Goal: Task Accomplishment & Management: Manage account settings

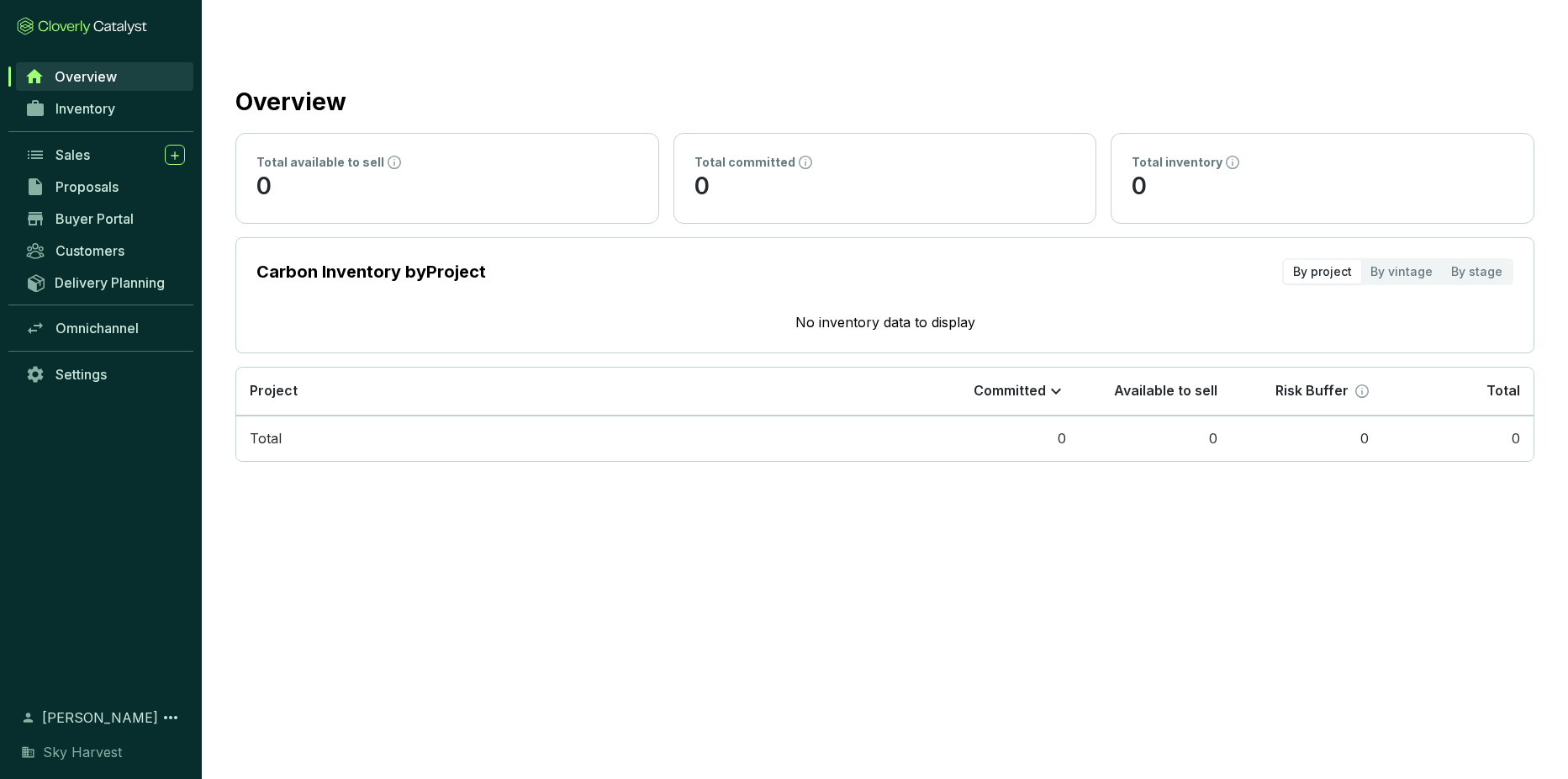
drag, startPoint x: 76, startPoint y: 753, endPoint x: 86, endPoint y: 748, distance: 11.2
click at [76, 753] on span "Sky Harvest" at bounding box center [82, 752] width 79 height 21
click at [180, 719] on icon at bounding box center [171, 717] width 21 height 21
click at [118, 556] on div "Overview Inventory Sales Proposals Buyer Portal Customers Delivery Planning Omn…" at bounding box center [101, 373] width 202 height 626
click at [112, 372] on link "Settings" at bounding box center [105, 374] width 176 height 28
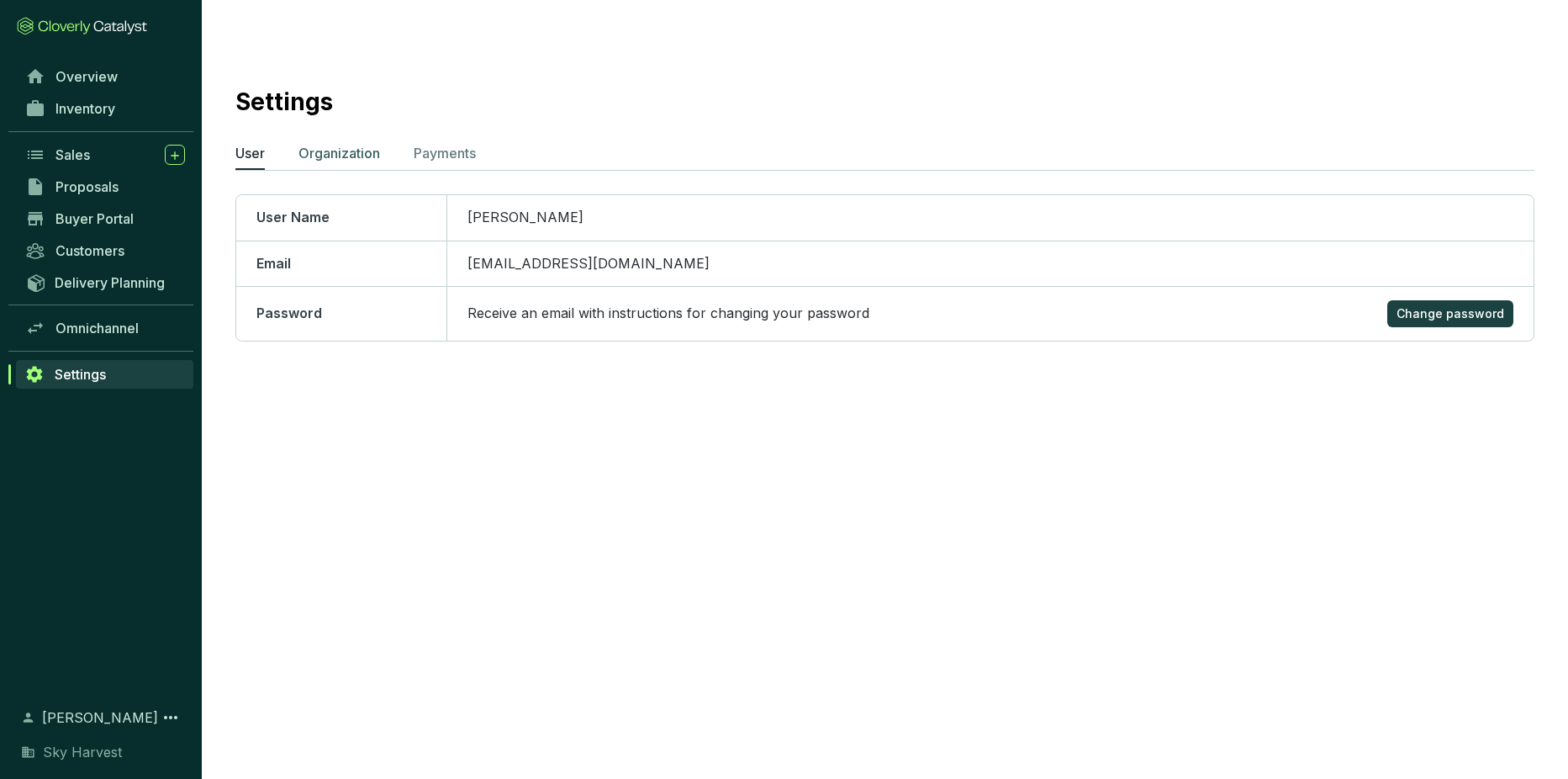
click at [347, 143] on p "Organization" at bounding box center [339, 153] width 81 height 21
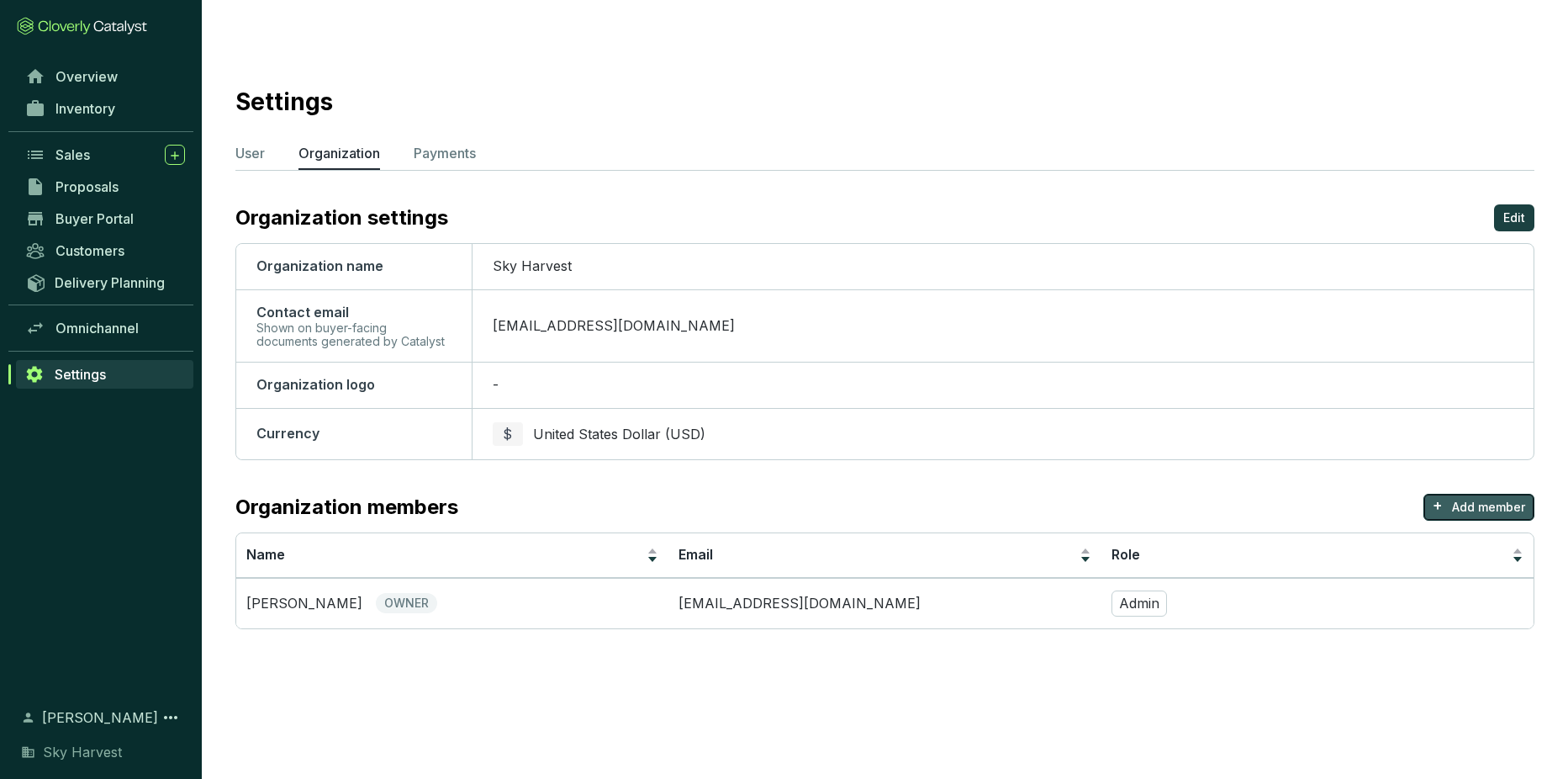
click at [1458, 499] on p "Add member" at bounding box center [1488, 508] width 73 height 17
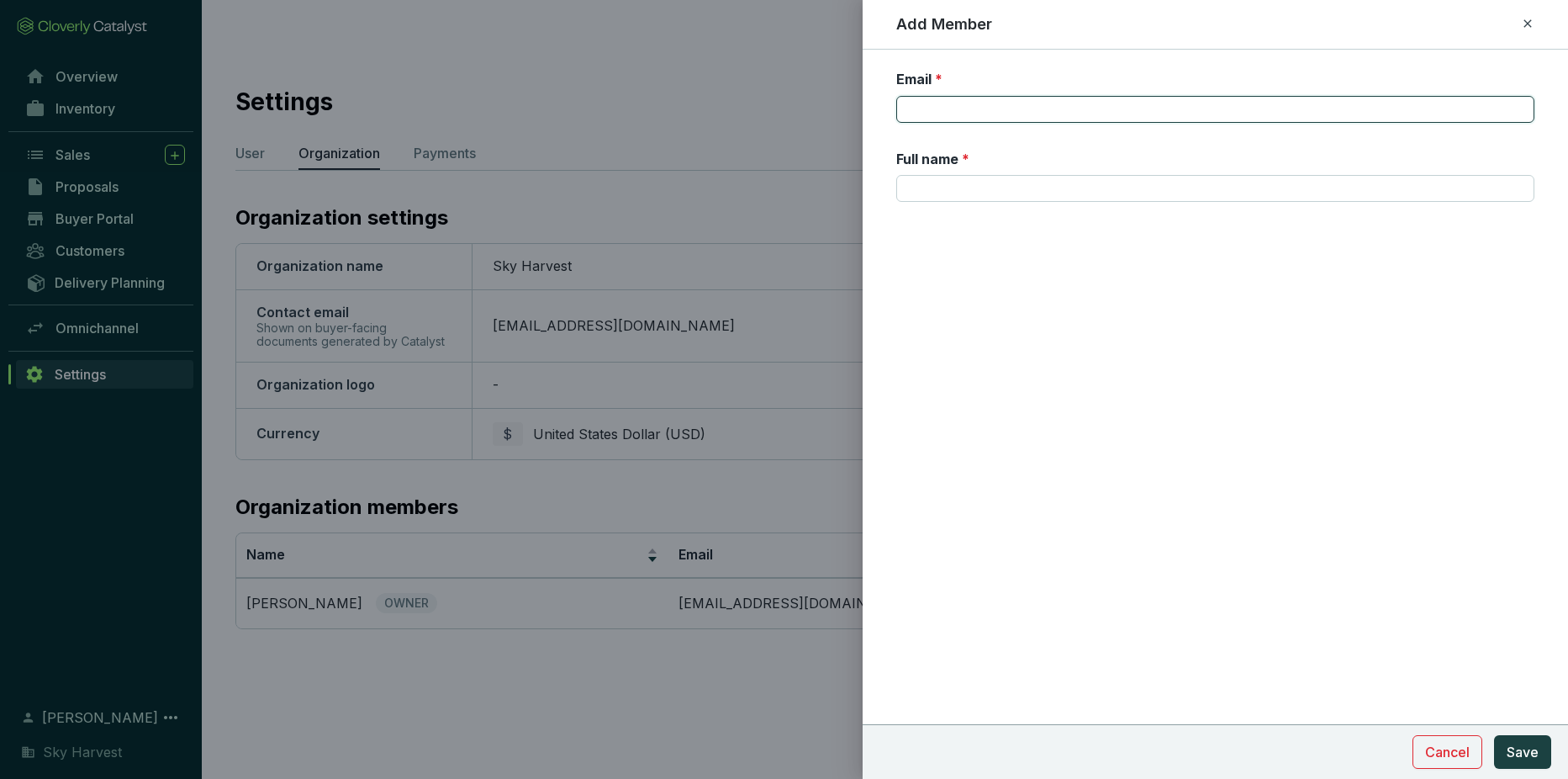
click at [952, 119] on input "Email *" at bounding box center [1215, 109] width 638 height 27
type input "victo@skyharvest.com"
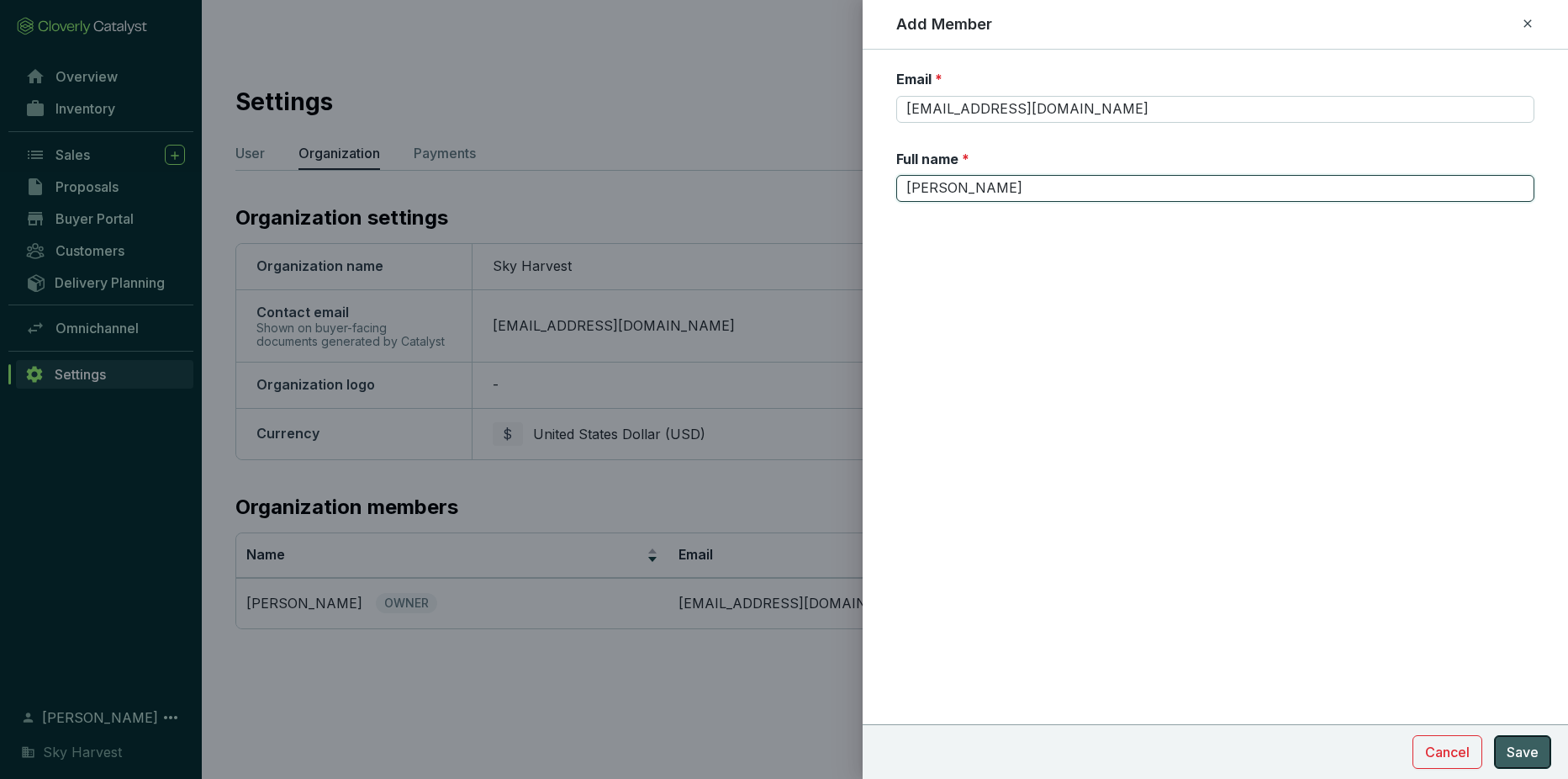
type input "Victor Duribe"
click at [1533, 764] on button "Save" at bounding box center [1523, 752] width 57 height 33
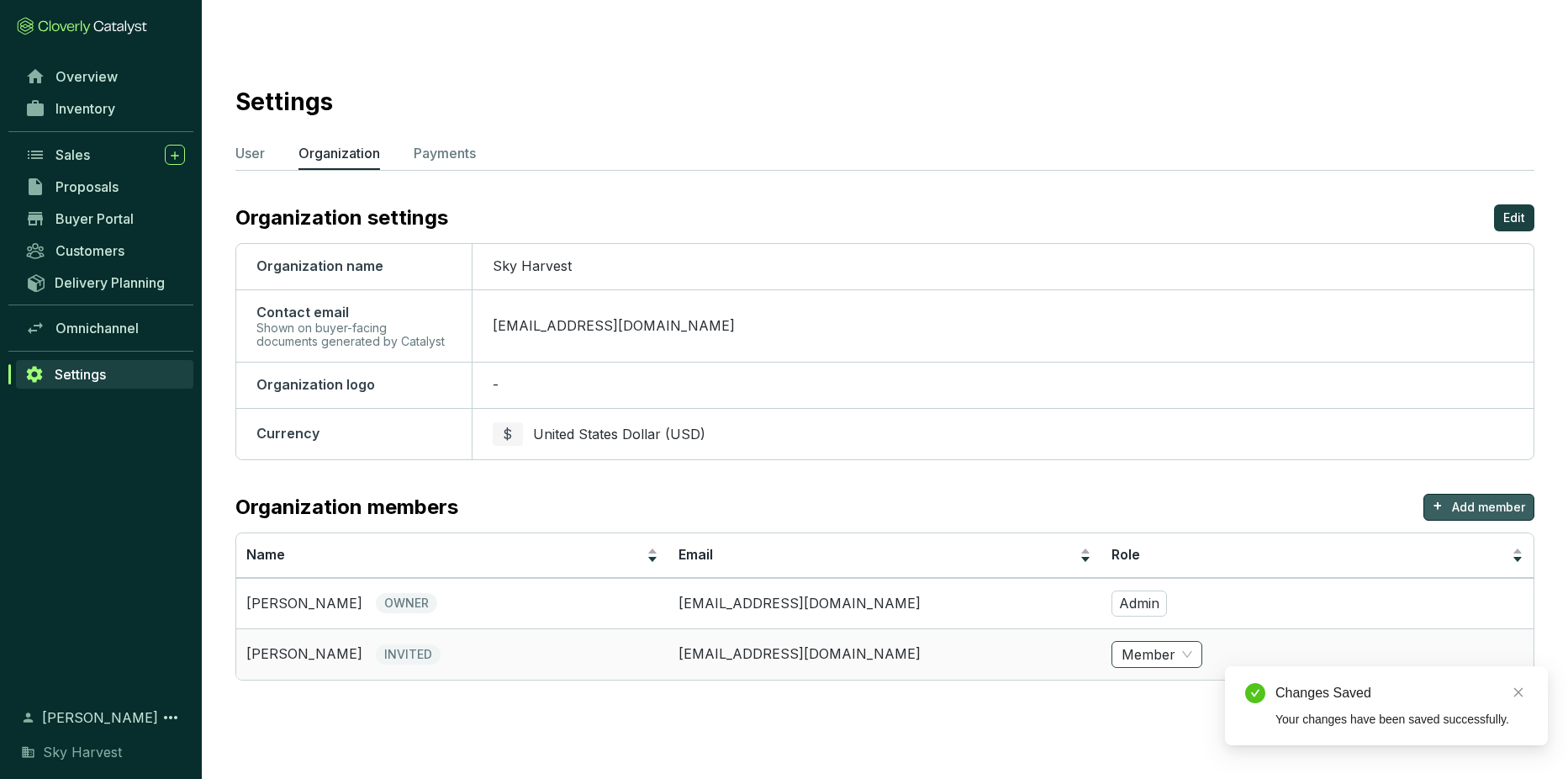
click at [1155, 642] on span "Member" at bounding box center [1157, 654] width 71 height 25
click at [1142, 660] on section "Settings User Organization Payments Organization settings Edit Organization nam…" at bounding box center [885, 378] width 1367 height 691
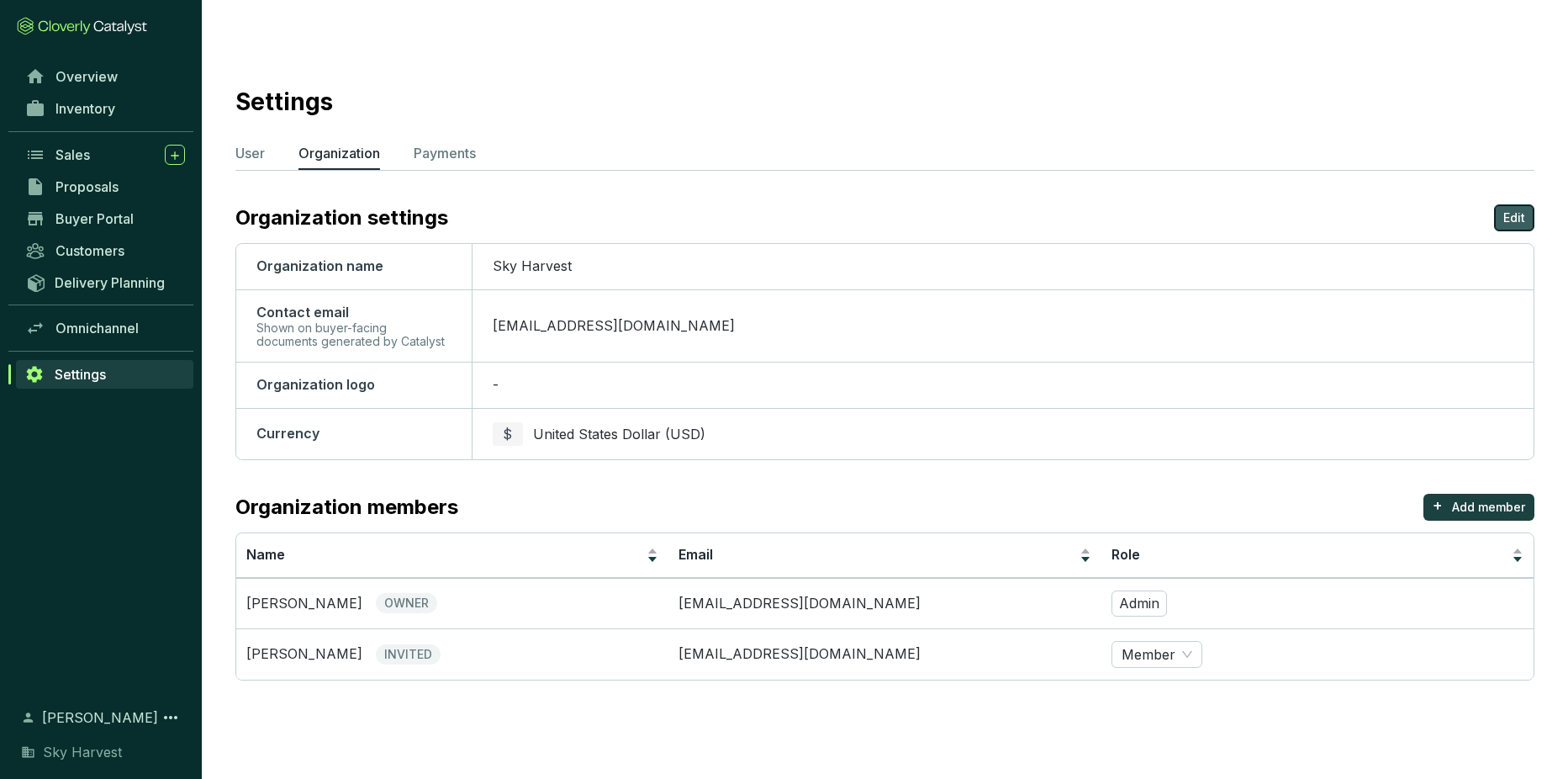
click at [1520, 210] on p "Edit" at bounding box center [1515, 218] width 22 height 17
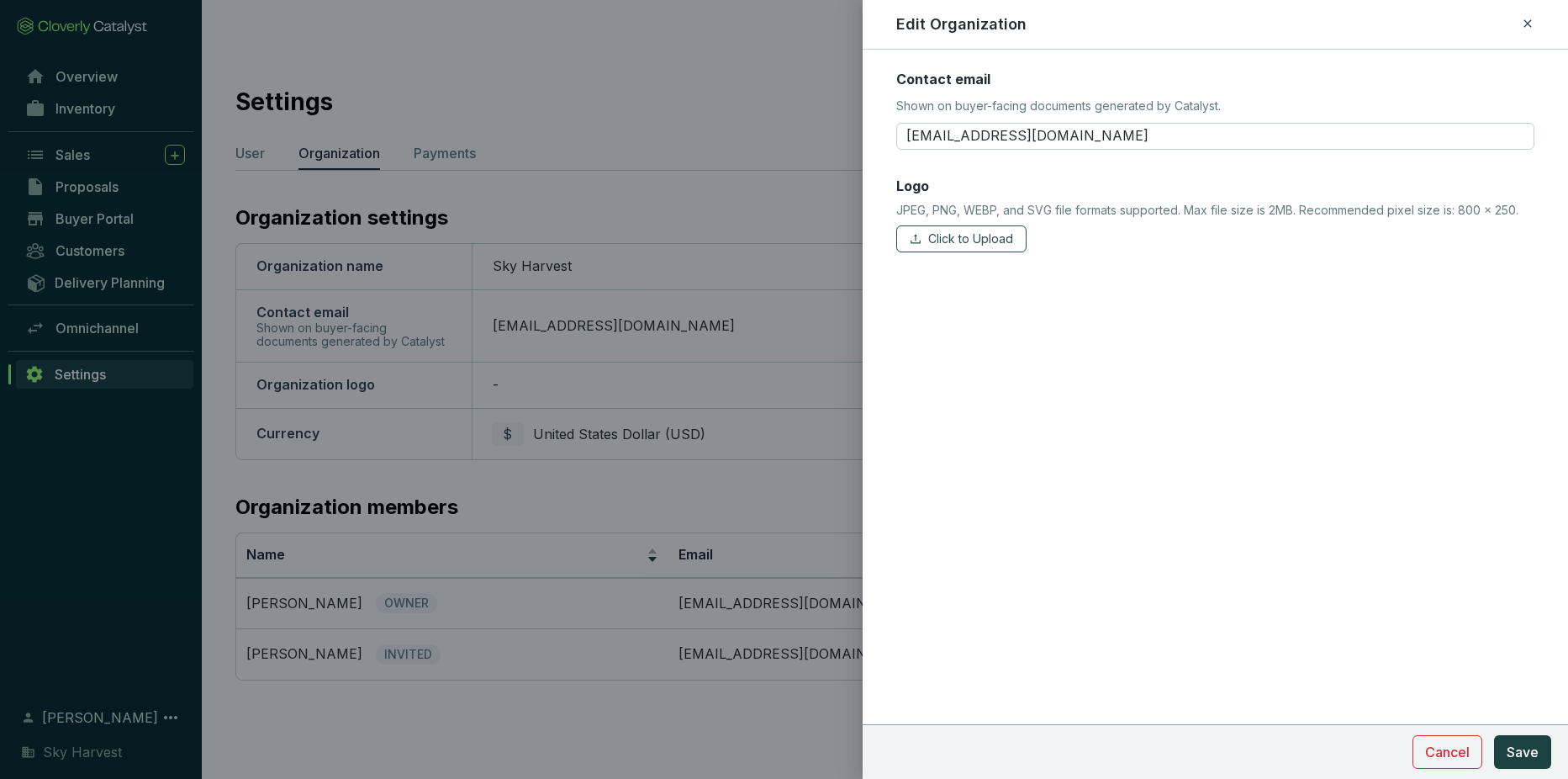
click at [929, 236] on span "Click to Upload" at bounding box center [971, 239] width 85 height 17
click at [1529, 758] on span "Save" at bounding box center [1523, 752] width 32 height 21
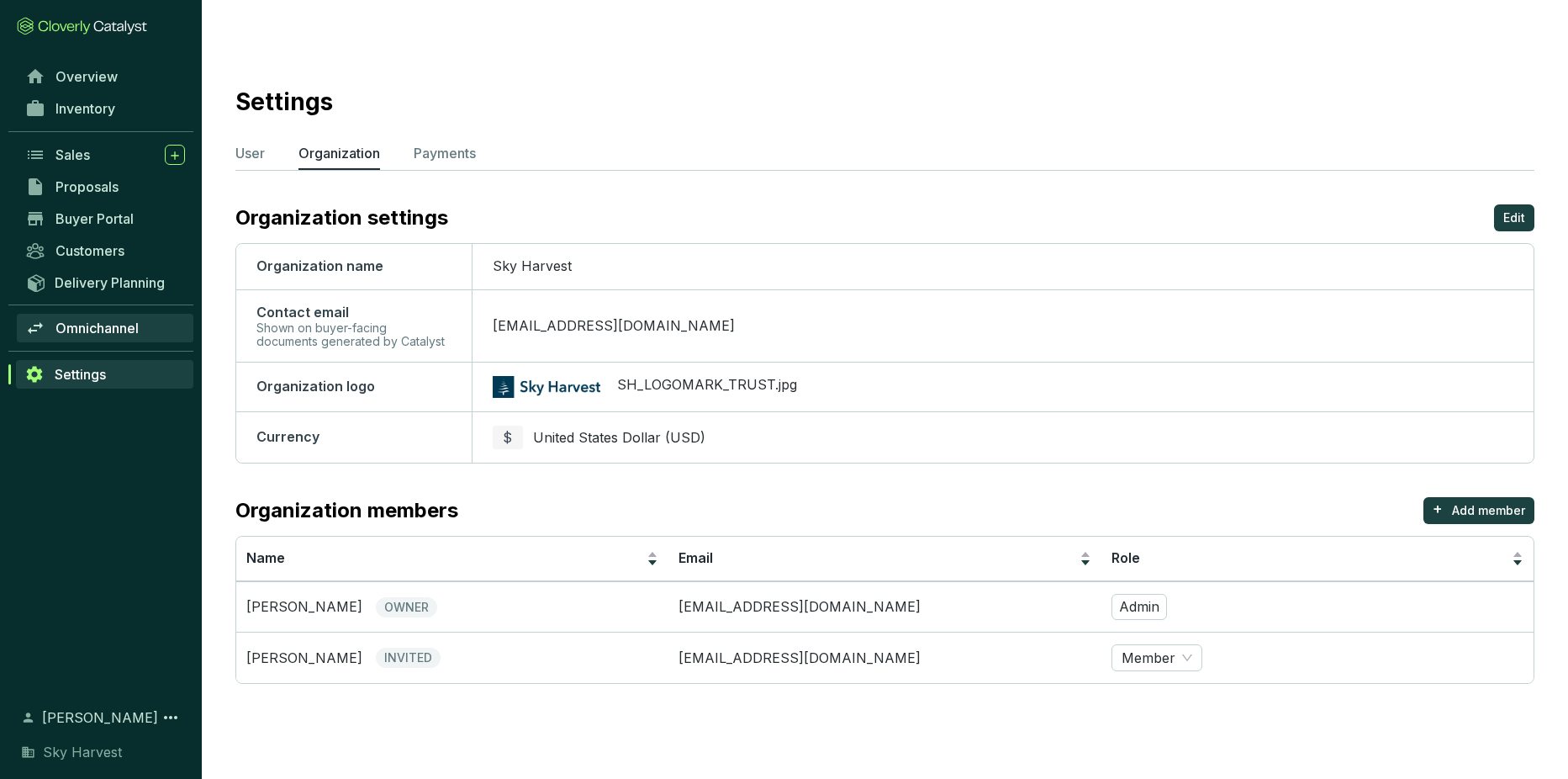
click at [112, 334] on span "Omnichannel" at bounding box center [97, 328] width 83 height 17
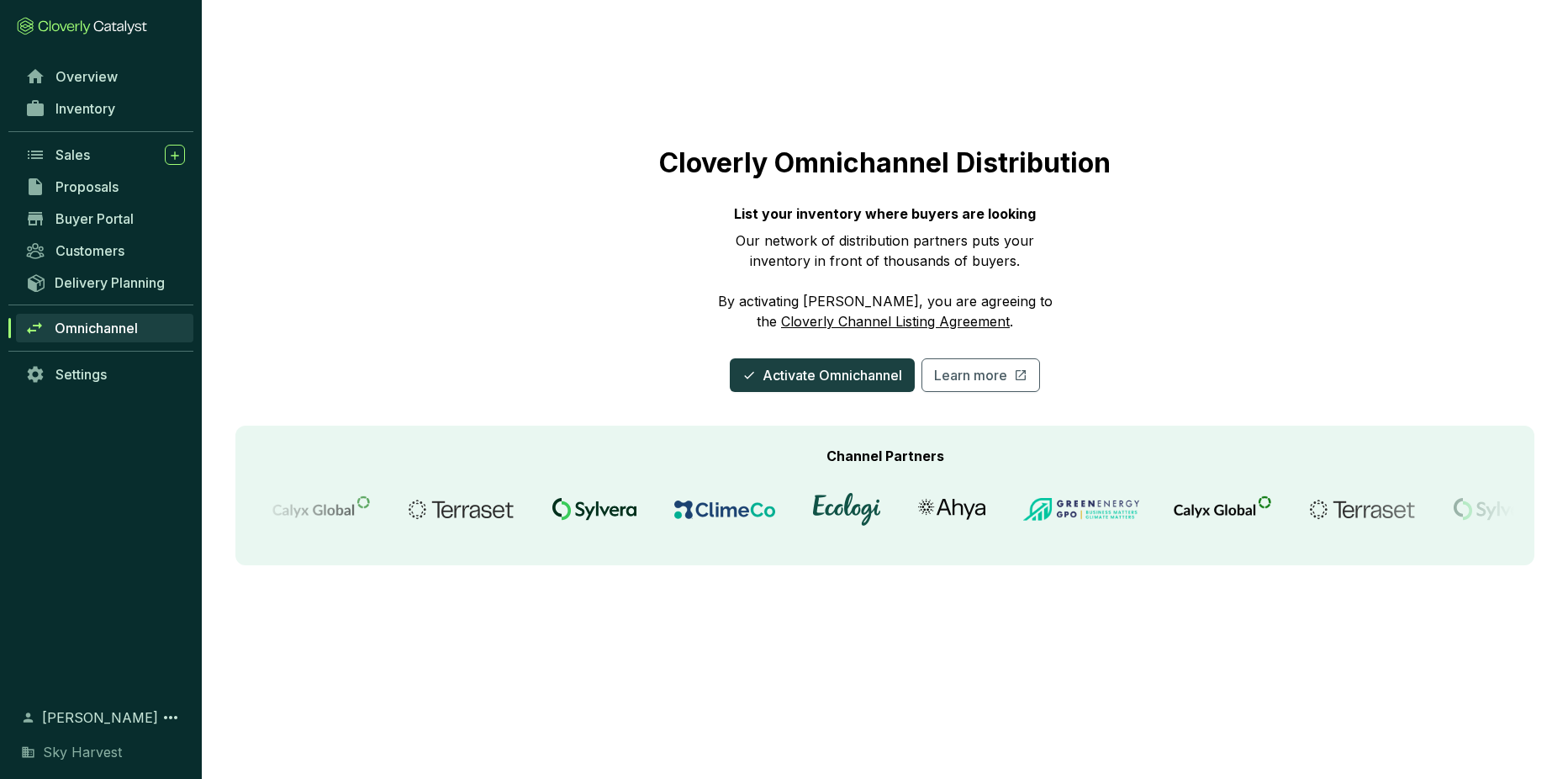
click at [884, 312] on link "Cloverly Channel Listing Agreement" at bounding box center [895, 321] width 229 height 17
click at [525, 287] on div "Cloverly Omnichannel Distribution List your inventory where buyers are looking …" at bounding box center [885, 225] width 1299 height 333
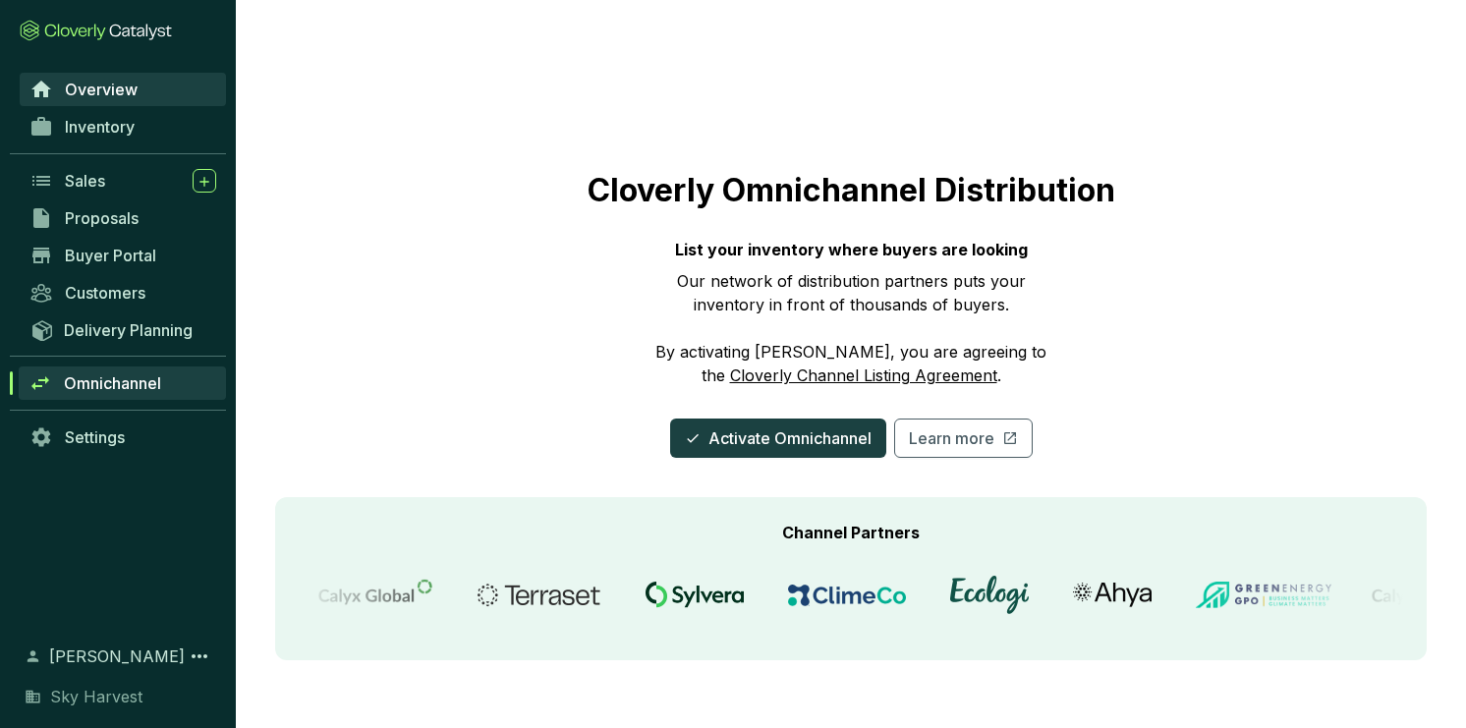
click at [95, 80] on span "Overview" at bounding box center [101, 90] width 73 height 20
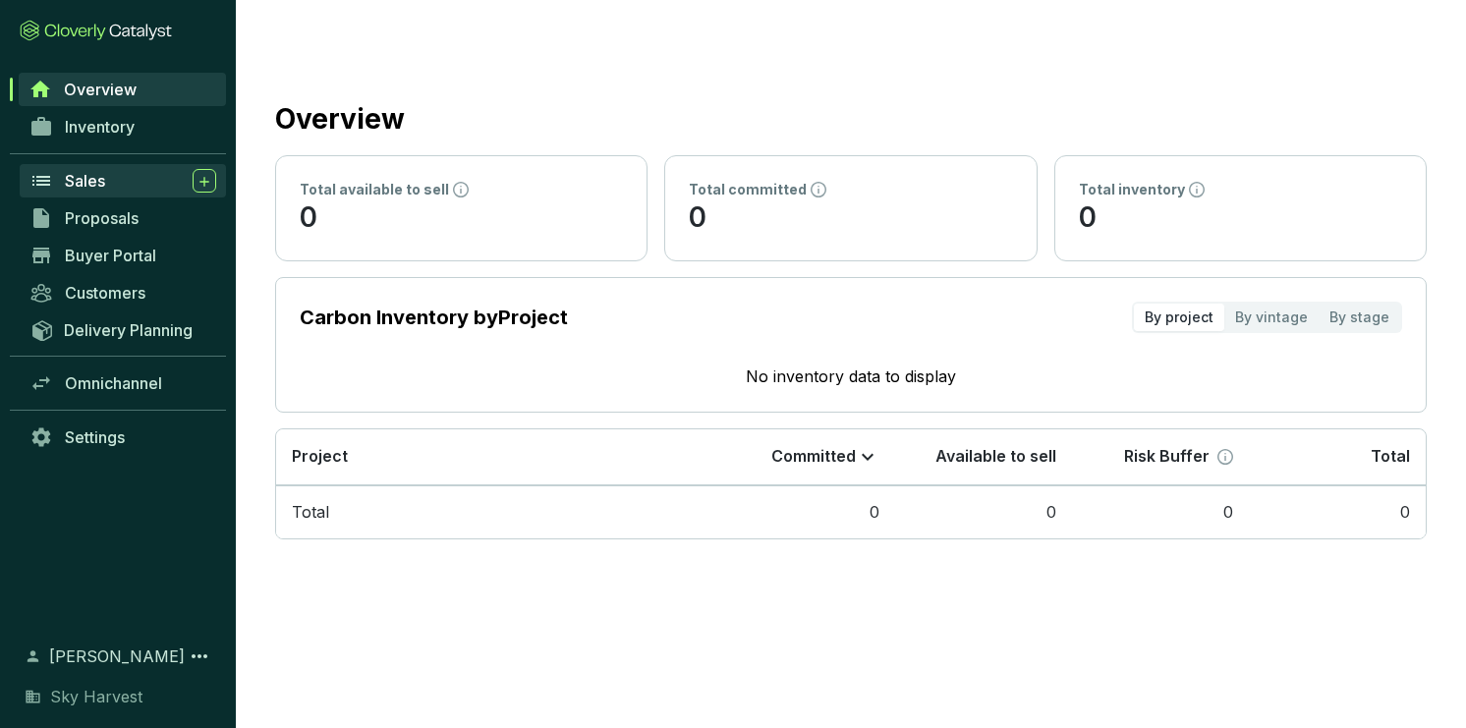
click at [137, 175] on div "Sales" at bounding box center [140, 181] width 151 height 24
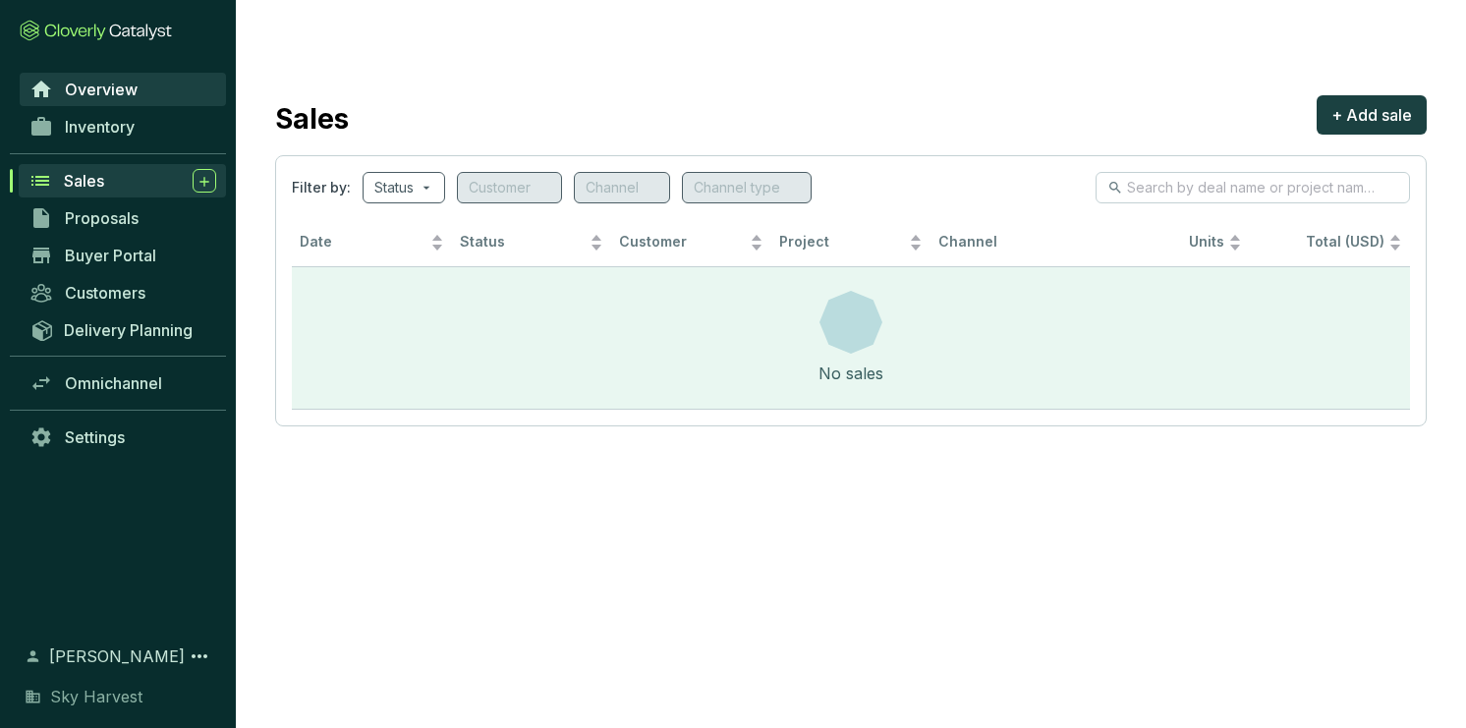
click at [116, 91] on span "Overview" at bounding box center [101, 90] width 73 height 20
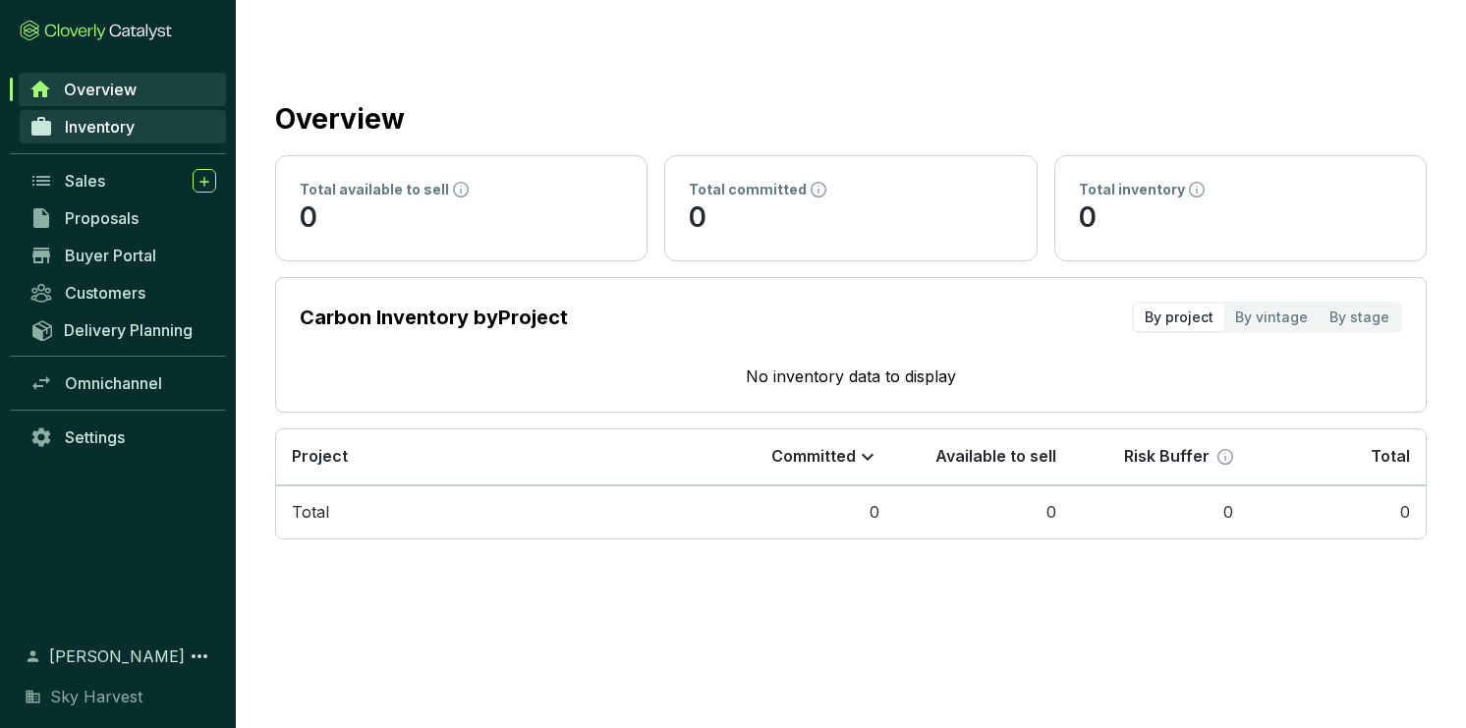
click at [108, 125] on span "Inventory" at bounding box center [100, 127] width 70 height 20
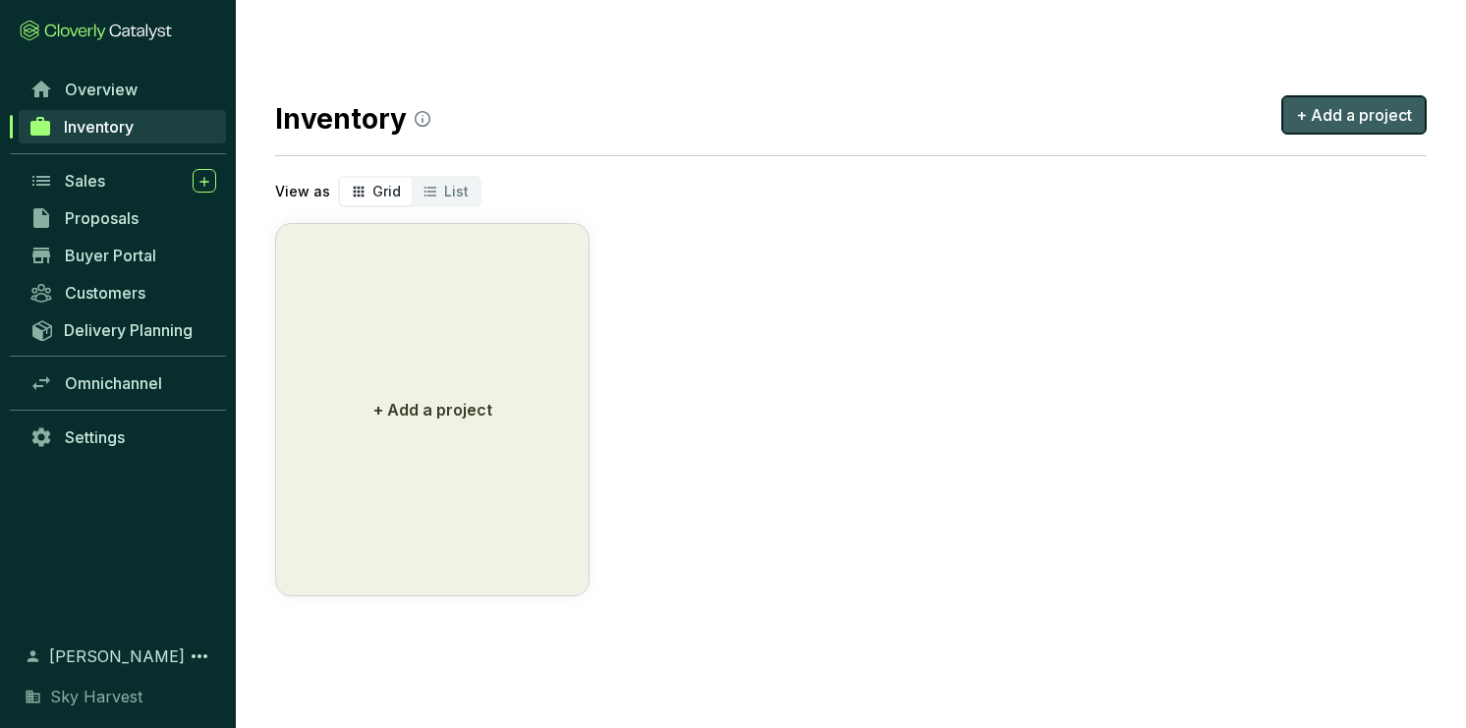
click at [1344, 103] on span "+ Add a project" at bounding box center [1354, 115] width 116 height 24
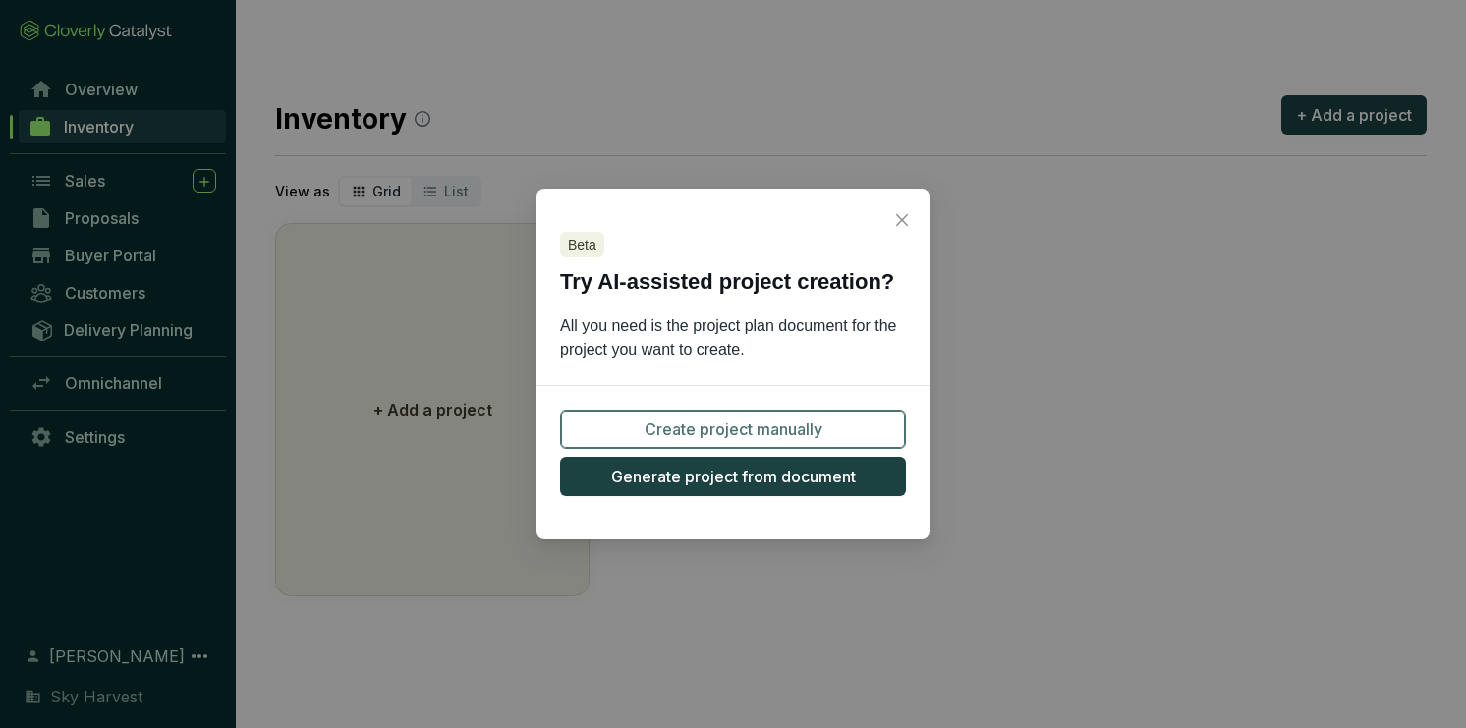
click at [739, 433] on span "Create project manually" at bounding box center [734, 430] width 178 height 24
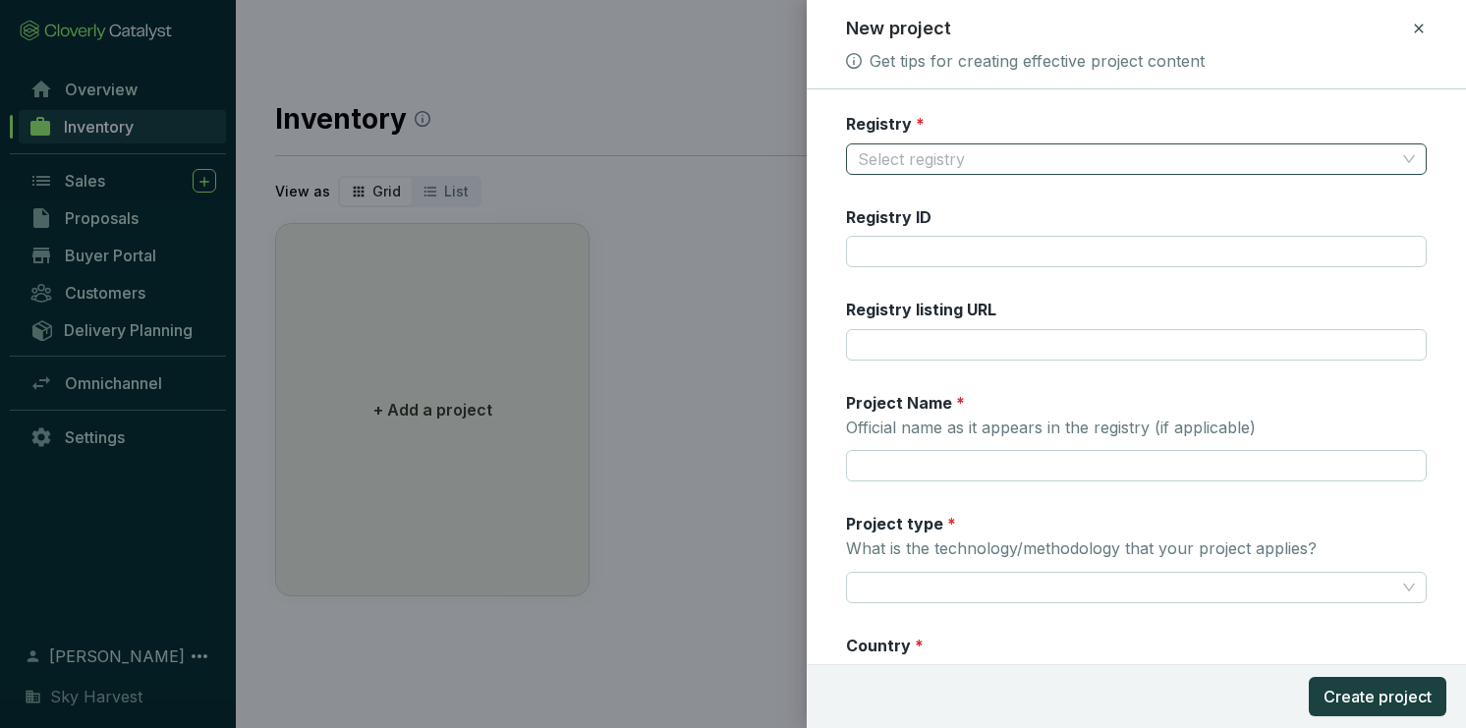
click at [893, 167] on input "Registry *" at bounding box center [1126, 158] width 537 height 29
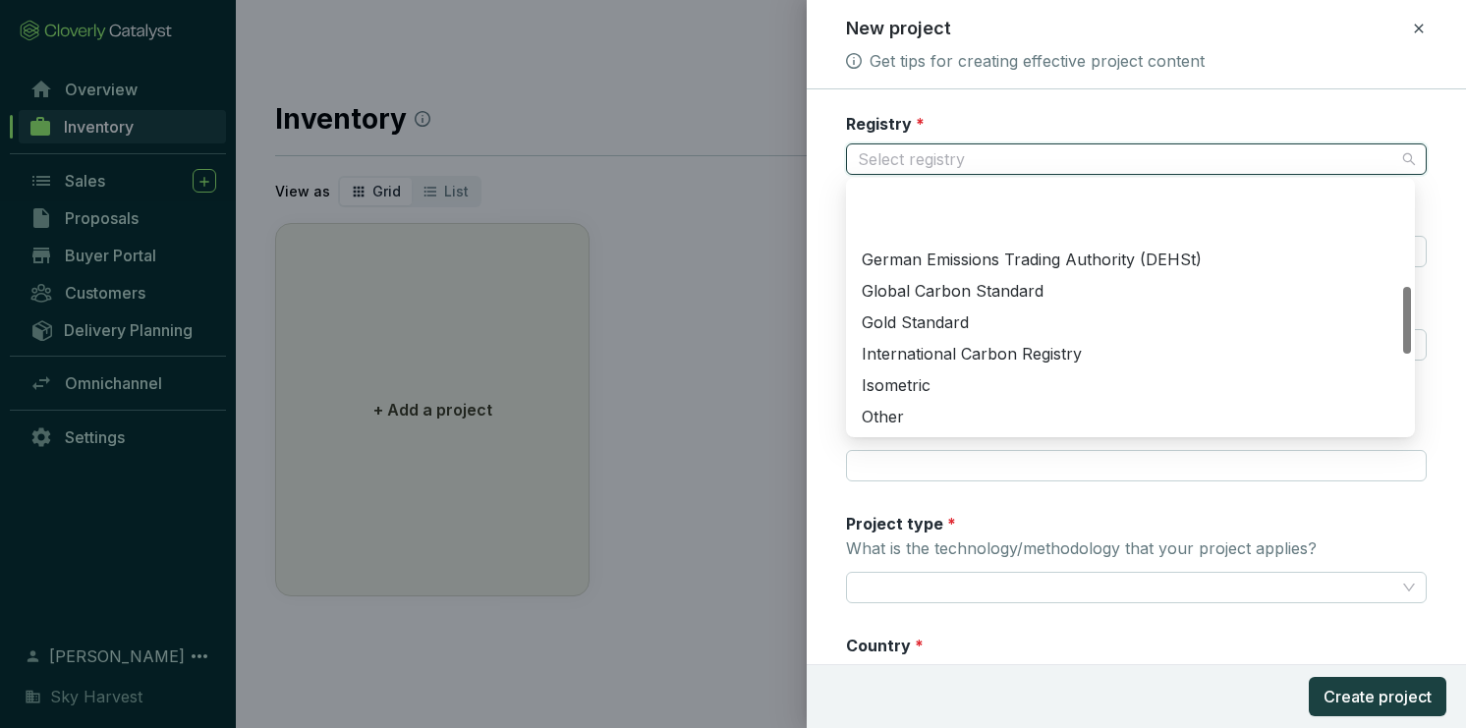
scroll to position [393, 0]
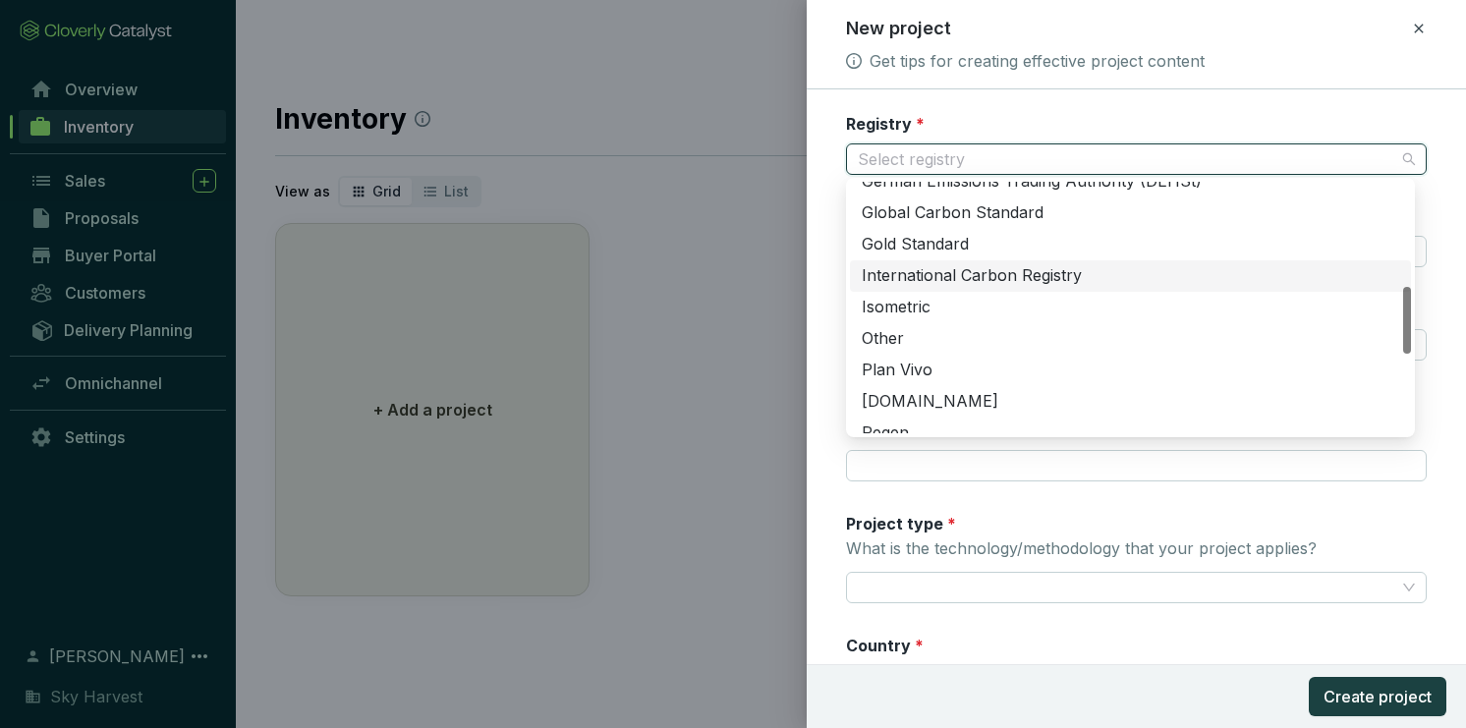
click at [973, 274] on div "International Carbon Registry" at bounding box center [1130, 276] width 537 height 22
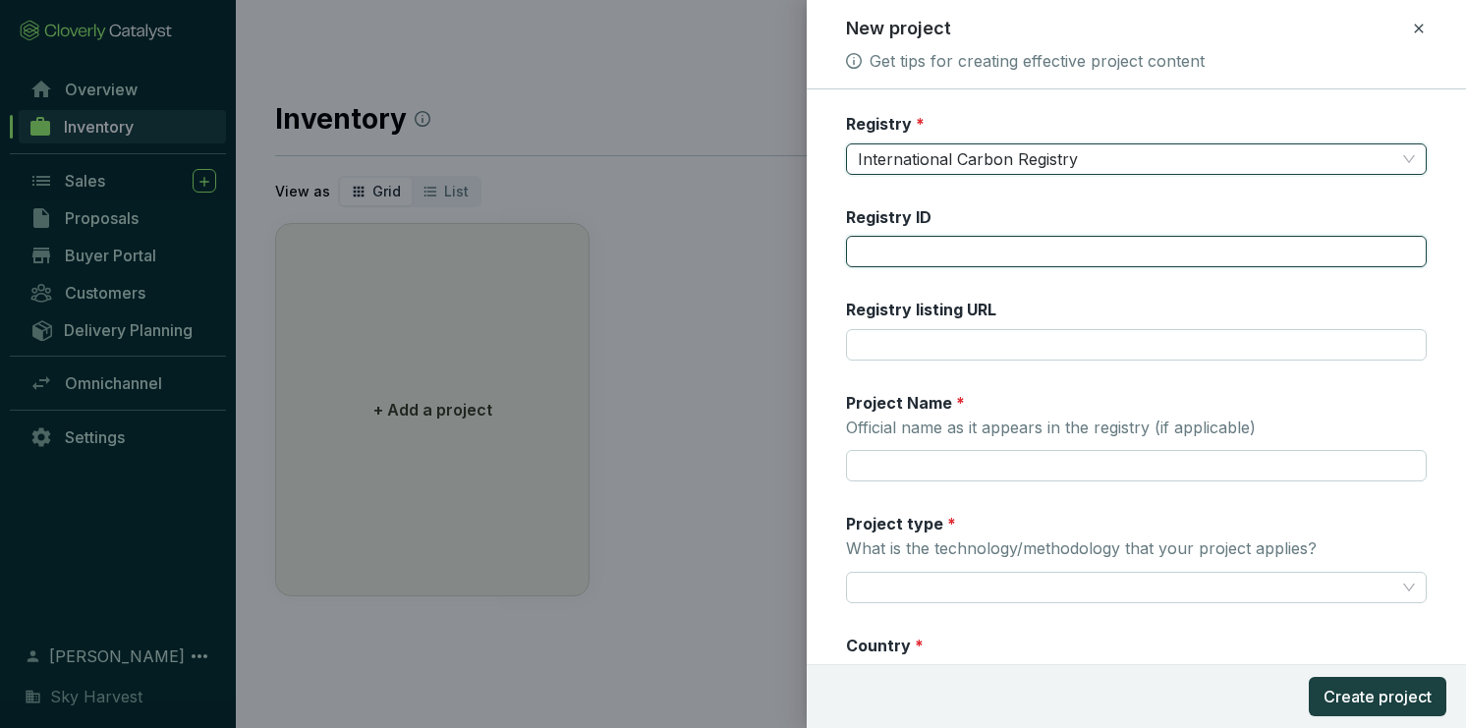
click at [918, 253] on input "Registry ID" at bounding box center [1136, 251] width 581 height 31
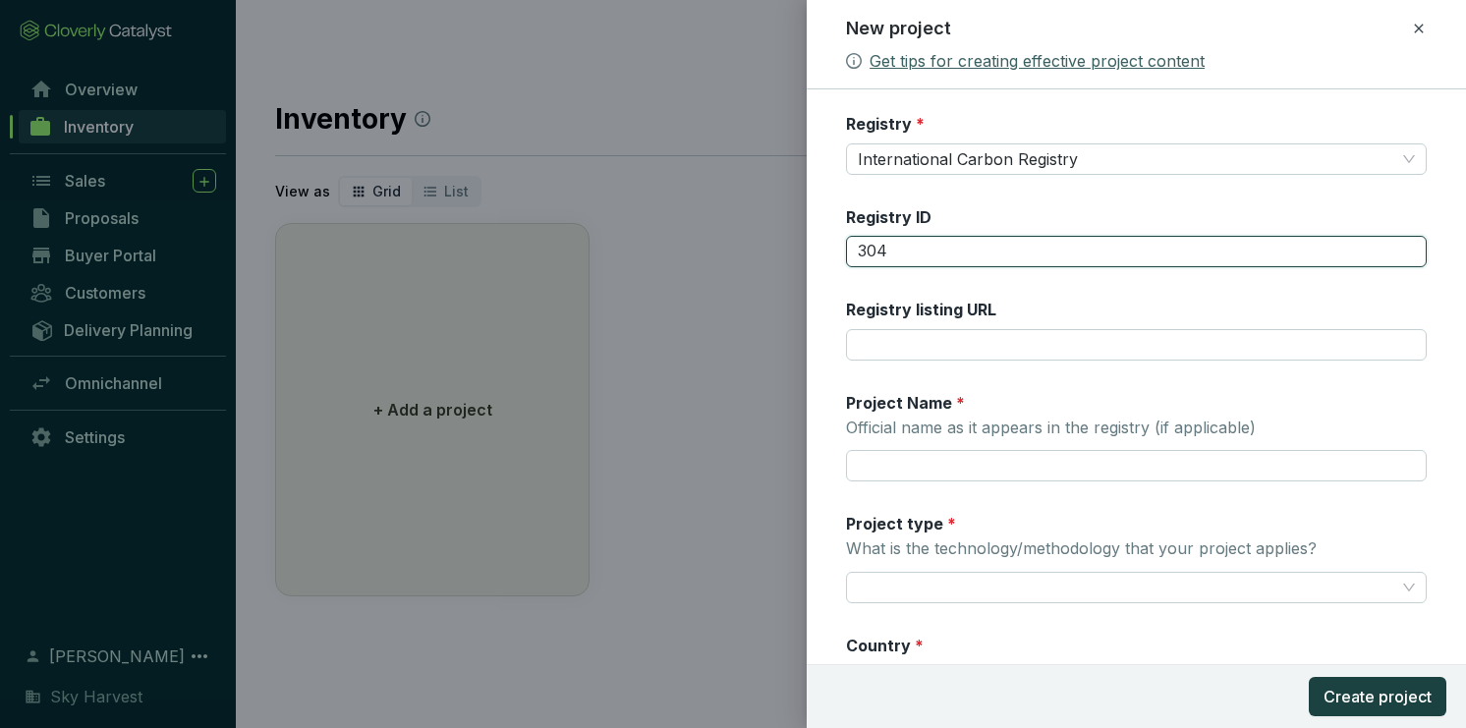
type input "304"
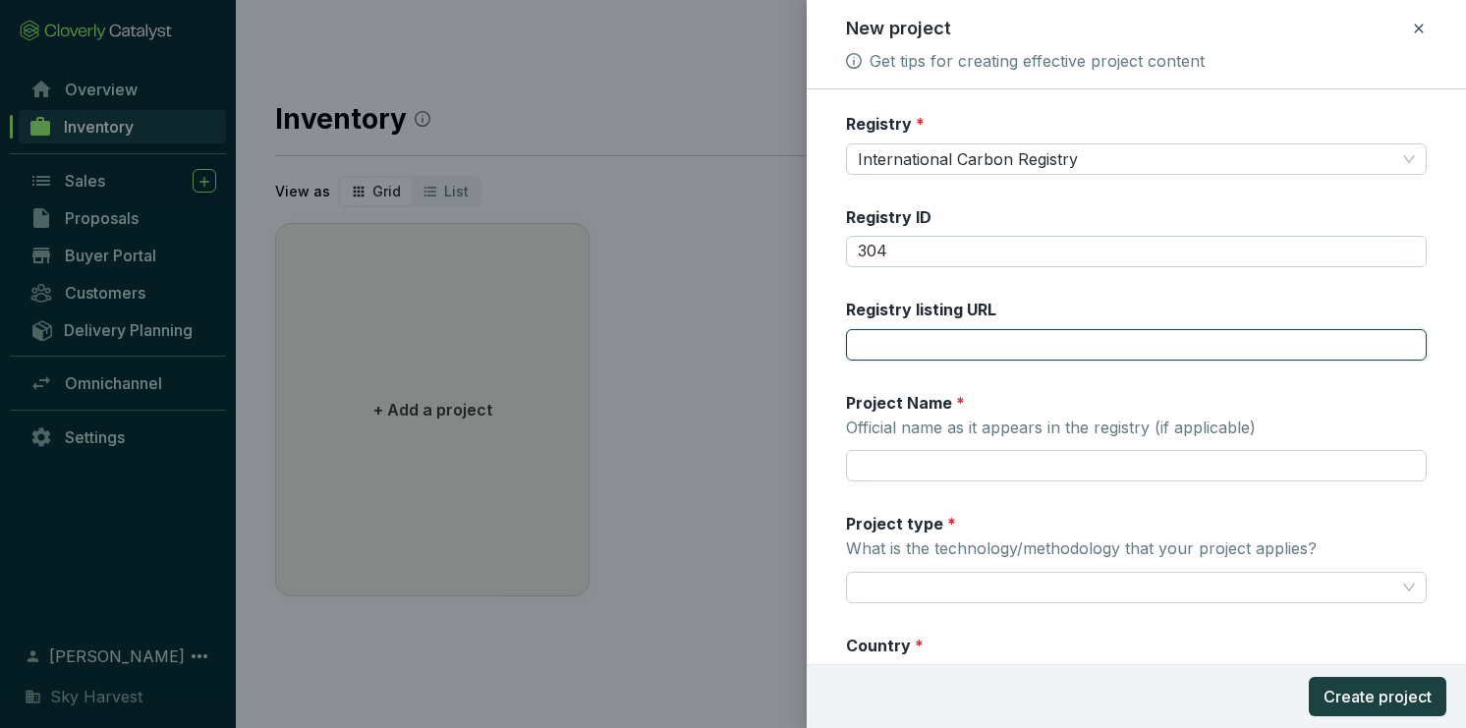
click at [976, 348] on input "Registry listing URL" at bounding box center [1136, 344] width 581 height 31
paste input "https://www.carbonregistry.com/projects/nimbus"
type input "https://www.carbonregistry.com/projects/nimbus"
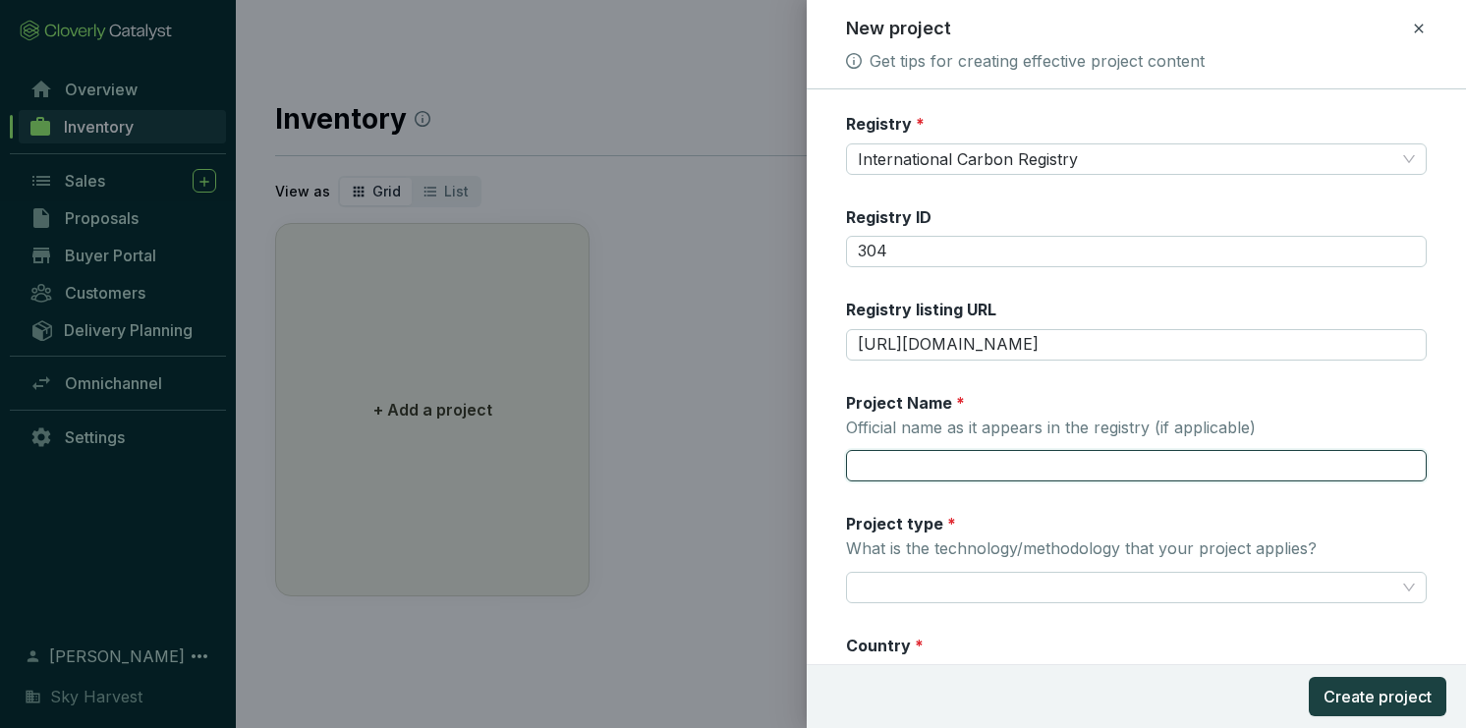
click at [931, 463] on input "Project Name * Official name as it appears in the registry (if applicable)" at bounding box center [1136, 465] width 581 height 31
type input "Project Nimbus"
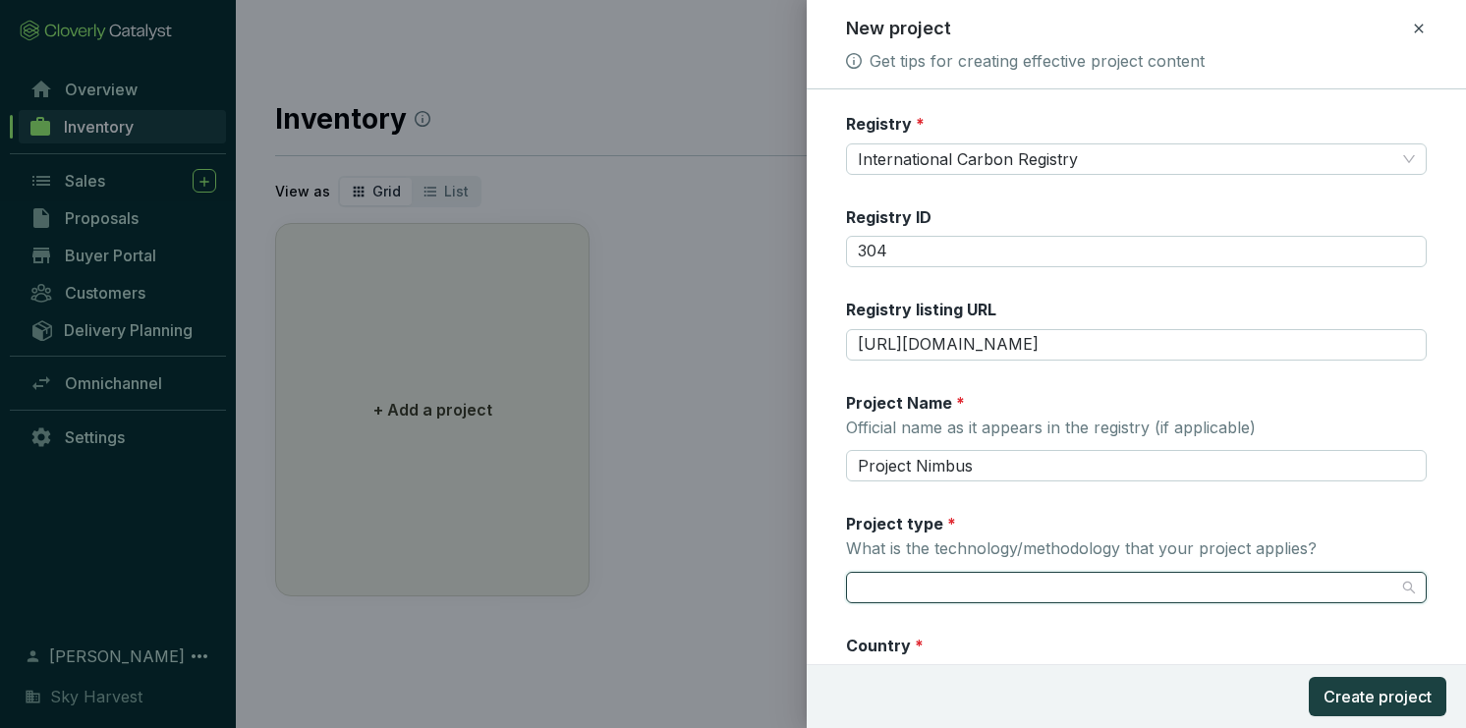
click at [916, 582] on input "Project type * What is the technology/methodology that your project applies?" at bounding box center [1126, 587] width 537 height 29
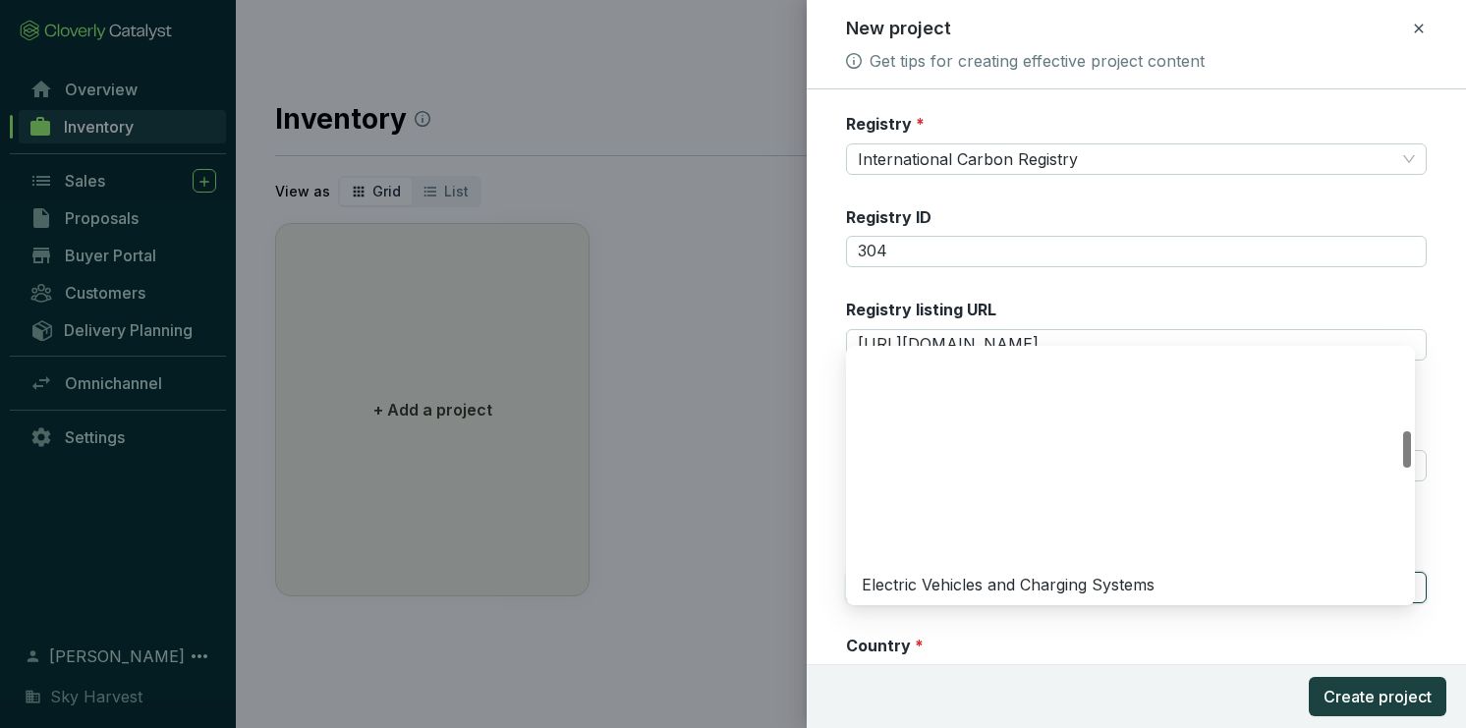
scroll to position [707, 0]
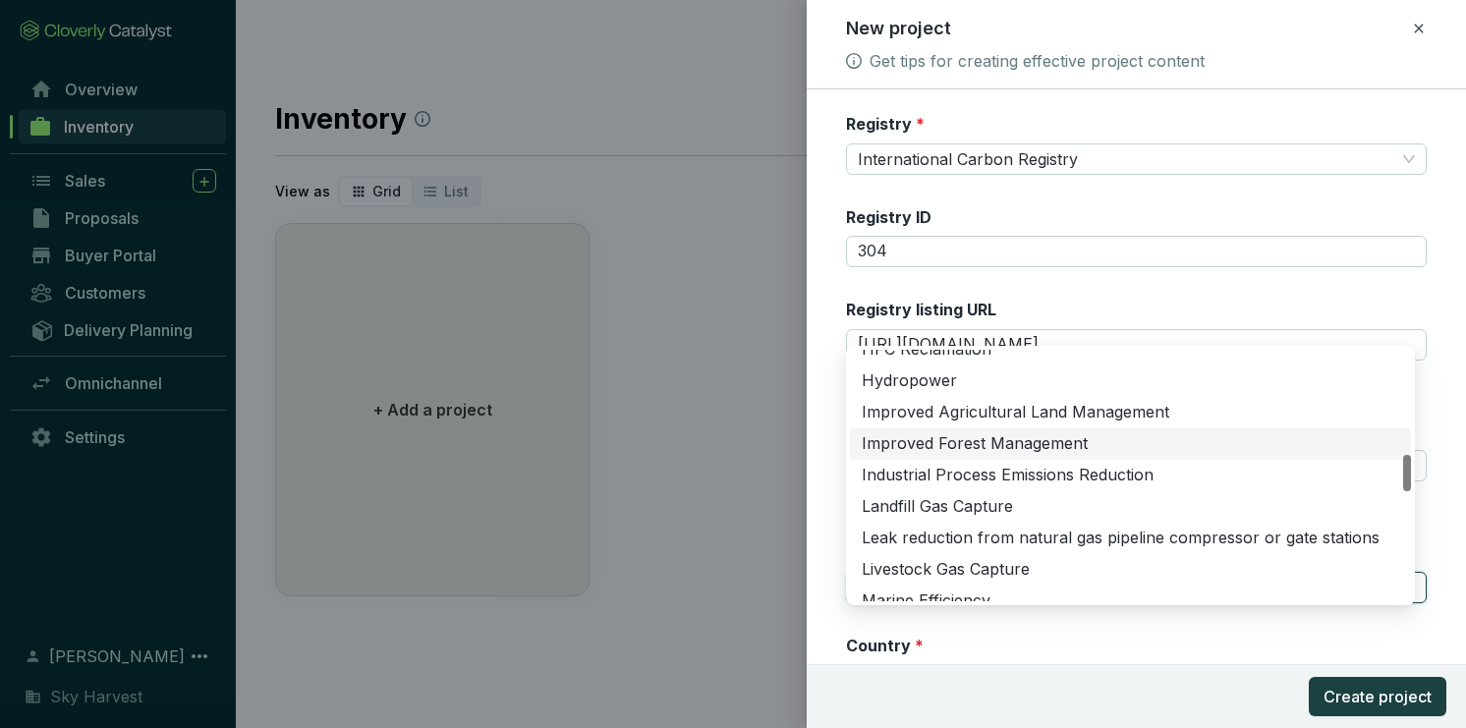
click at [986, 433] on div "Improved Forest Management" at bounding box center [1130, 444] width 537 height 22
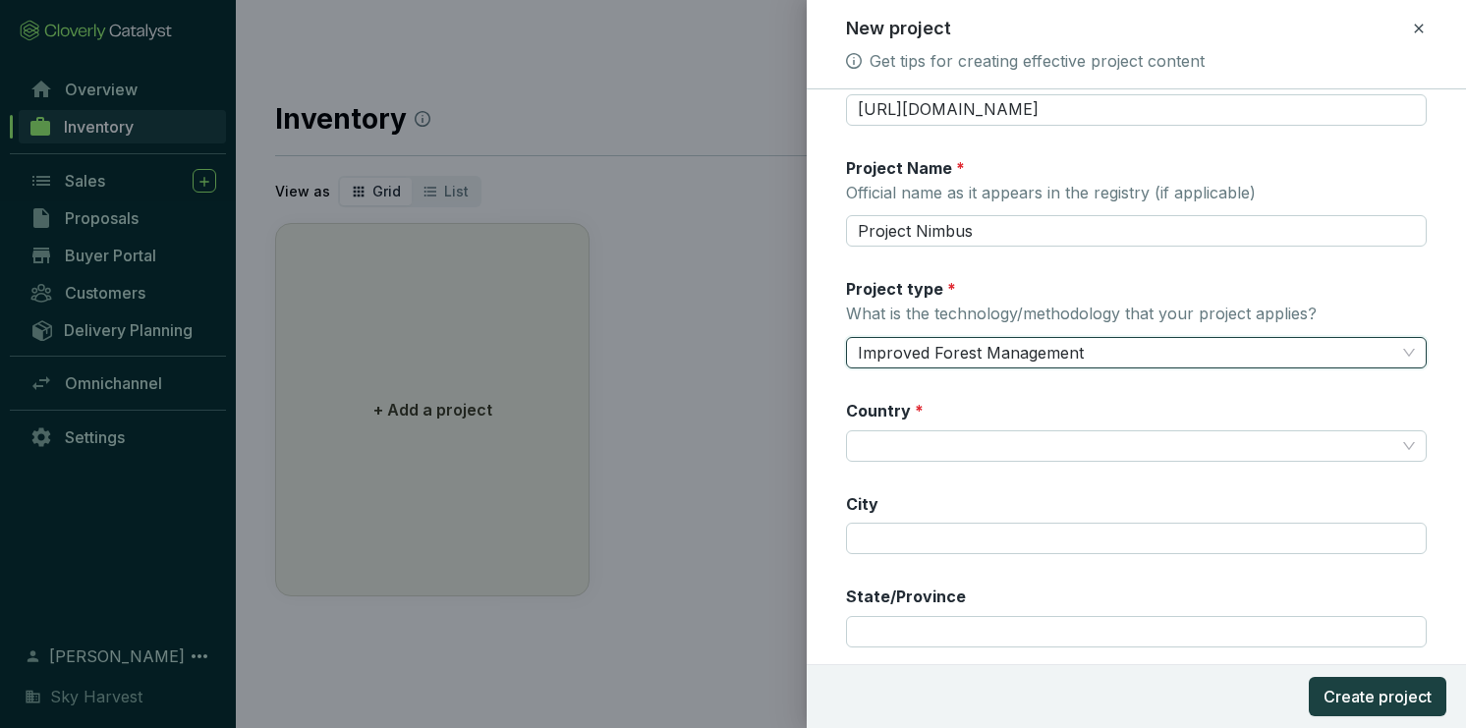
scroll to position [236, 0]
click at [939, 456] on input "Country *" at bounding box center [1126, 444] width 537 height 29
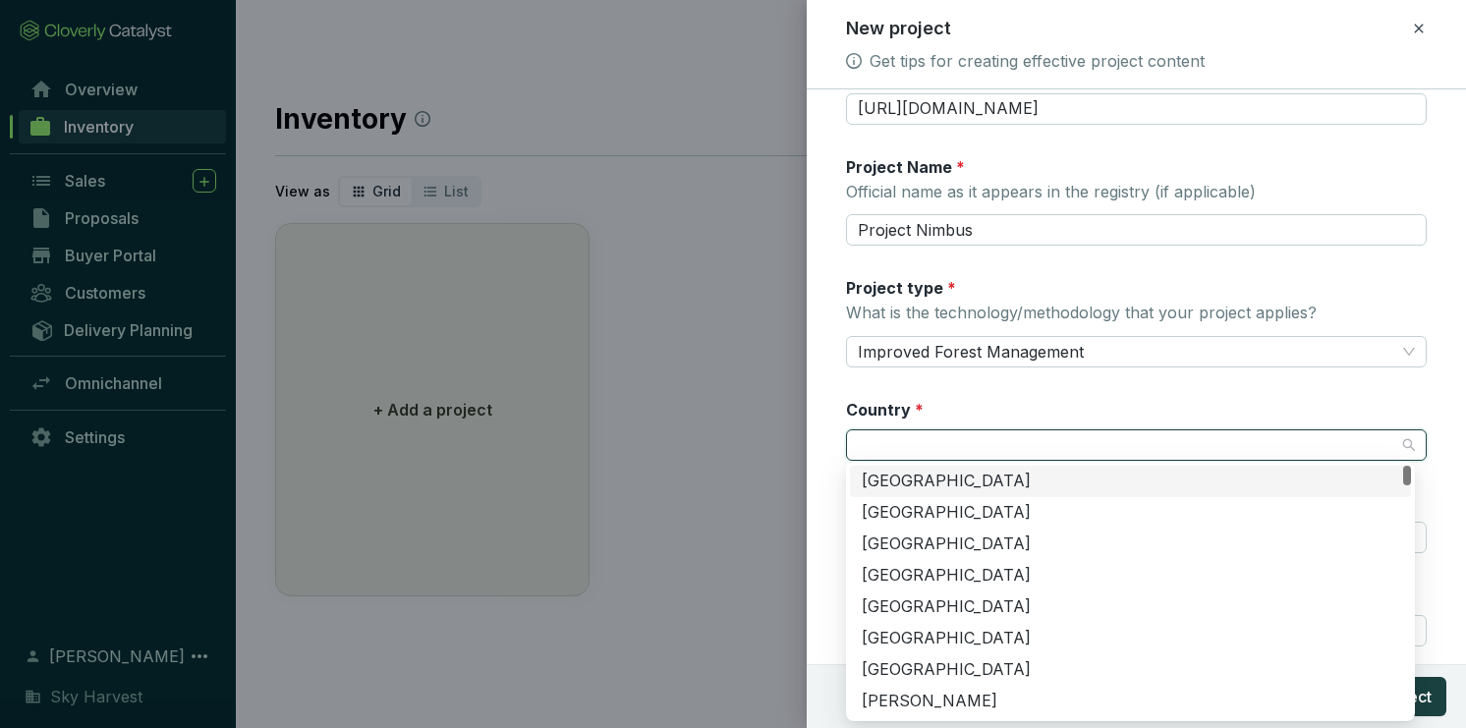
click at [931, 490] on div "[GEOGRAPHIC_DATA]" at bounding box center [1130, 482] width 537 height 22
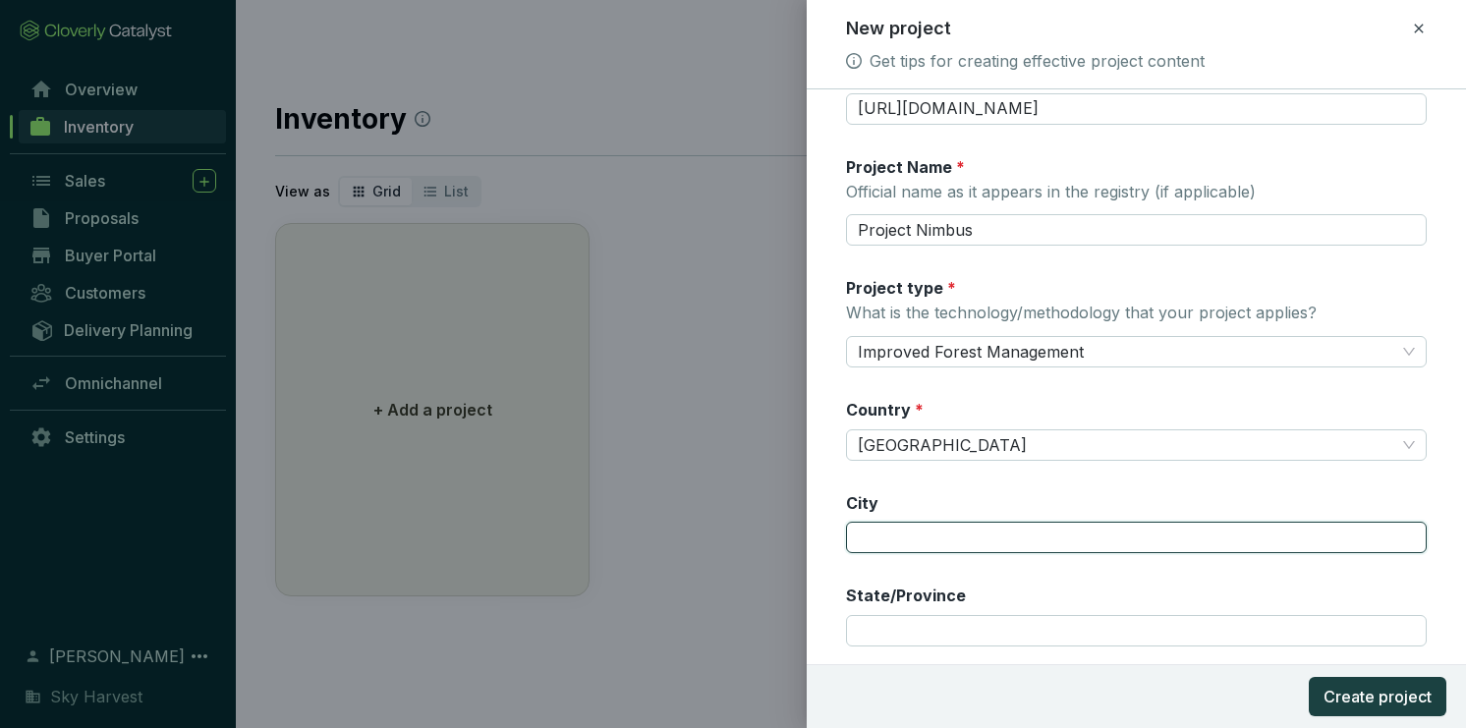
click at [938, 529] on input "City" at bounding box center [1136, 537] width 581 height 31
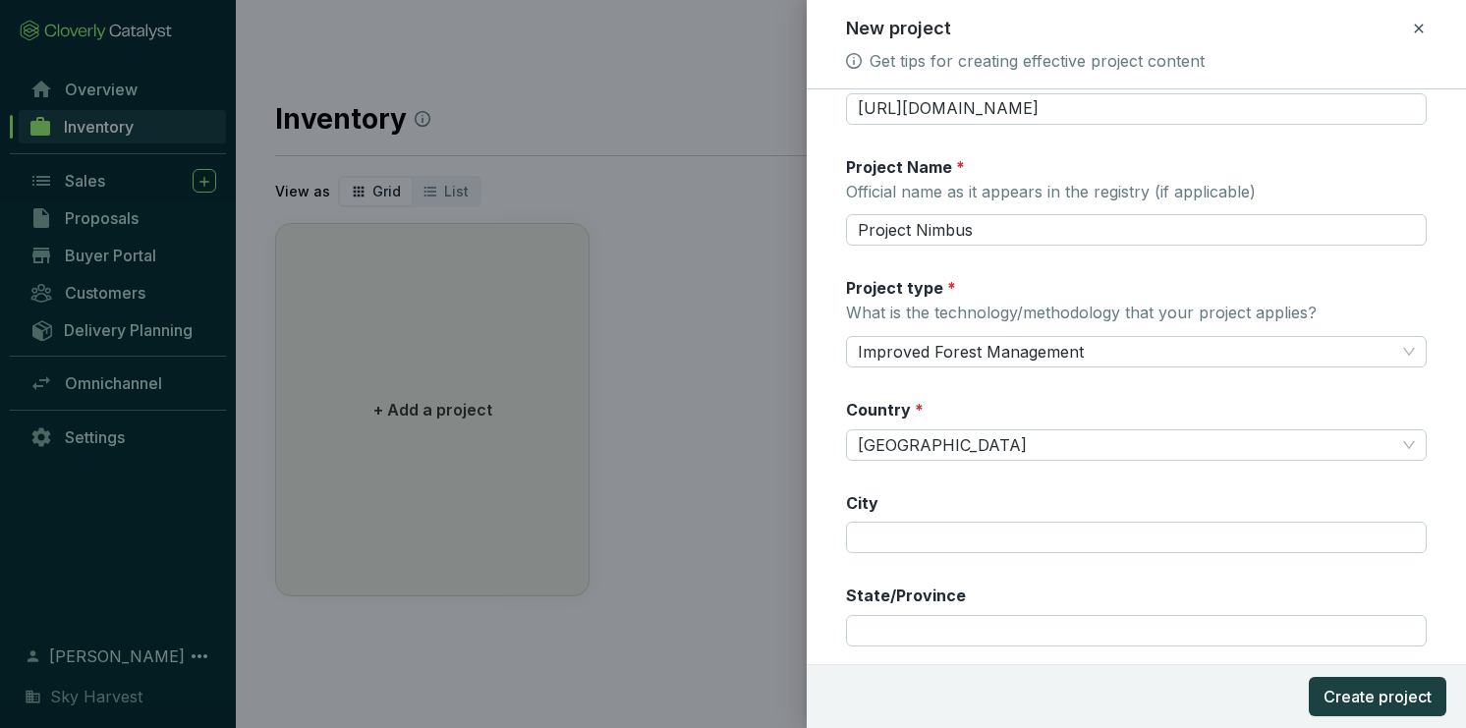
click at [1158, 480] on div "Registry * International Carbon Registry Registry ID 304 Registry listing URL h…" at bounding box center [1136, 332] width 581 height 911
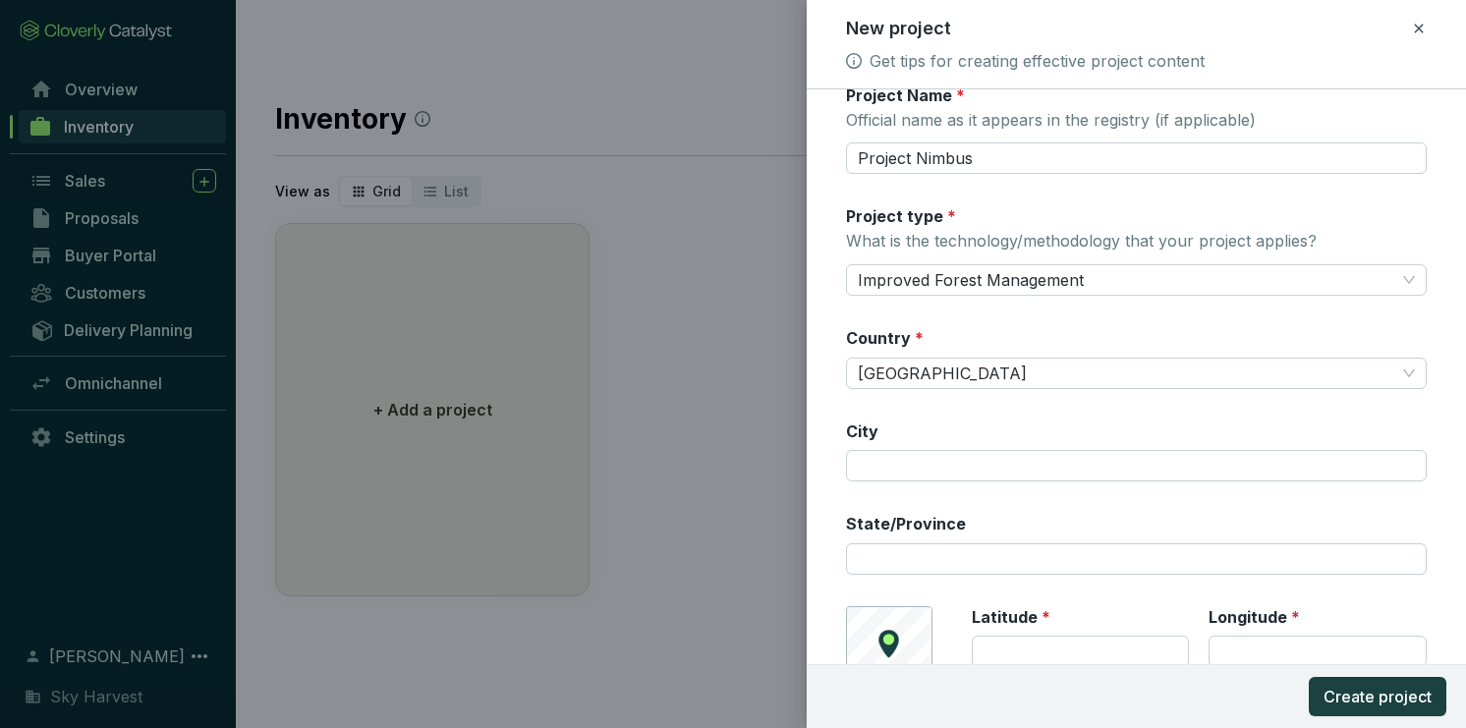
scroll to position [409, 0]
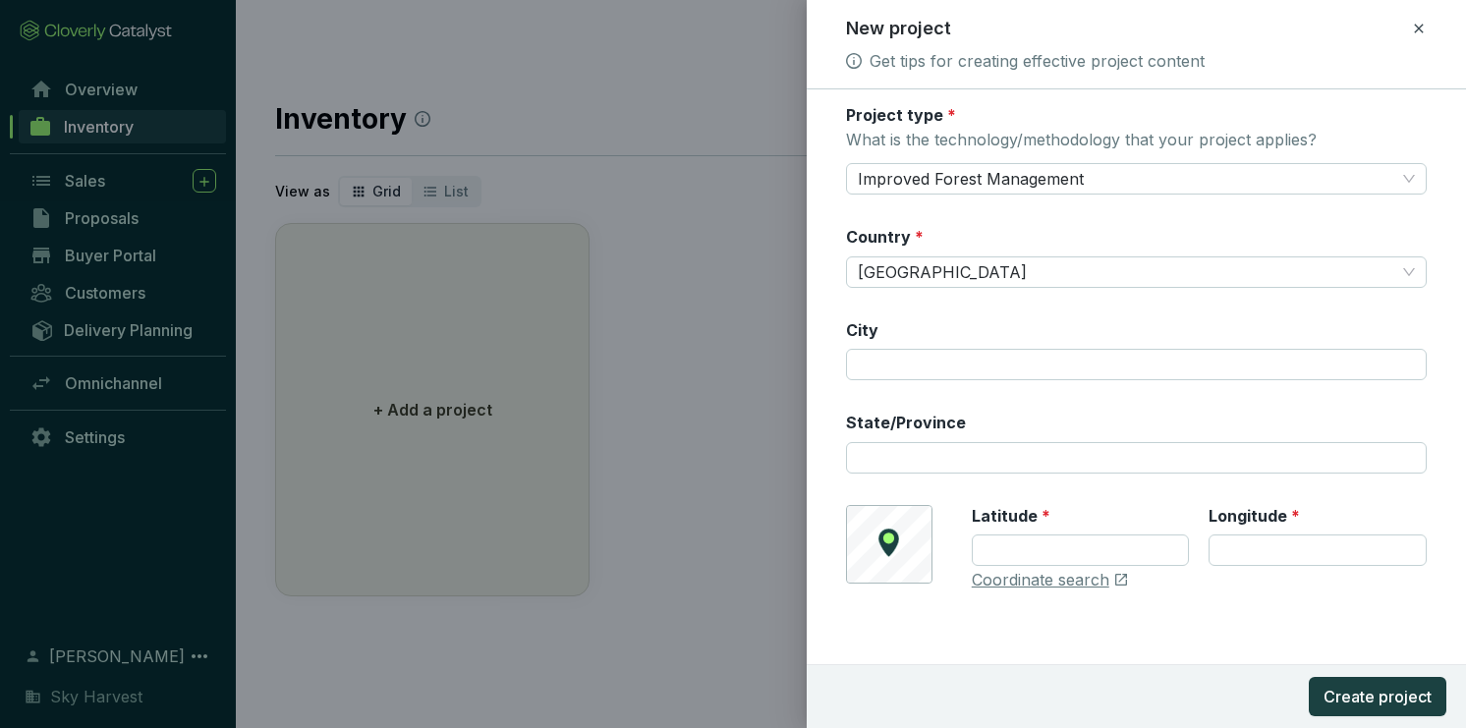
click at [897, 529] on div "© Mapbox © OpenStreetMap Improve this map Latitude * Longitude * Coordinate sea…" at bounding box center [1136, 548] width 581 height 86
click at [1020, 574] on link "Coordinate search" at bounding box center [1041, 581] width 138 height 22
click at [1010, 556] on input "Latitude *" at bounding box center [1081, 549] width 218 height 31
paste input "36.763917"
type input "36.763917"
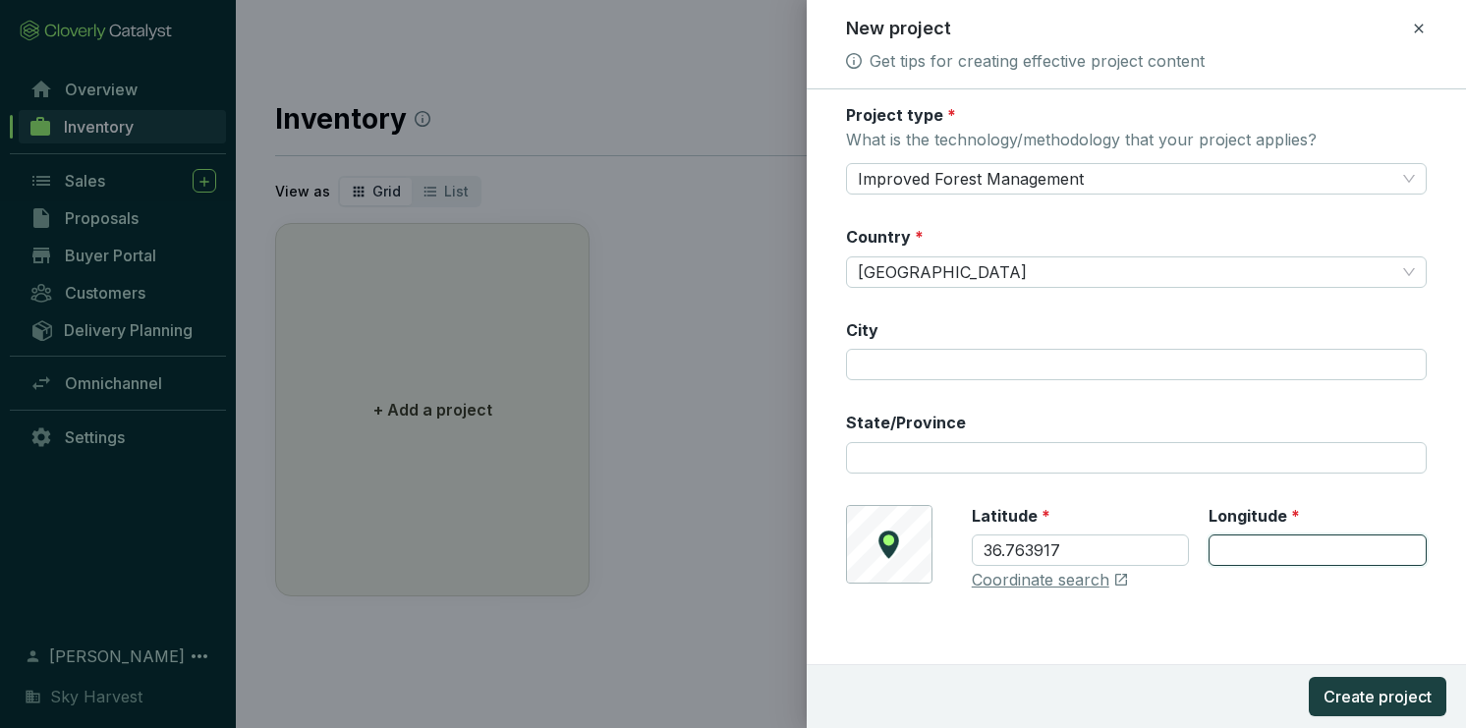
click at [1280, 542] on input "Longitude *" at bounding box center [1317, 549] width 218 height 31
paste input "-78.204438"
type input "-78.204438"
click at [1340, 695] on span "Create project" at bounding box center [1377, 697] width 108 height 24
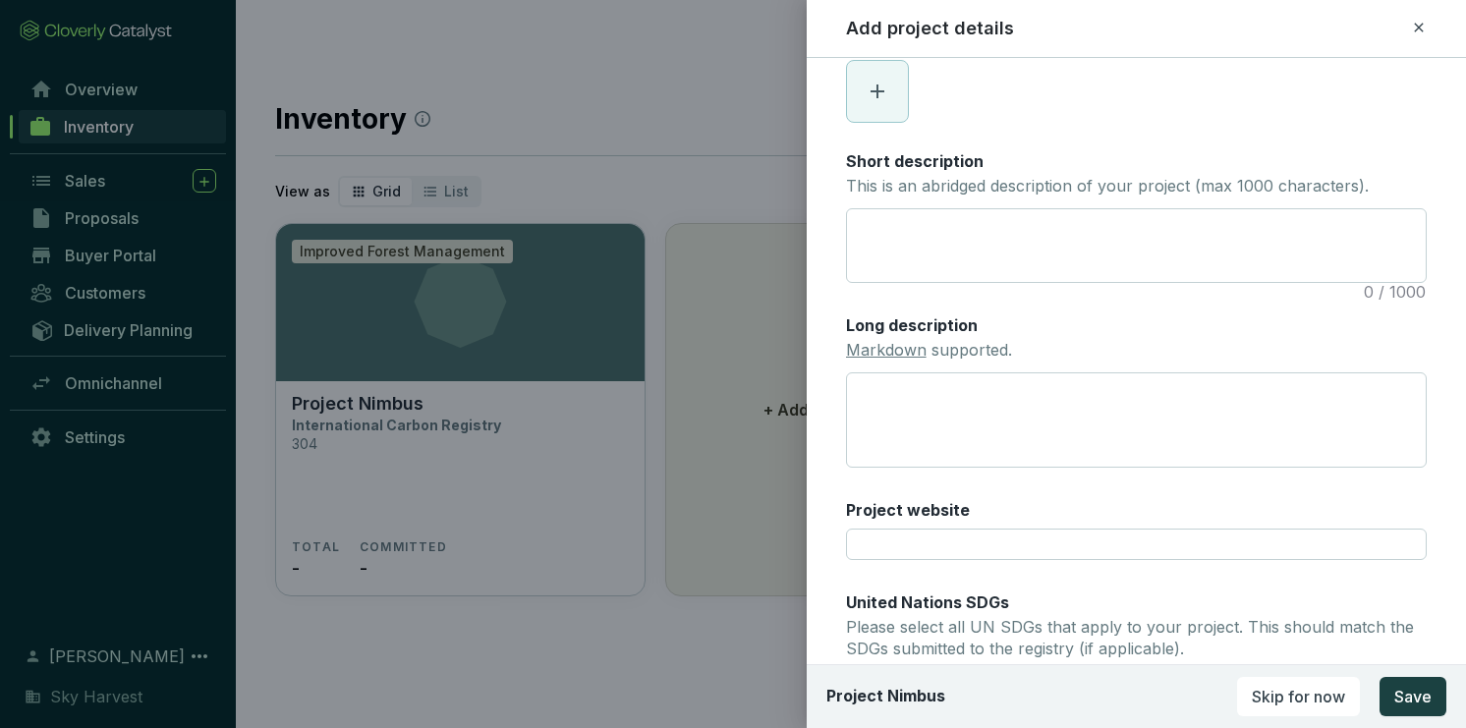
scroll to position [505, 0]
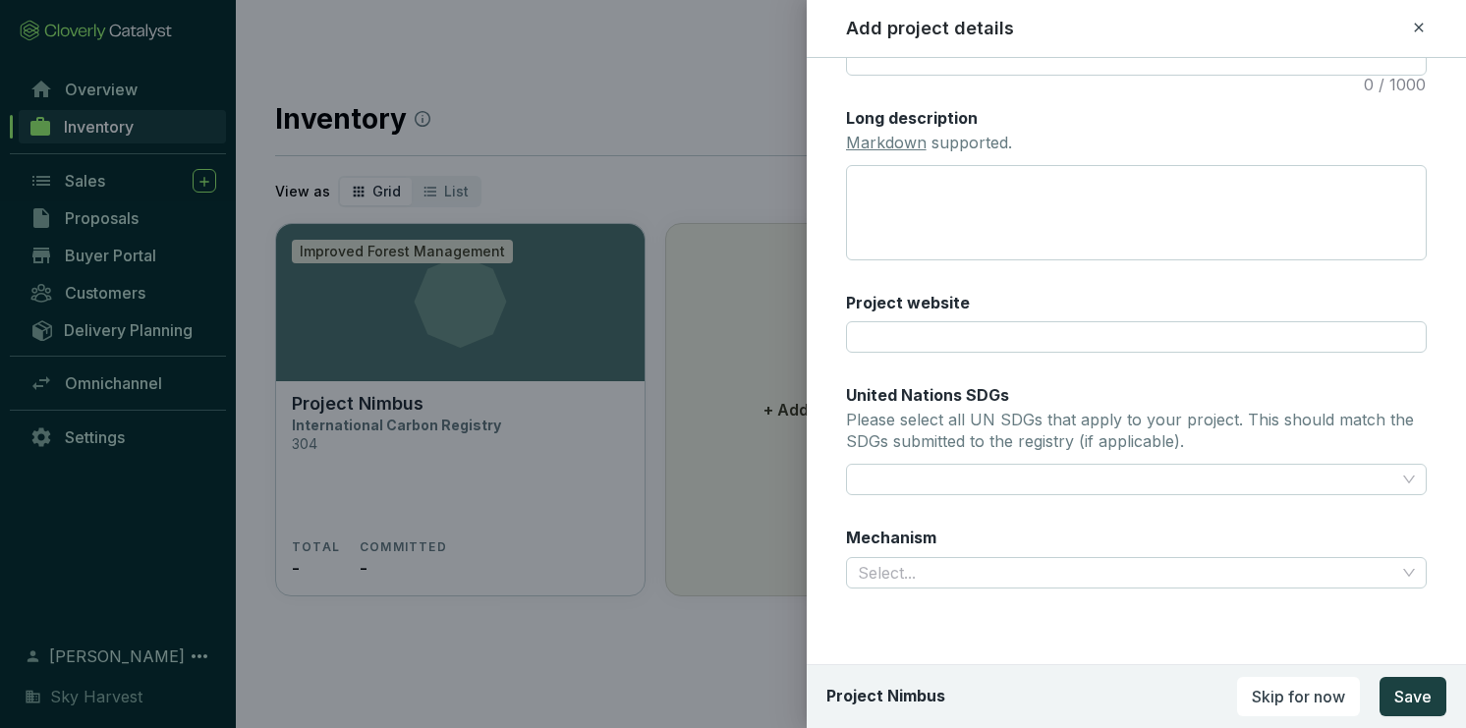
click at [1244, 276] on div "Main image Recommended pixel size is: 1600 x 1200. Maximum supported file size …" at bounding box center [1136, 95] width 581 height 1036
click at [1116, 574] on input "Mechanism" at bounding box center [1126, 572] width 537 height 29
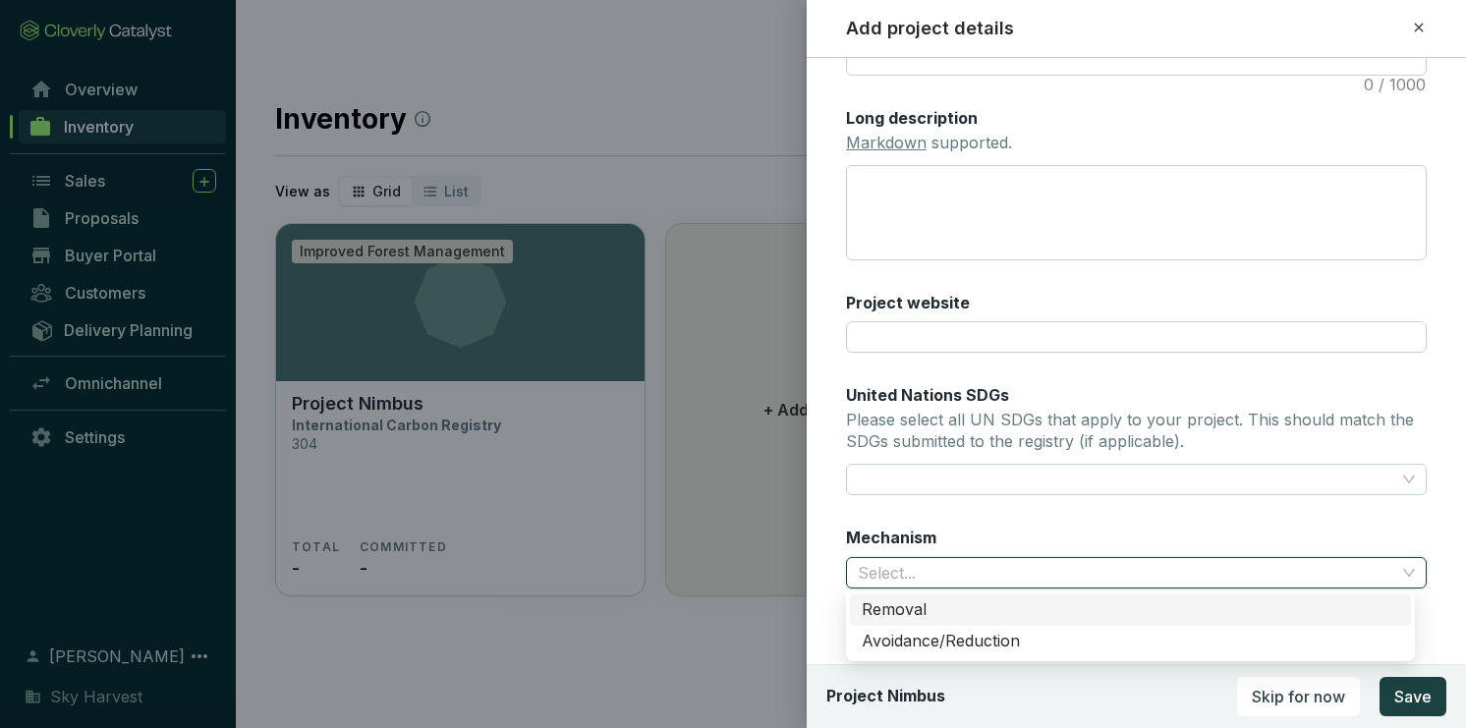
click at [1059, 597] on div "Removal" at bounding box center [1130, 609] width 561 height 31
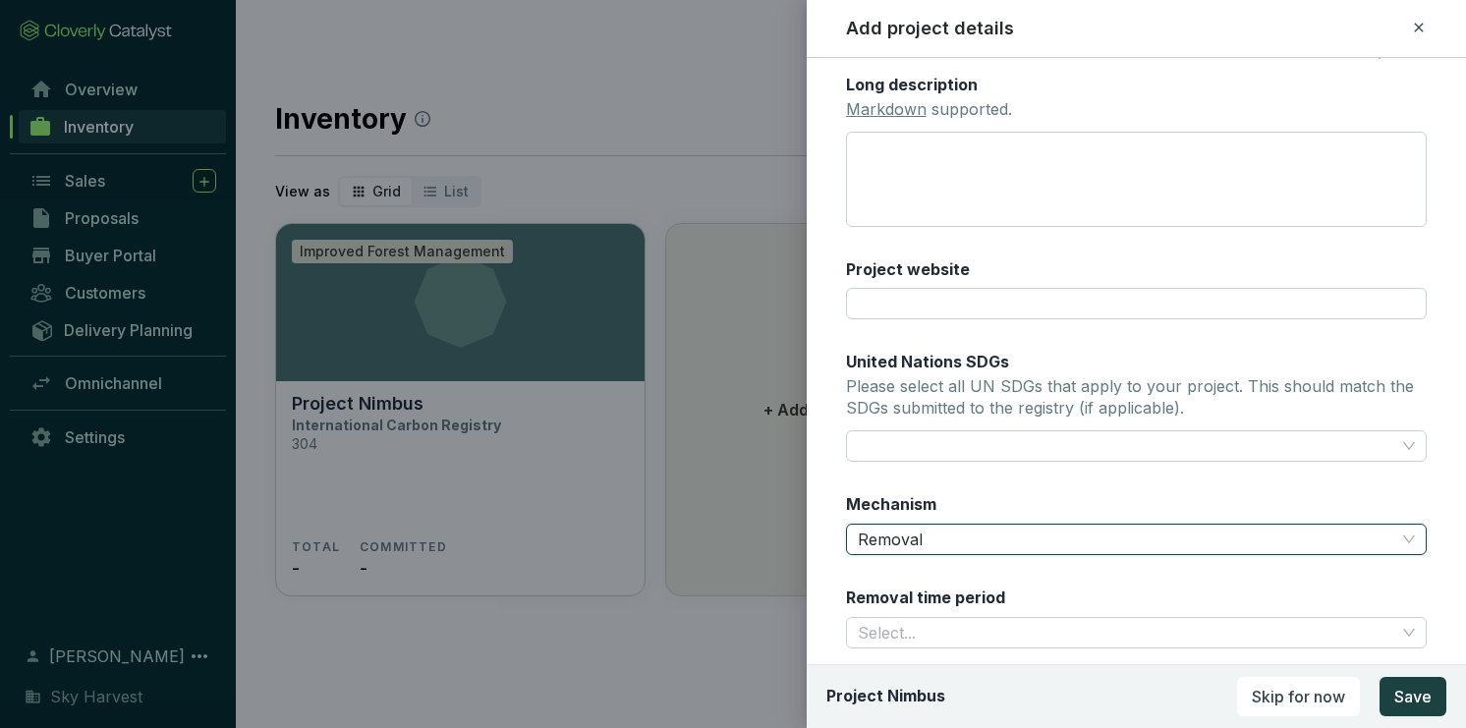
scroll to position [597, 0]
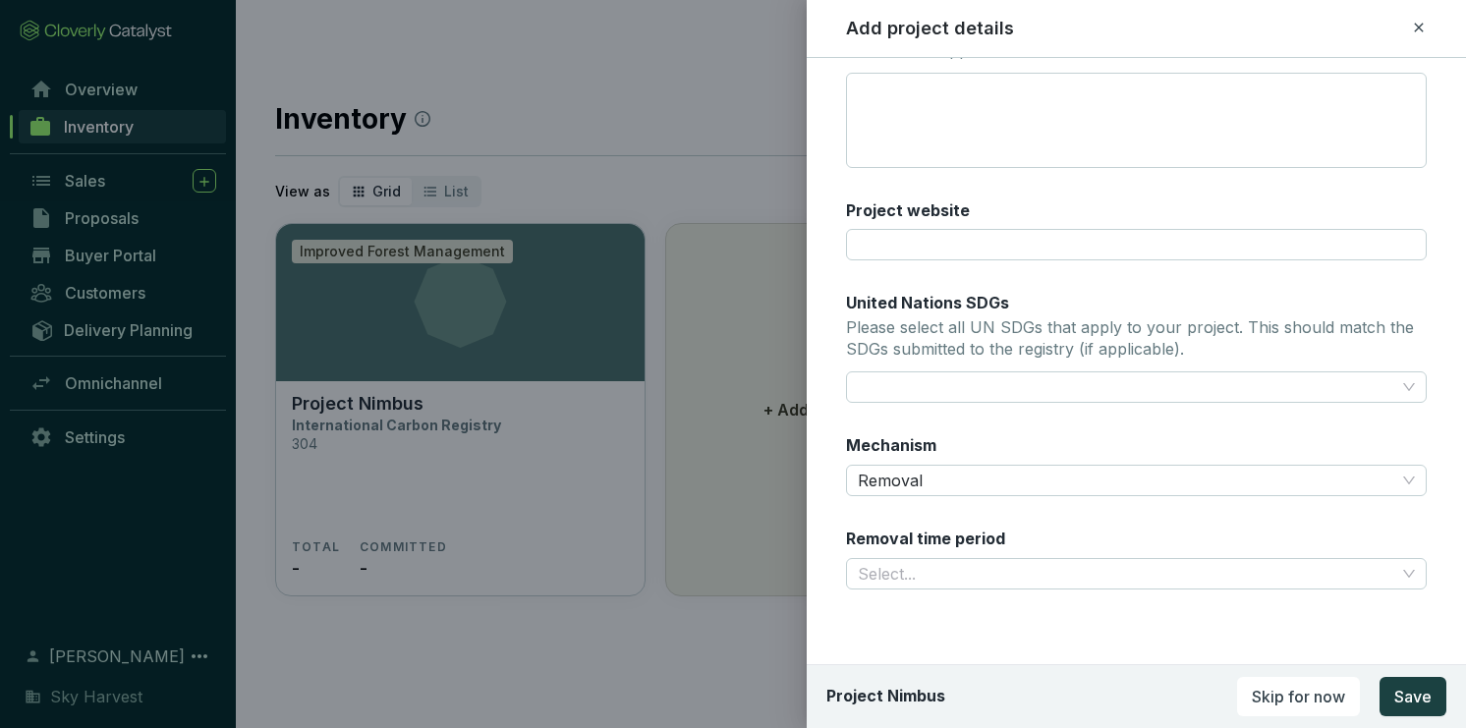
click at [1125, 428] on div "Main image Recommended pixel size is: 1600 x 1200. Maximum supported file size …" at bounding box center [1136, 48] width 581 height 1129
click at [988, 590] on div "Main image Recommended pixel size is: 1600 x 1200. Maximum supported file size …" at bounding box center [1136, 48] width 581 height 1129
click at [994, 578] on input "Removal time period" at bounding box center [1126, 573] width 537 height 29
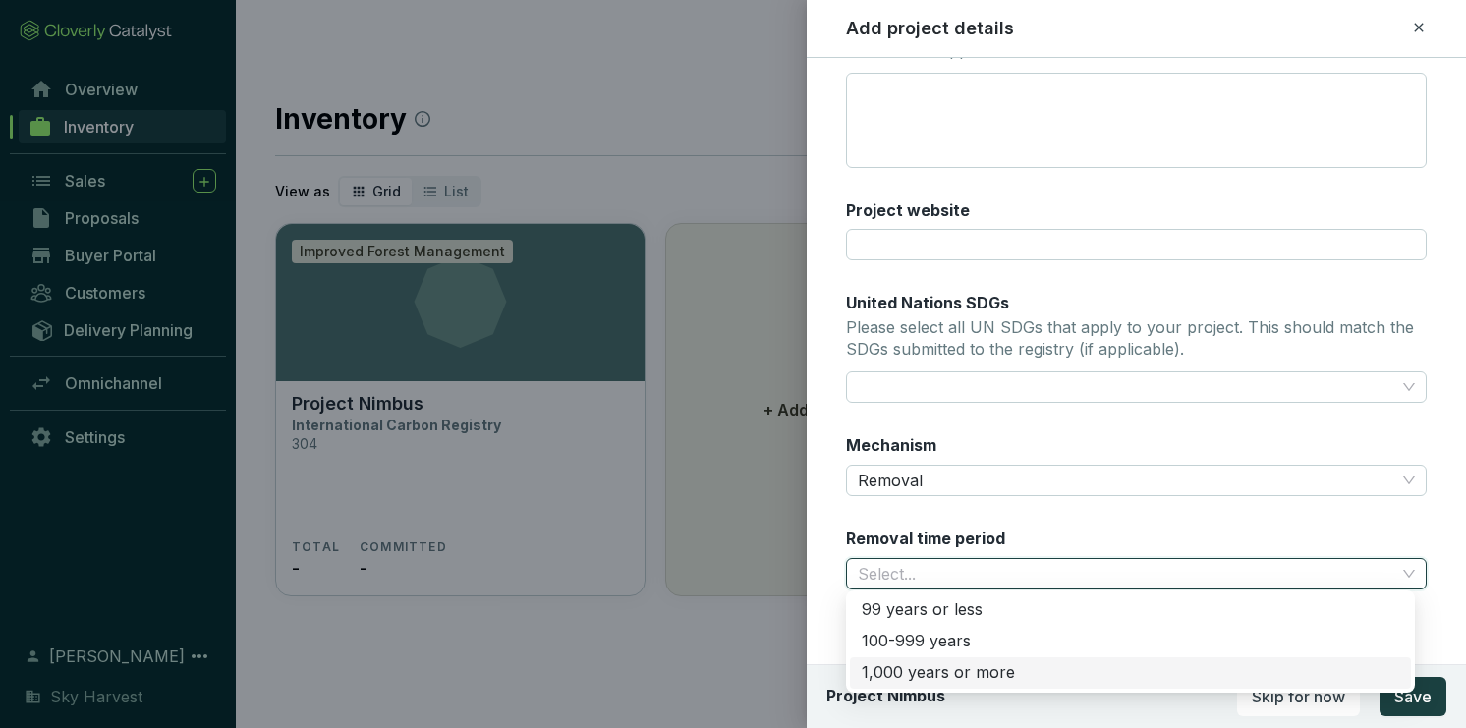
click at [980, 673] on div "1,000 years or more" at bounding box center [1130, 673] width 537 height 22
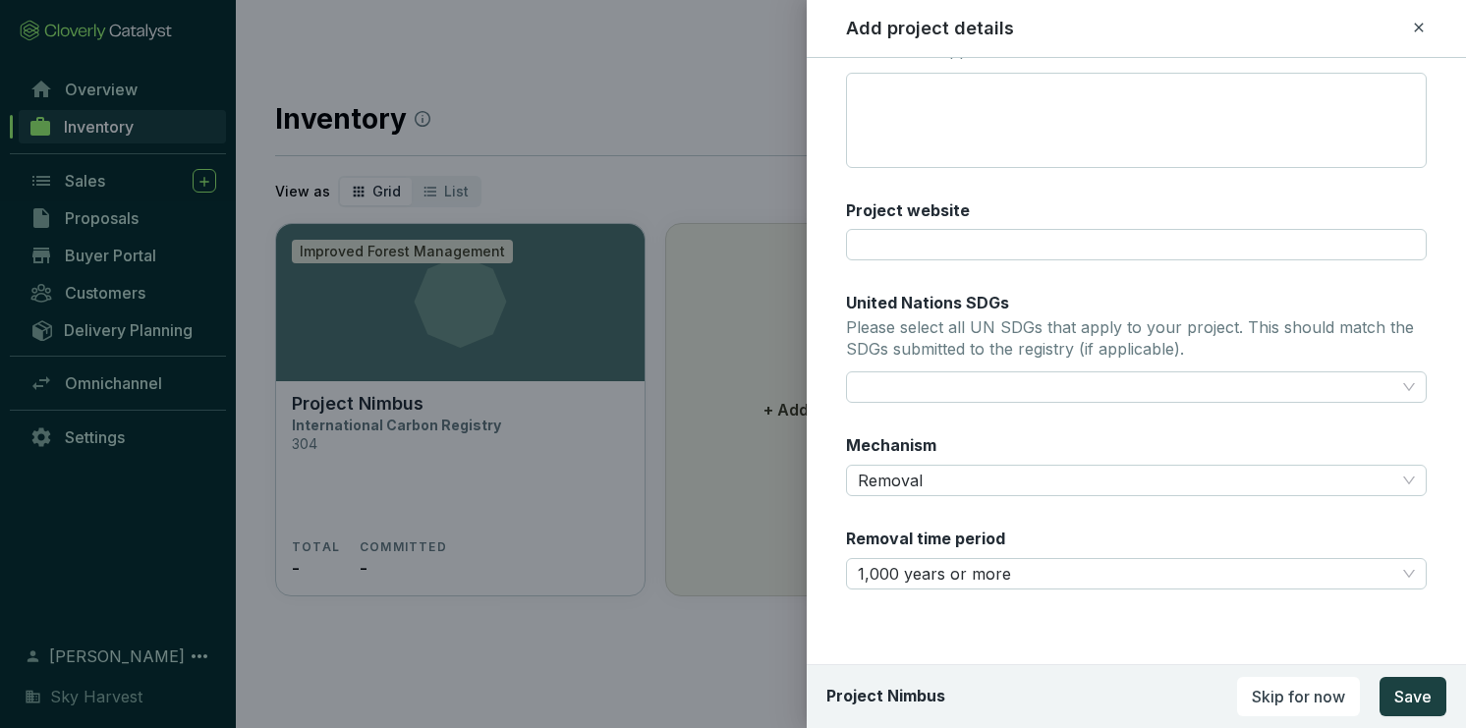
click at [987, 623] on form "Main image Recommended pixel size is: 1600 x 1200. Maximum supported file size …" at bounding box center [1136, 95] width 659 height 1223
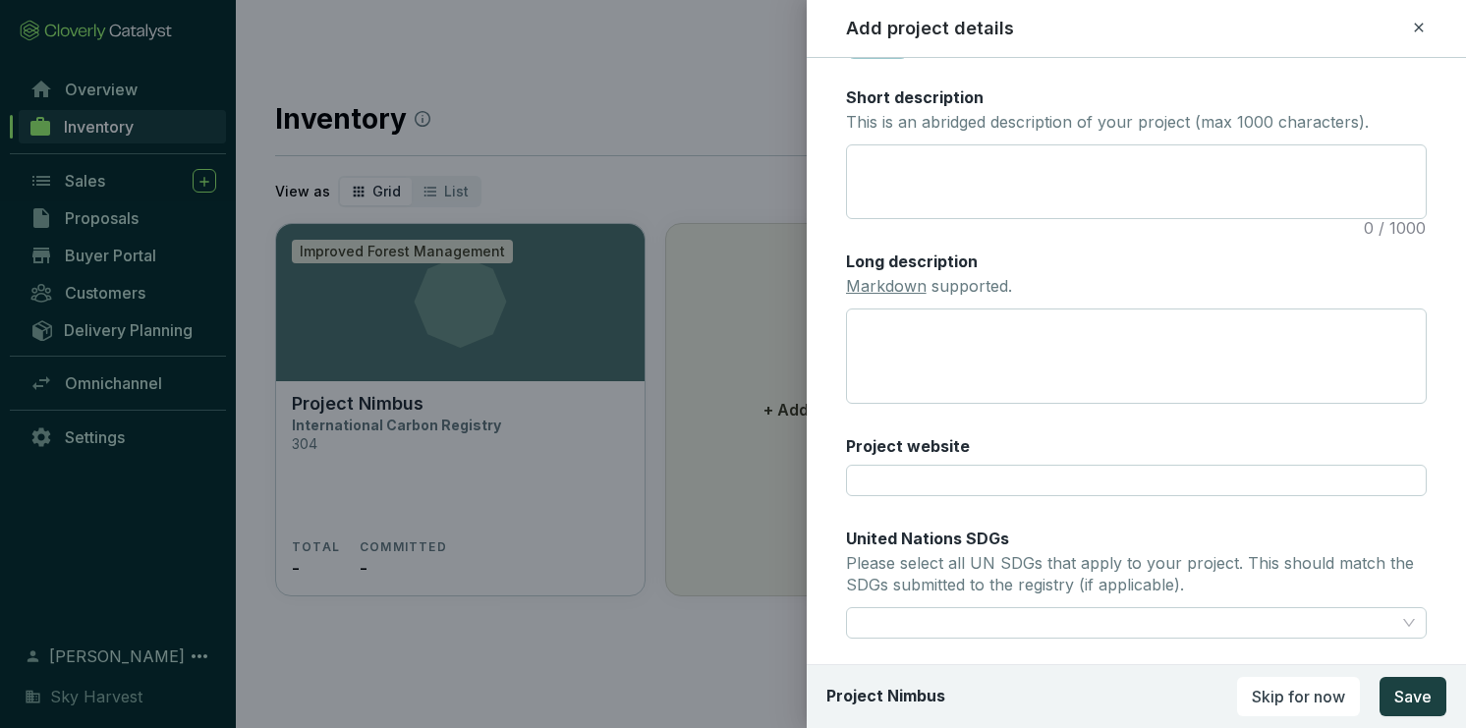
scroll to position [283, 0]
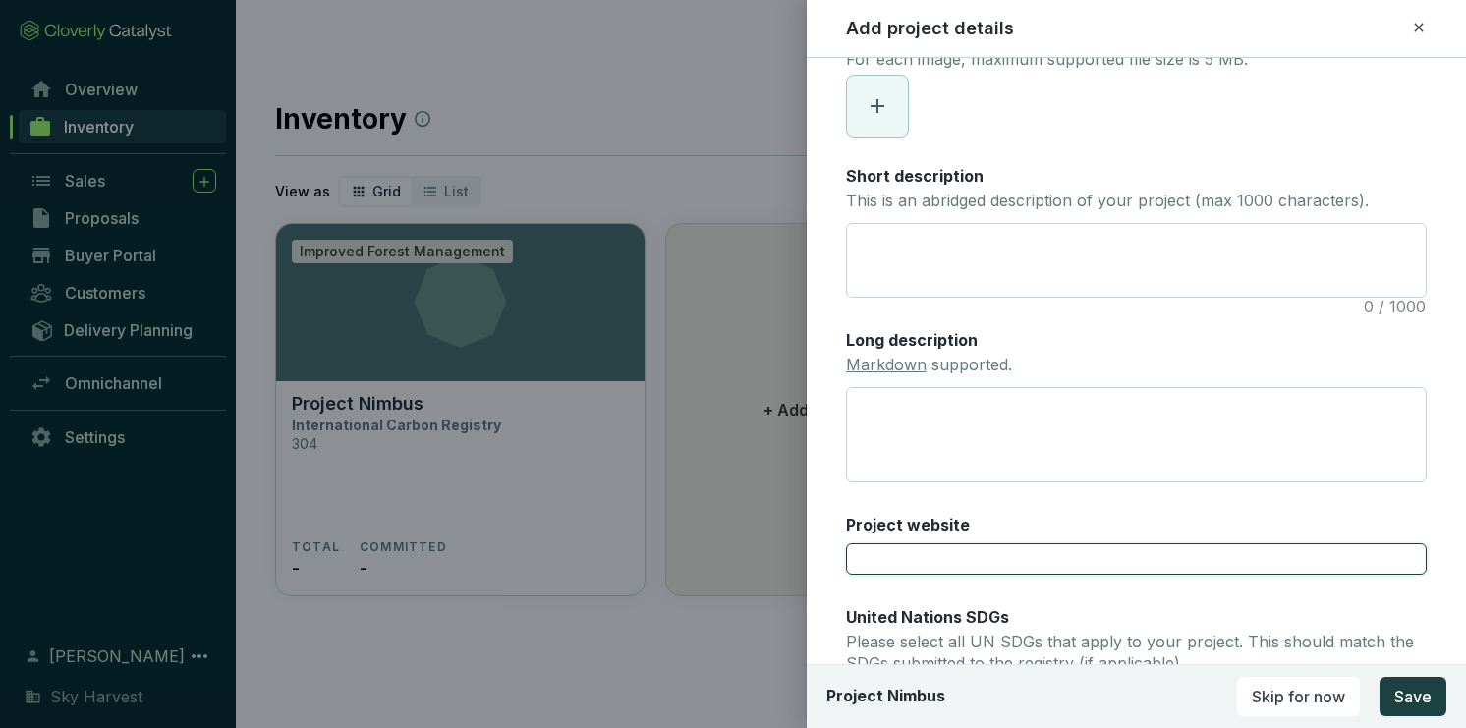
click at [940, 563] on input "Project website" at bounding box center [1136, 558] width 581 height 31
paste input "https://skyharvest.com/nimbus"
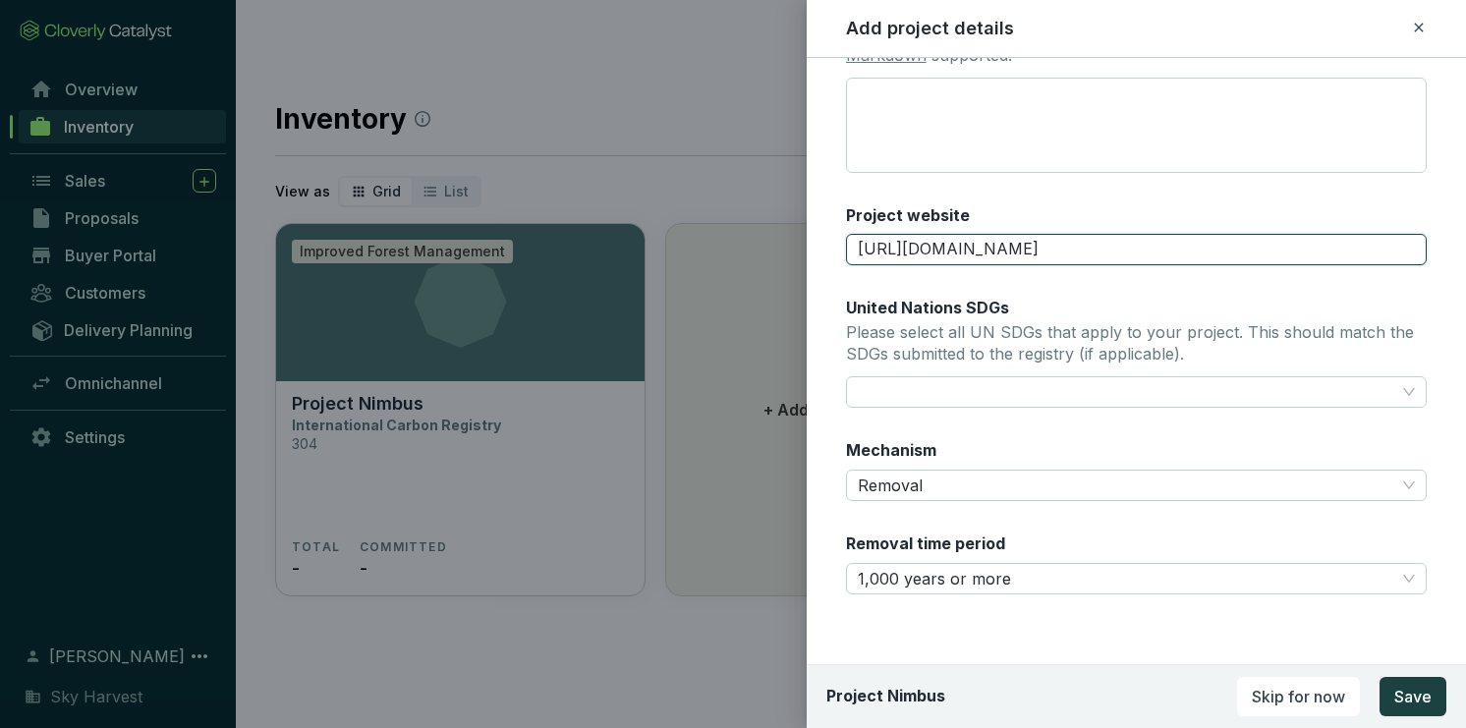
scroll to position [597, 0]
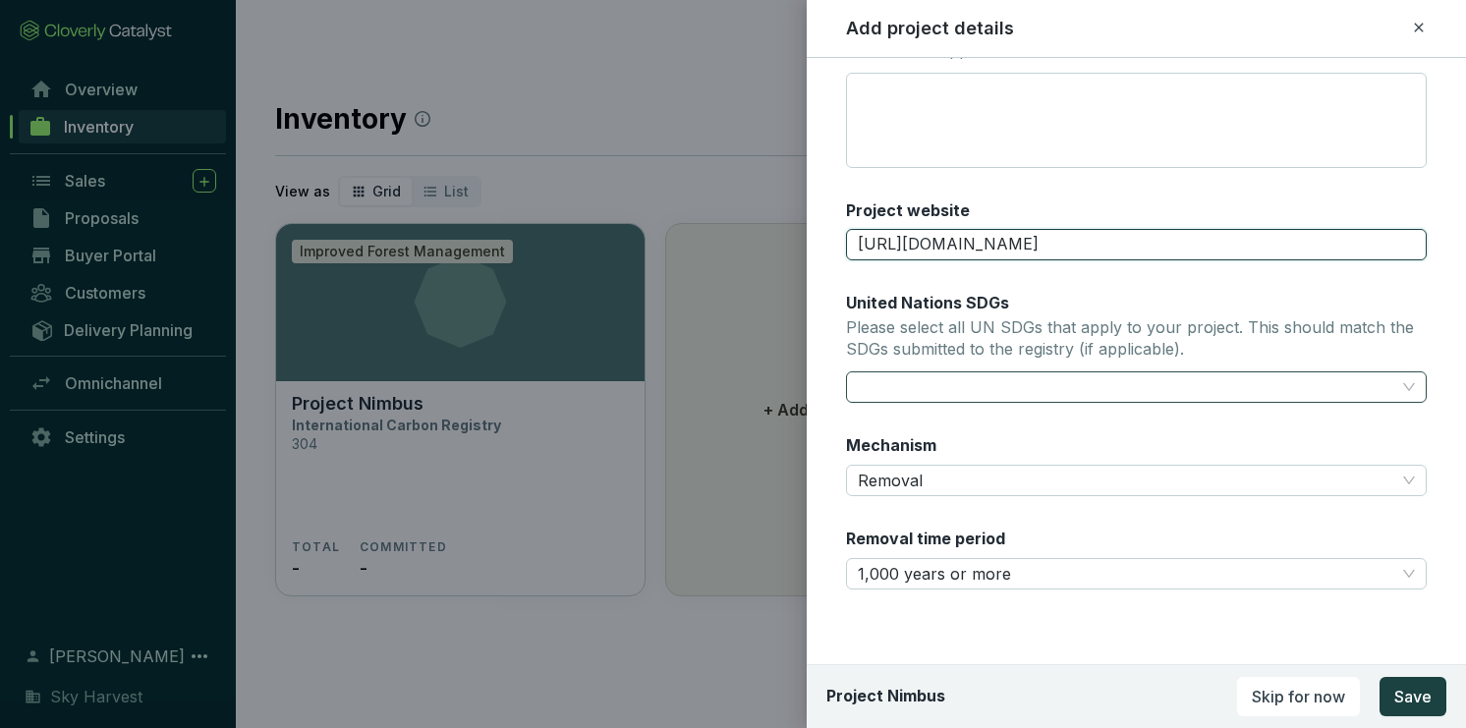
click at [1025, 381] on div at bounding box center [1125, 387] width 550 height 28
type input "https://skyharvest.com/nimbus"
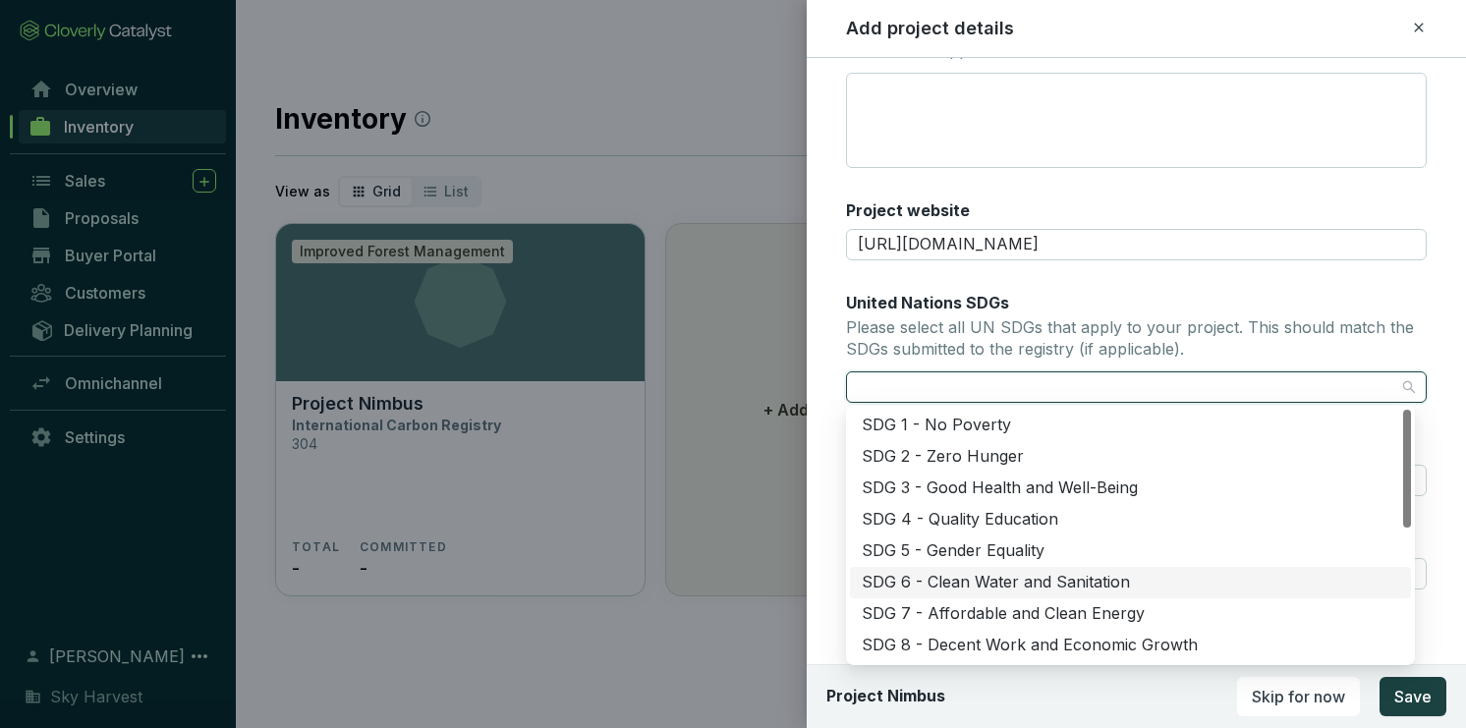
click at [962, 579] on div "SDG 6 - Clean Water and Sanitation" at bounding box center [1130, 583] width 537 height 22
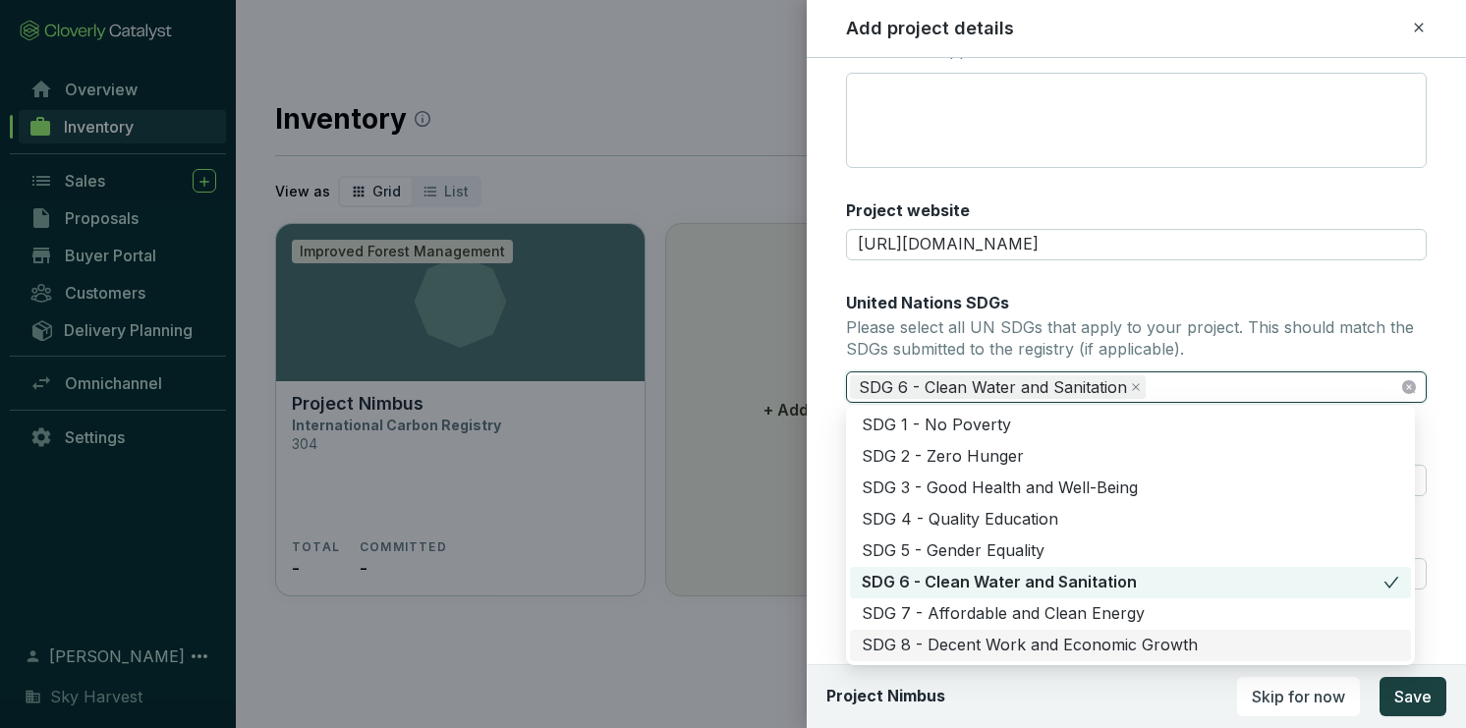
click at [963, 641] on div "SDG 8 - Decent Work and Economic Growth" at bounding box center [1130, 646] width 537 height 22
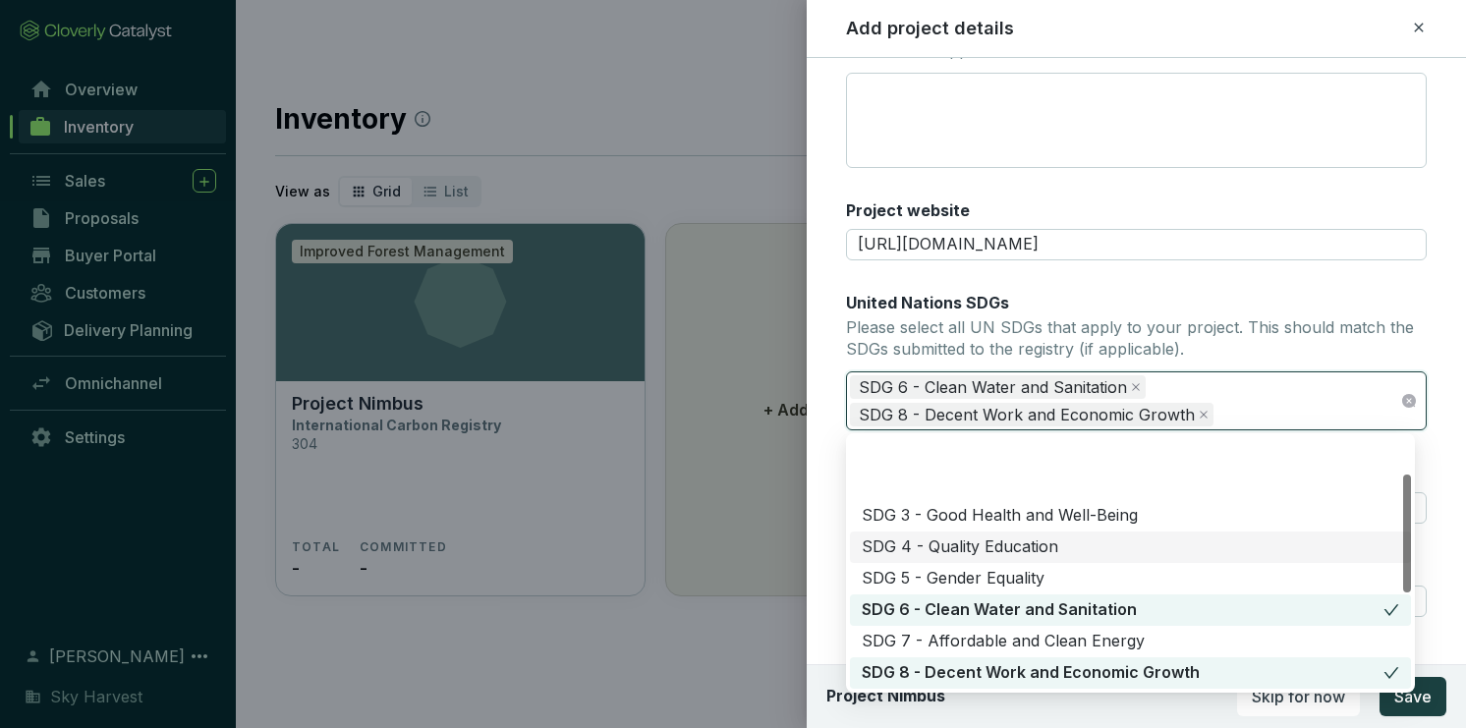
scroll to position [157, 0]
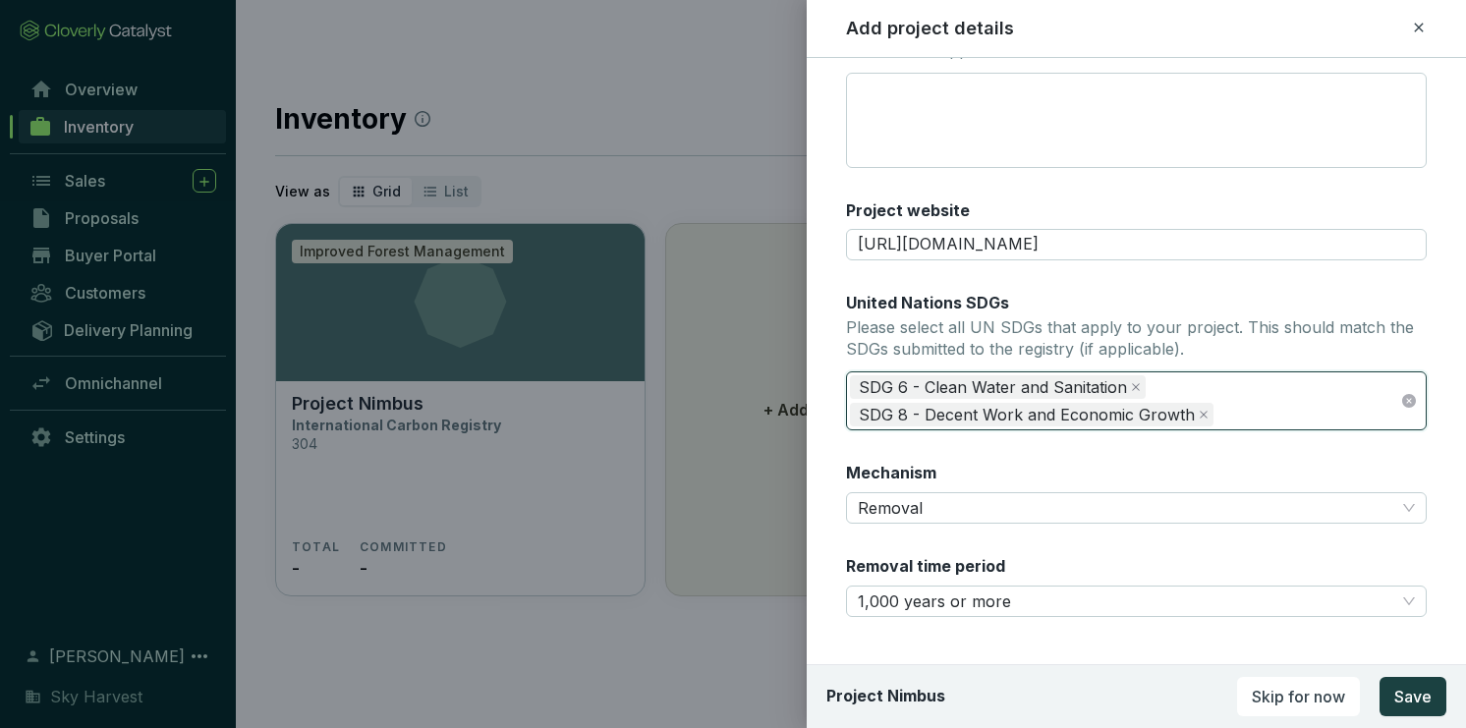
click at [1319, 407] on div "SDG 6 - Clean Water and Sanitation SDG 8 - Decent Work and Economic Growth" at bounding box center [1125, 400] width 550 height 55
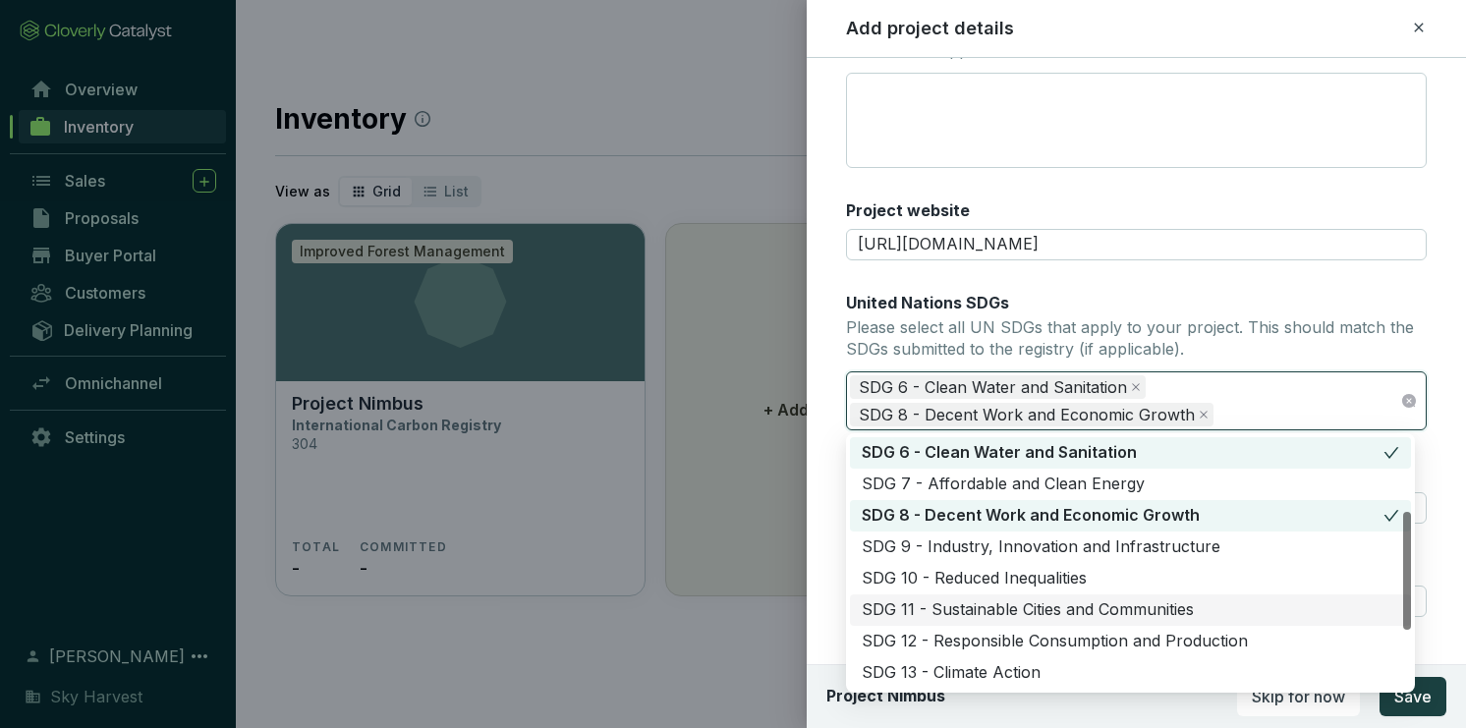
click at [976, 611] on div "SDG 11 - Sustainable Cities and Communities" at bounding box center [1130, 610] width 537 height 22
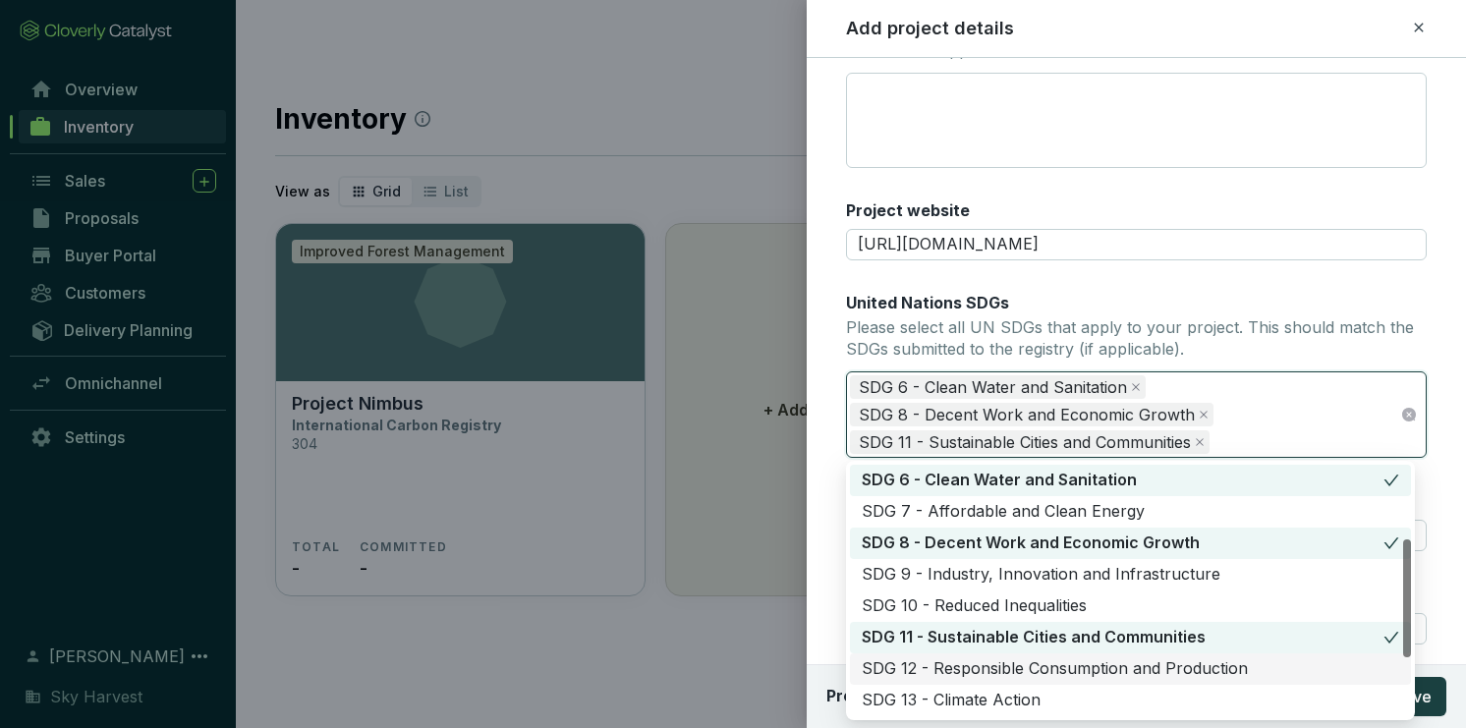
click at [1077, 667] on div "SDG 12 - Responsible Consumption and Production" at bounding box center [1130, 669] width 537 height 22
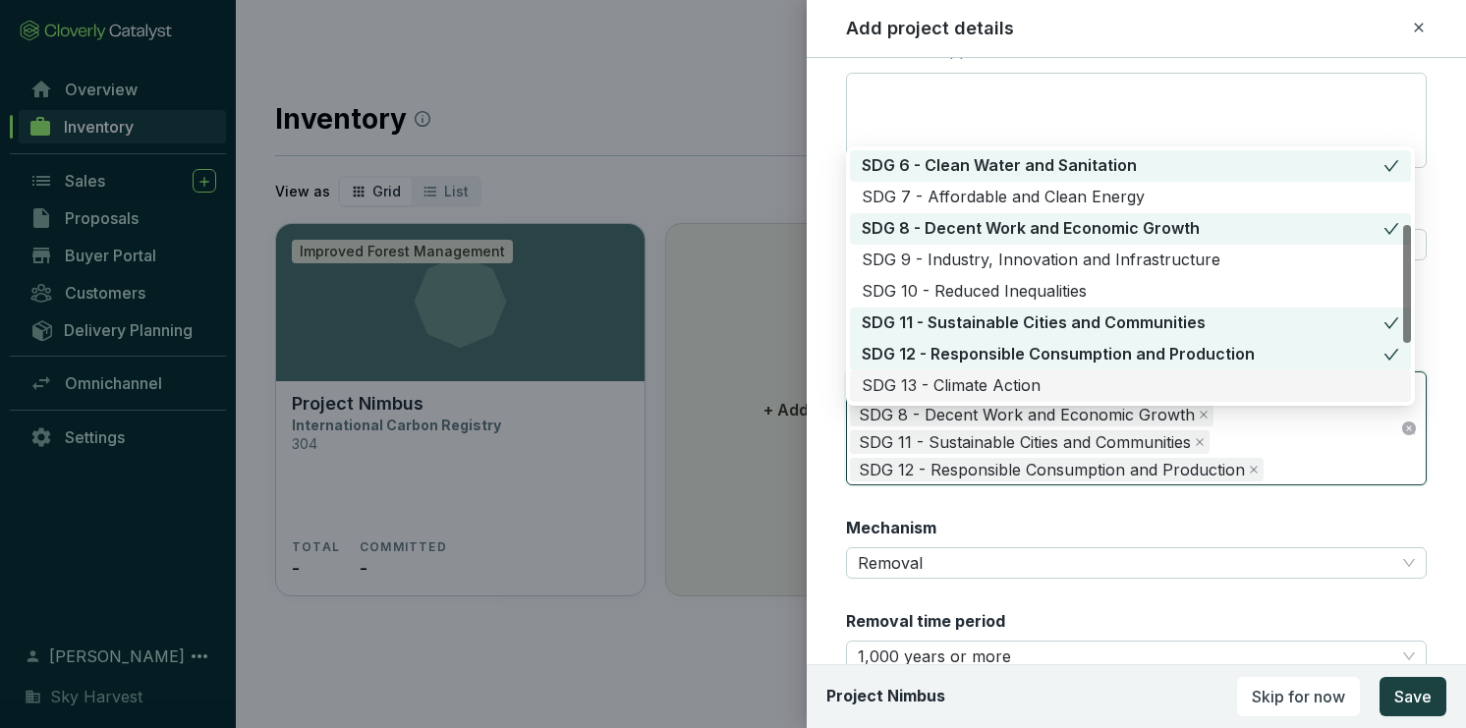
click at [1034, 375] on div "SDG 13 - Climate Action" at bounding box center [1130, 386] width 537 height 22
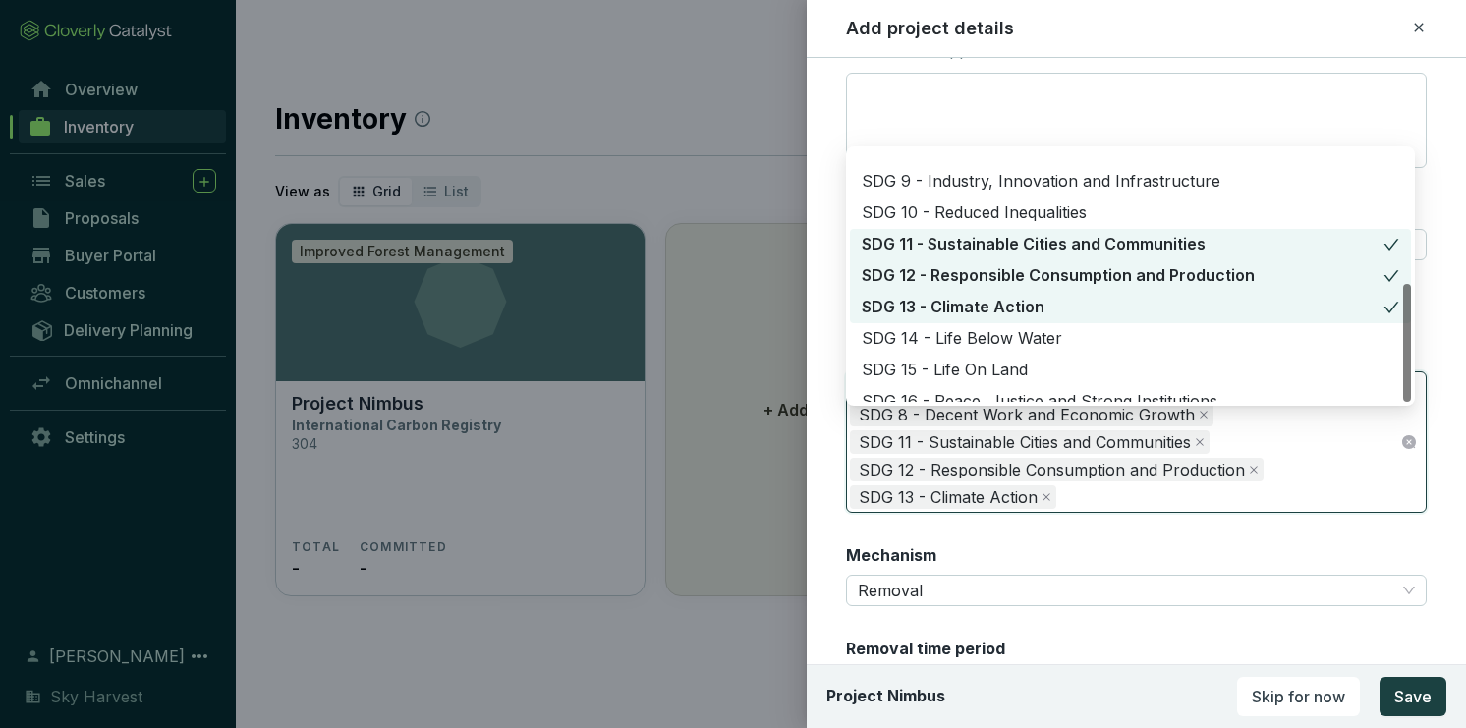
scroll to position [283, 0]
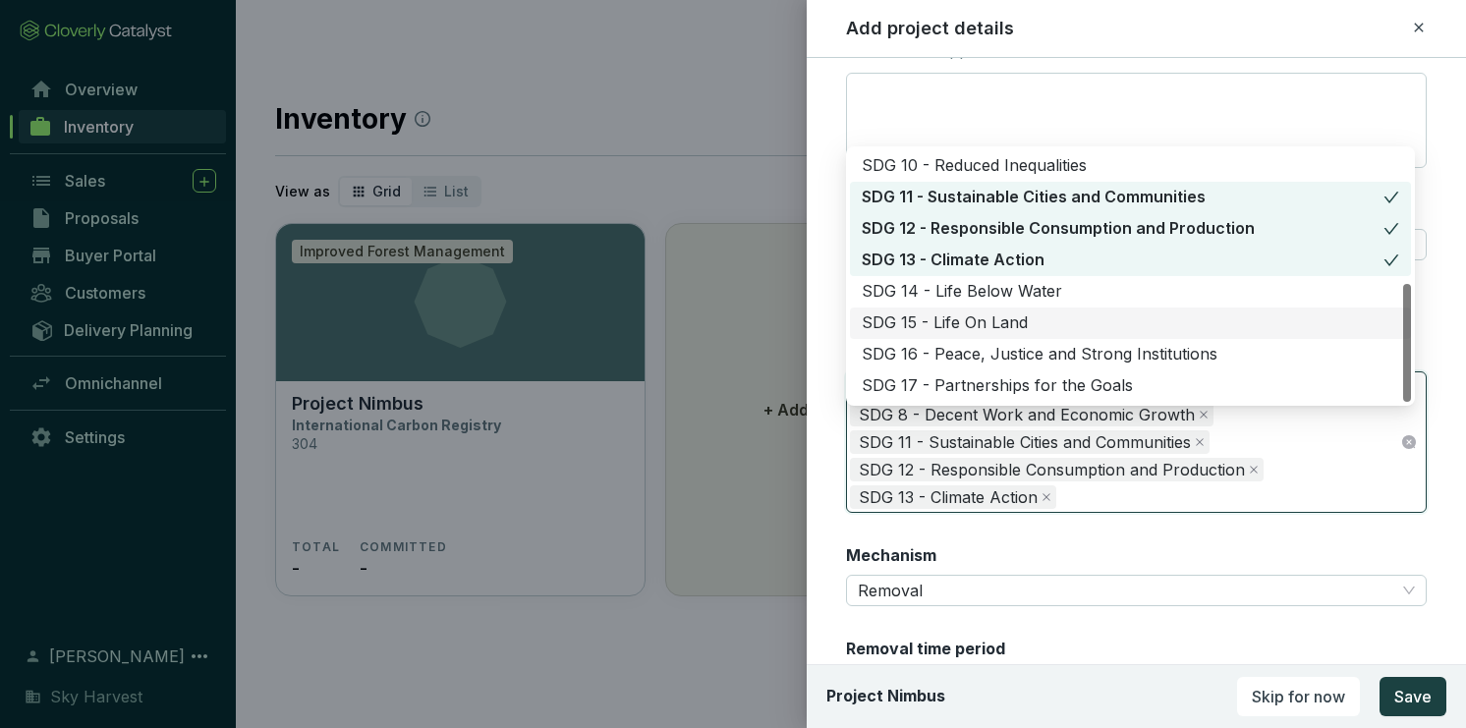
click at [991, 312] on div "SDG 15 - Life On Land" at bounding box center [1130, 323] width 537 height 22
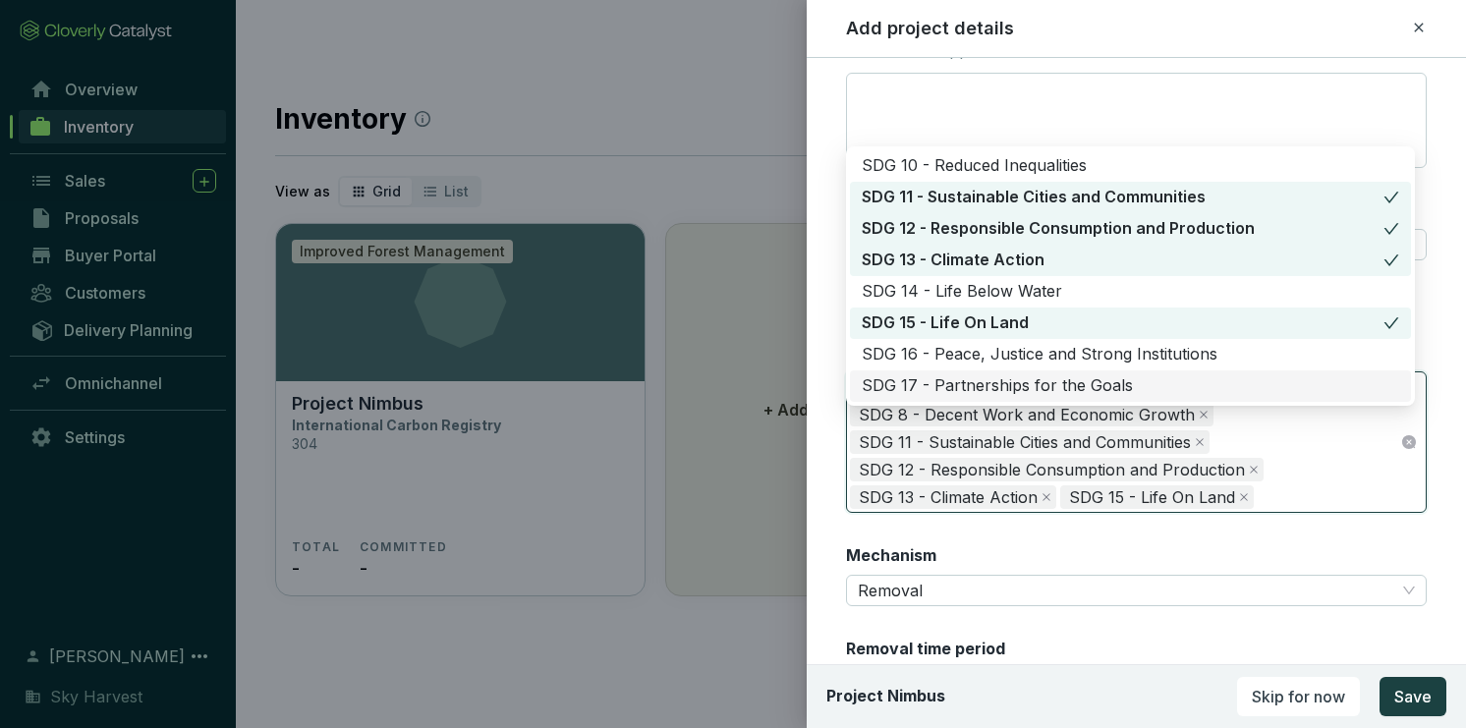
click at [1230, 548] on div "Mechanism Removal" at bounding box center [1136, 575] width 581 height 62
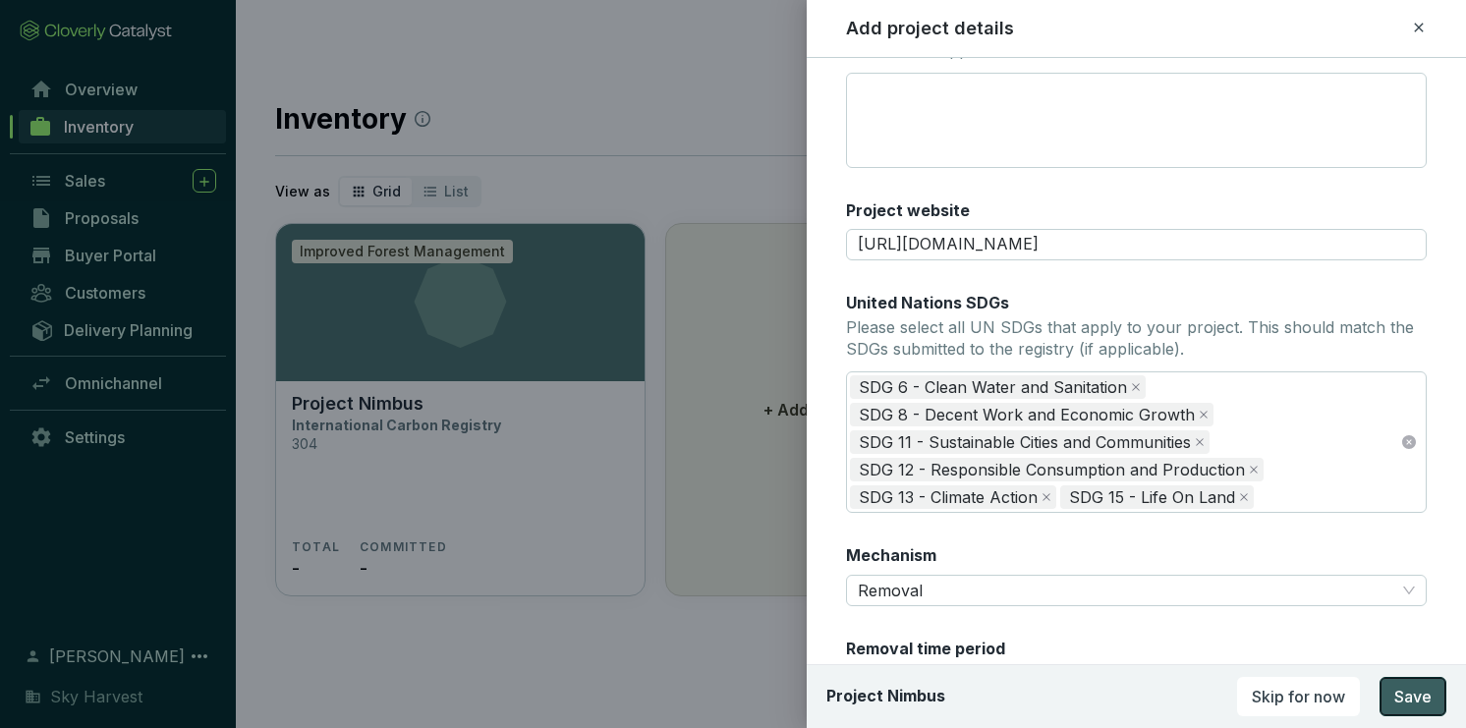
click at [1411, 686] on span "Save" at bounding box center [1412, 697] width 37 height 24
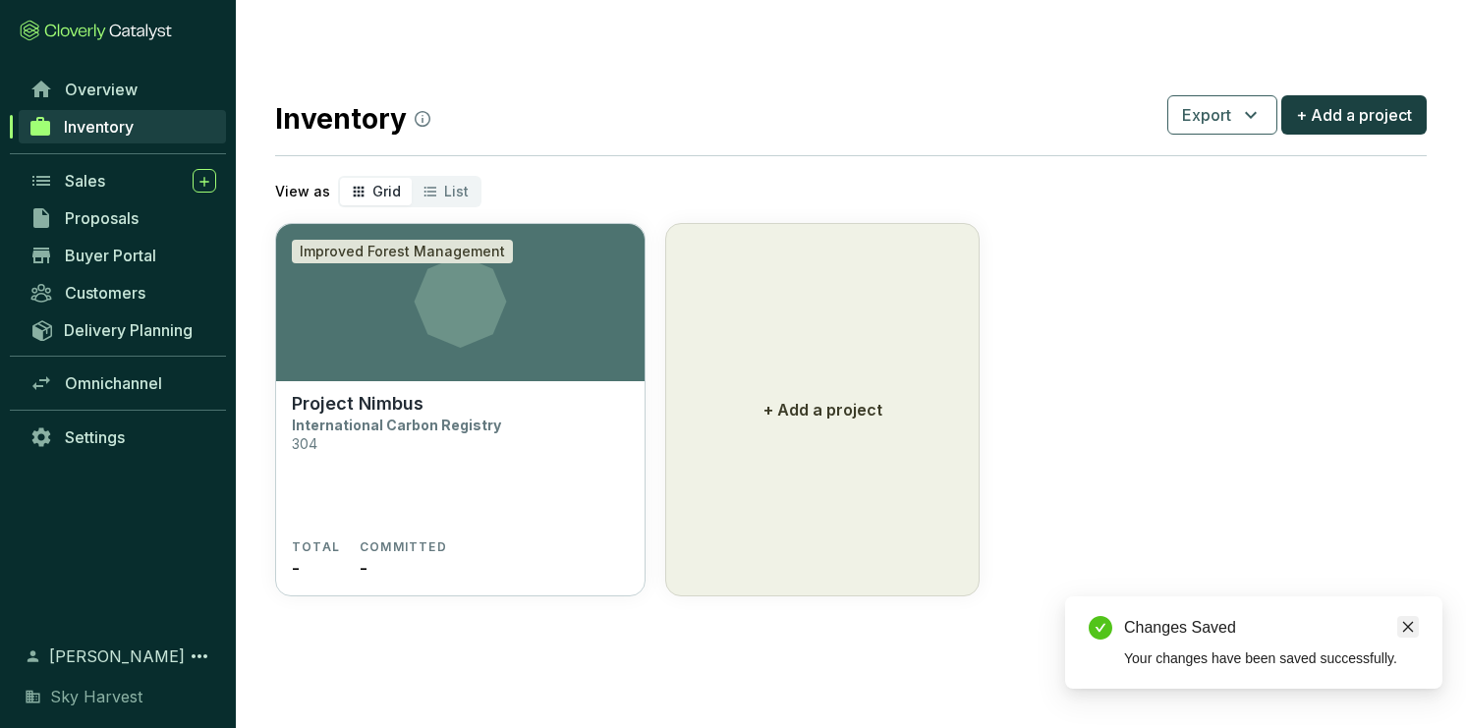
click at [1415, 627] on link "Close" at bounding box center [1408, 627] width 22 height 22
click at [380, 434] on section "Project Nimbus International Carbon Registry 304" at bounding box center [460, 466] width 337 height 146
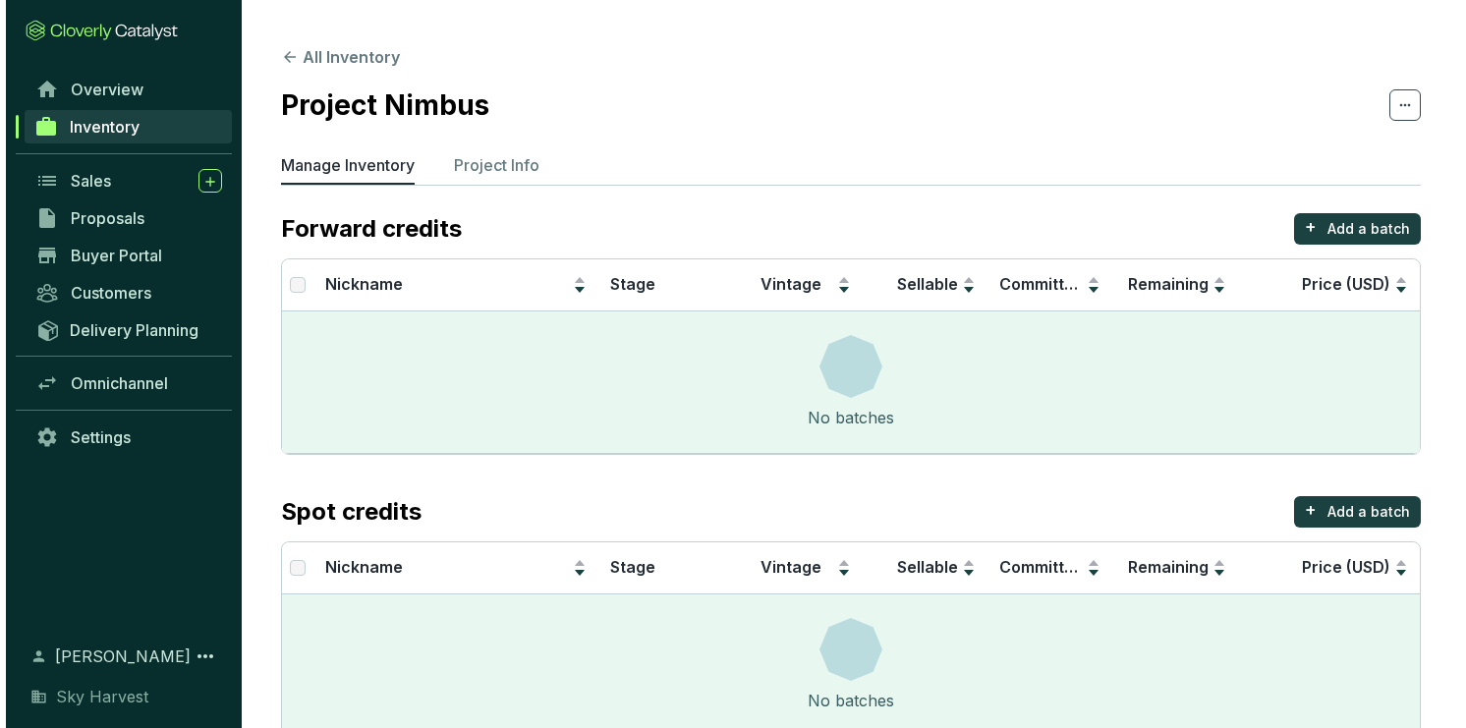
scroll to position [31, 0]
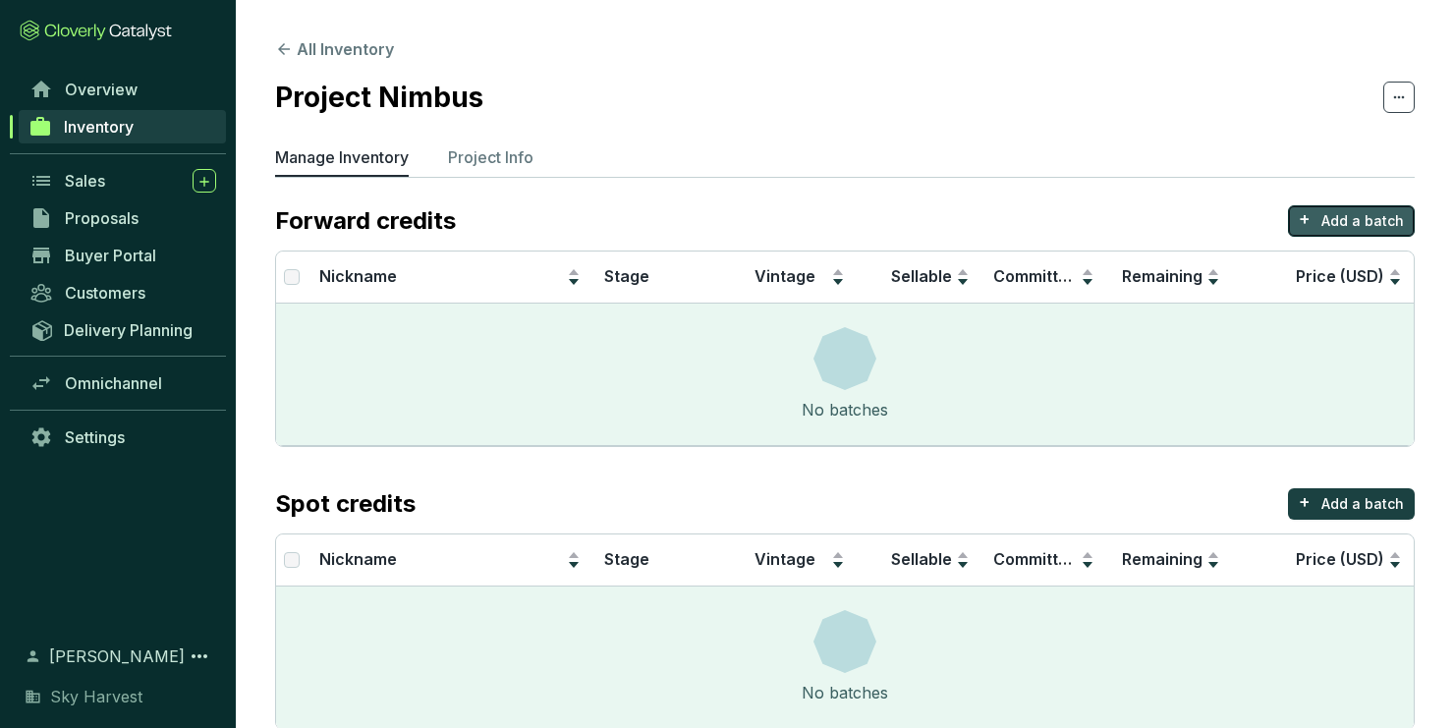
click at [1329, 211] on p "Add a batch" at bounding box center [1362, 221] width 83 height 20
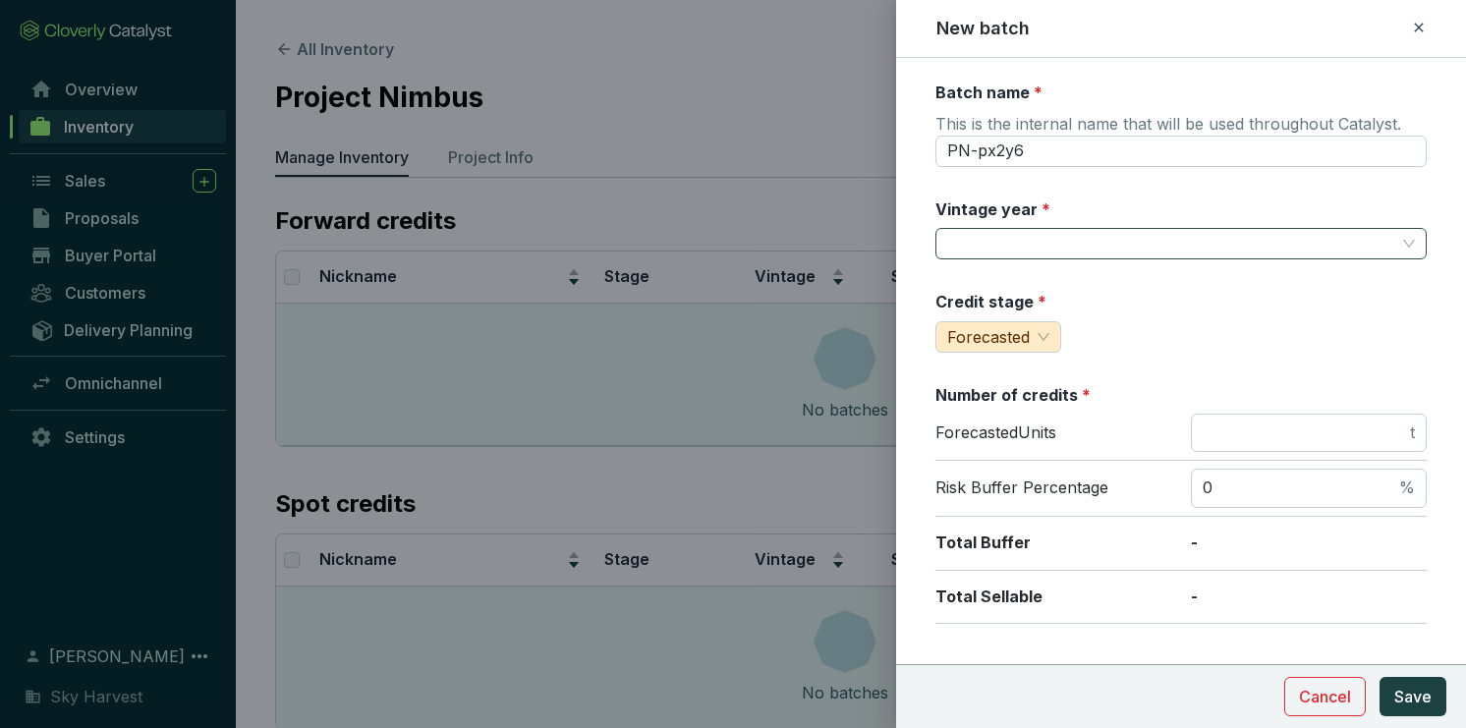
click at [1022, 232] on input "Vintage year *" at bounding box center [1171, 243] width 448 height 29
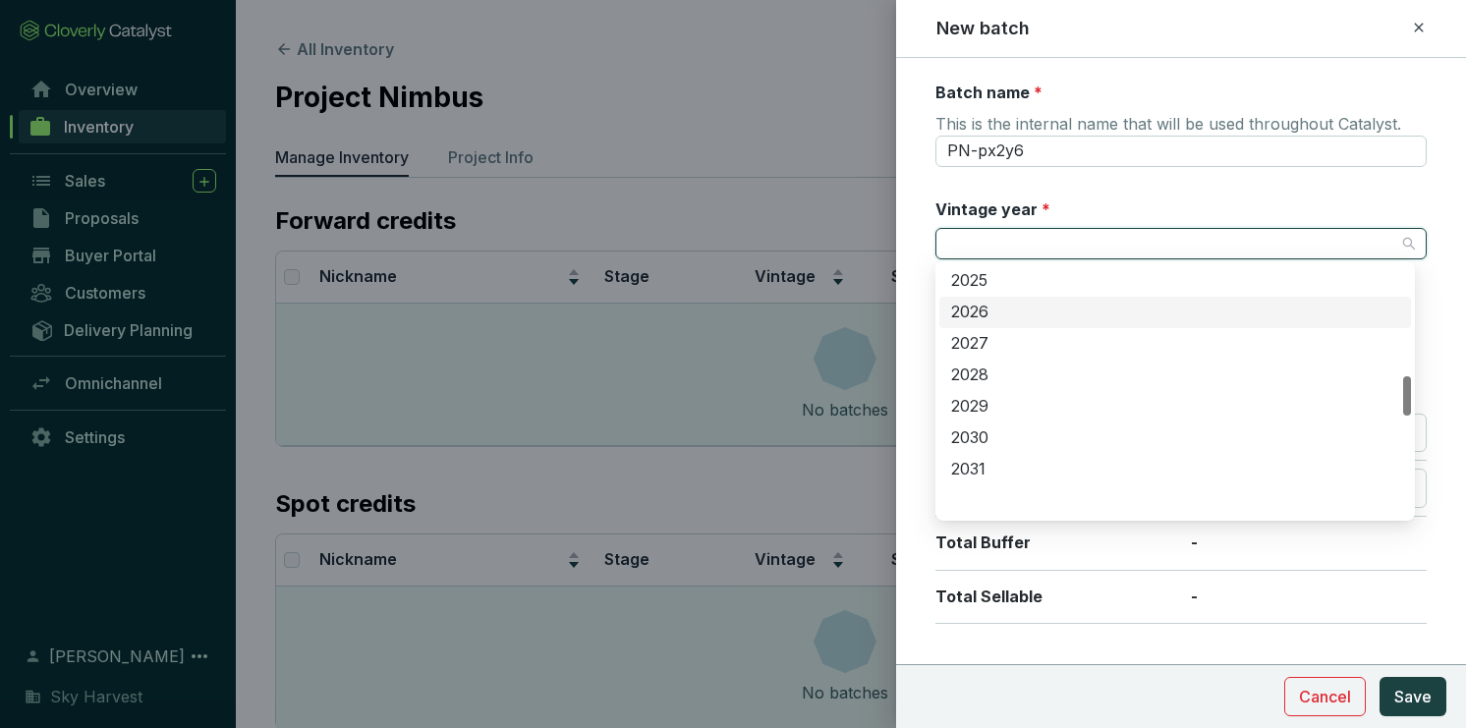
scroll to position [707, 0]
click at [1007, 296] on div "2023" at bounding box center [1175, 297] width 448 height 22
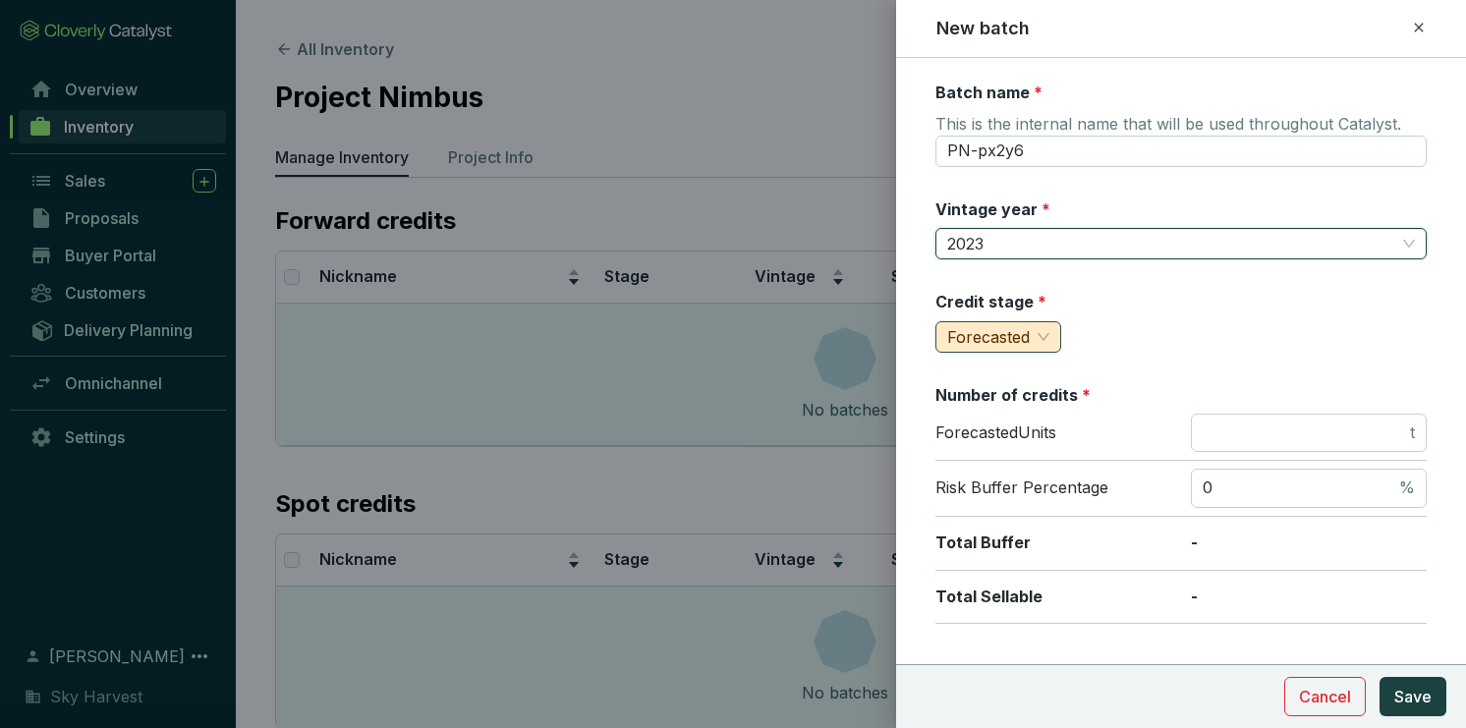
click at [1030, 335] on span "Forecasted" at bounding box center [998, 336] width 102 height 29
click at [1017, 407] on span "Measured" at bounding box center [988, 404] width 75 height 20
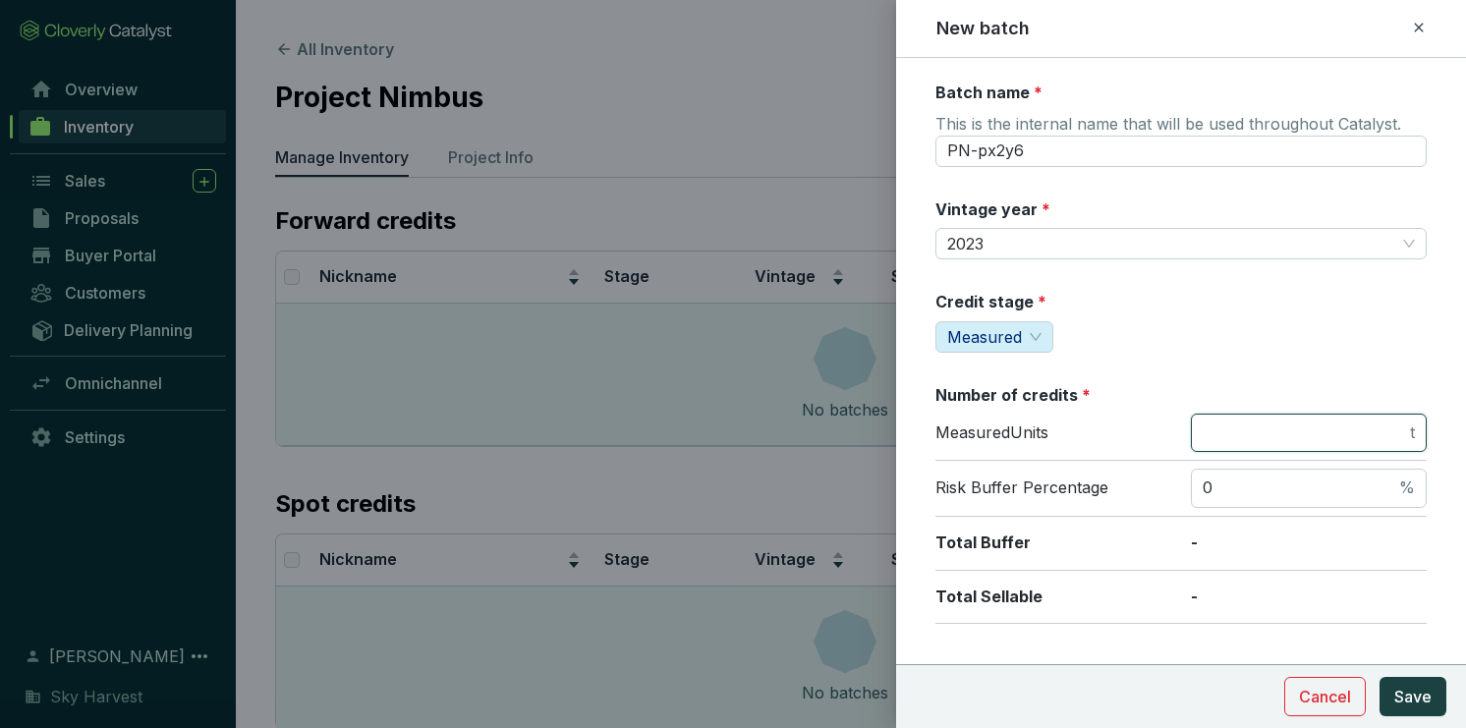
click at [1287, 440] on input "number" at bounding box center [1304, 433] width 203 height 22
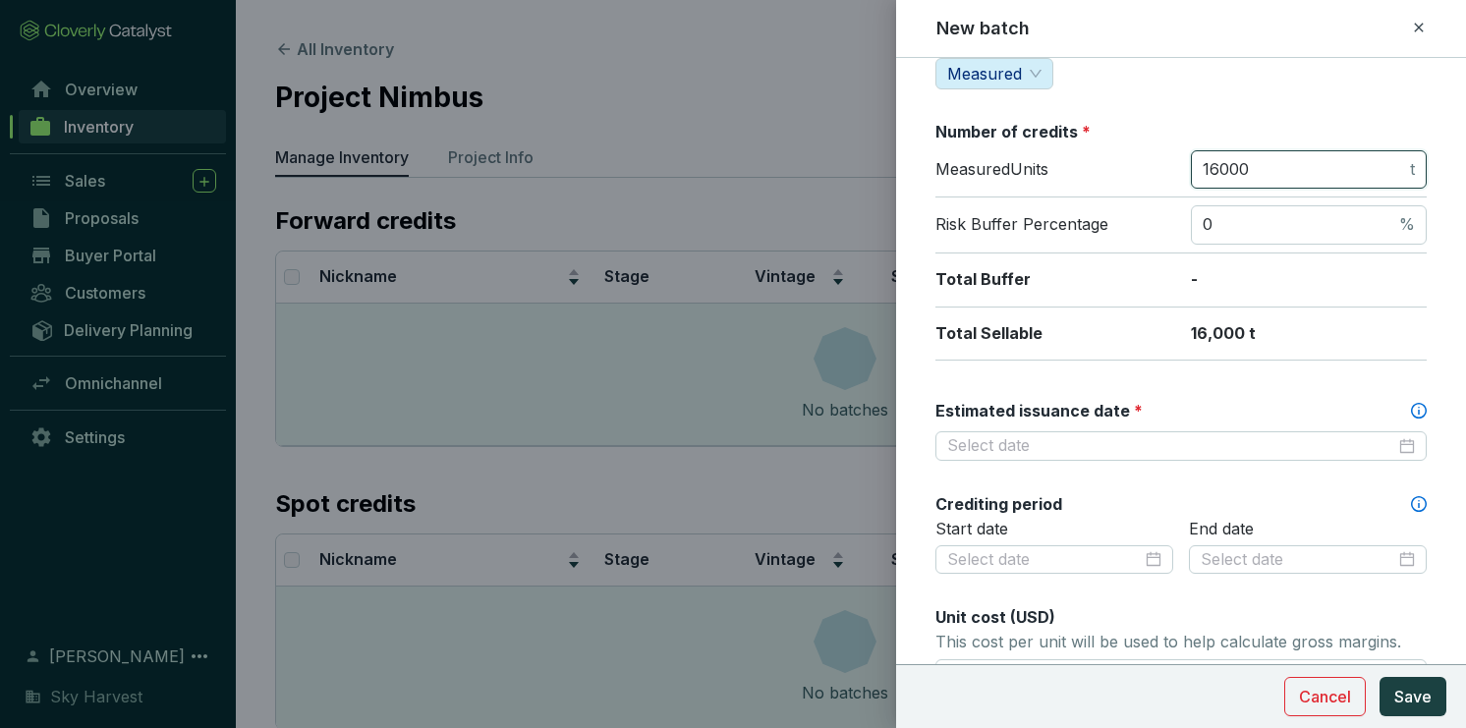
scroll to position [314, 0]
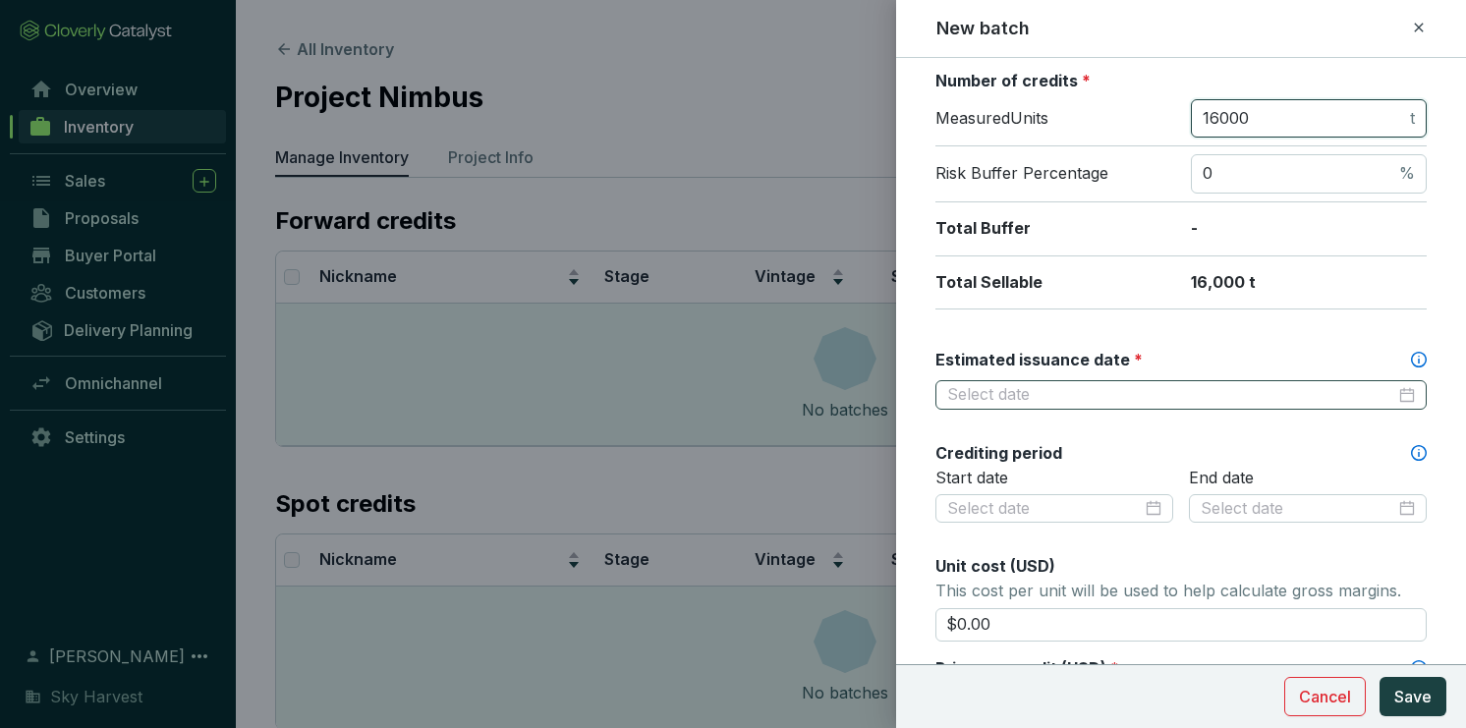
click at [1400, 396] on div at bounding box center [1181, 395] width 468 height 22
type input "16000"
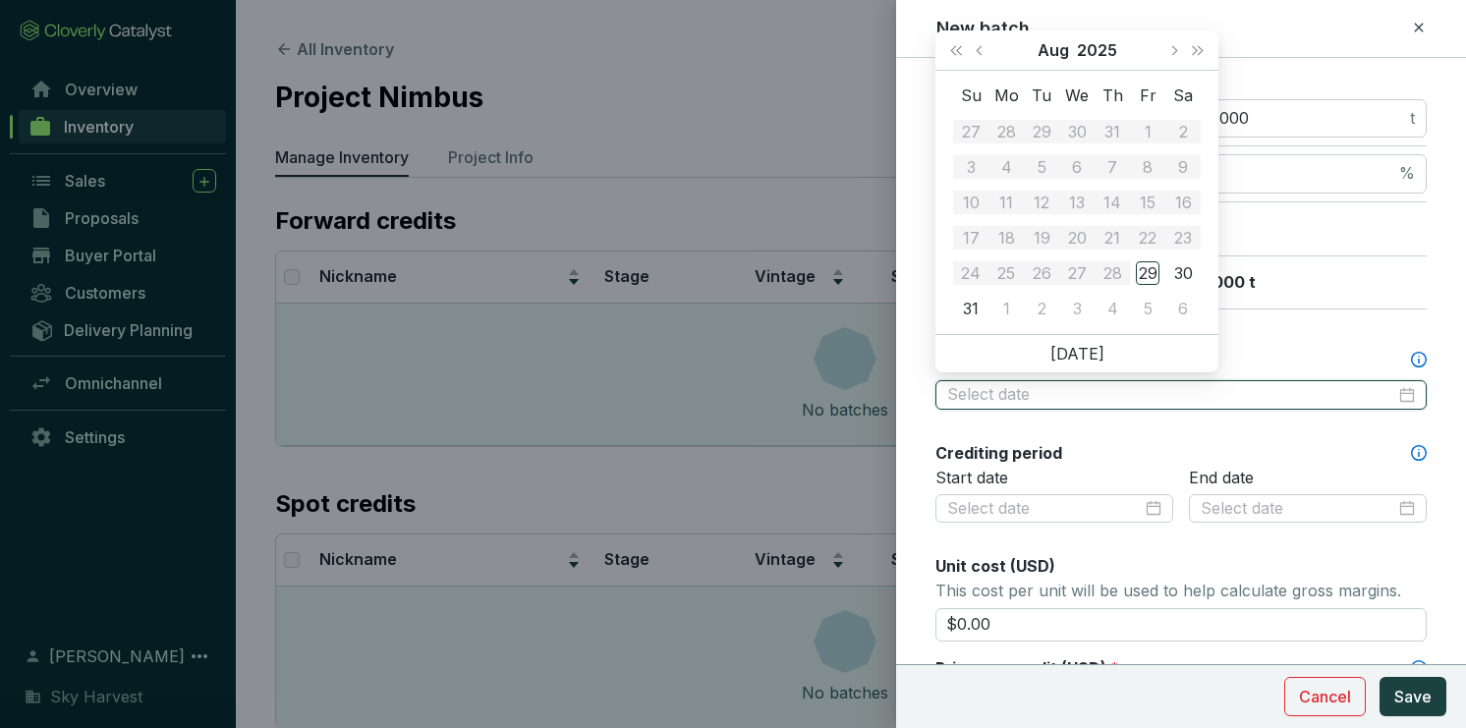
type input "2025-08-29"
click at [1179, 48] on button "Next month (PageDown)" at bounding box center [1173, 49] width 26 height 39
type input "[DATE]"
click at [1081, 208] on div "15" at bounding box center [1077, 203] width 24 height 24
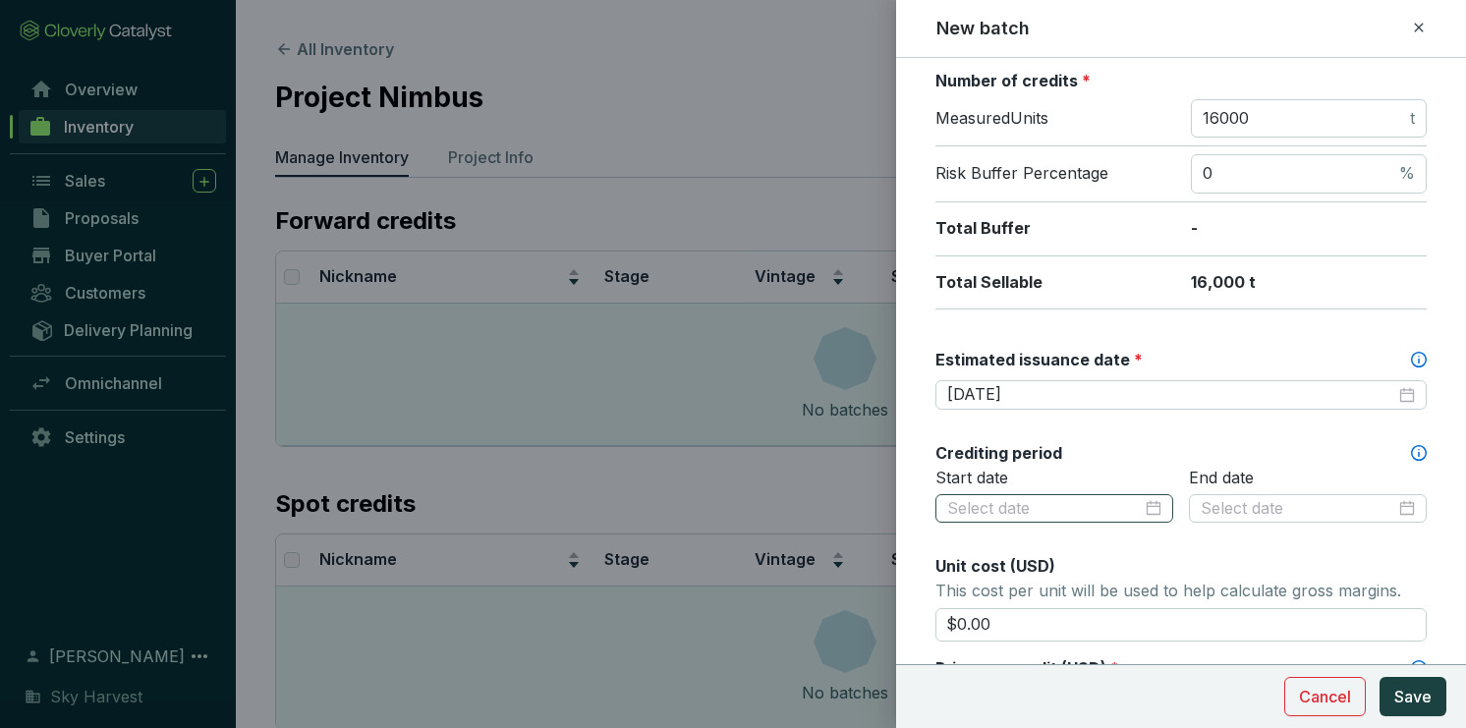
click at [1144, 504] on div at bounding box center [1054, 509] width 214 height 22
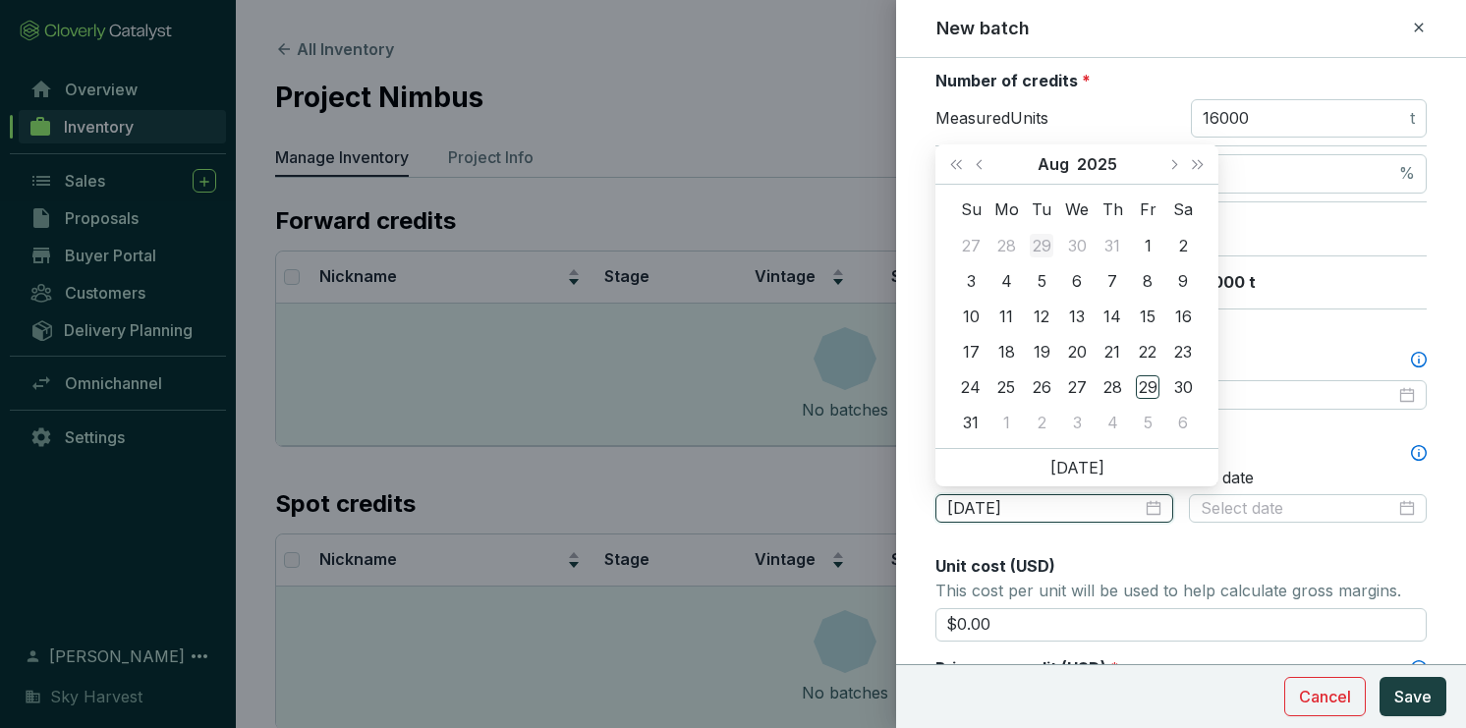
type input "2025-07-29"
click at [948, 166] on button "Last year (Control + left)" at bounding box center [956, 163] width 26 height 39
click at [951, 168] on button "Last year (Control + left)" at bounding box center [956, 163] width 26 height 39
click at [1196, 163] on span "Next year (Control + right)" at bounding box center [1198, 164] width 10 height 10
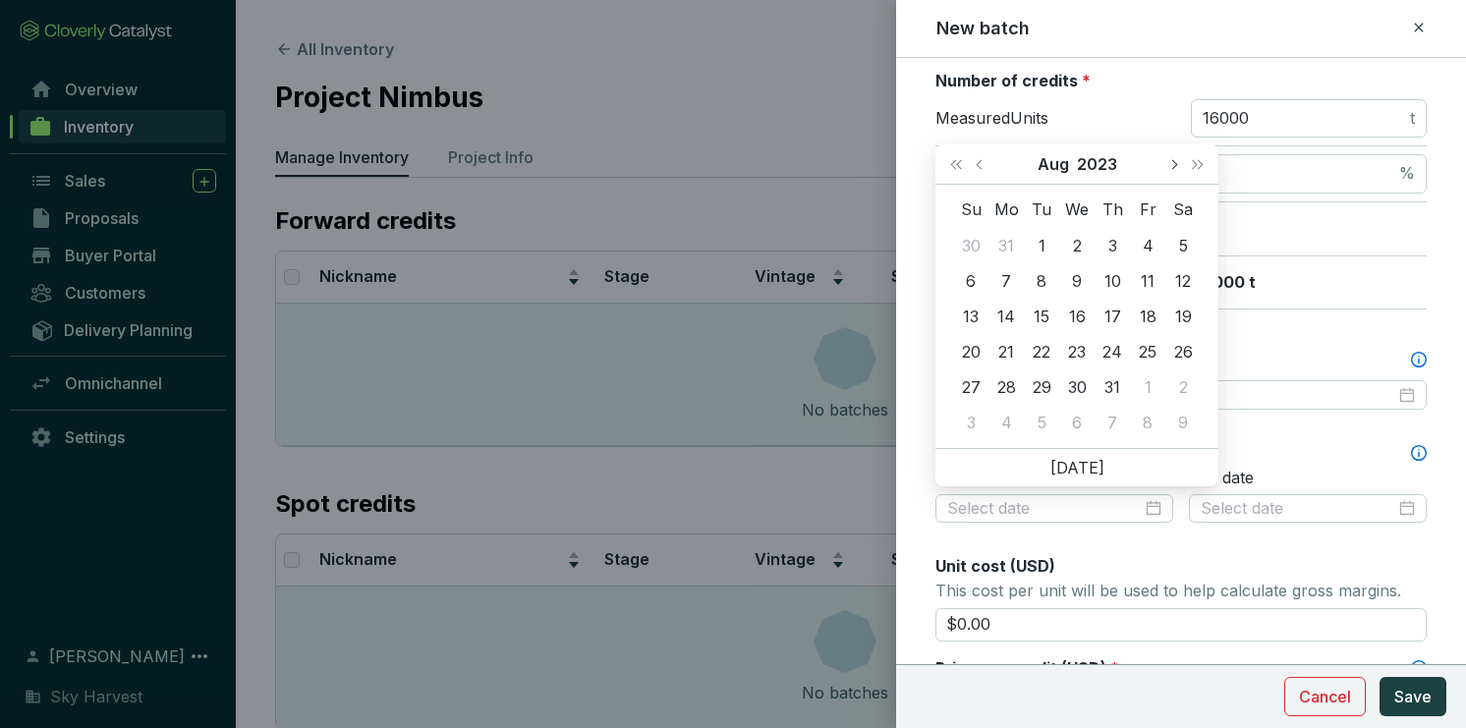
click at [1173, 161] on span "Next month (PageDown)" at bounding box center [1173, 164] width 10 height 10
click at [1173, 162] on span "Next month (PageDown)" at bounding box center [1173, 164] width 10 height 10
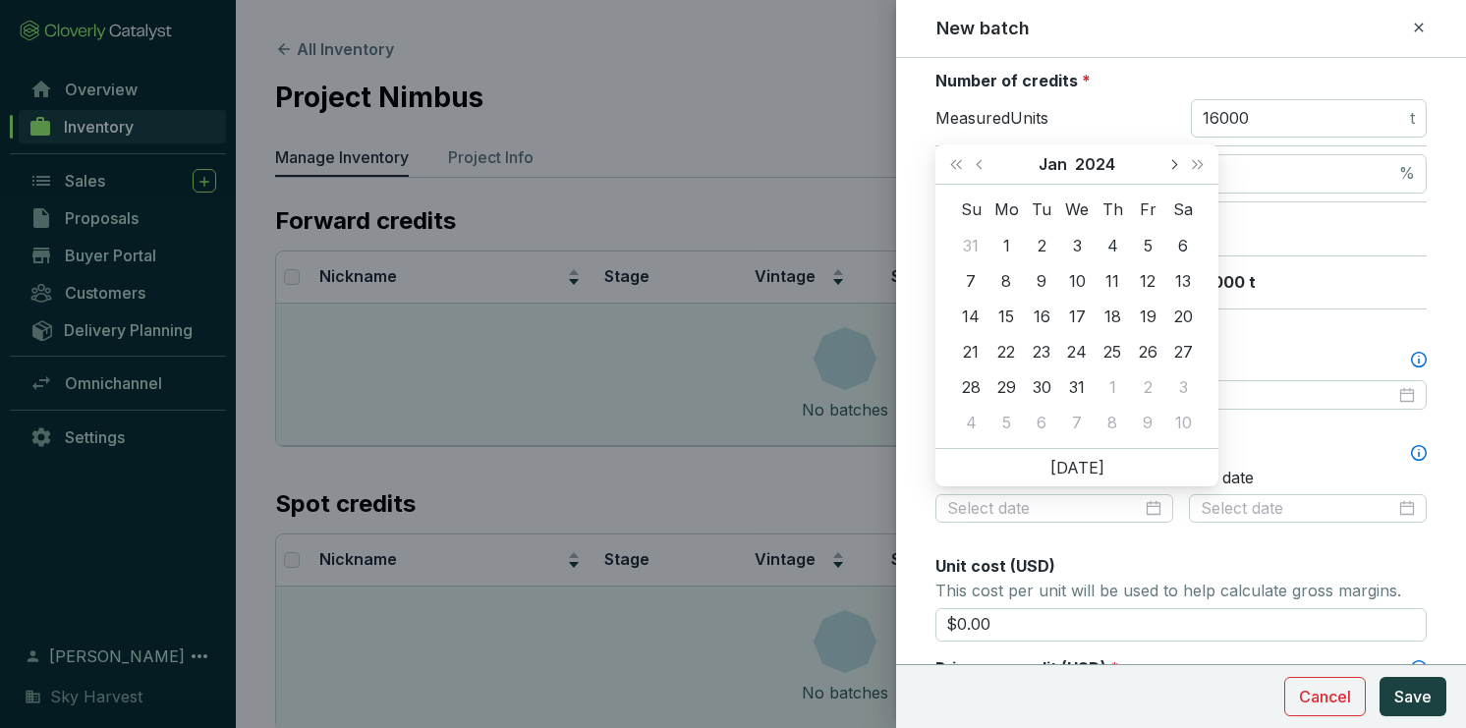
click at [1173, 162] on span "Next month (PageDown)" at bounding box center [1173, 164] width 10 height 10
click at [983, 164] on span "Previous month (PageUp)" at bounding box center [981, 164] width 10 height 10
click at [951, 164] on span "Last year (Control + left)" at bounding box center [956, 164] width 10 height 10
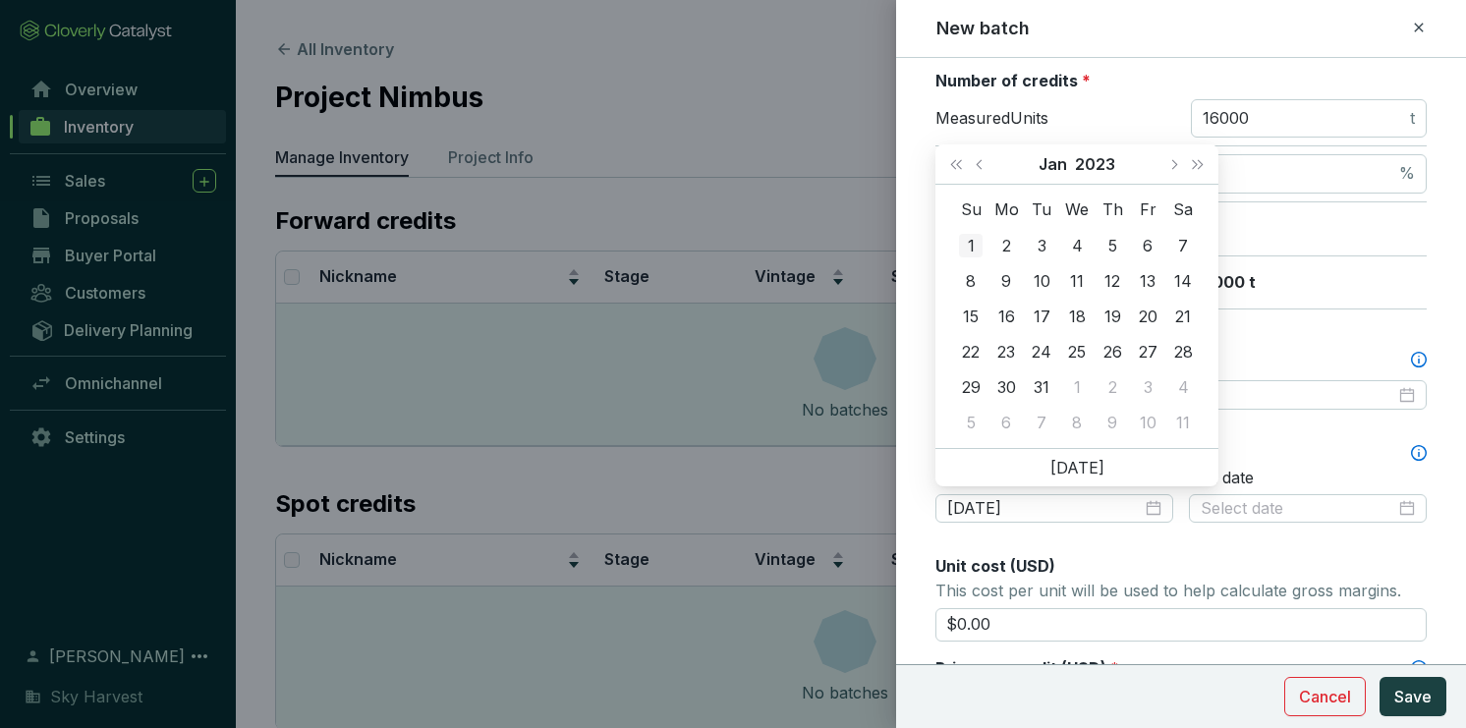
type input "[DATE]"
click at [971, 241] on div "1" at bounding box center [971, 246] width 24 height 24
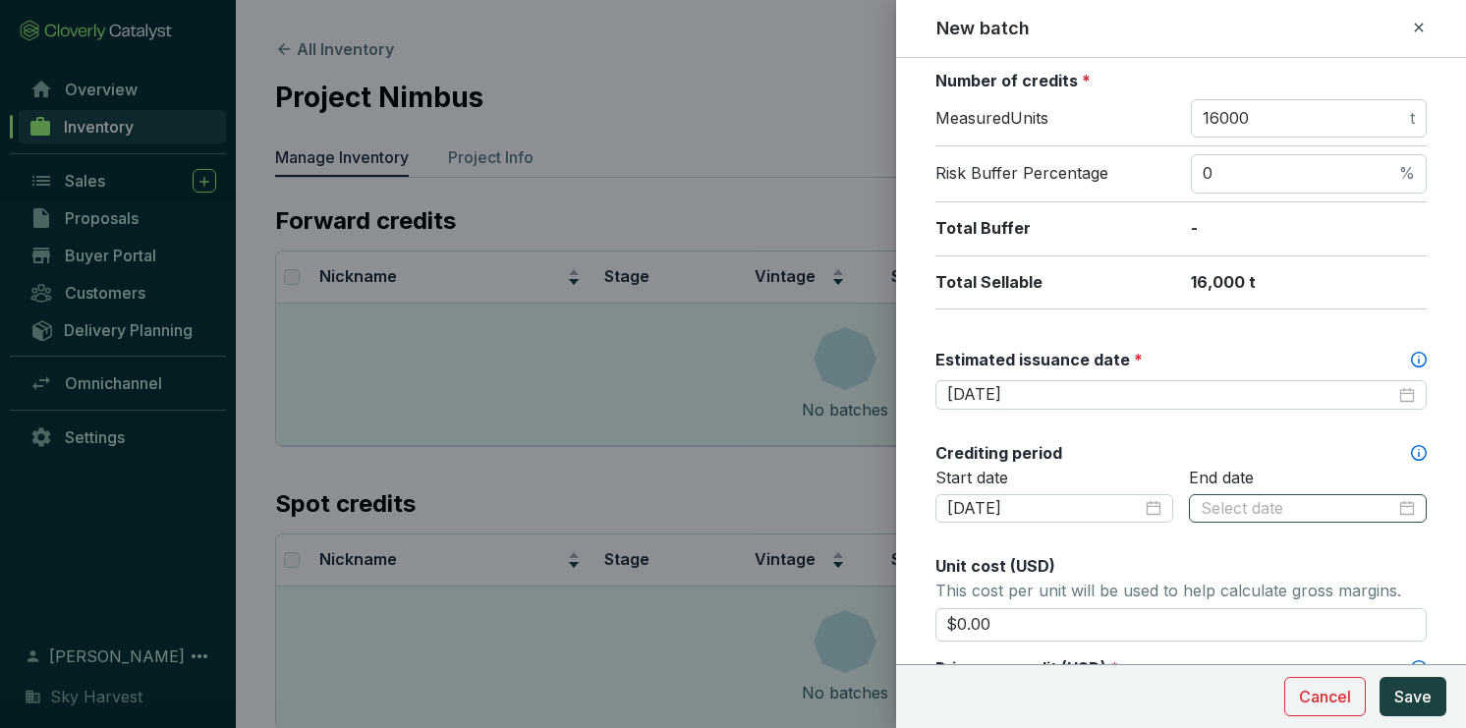
click at [1394, 503] on div at bounding box center [1308, 509] width 214 height 22
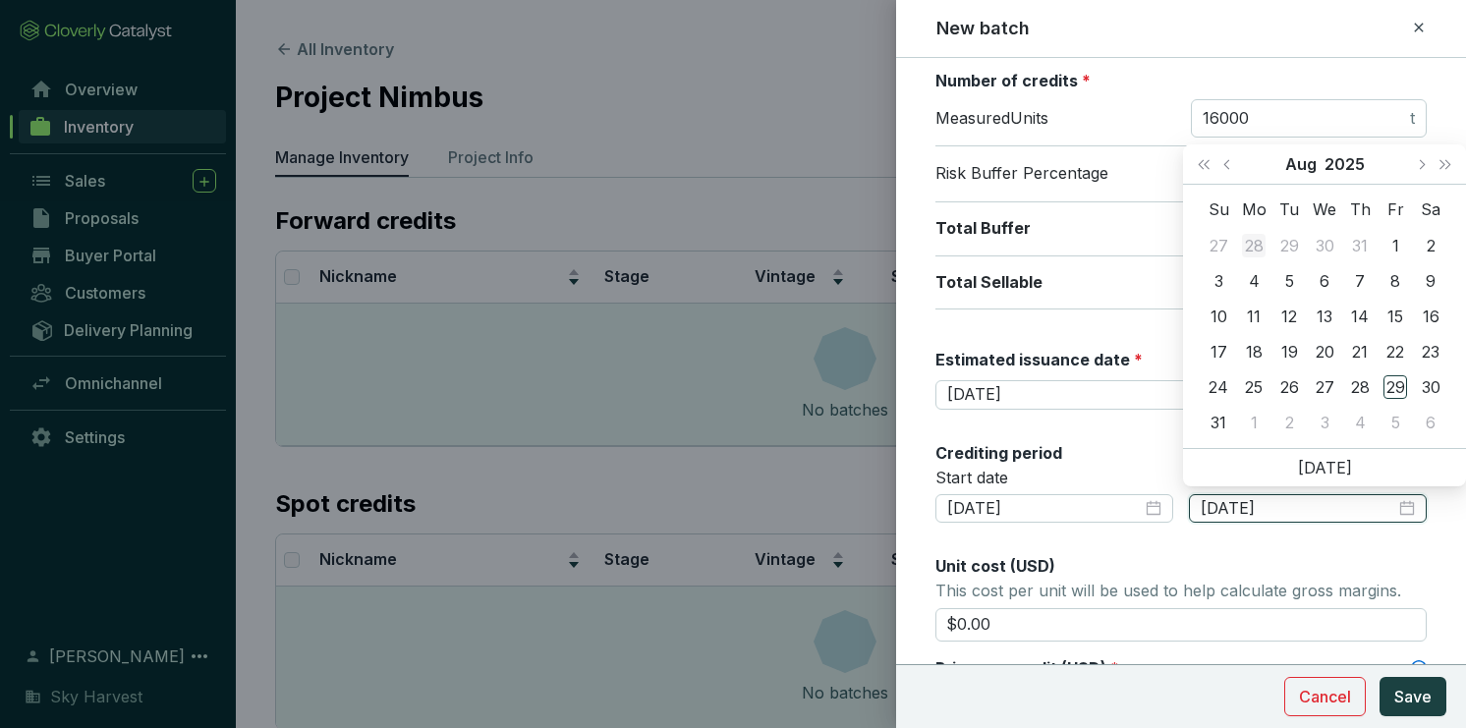
type input "2025-07-28"
click at [1420, 165] on span "Next month (PageDown)" at bounding box center [1421, 164] width 10 height 10
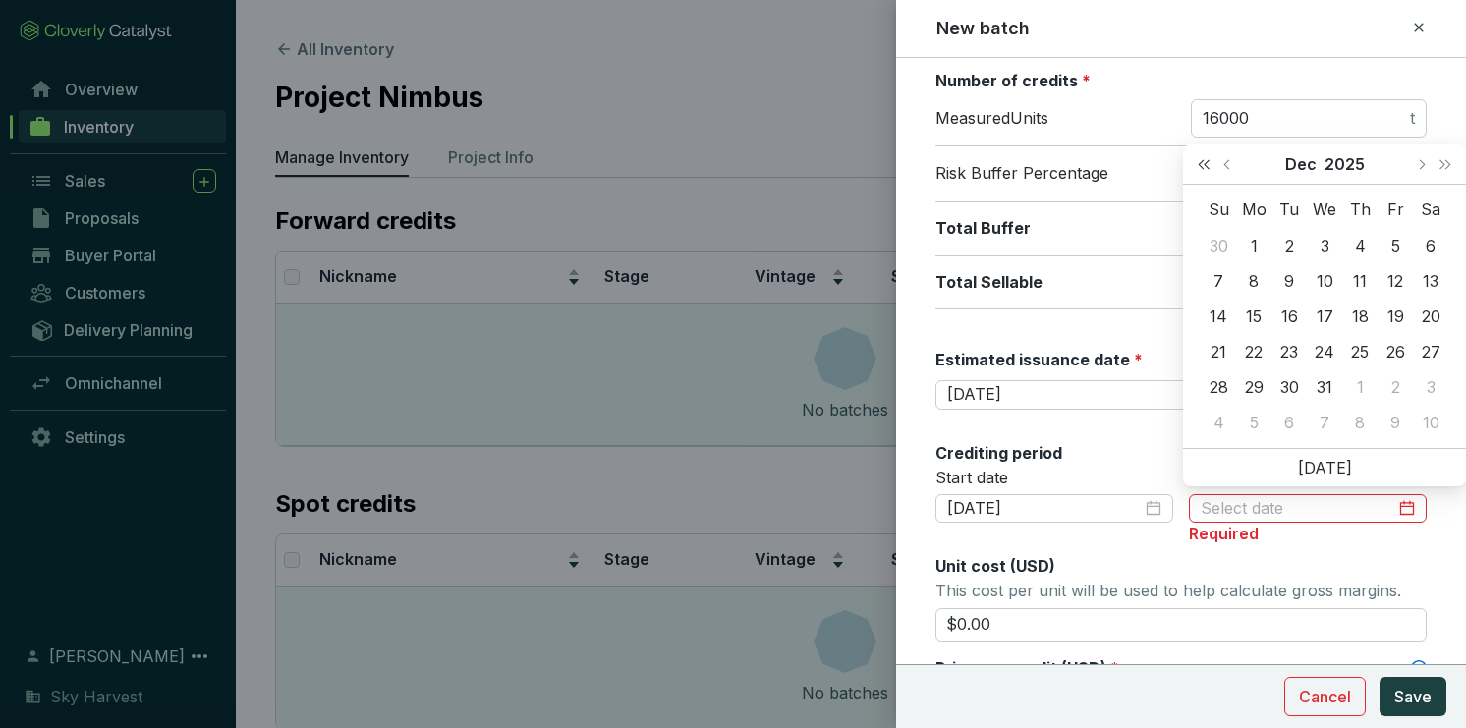
click at [1204, 166] on span "Last year (Control + left)" at bounding box center [1204, 164] width 10 height 10
type input "[DATE]"
click at [1214, 422] on div "31" at bounding box center [1219, 423] width 24 height 24
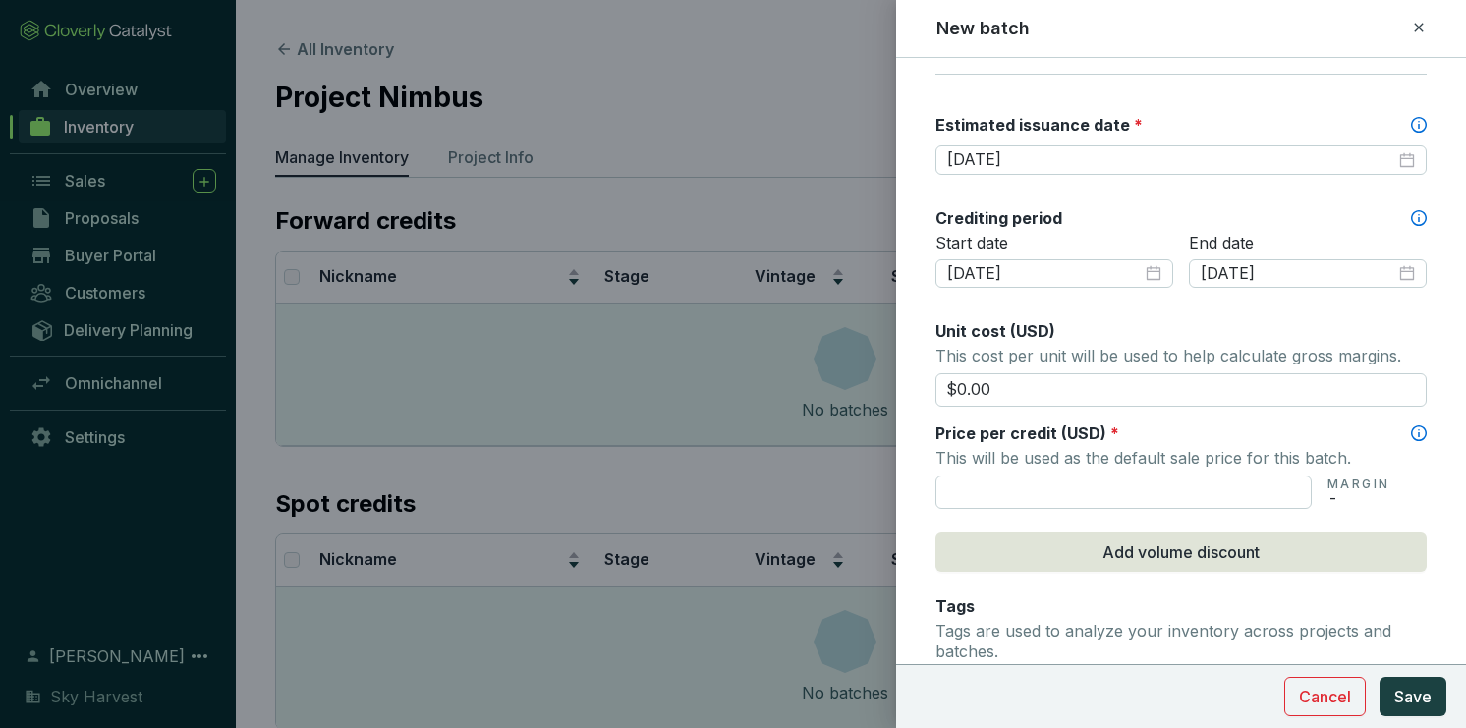
scroll to position [550, 0]
click at [1052, 386] on input "$0.00" at bounding box center [1180, 388] width 491 height 33
click at [963, 381] on input "$0.00" at bounding box center [1180, 388] width 491 height 33
drag, startPoint x: 1033, startPoint y: 379, endPoint x: 957, endPoint y: 378, distance: 75.7
click at [957, 378] on input "$263." at bounding box center [1180, 388] width 491 height 33
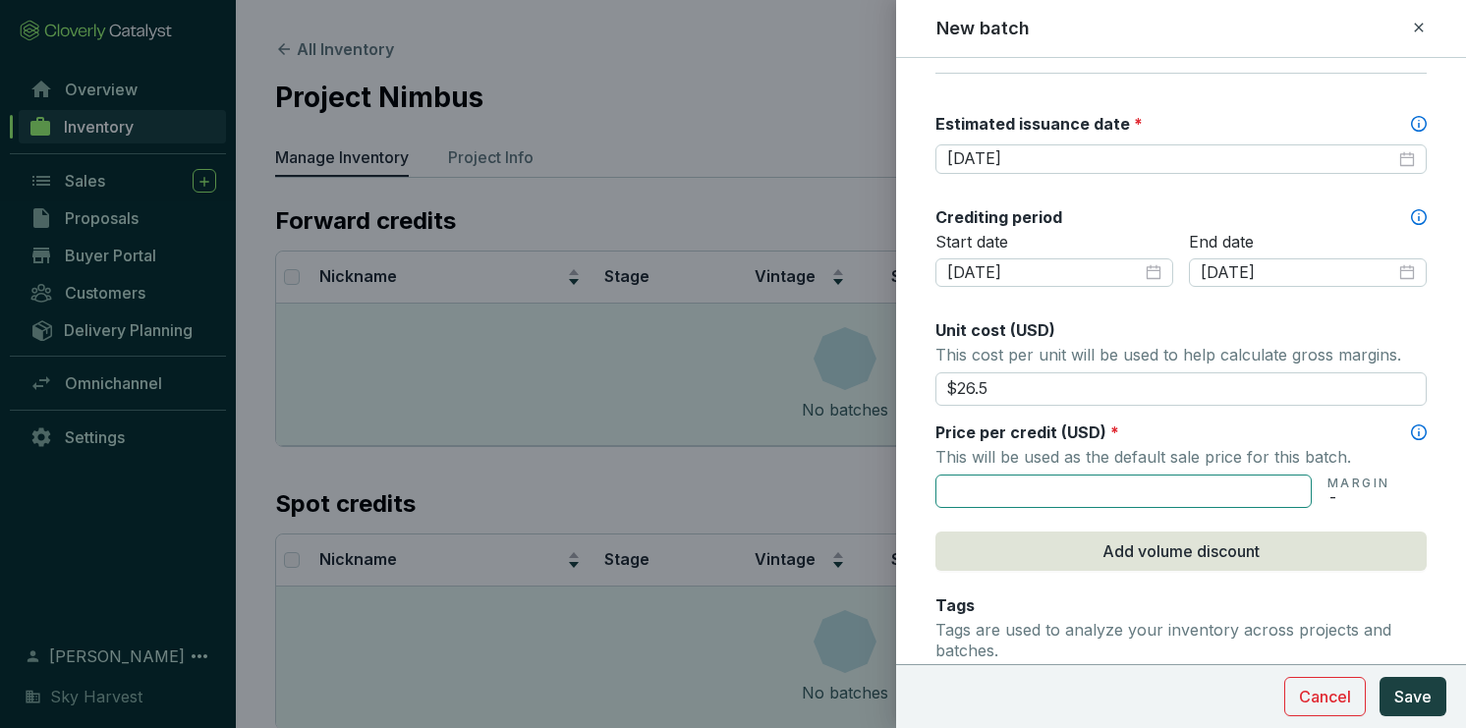
type input "$26.50"
click at [1053, 487] on input "text" at bounding box center [1123, 491] width 376 height 33
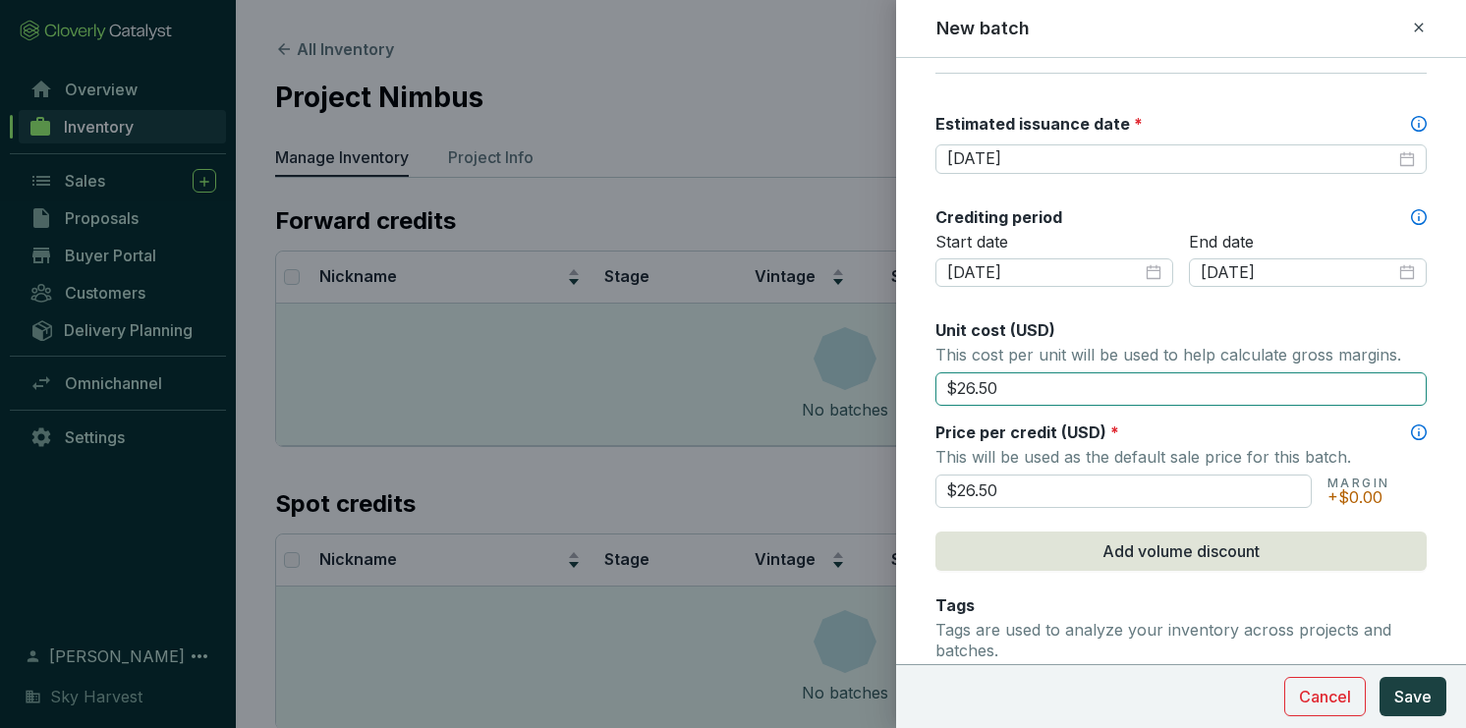
type input "$26.50"
drag, startPoint x: 1036, startPoint y: 394, endPoint x: 873, endPoint y: 377, distance: 163.0
click at [873, 377] on div "New batch Batch name * This is the internal name that will be used throughout C…" at bounding box center [733, 364] width 1466 height 728
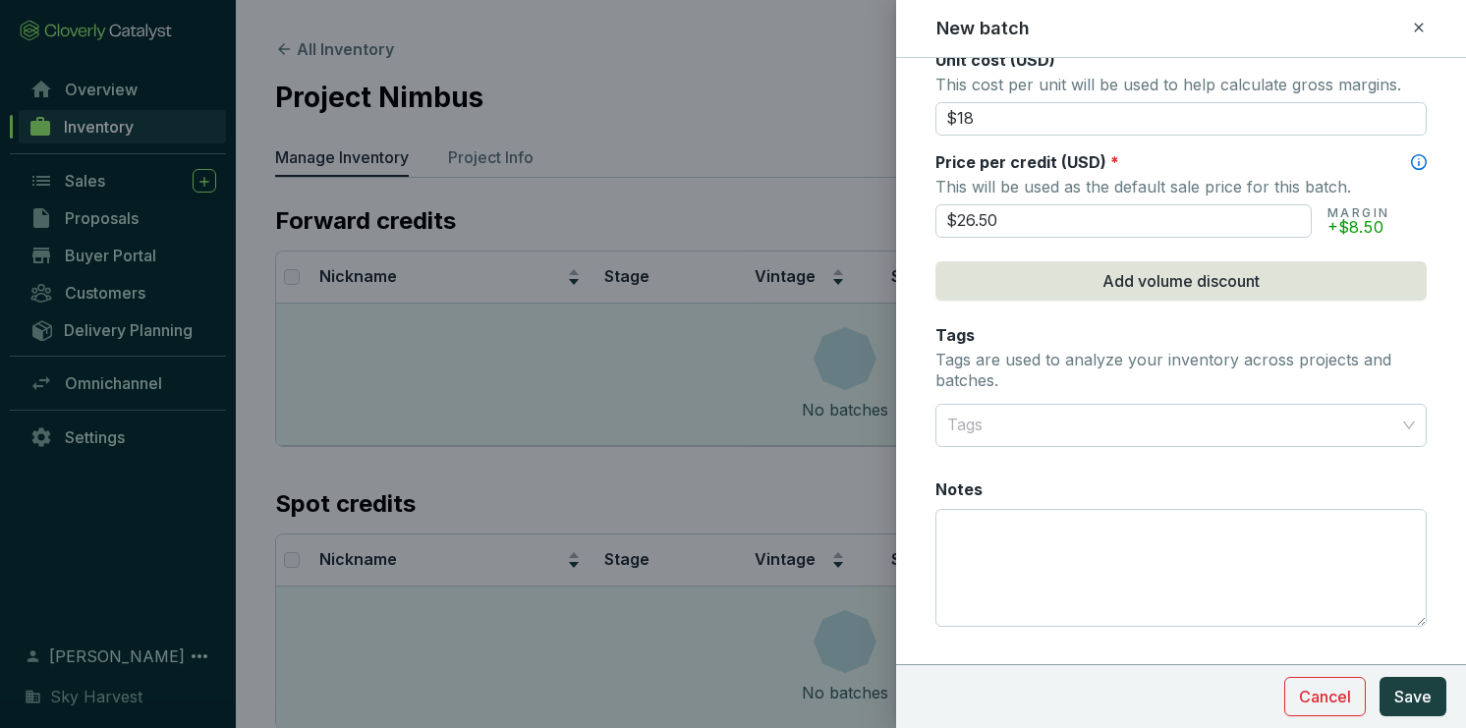
scroll to position [854, 0]
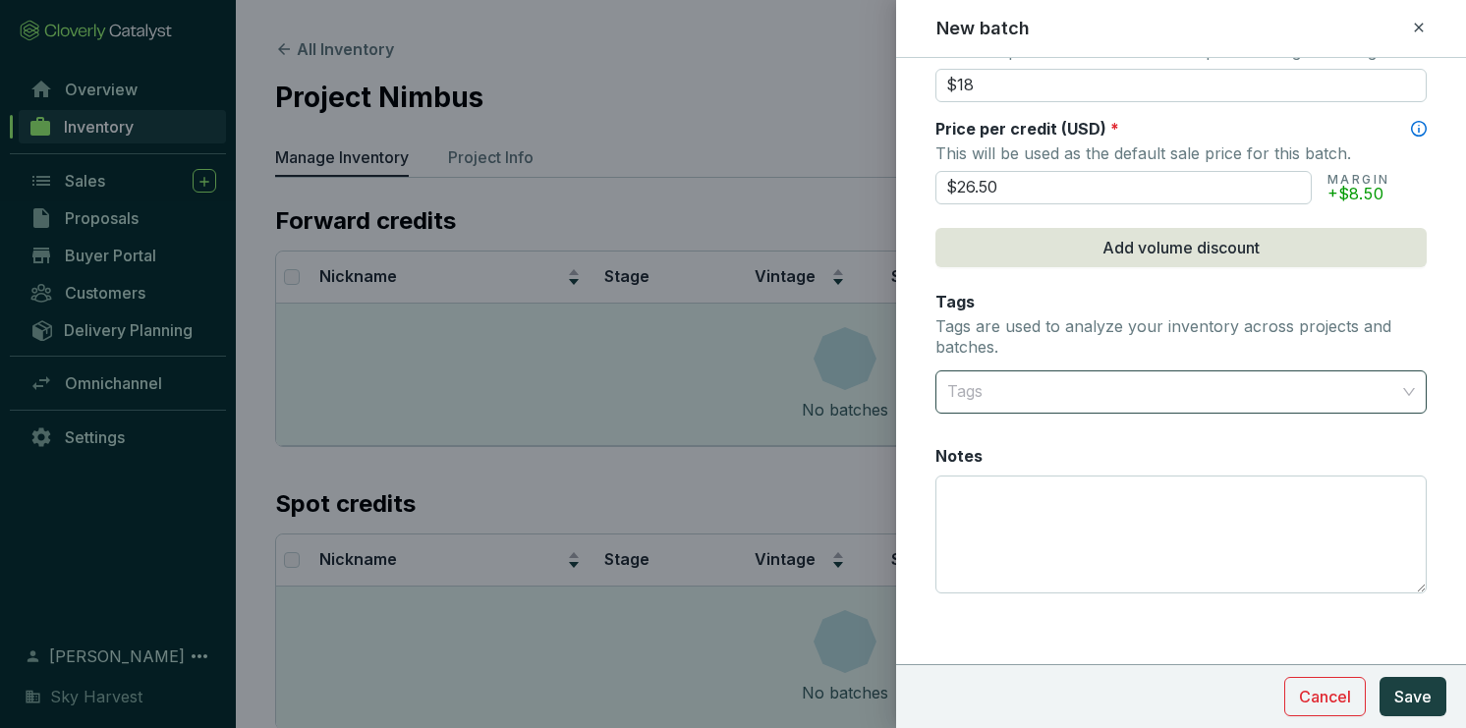
click at [1155, 380] on div at bounding box center [1169, 391] width 461 height 39
type input "$18.00"
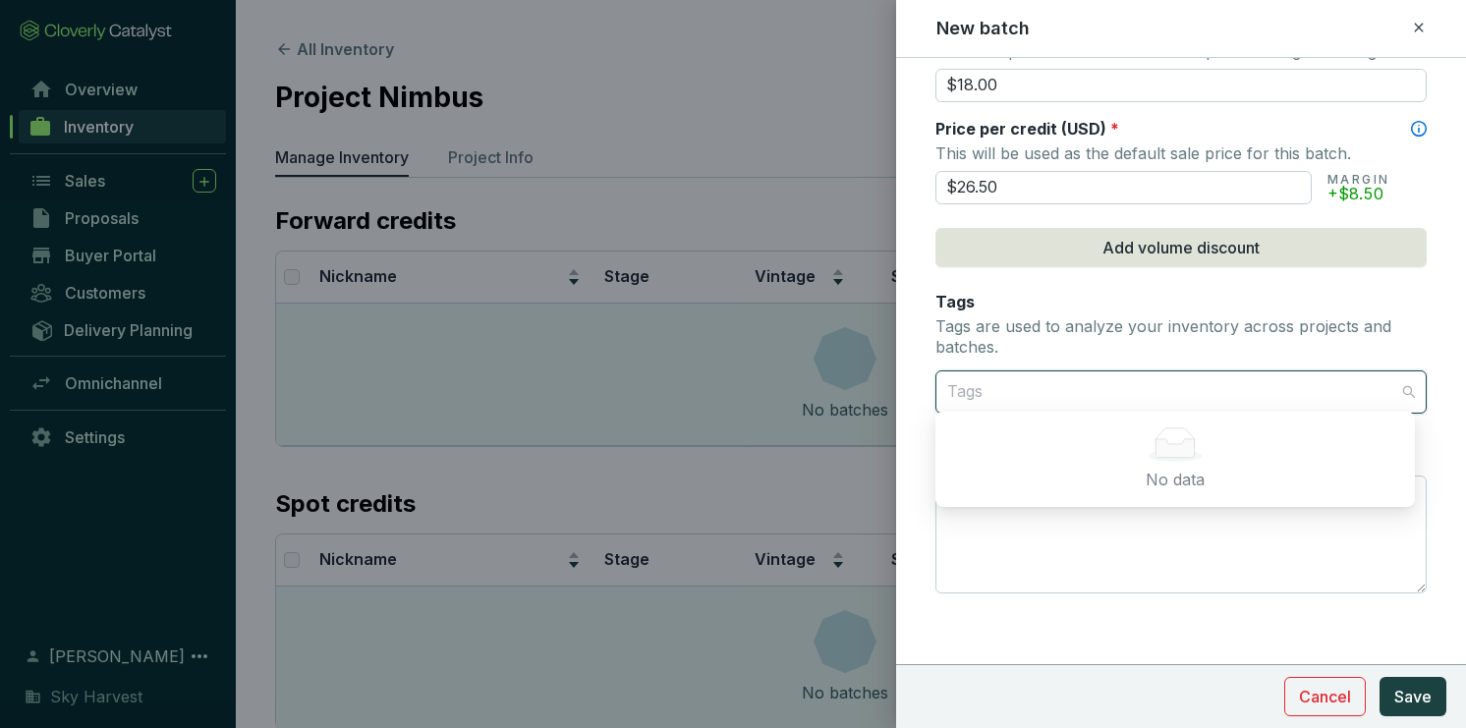
click at [1052, 385] on div at bounding box center [1169, 391] width 461 height 39
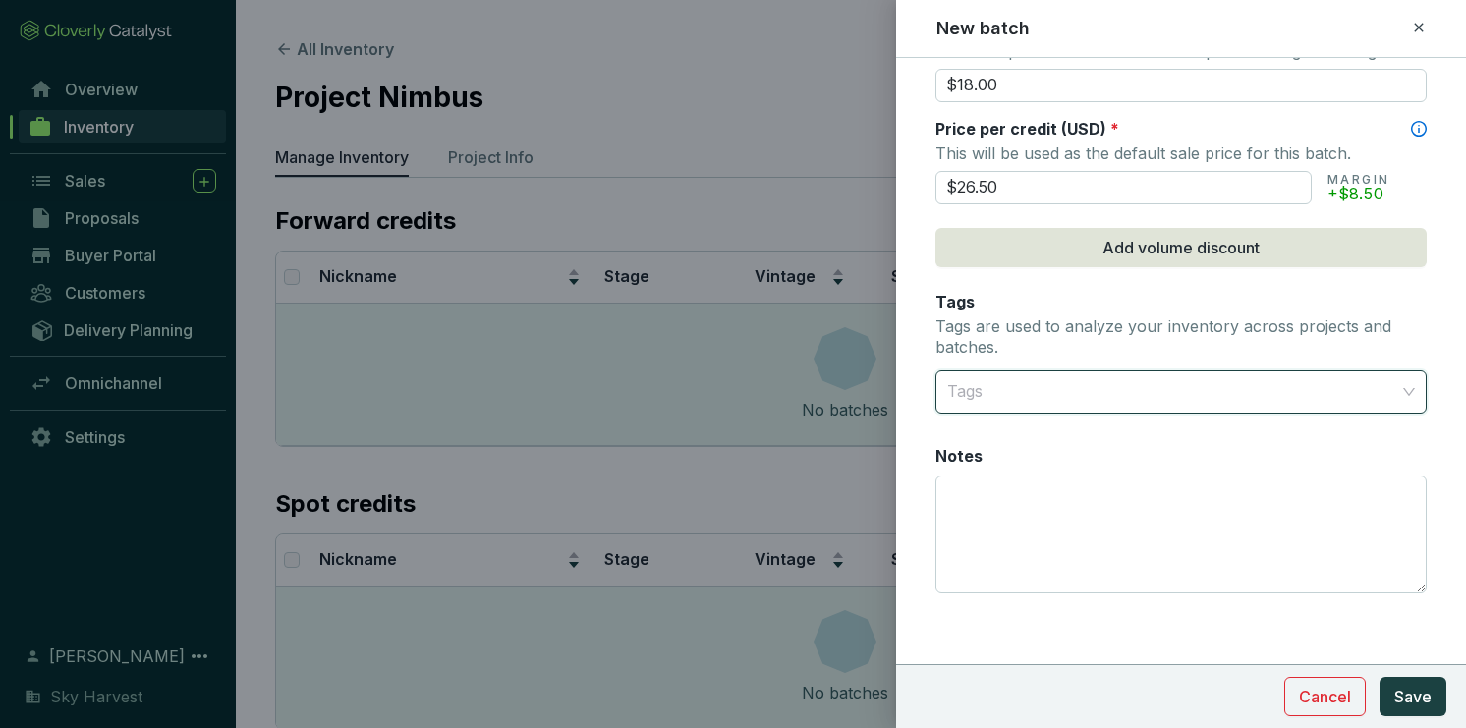
click at [1119, 357] on div "Tags Tags are used to analyze your inventory across projects and batches." at bounding box center [1180, 327] width 491 height 72
click at [1104, 397] on div at bounding box center [1169, 391] width 461 height 39
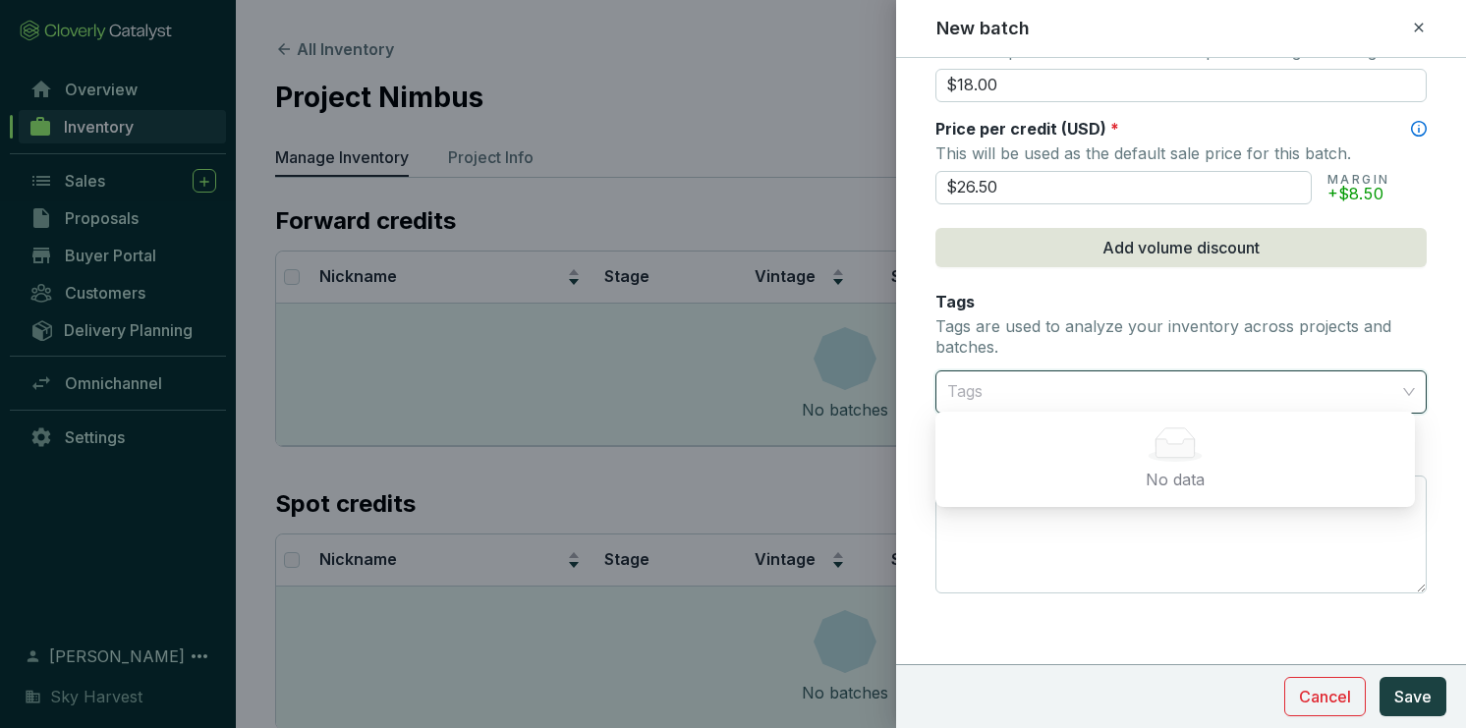
click at [1150, 348] on p "Tags are used to analyze your inventory across projects and batches." at bounding box center [1180, 337] width 491 height 42
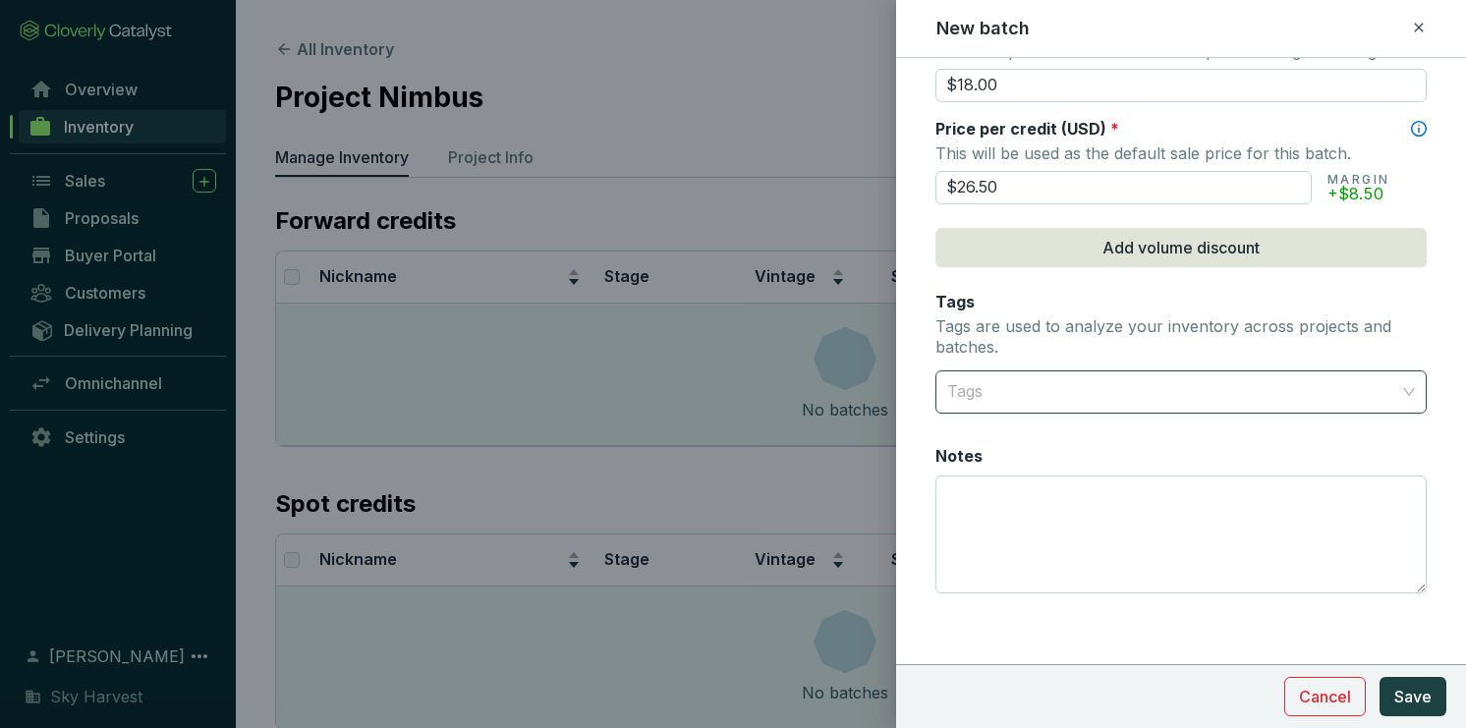
click at [1048, 394] on div at bounding box center [1169, 391] width 461 height 39
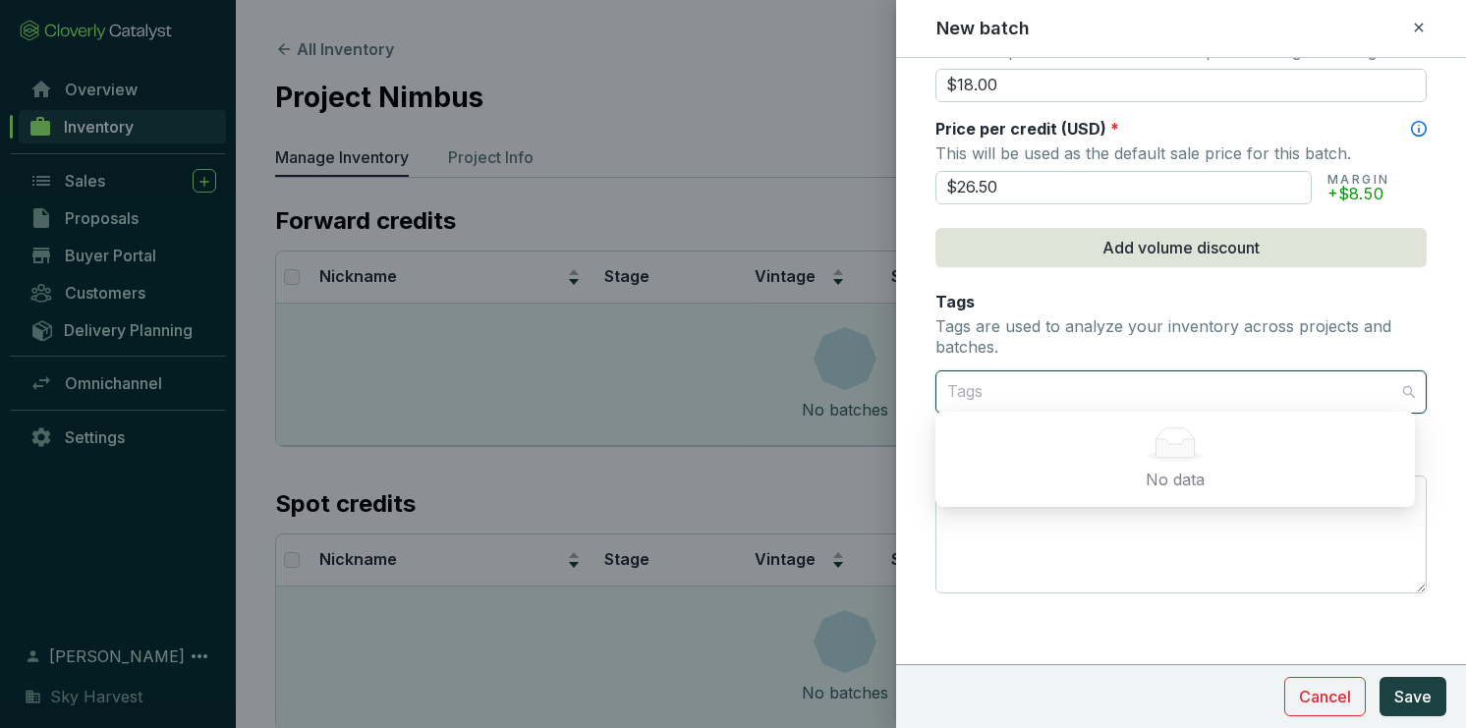
click at [1071, 316] on p "Tags are used to analyze your inventory across projects and batches." at bounding box center [1180, 337] width 491 height 42
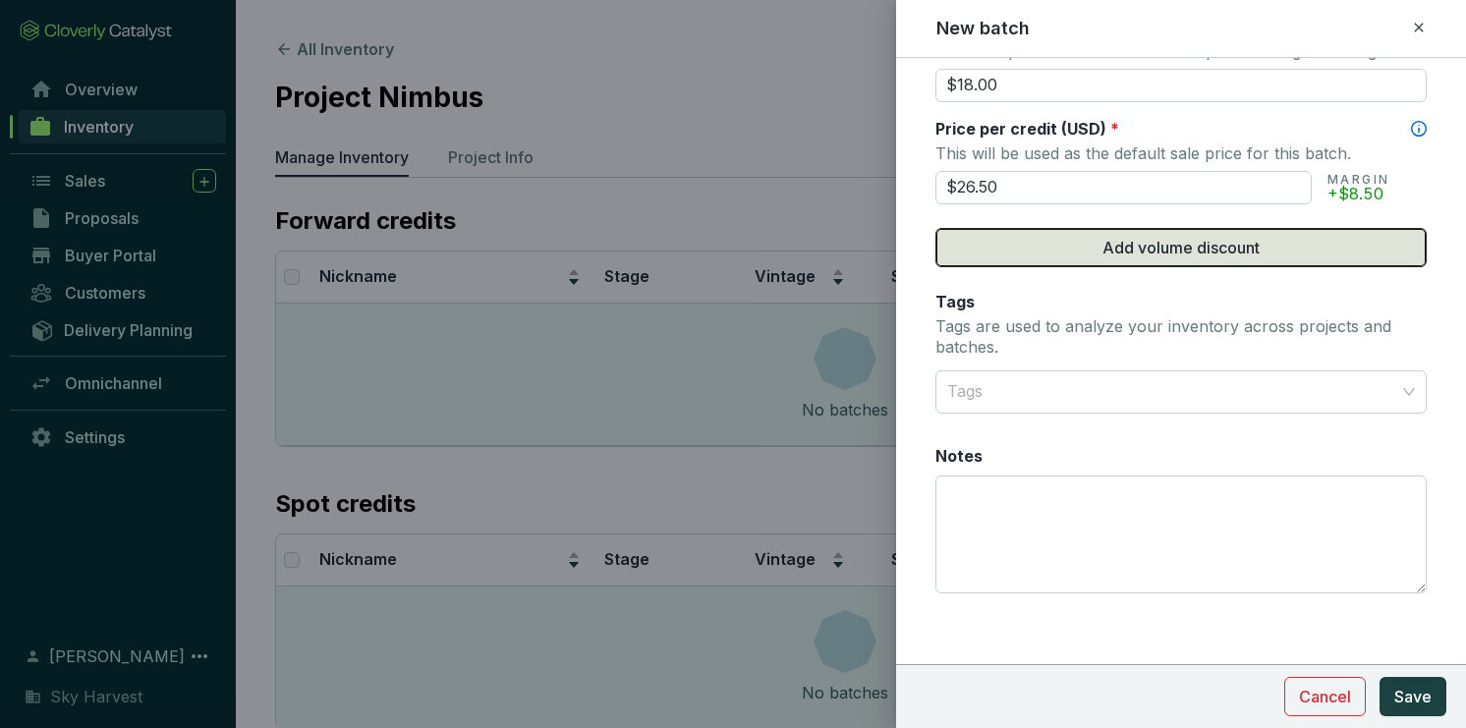
click at [1104, 236] on span "Add volume discount" at bounding box center [1180, 248] width 157 height 24
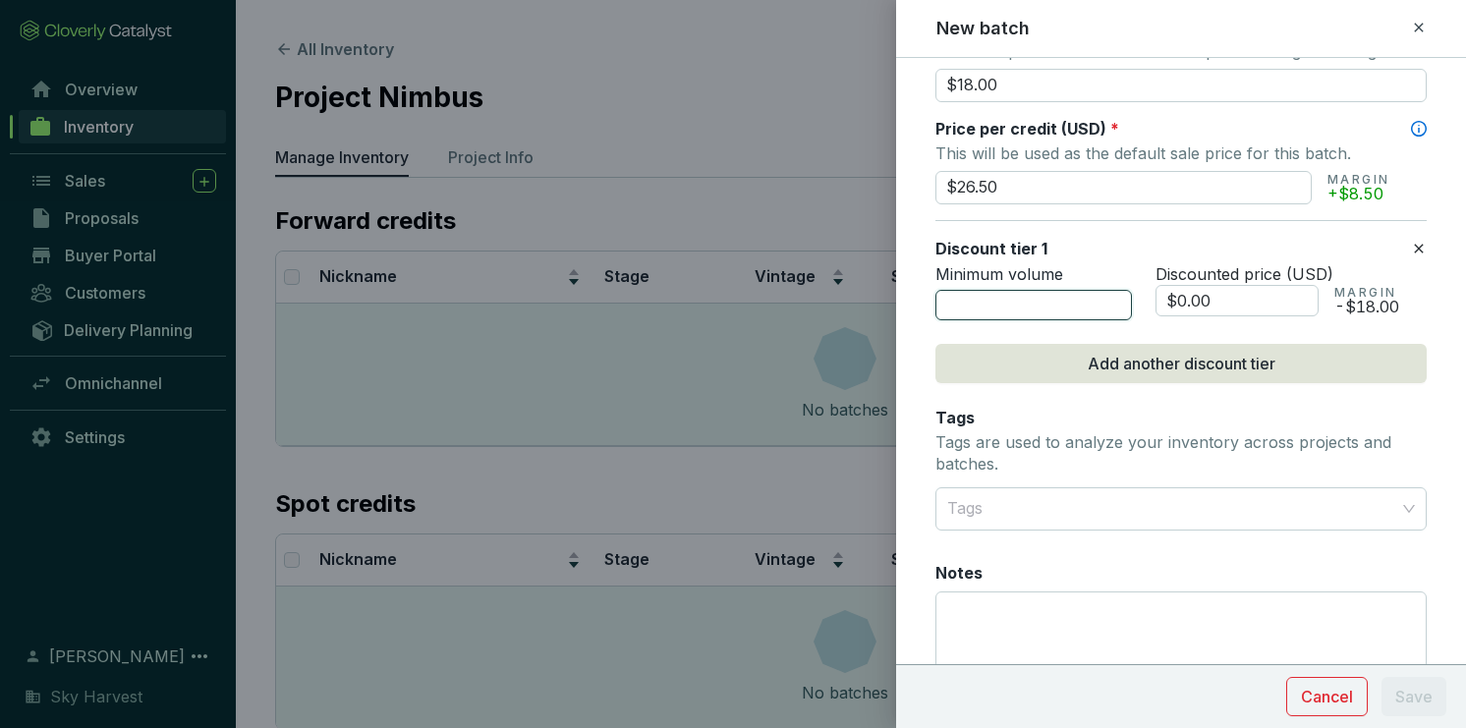
click at [996, 291] on input "number" at bounding box center [1033, 305] width 197 height 31
type input "5000"
drag, startPoint x: 1181, startPoint y: 290, endPoint x: 1169, endPoint y: 290, distance: 11.8
click at [1169, 290] on input "$0.00" at bounding box center [1236, 300] width 163 height 31
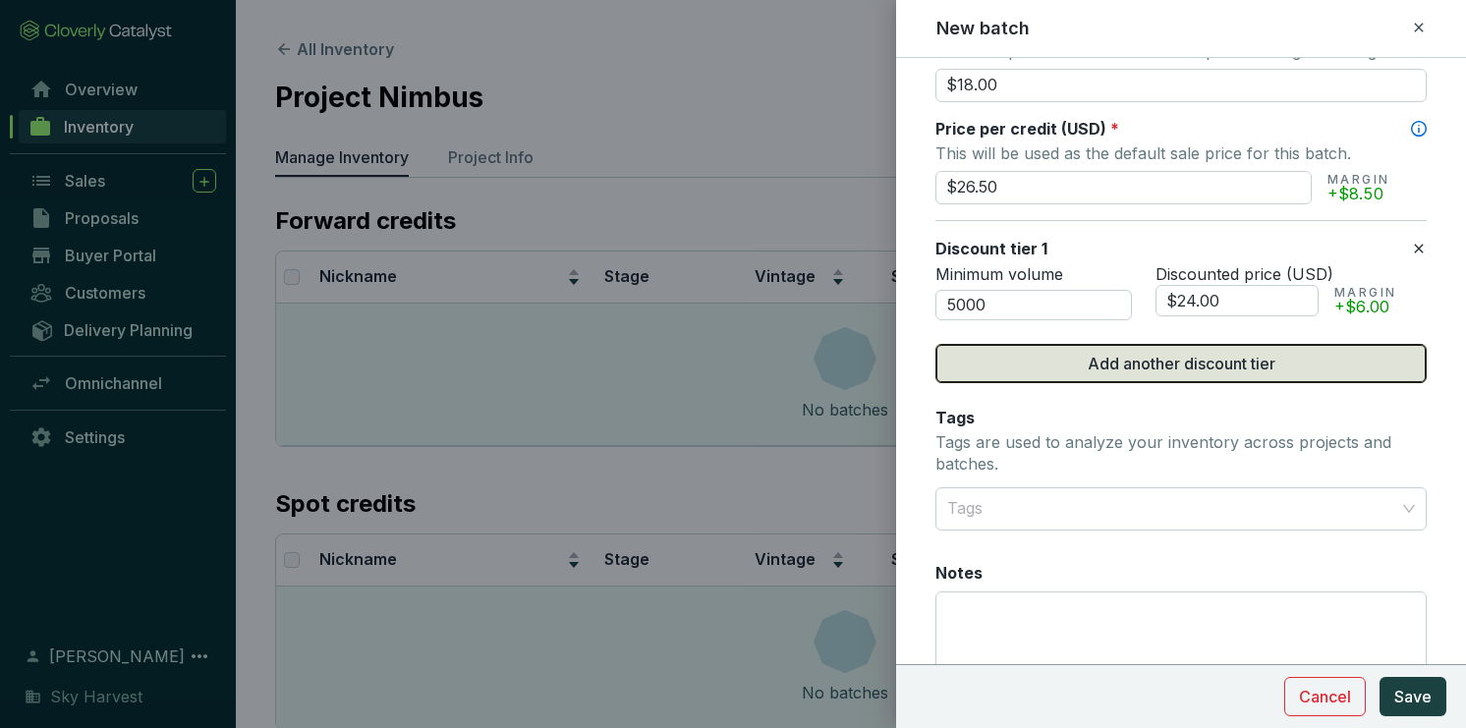
type input "$24.00"
click at [1171, 374] on button "Add another discount tier" at bounding box center [1180, 363] width 491 height 39
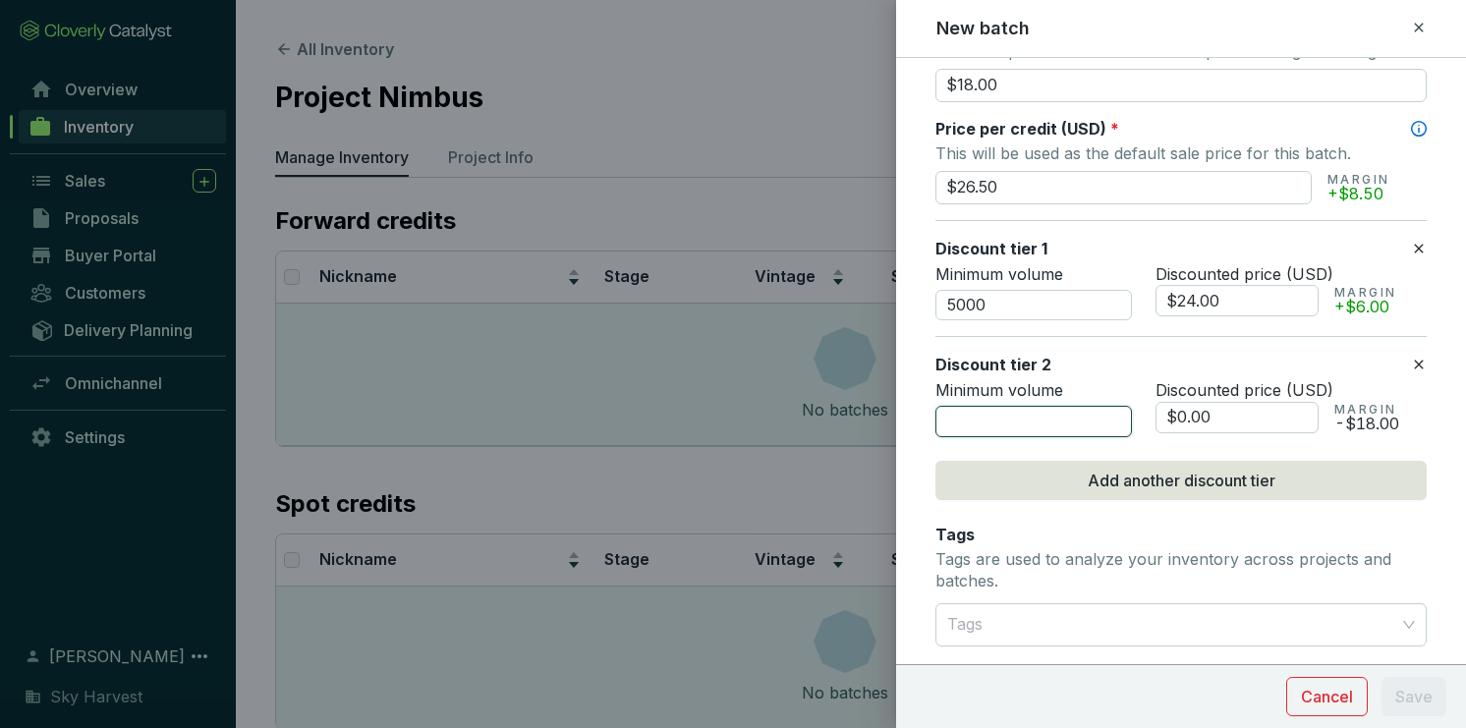
click at [967, 419] on input "number" at bounding box center [1033, 421] width 197 height 31
type input "20000"
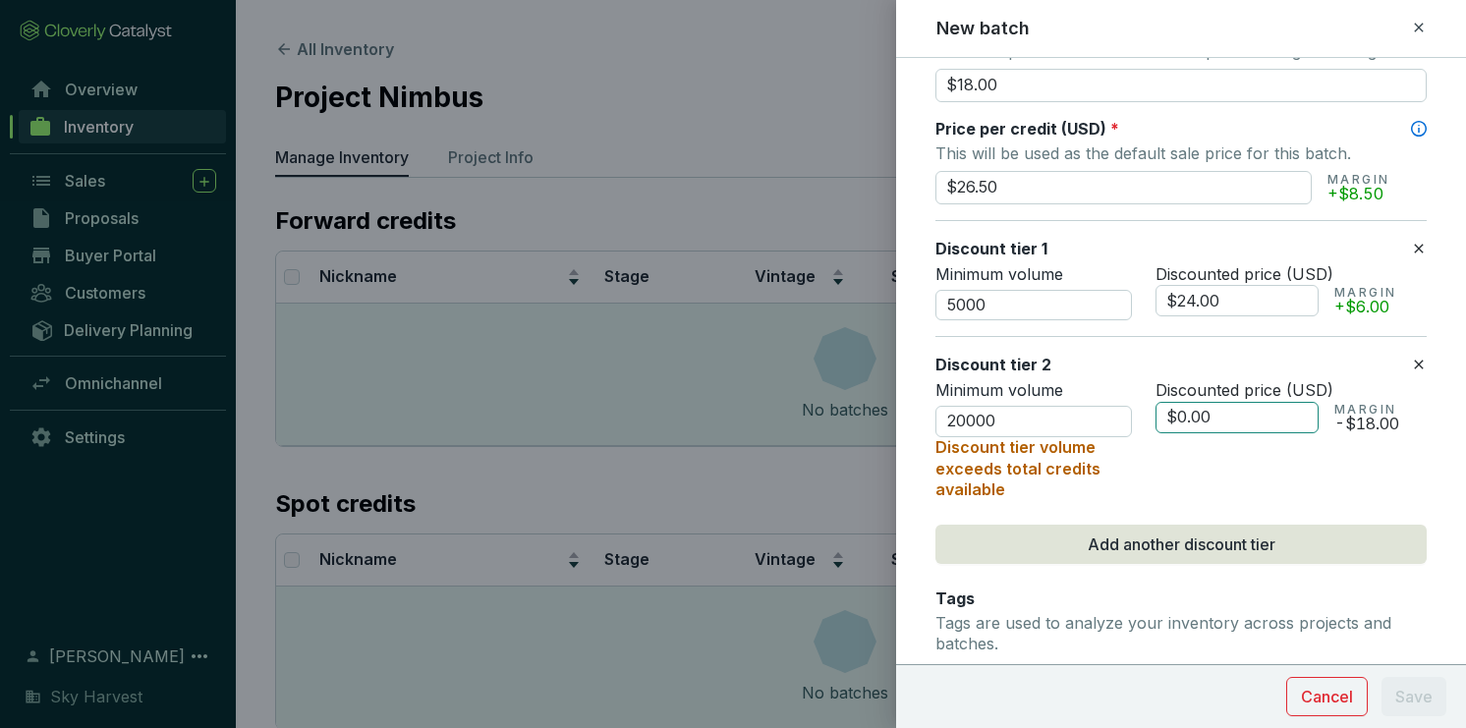
click at [1171, 411] on input "$0.00" at bounding box center [1236, 417] width 163 height 31
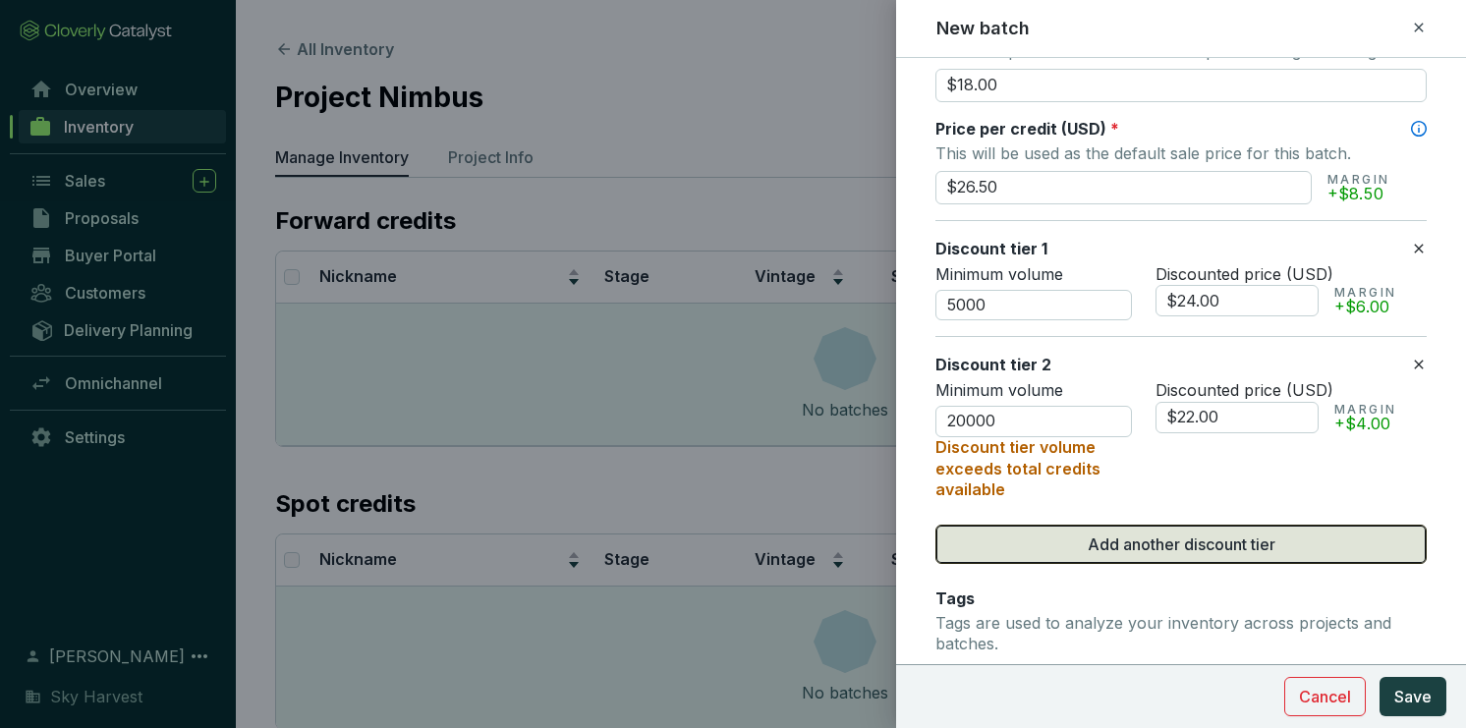
type input "$22.00"
click at [1137, 538] on span "Add another discount tier" at bounding box center [1182, 545] width 188 height 24
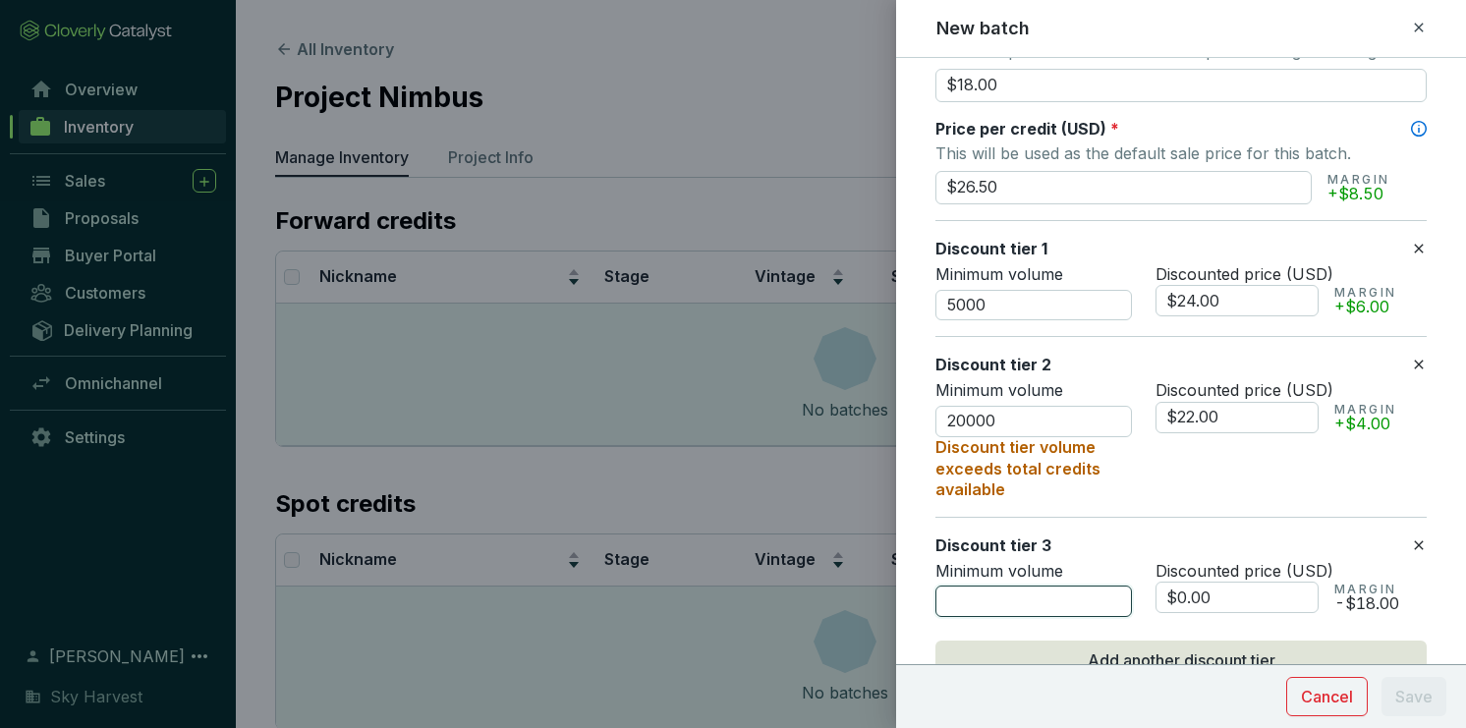
click at [959, 592] on input "number" at bounding box center [1033, 601] width 197 height 31
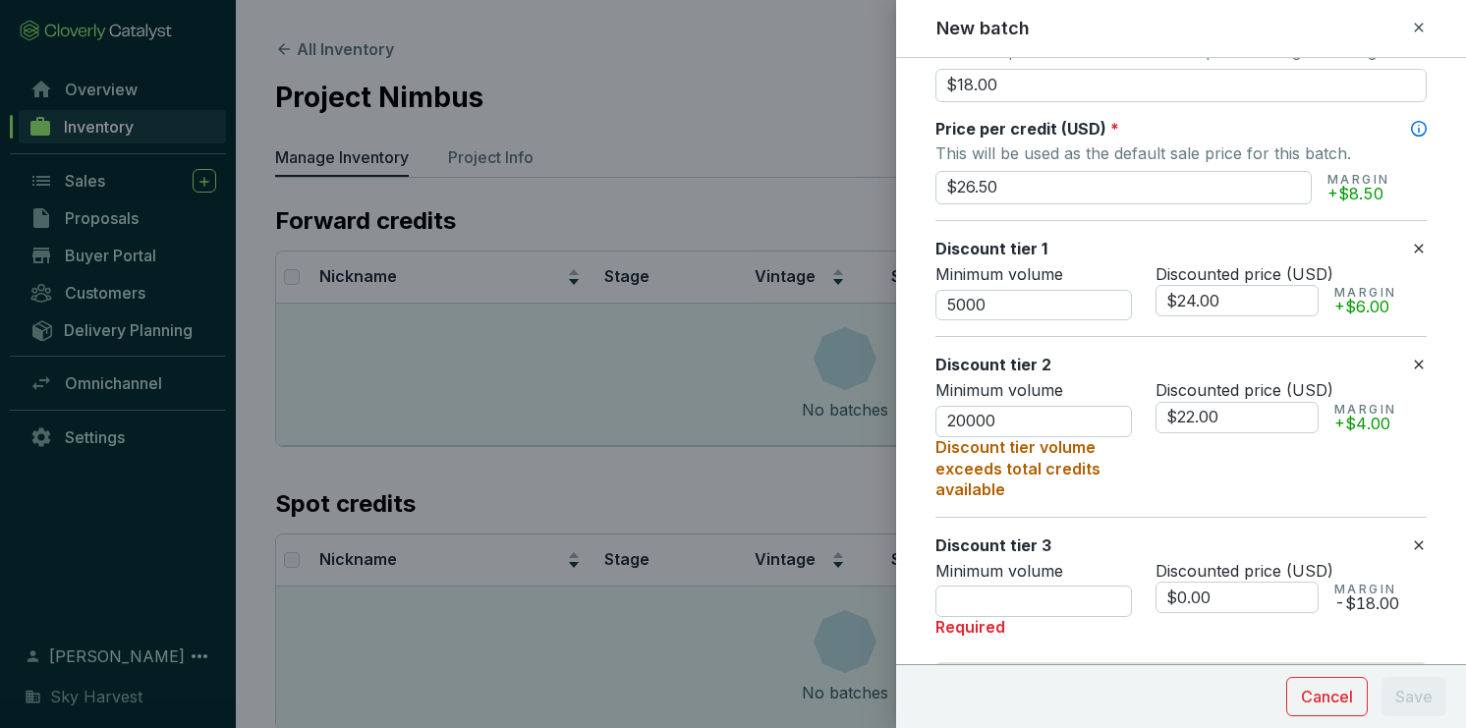
click at [997, 577] on div "Minimum volume Required" at bounding box center [1033, 600] width 197 height 78
click at [994, 590] on input "number" at bounding box center [1033, 601] width 197 height 31
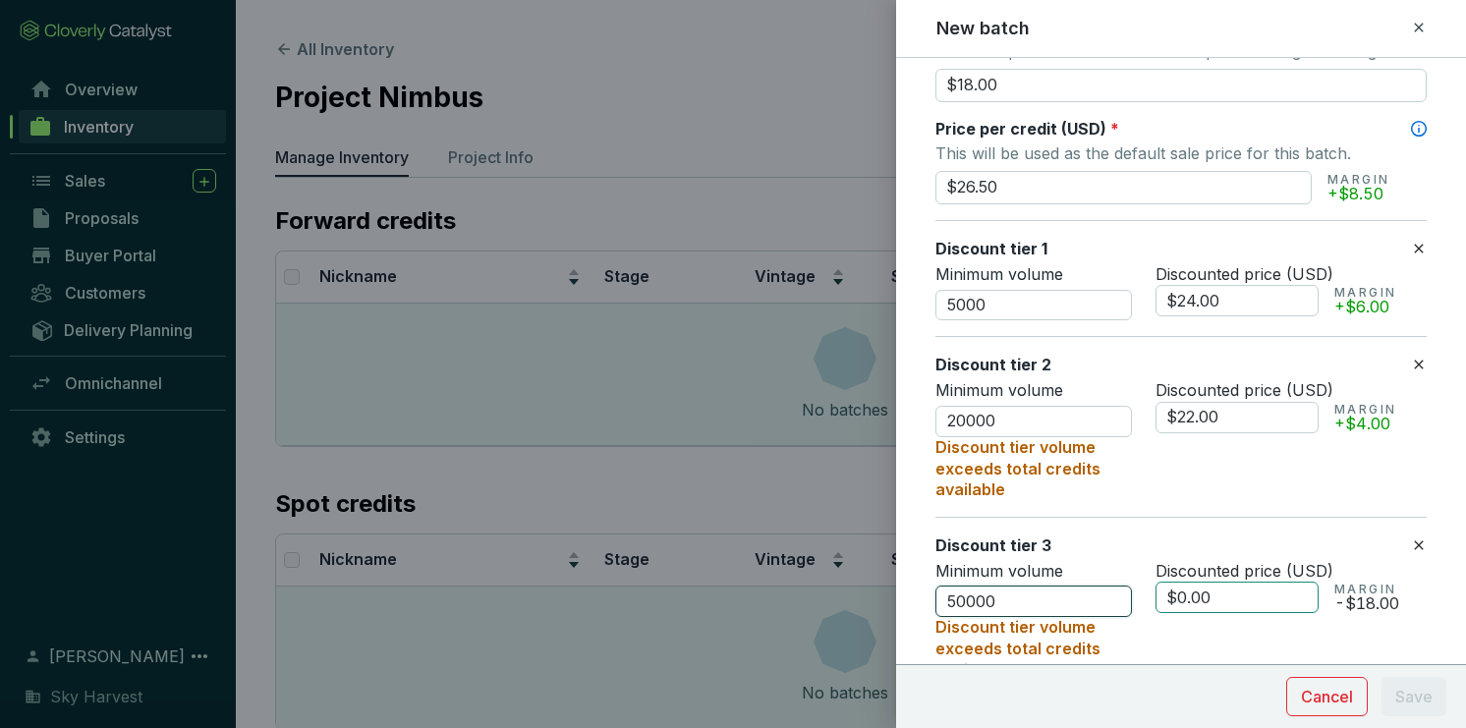
type input "50000"
click at [1172, 590] on input "$0.00" at bounding box center [1236, 597] width 163 height 31
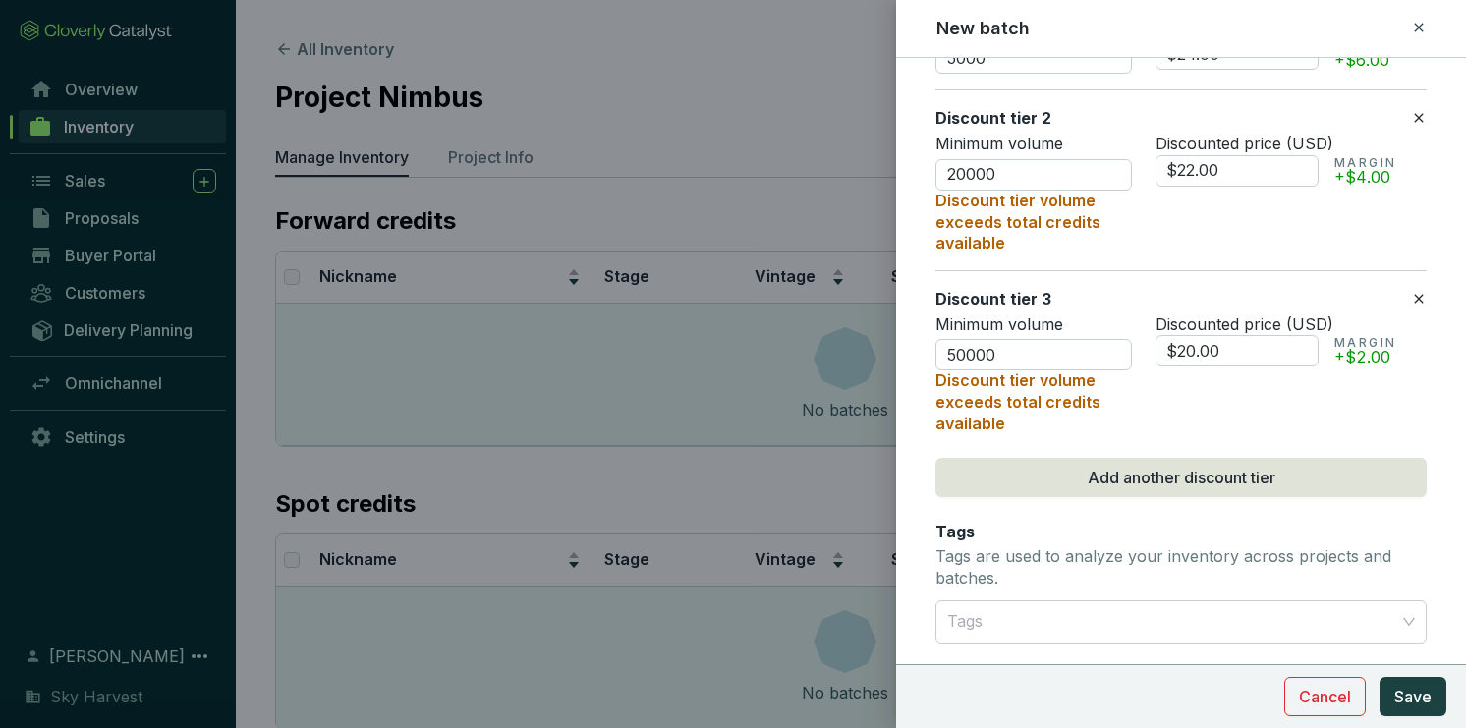
scroll to position [1330, 0]
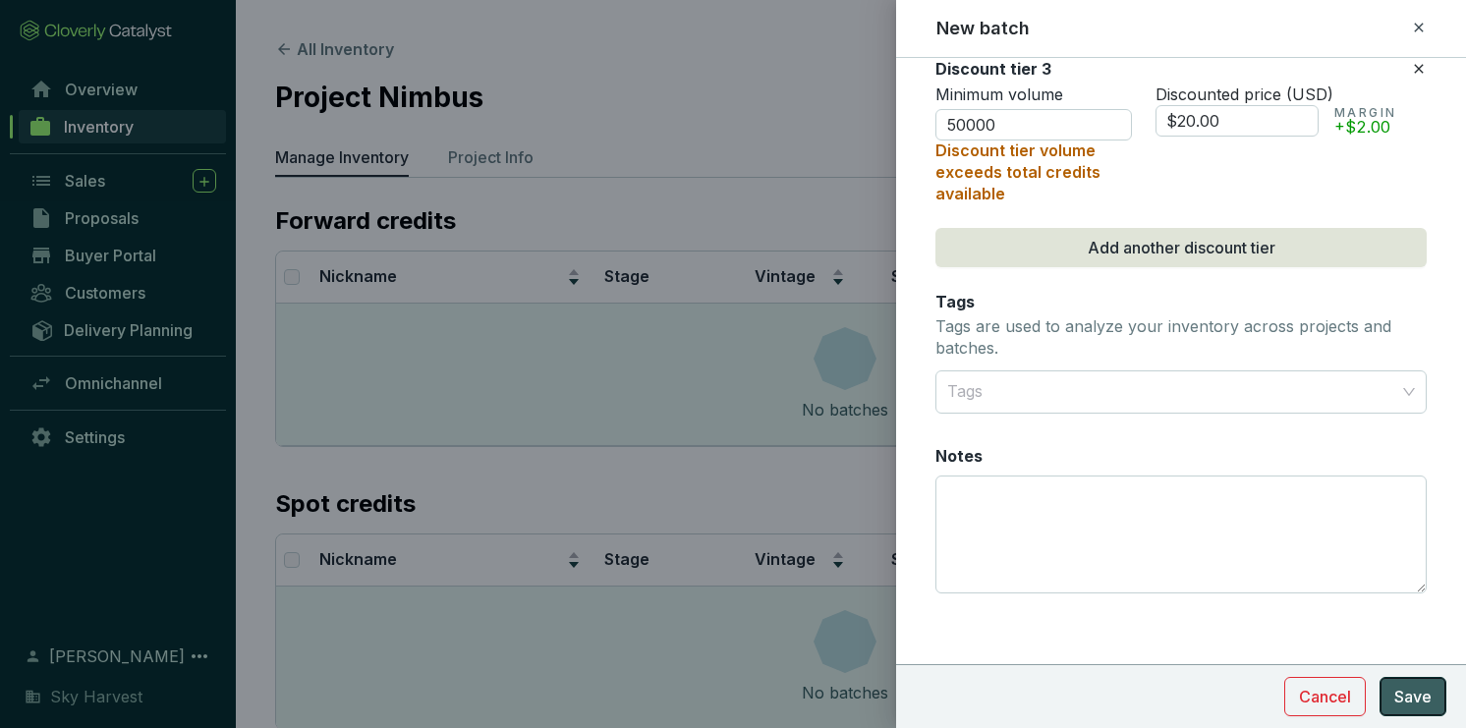
type input "$20.00"
click at [1411, 699] on span "Save" at bounding box center [1412, 697] width 37 height 24
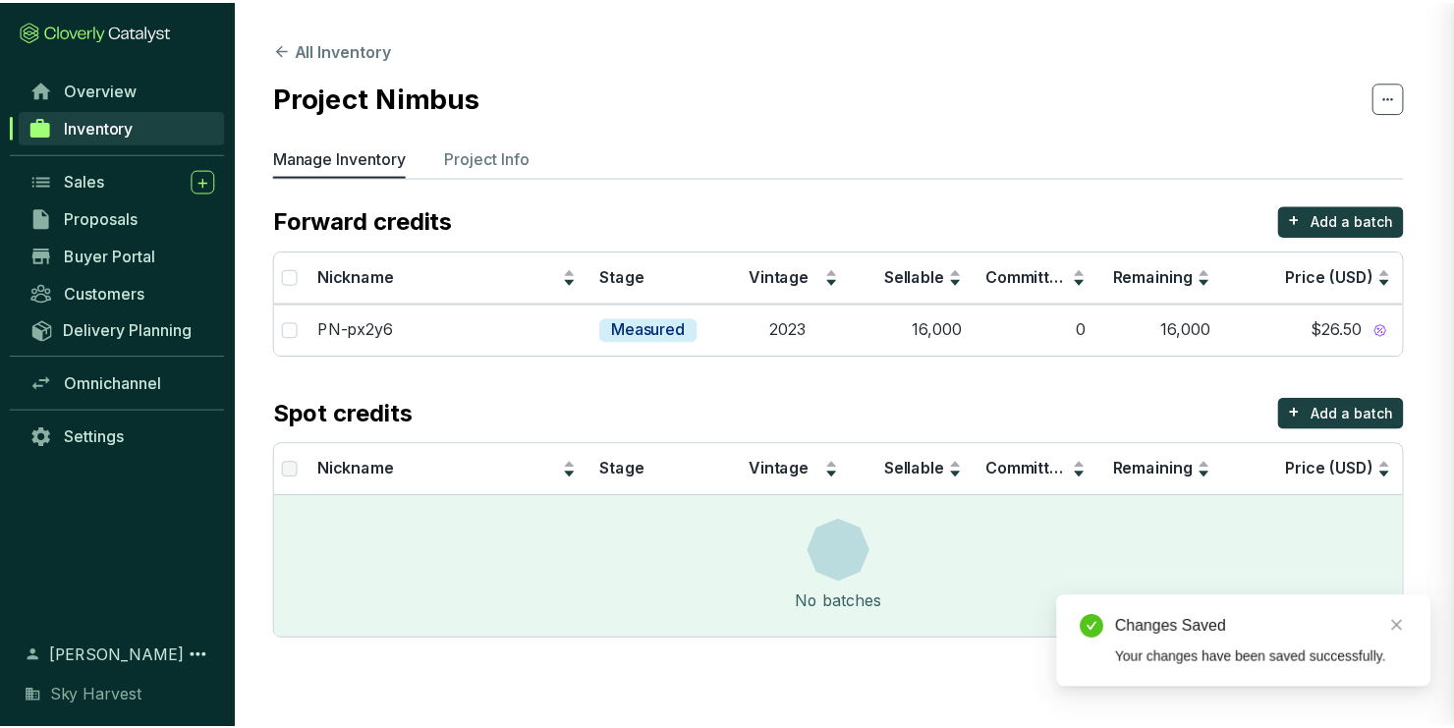
scroll to position [0, 0]
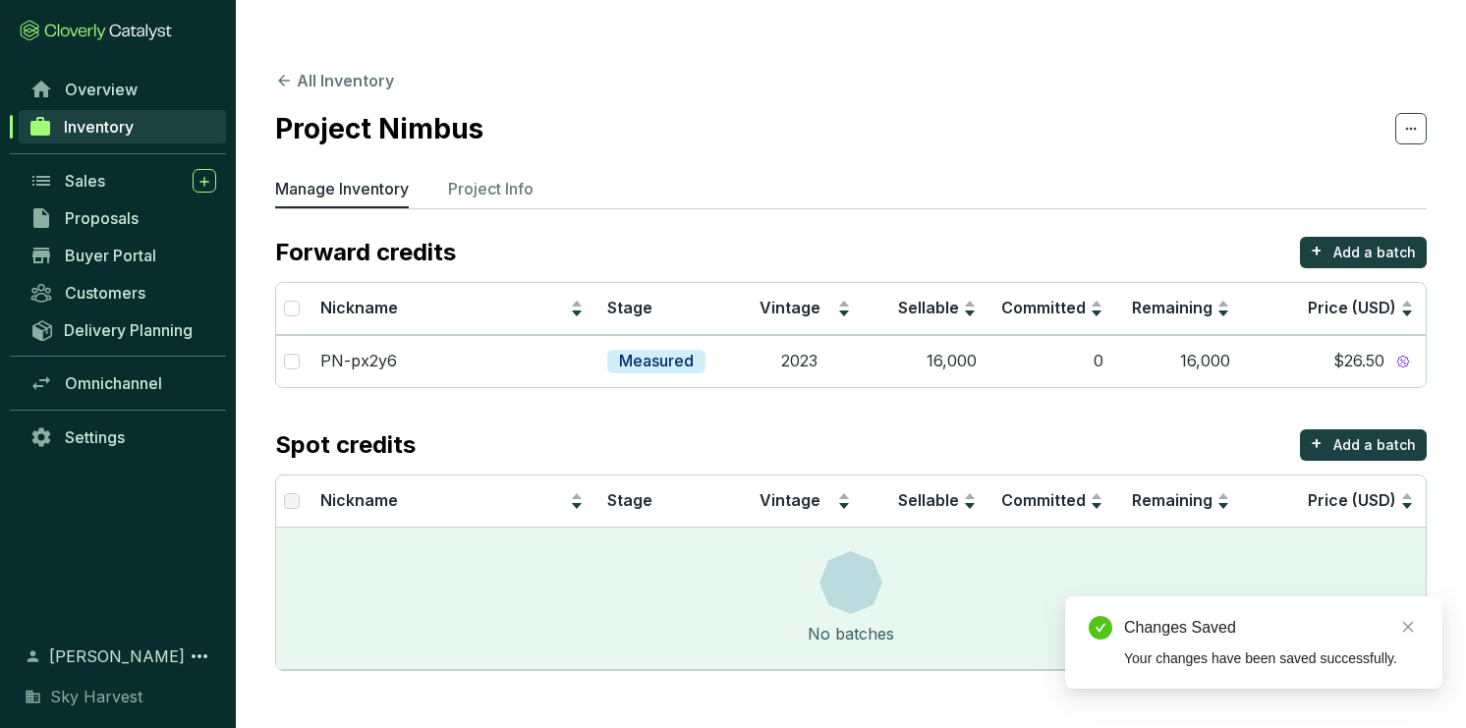
click at [905, 429] on div "Spot credits + Add a batch" at bounding box center [851, 444] width 1152 height 31
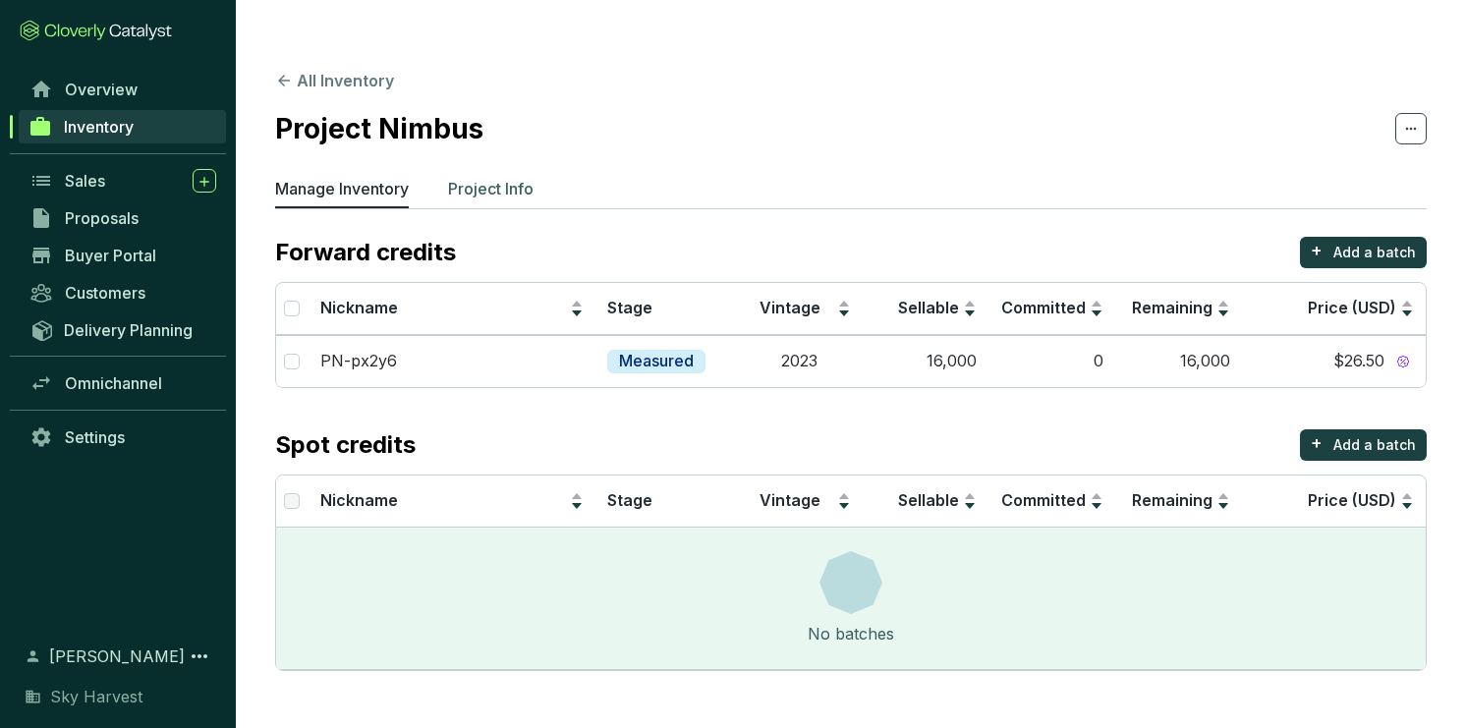
click at [528, 177] on p "Project Info" at bounding box center [490, 189] width 85 height 24
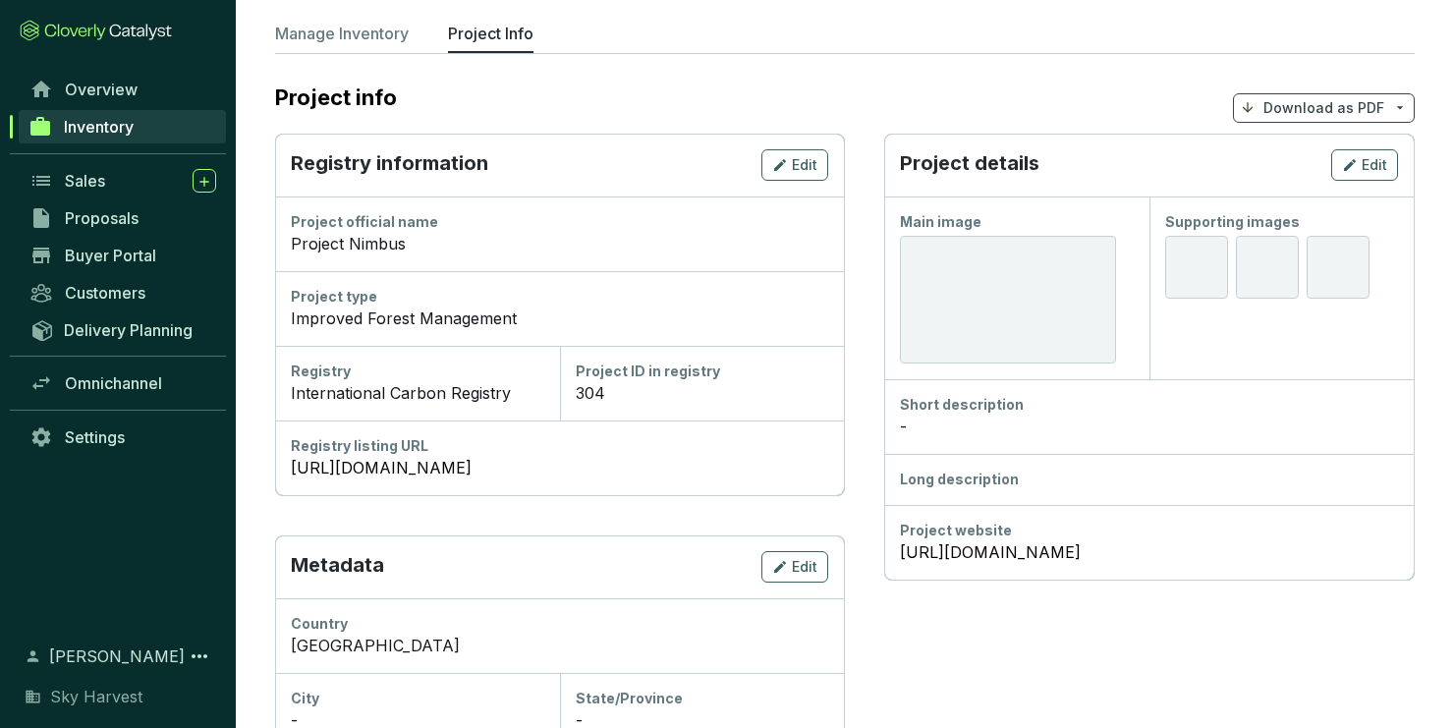
scroll to position [157, 0]
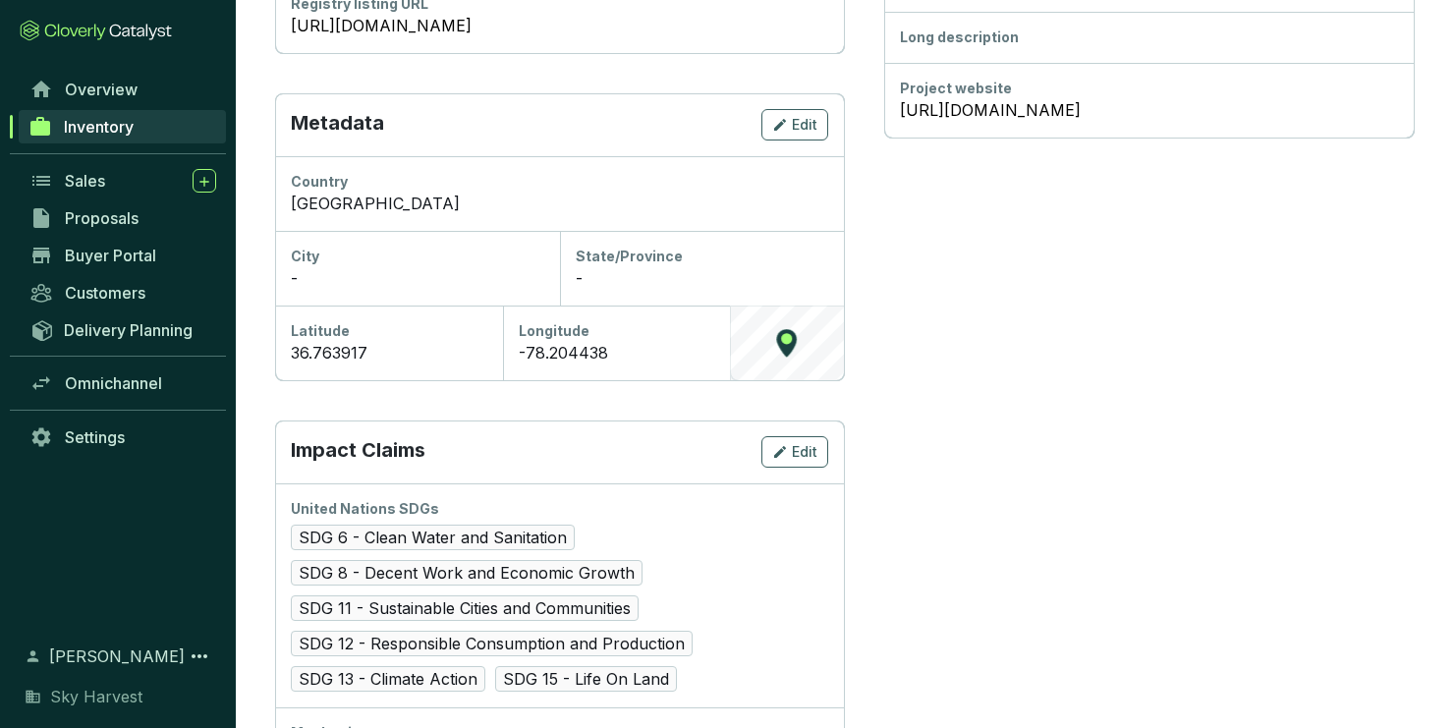
scroll to position [629, 0]
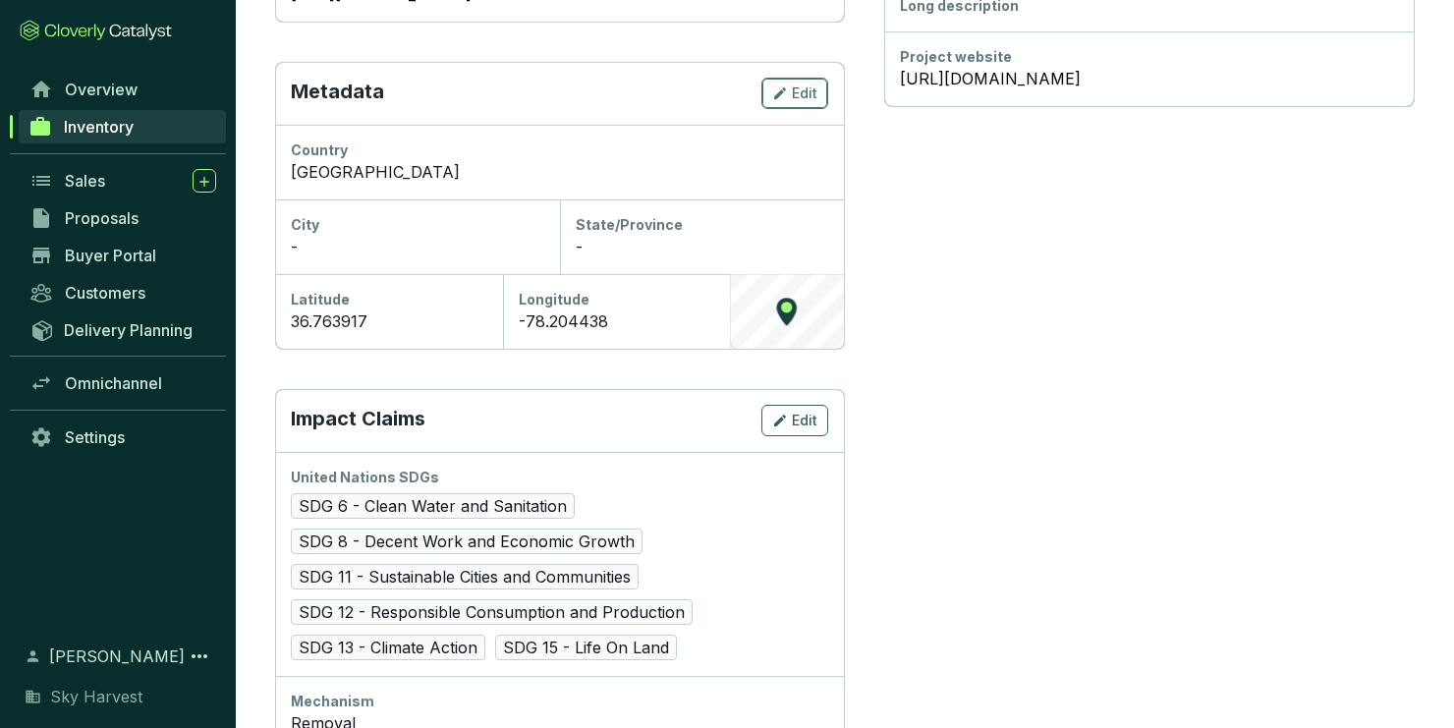
click at [770, 78] on button "Edit" at bounding box center [794, 93] width 67 height 31
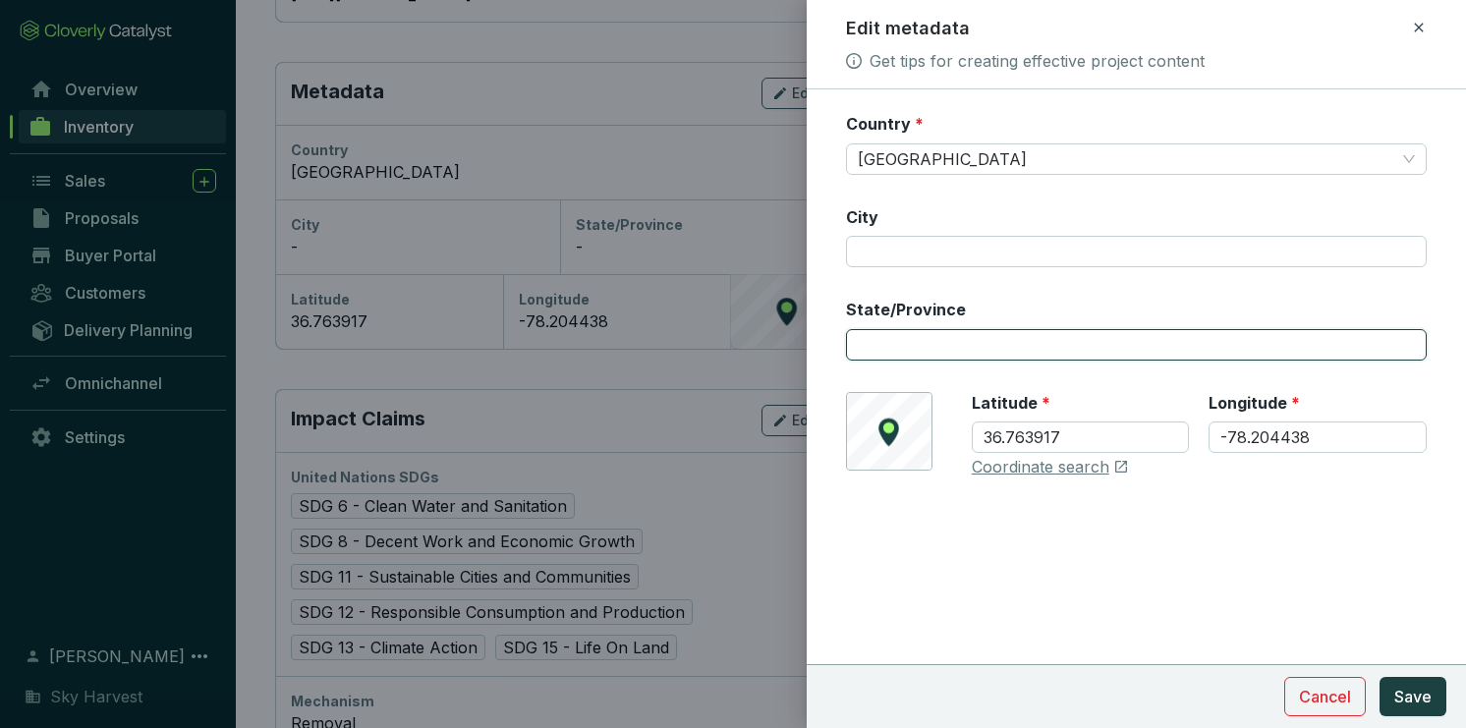
click at [924, 334] on input "State/Province" at bounding box center [1136, 344] width 581 height 31
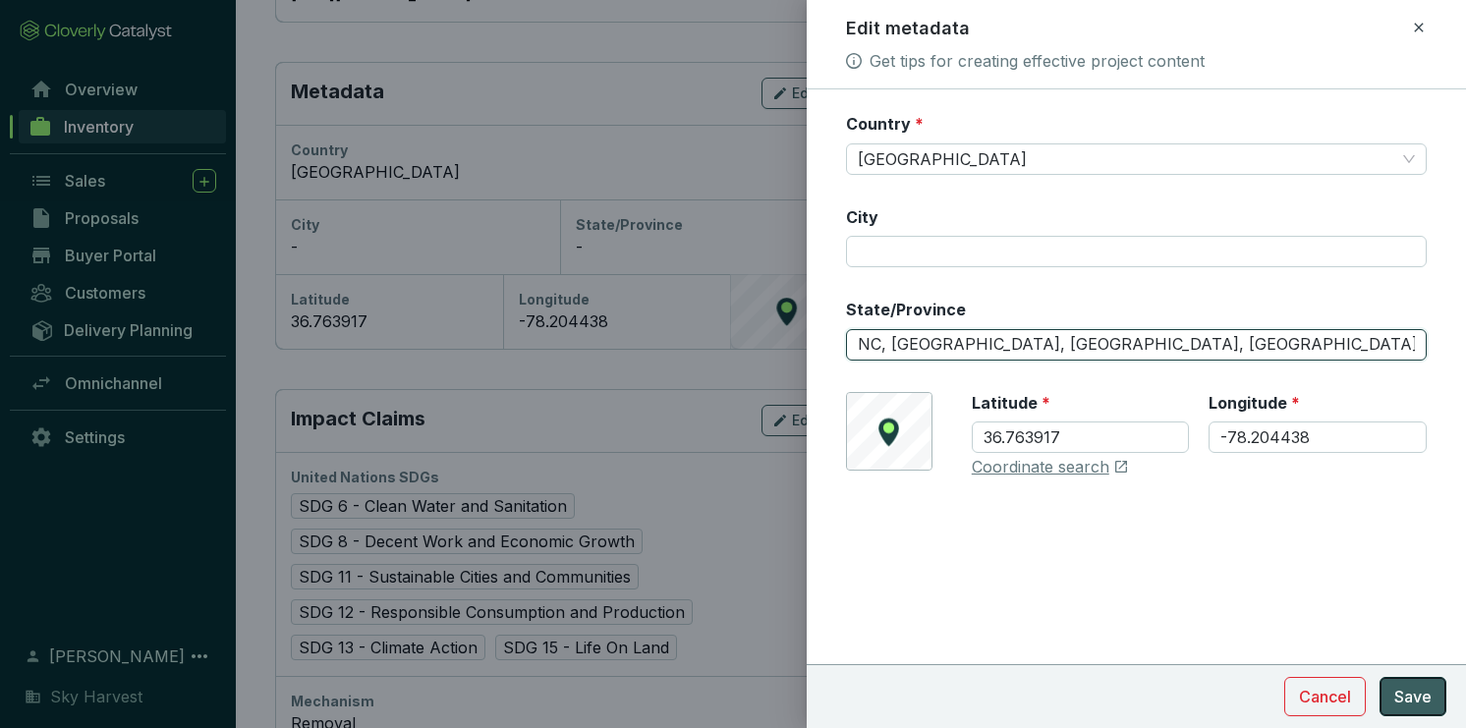
type input "NC, VA, LA, MS"
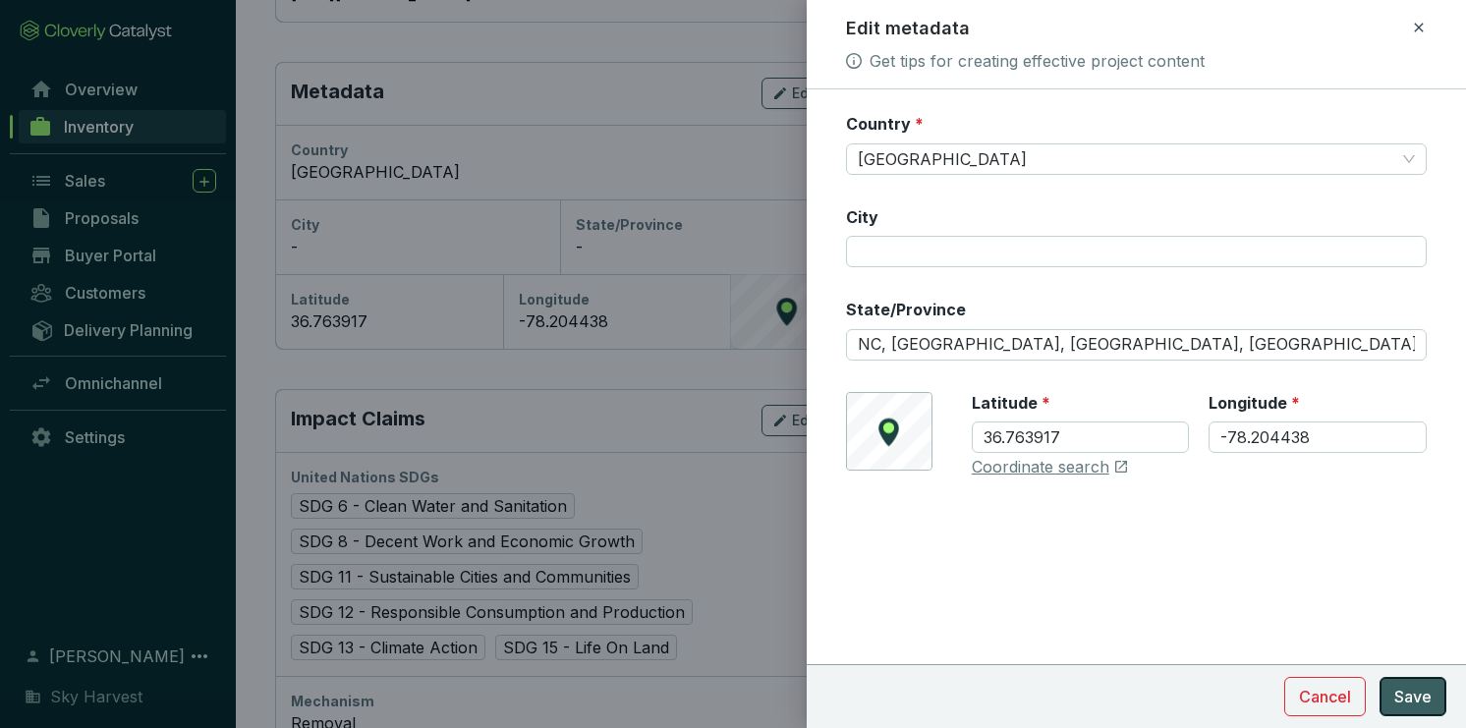
click at [1415, 691] on span "Save" at bounding box center [1412, 697] width 37 height 24
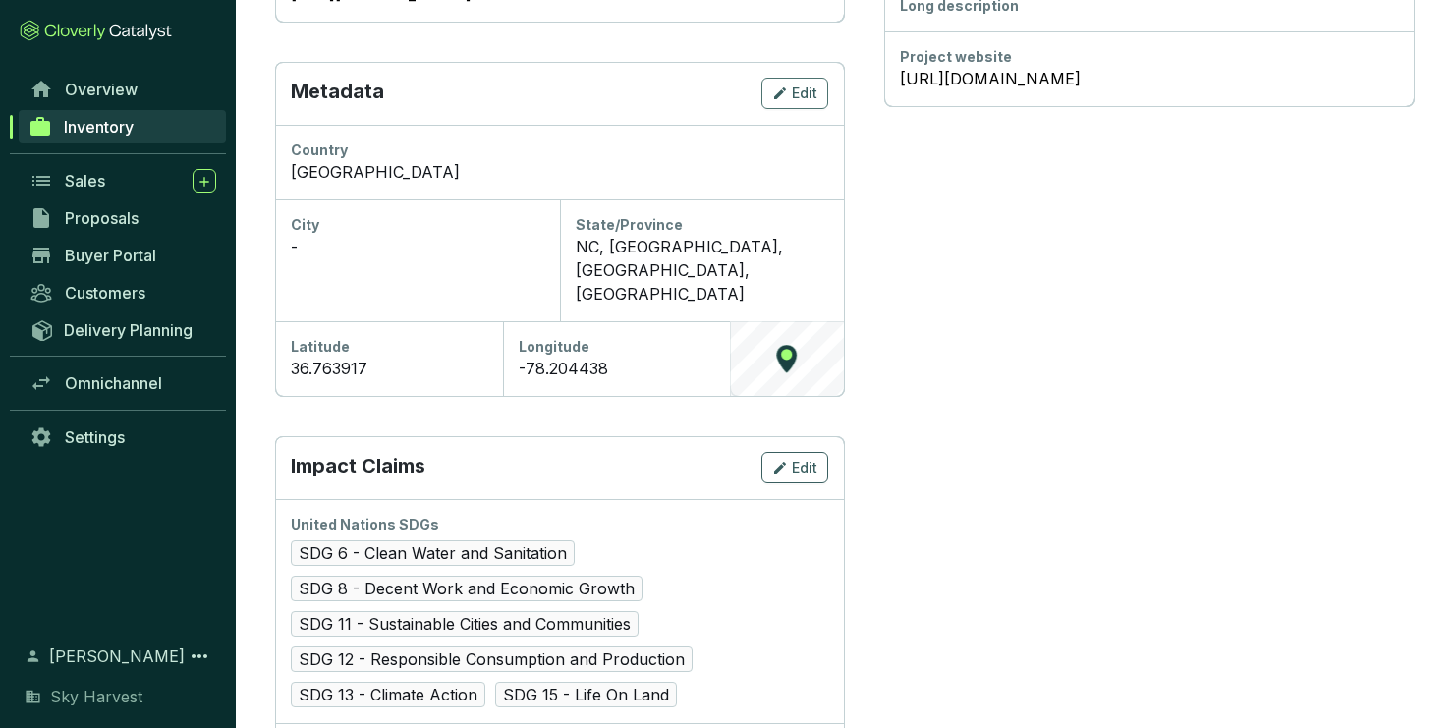
scroll to position [707, 0]
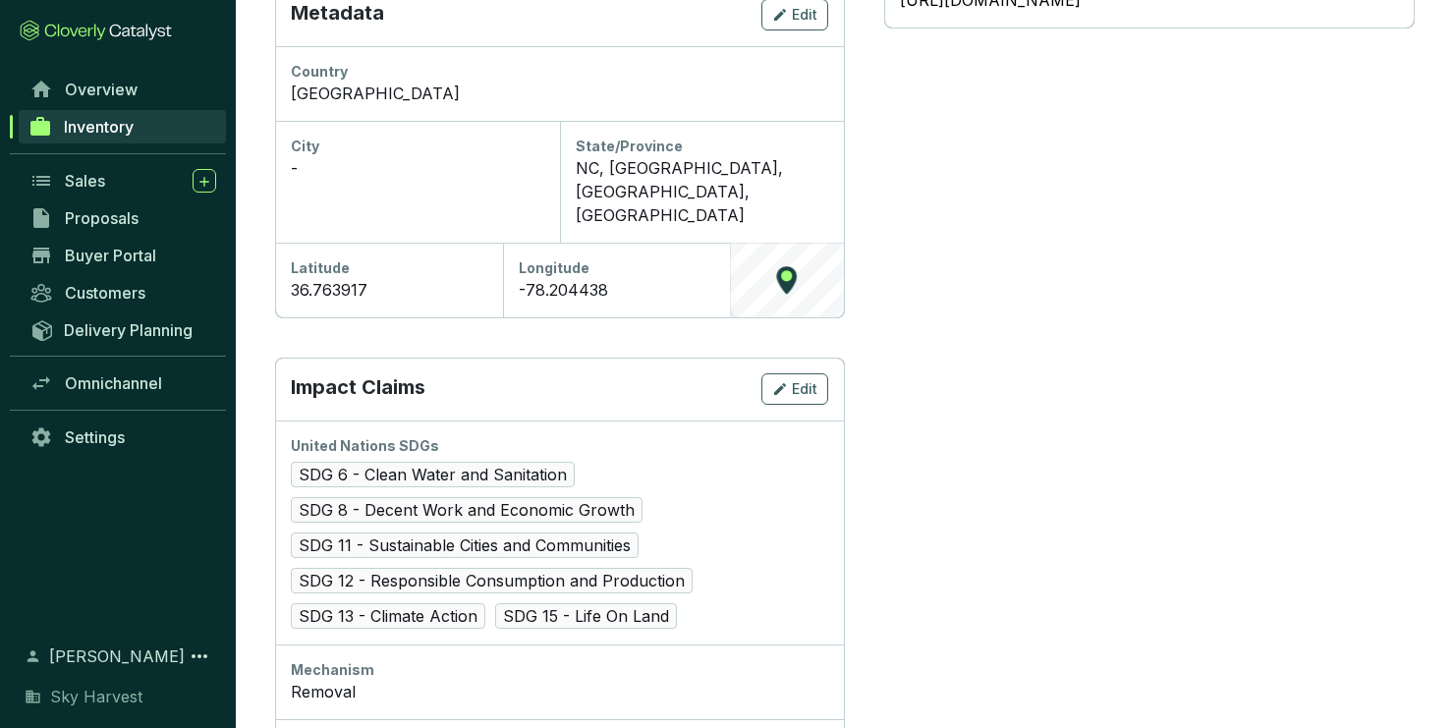
click at [812, 243] on div "© Mapbox © OpenStreetMap Improve this map" at bounding box center [787, 280] width 114 height 75
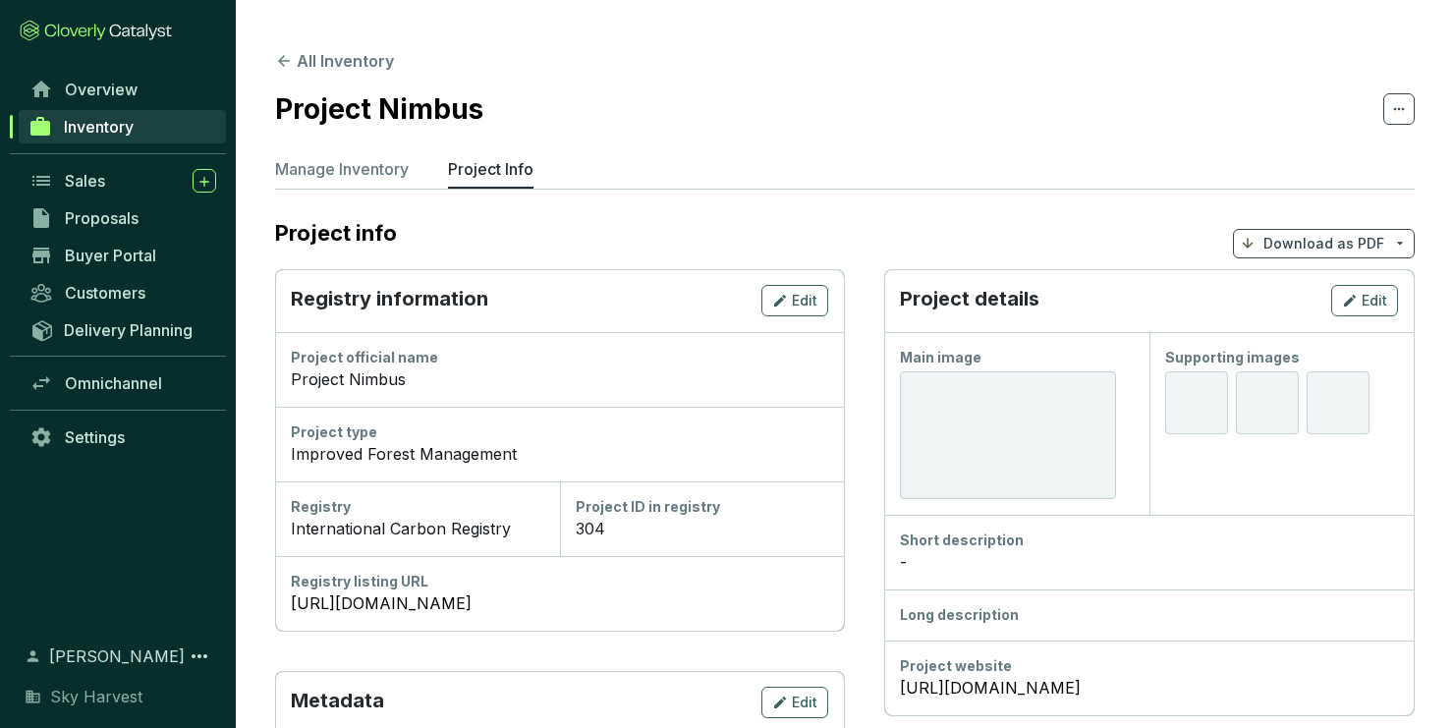
scroll to position [0, 0]
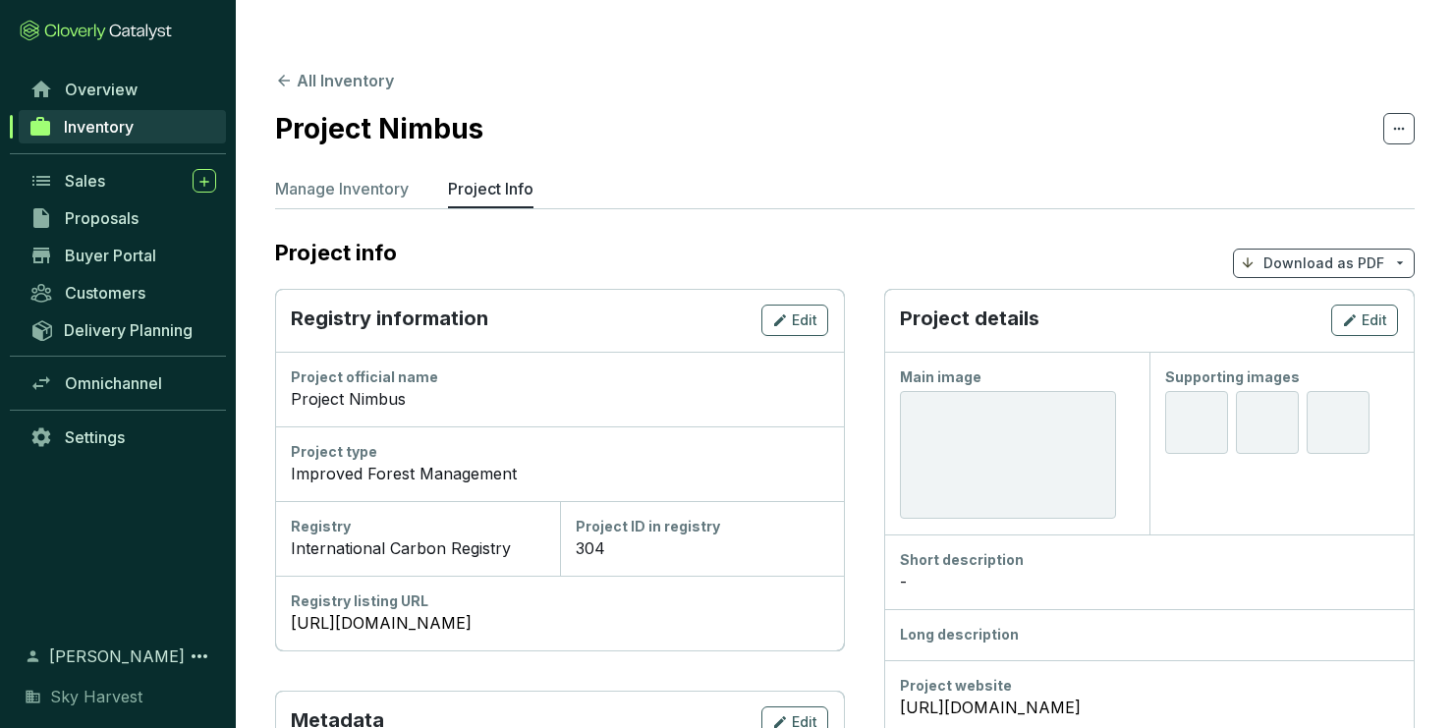
click at [1392, 117] on icon at bounding box center [1399, 129] width 16 height 24
click at [1246, 108] on section "Project Nimbus" at bounding box center [845, 128] width 1140 height 41
click at [1155, 237] on section "Project info Download as PDF" at bounding box center [845, 263] width 1140 height 52
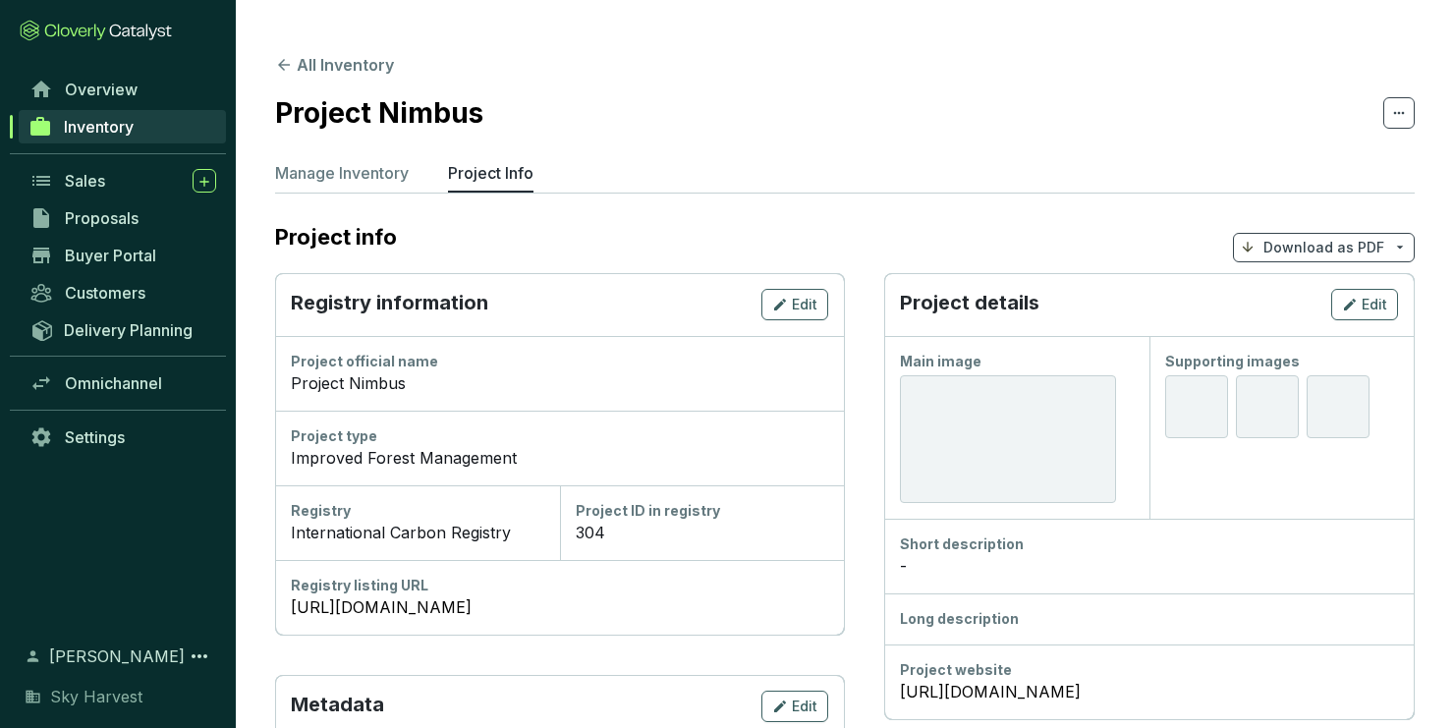
scroll to position [15, 0]
click at [347, 162] on p "Manage Inventory" at bounding box center [342, 174] width 134 height 24
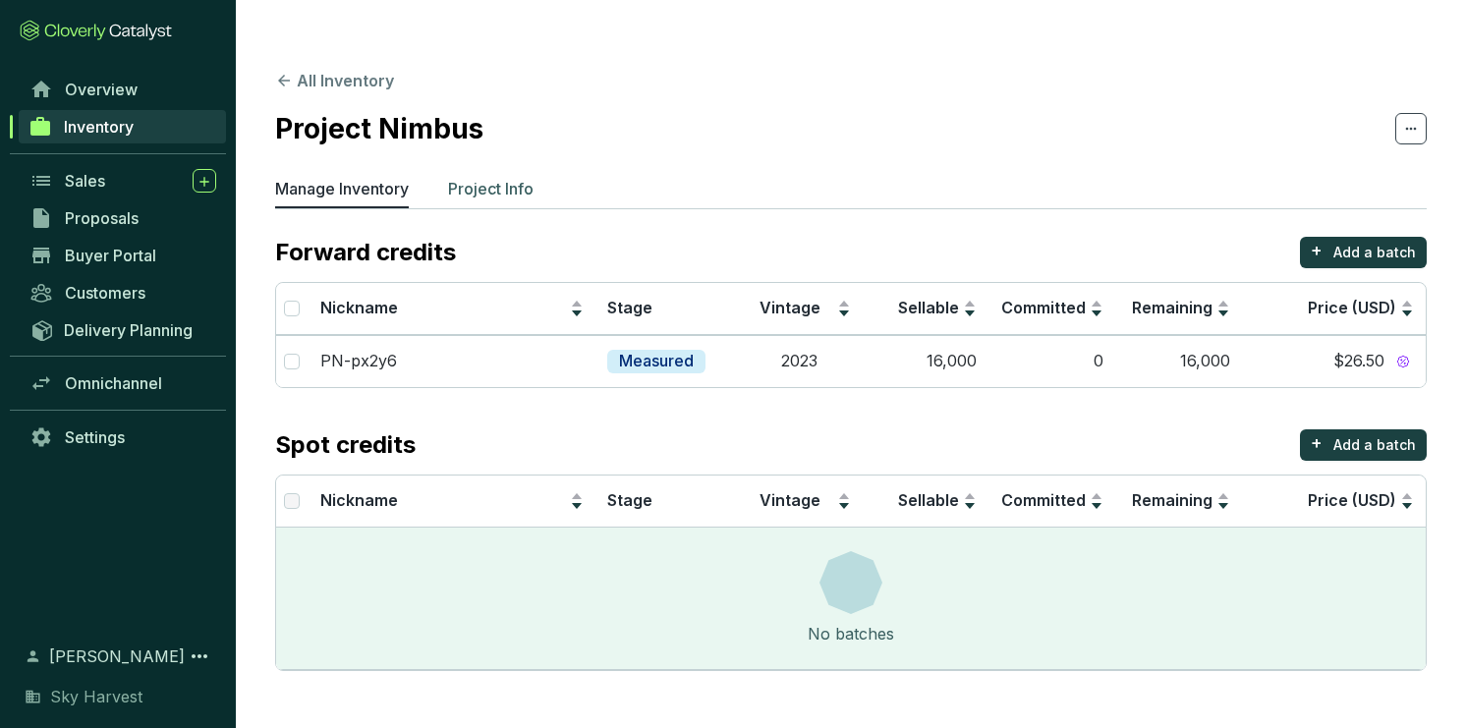
click at [464, 177] on p "Project Info" at bounding box center [490, 189] width 85 height 24
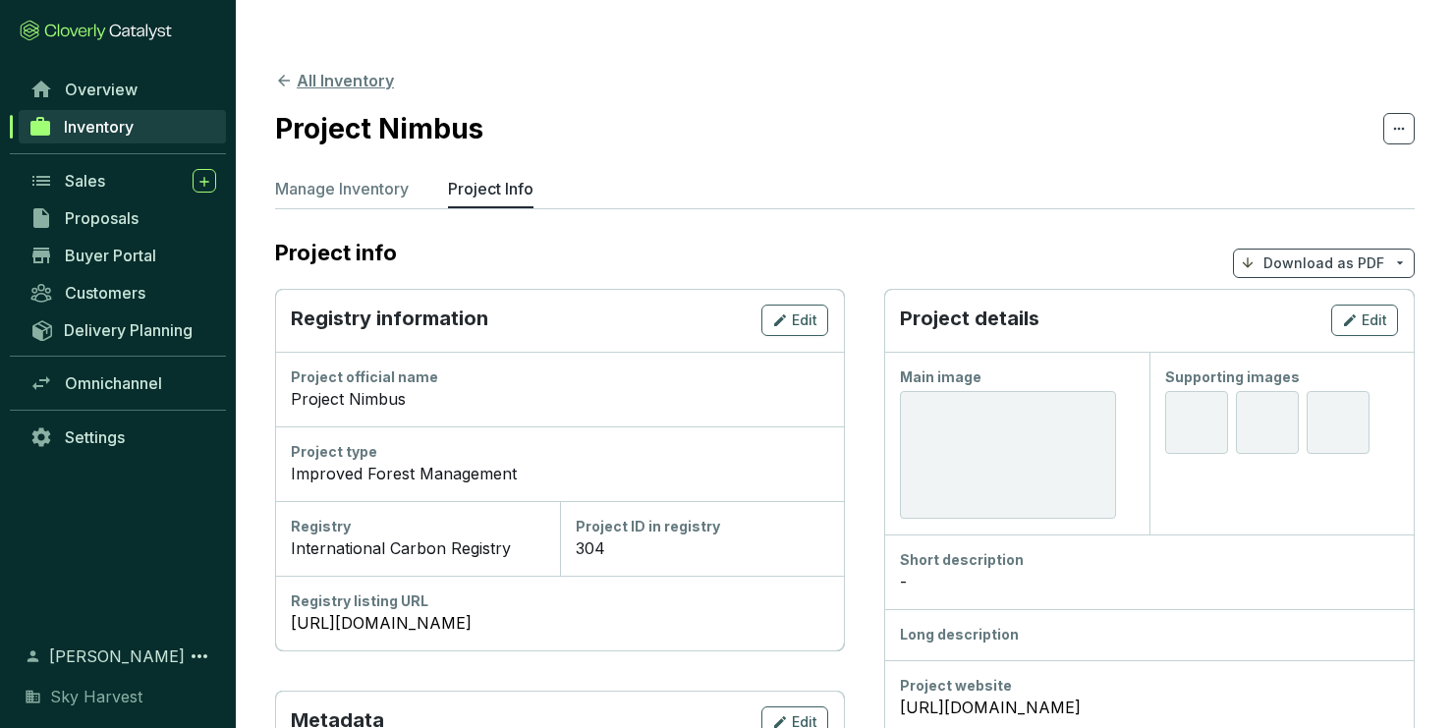
click at [336, 69] on button "All Inventory" at bounding box center [334, 81] width 119 height 24
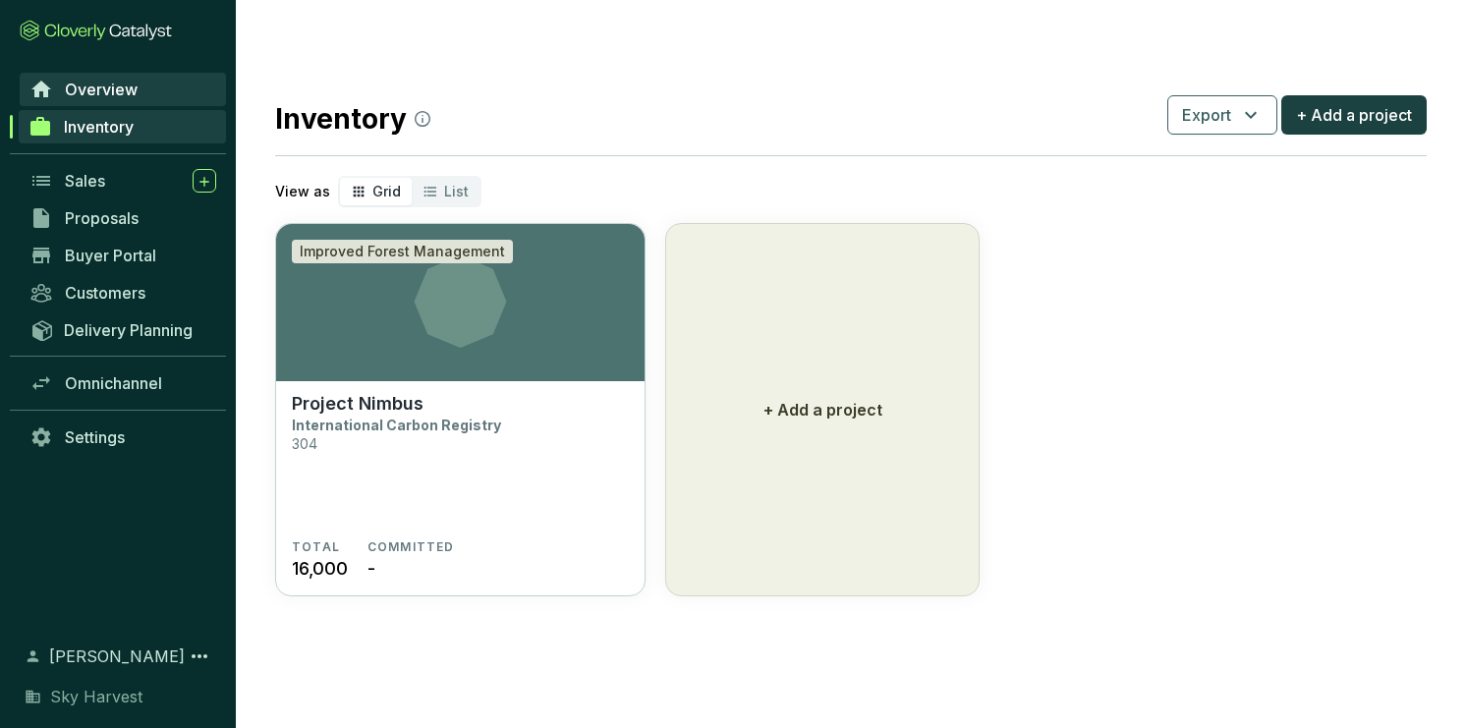
click at [56, 87] on link "Overview" at bounding box center [123, 89] width 206 height 33
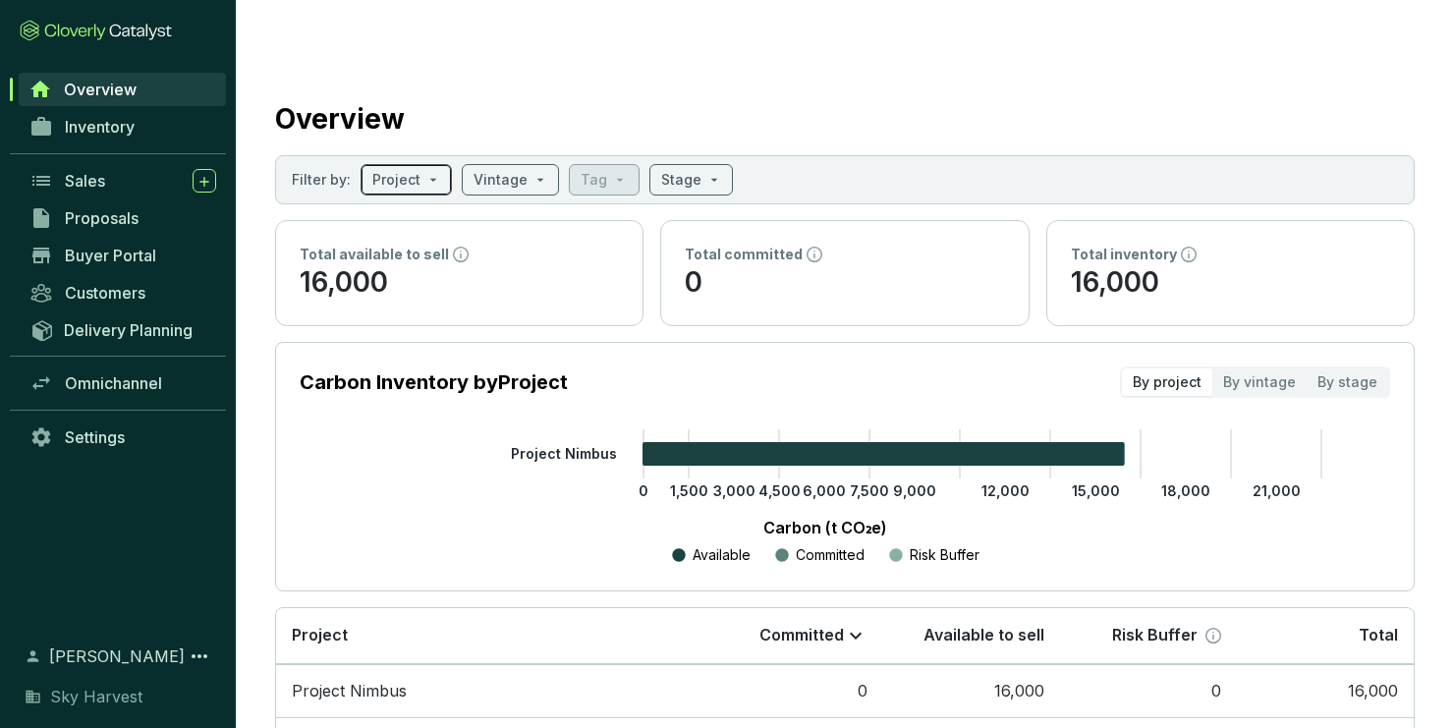
click at [389, 165] on input "search" at bounding box center [396, 179] width 48 height 29
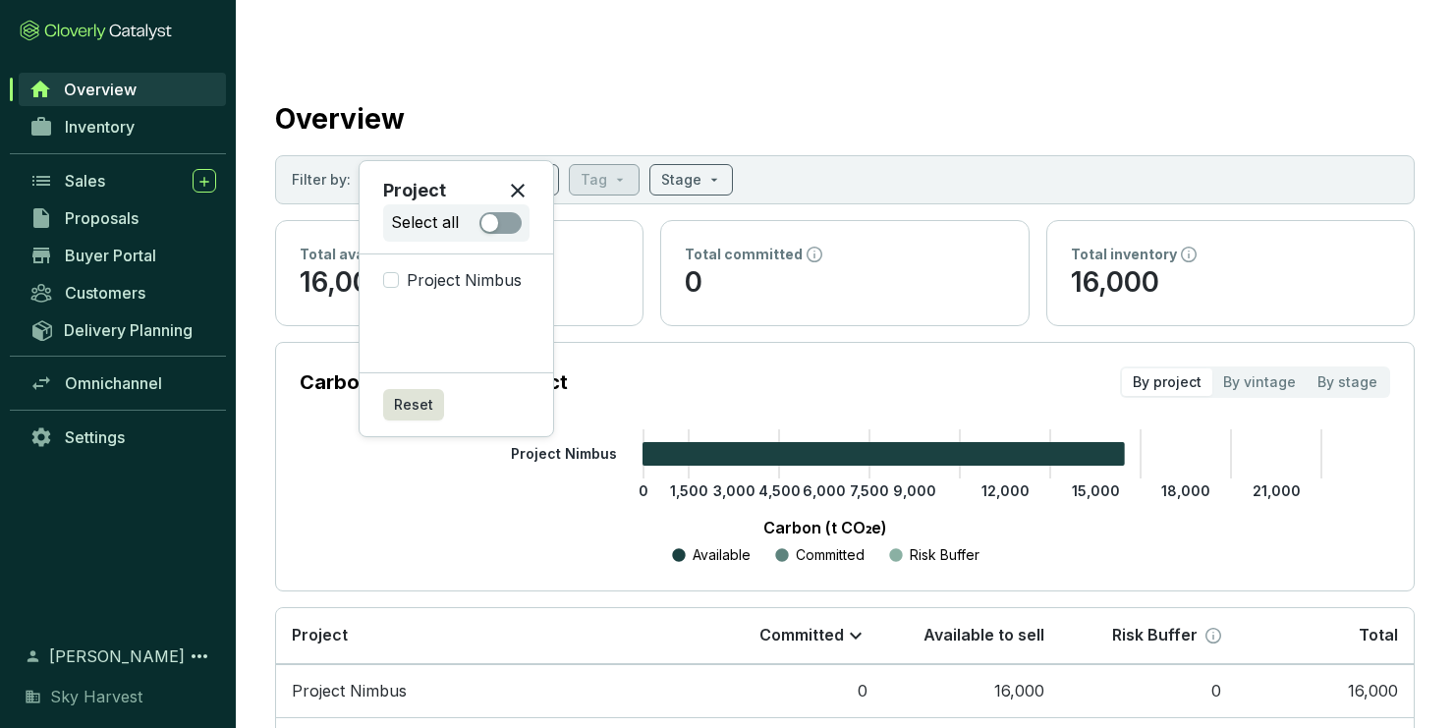
click at [305, 429] on icon "0 1,500 3,000 4,500 6,000 7,500 9,000 12,000 15,000 18,000 21,000 Project Nimbus" at bounding box center [825, 498] width 1091 height 138
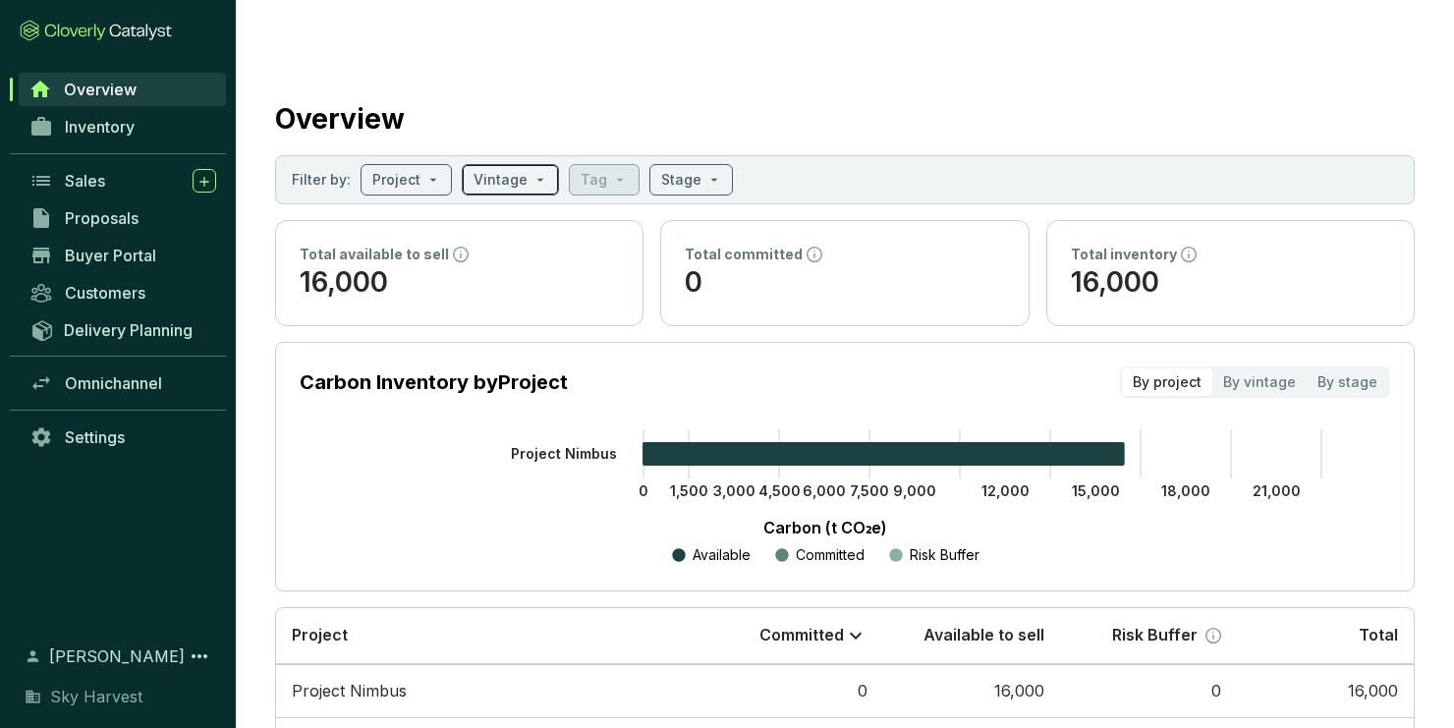
click at [462, 164] on div "Vintage" at bounding box center [510, 179] width 97 height 31
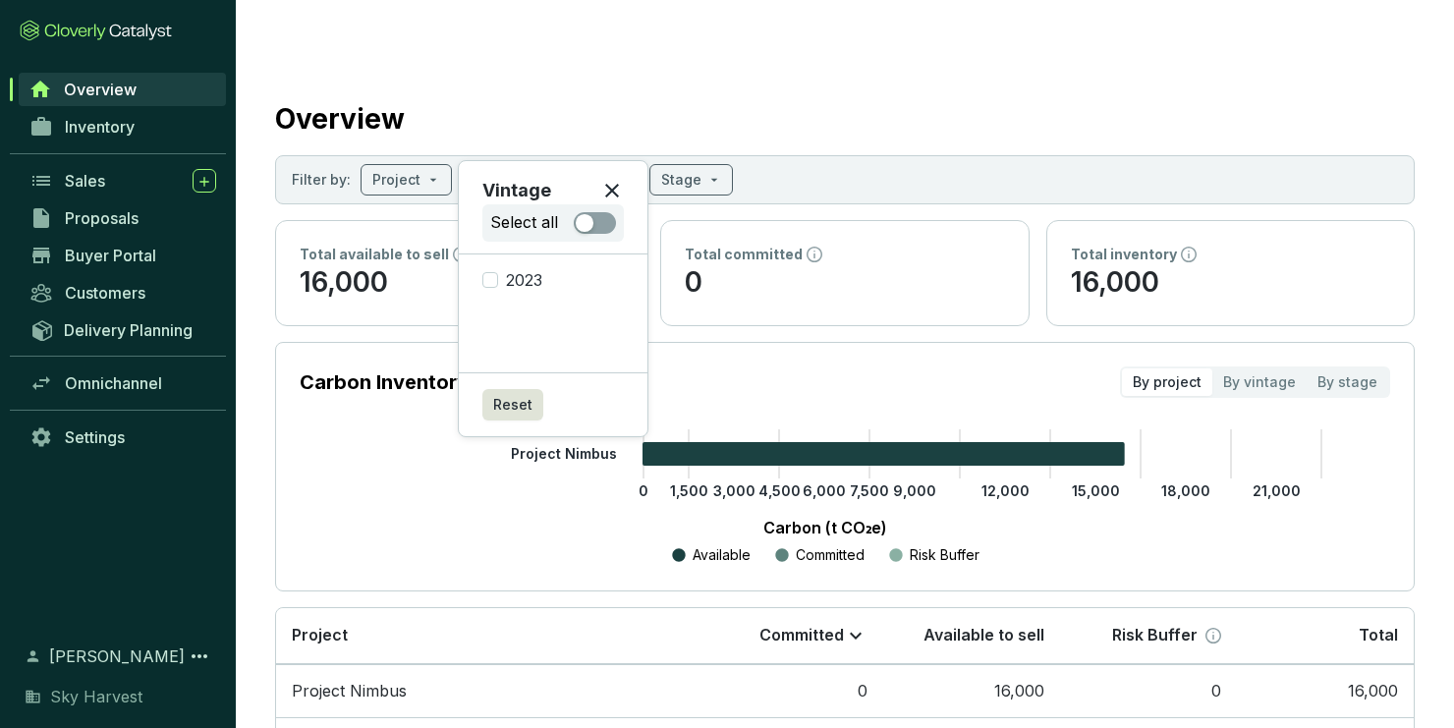
click at [384, 429] on icon "0 1,500 3,000 4,500 6,000 7,500 9,000 12,000 15,000 18,000 21,000 Project Nimbus" at bounding box center [825, 498] width 1091 height 138
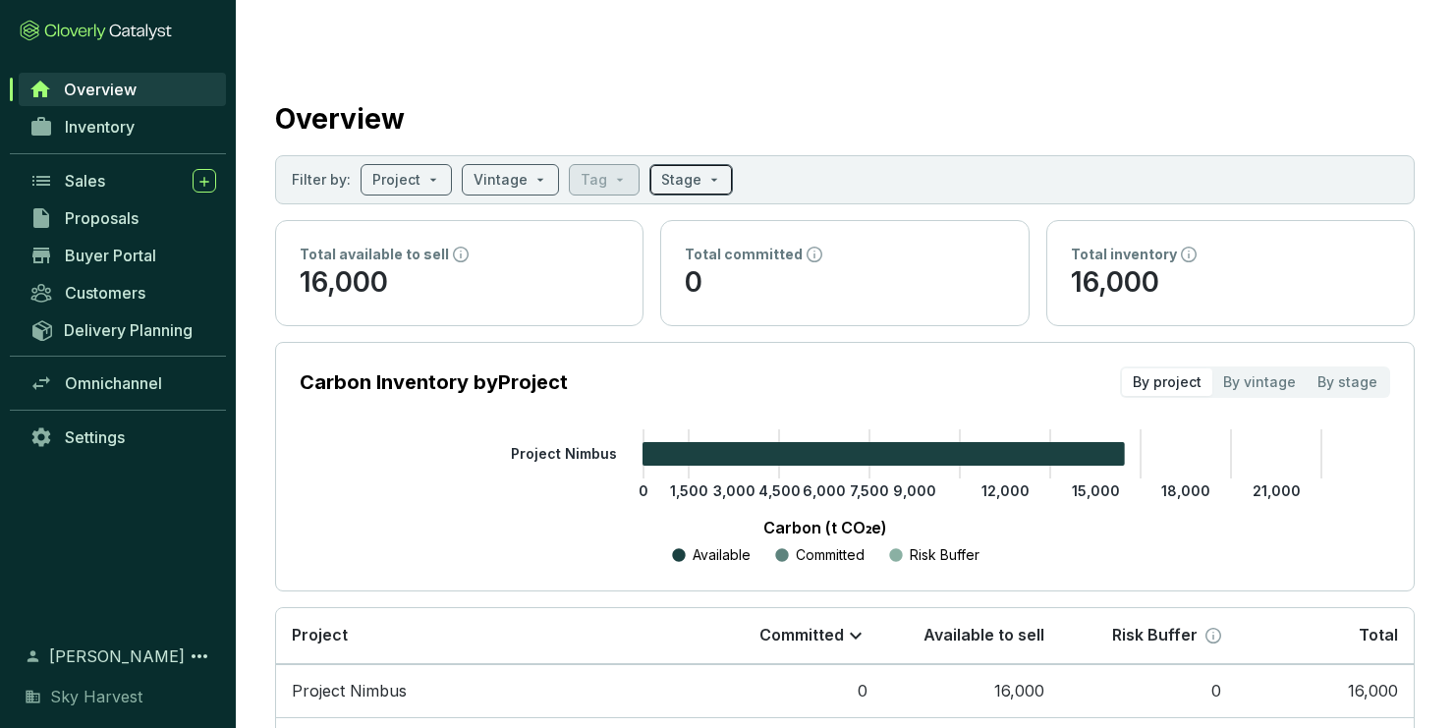
click at [672, 165] on input "search" at bounding box center [681, 179] width 40 height 29
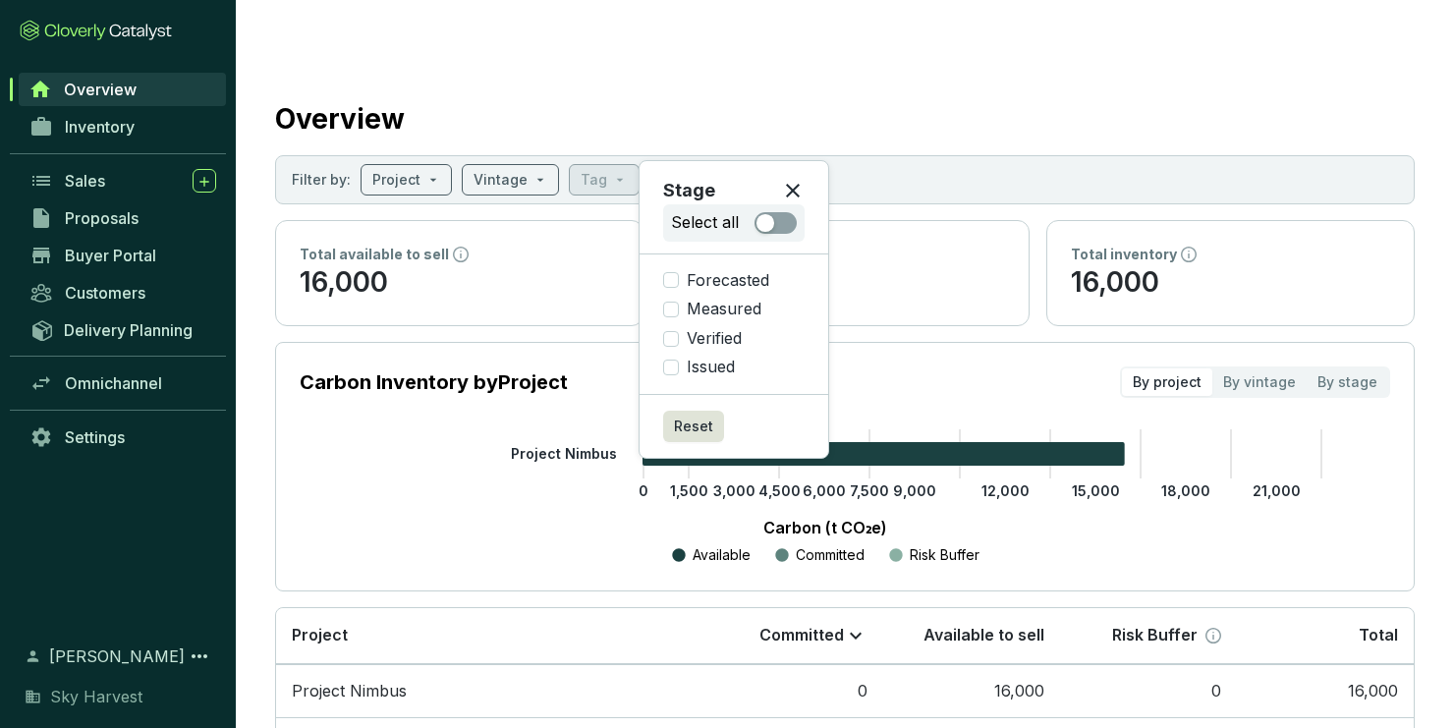
click at [478, 429] on icon "0 1,500 3,000 4,500 6,000 7,500 9,000 12,000 15,000 18,000 21,000 Project Nimbus" at bounding box center [825, 498] width 1091 height 138
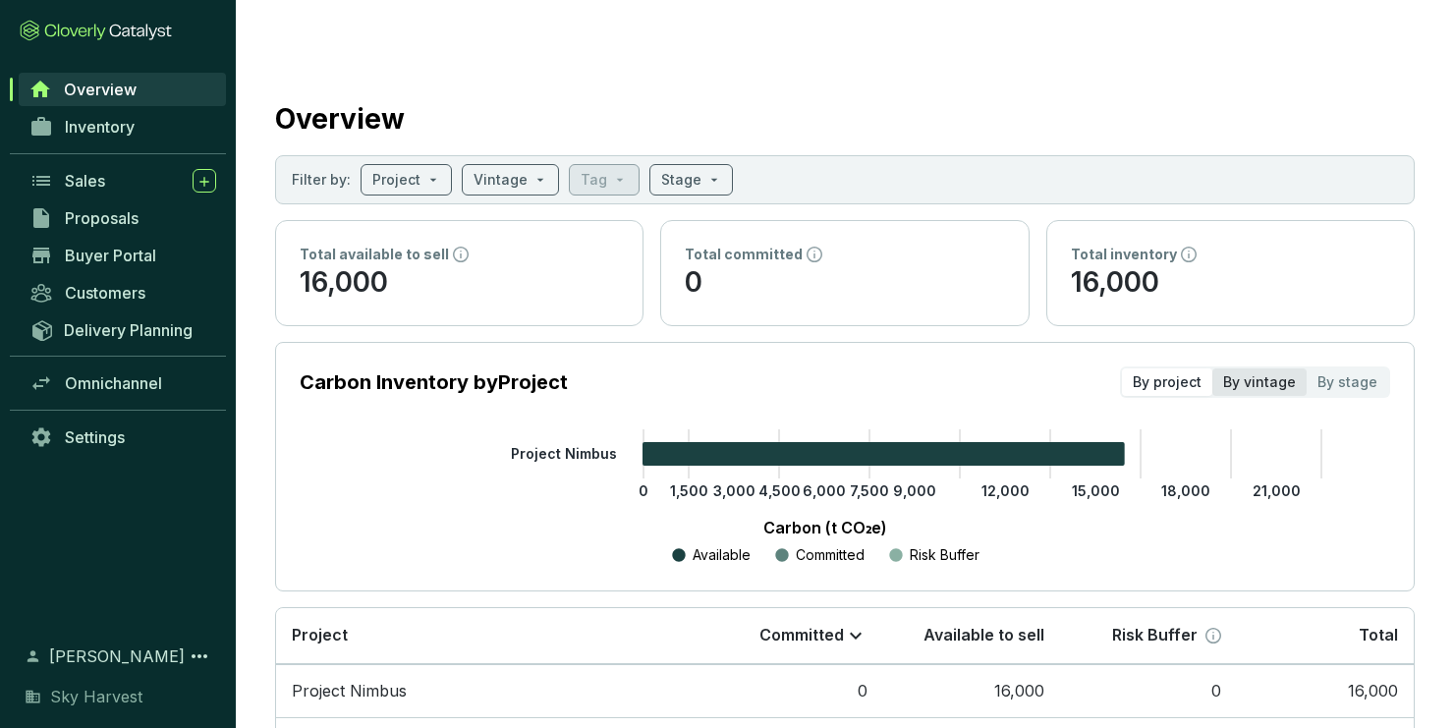
click at [1250, 368] on div "By vintage" at bounding box center [1259, 382] width 94 height 28
click at [1212, 368] on input "By vintage" at bounding box center [1212, 368] width 0 height 0
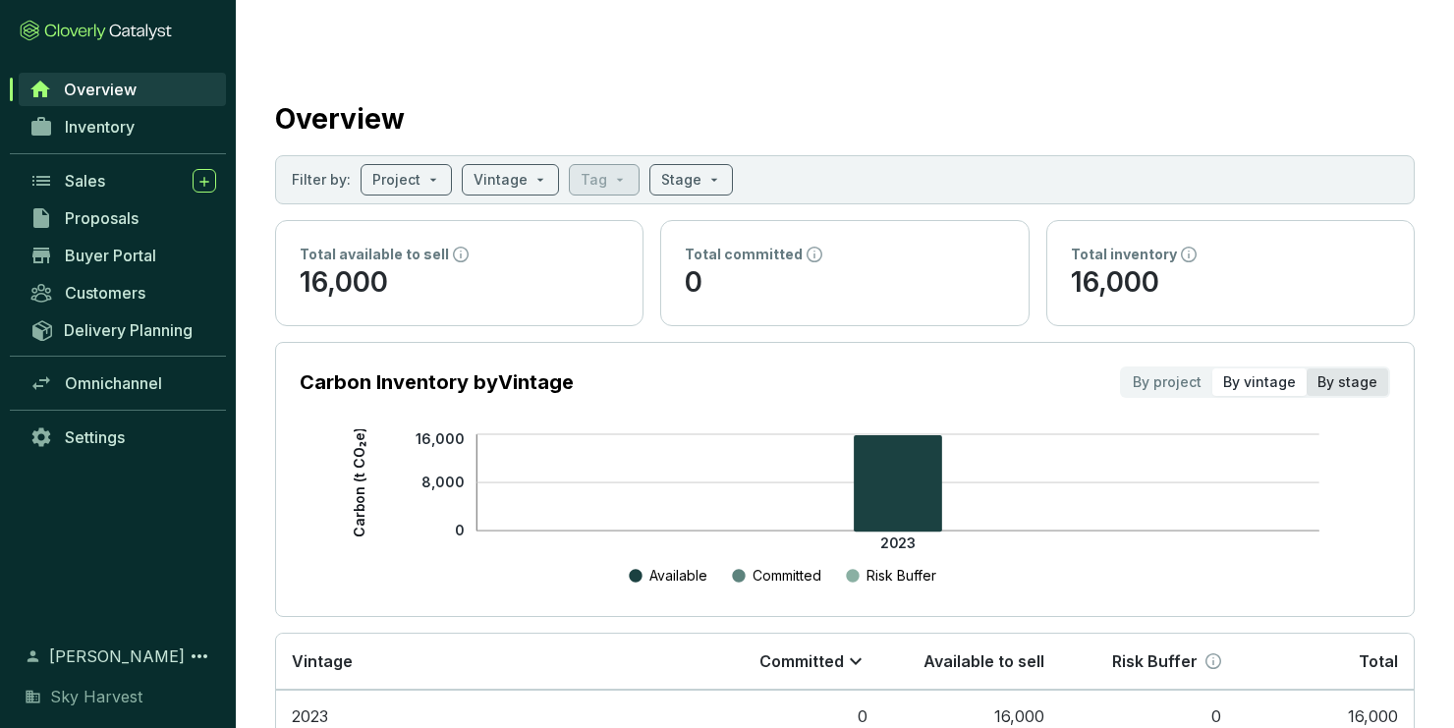
click at [1330, 368] on div "By stage" at bounding box center [1348, 382] width 82 height 28
click at [1307, 368] on input "By stage" at bounding box center [1307, 368] width 0 height 0
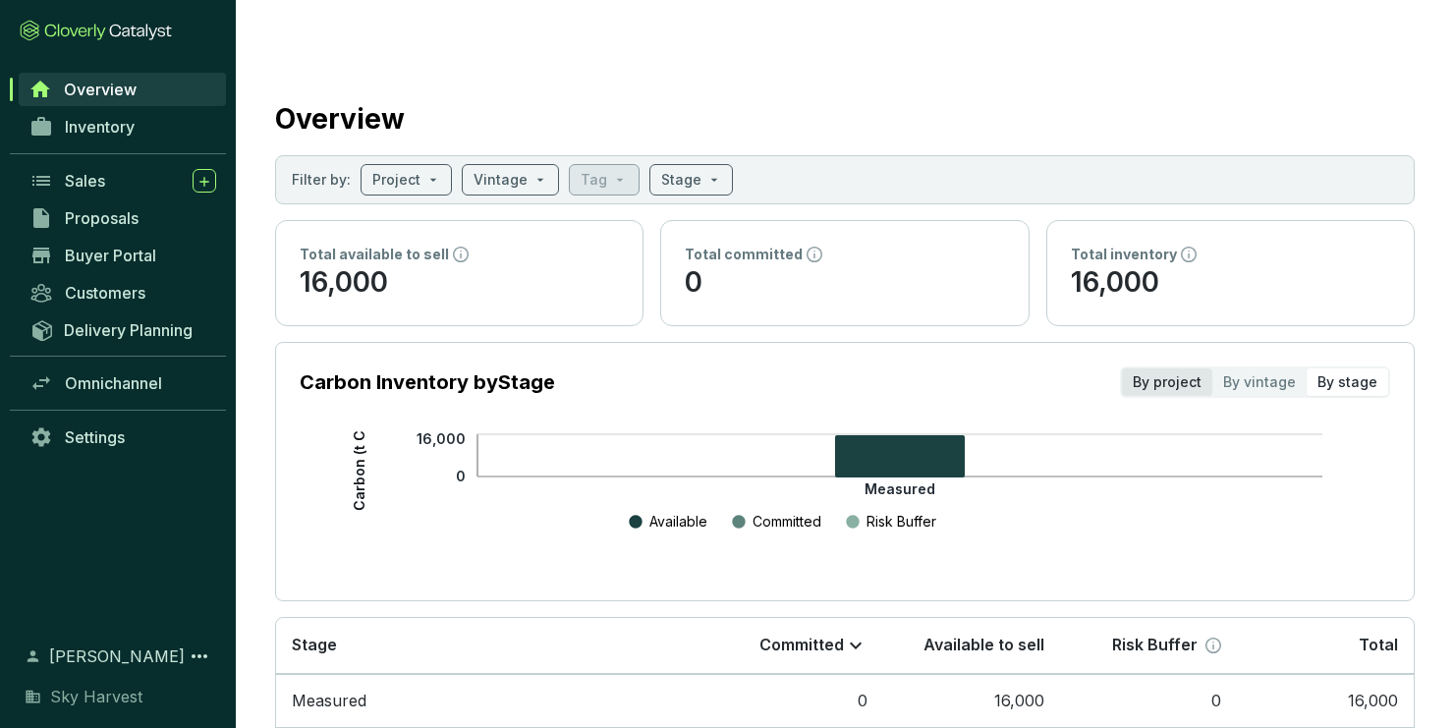
click at [1183, 368] on div "By project" at bounding box center [1167, 382] width 90 height 28
click at [1122, 368] on input "By project" at bounding box center [1122, 368] width 0 height 0
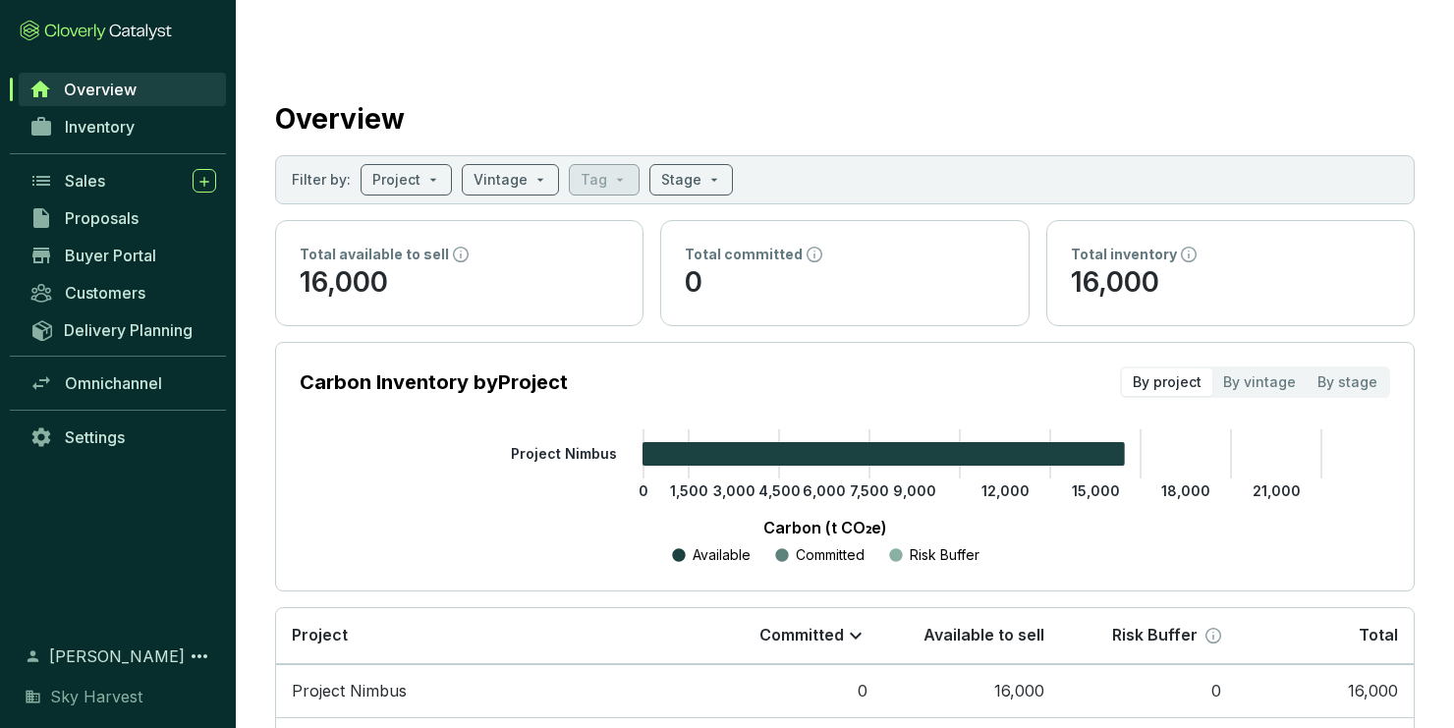
scroll to position [54, 0]
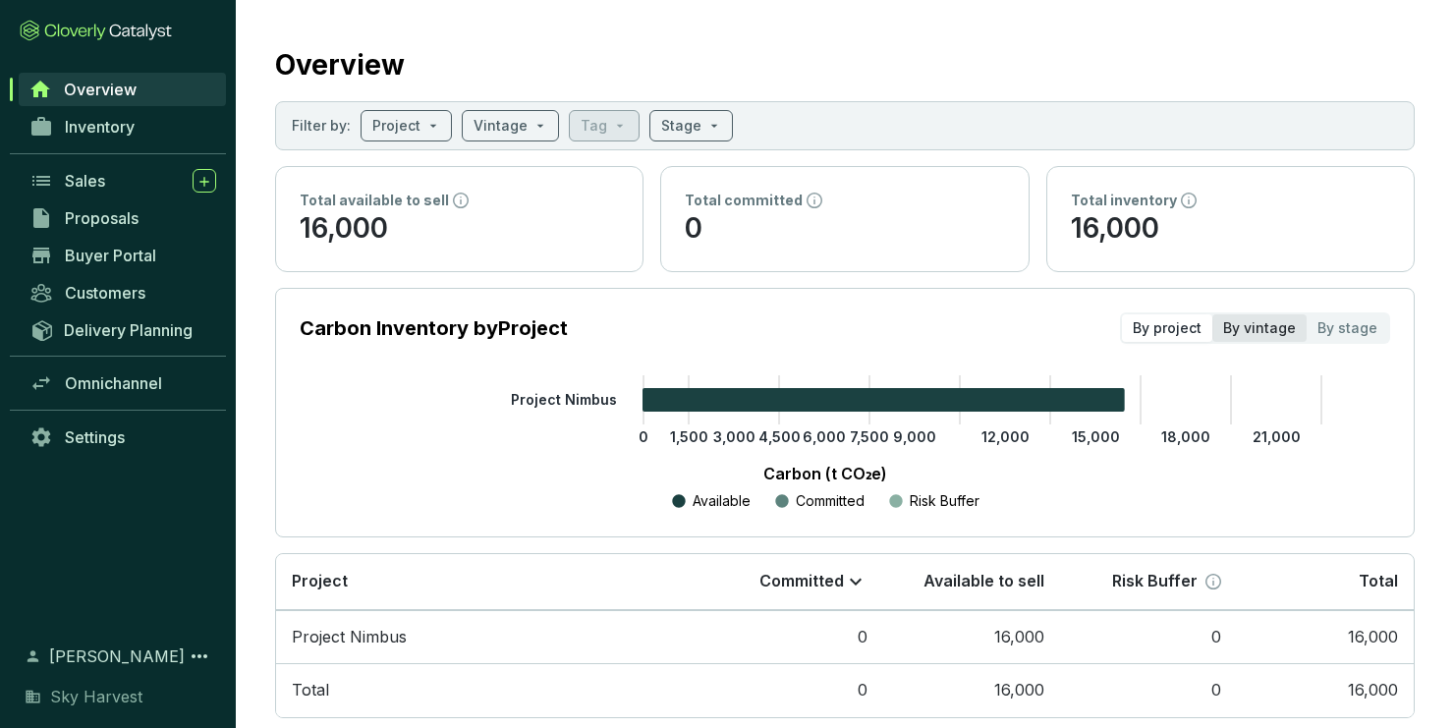
click at [1291, 314] on div "By vintage" at bounding box center [1259, 328] width 94 height 28
click at [1212, 314] on input "By vintage" at bounding box center [1212, 314] width 0 height 0
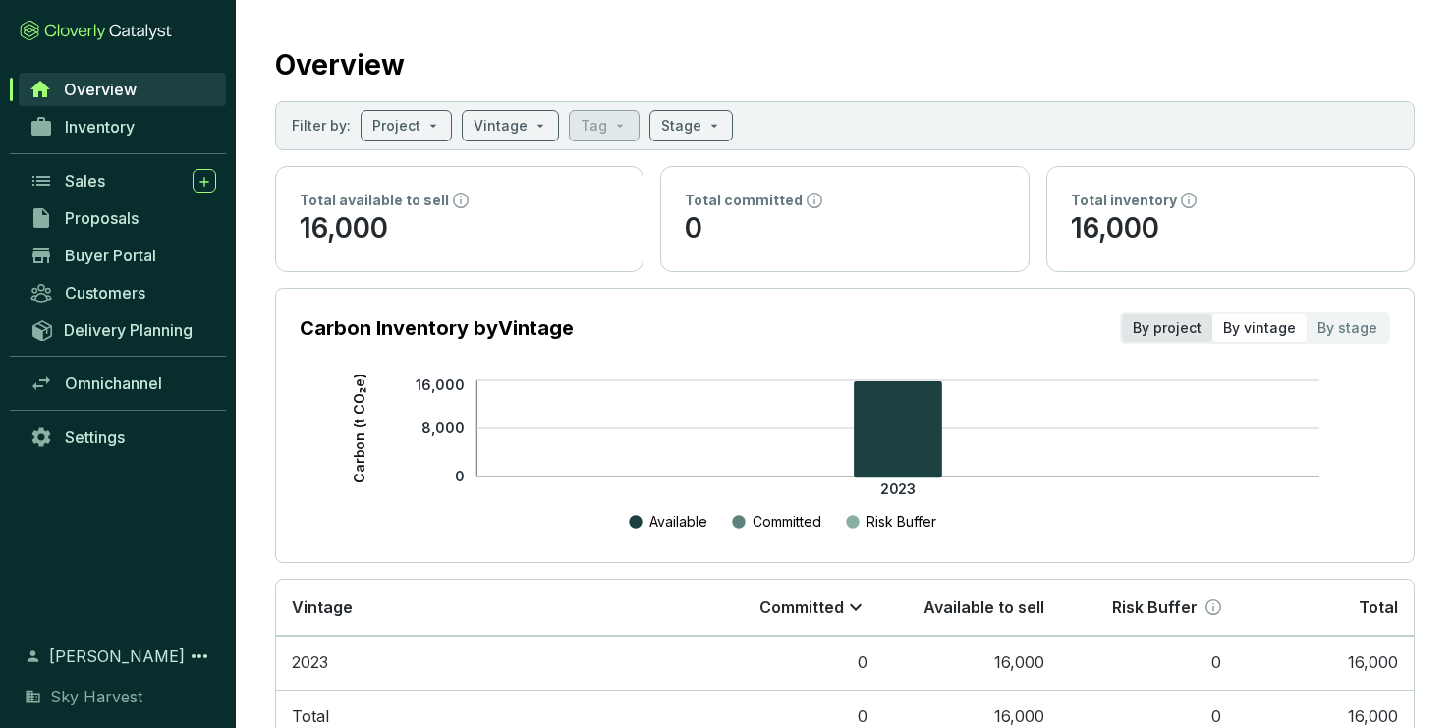
click at [1181, 314] on div "By project" at bounding box center [1167, 328] width 90 height 28
click at [1122, 314] on input "By project" at bounding box center [1122, 314] width 0 height 0
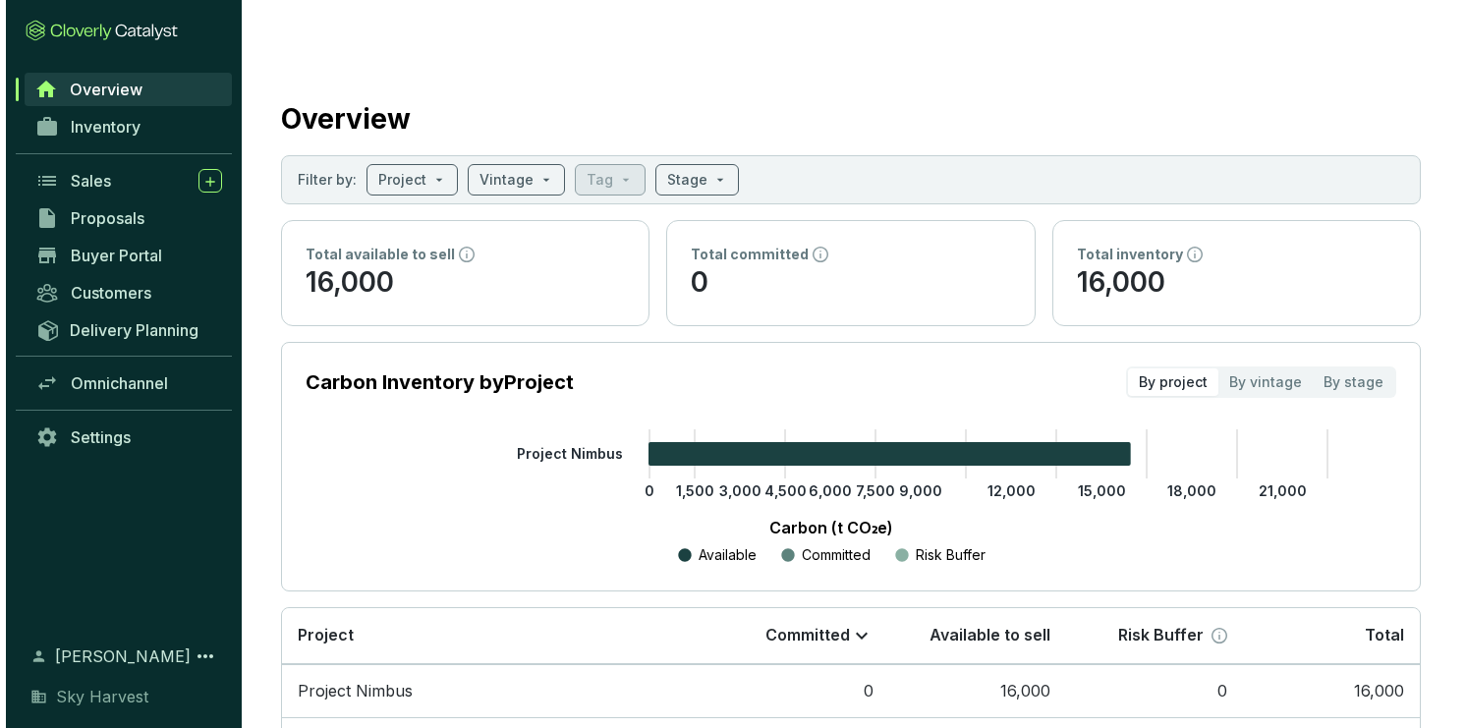
scroll to position [0, 0]
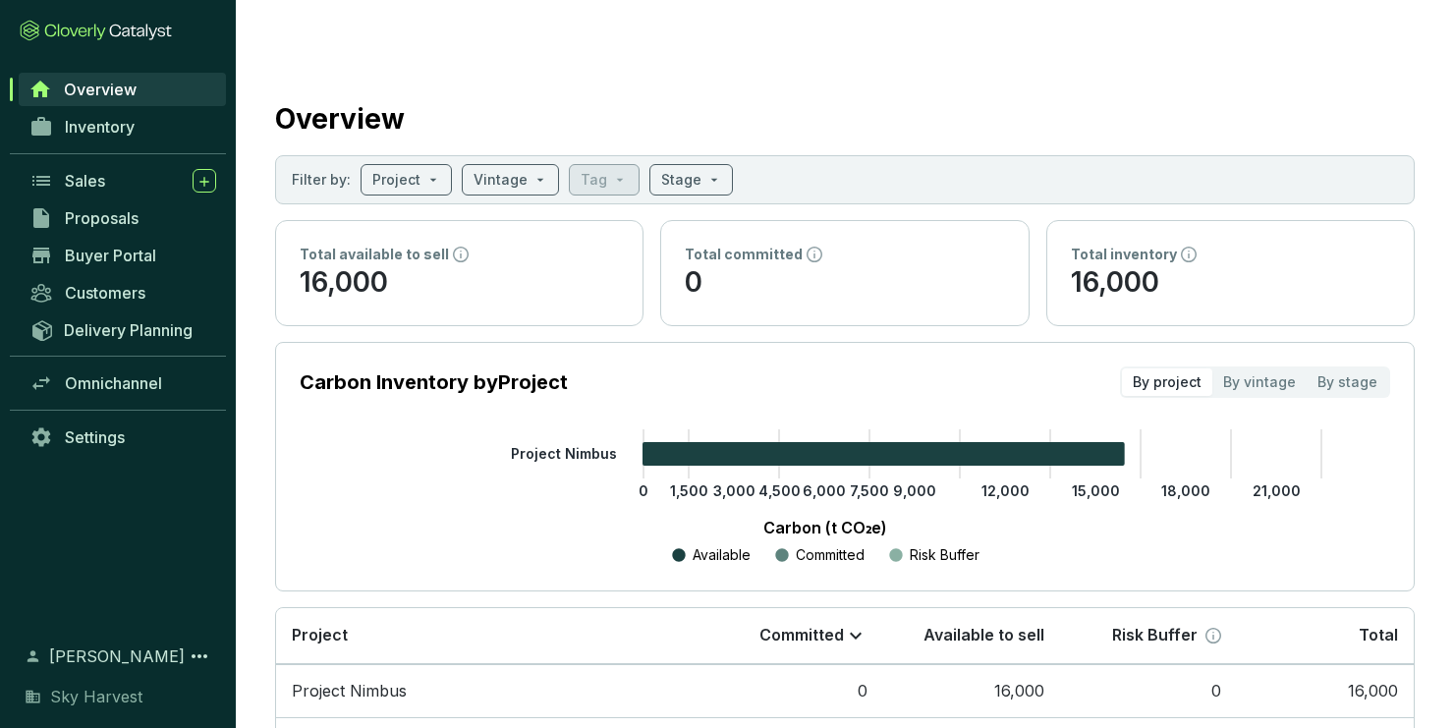
click at [596, 170] on p "Tag" at bounding box center [594, 180] width 27 height 20
click at [154, 110] on link "Inventory" at bounding box center [123, 126] width 206 height 33
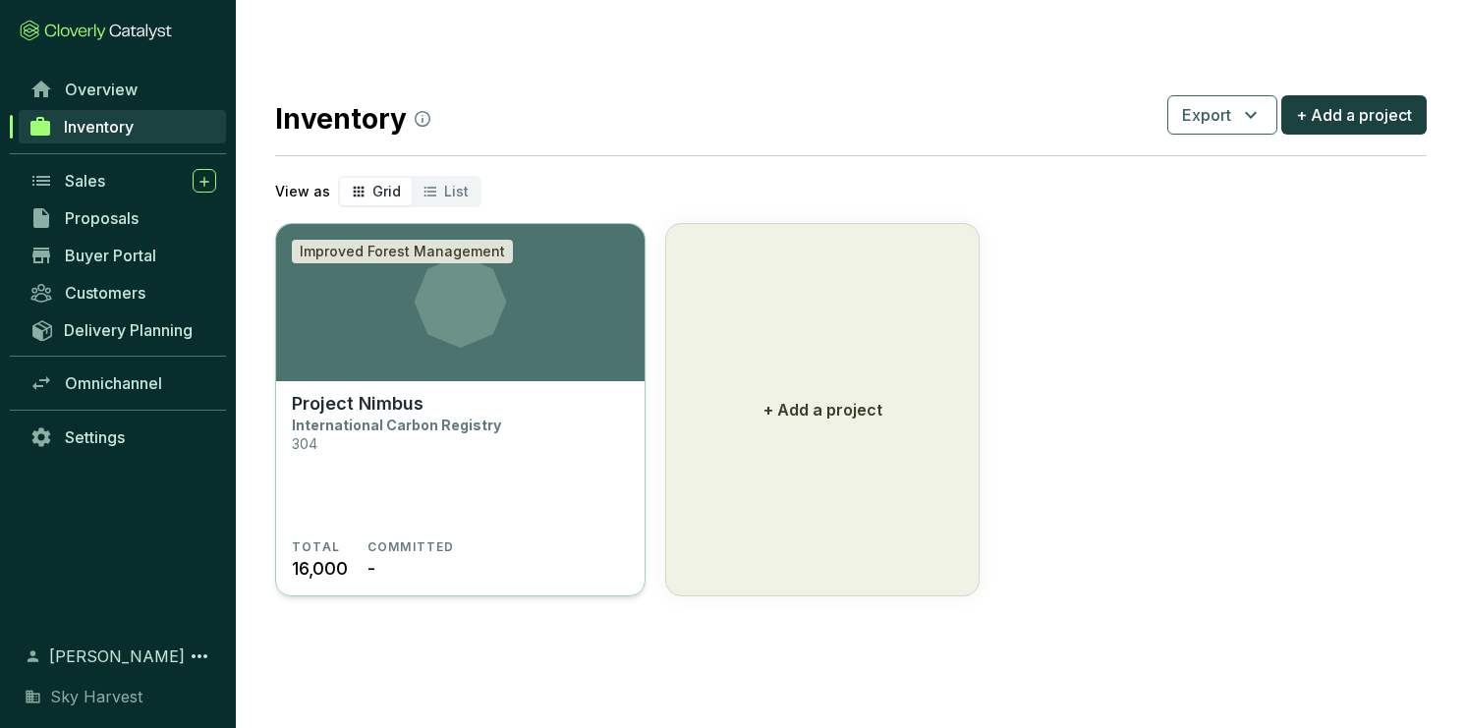
click at [529, 278] on icon at bounding box center [460, 301] width 368 height 92
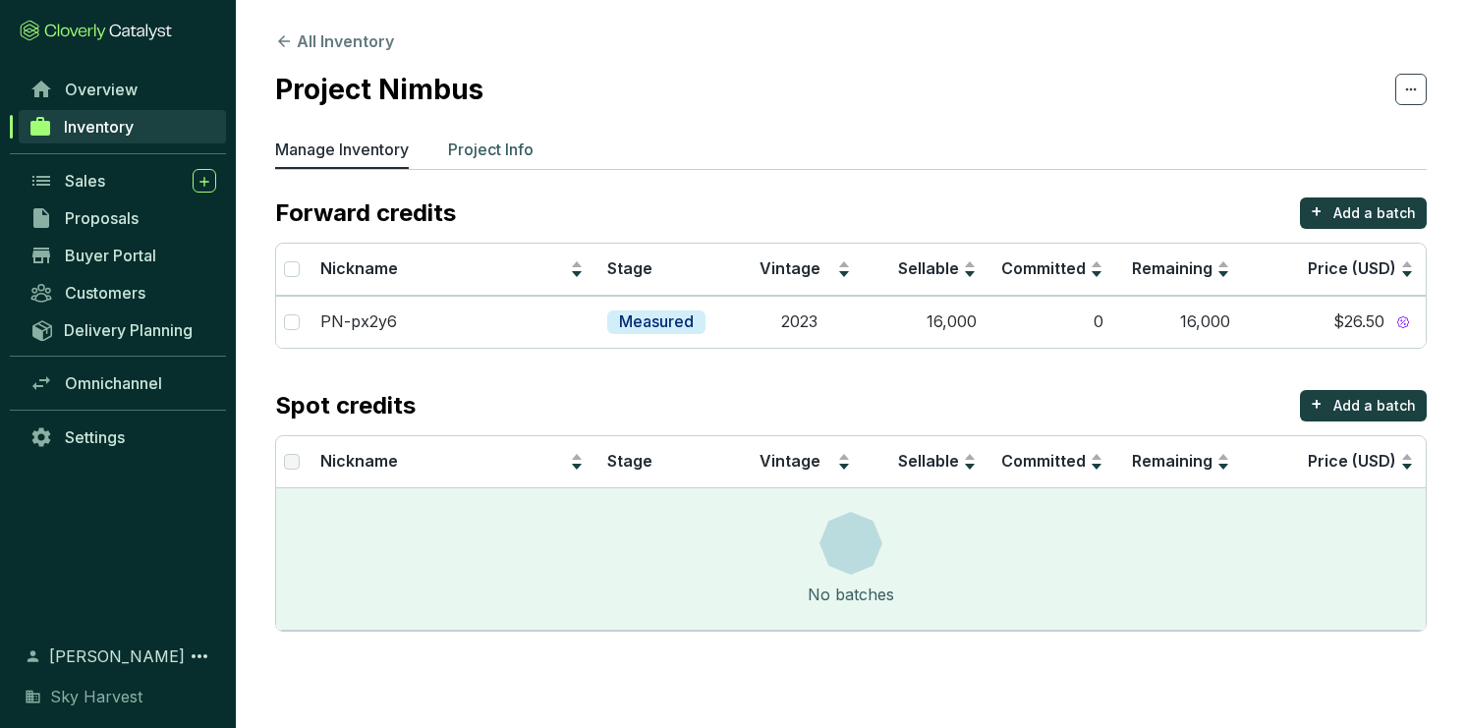
click at [507, 143] on p "Project Info" at bounding box center [490, 150] width 85 height 24
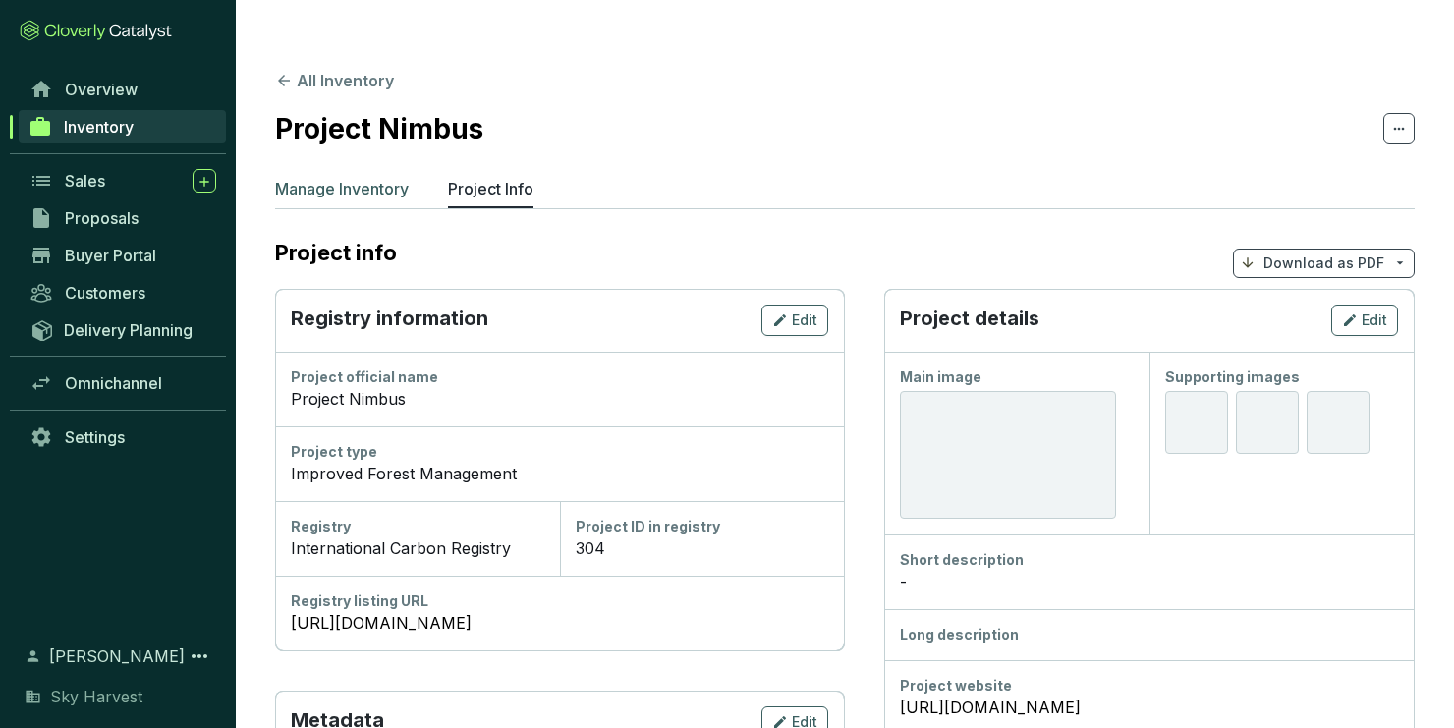
click at [387, 177] on p "Manage Inventory" at bounding box center [342, 189] width 134 height 24
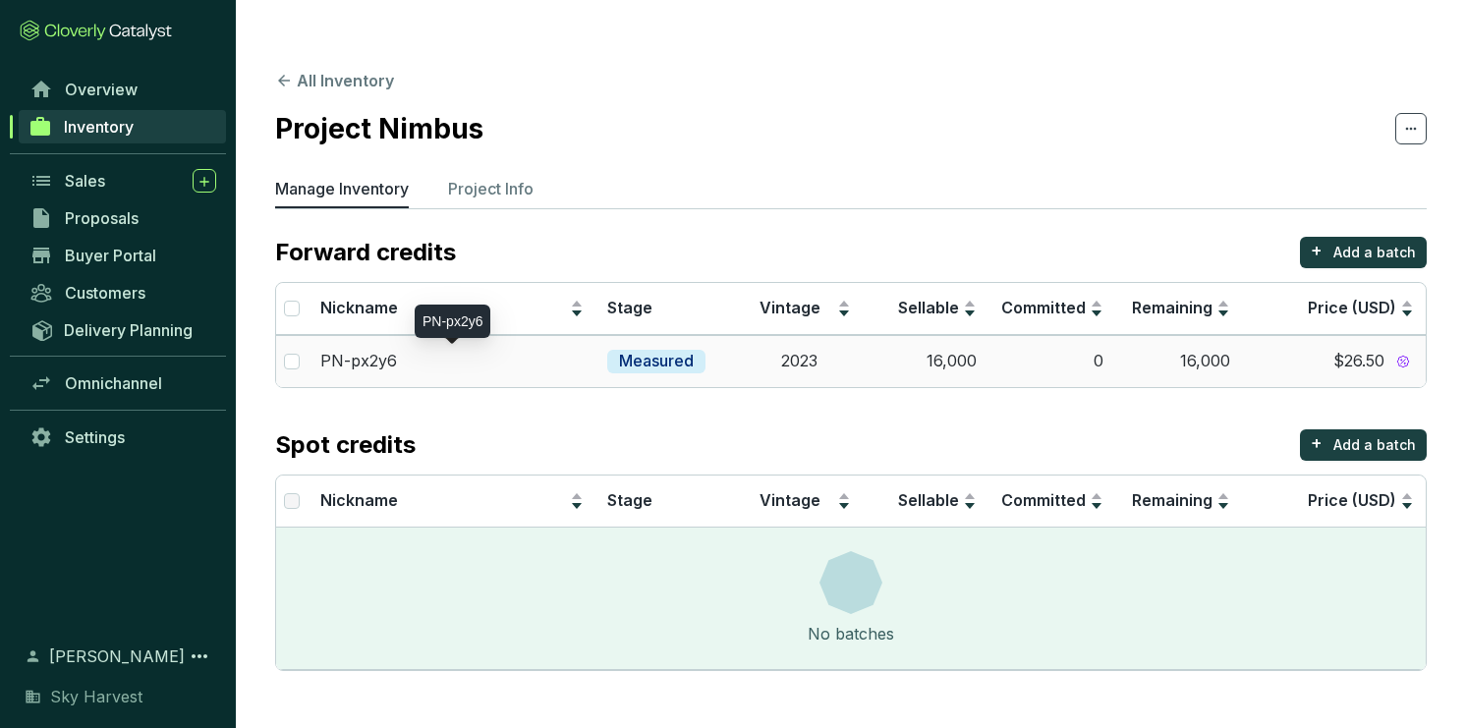
click at [342, 351] on p "PN-px2y6" at bounding box center [358, 362] width 77 height 22
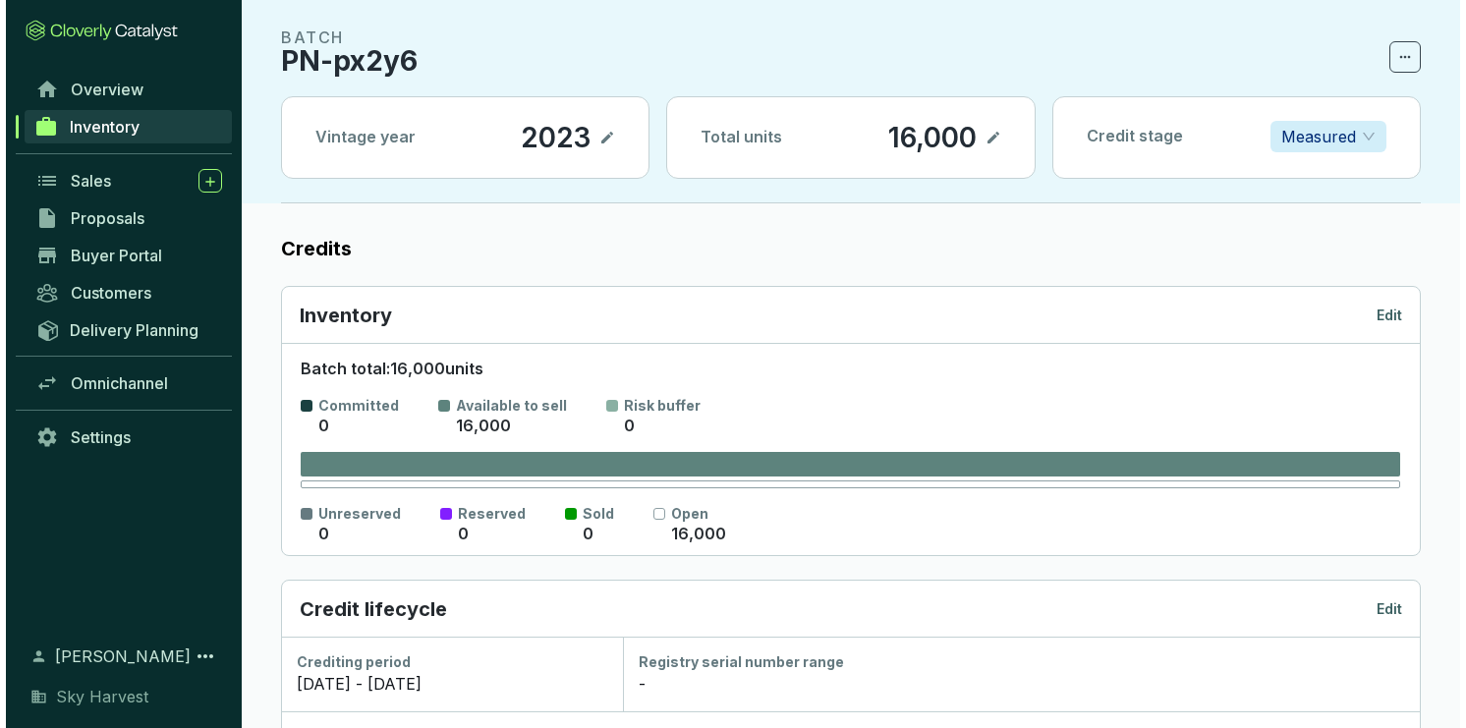
scroll to position [79, 0]
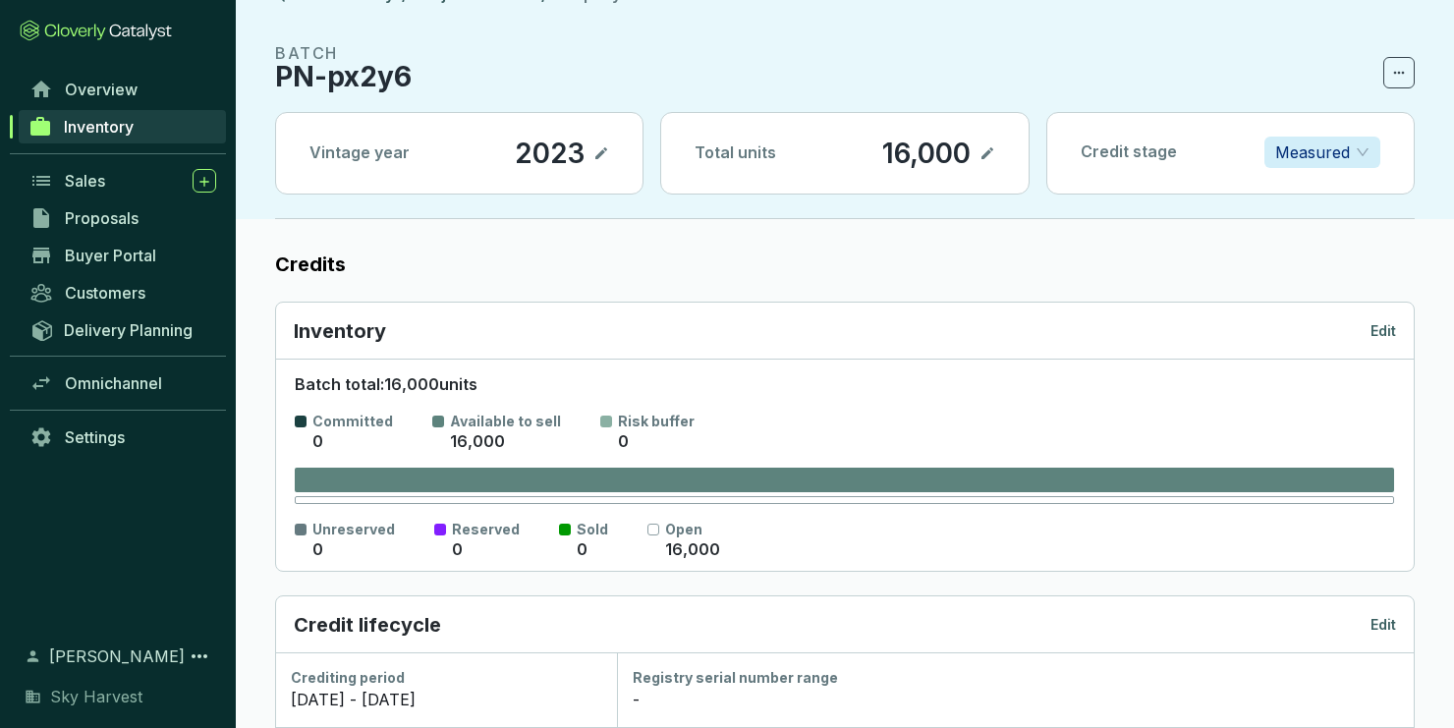
click at [1390, 303] on div "Inventory Edit" at bounding box center [845, 331] width 1138 height 57
click at [1380, 321] on p "Edit" at bounding box center [1384, 331] width 26 height 20
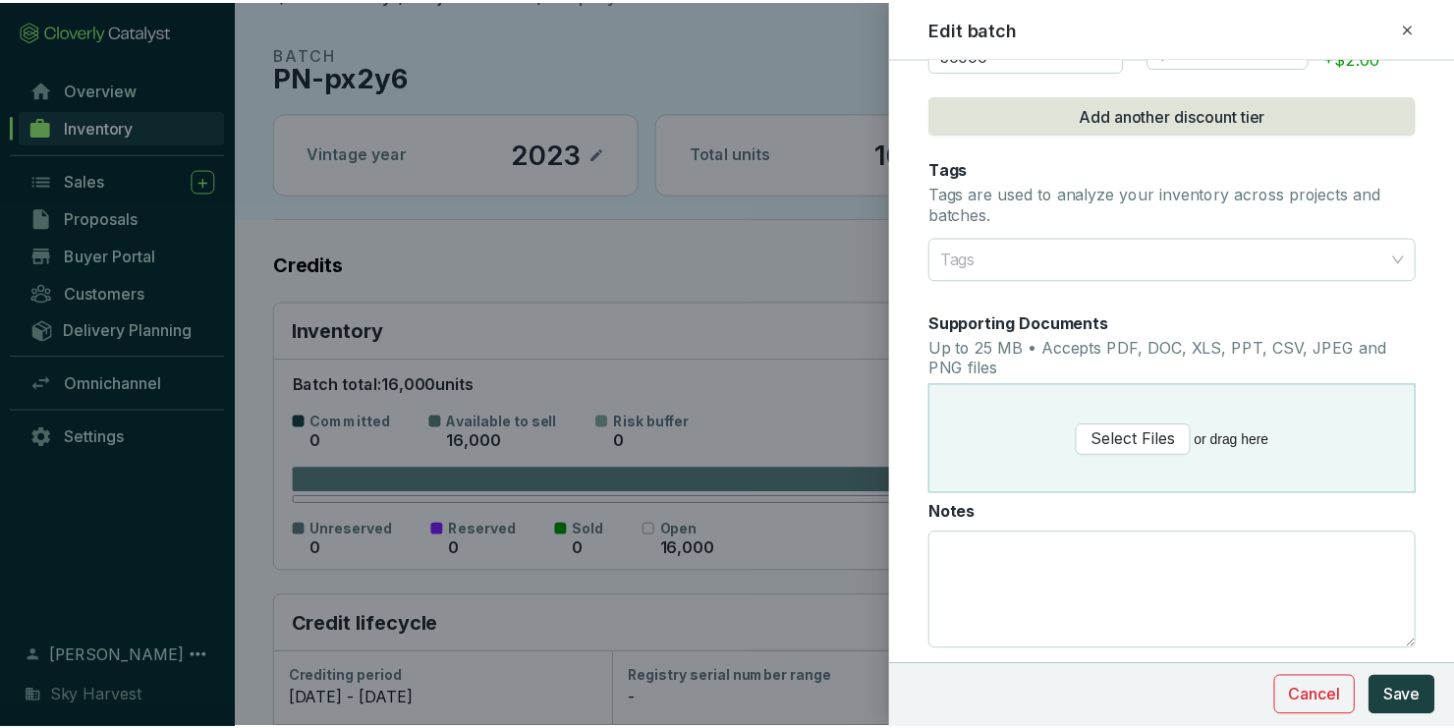
scroll to position [1393, 0]
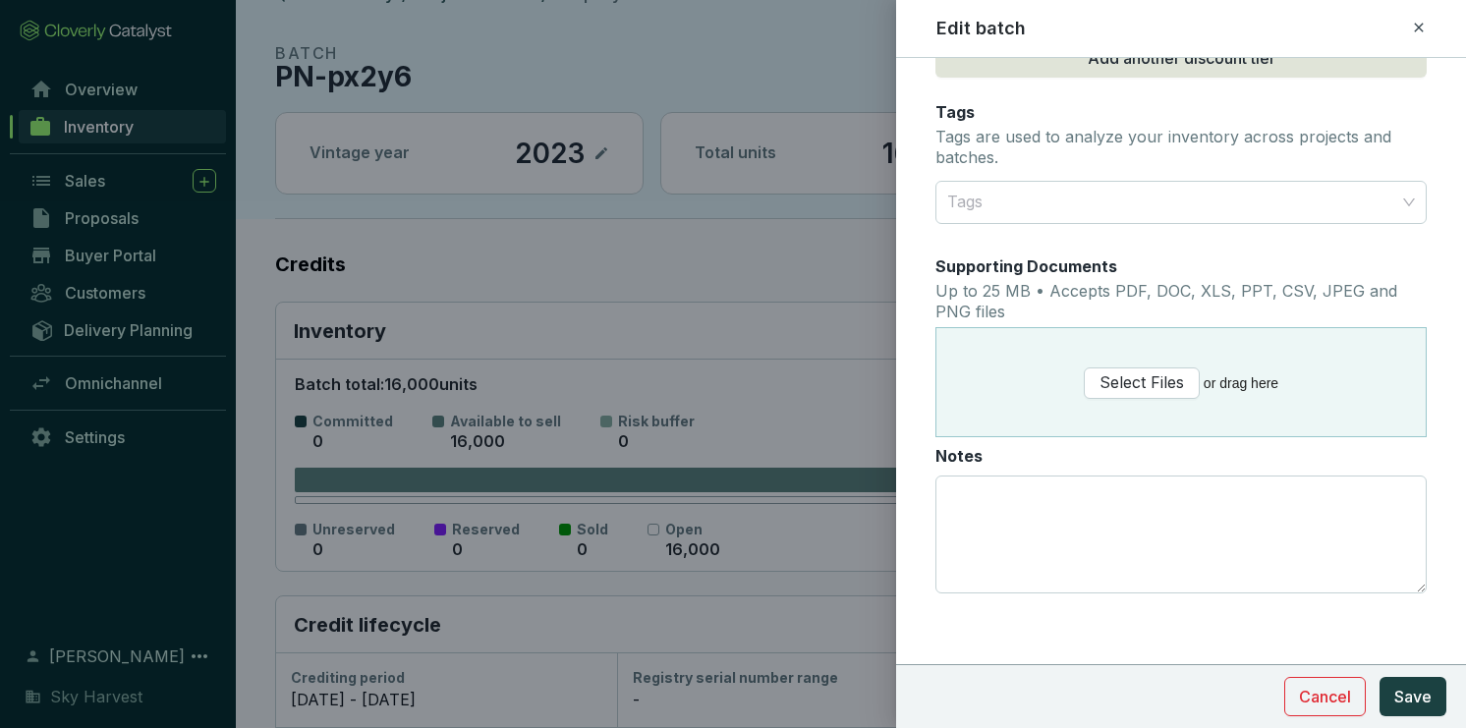
click at [1022, 171] on div "Tags Tags are used to analyze your inventory across projects and batches." at bounding box center [1180, 141] width 491 height 80
click at [1024, 201] on div at bounding box center [1169, 202] width 461 height 39
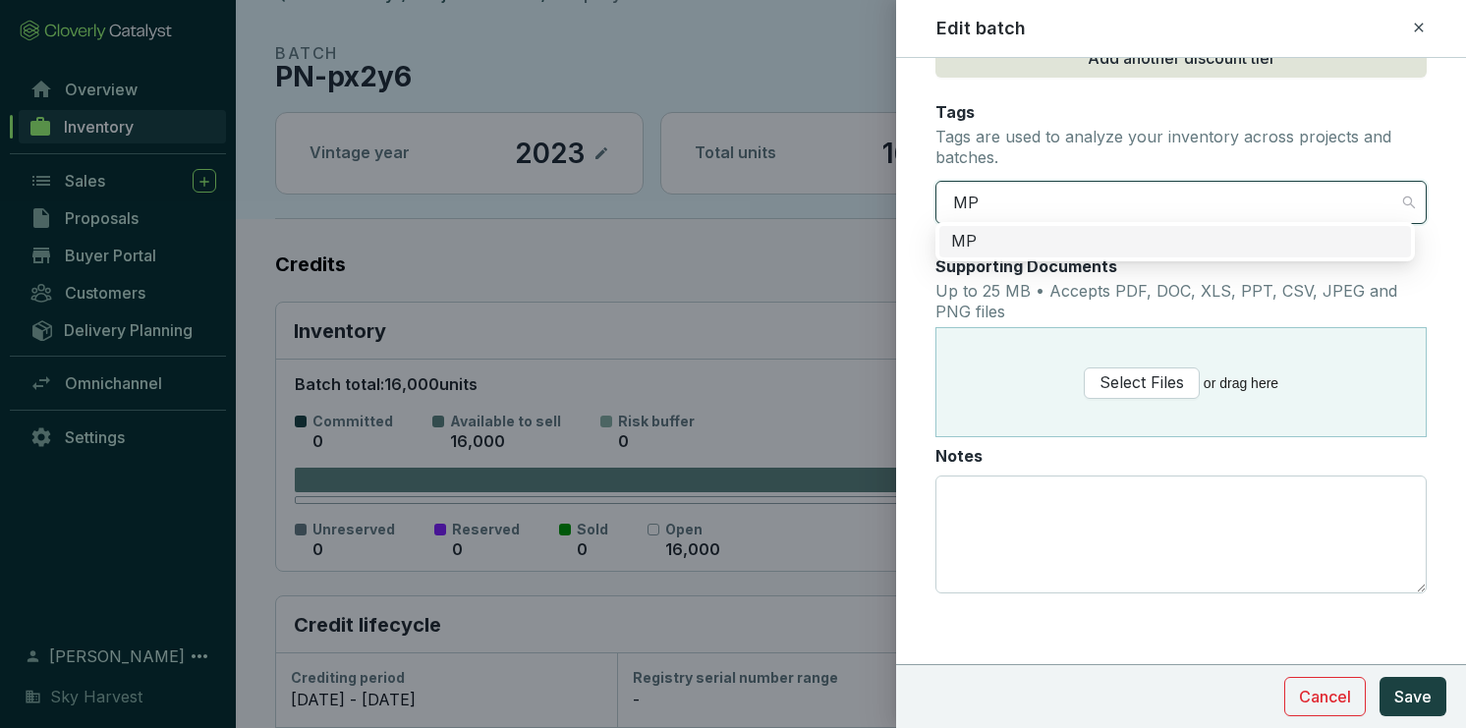
type input "MP1"
click at [1031, 235] on div "MP1" at bounding box center [1175, 242] width 448 height 22
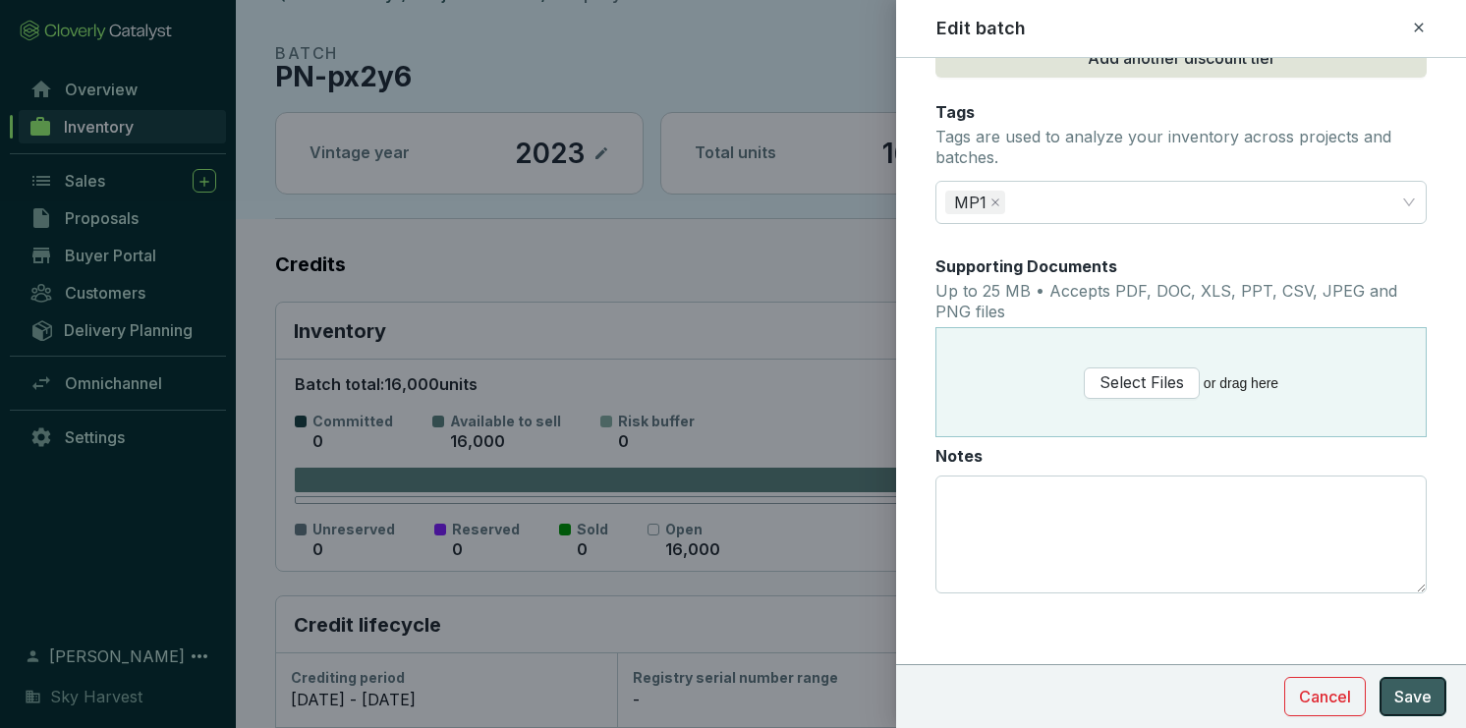
click at [1397, 688] on span "Save" at bounding box center [1412, 697] width 37 height 24
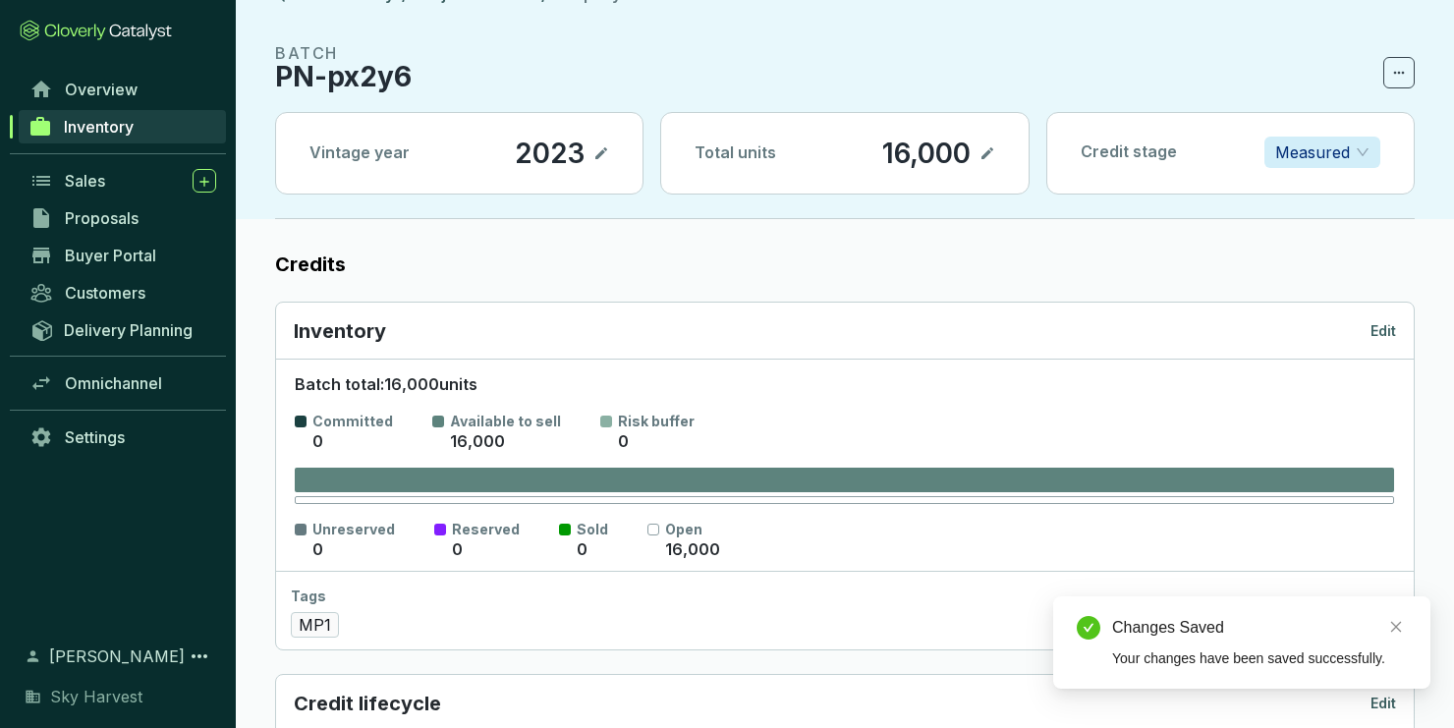
scroll to position [0, 0]
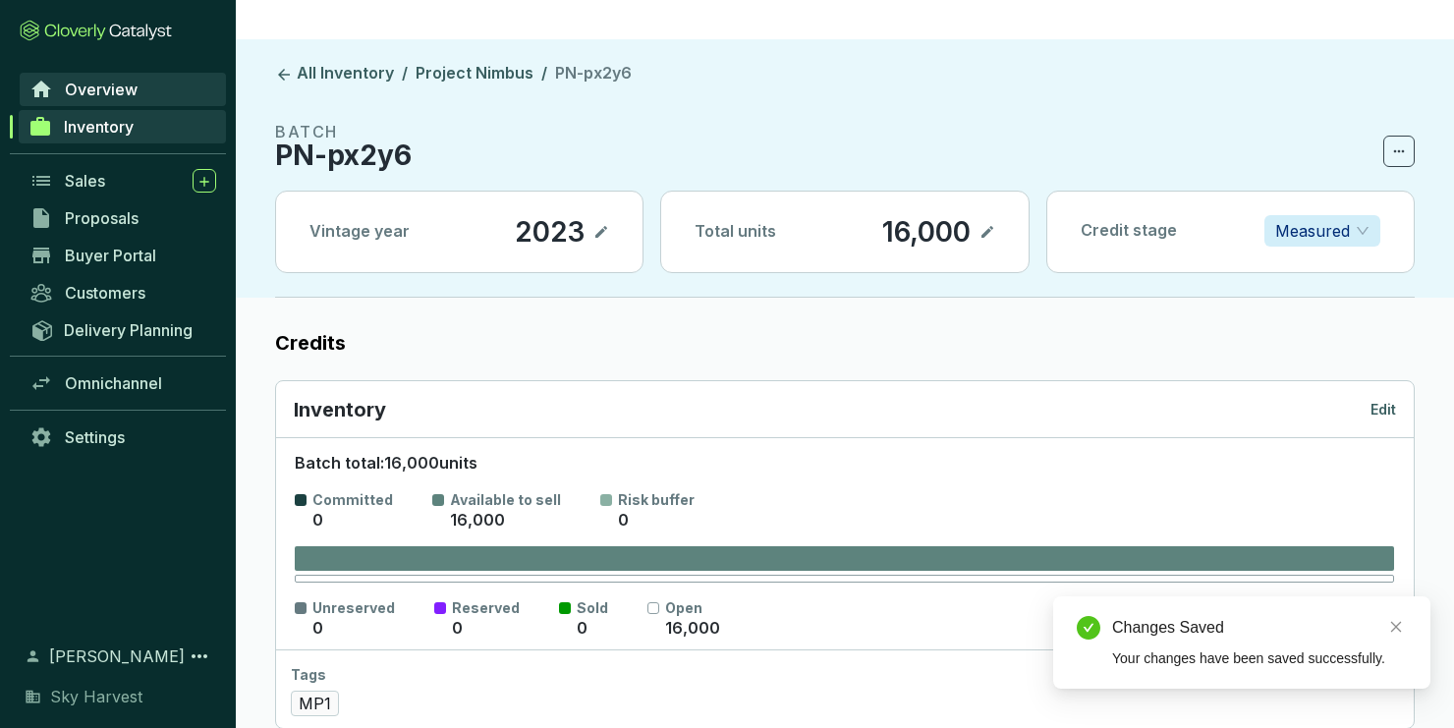
click at [113, 95] on span "Overview" at bounding box center [101, 90] width 73 height 20
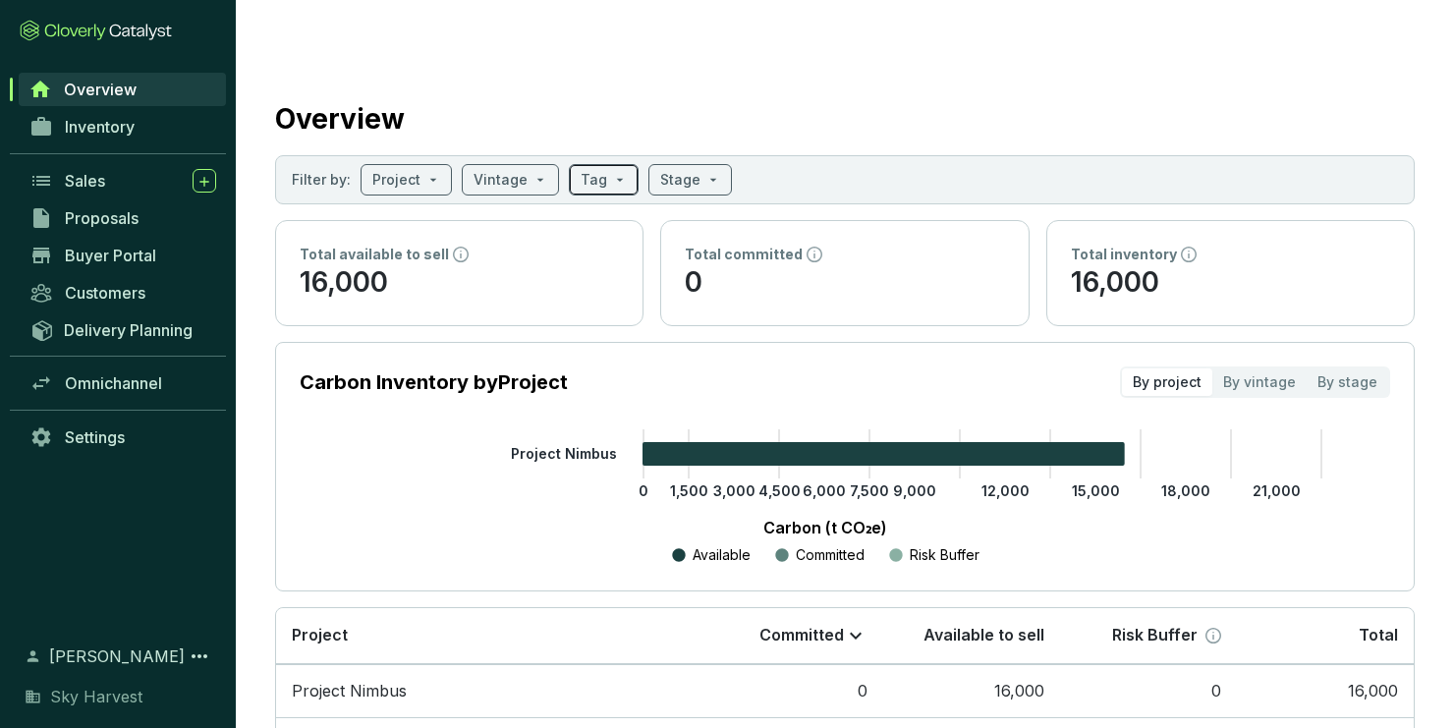
click at [581, 165] on input "search" at bounding box center [594, 179] width 27 height 29
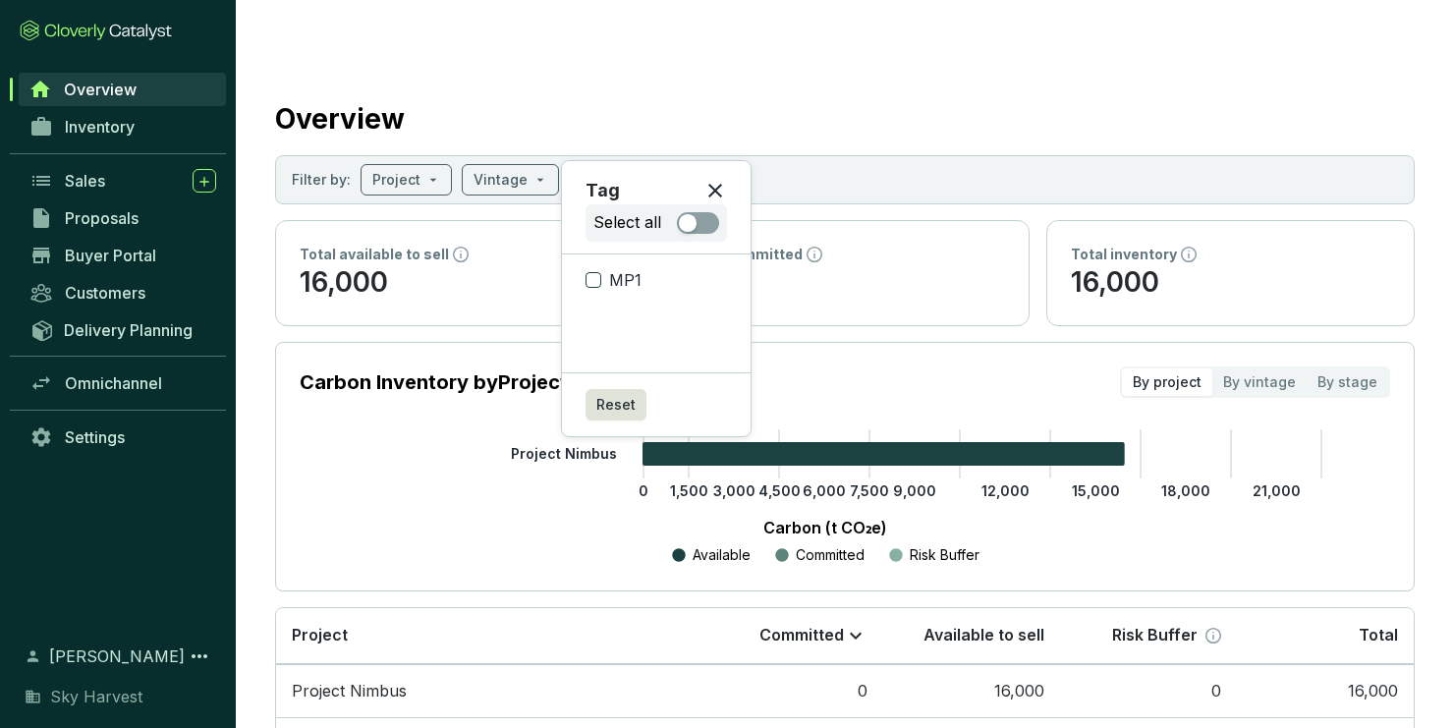
click at [597, 287] on input "MP1" at bounding box center [594, 280] width 16 height 16
checkbox input "false"
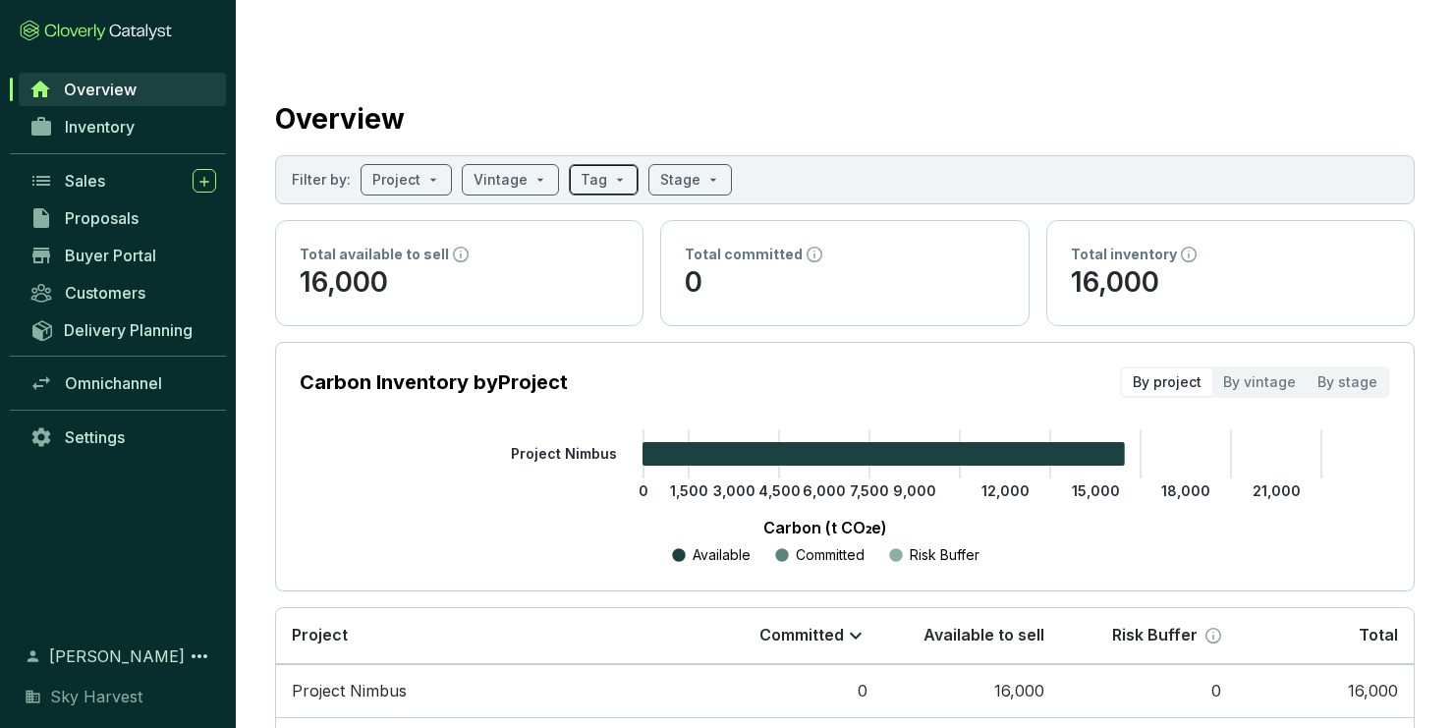
click at [614, 165] on span at bounding box center [604, 179] width 46 height 29
click at [921, 155] on section "Filter by: Project Vintage Tag Stage" at bounding box center [845, 179] width 1140 height 49
click at [1360, 368] on div "By stage" at bounding box center [1348, 382] width 82 height 28
click at [1307, 368] on input "By stage" at bounding box center [1307, 368] width 0 height 0
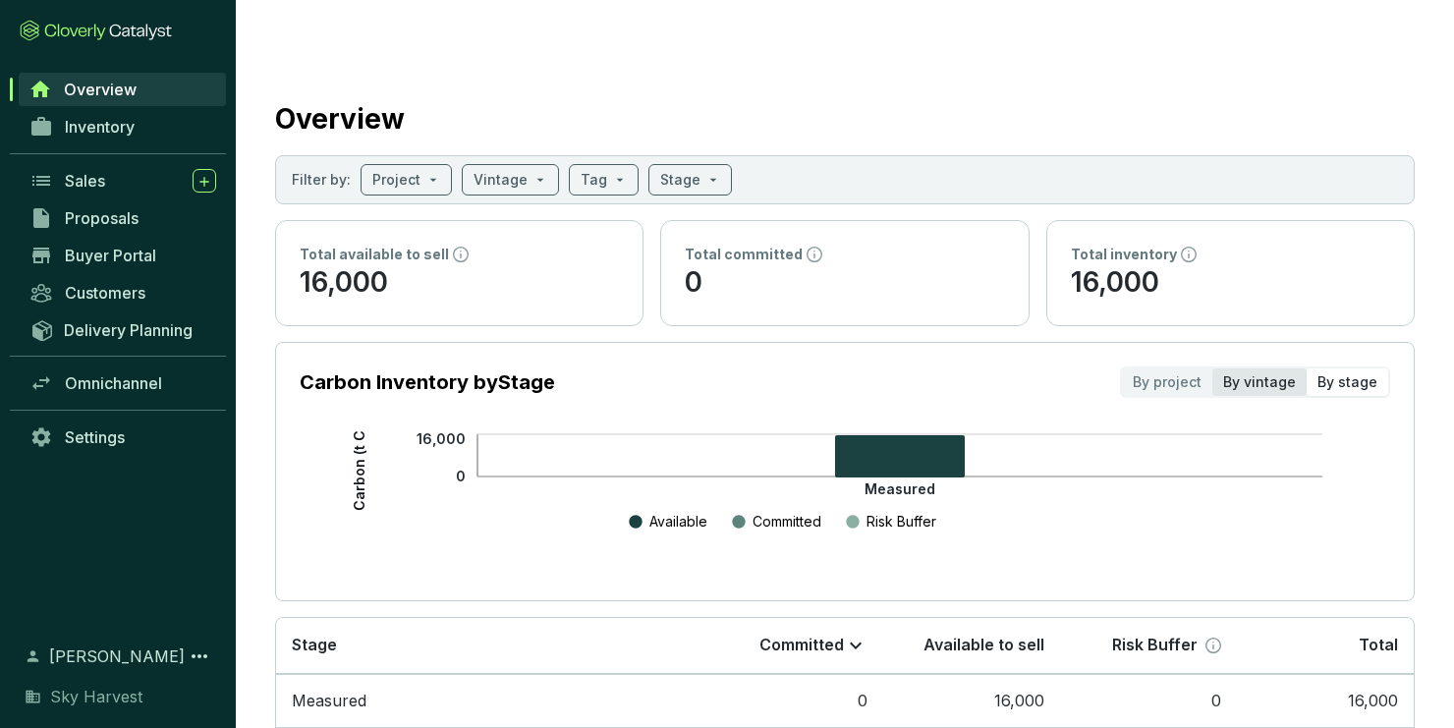
drag, startPoint x: 1317, startPoint y: 354, endPoint x: 1306, endPoint y: 350, distance: 11.5
click at [1317, 368] on div "By stage" at bounding box center [1348, 382] width 82 height 28
click at [1307, 368] on input "By stage" at bounding box center [1307, 368] width 0 height 0
click at [1234, 368] on div "By vintage" at bounding box center [1259, 382] width 94 height 28
click at [1212, 368] on input "By vintage" at bounding box center [1212, 368] width 0 height 0
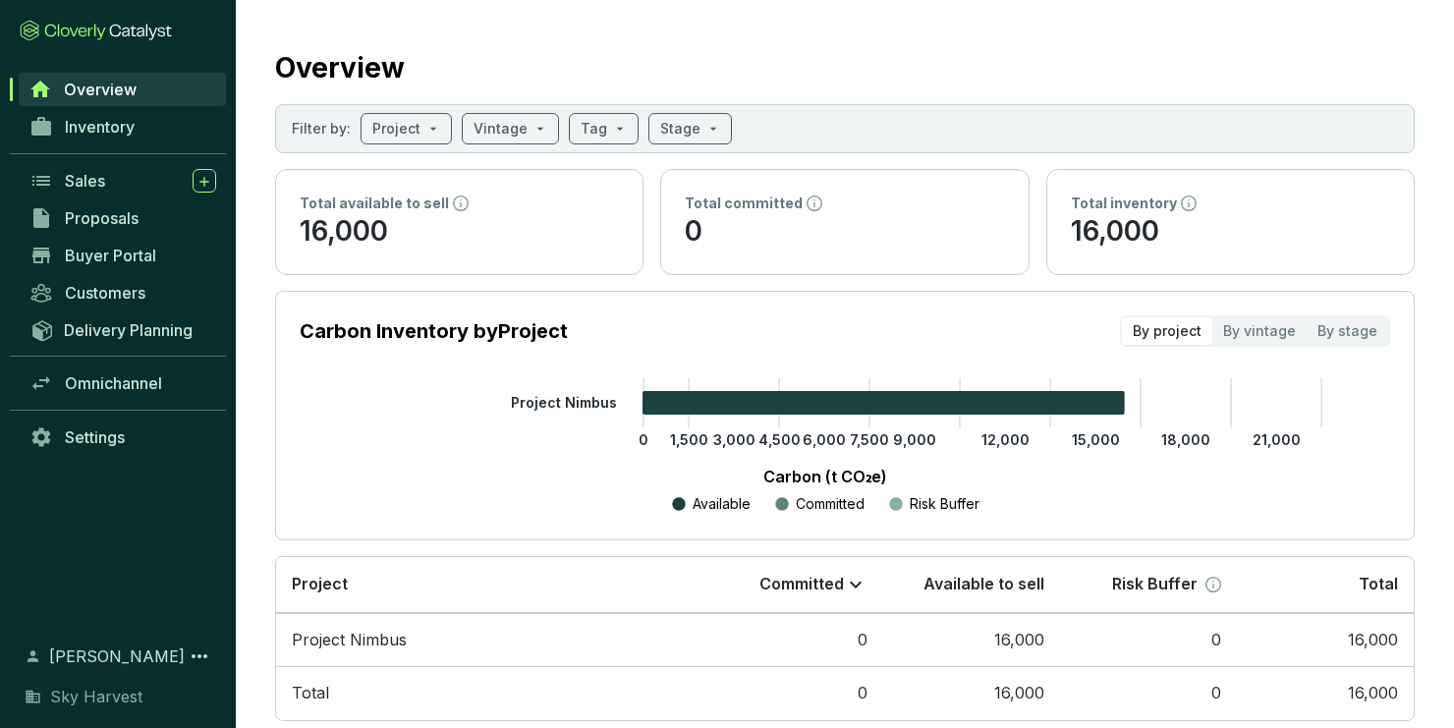
scroll to position [54, 0]
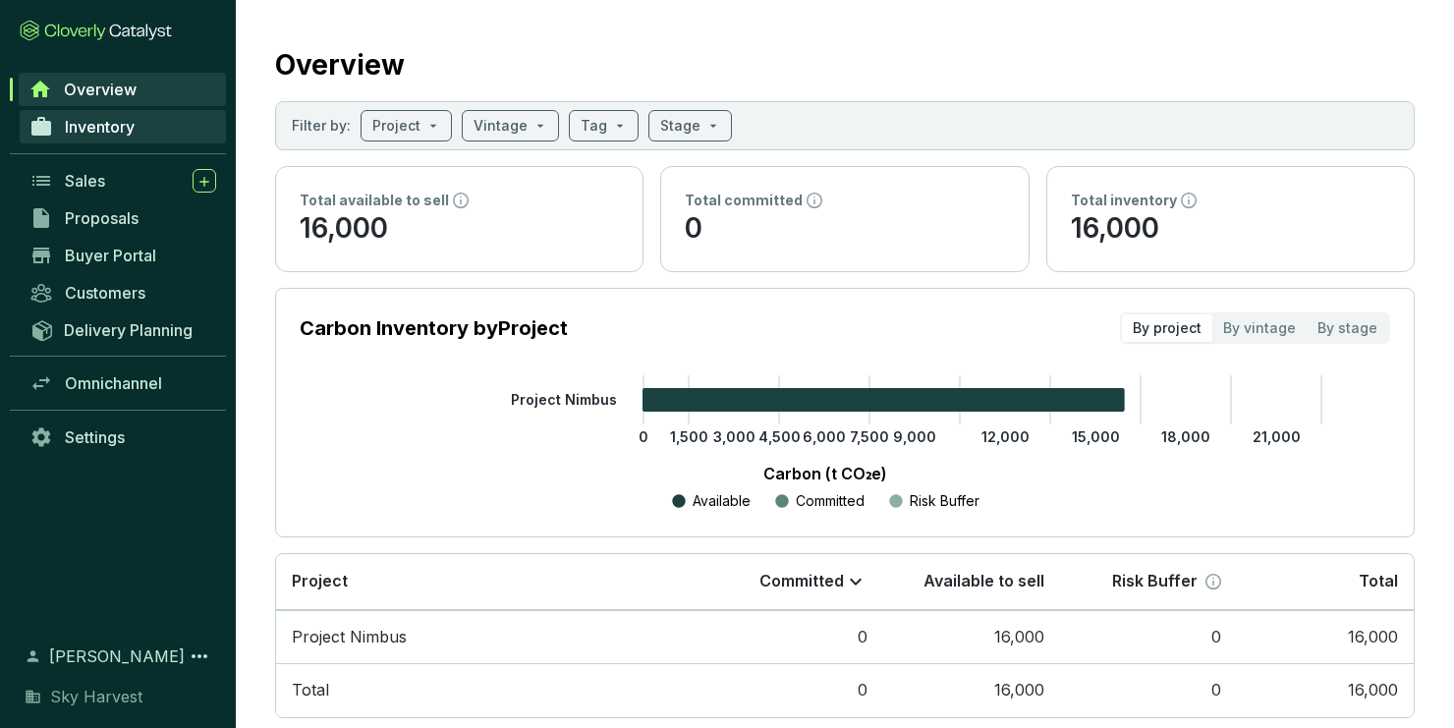
click at [120, 126] on span "Inventory" at bounding box center [100, 127] width 70 height 20
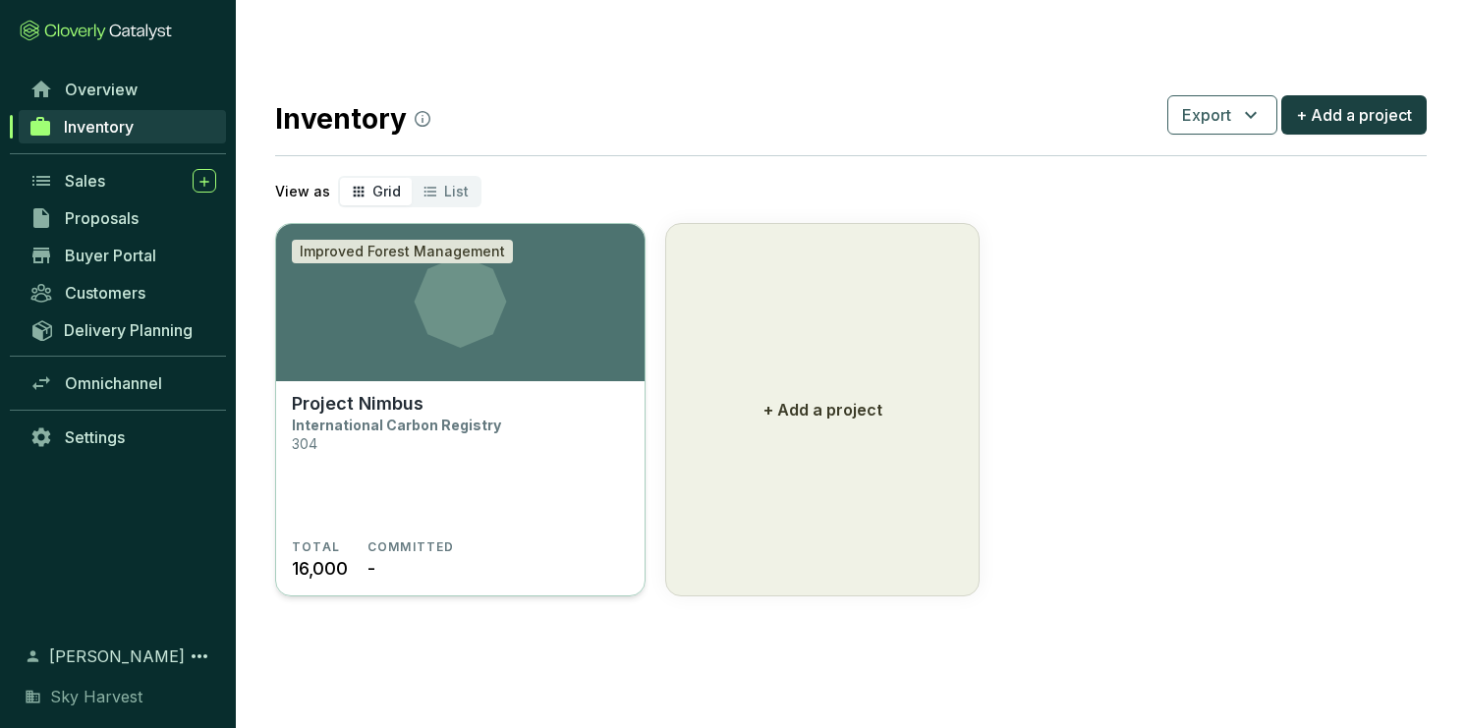
click at [476, 266] on icon at bounding box center [461, 301] width 92 height 92
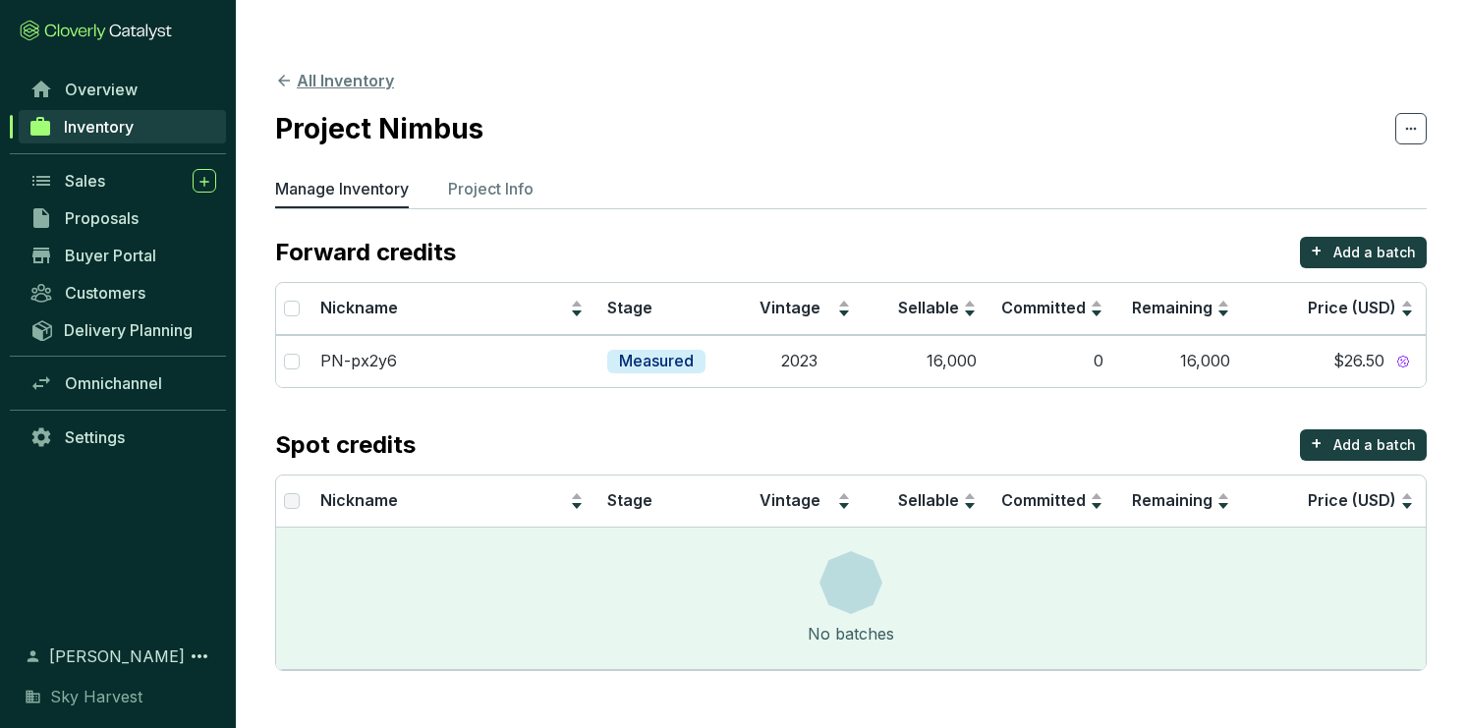
click at [309, 69] on button "All Inventory" at bounding box center [334, 81] width 119 height 24
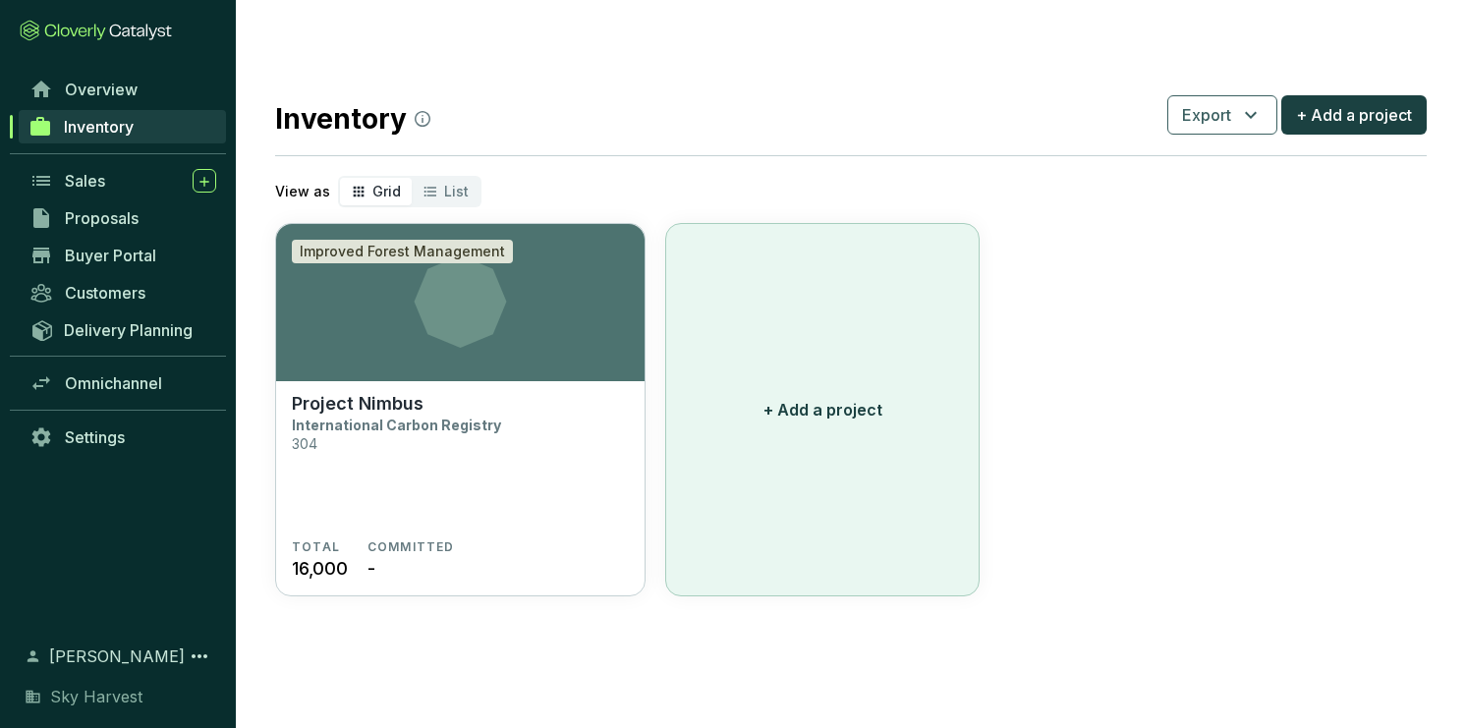
click at [849, 338] on button "+ Add a project" at bounding box center [822, 409] width 314 height 373
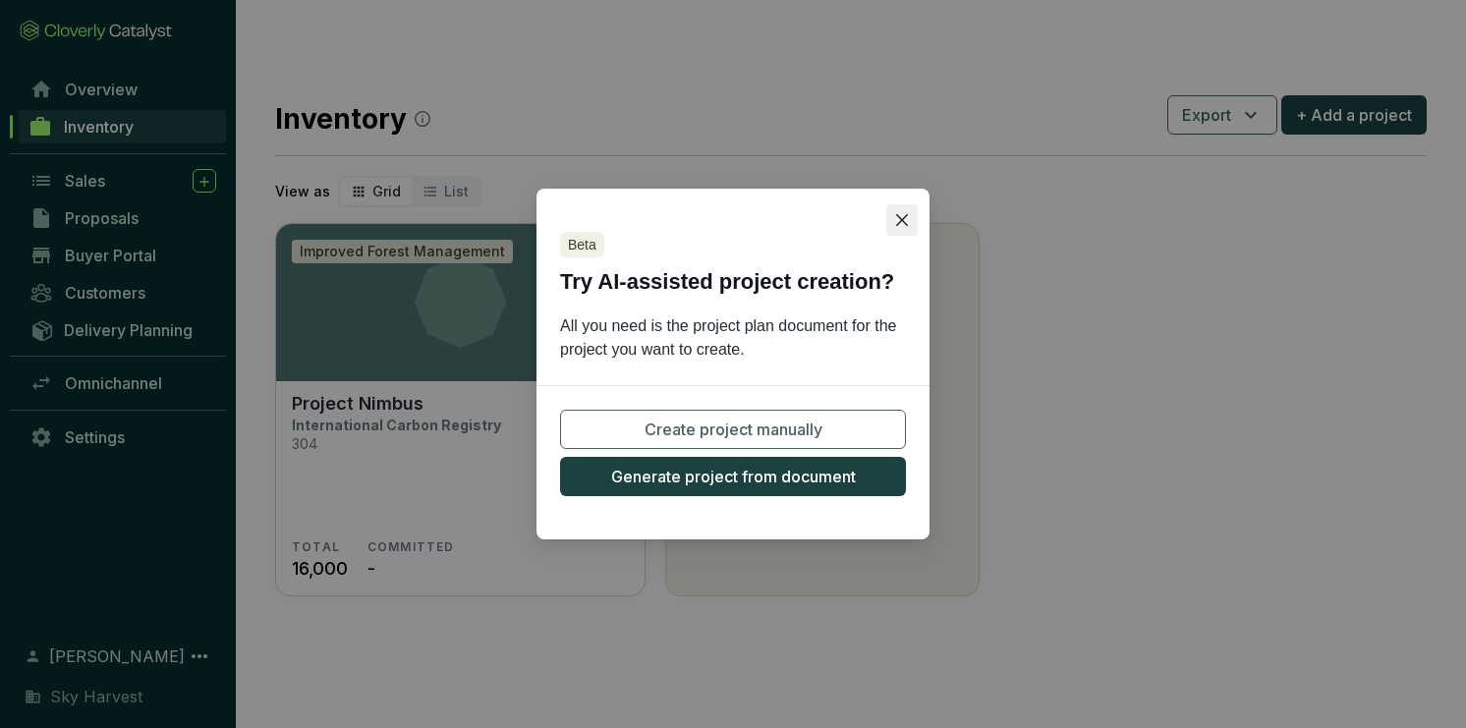
click at [906, 222] on icon "close" at bounding box center [902, 220] width 16 height 16
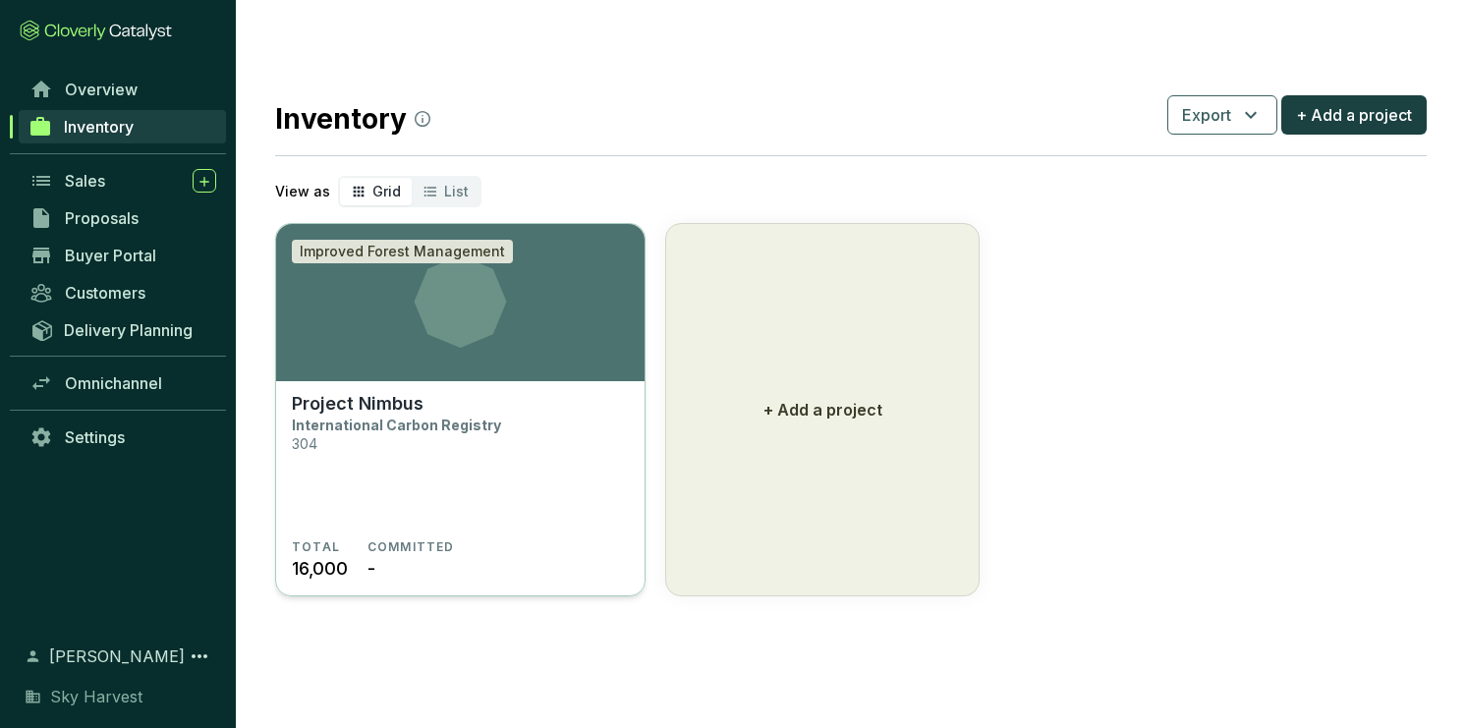
click at [563, 393] on section "Project Nimbus International Carbon Registry 304" at bounding box center [460, 466] width 337 height 146
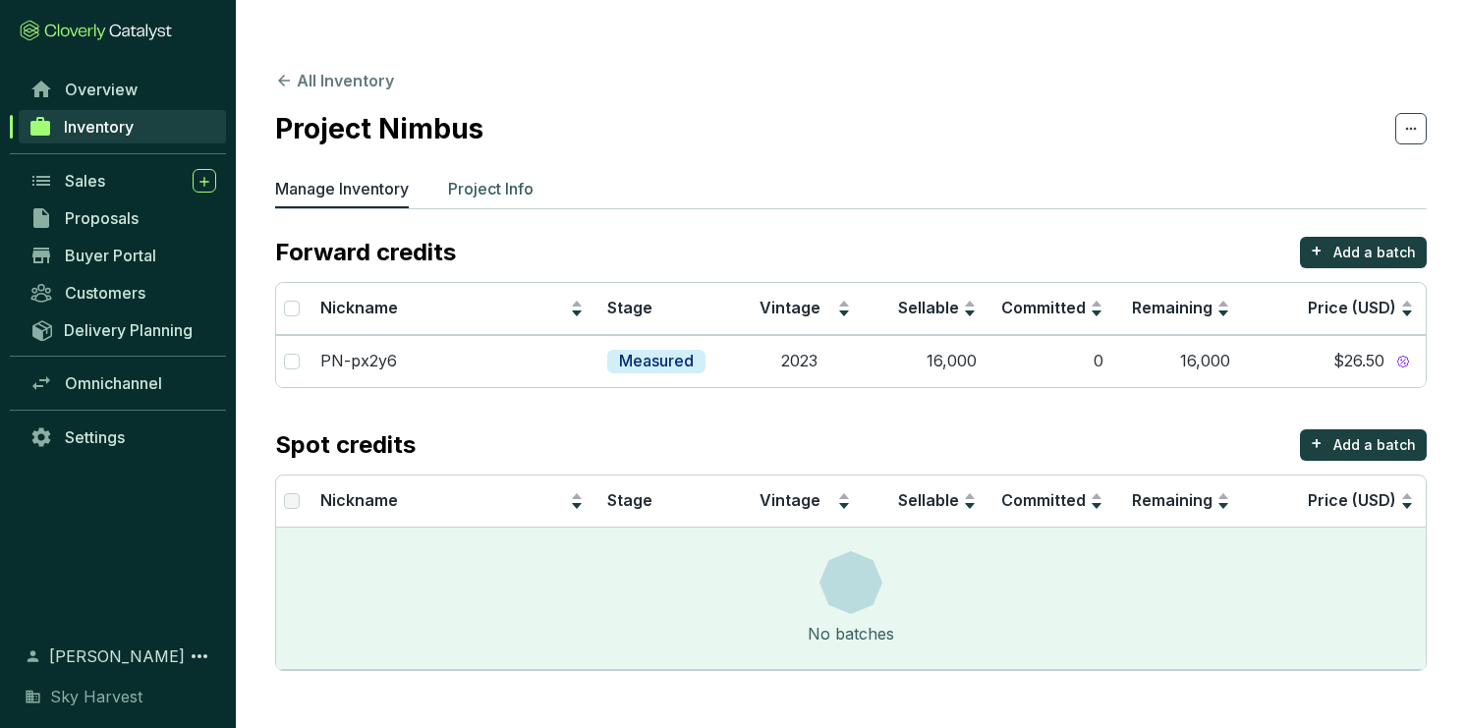
click at [491, 177] on p "Project Info" at bounding box center [490, 189] width 85 height 24
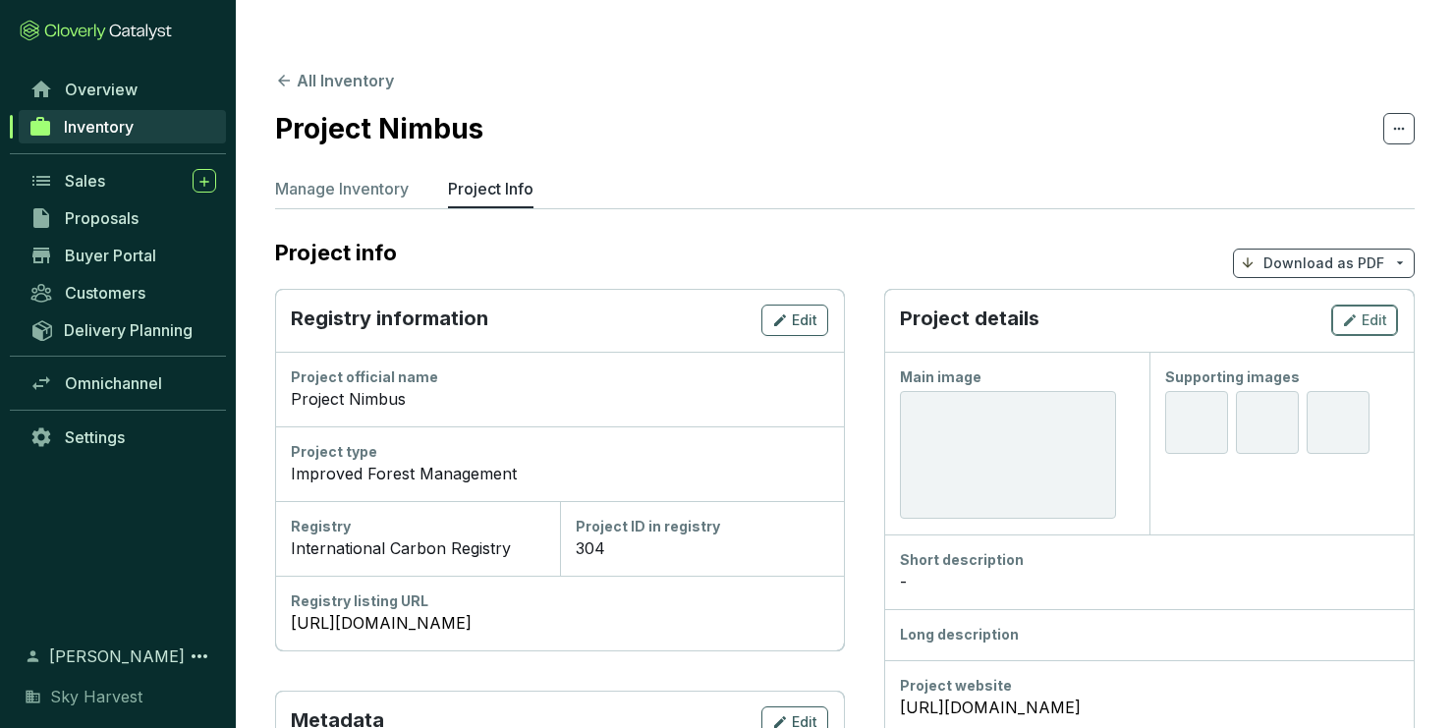
click at [1357, 305] on button "Edit" at bounding box center [1364, 320] width 67 height 31
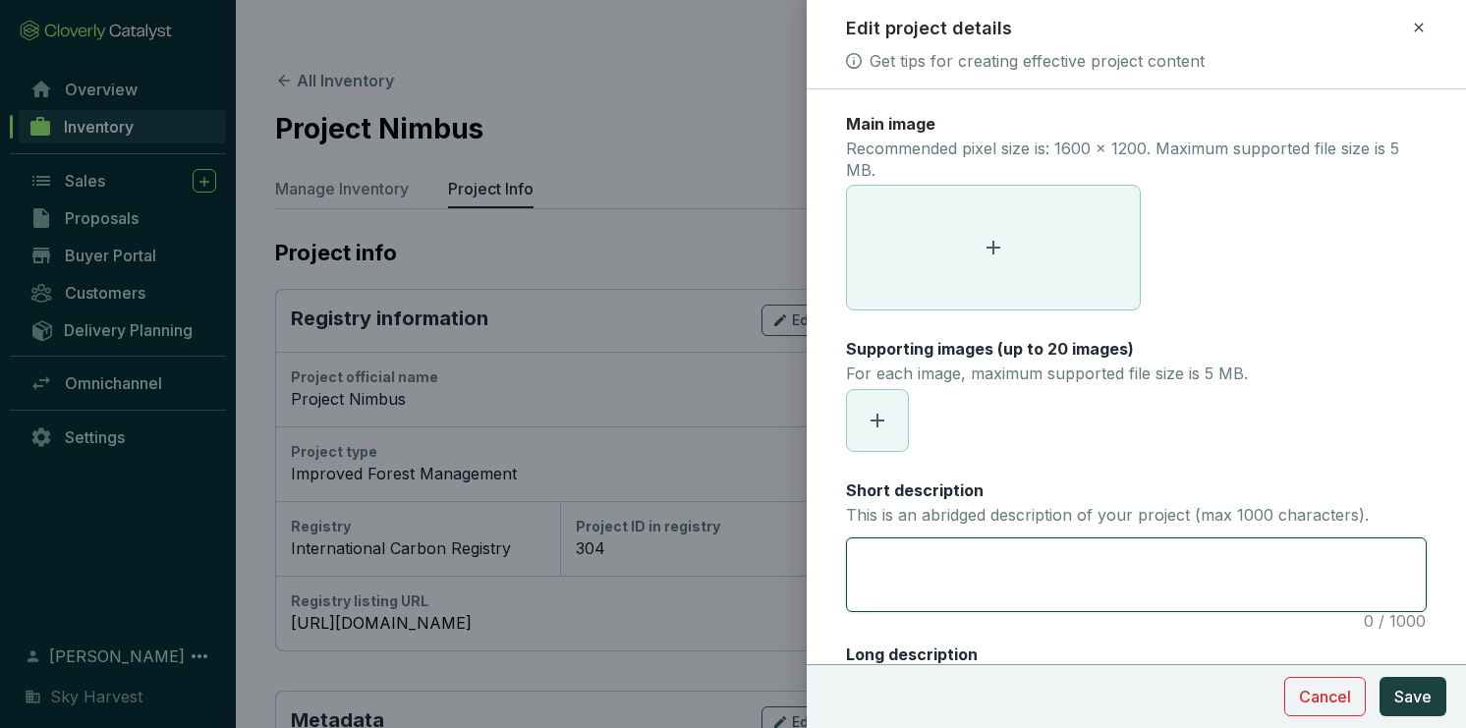
click at [959, 559] on textarea "Short description This is an abridged description of your project (max 1000 cha…" at bounding box center [1136, 574] width 579 height 72
paste textarea "Sky Harvest Project Nimbus seeks to mitigate climate change by removing carbon …"
type textarea "Sky Harvest Project Nimbus seeks to mitigate climate change by removing carbon …"
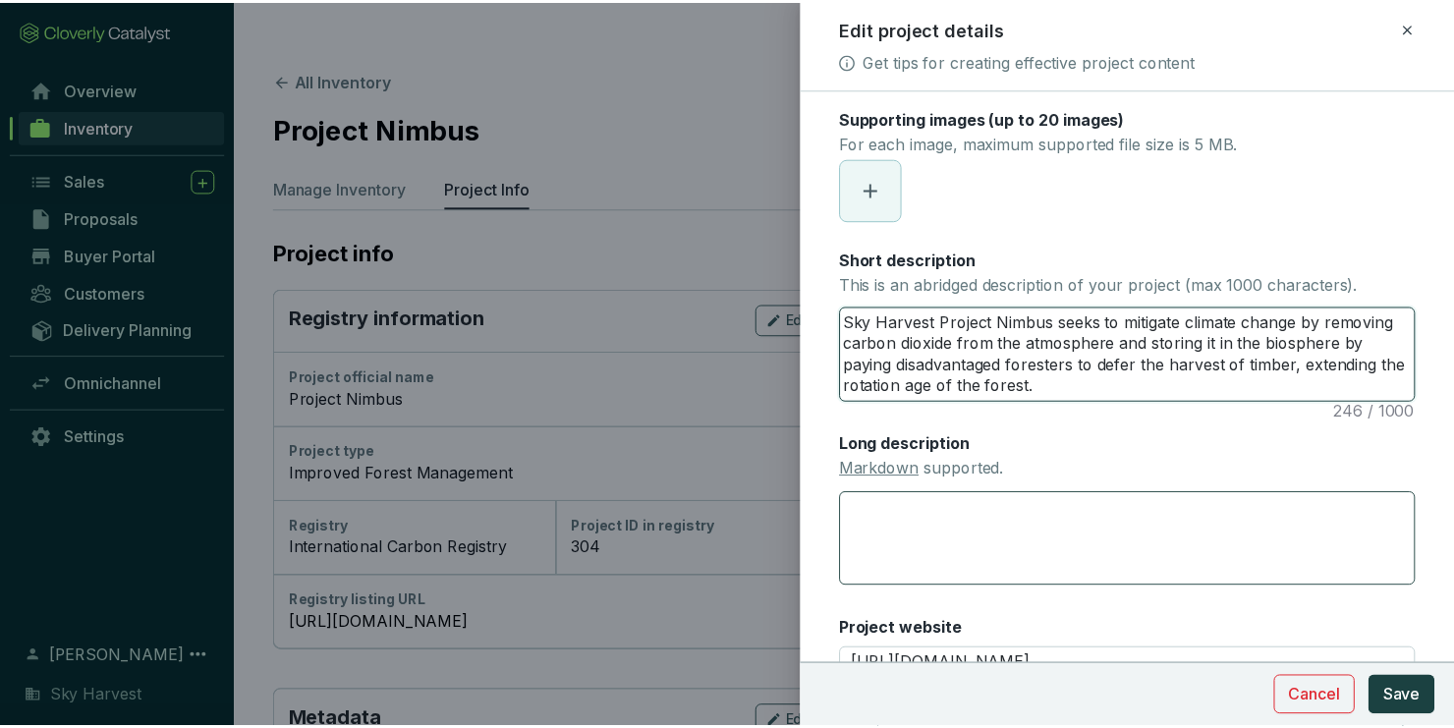
scroll to position [236, 0]
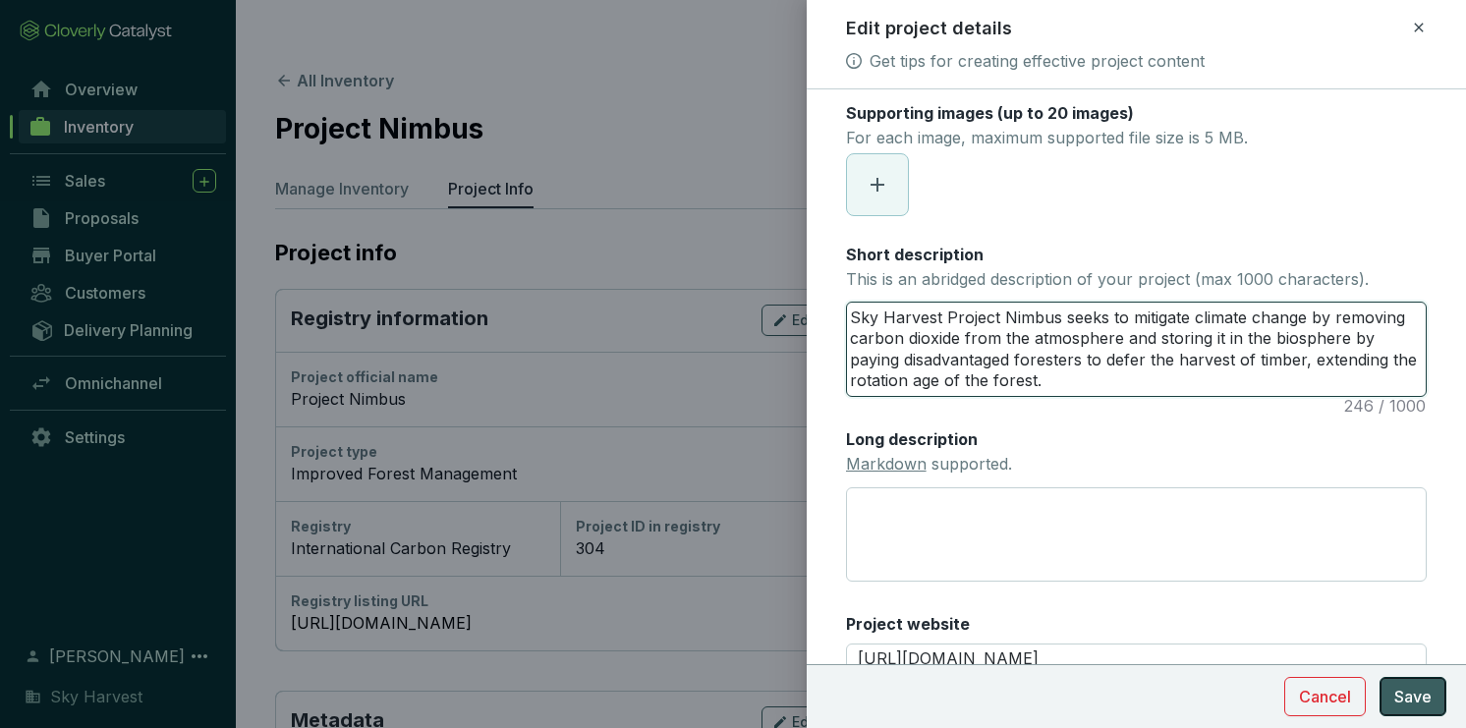
type textarea "Sky Harvest Project Nimbus seeks to mitigate climate change by removing carbon …"
click at [1401, 691] on span "Save" at bounding box center [1412, 697] width 37 height 24
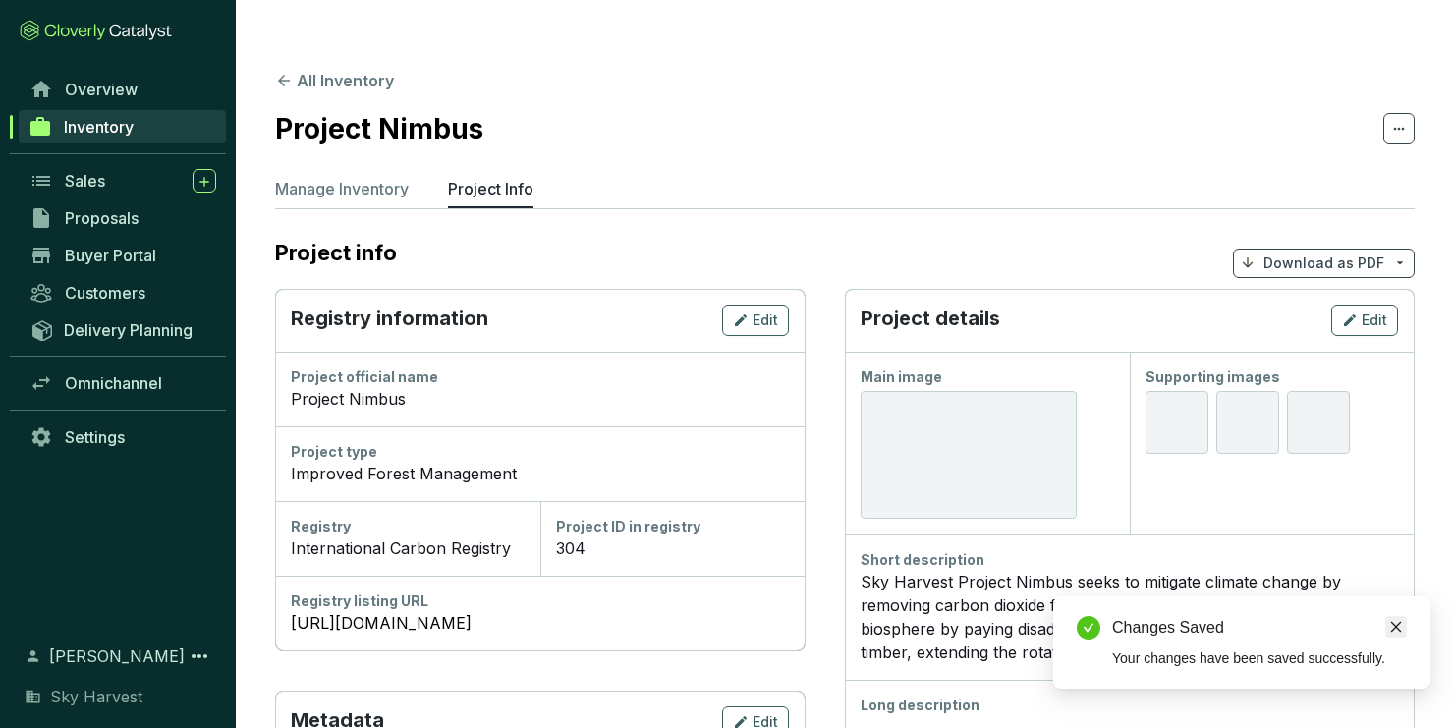
click at [1390, 628] on icon "close" at bounding box center [1396, 627] width 14 height 14
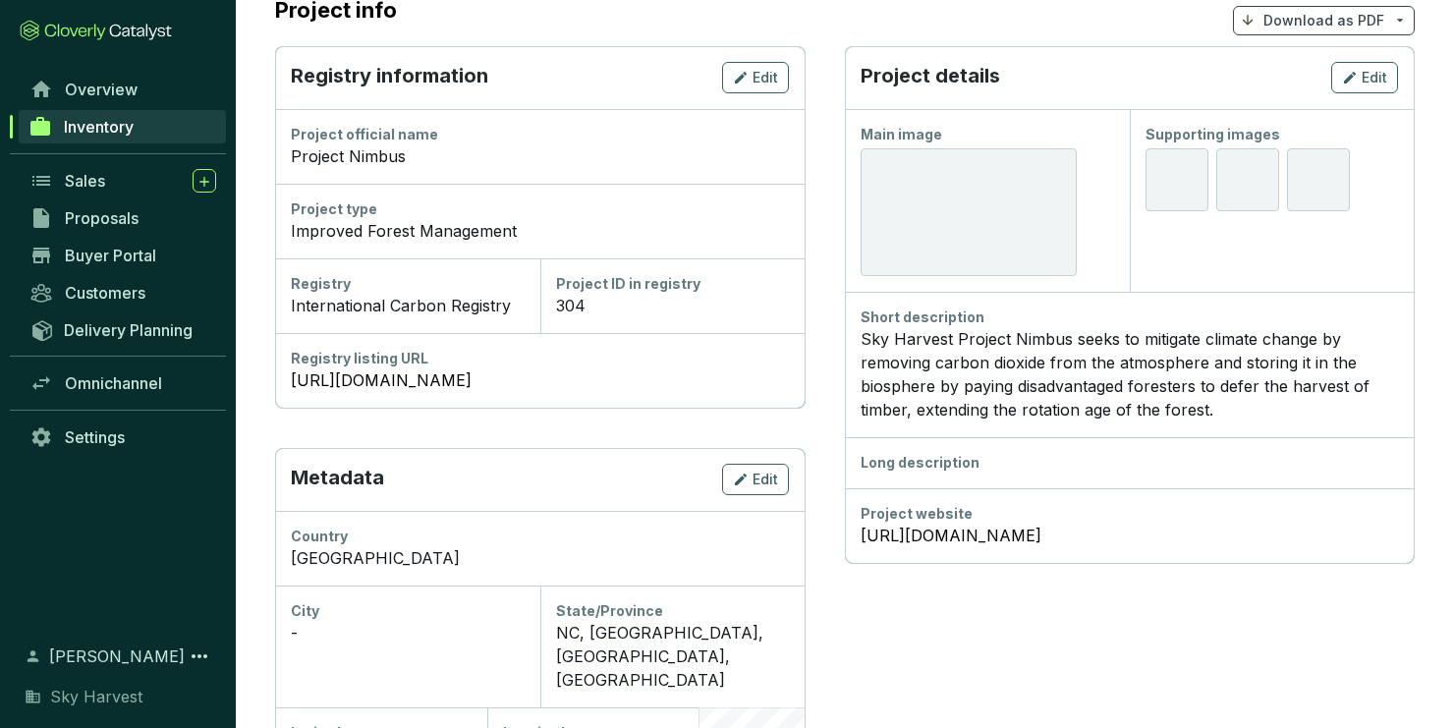
scroll to position [314, 0]
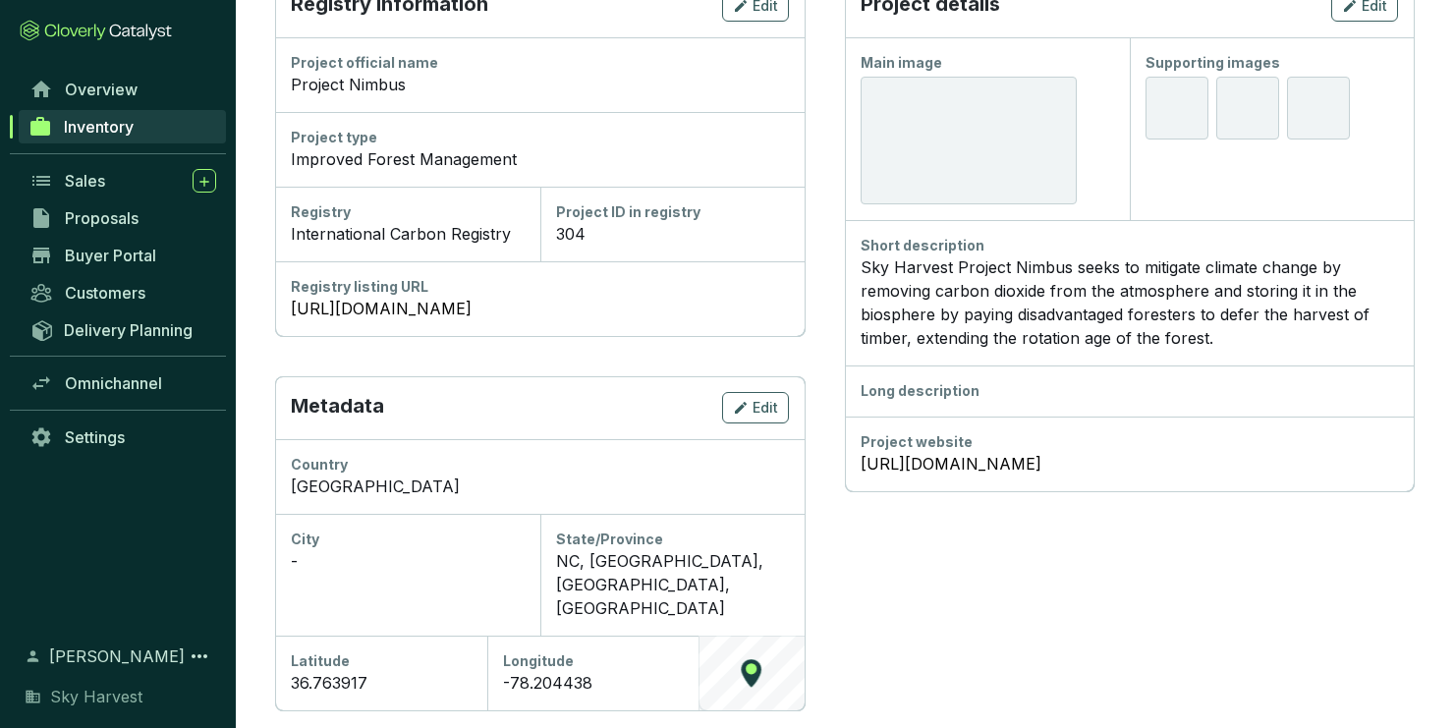
click at [1090, 613] on section "Project details Edit Main image Supporting images Short description Sky Harvest…" at bounding box center [1130, 659] width 570 height 1370
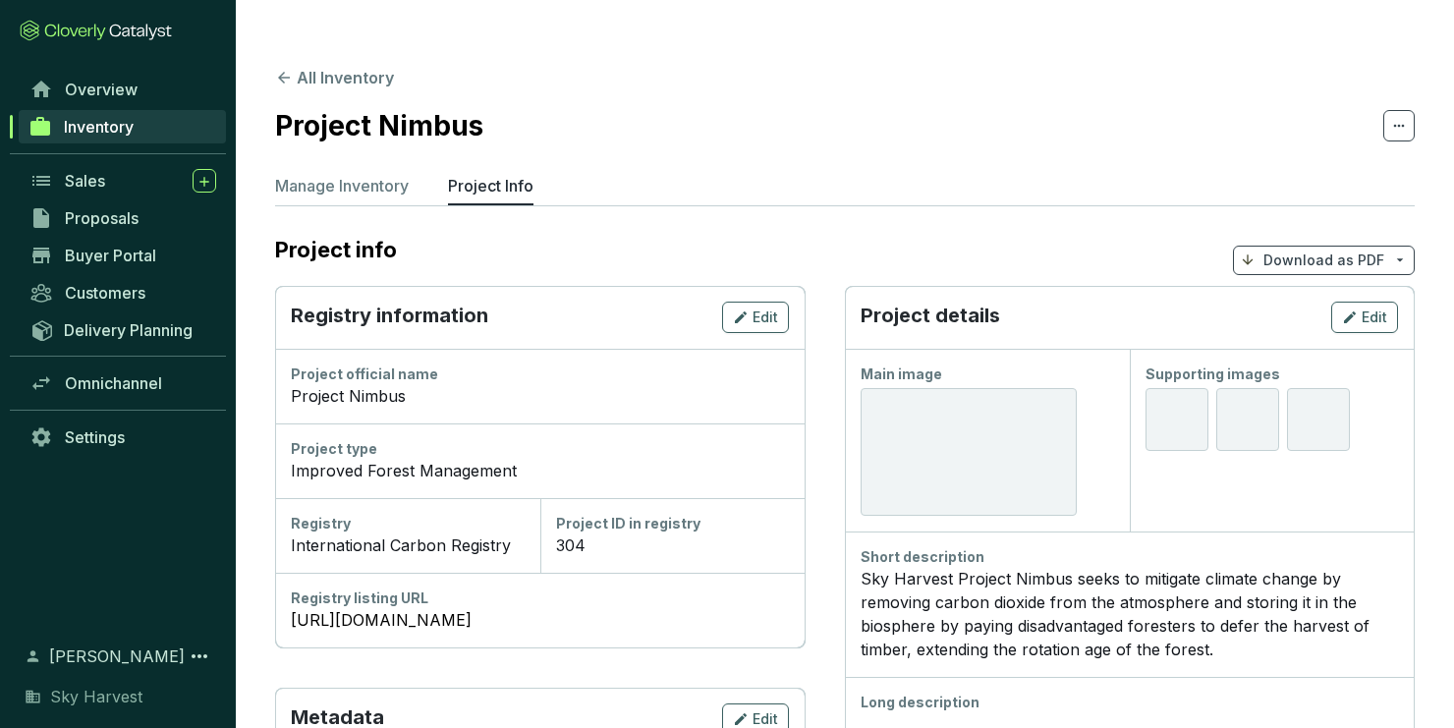
scroll to position [0, 0]
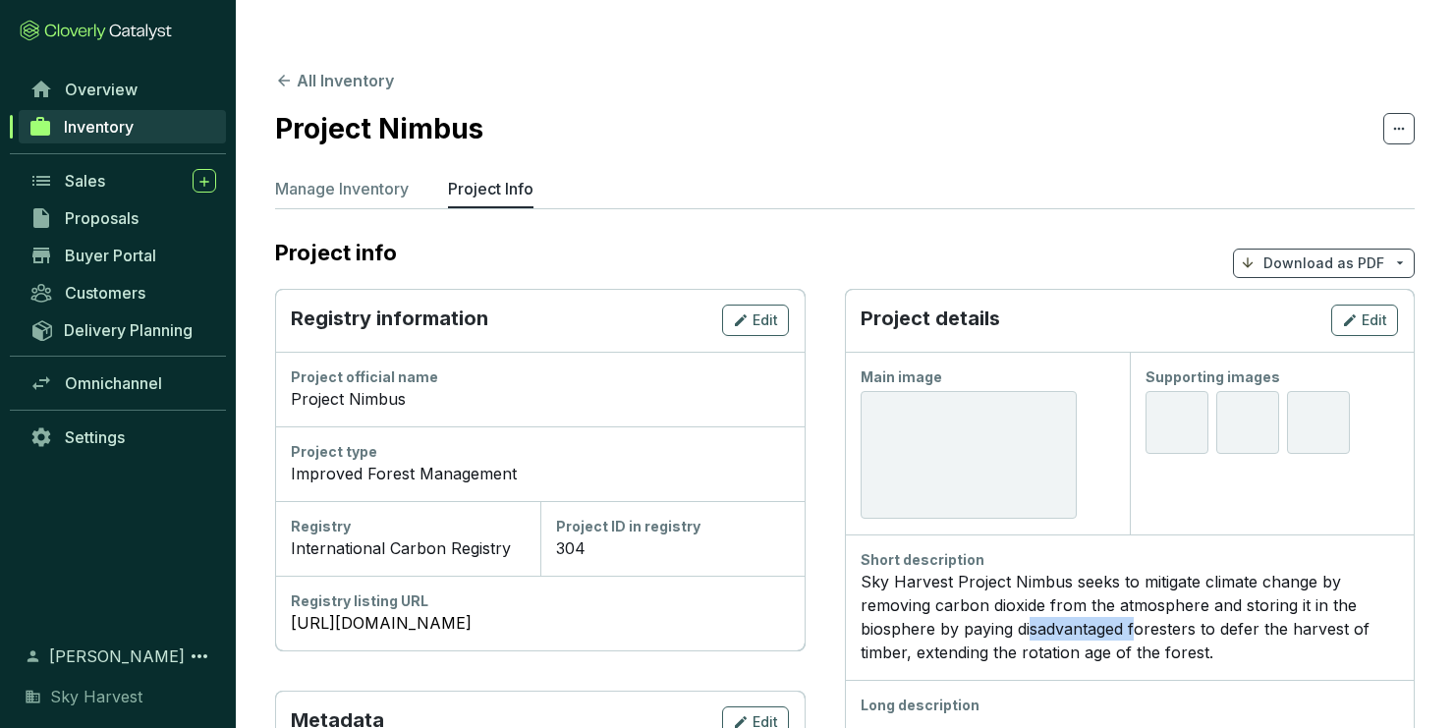
drag, startPoint x: 1031, startPoint y: 590, endPoint x: 1133, endPoint y: 589, distance: 102.2
click at [1133, 589] on div "Sky Harvest Project Nimbus seeks to mitigate climate change by removing carbon …" at bounding box center [1129, 617] width 537 height 94
click at [1133, 588] on div "Sky Harvest Project Nimbus seeks to mitigate climate change by removing carbon …" at bounding box center [1129, 617] width 537 height 94
click at [1121, 588] on div "Sky Harvest Project Nimbus seeks to mitigate climate change by removing carbon …" at bounding box center [1129, 617] width 537 height 94
click at [1306, 253] on p "Download as PDF" at bounding box center [1324, 263] width 121 height 20
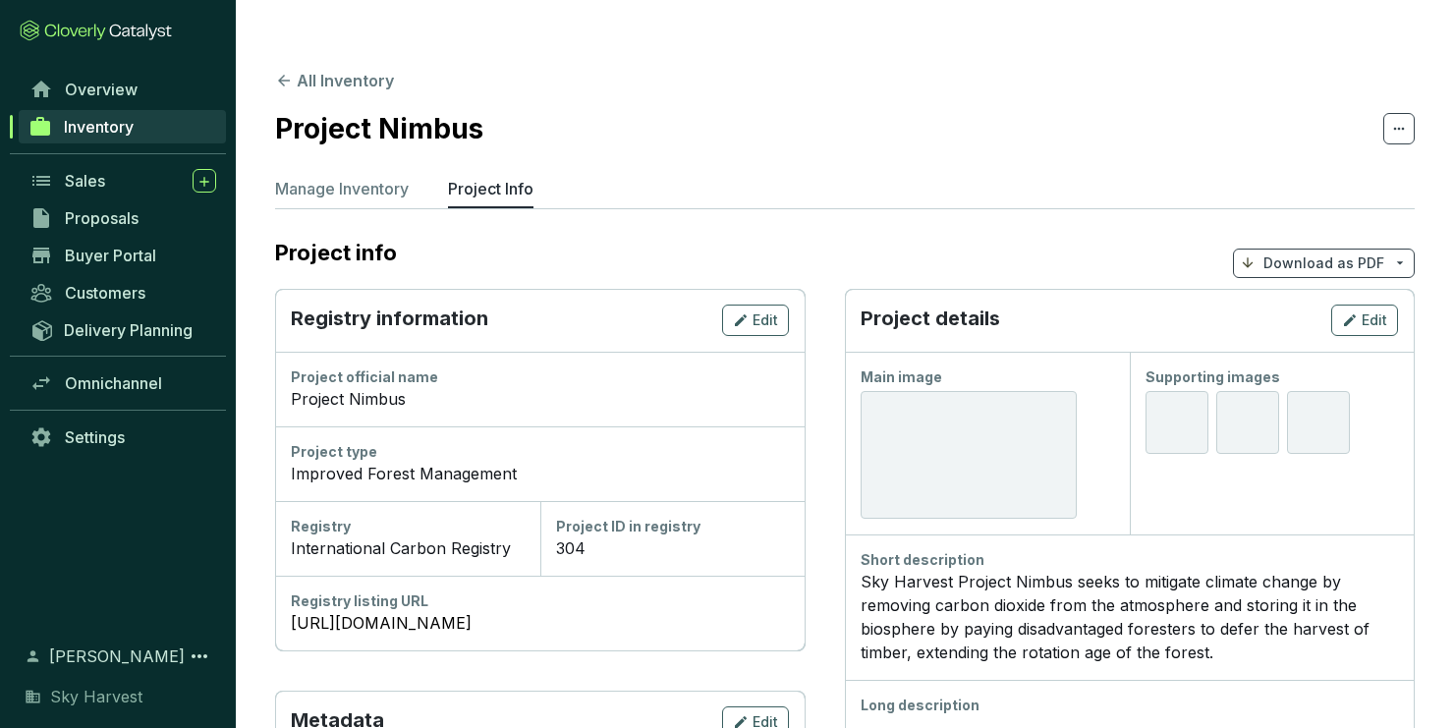
click at [1359, 309] on div "Edit" at bounding box center [1364, 321] width 45 height 24
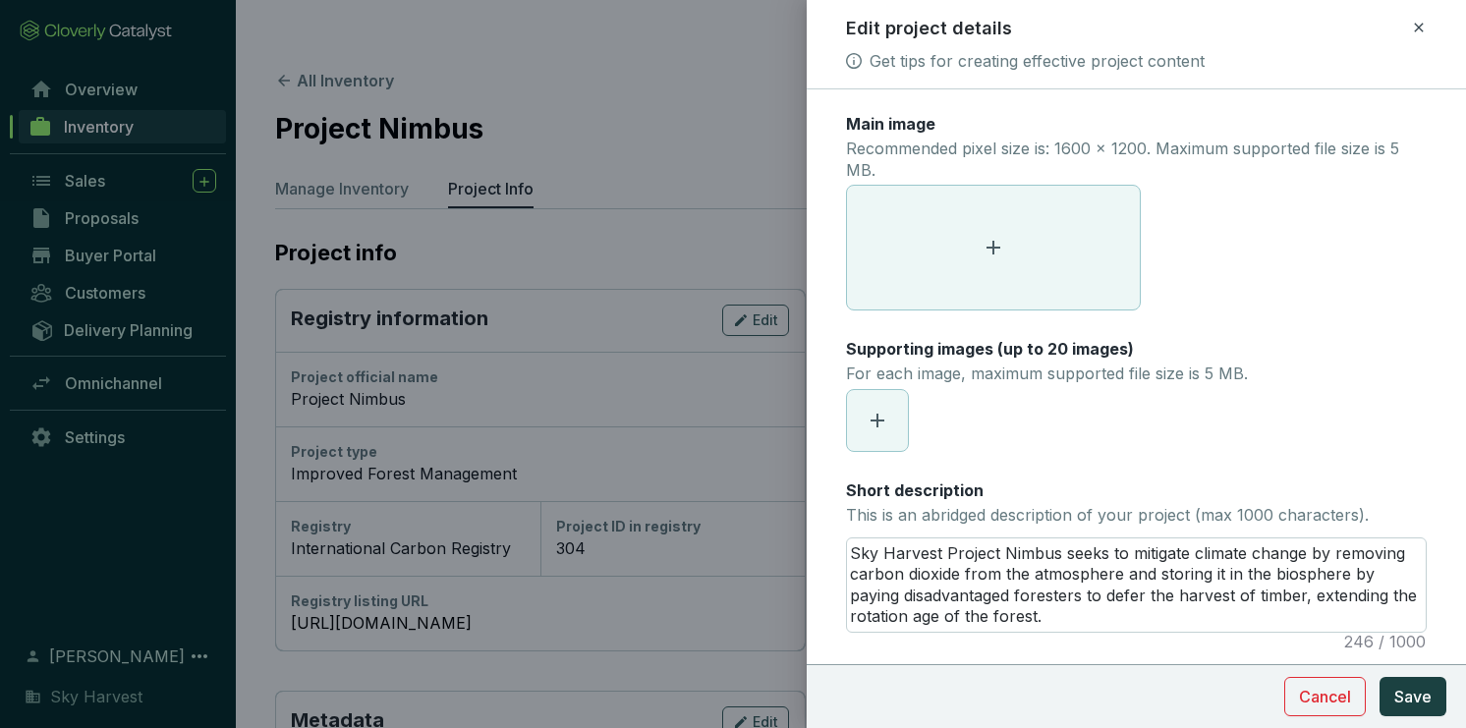
click at [1008, 232] on span at bounding box center [993, 248] width 293 height 124
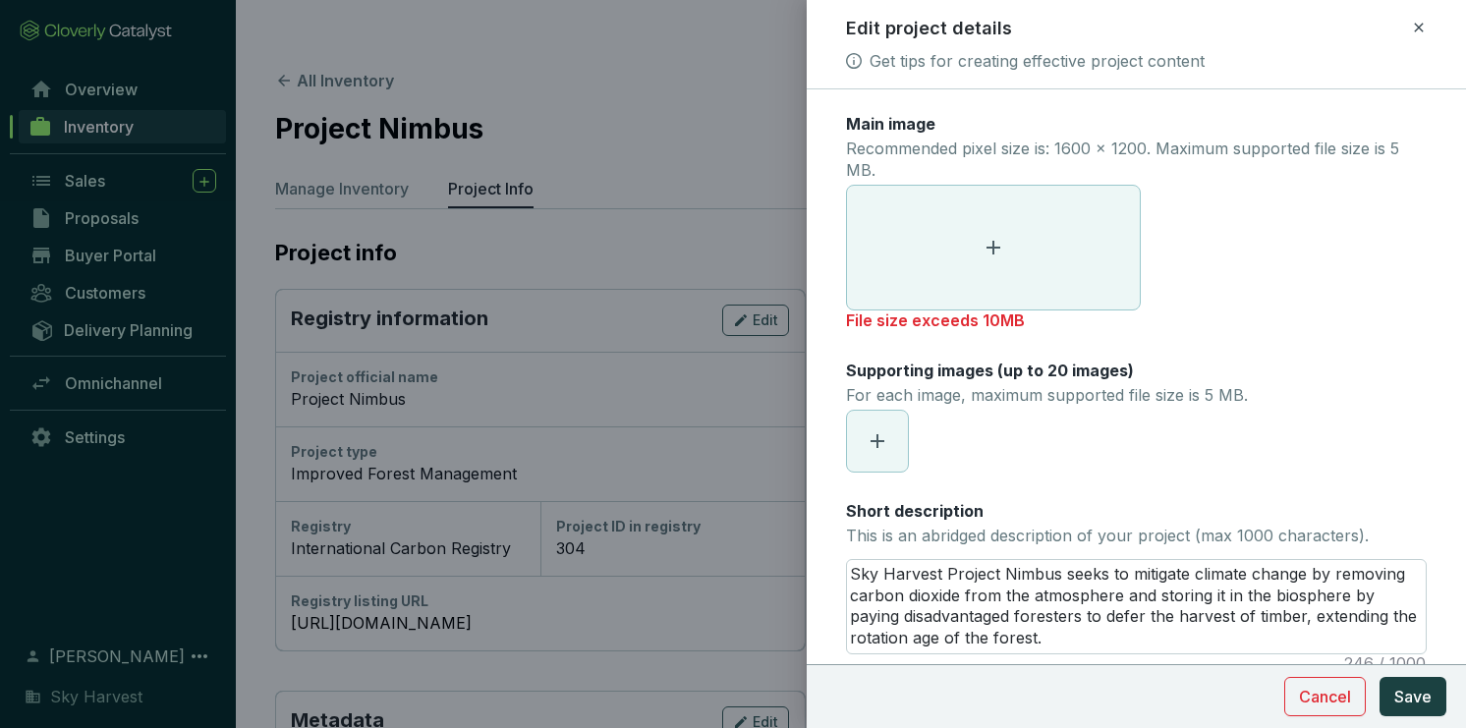
click at [1328, 468] on section at bounding box center [1136, 441] width 581 height 63
click at [1313, 708] on button "Cancel" at bounding box center [1325, 696] width 82 height 39
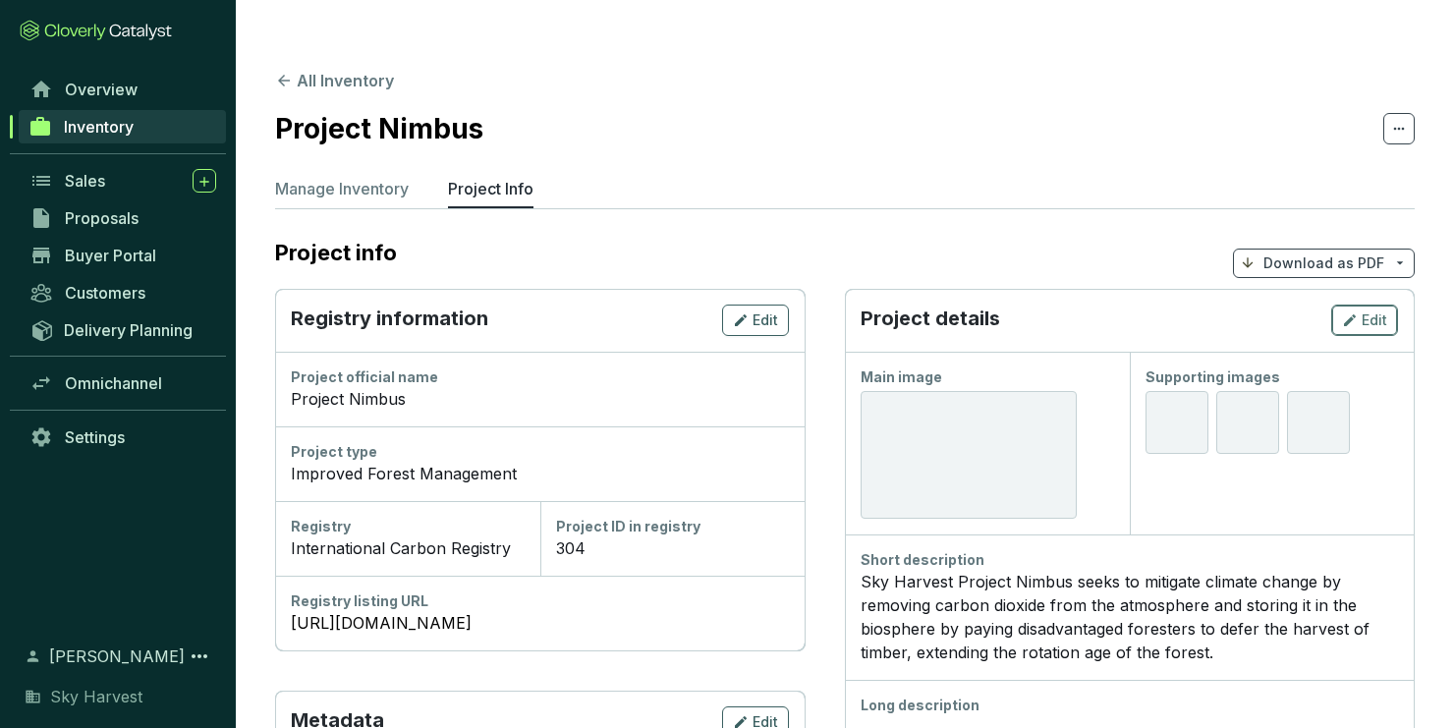
click at [1383, 310] on span "Edit" at bounding box center [1375, 320] width 26 height 20
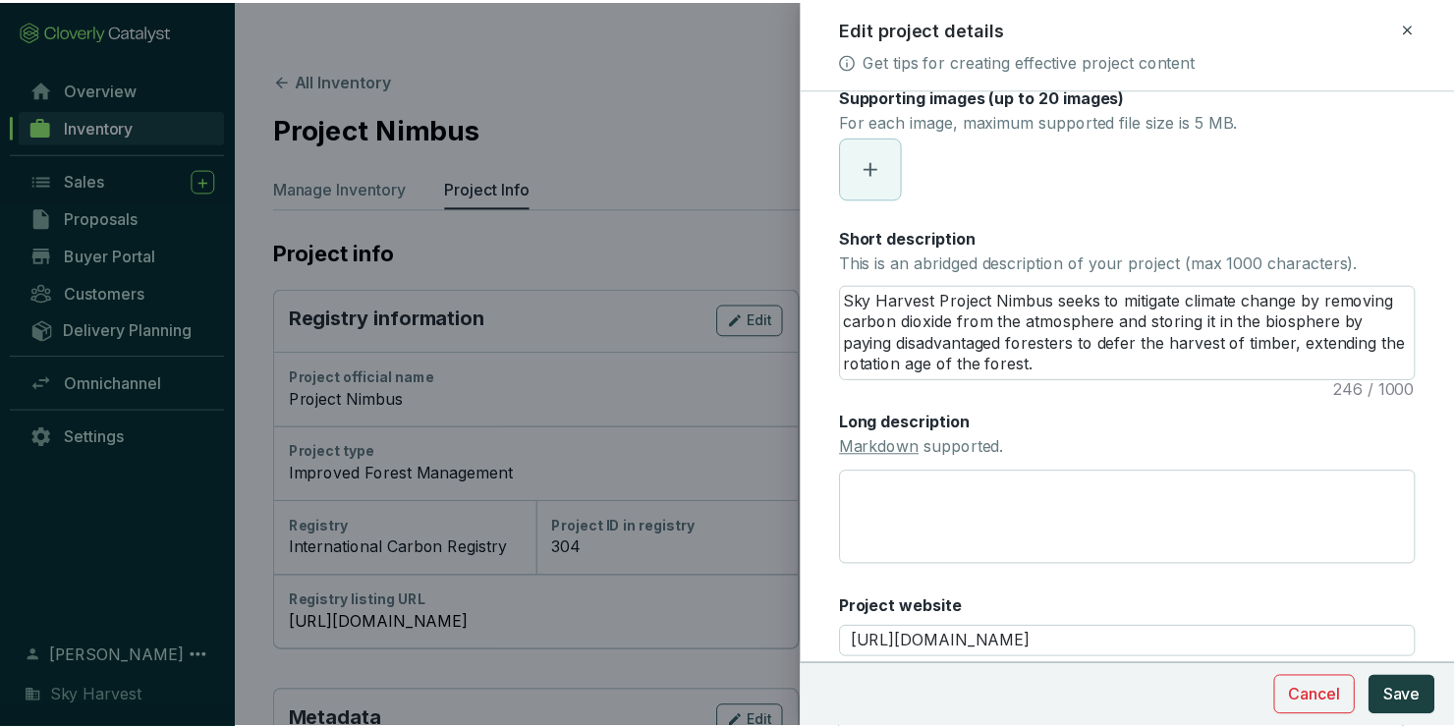
scroll to position [322, 0]
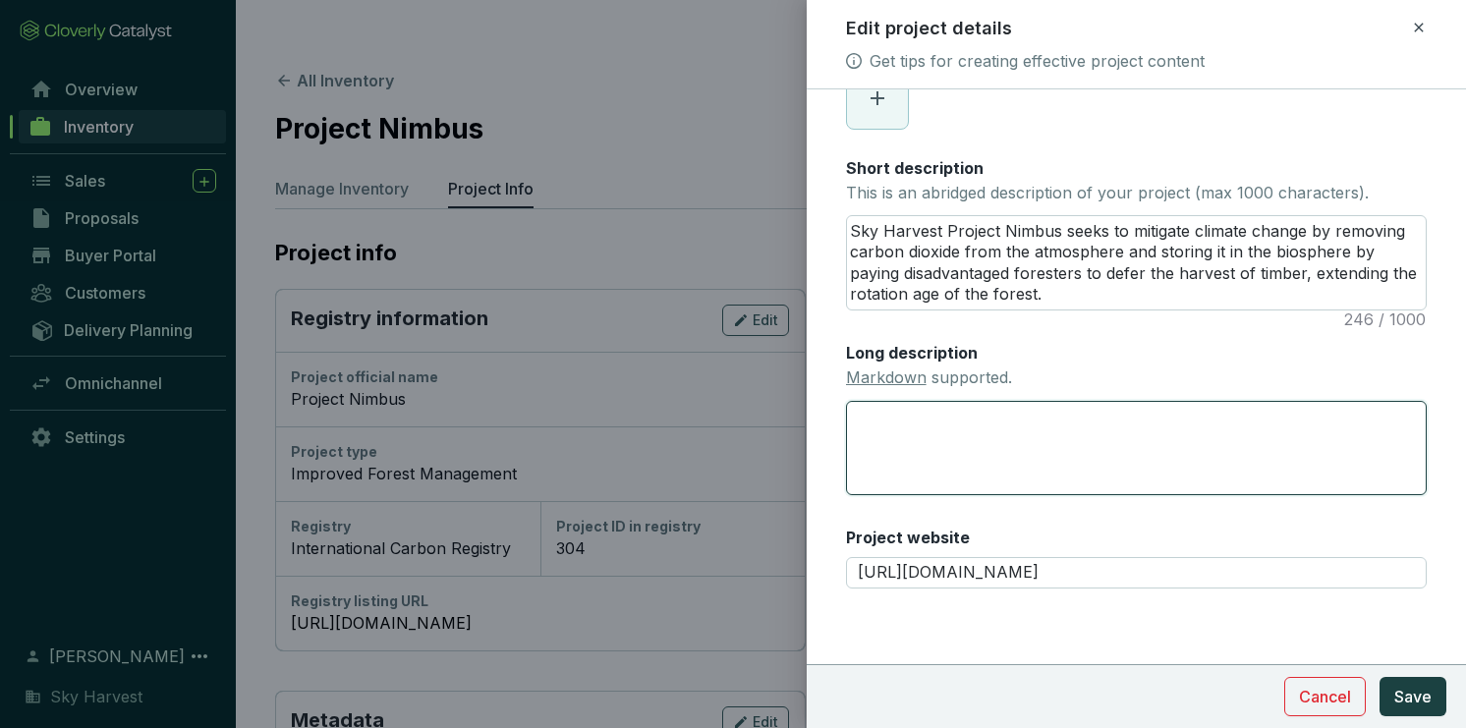
click at [1058, 432] on textarea "Long description Markdown supported." at bounding box center [1136, 448] width 581 height 94
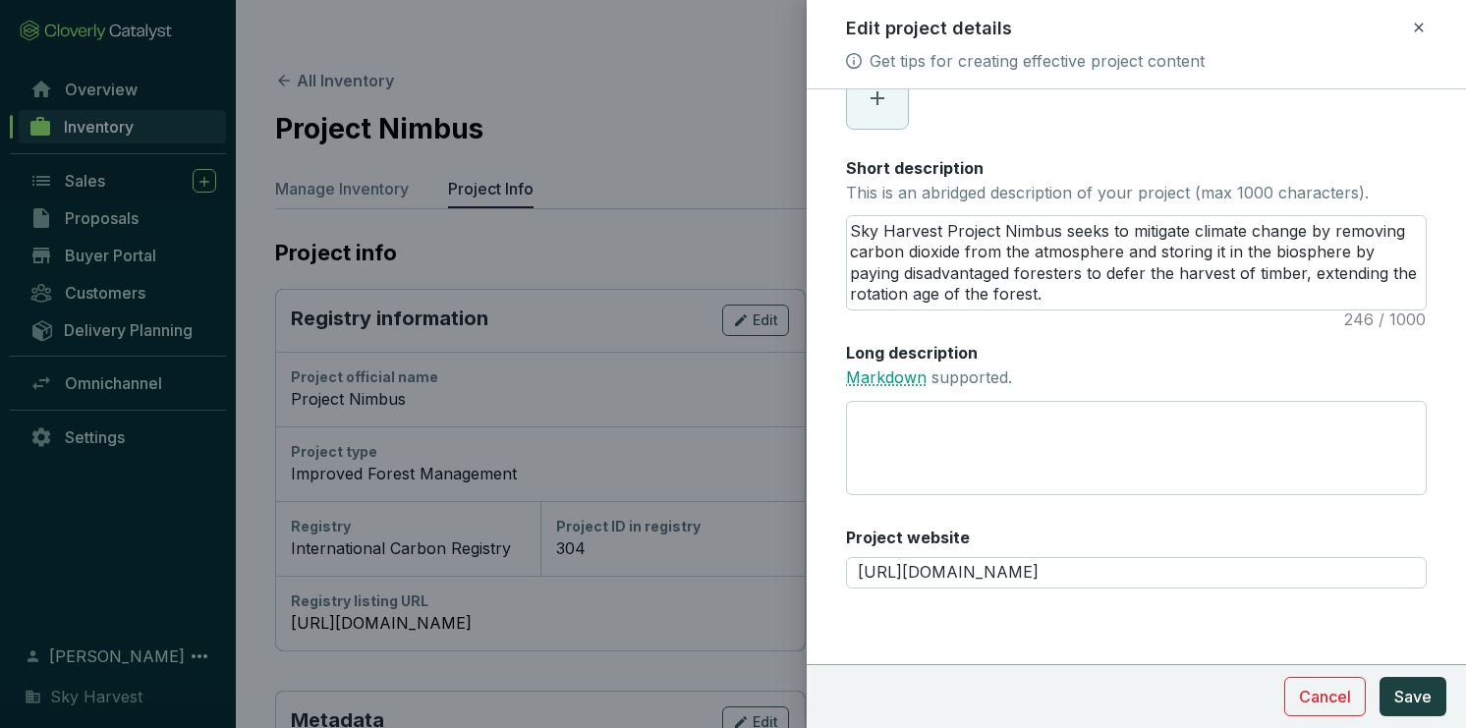
click at [899, 380] on link "Markdown" at bounding box center [886, 377] width 81 height 20
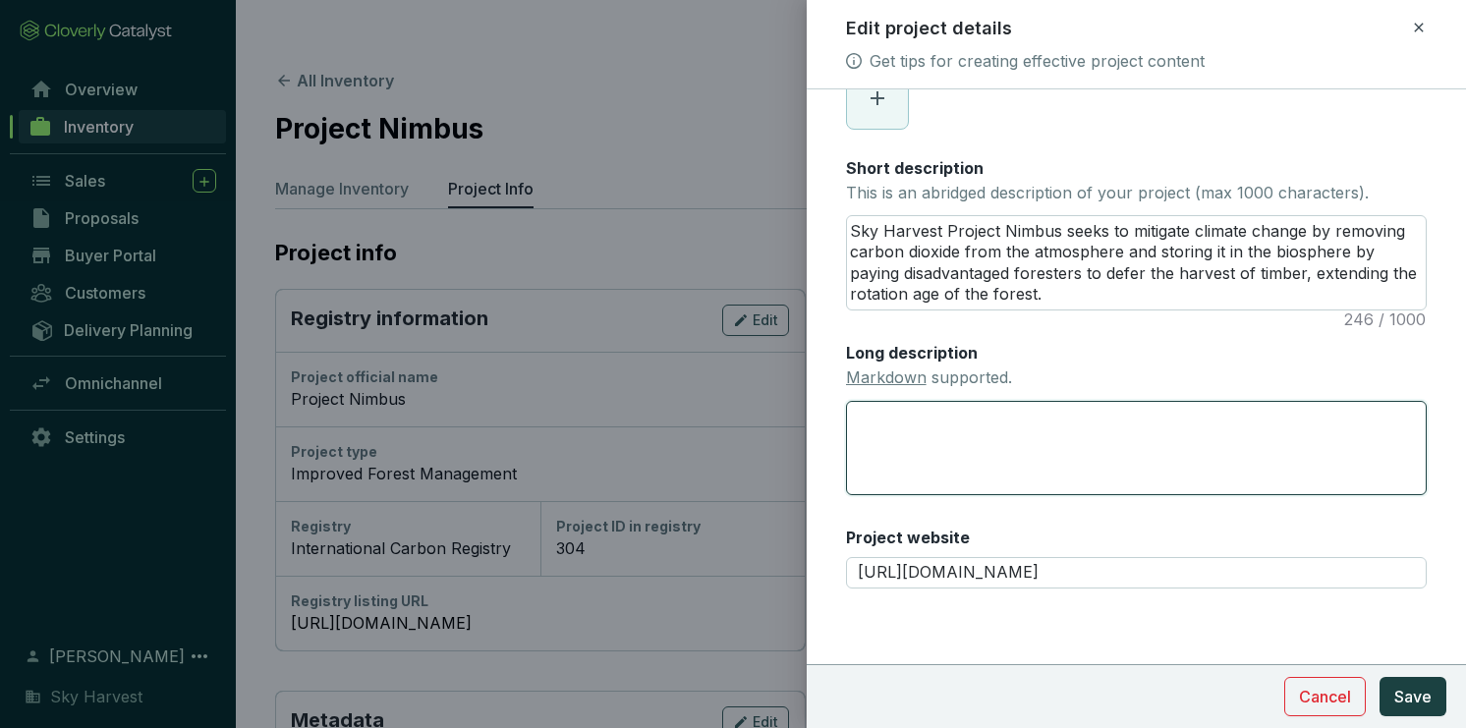
click at [961, 483] on textarea "Long description Markdown supported." at bounding box center [1136, 448] width 581 height 94
type textarea "#"
type textarea "#H"
type textarea "#HG"
type textarea "#H"
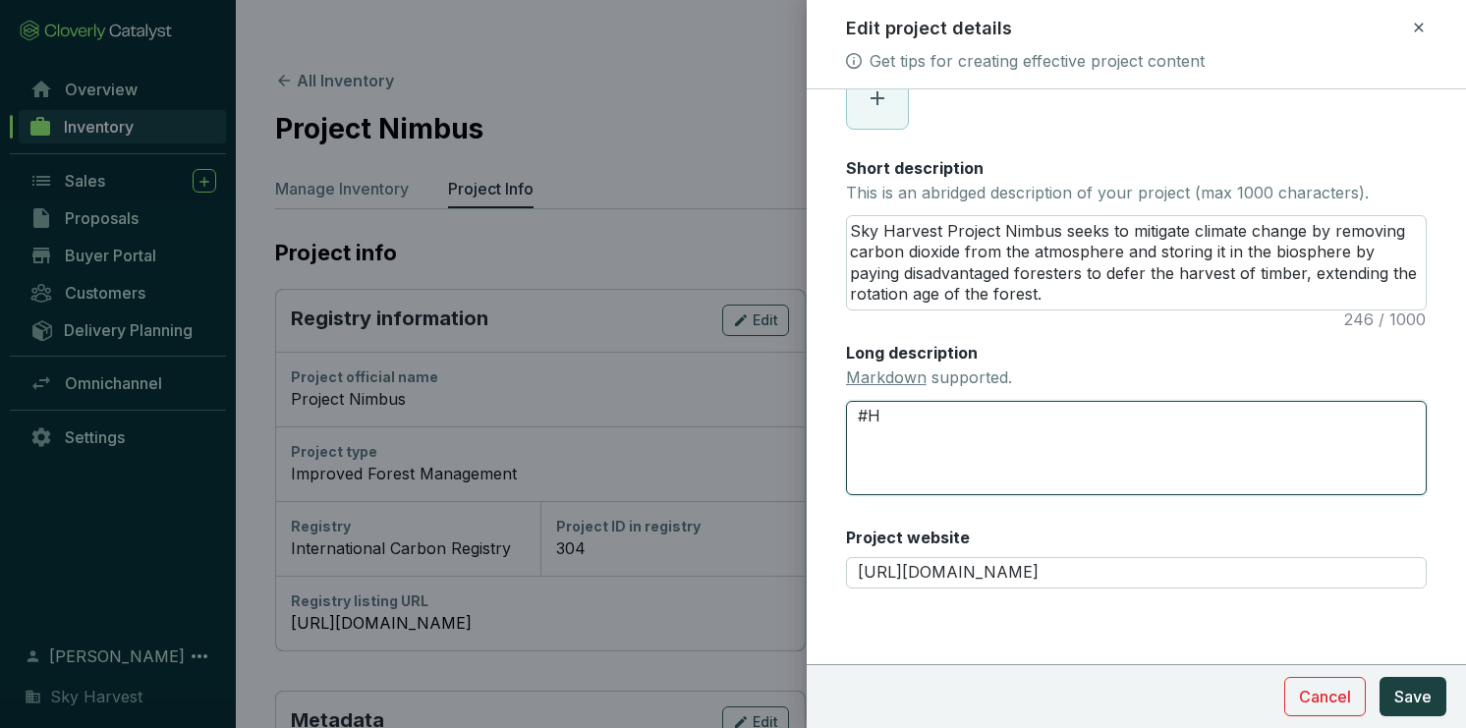
type textarea "#H1"
type textarea "# H1"
type textarea "#"
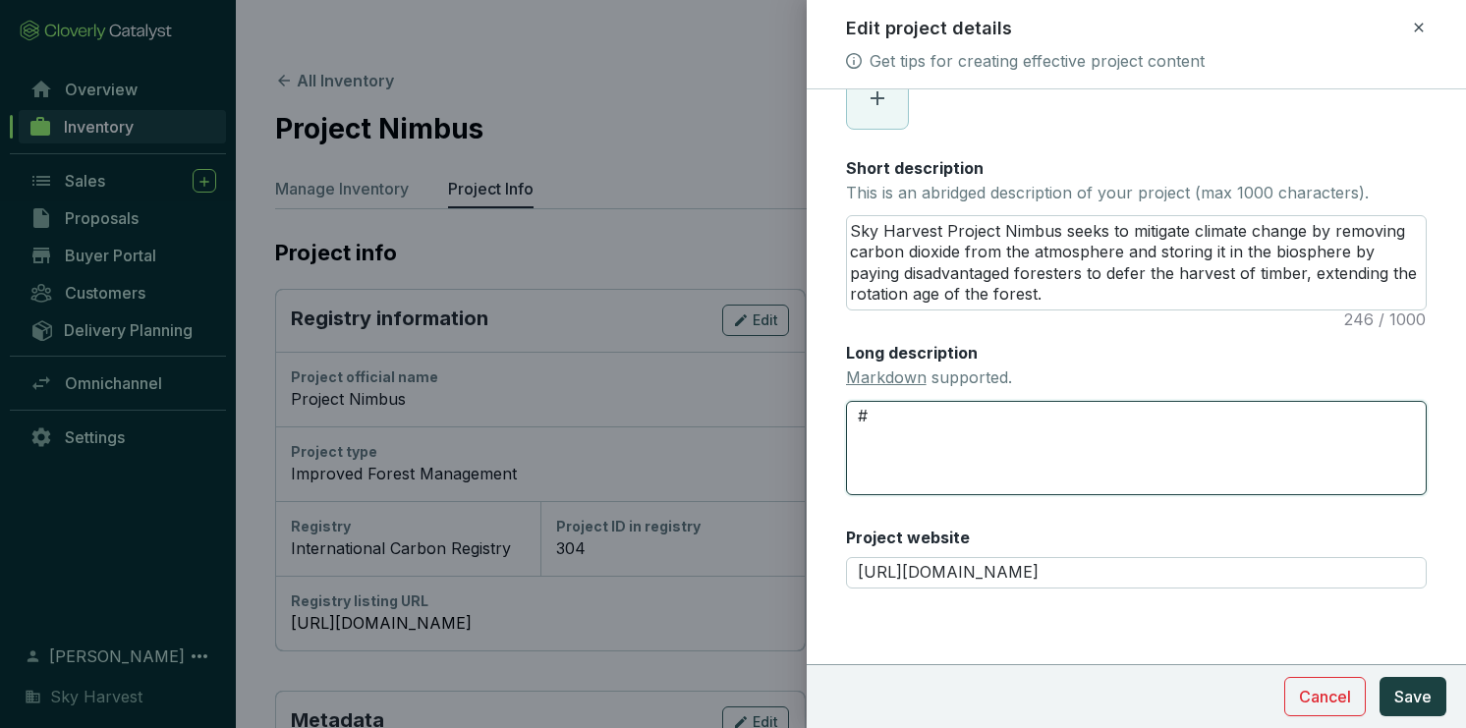
type textarea "# P"
type textarea "# Pr"
type textarea "# Proj"
type textarea "# Proje"
type textarea "# Projec"
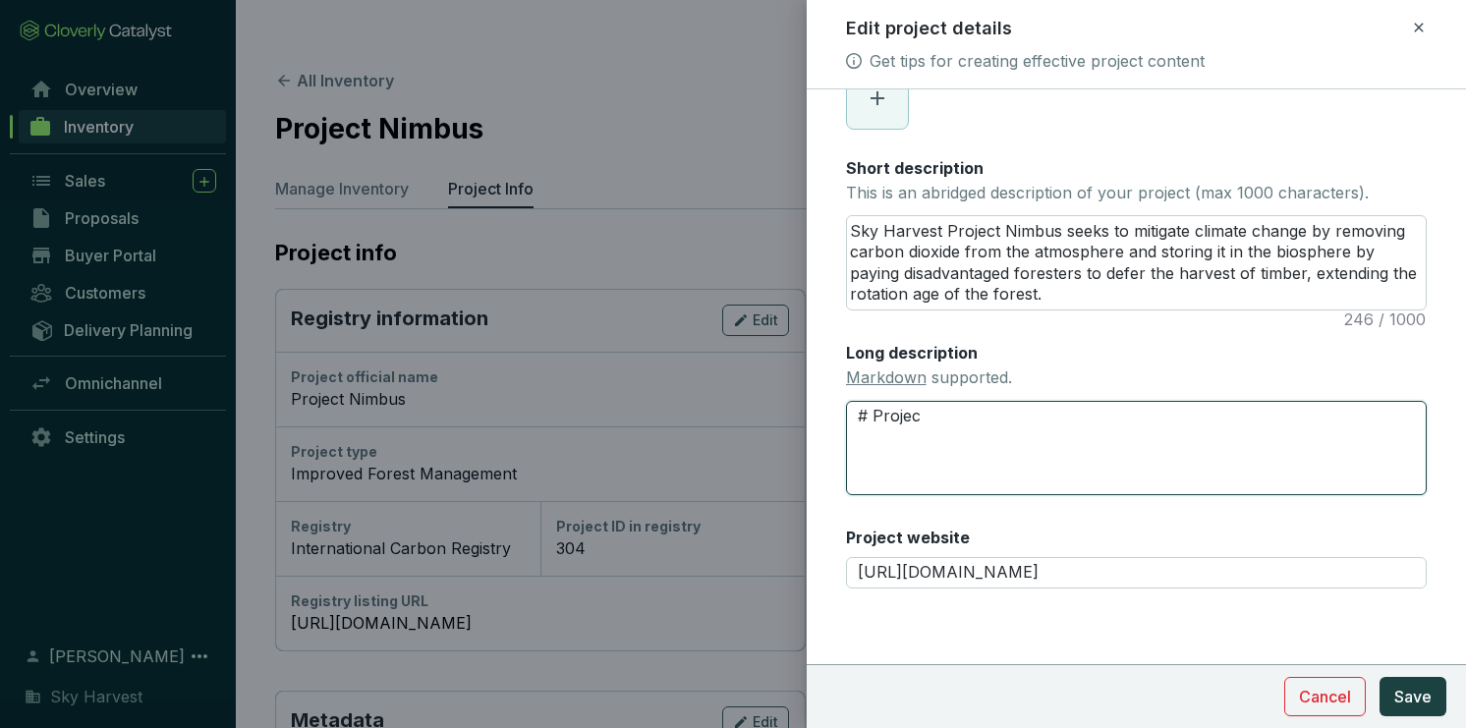
type textarea "# Project"
type textarea "# Project N"
type textarea "# Project Ni"
type textarea "# Project Nim"
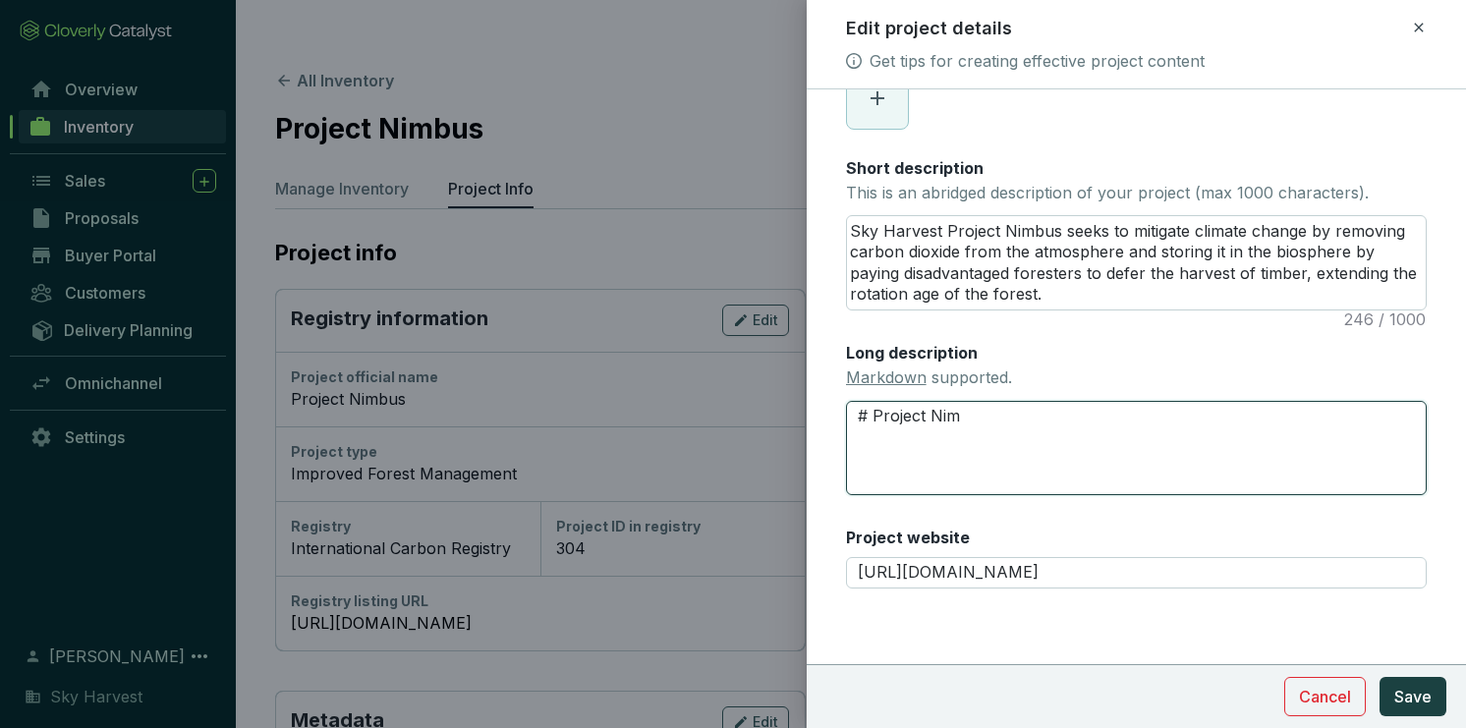
type textarea "# Project Nimb"
type textarea "# Project Nimbu"
type textarea "# Project Nimbus"
type textarea "# Project Nimbus P"
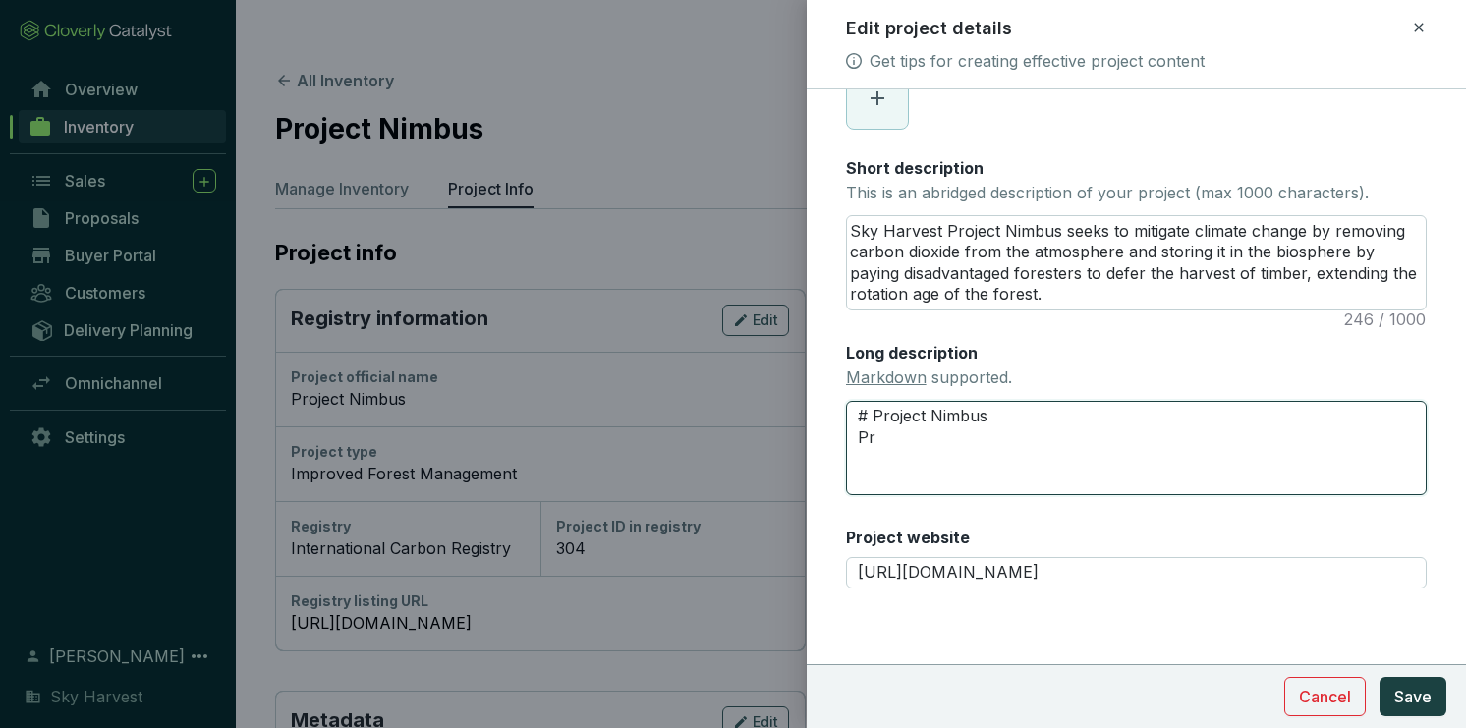
type textarea "# Project Nimbus Pro"
type textarea "# Project Nimbus Proj"
type textarea "# Project Nimbus Proje"
type textarea "# Project Nimbus Projec"
type textarea "# Project Nimbus Project"
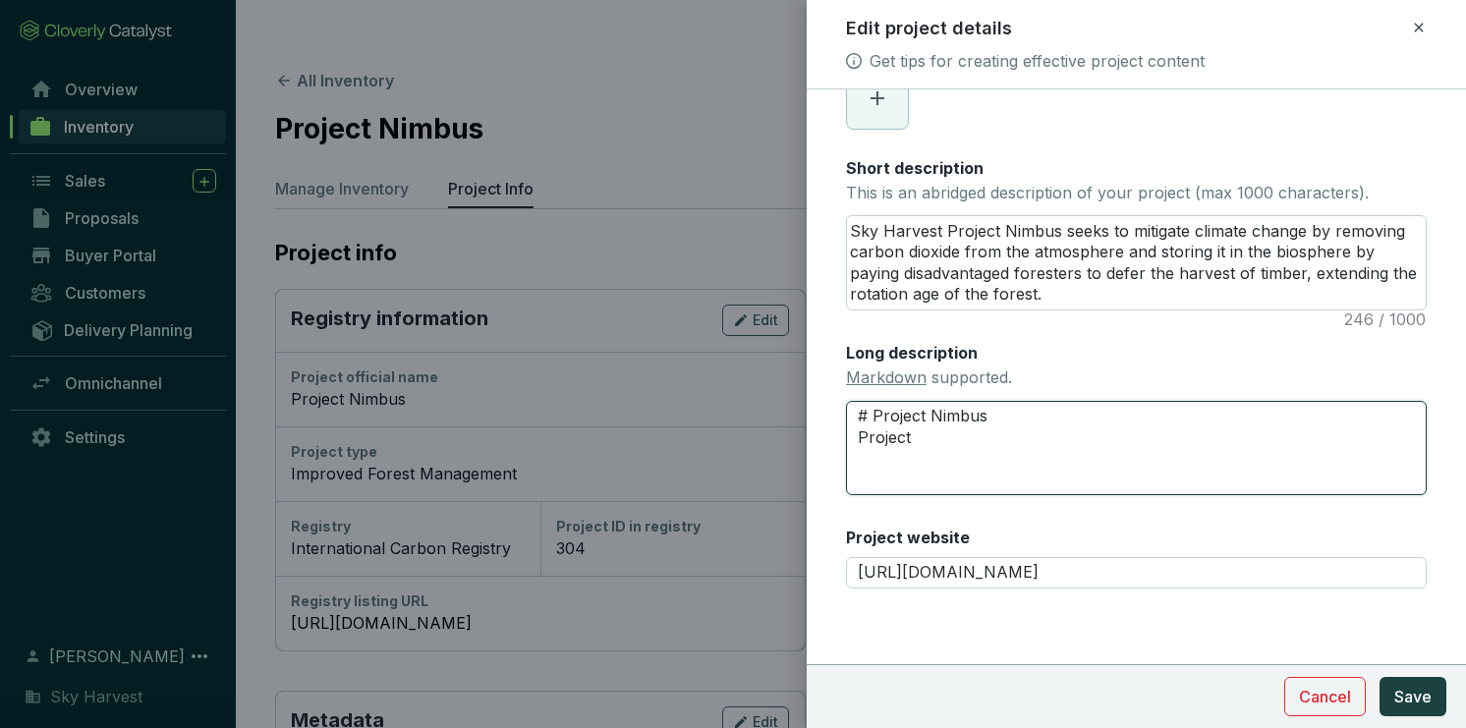
type textarea "# Project Nimbus Project"
type textarea "# Project Nimbus Project N"
type textarea "# Project Nimbus Project Ni"
type textarea "# Project Nimbus Project Nim"
type textarea "# Project Nimbus Project Nimbu"
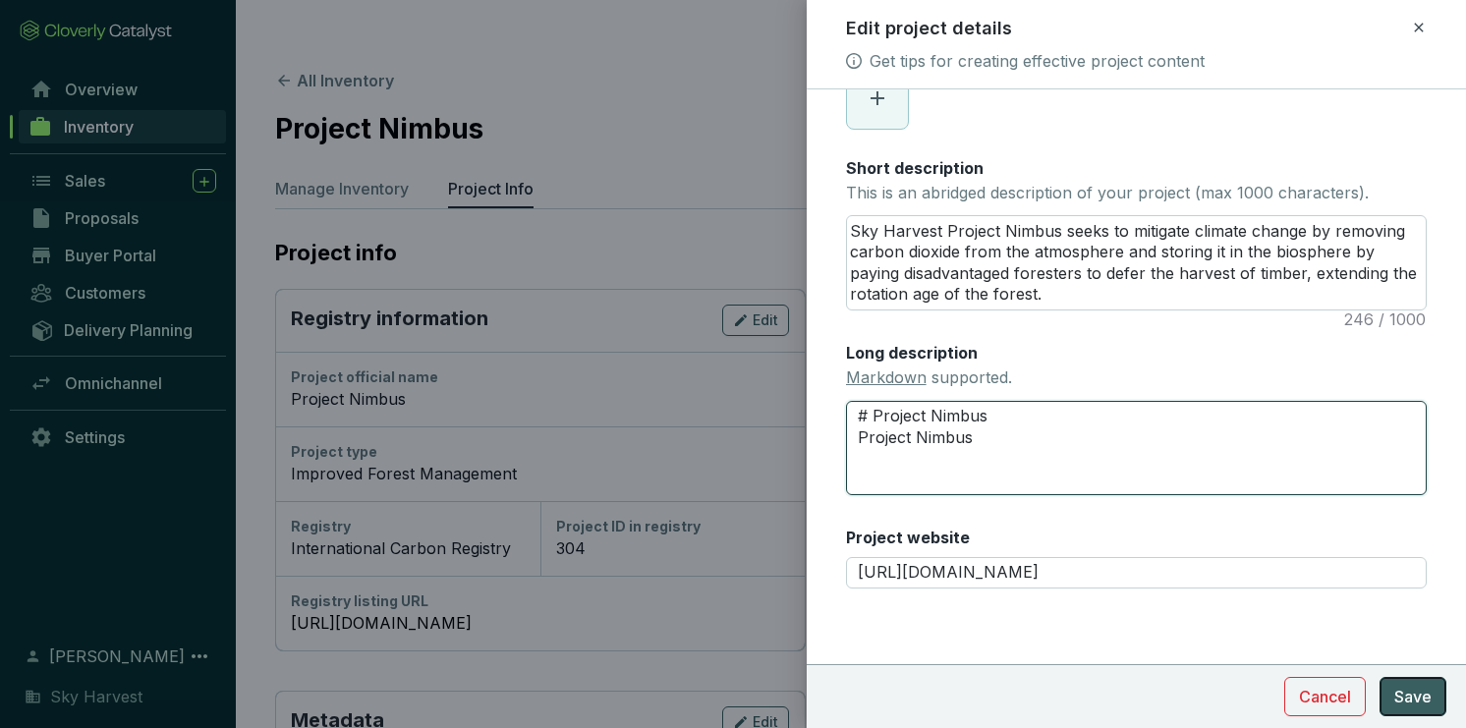
type textarea "# Project Nimbus Project Nimbus"
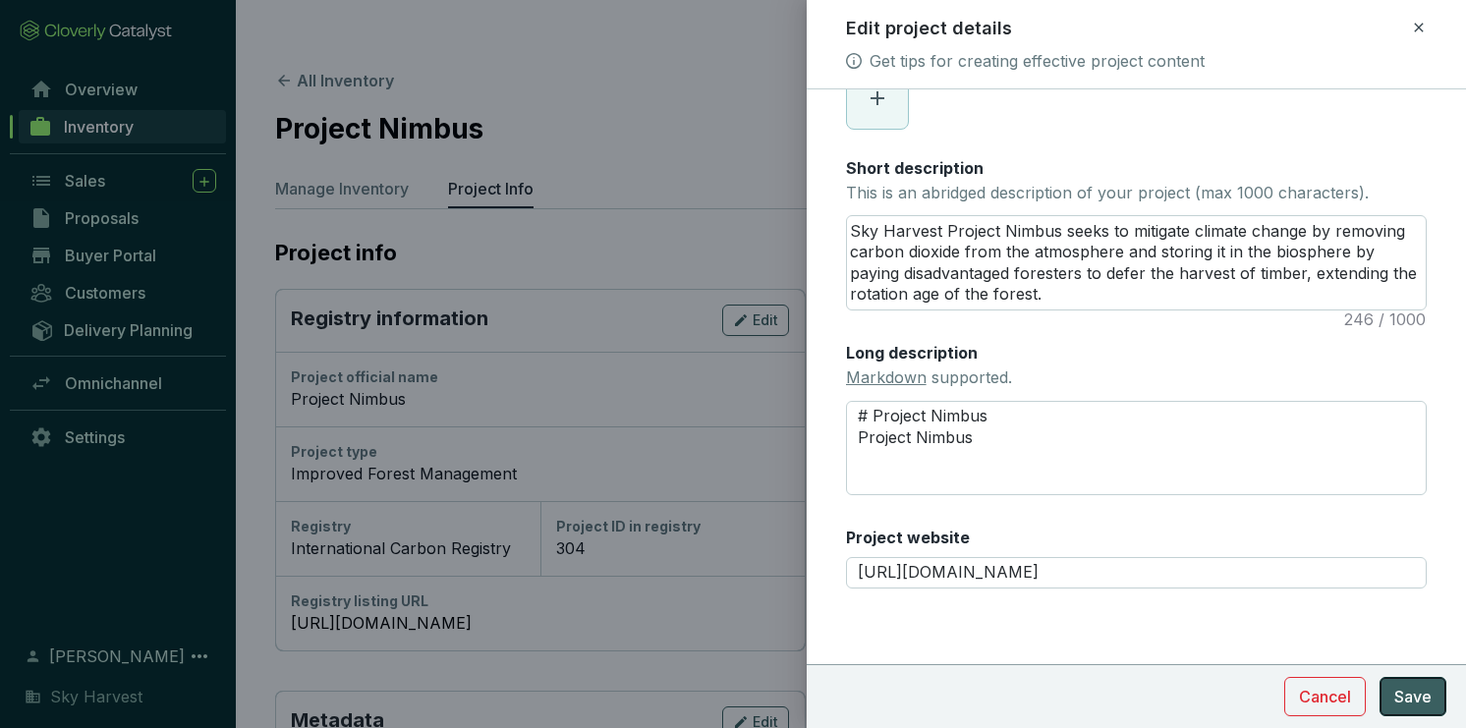
click at [1410, 703] on span "Save" at bounding box center [1412, 697] width 37 height 24
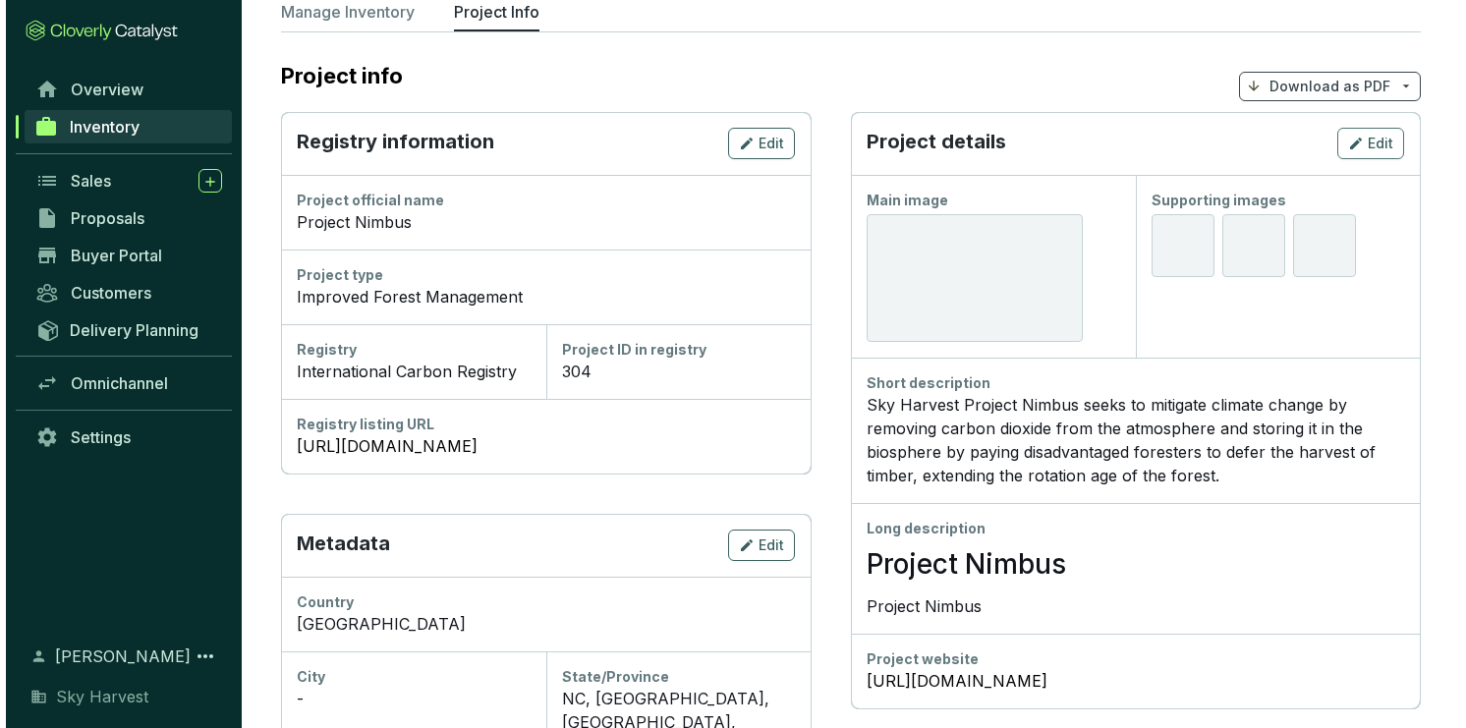
scroll to position [79, 0]
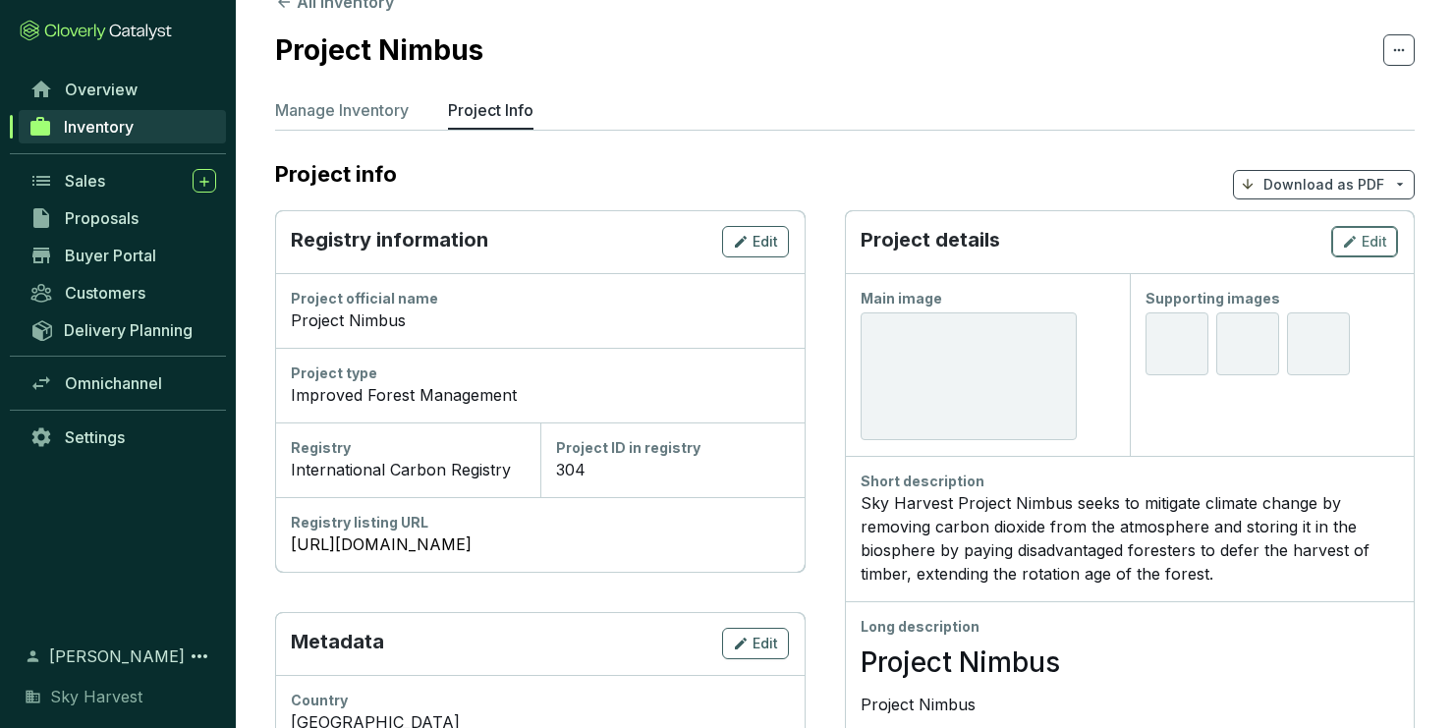
click at [1360, 230] on div "Edit" at bounding box center [1364, 242] width 45 height 24
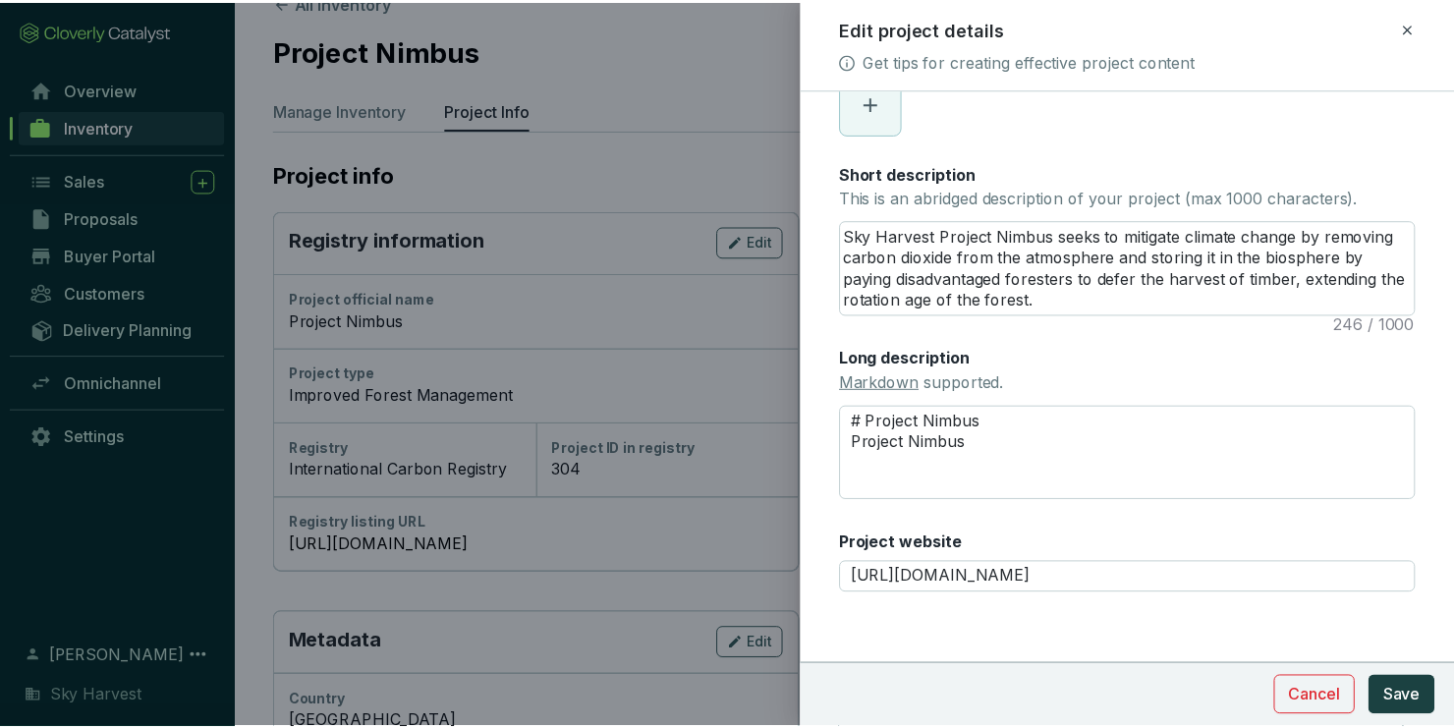
scroll to position [322, 0]
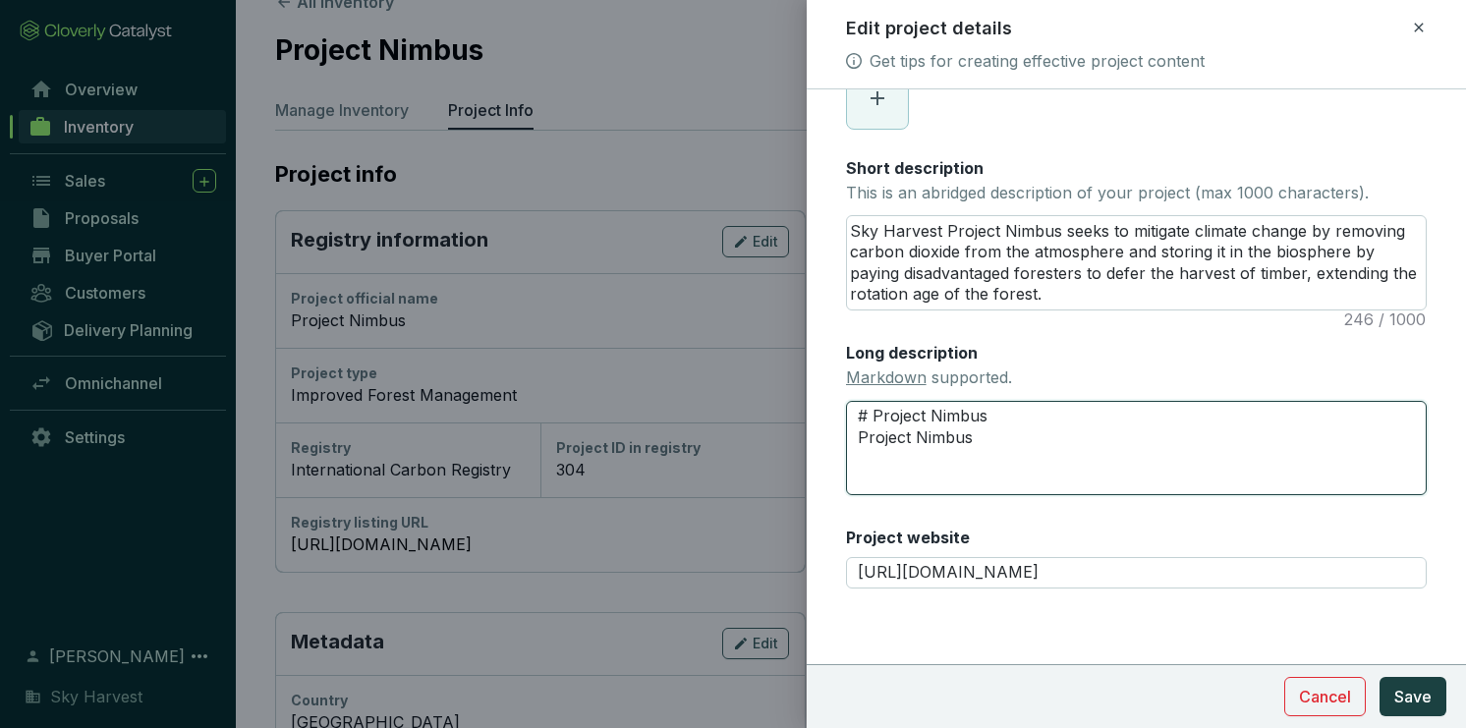
click at [1091, 442] on textarea "# Project Nimbus Project Nimbus" at bounding box center [1136, 448] width 581 height 94
type textarea "# Project Nimbus Project Nimbus"
paste textarea "Project Nimbus"
type textarea "# Project Nimbus Project Nimbus Project Nimbus"
type textarea "# Project Nimbus Project Nimbus *Project Nimbus"
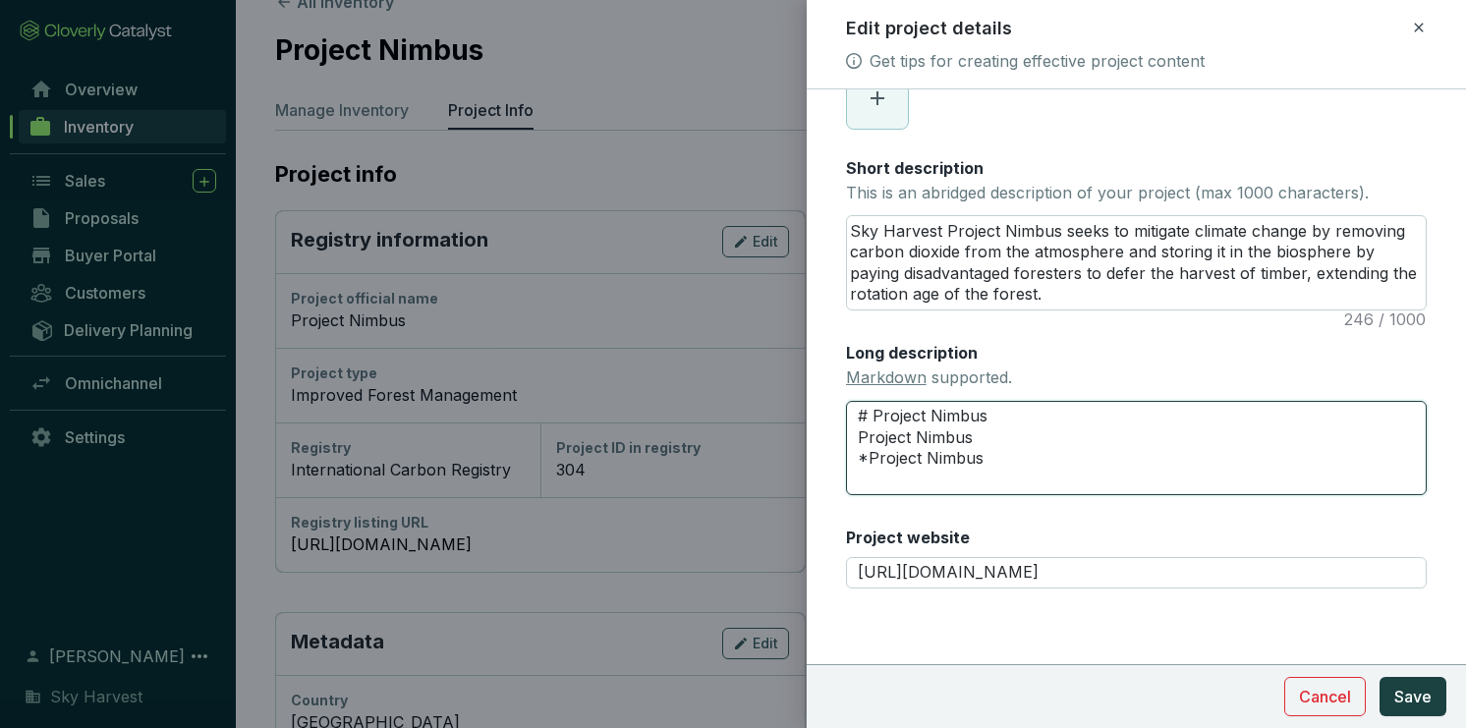
type textarea "# Project Nimbus Project Nimbus **Project Nimbus"
type textarea "# Project Nimbus Project Nimbus **Project Nimbus*"
type textarea "# Project Nimbus Project Nimbus **Project Nimbus**"
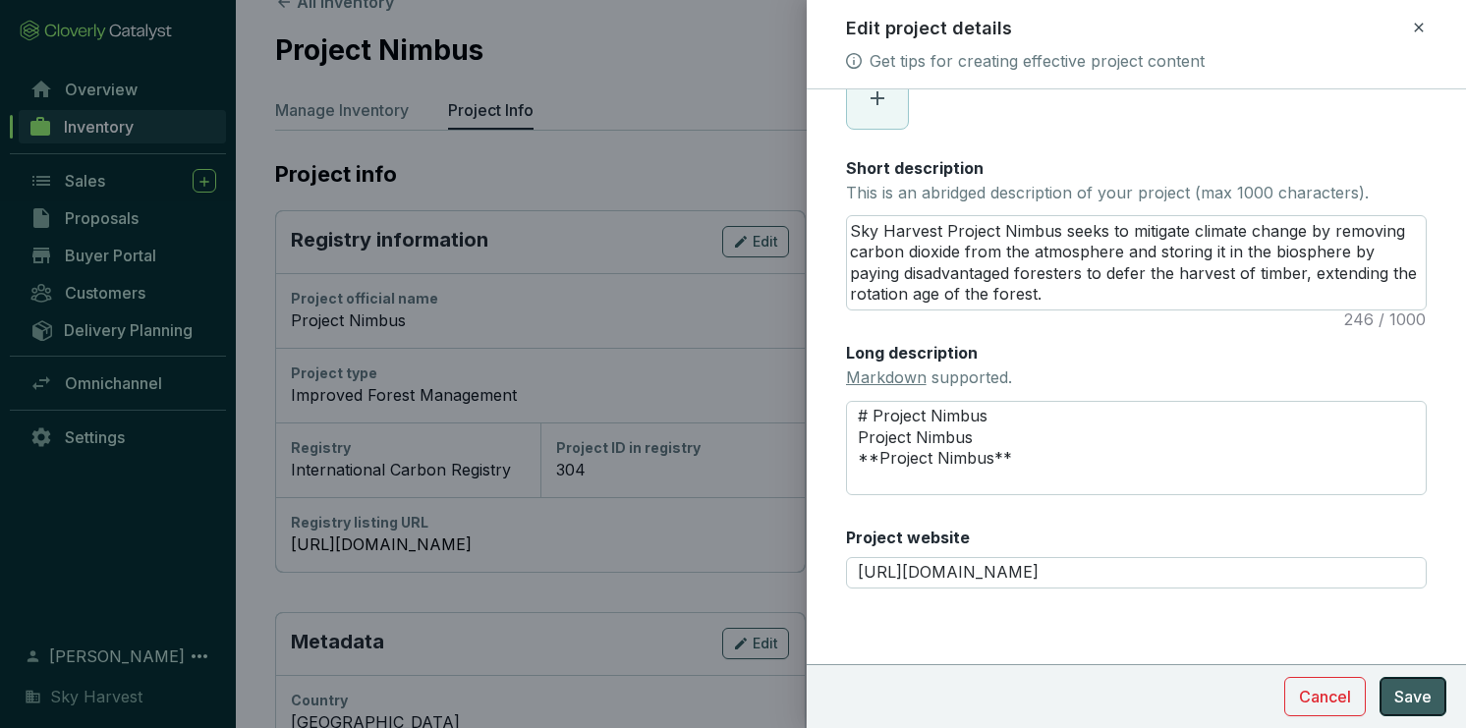
click at [1415, 707] on button "Save" at bounding box center [1412, 696] width 67 height 39
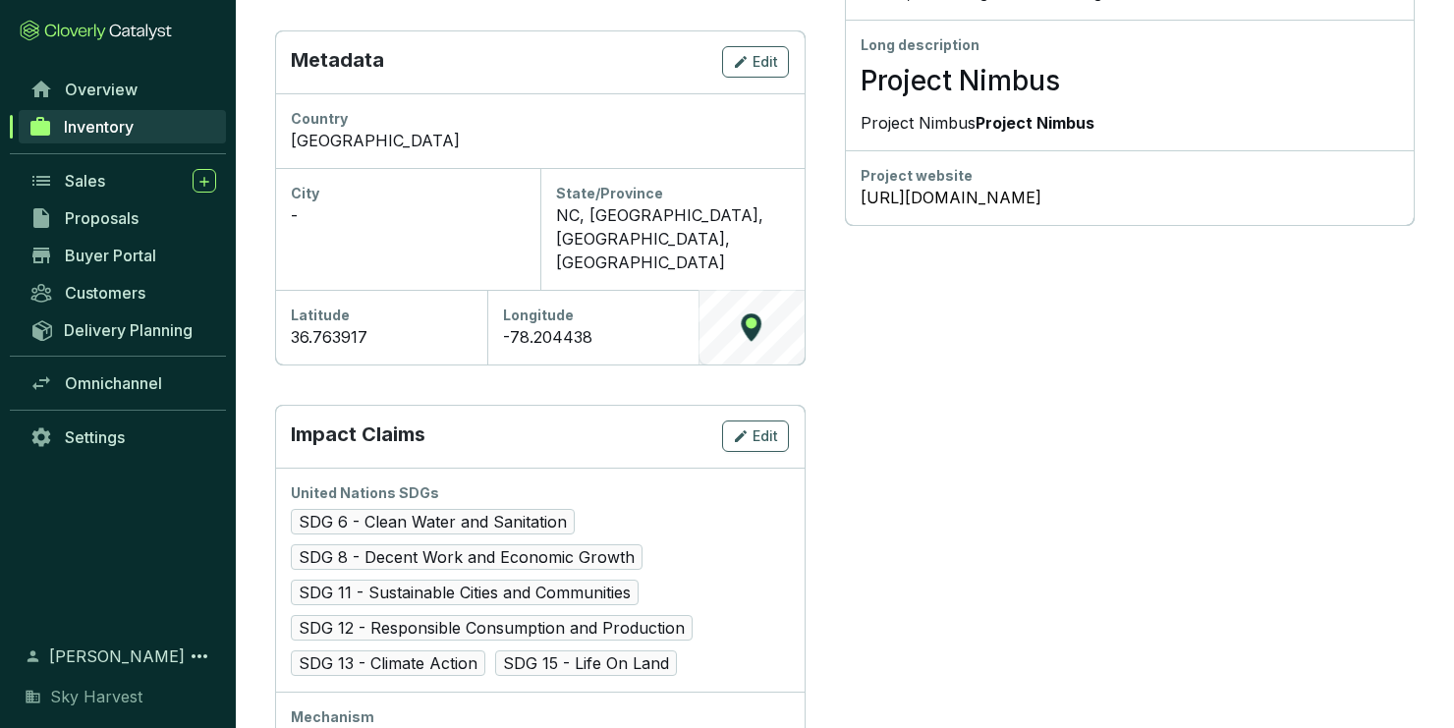
scroll to position [879, 0]
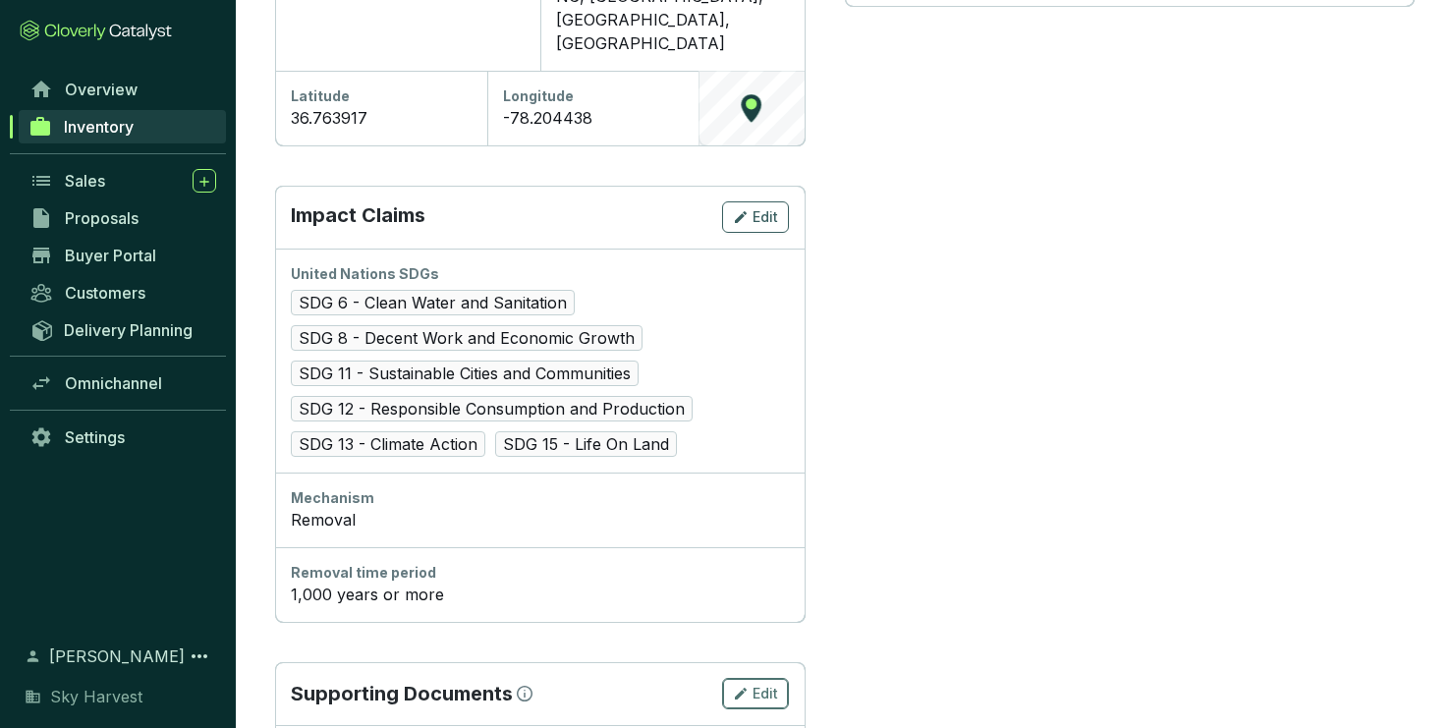
click at [758, 684] on span "Edit" at bounding box center [766, 694] width 26 height 20
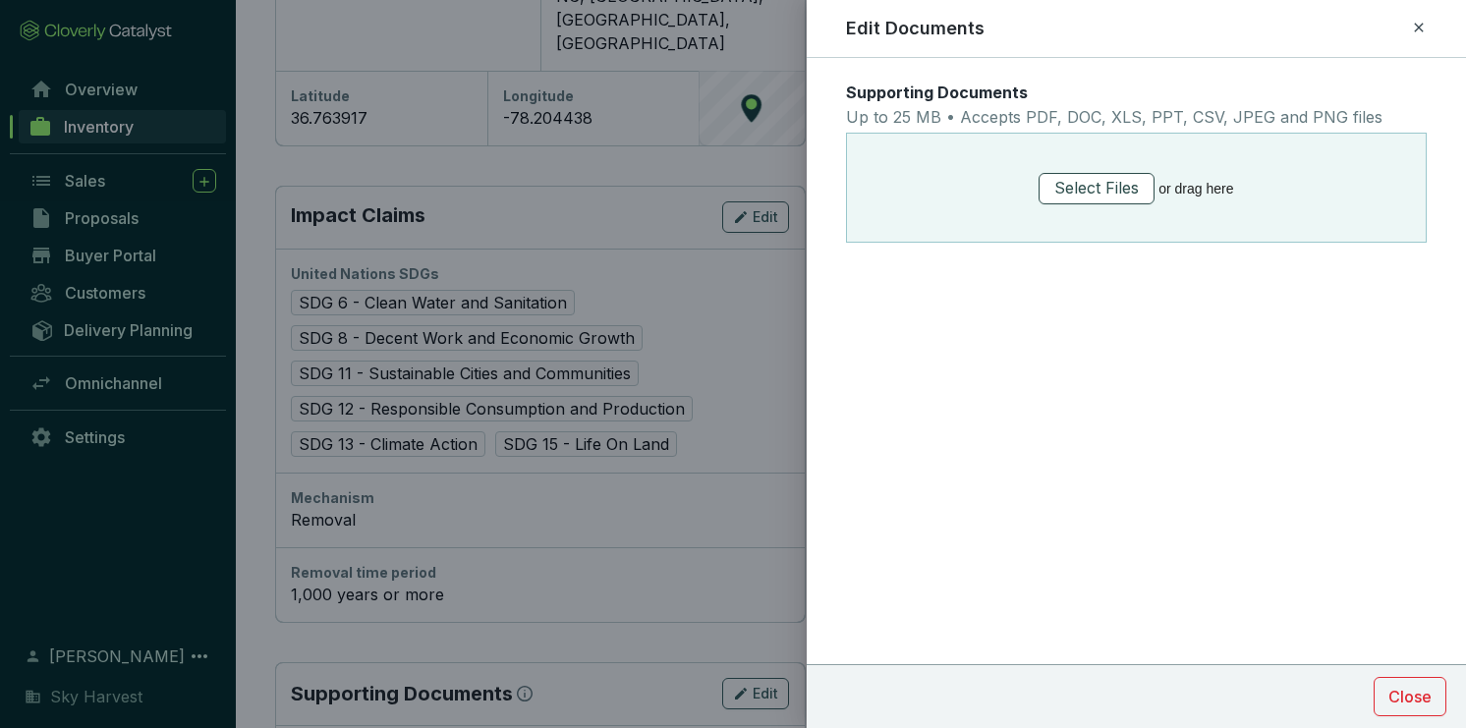
click at [1095, 197] on span "Select Files" at bounding box center [1096, 188] width 84 height 25
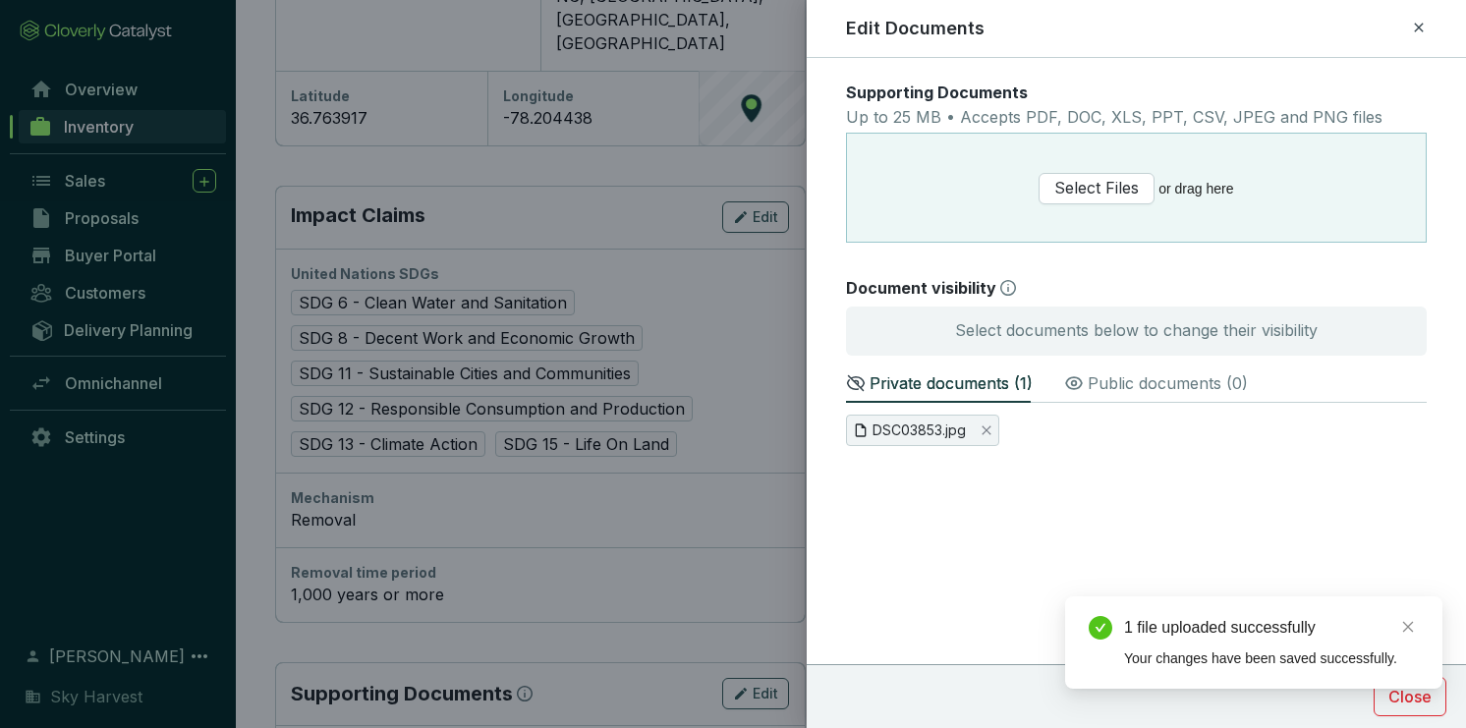
click at [1112, 390] on p "Public documents ( 0 )" at bounding box center [1168, 383] width 160 height 24
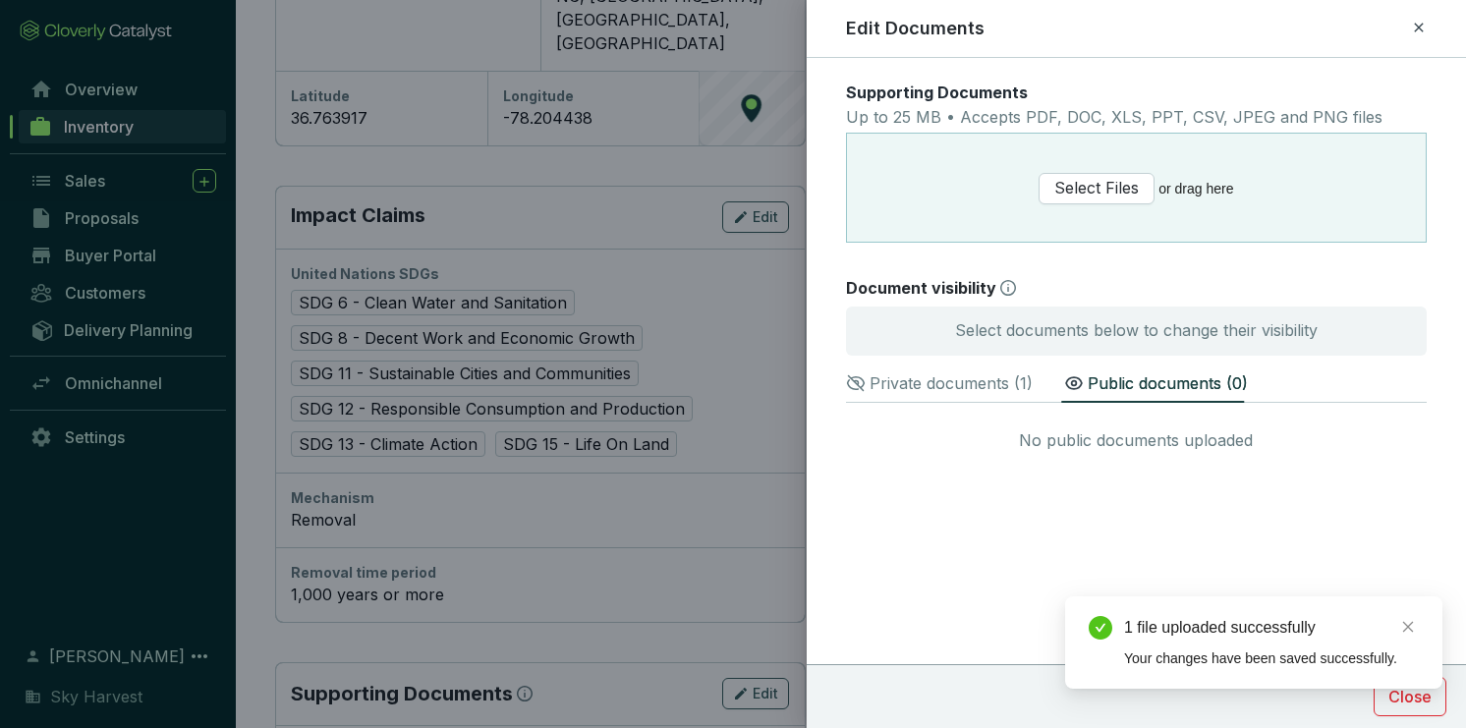
click at [959, 385] on p "Private documents ( 1 )" at bounding box center [951, 383] width 163 height 24
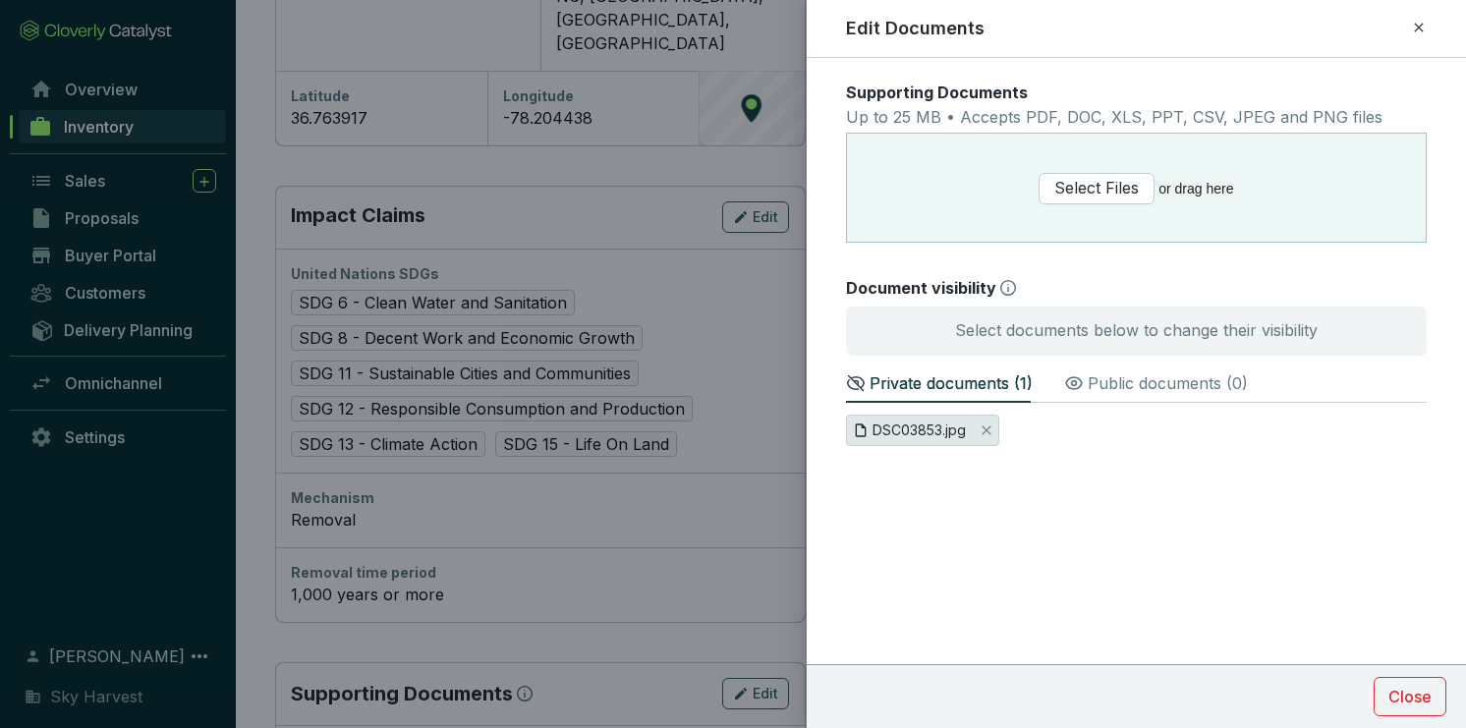
click at [903, 428] on span "DSC03853.jpg" at bounding box center [918, 431] width 93 height 22
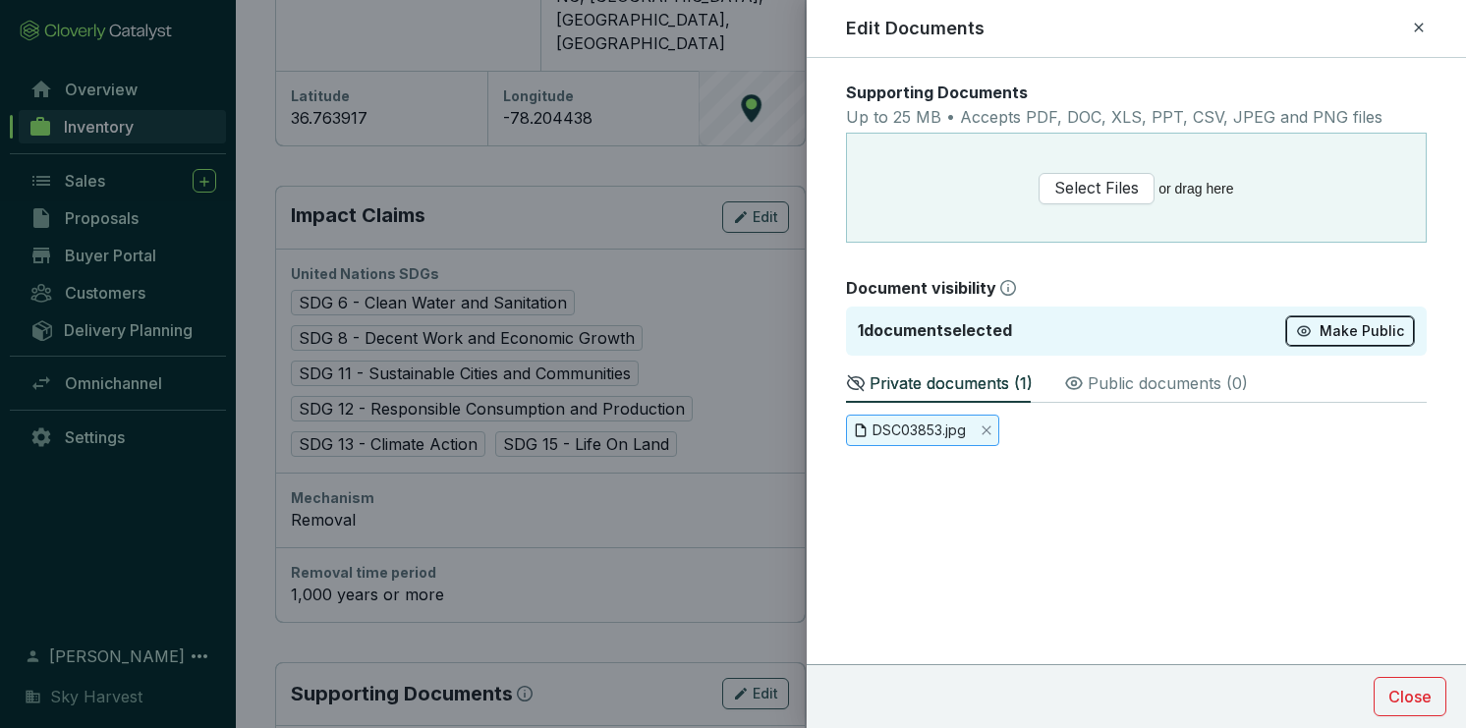
click at [1364, 322] on span "Make Public" at bounding box center [1362, 331] width 84 height 20
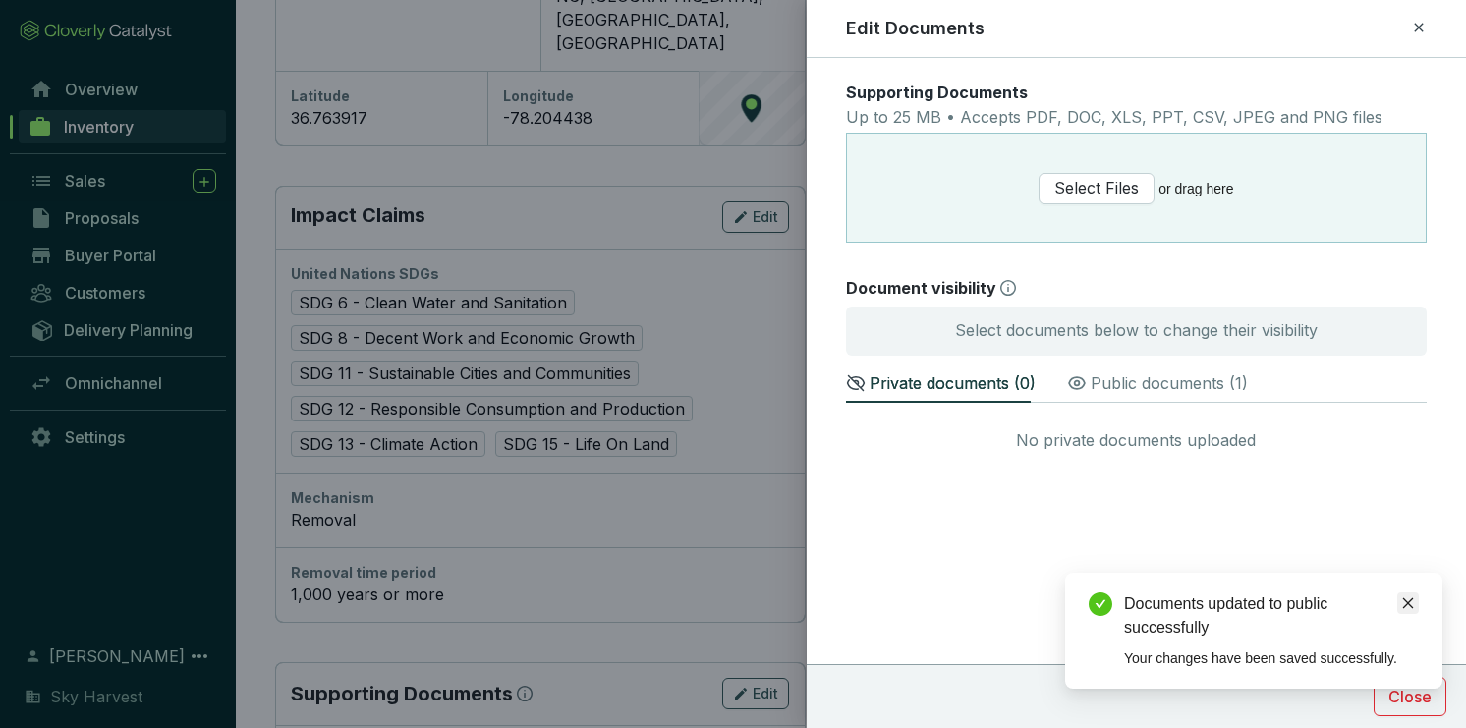
click at [1410, 601] on icon "close" at bounding box center [1408, 603] width 11 height 11
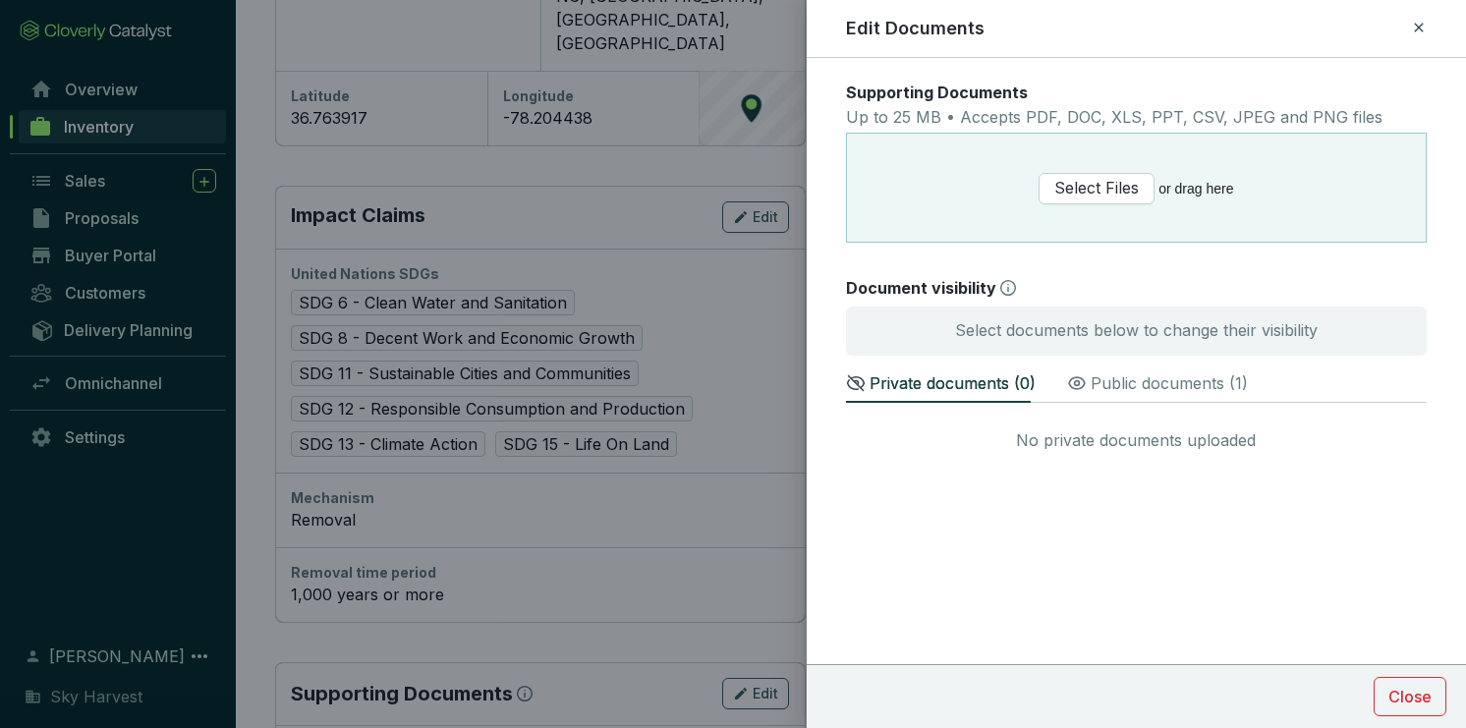
click at [1139, 378] on p "Public documents ( 1 )" at bounding box center [1169, 383] width 157 height 24
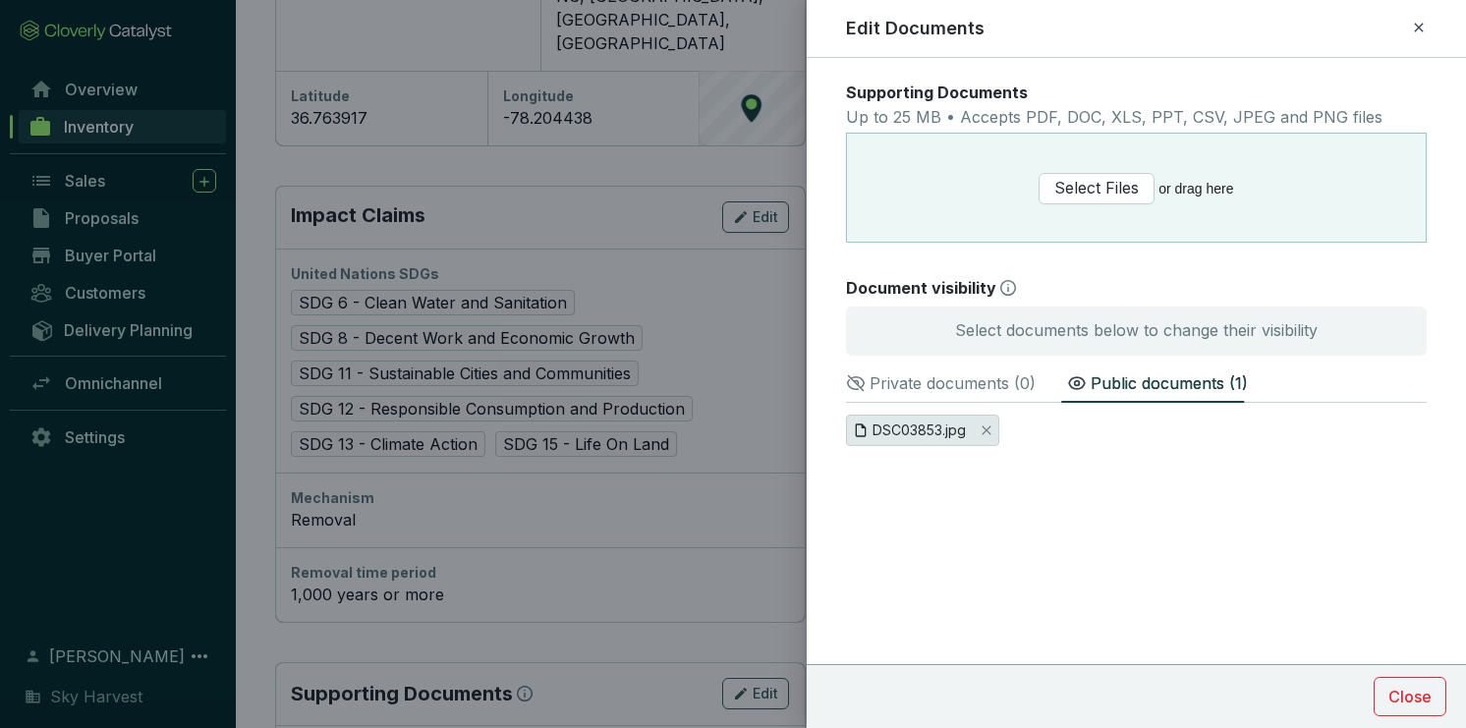
click at [922, 428] on span "DSC03853.jpg" at bounding box center [918, 431] width 93 height 22
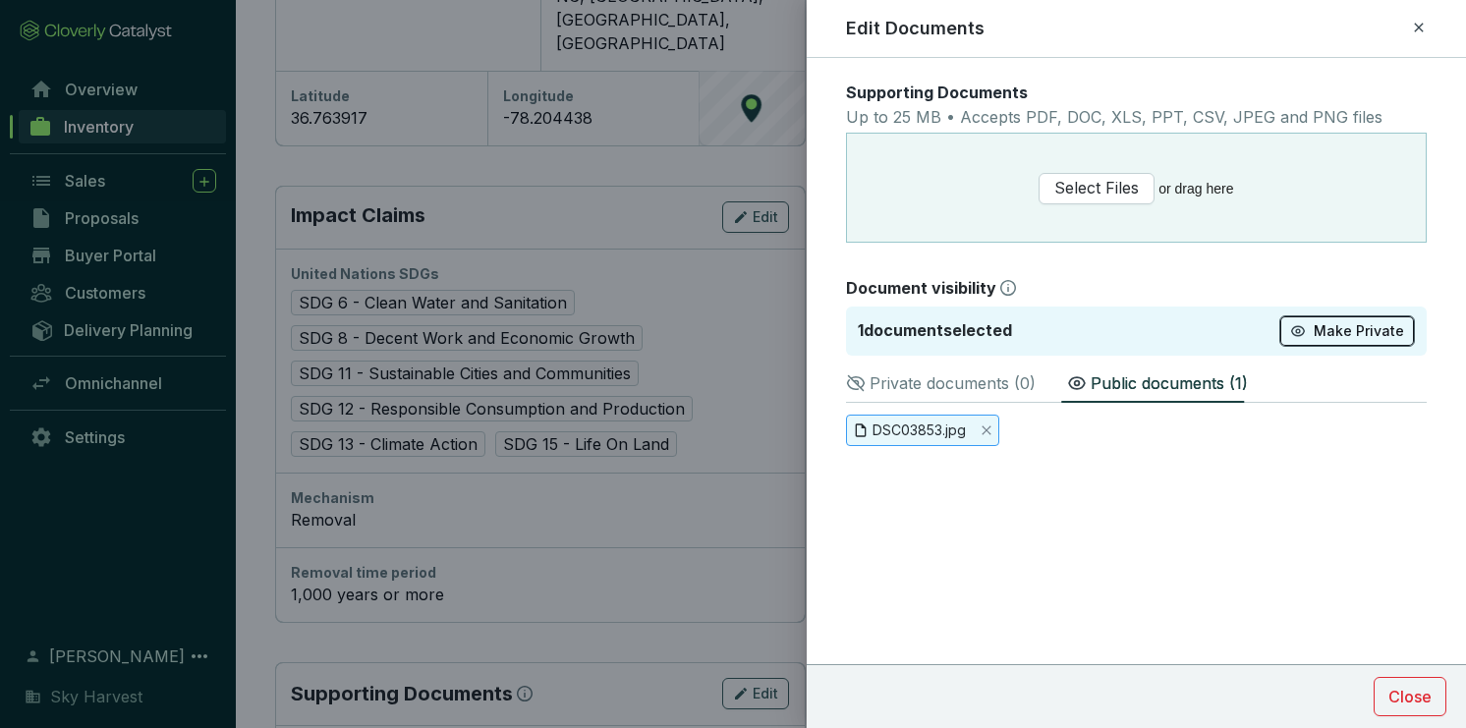
click at [1317, 331] on button "Make Private" at bounding box center [1347, 330] width 136 height 31
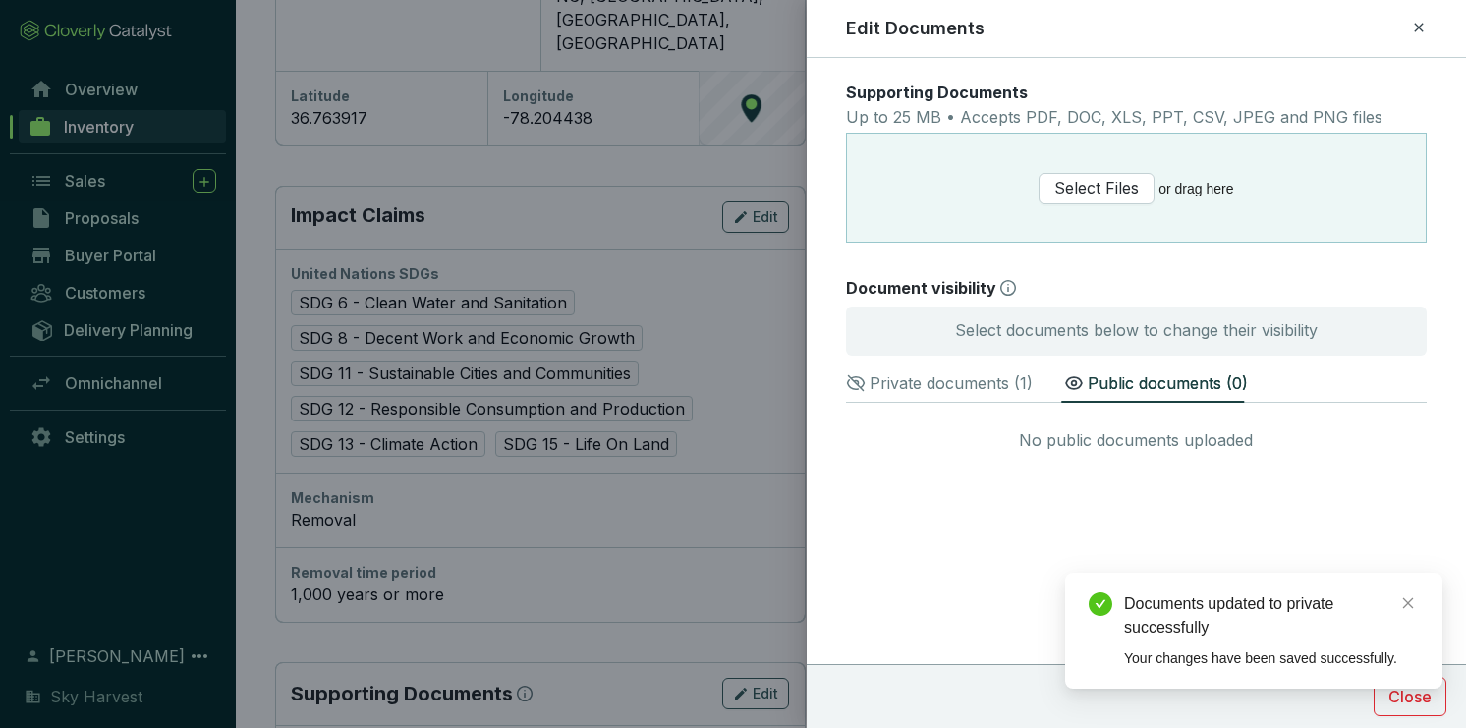
click at [967, 389] on p "Private documents ( 1 )" at bounding box center [951, 383] width 163 height 24
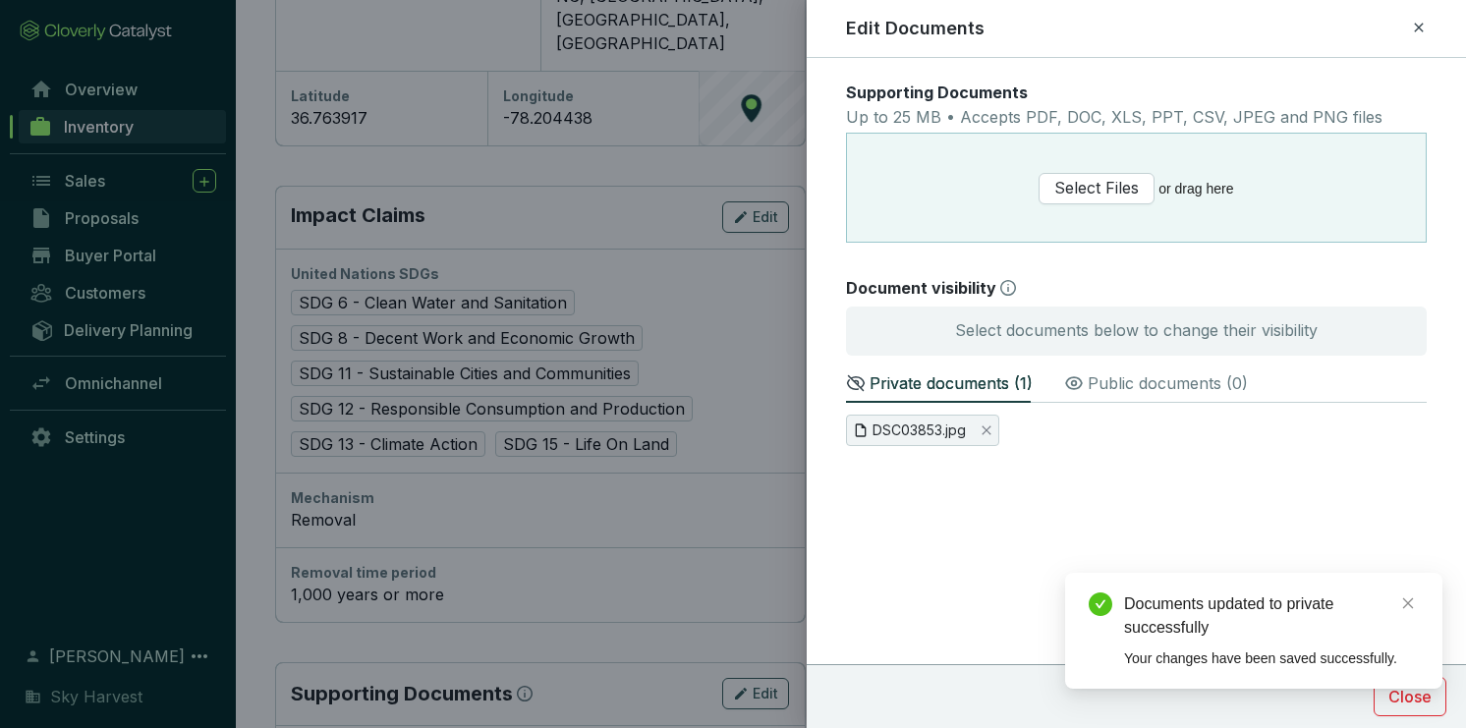
click at [1341, 538] on form "Supporting Documents Up to 25 MB • Accepts PDF, DOC, XLS, PPT, CSV, JPEG and PN…" at bounding box center [1136, 337] width 659 height 510
click at [1409, 599] on icon "close" at bounding box center [1408, 603] width 14 height 14
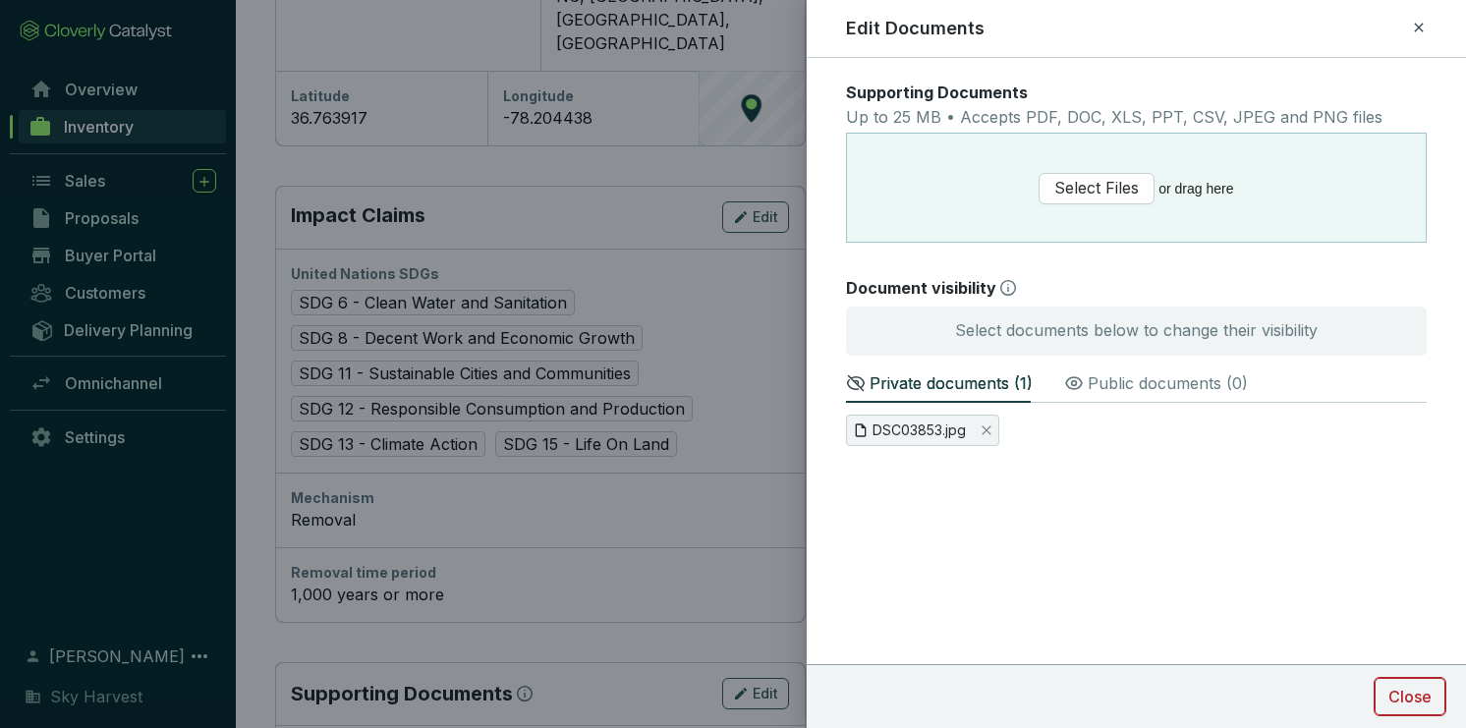
click at [1403, 701] on span "Close" at bounding box center [1409, 697] width 43 height 24
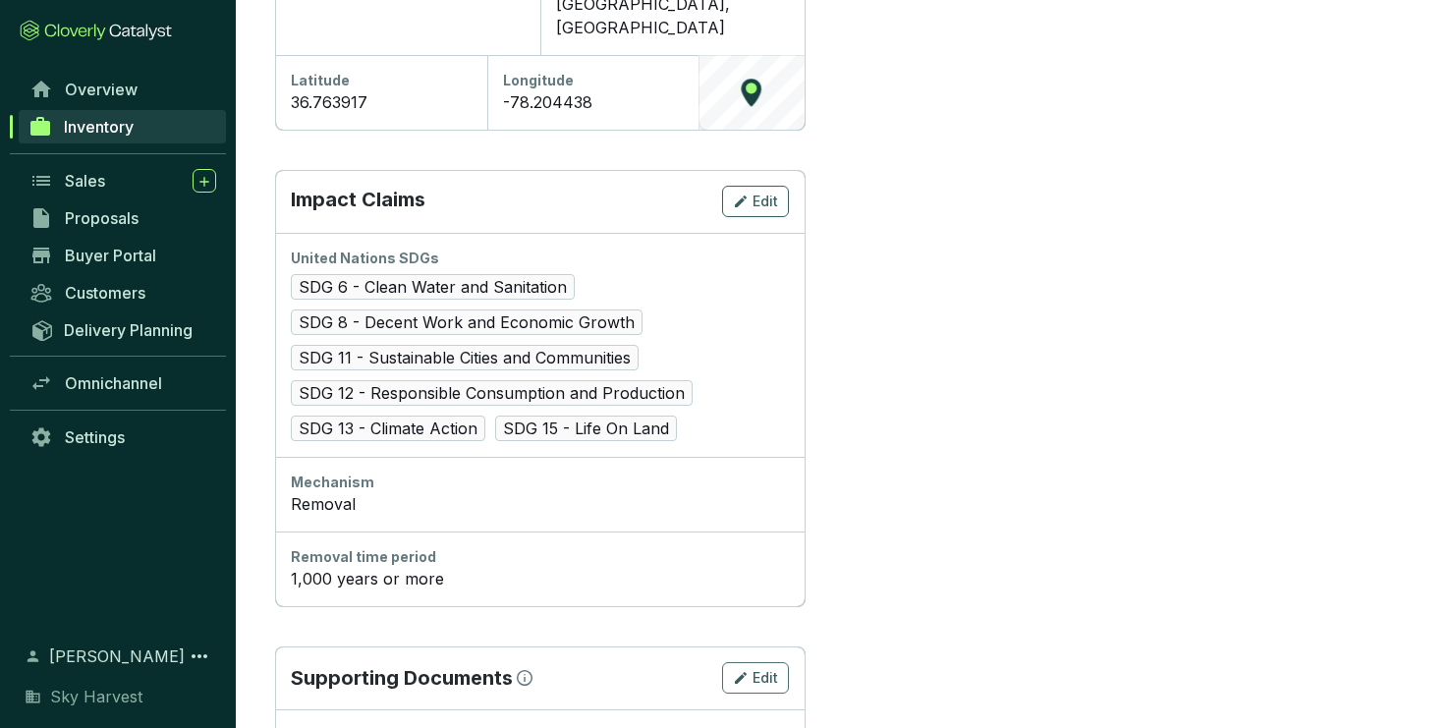
scroll to position [939, 0]
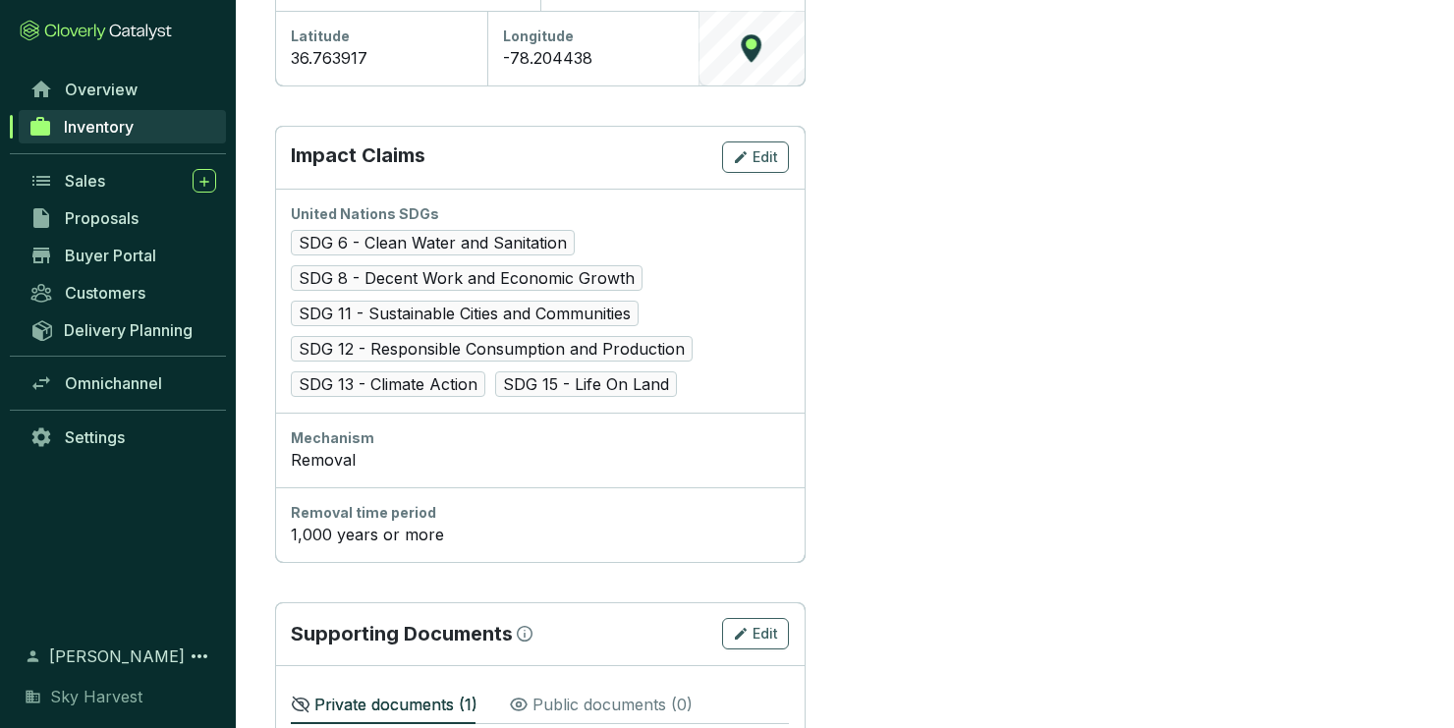
click at [1064, 531] on section "Project details Edit Main image Supporting images Short description Sky Harvest…" at bounding box center [1130, 65] width 570 height 1431
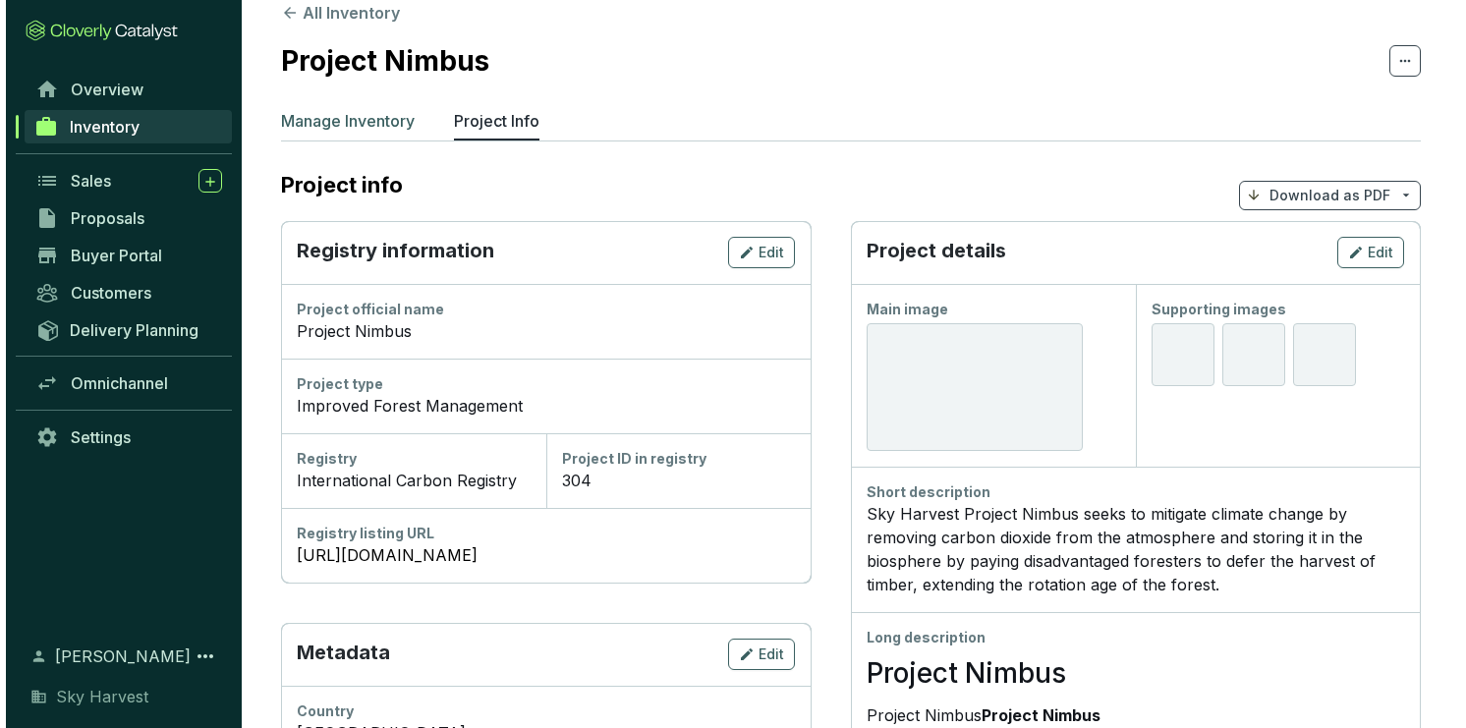
scroll to position [0, 0]
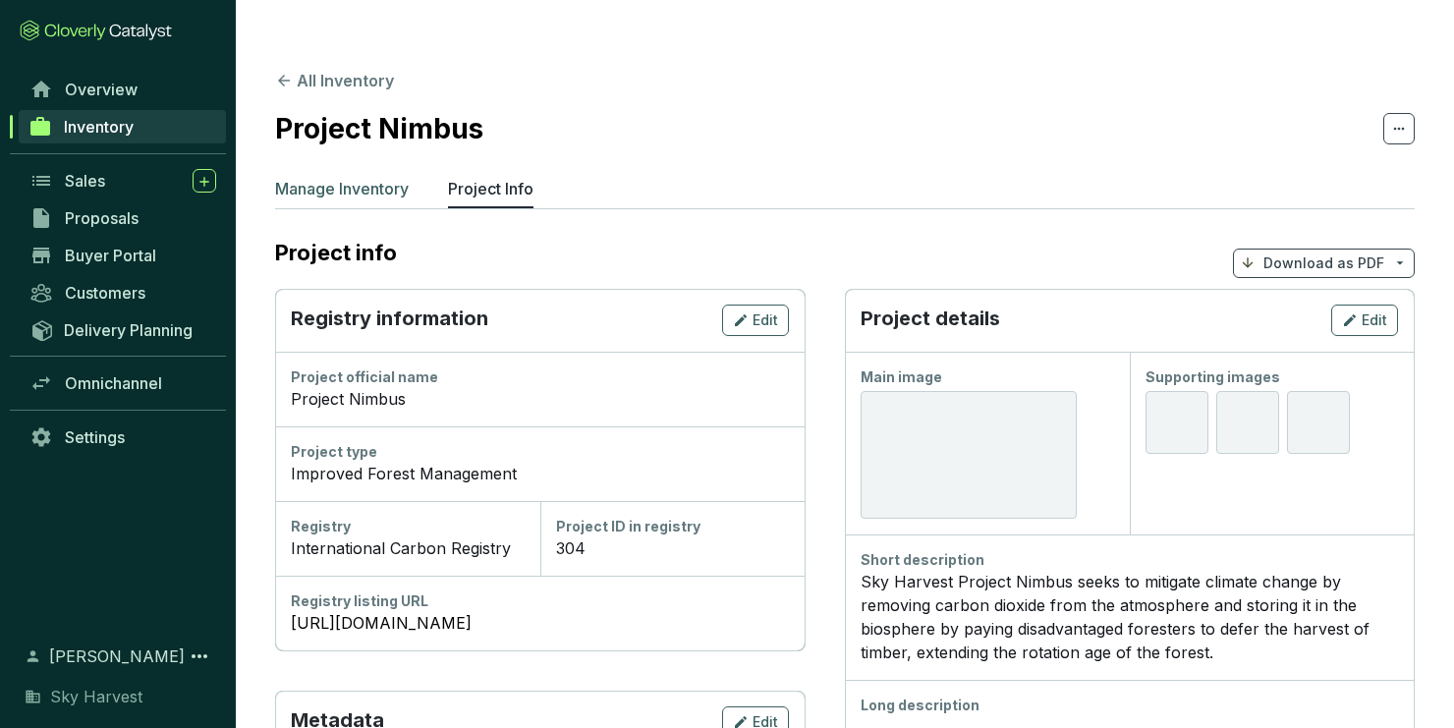
click at [342, 177] on p "Manage Inventory" at bounding box center [342, 189] width 134 height 24
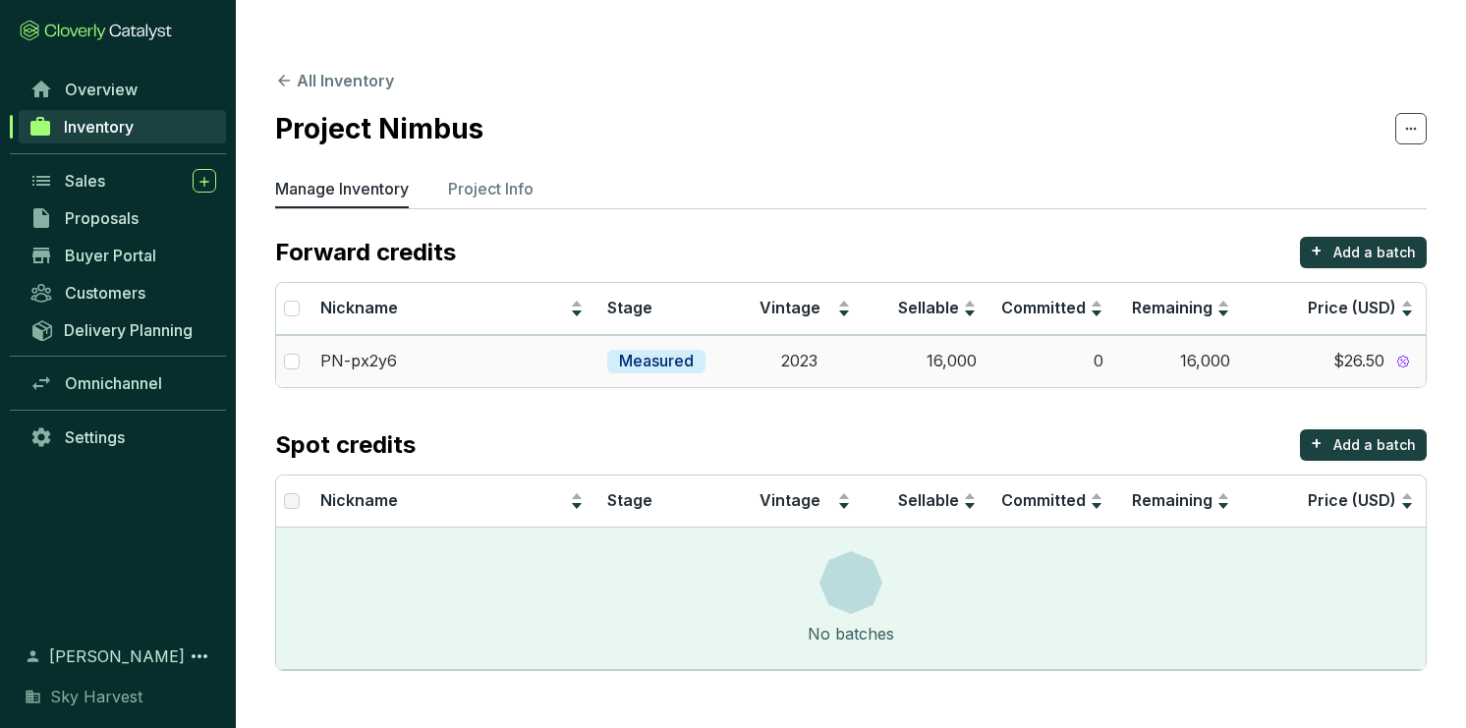
click at [508, 351] on div "PN-px2y6" at bounding box center [452, 362] width 264 height 22
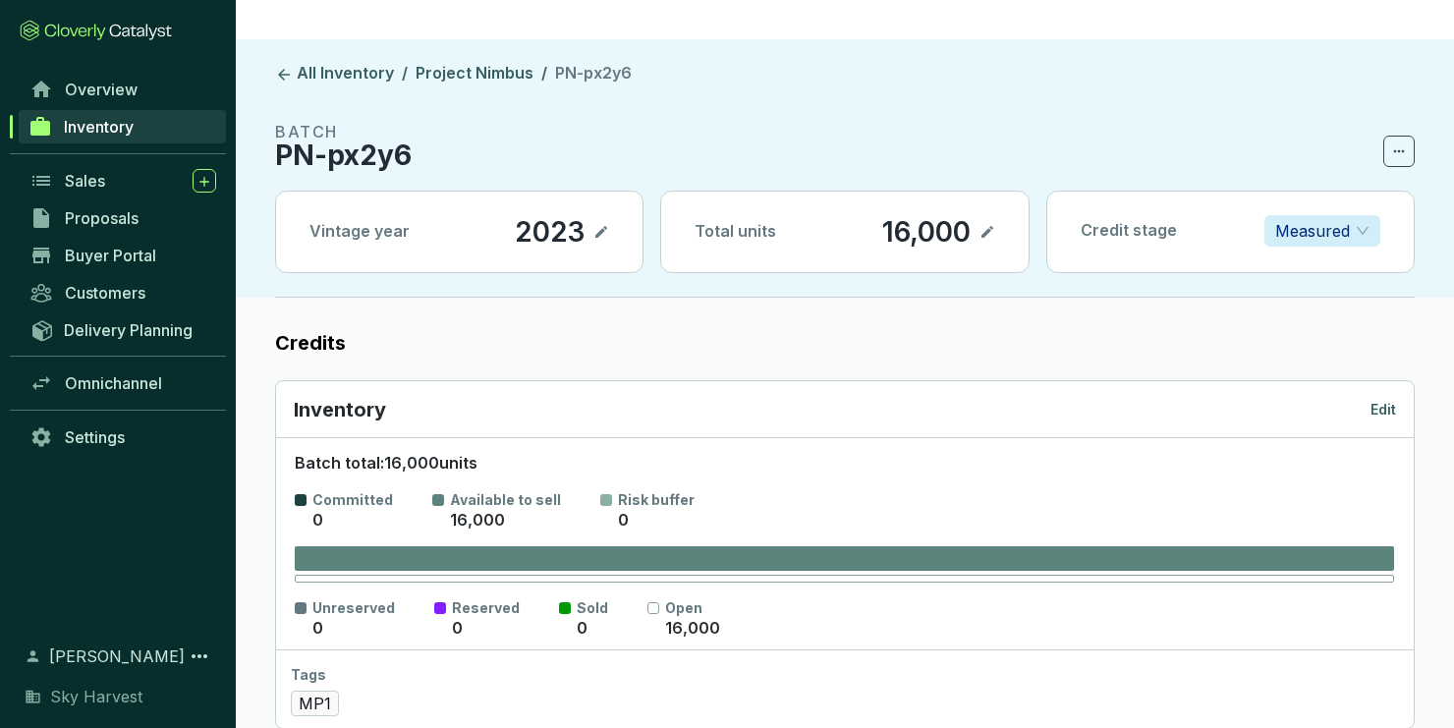
click at [1387, 384] on div "Inventory Edit" at bounding box center [845, 409] width 1138 height 57
click at [1388, 400] on p "Edit" at bounding box center [1384, 410] width 26 height 20
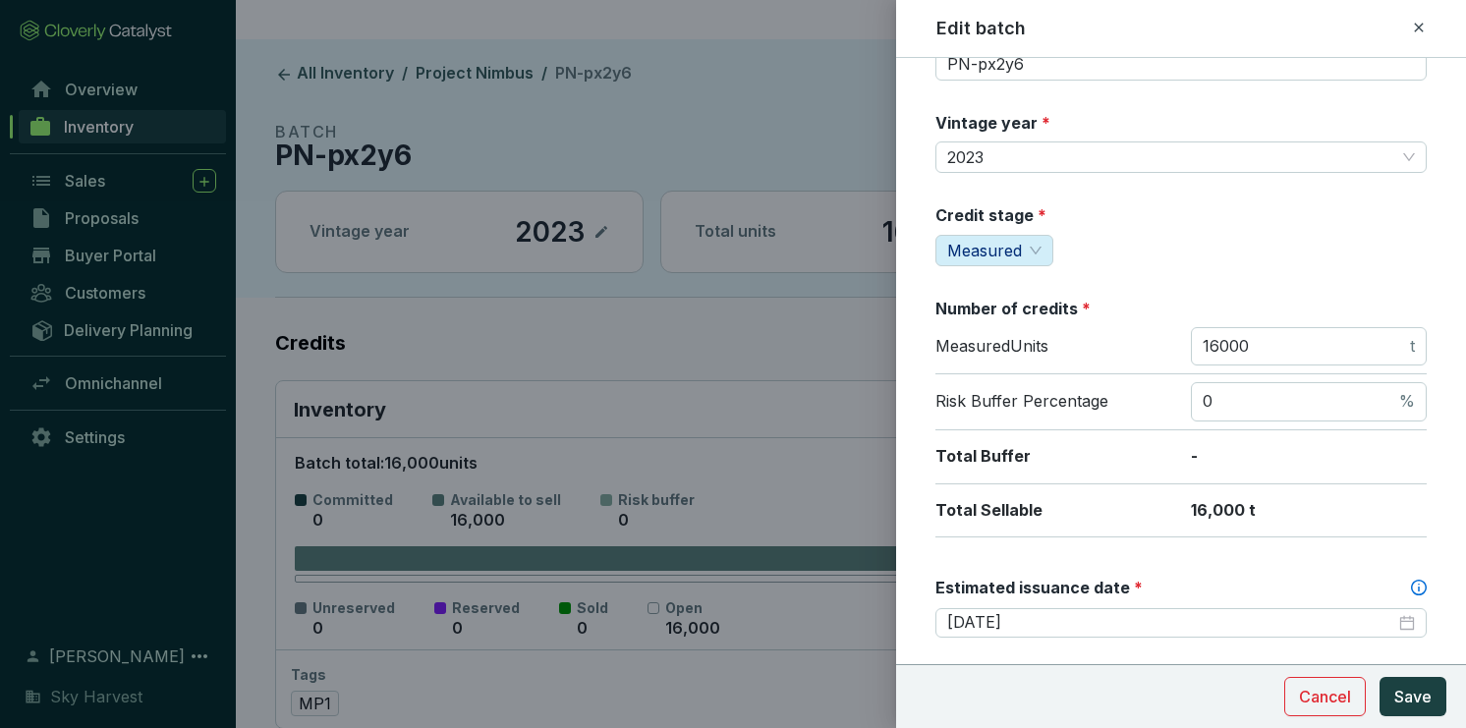
scroll to position [157, 0]
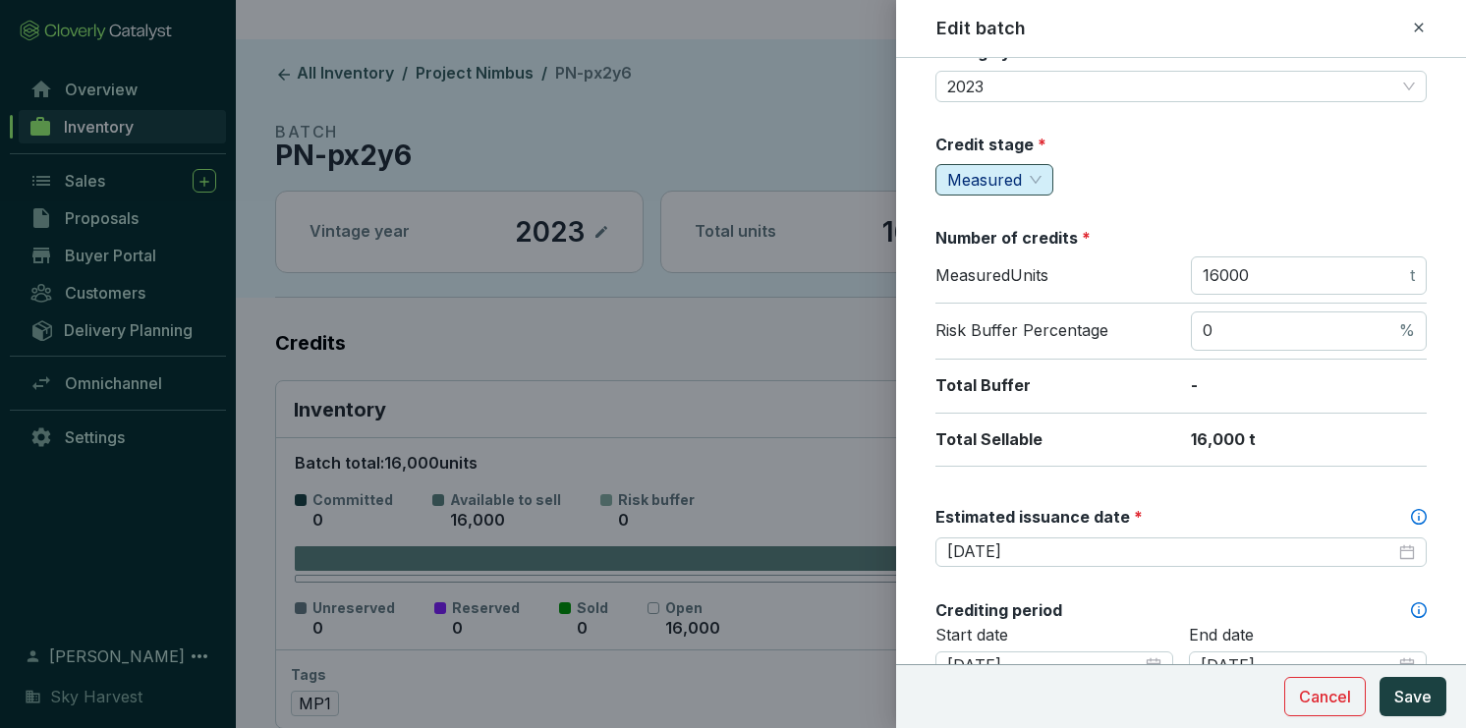
click at [1025, 175] on span "Measured" at bounding box center [994, 179] width 94 height 29
click at [1152, 182] on div "Credit stage * Measured" at bounding box center [1180, 165] width 491 height 62
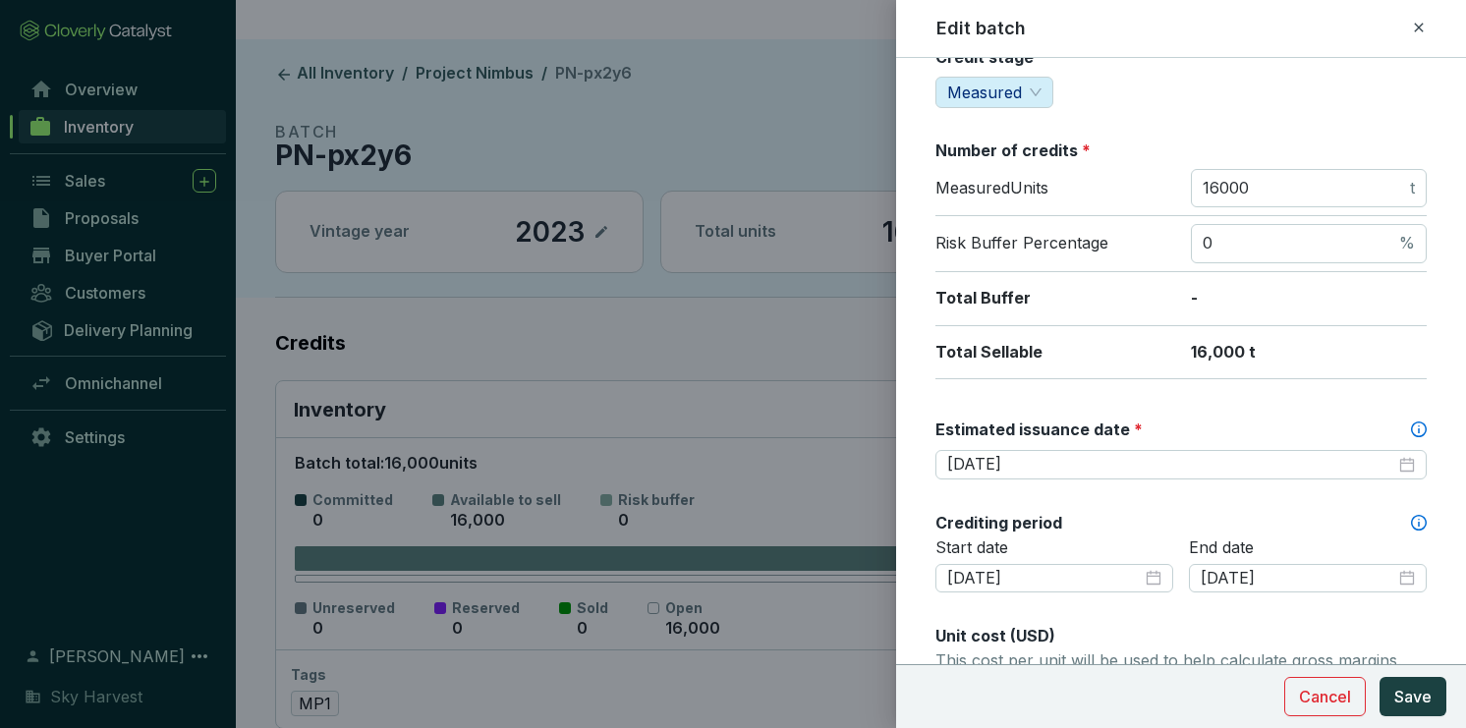
scroll to position [314, 0]
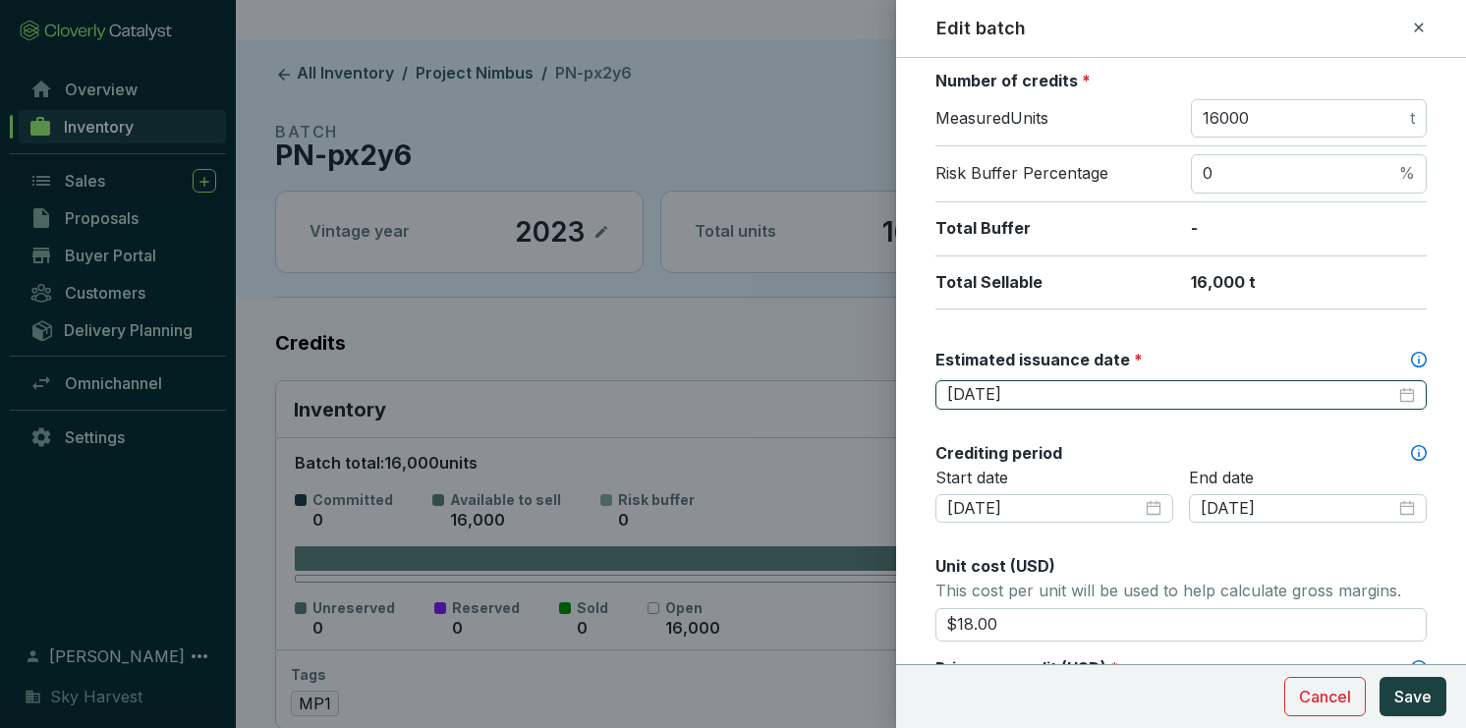
click at [997, 397] on input "[DATE]" at bounding box center [1171, 395] width 448 height 22
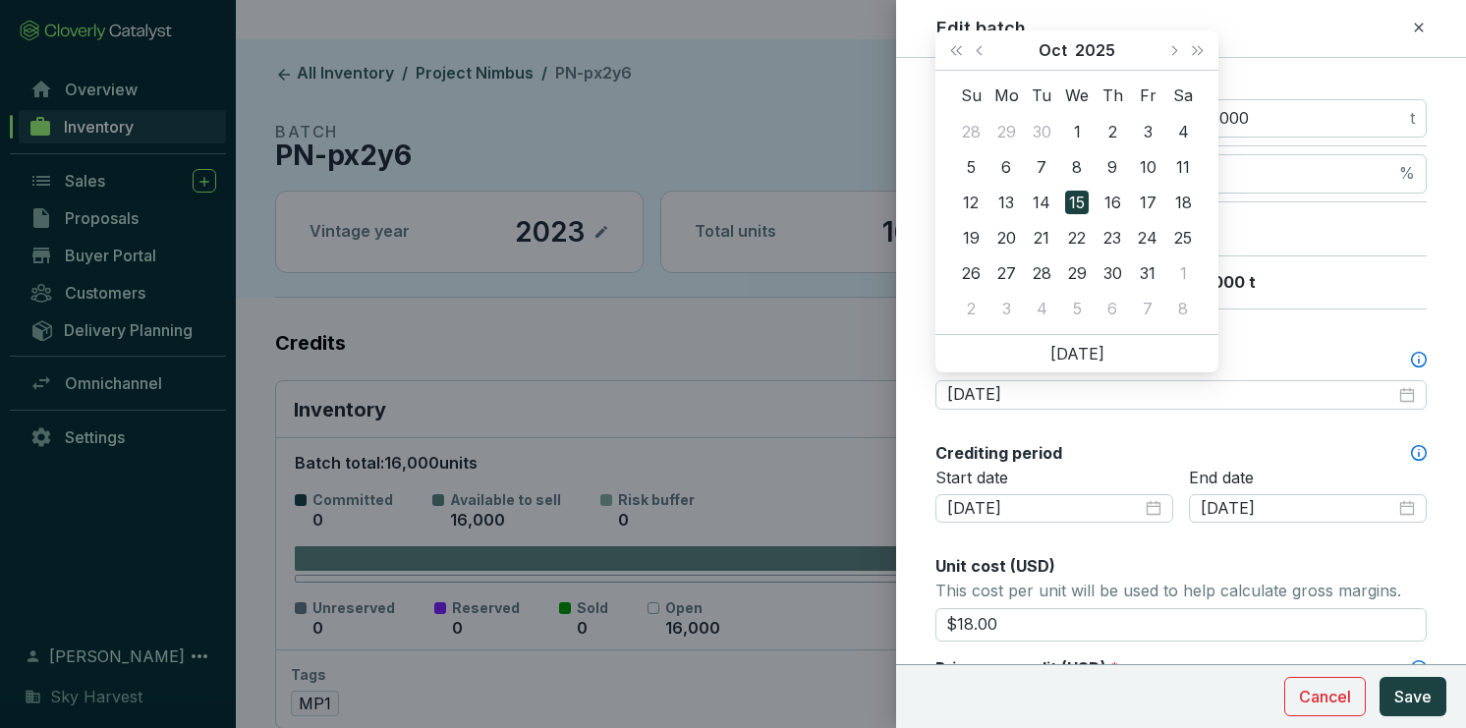
click at [1276, 349] on div "Estimated issuance date *" at bounding box center [1180, 360] width 491 height 22
click at [1276, 384] on input "[DATE]" at bounding box center [1171, 395] width 448 height 22
click at [1216, 422] on div "Batch name * This is the internal name that will be used throughout Catalyst. P…" at bounding box center [1180, 731] width 491 height 1929
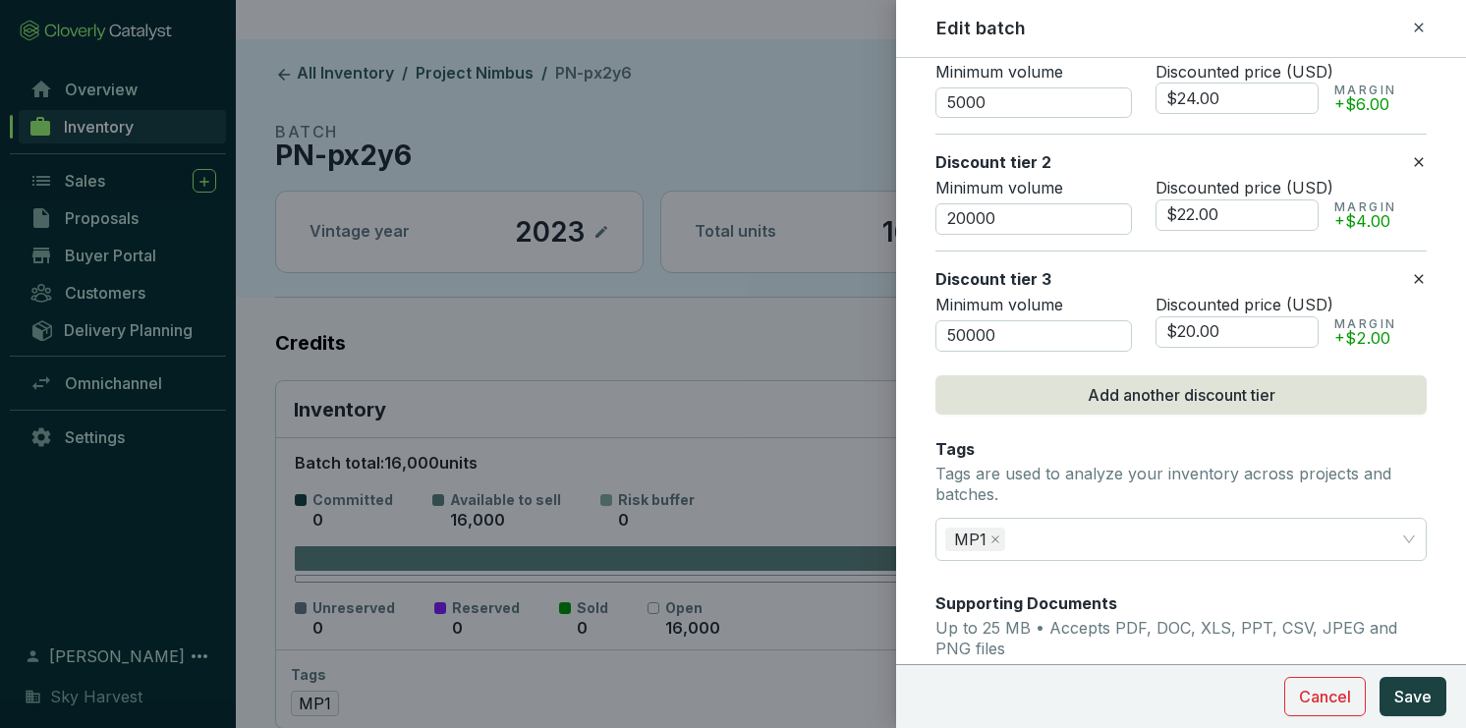
scroll to position [1100, 0]
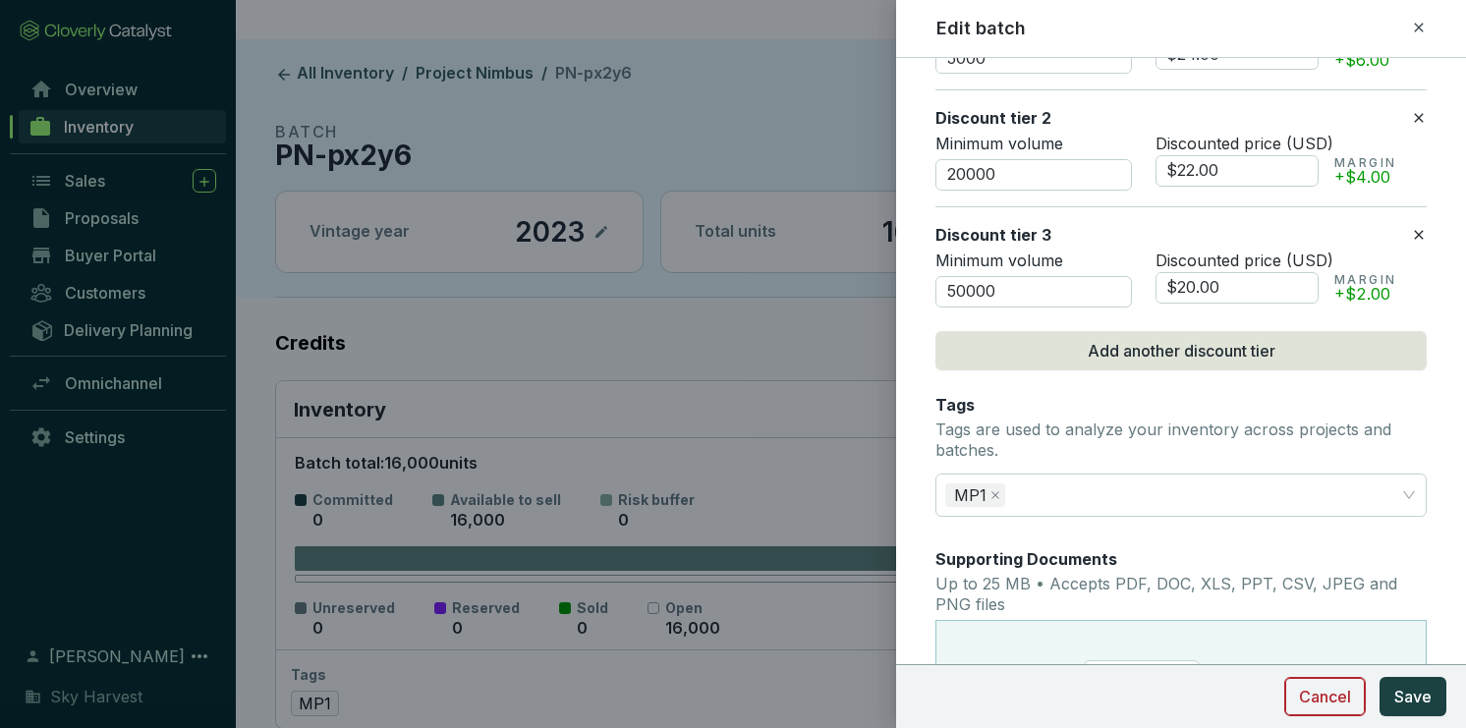
click at [1332, 701] on span "Cancel" at bounding box center [1325, 697] width 52 height 24
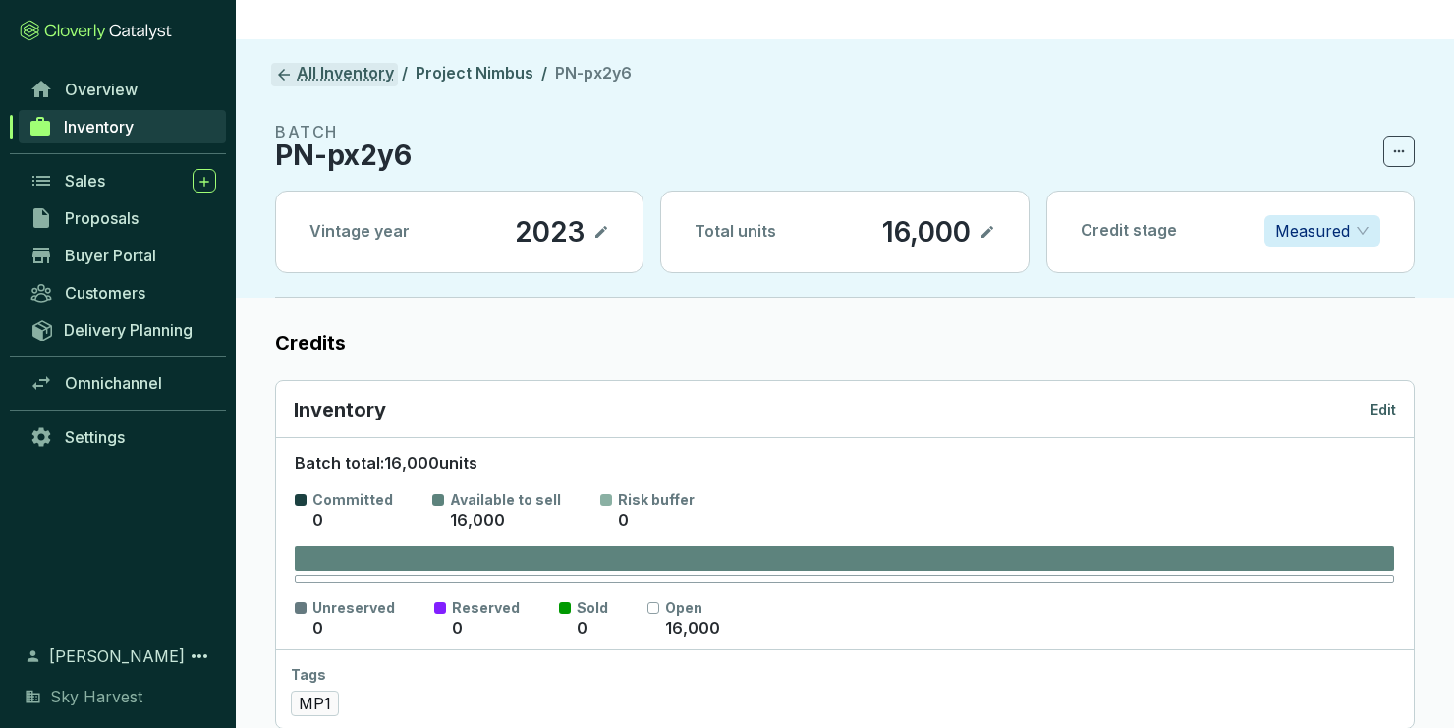
click at [283, 66] on icon at bounding box center [284, 75] width 18 height 18
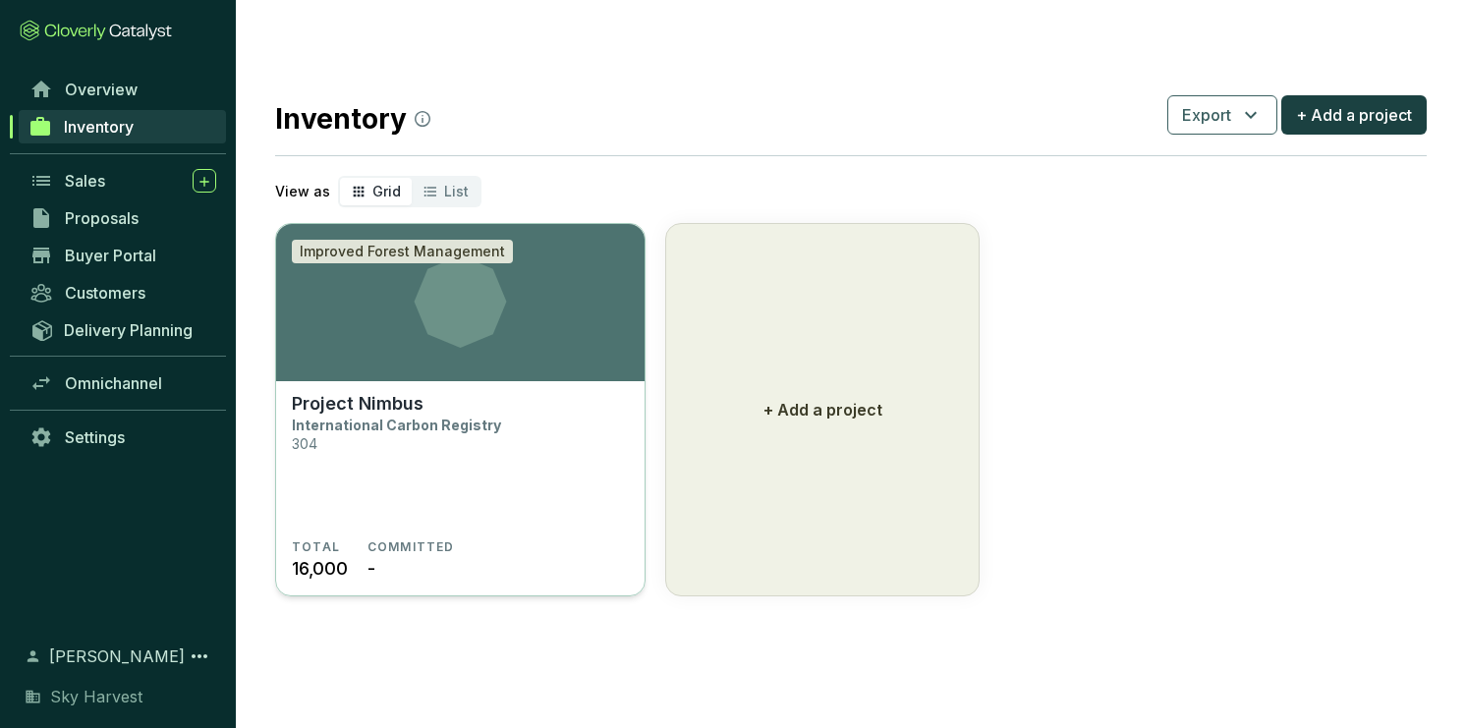
click at [439, 417] on p "International Carbon Registry" at bounding box center [396, 425] width 209 height 17
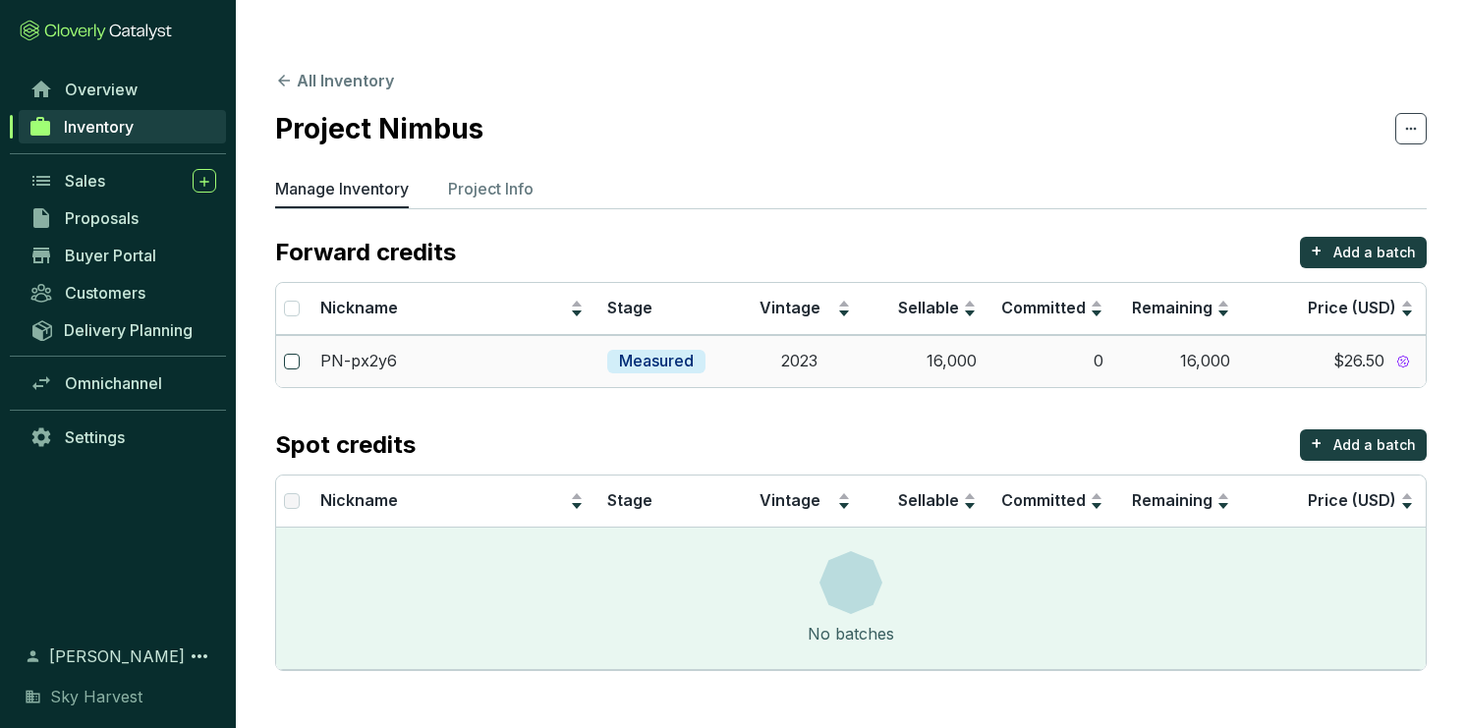
click at [296, 354] on input "checkbox" at bounding box center [292, 362] width 16 height 16
checkbox input "true"
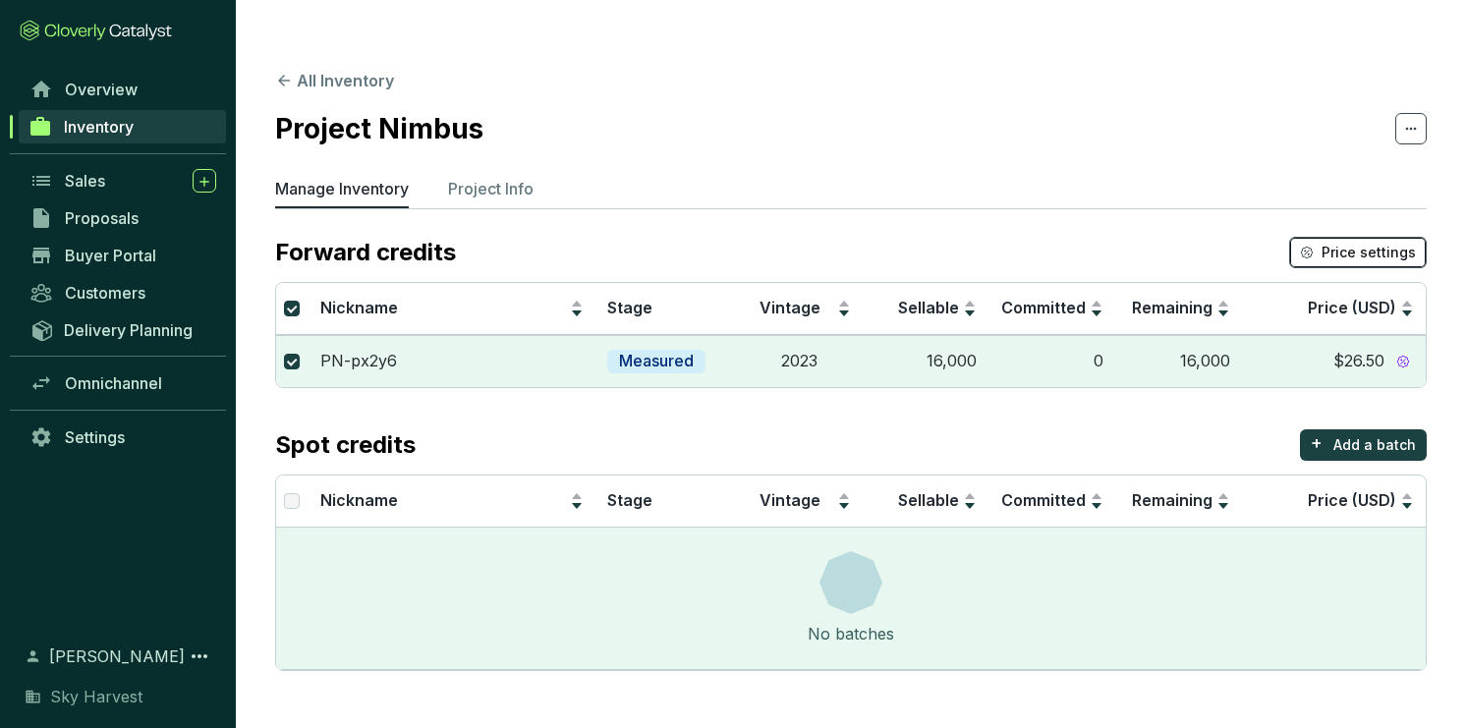
click at [1399, 243] on span "Price settings" at bounding box center [1368, 253] width 94 height 20
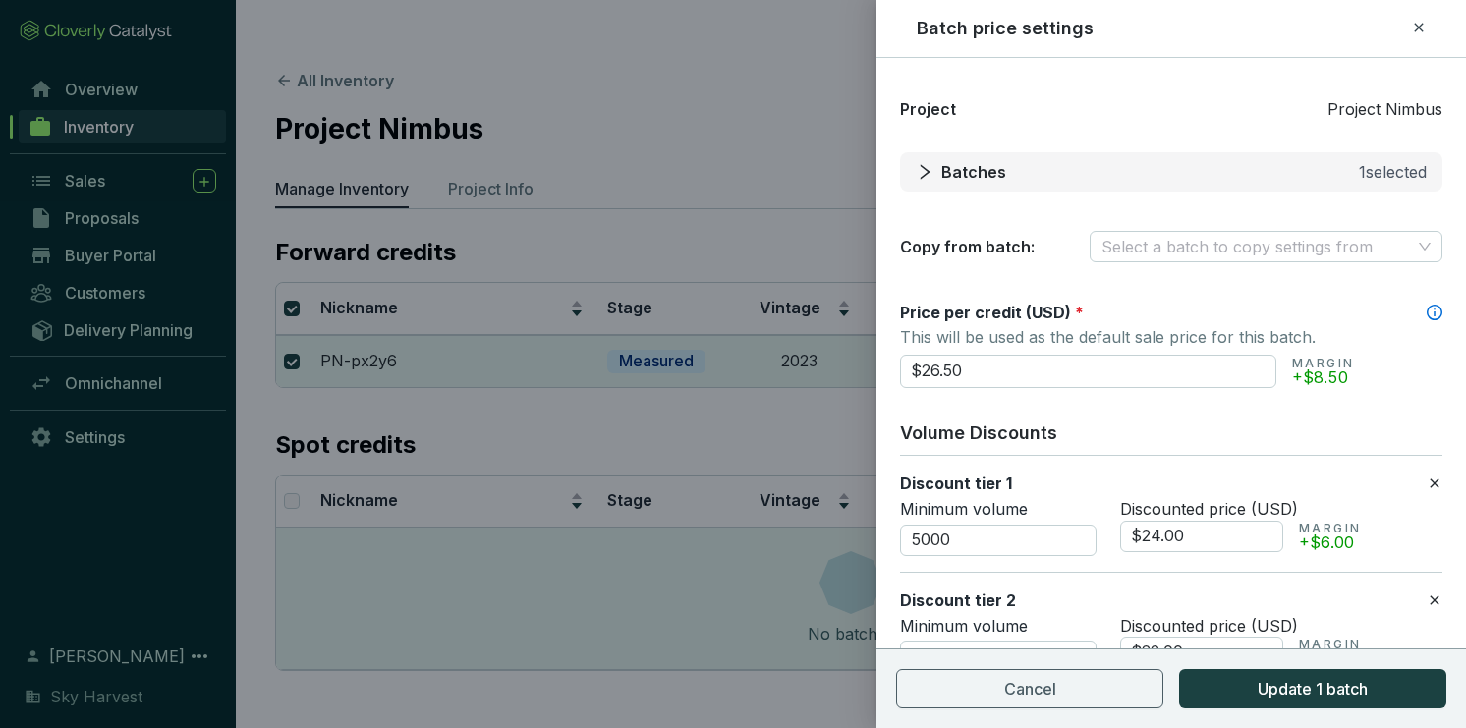
click at [916, 172] on icon "right" at bounding box center [925, 172] width 18 height 18
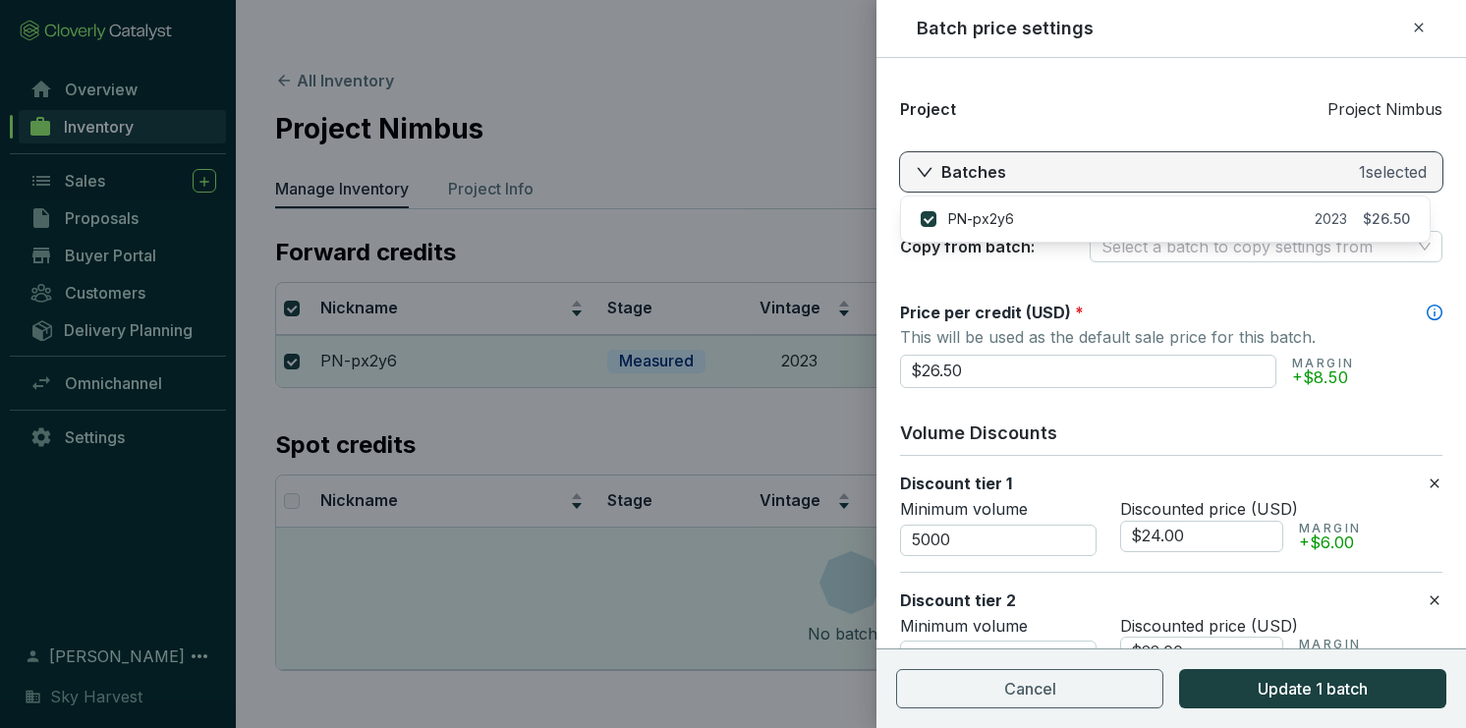
click at [916, 172] on icon "right" at bounding box center [925, 172] width 18 height 18
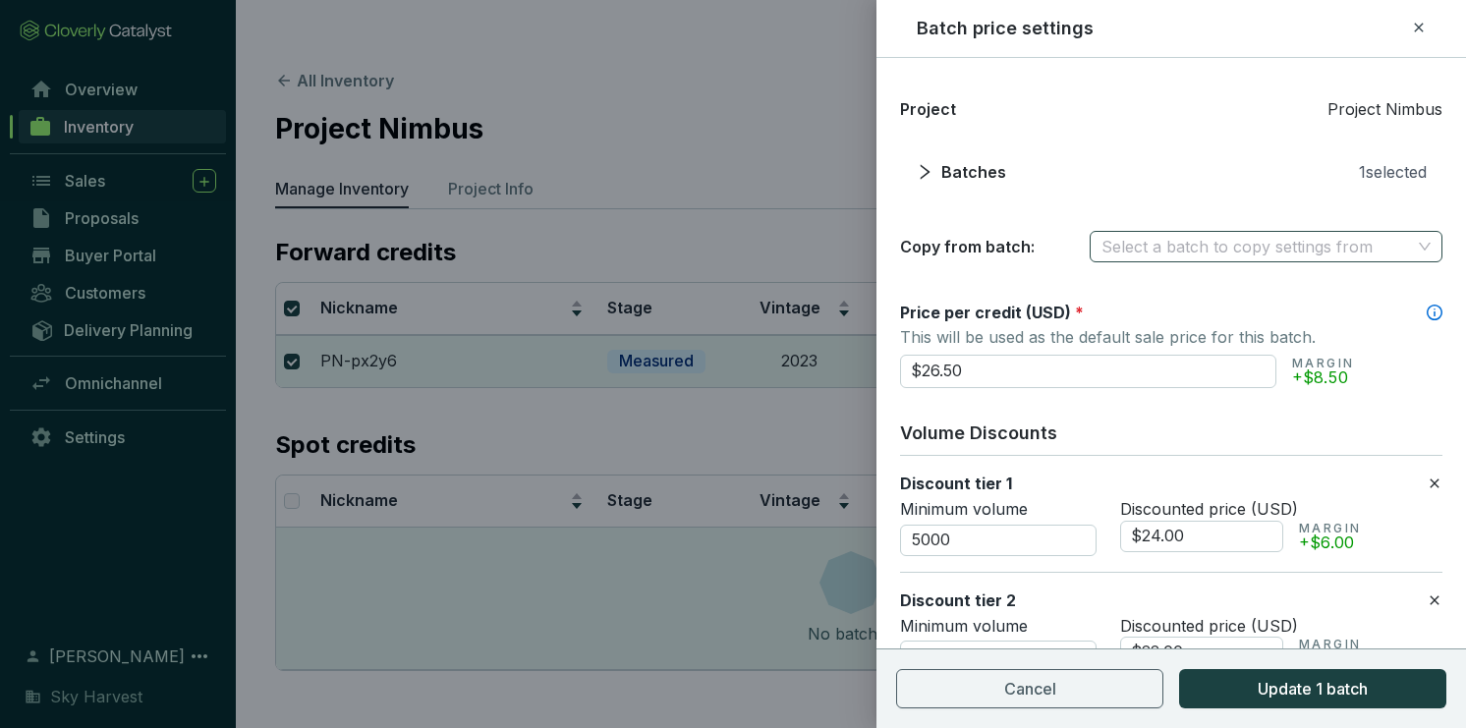
click at [1148, 250] on input "search" at bounding box center [1255, 246] width 309 height 29
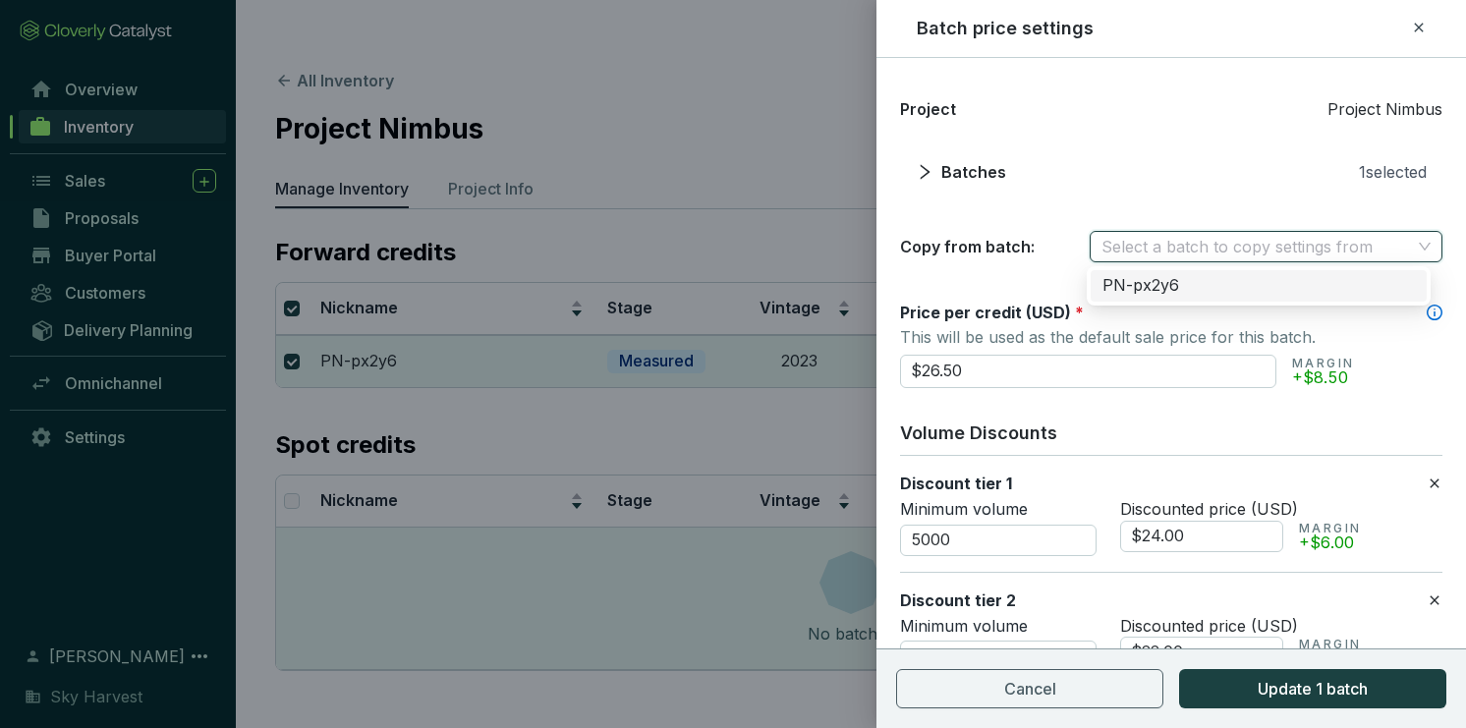
click at [1136, 214] on section "Project Project Nimbus Batches 1 selected Copy from batch: Select a batch to co…" at bounding box center [1171, 179] width 542 height 165
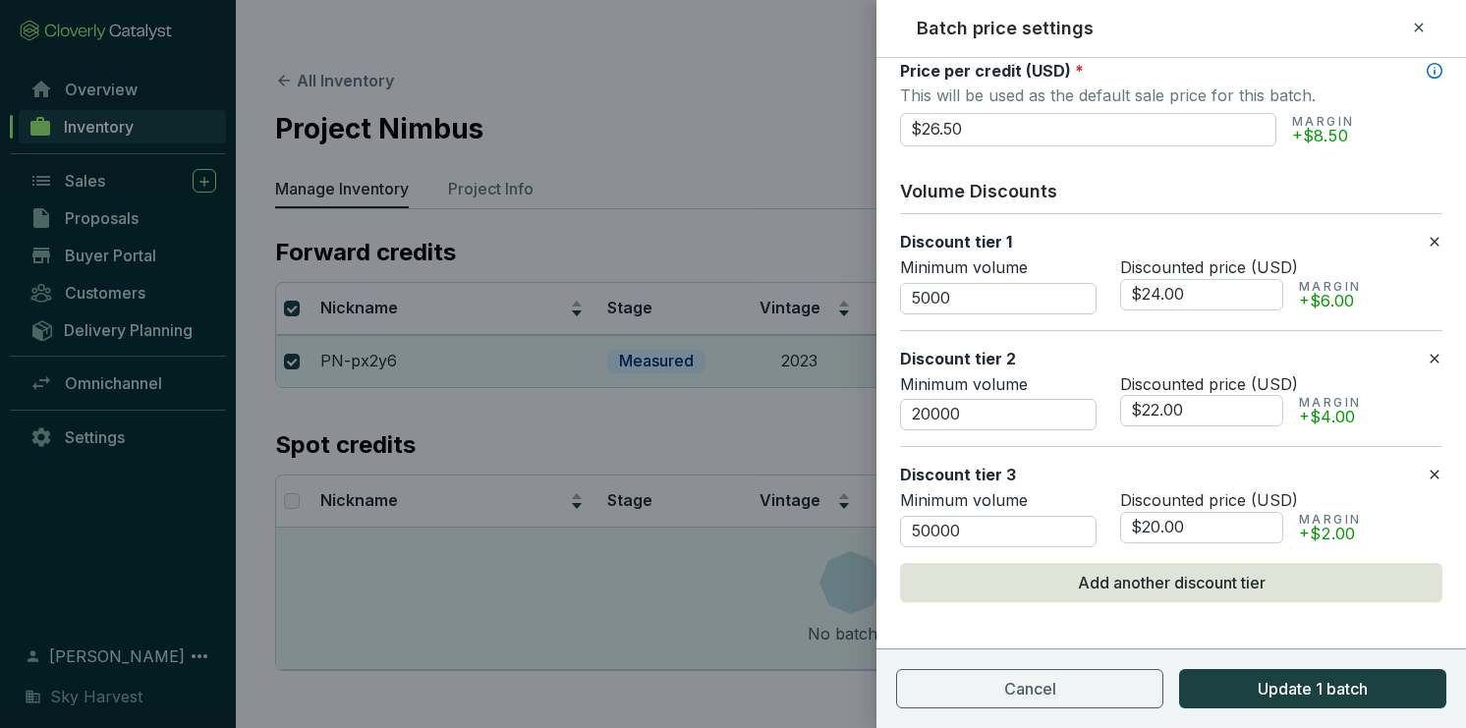
scroll to position [248, 0]
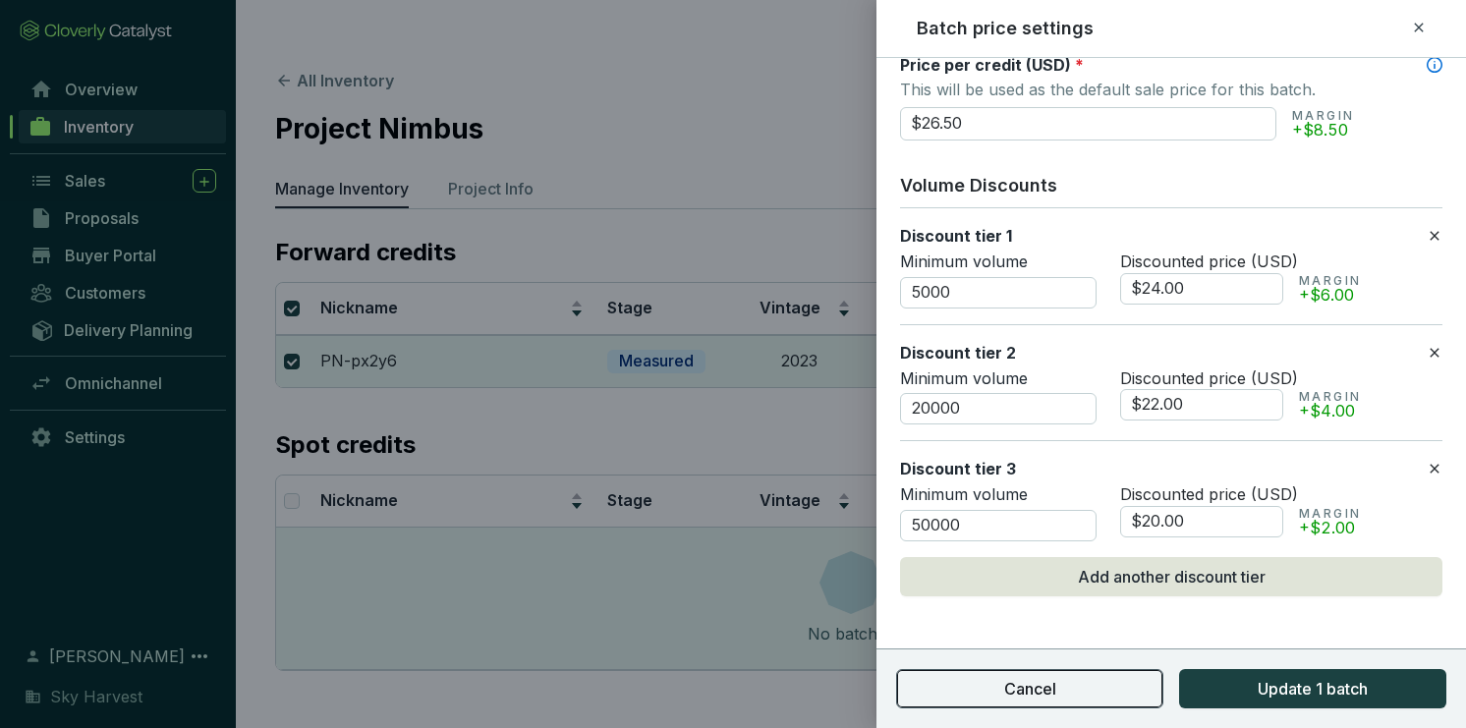
click at [1130, 698] on button "Cancel" at bounding box center [1029, 688] width 267 height 39
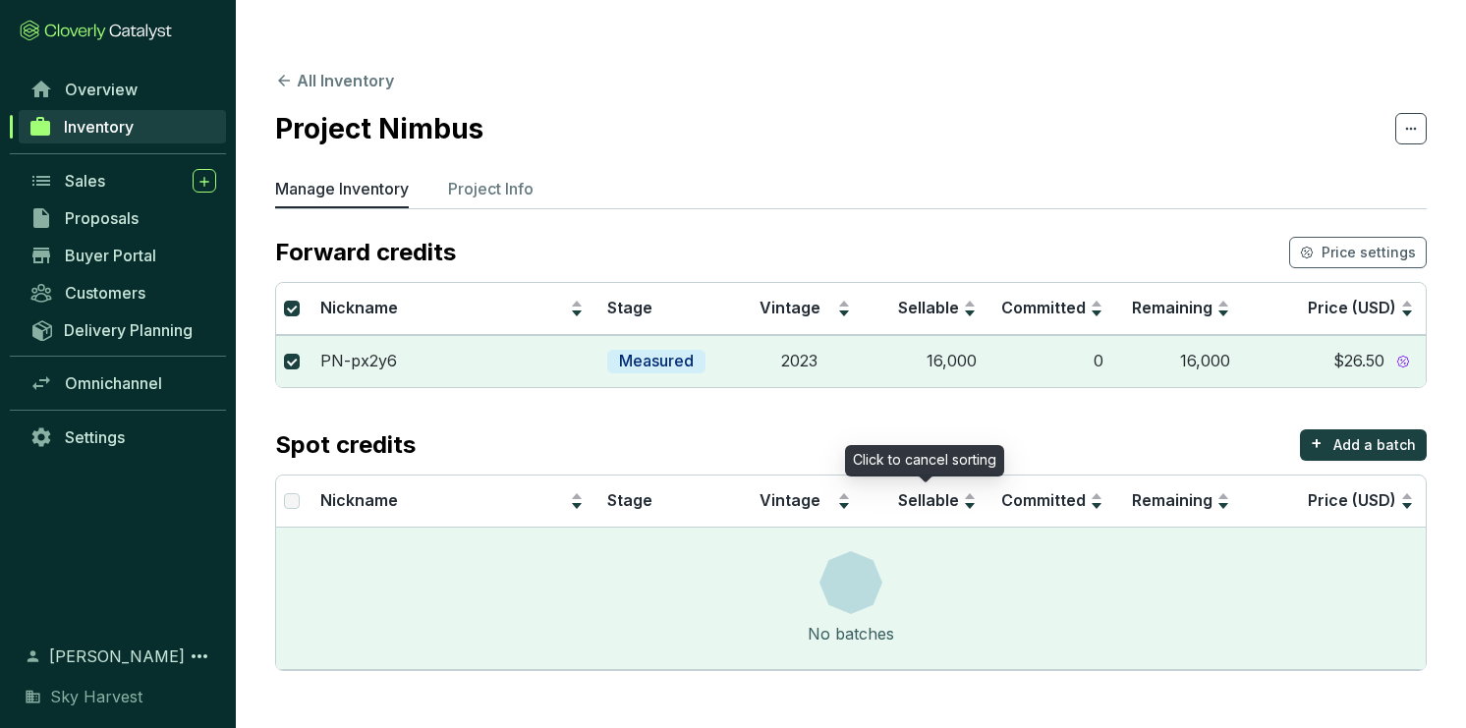
click at [830, 429] on div "Spot credits + Add a batch" at bounding box center [851, 444] width 1152 height 31
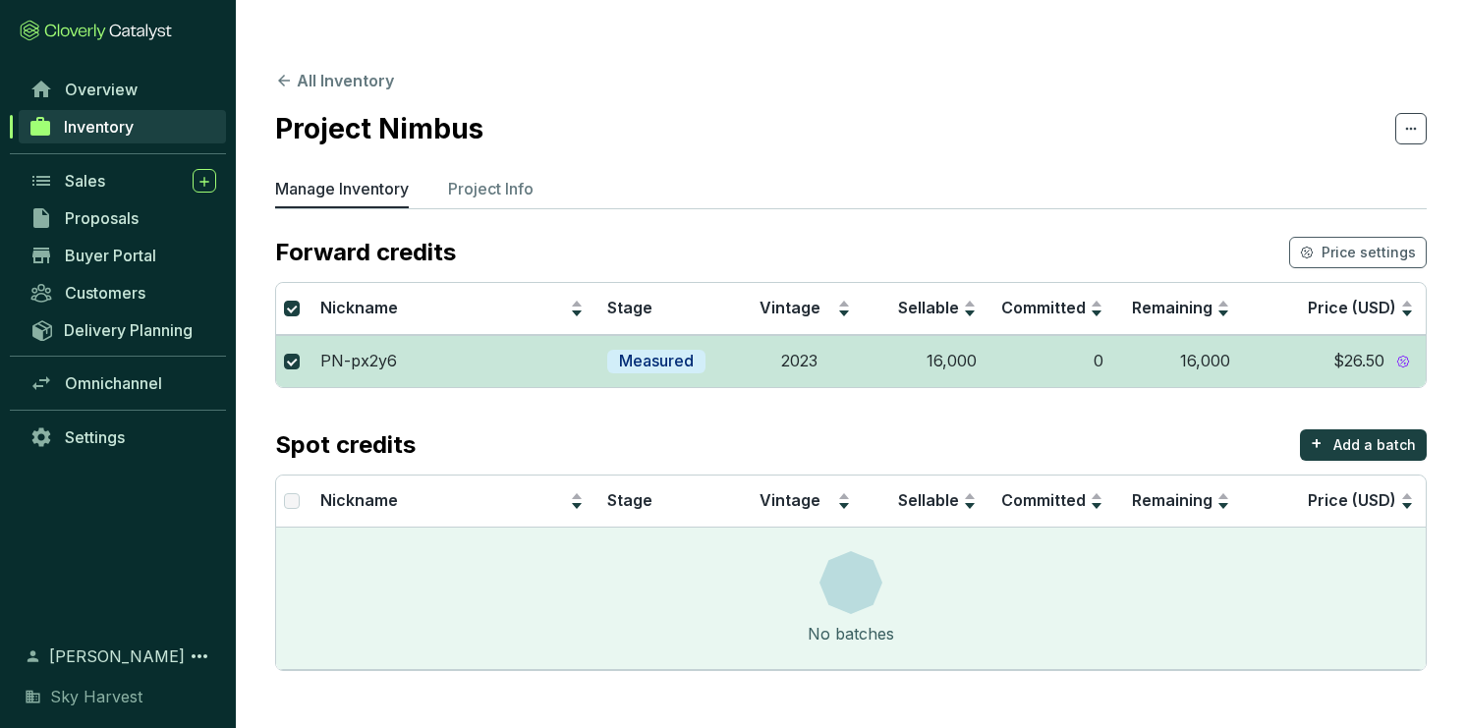
click at [342, 351] on p "PN-px2y6" at bounding box center [358, 362] width 77 height 22
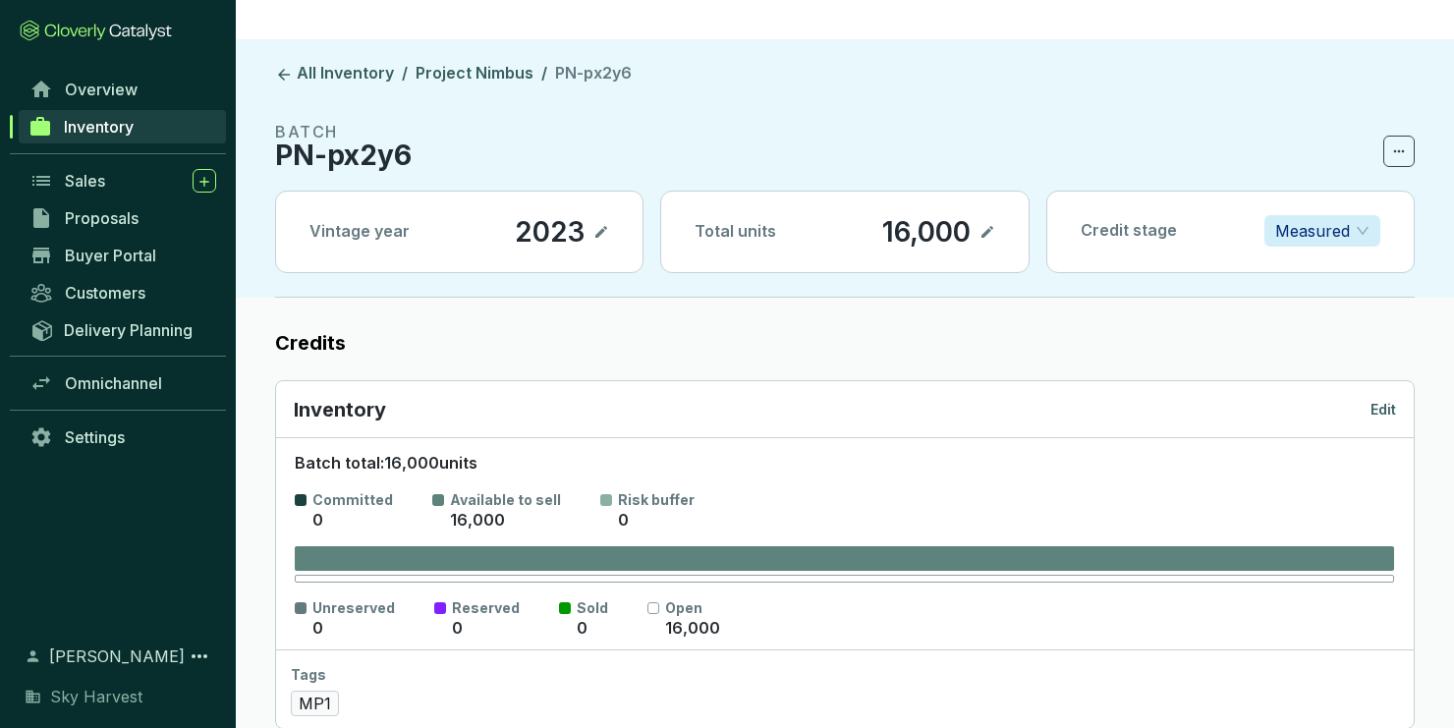
click at [1386, 400] on p "Edit" at bounding box center [1384, 410] width 26 height 20
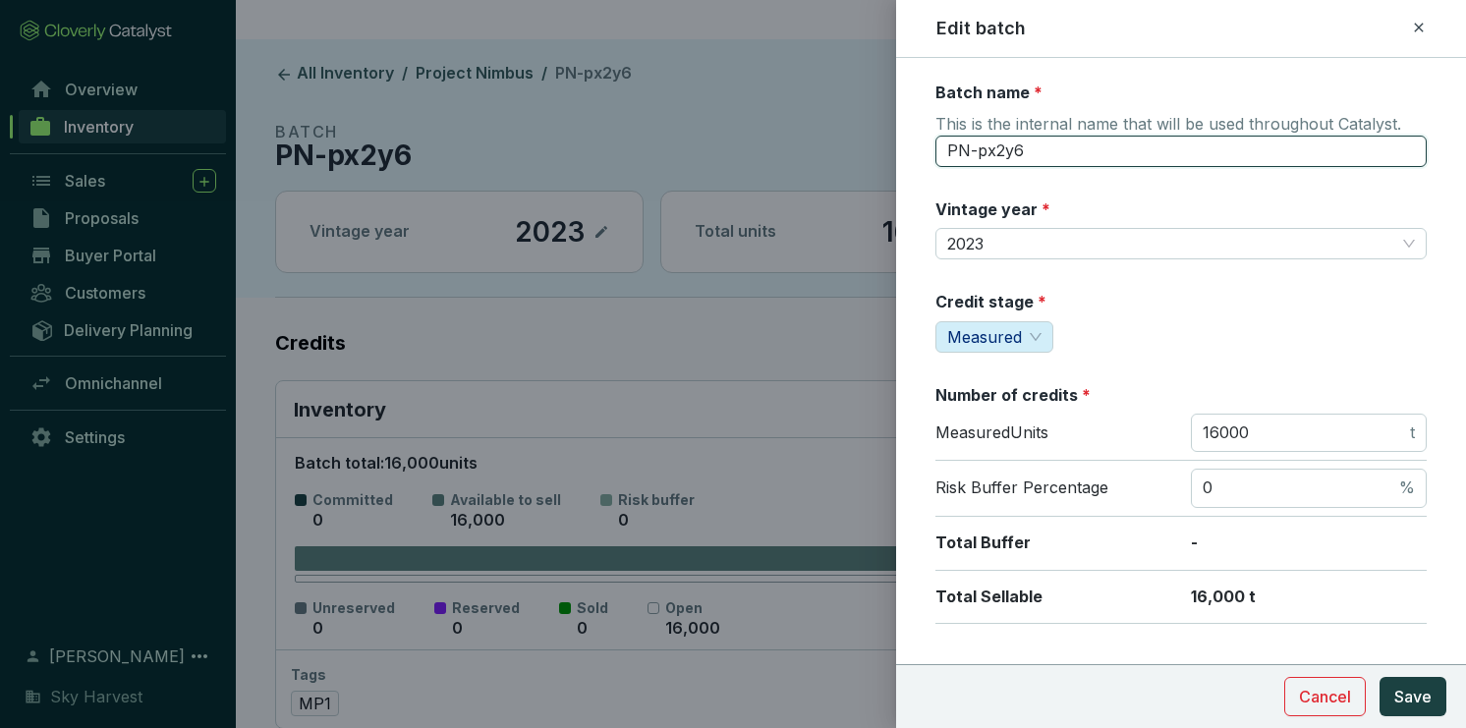
drag, startPoint x: 975, startPoint y: 146, endPoint x: 1183, endPoint y: 164, distance: 209.0
click at [1183, 164] on input "PN-px2y6" at bounding box center [1180, 151] width 491 height 31
type input "PN-MP1-V23"
click at [1409, 694] on span "Save" at bounding box center [1412, 697] width 37 height 24
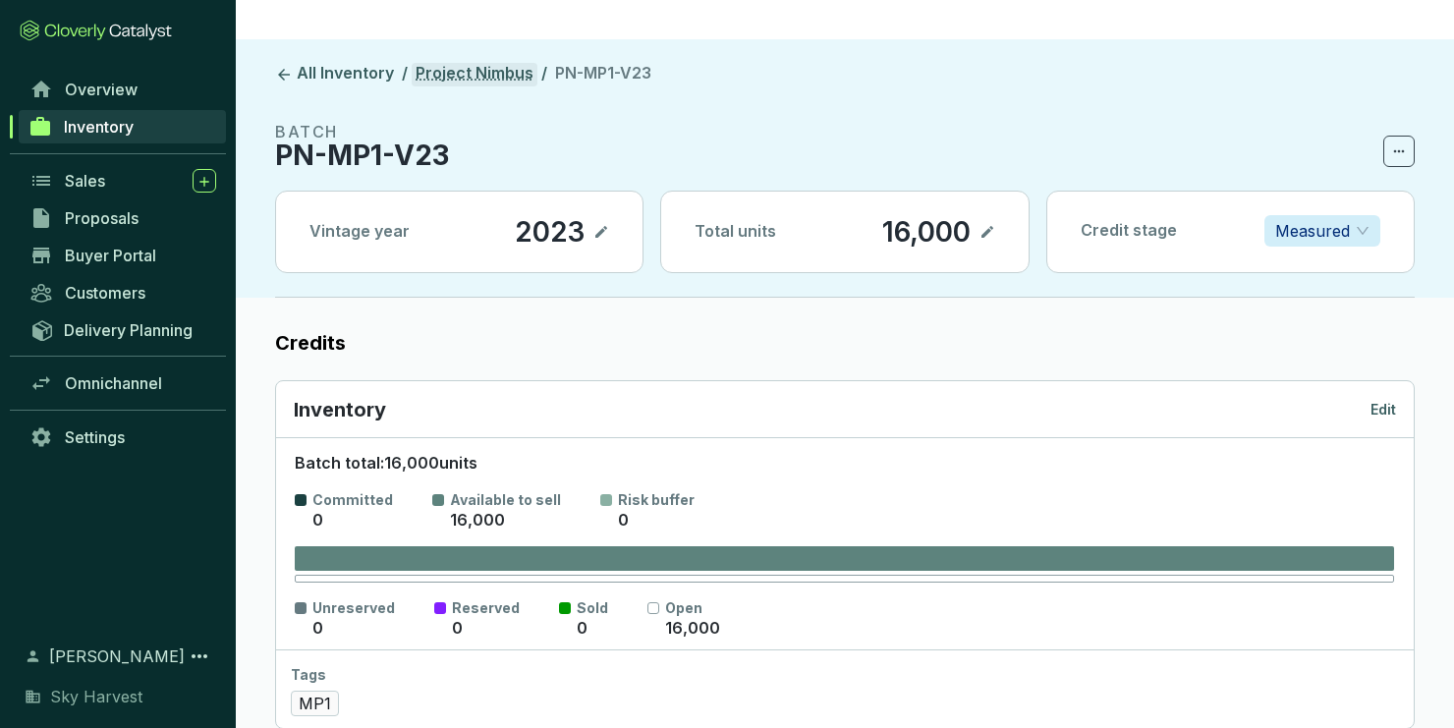
click at [478, 63] on link "Project Nimbus" at bounding box center [475, 75] width 126 height 24
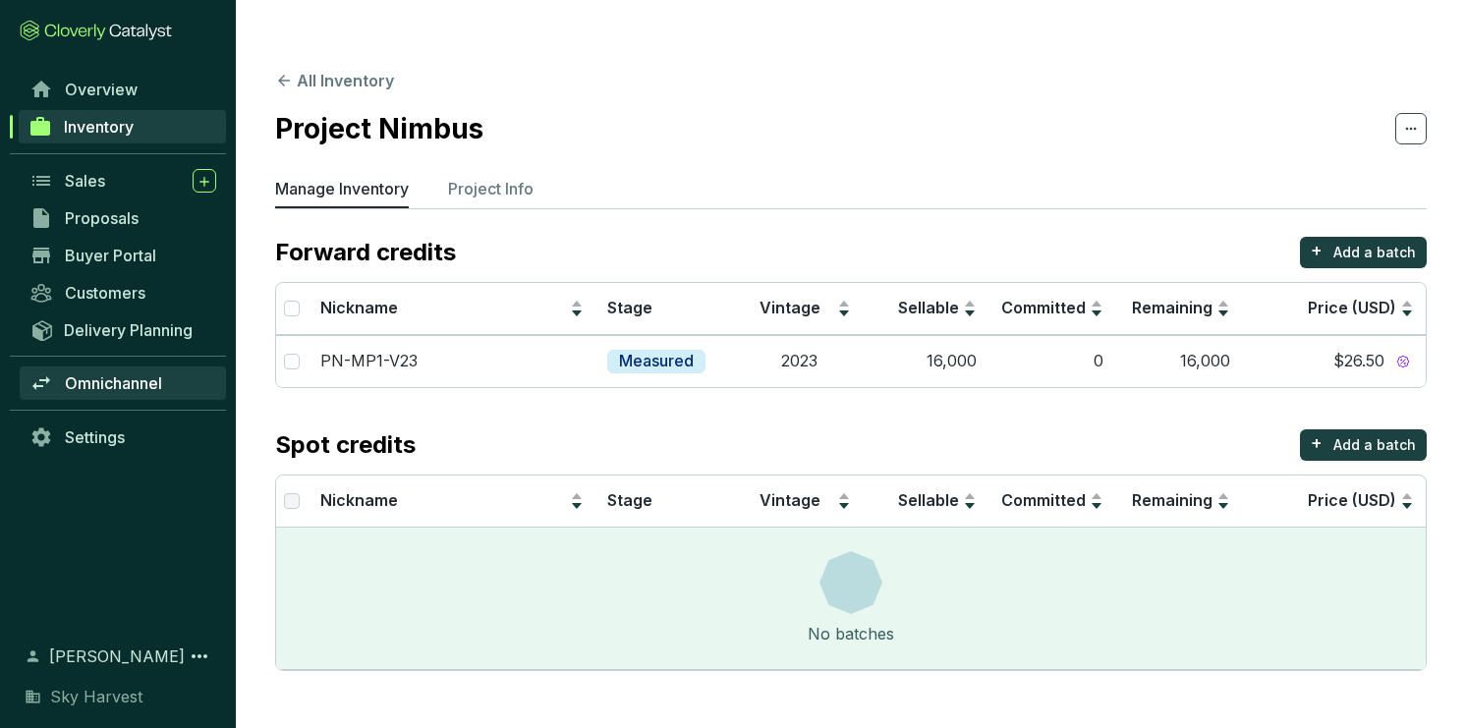
click at [149, 385] on span "Omnichannel" at bounding box center [113, 383] width 97 height 20
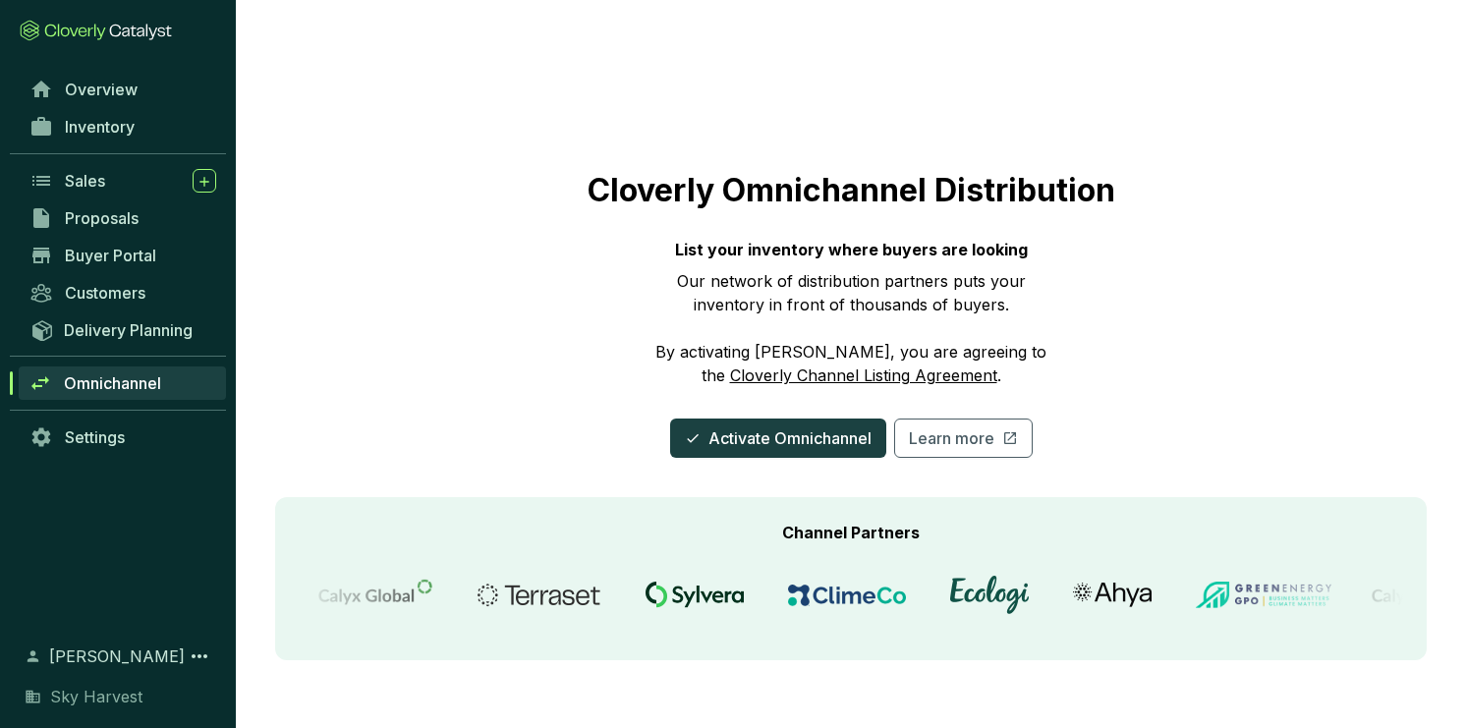
click at [1240, 317] on div "Cloverly Omnichannel Distribution List your inventory where buyers are looking …" at bounding box center [851, 263] width 1152 height 389
click at [46, 174] on icon at bounding box center [41, 181] width 24 height 24
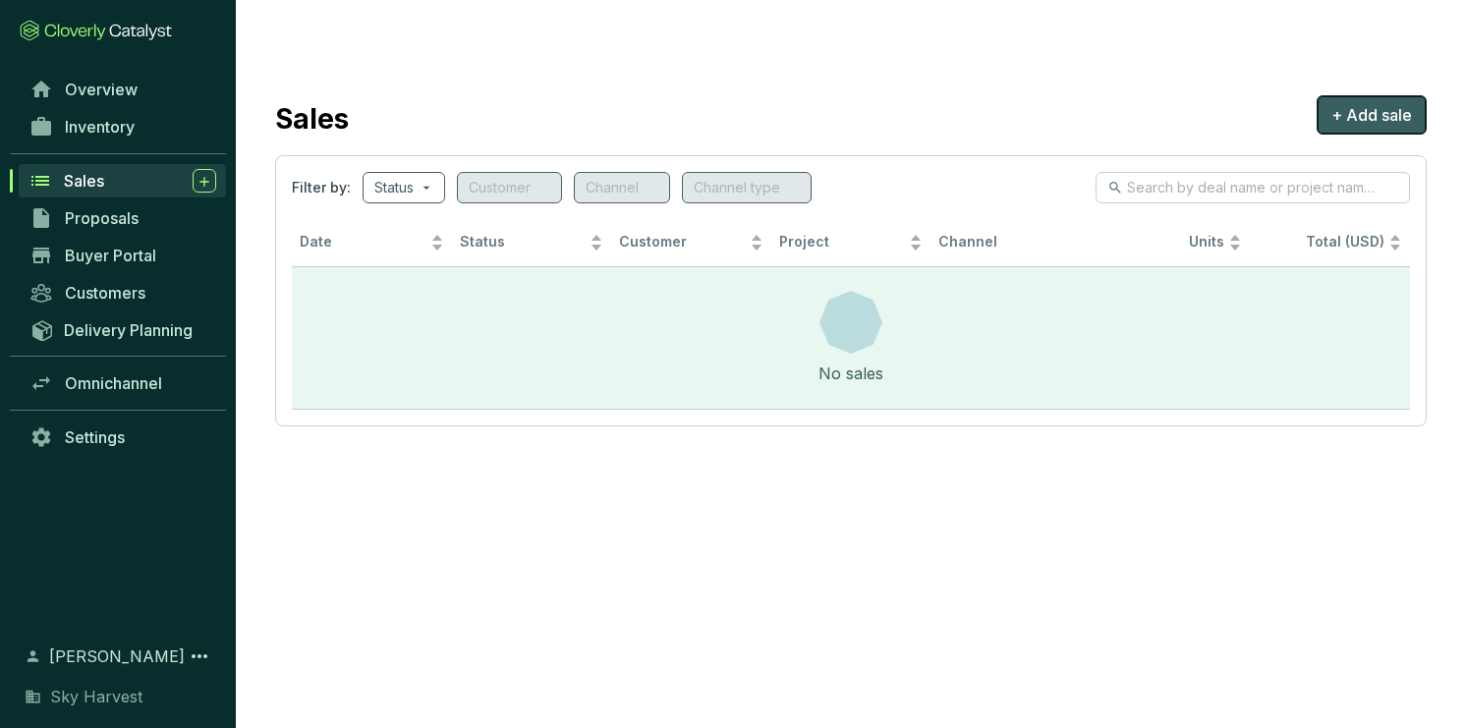
click at [1331, 103] on span "+ Add sale" at bounding box center [1371, 115] width 81 height 24
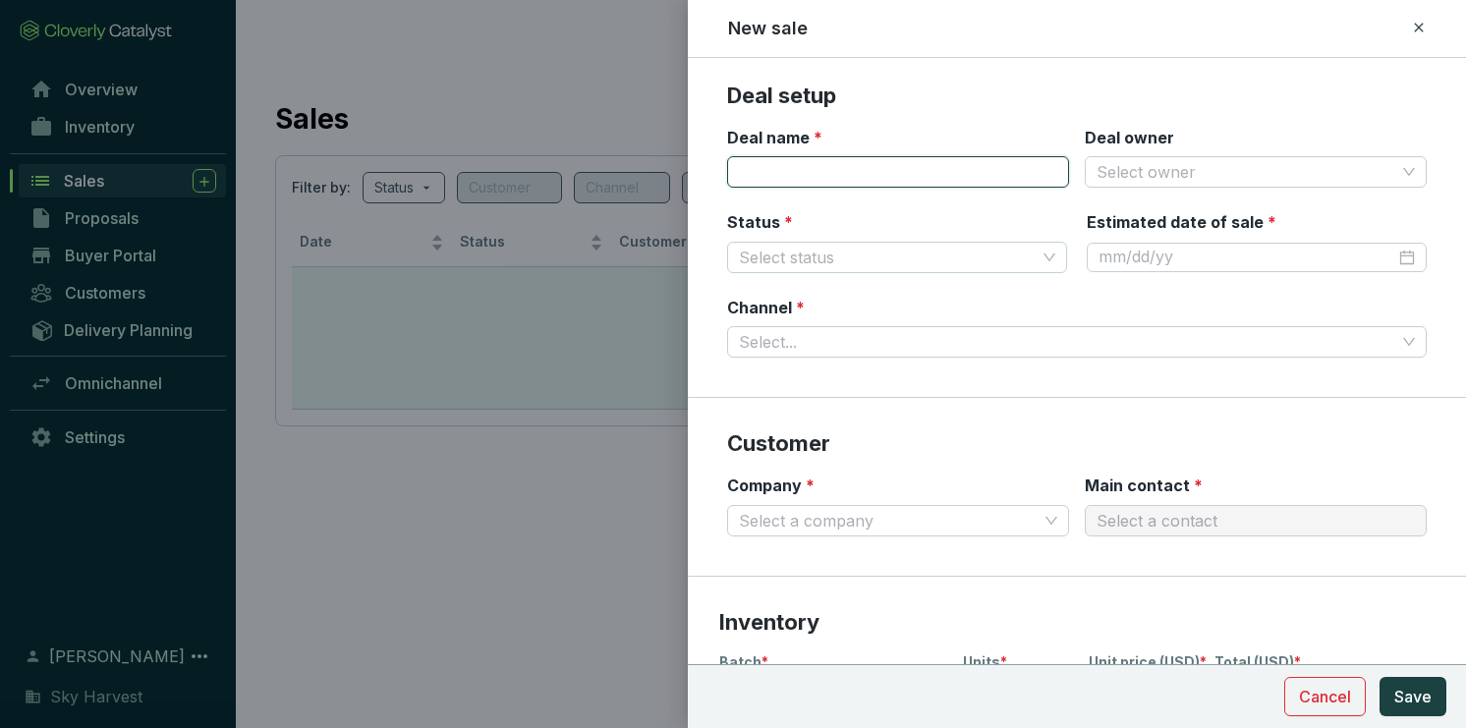
click at [783, 178] on input "Deal name *" at bounding box center [898, 171] width 342 height 31
drag, startPoint x: 1180, startPoint y: 194, endPoint x: 1179, endPoint y: 178, distance: 15.8
click at [1180, 194] on section "Deal name * Deal owner Select owner" at bounding box center [1077, 169] width 700 height 85
click at [1179, 172] on input "Deal owner" at bounding box center [1245, 171] width 299 height 29
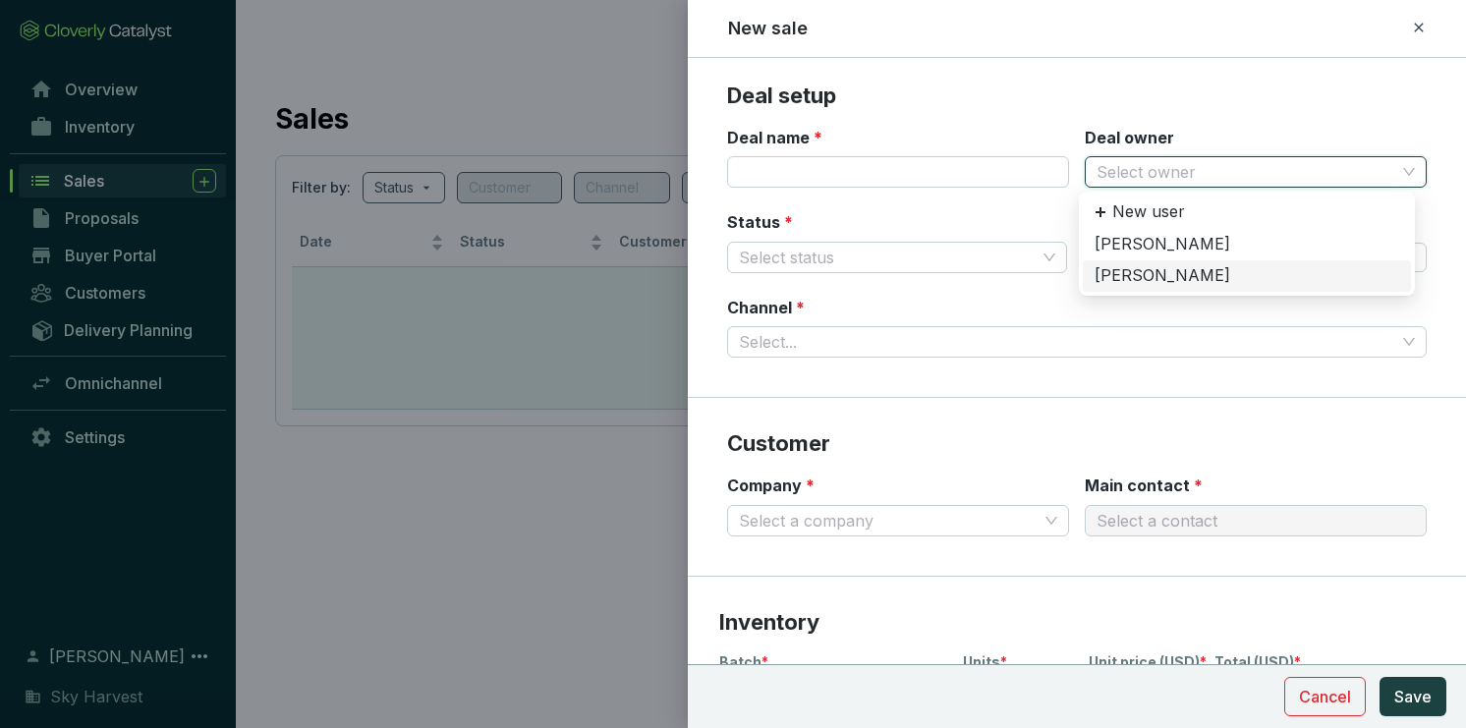
click at [949, 297] on div "Channel * Select..." at bounding box center [1077, 328] width 700 height 62
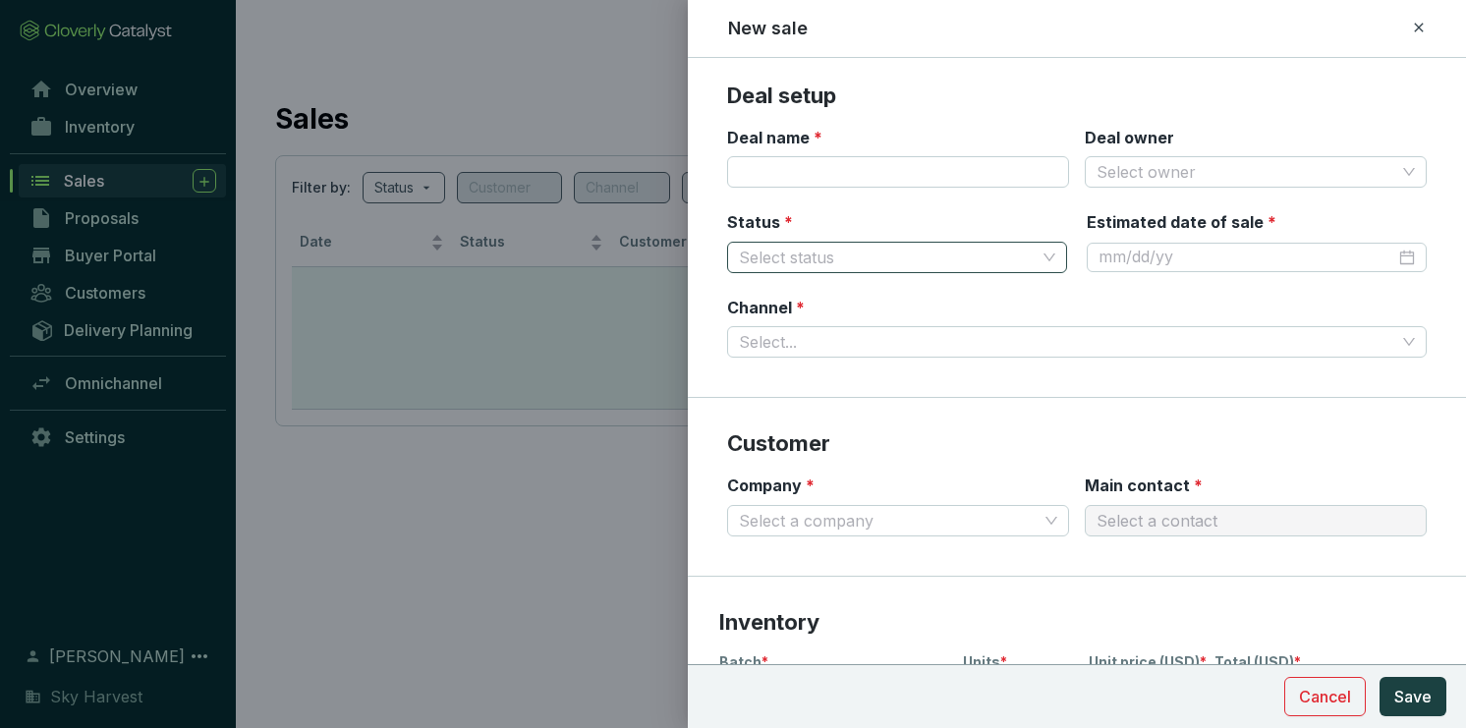
click at [919, 260] on input "Status *" at bounding box center [887, 257] width 297 height 29
click at [1104, 256] on input "Estimated date of sale *" at bounding box center [1246, 258] width 297 height 22
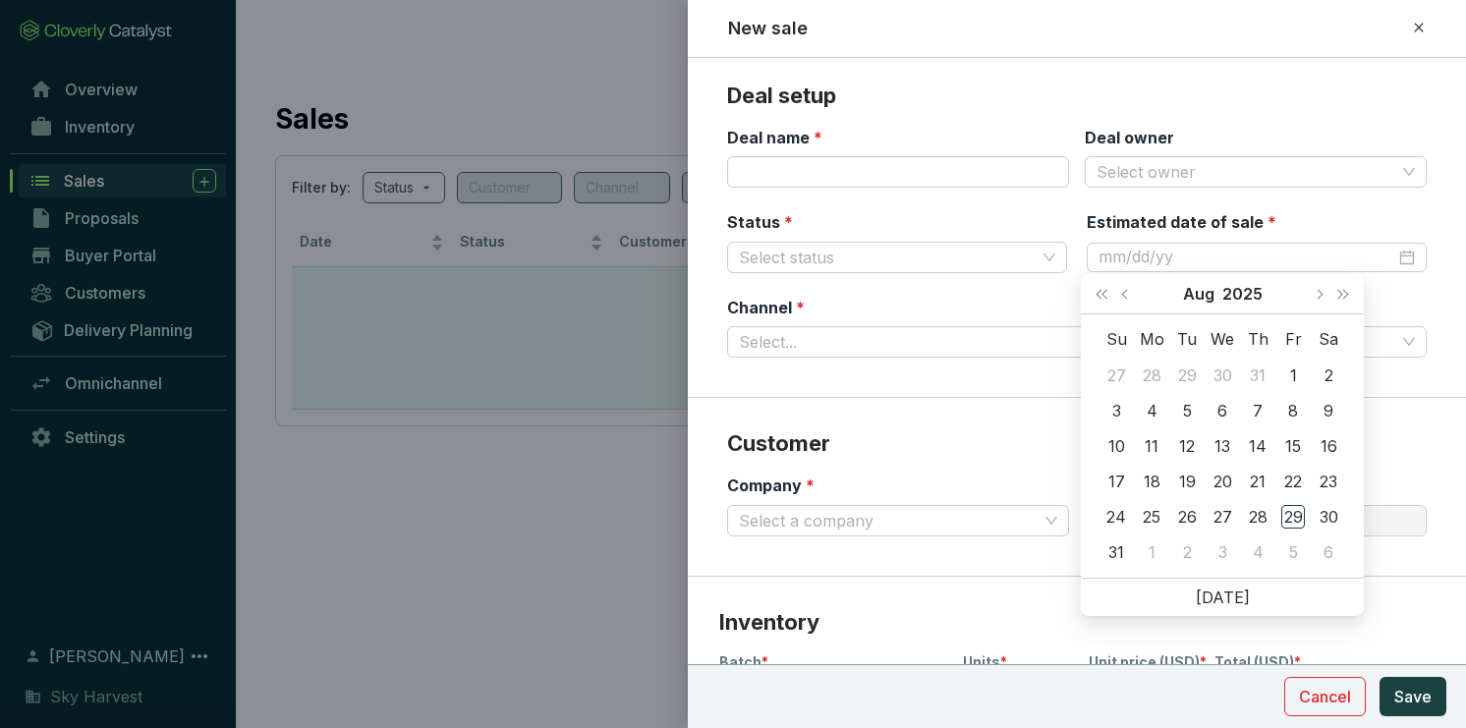
click at [892, 307] on div "Channel * Select..." at bounding box center [1077, 328] width 700 height 62
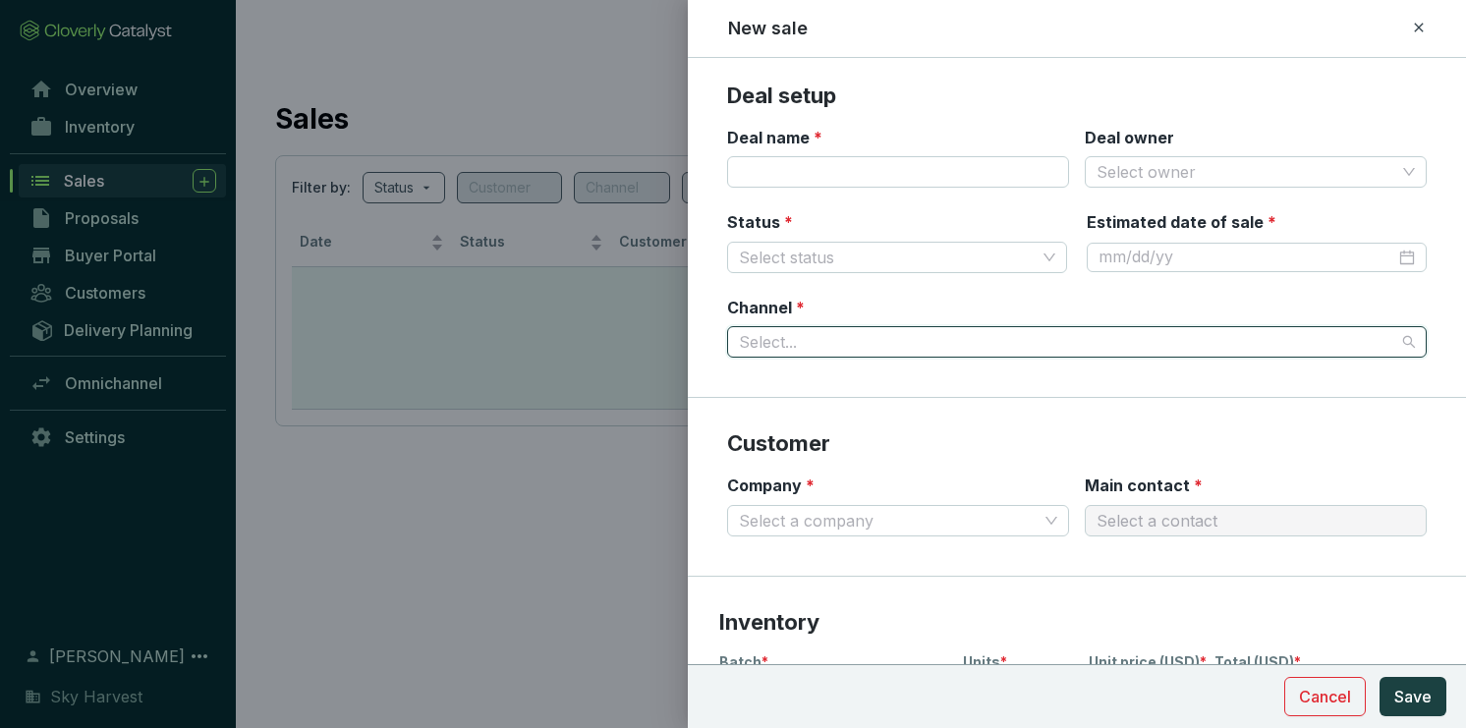
click at [843, 340] on input "Channel *" at bounding box center [1067, 341] width 656 height 29
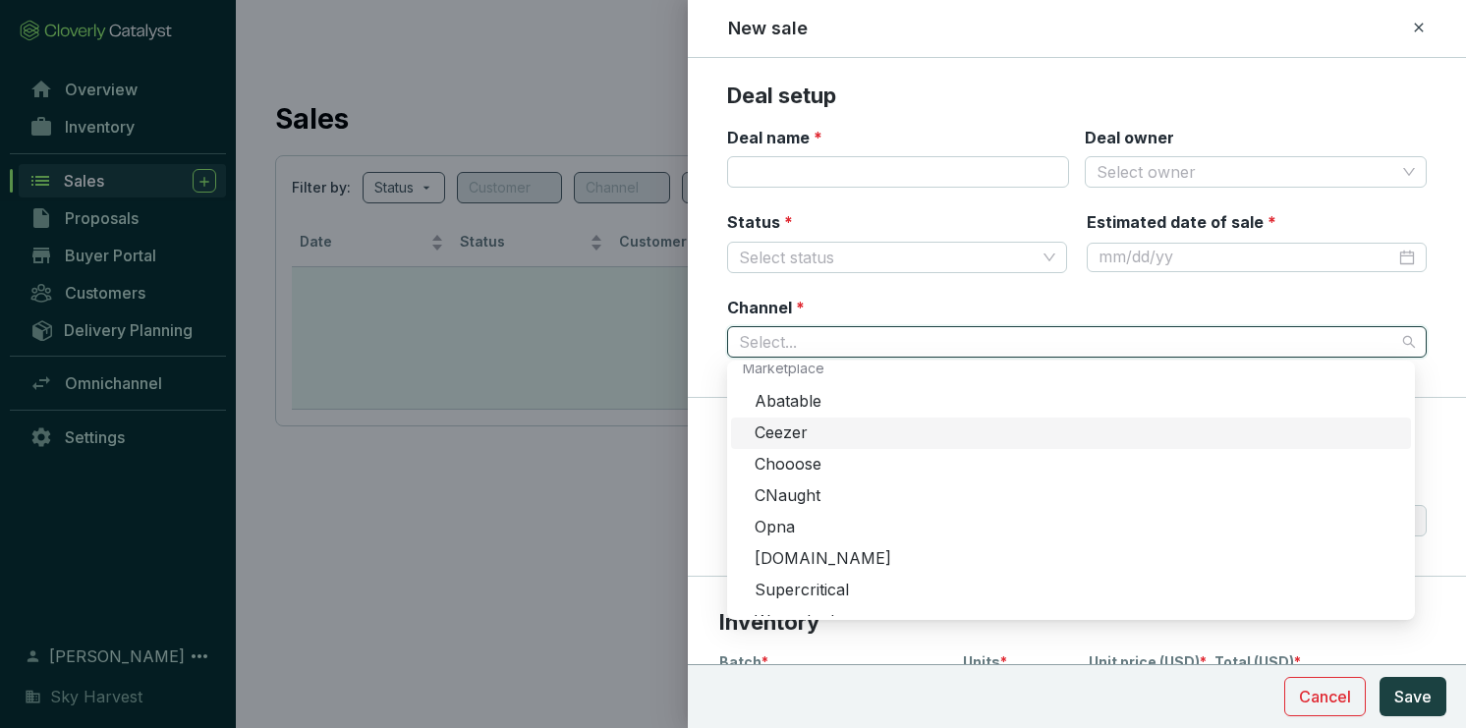
scroll to position [47, 0]
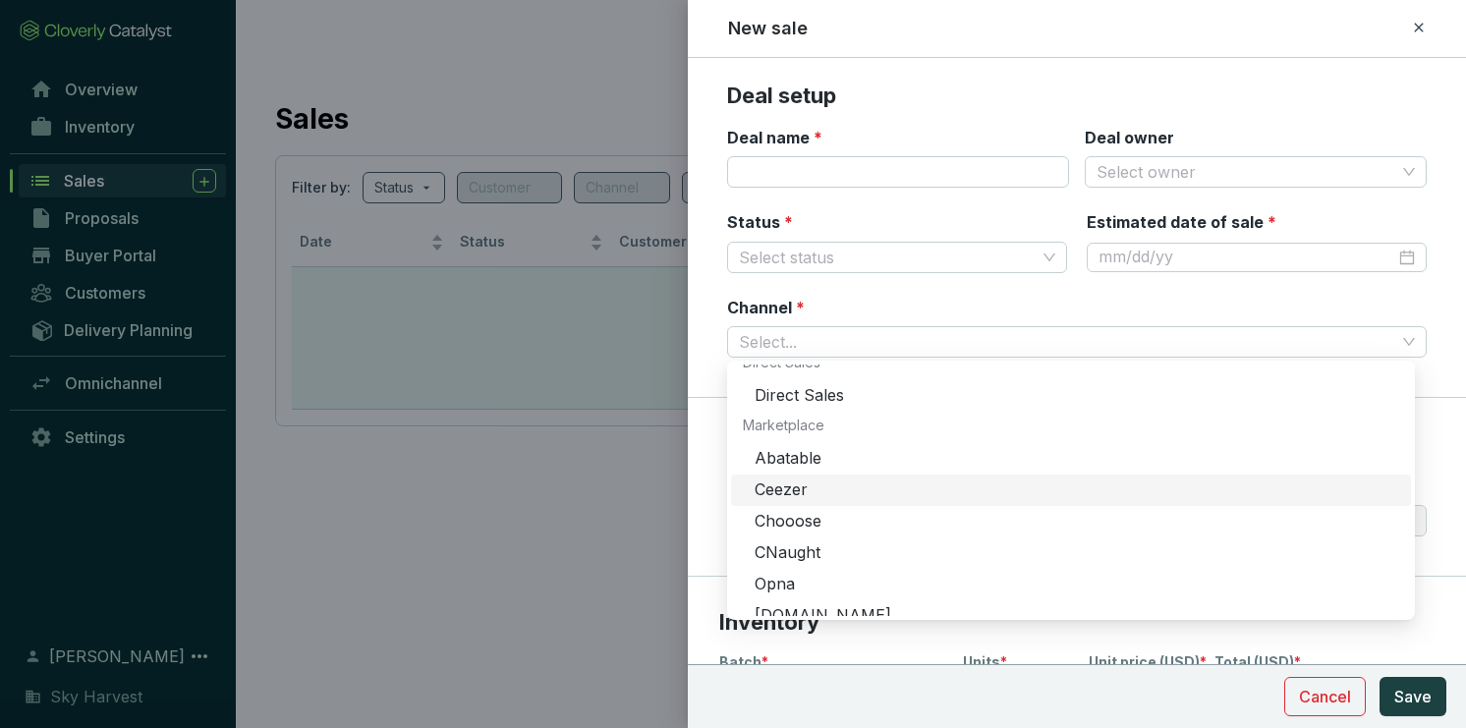
click at [898, 299] on div "Channel * Select..." at bounding box center [1077, 328] width 700 height 62
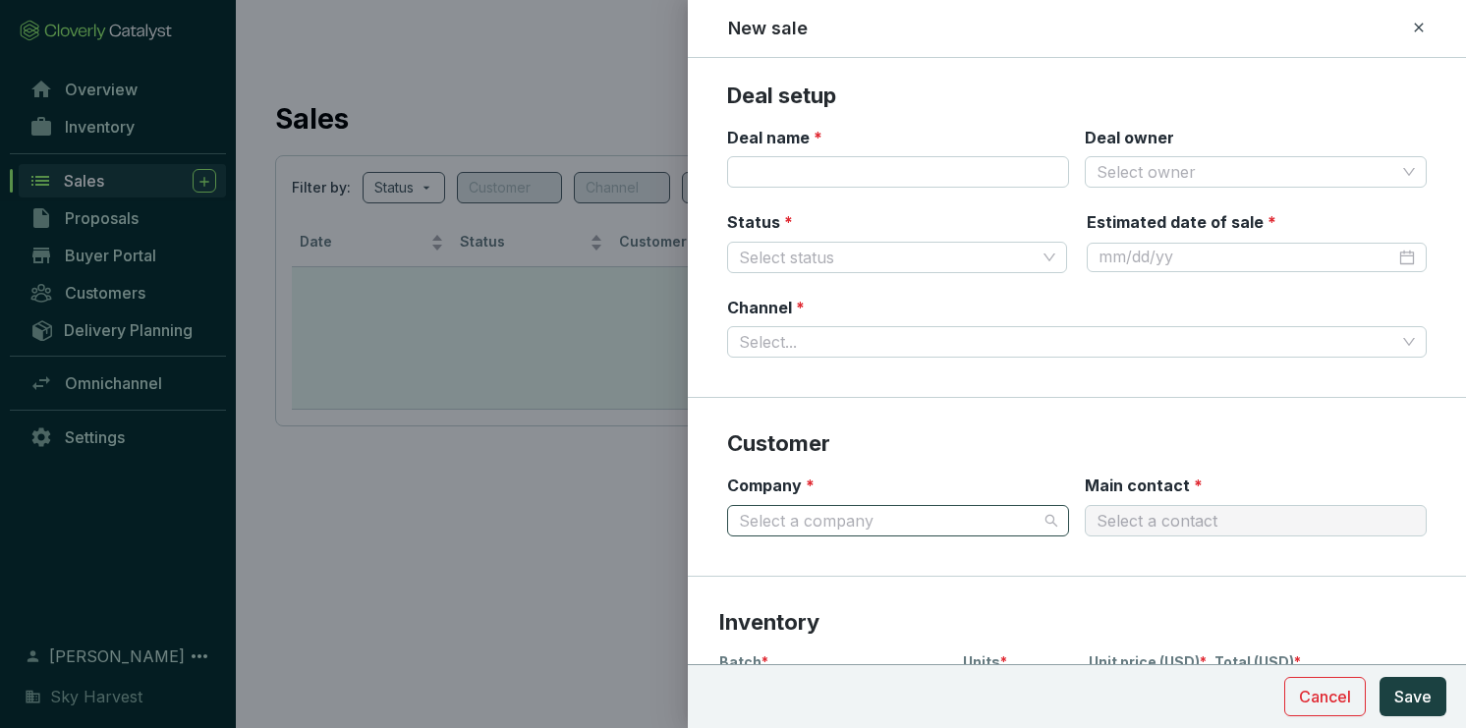
click at [944, 513] on input "Company *" at bounding box center [888, 520] width 299 height 29
click at [965, 460] on section "Customer Company * Select a company Main contact * Select a contact" at bounding box center [1077, 487] width 778 height 178
click at [1089, 511] on div "Select a contact" at bounding box center [1256, 520] width 342 height 31
click at [979, 519] on input "Company *" at bounding box center [888, 520] width 299 height 29
click at [959, 461] on section "Customer Company * Select a company Main contact * Select a contact" at bounding box center [1077, 487] width 778 height 178
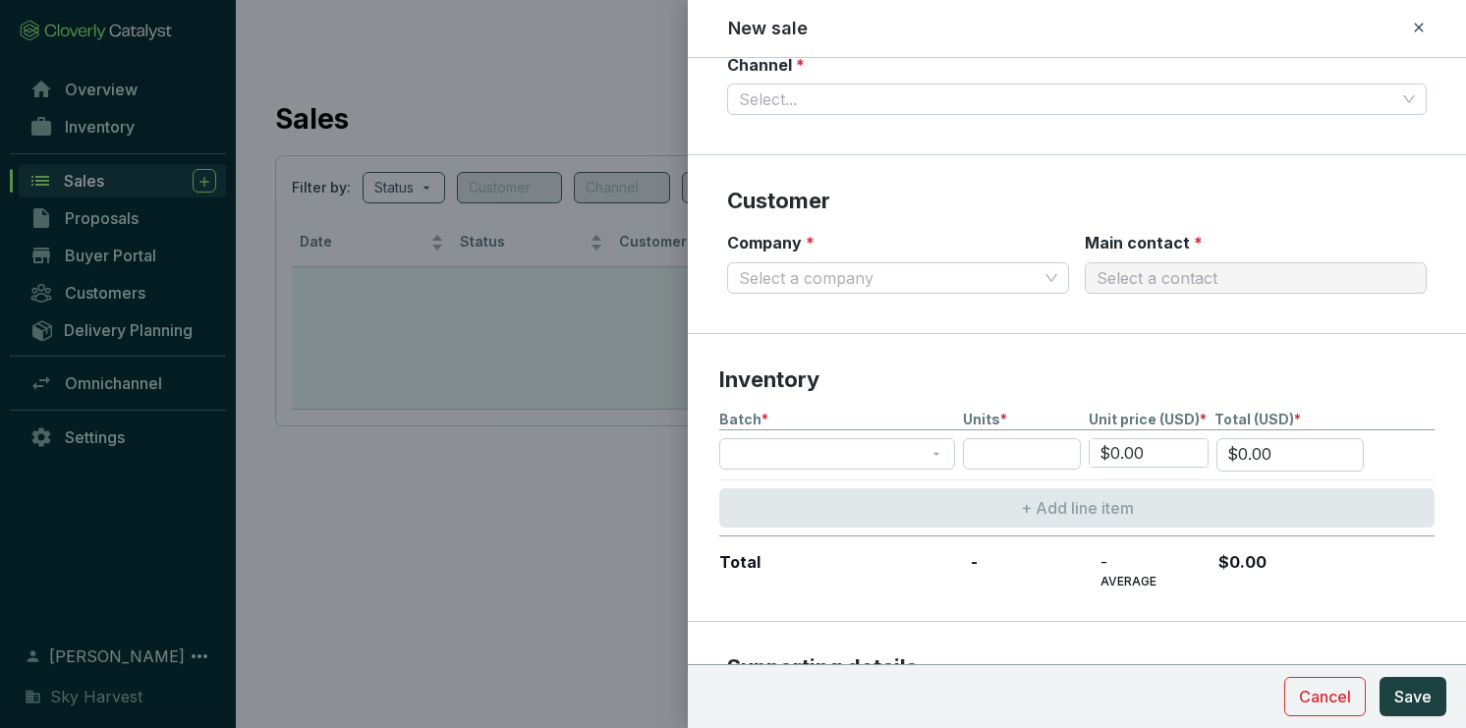
scroll to position [314, 0]
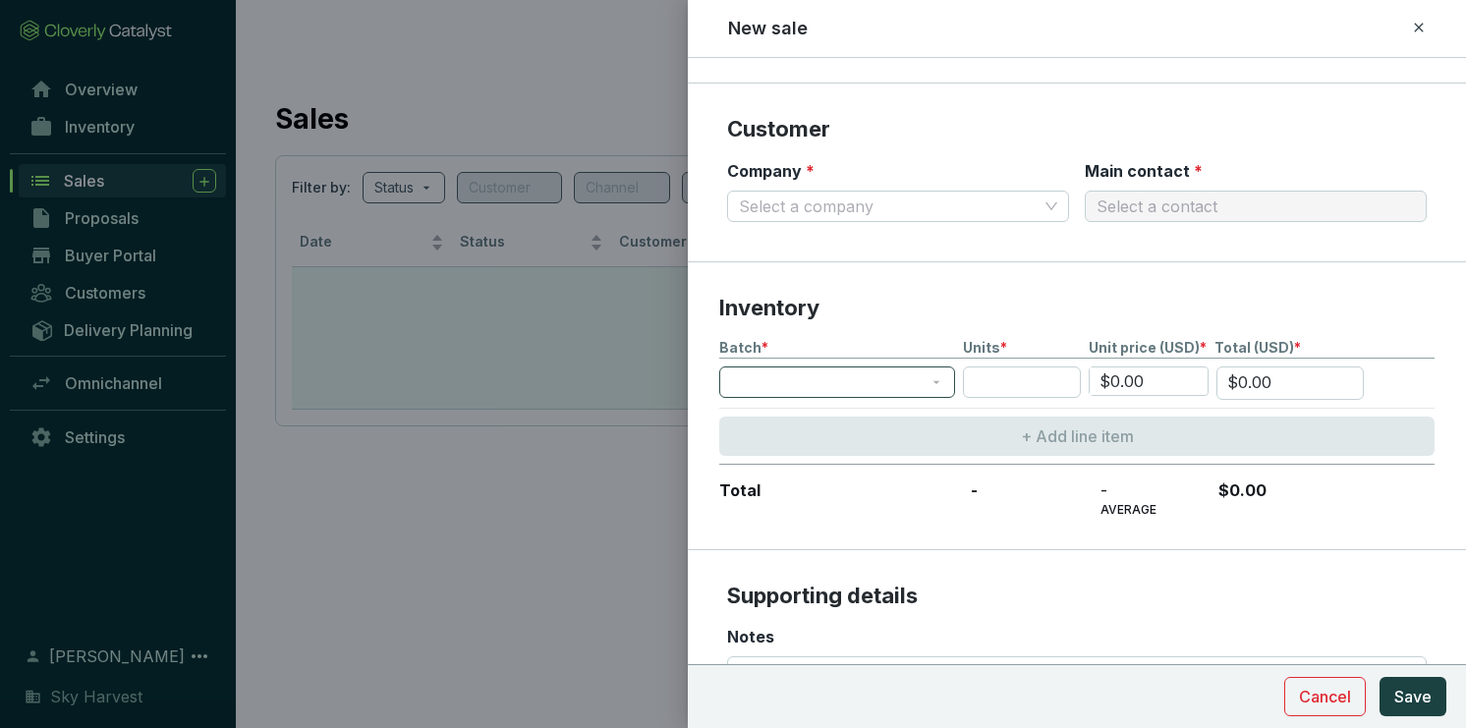
click at [903, 371] on span at bounding box center [837, 381] width 212 height 29
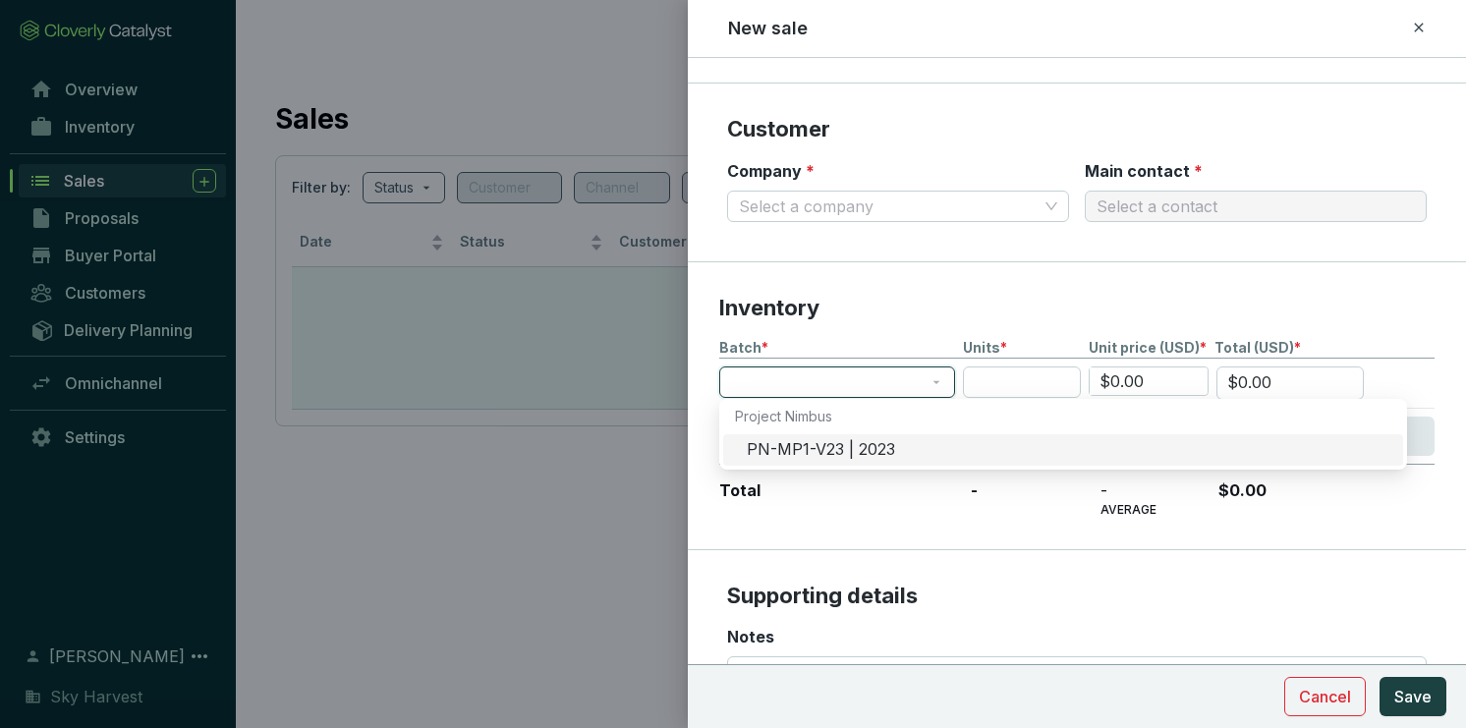
click at [937, 322] on section "Inventory Batch * Units * Unit price (USD) * Total (USD) * $0.00 $0.00 + Add li…" at bounding box center [1077, 406] width 778 height 288
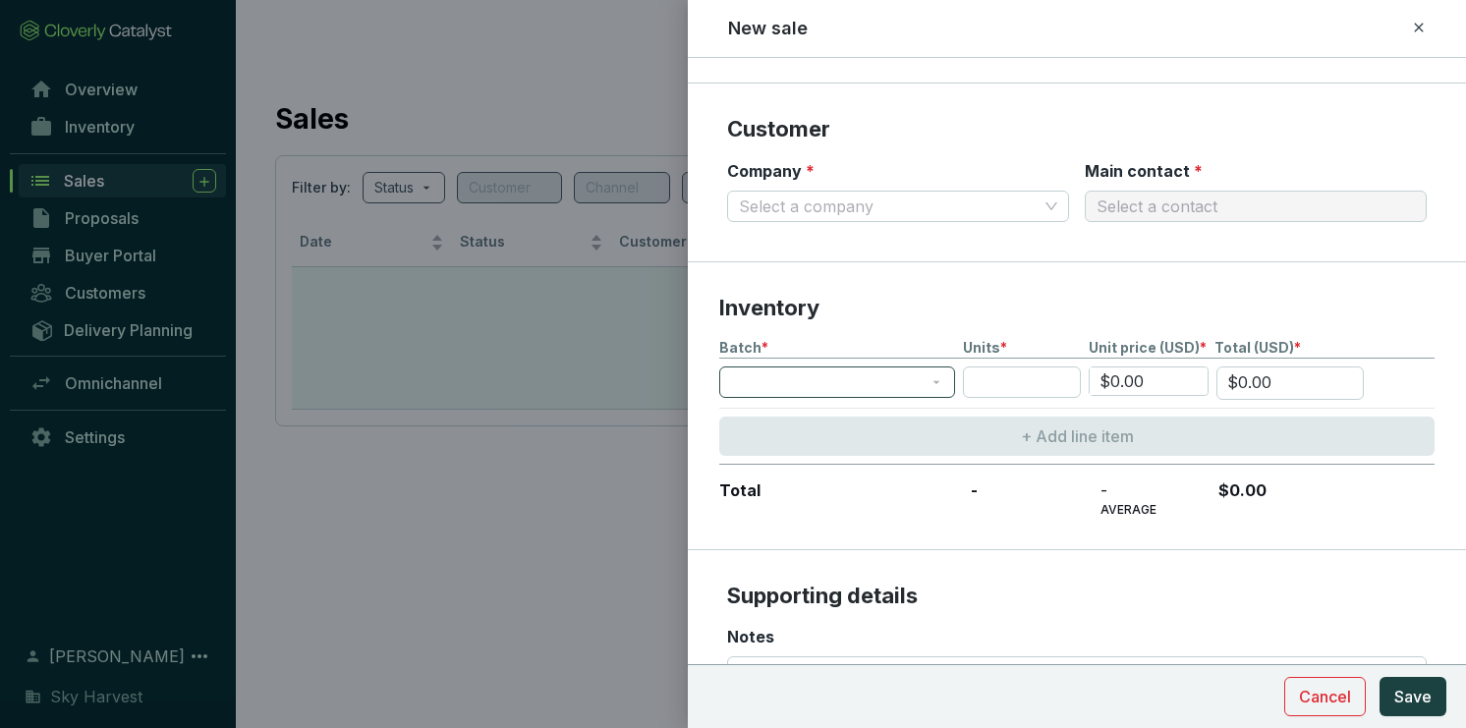
click at [904, 378] on span at bounding box center [837, 381] width 212 height 29
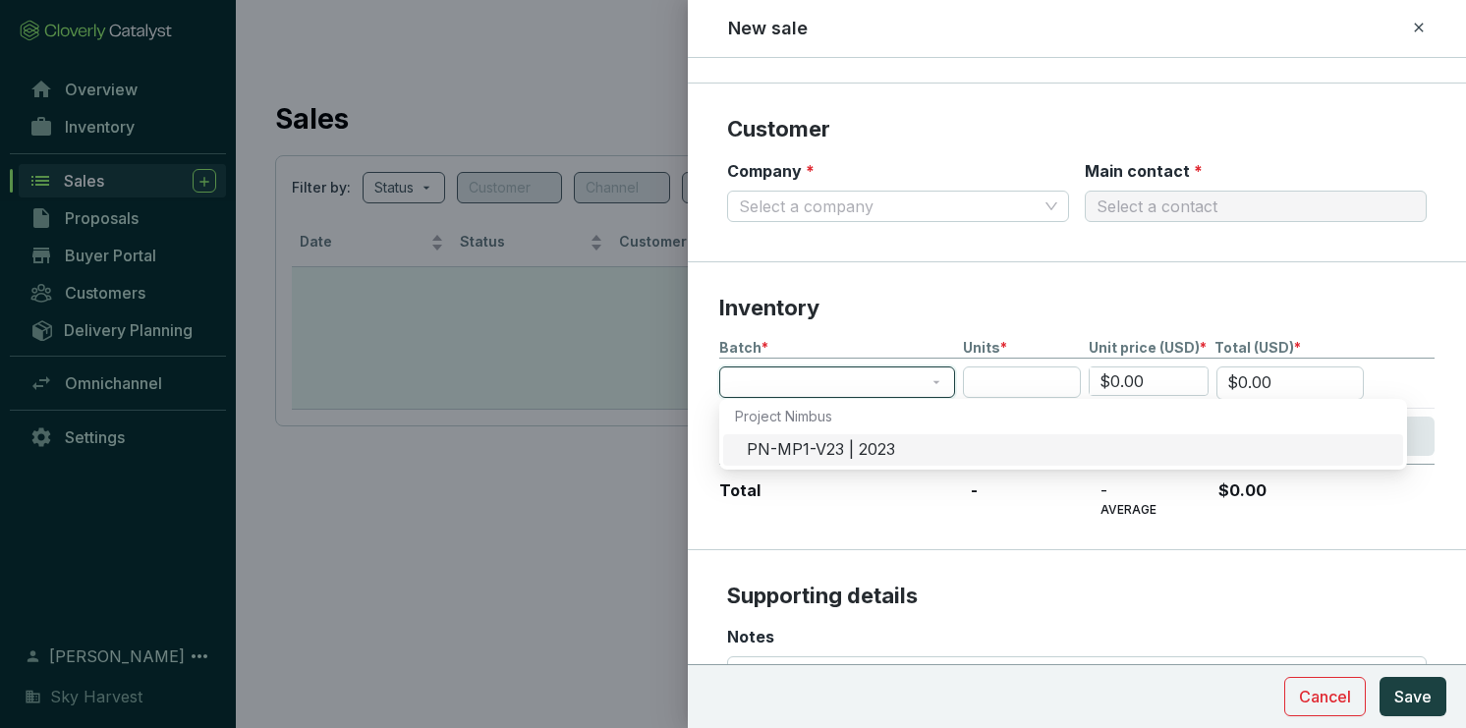
click at [881, 441] on div "PN-MP1-V23 | 2023" at bounding box center [1069, 450] width 645 height 22
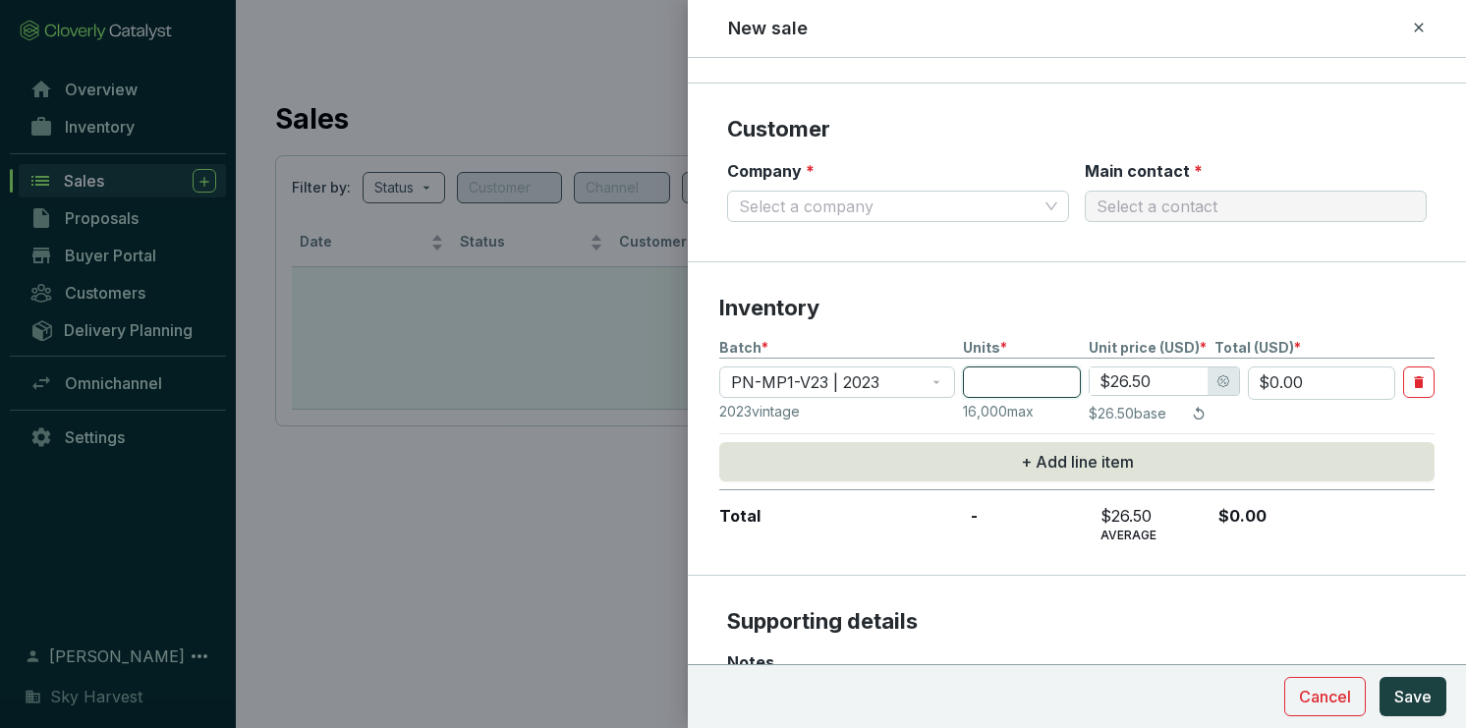
click at [999, 375] on input "number" at bounding box center [1022, 381] width 118 height 31
click at [946, 310] on p "Inventory" at bounding box center [1076, 308] width 715 height 29
click at [1014, 383] on input "number" at bounding box center [1022, 381] width 118 height 31
type input "3"
type input "$79.50"
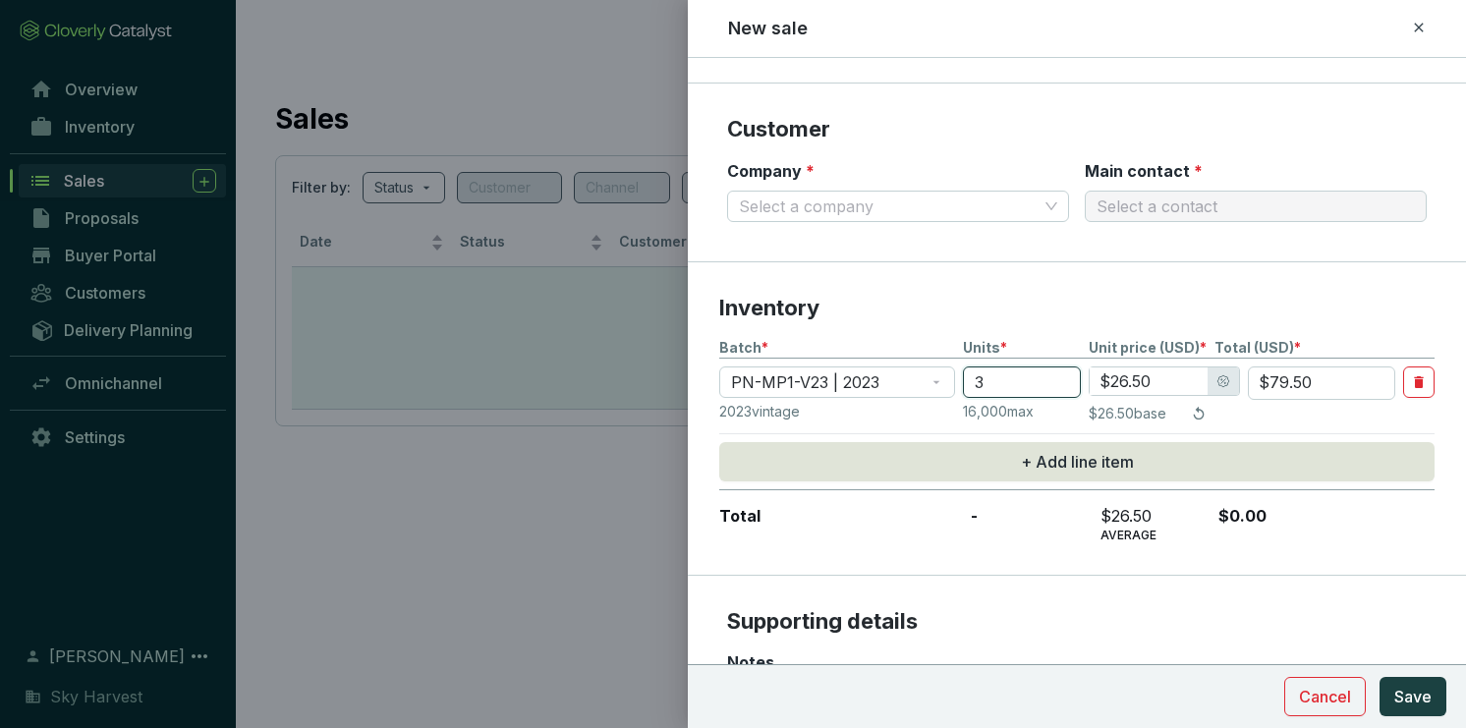
type input "30"
type input "$795.00"
type input "300"
type input "$7,950.00"
type input "3000"
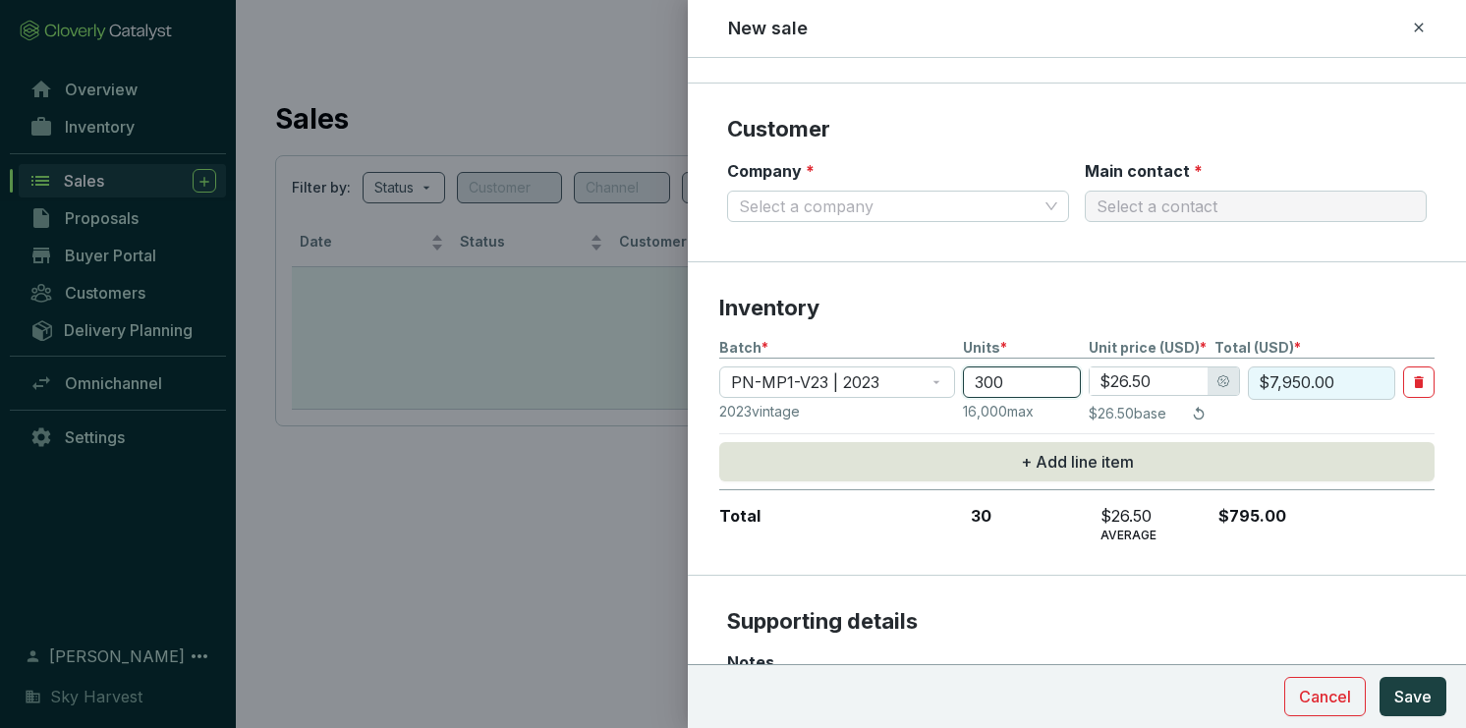
type input "$79,500.00"
type input "3000"
drag, startPoint x: 1152, startPoint y: 369, endPoint x: 1100, endPoint y: 370, distance: 51.1
click at [1100, 370] on input "$26.50" at bounding box center [1149, 381] width 118 height 28
type input "$2.00"
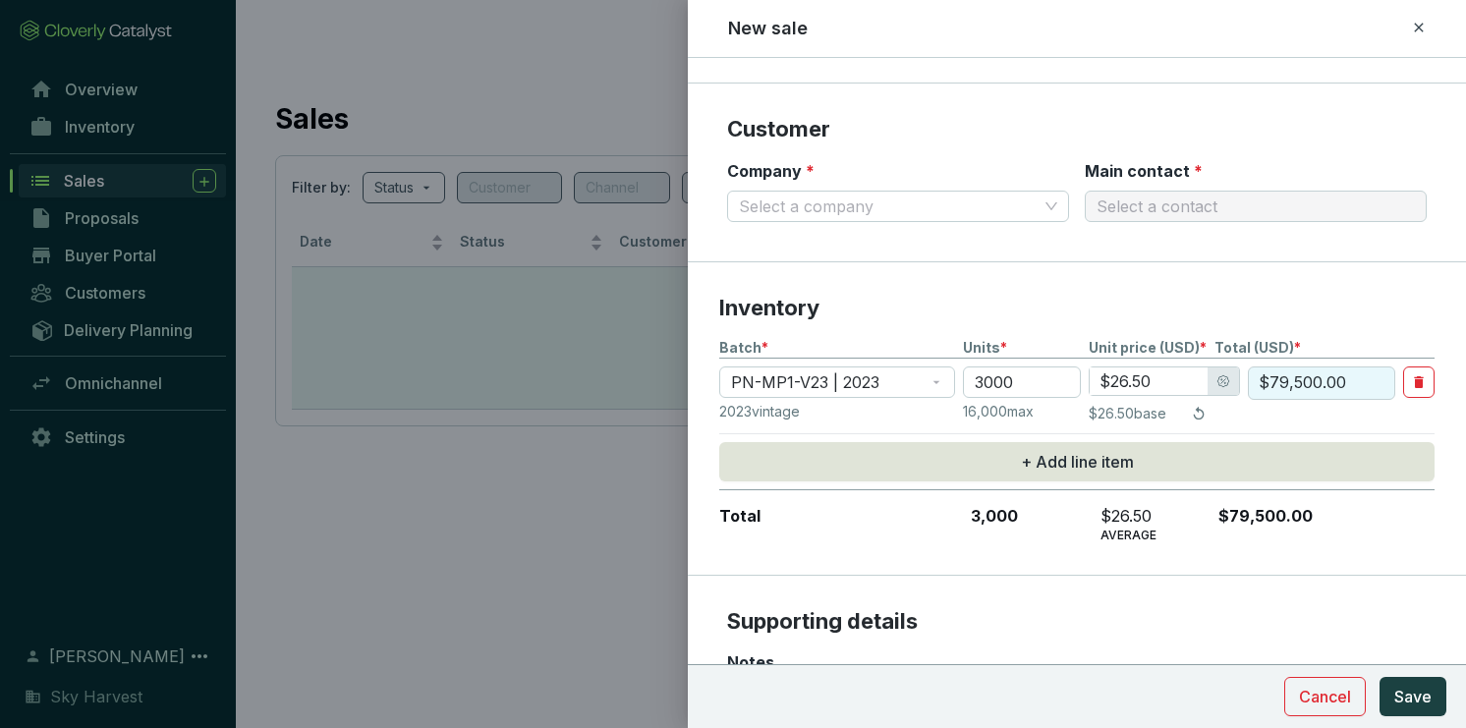
type input "$6,000.00"
type input "$20.00"
type input "$60,000.00"
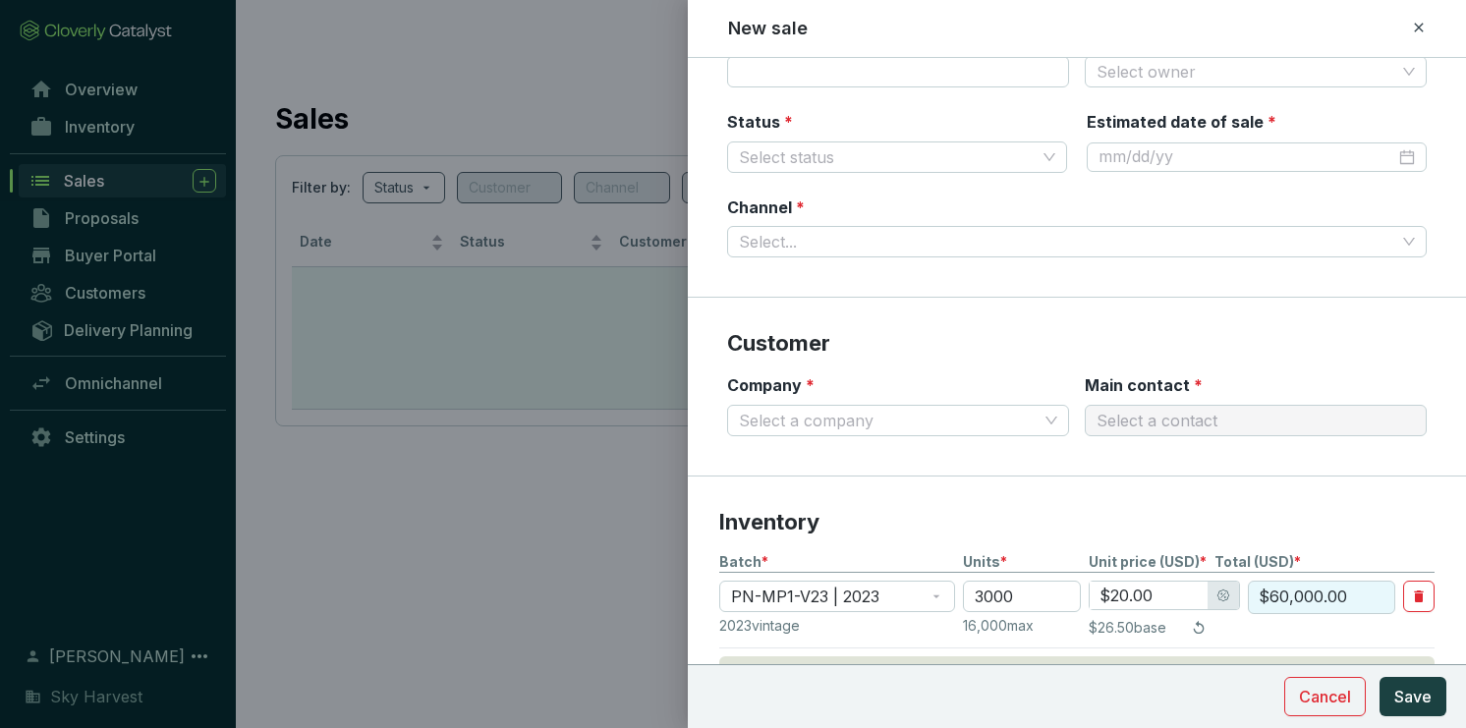
scroll to position [51, 0]
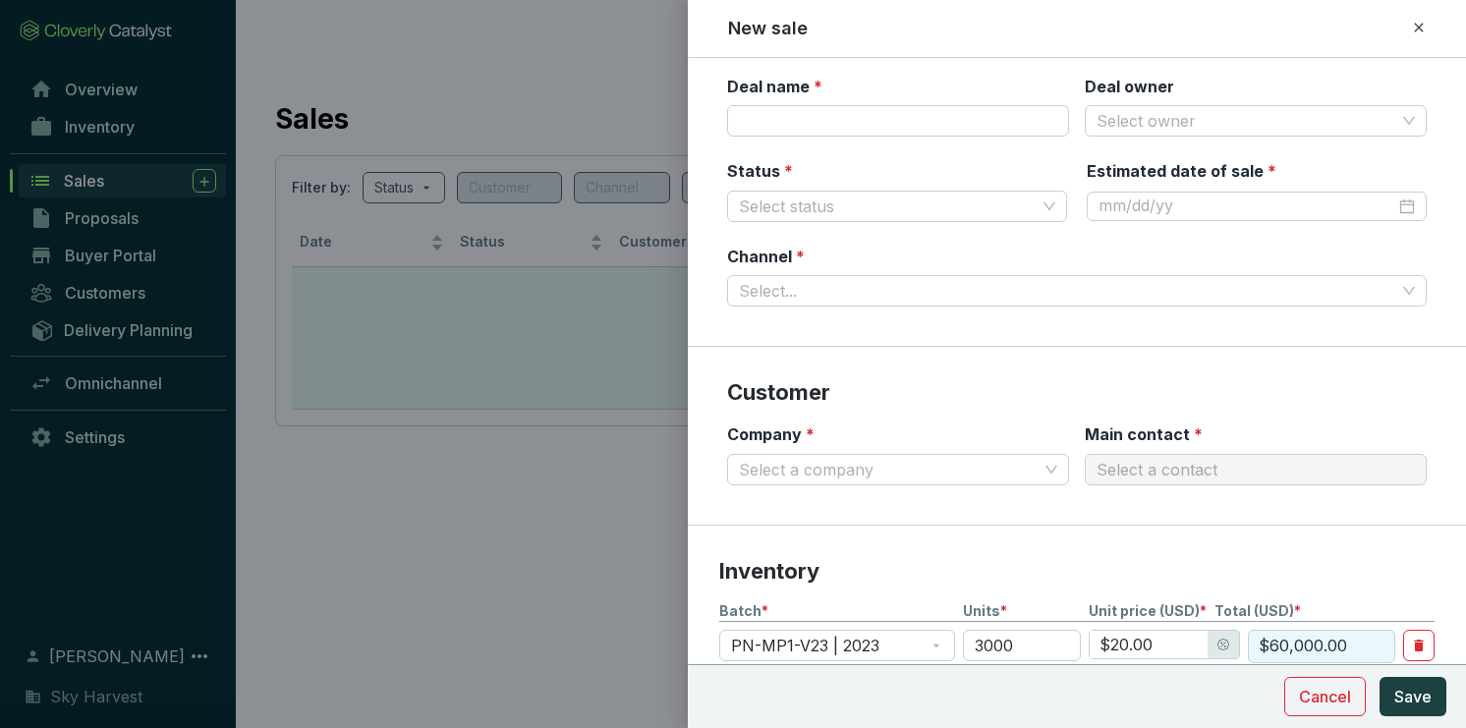
type input "$20.00"
click at [1318, 715] on section "Cancel Save" at bounding box center [1077, 696] width 778 height 64
click at [1312, 700] on span "Cancel" at bounding box center [1325, 697] width 52 height 24
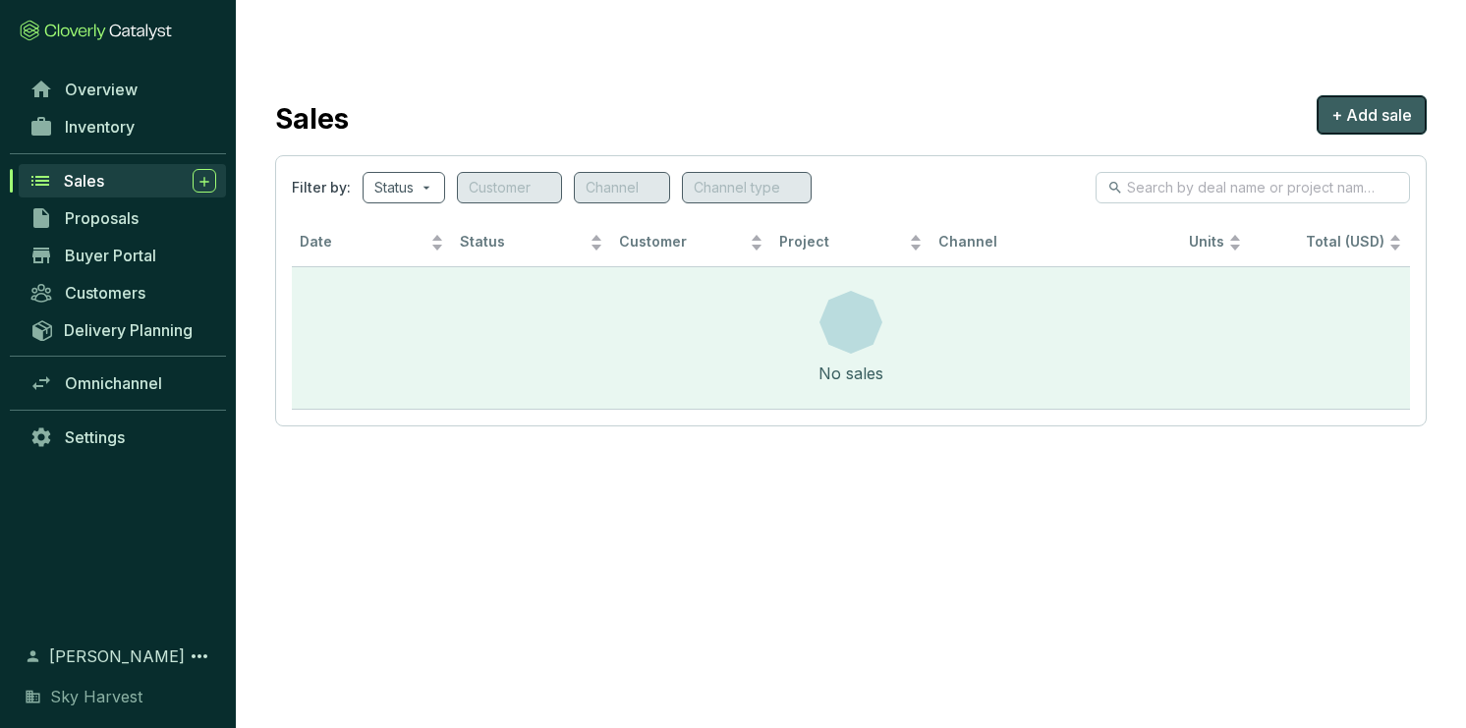
click at [1388, 103] on span "+ Add sale" at bounding box center [1371, 115] width 81 height 24
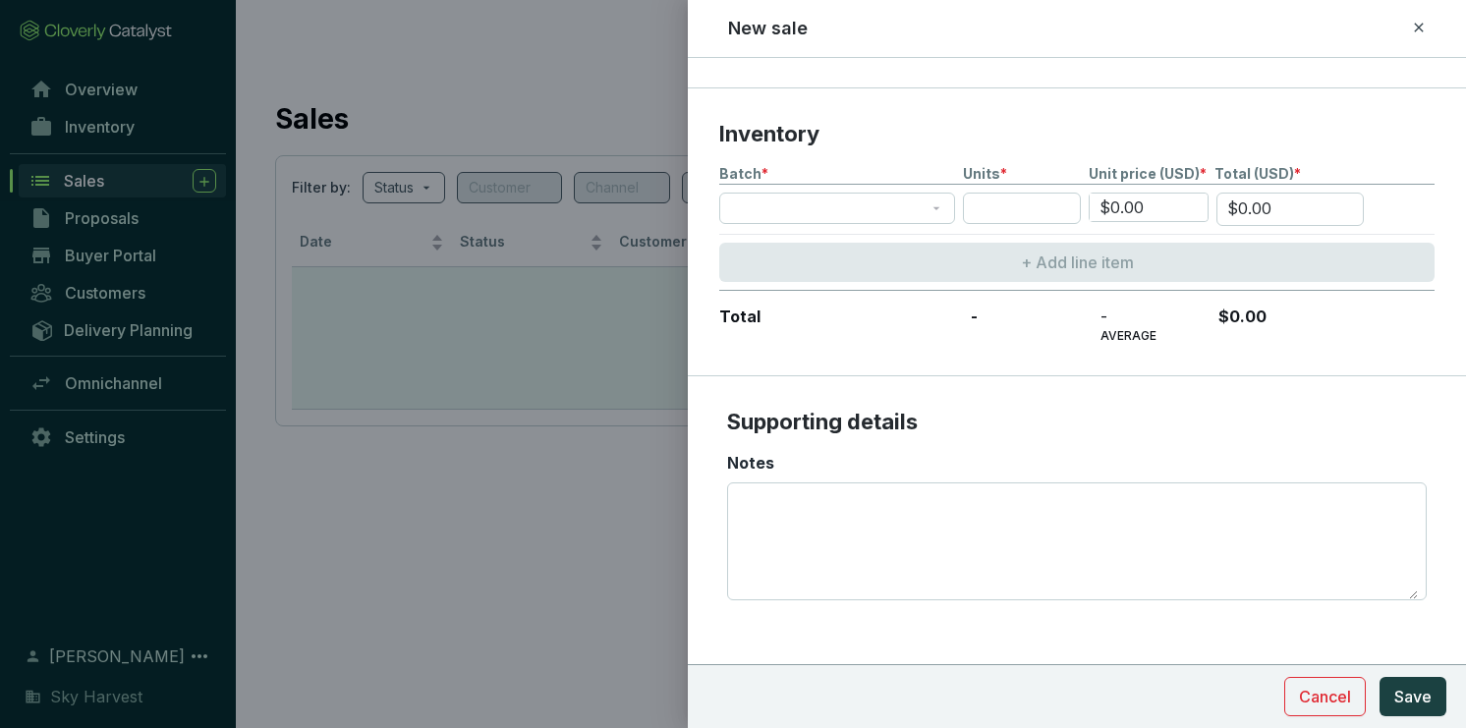
scroll to position [497, 0]
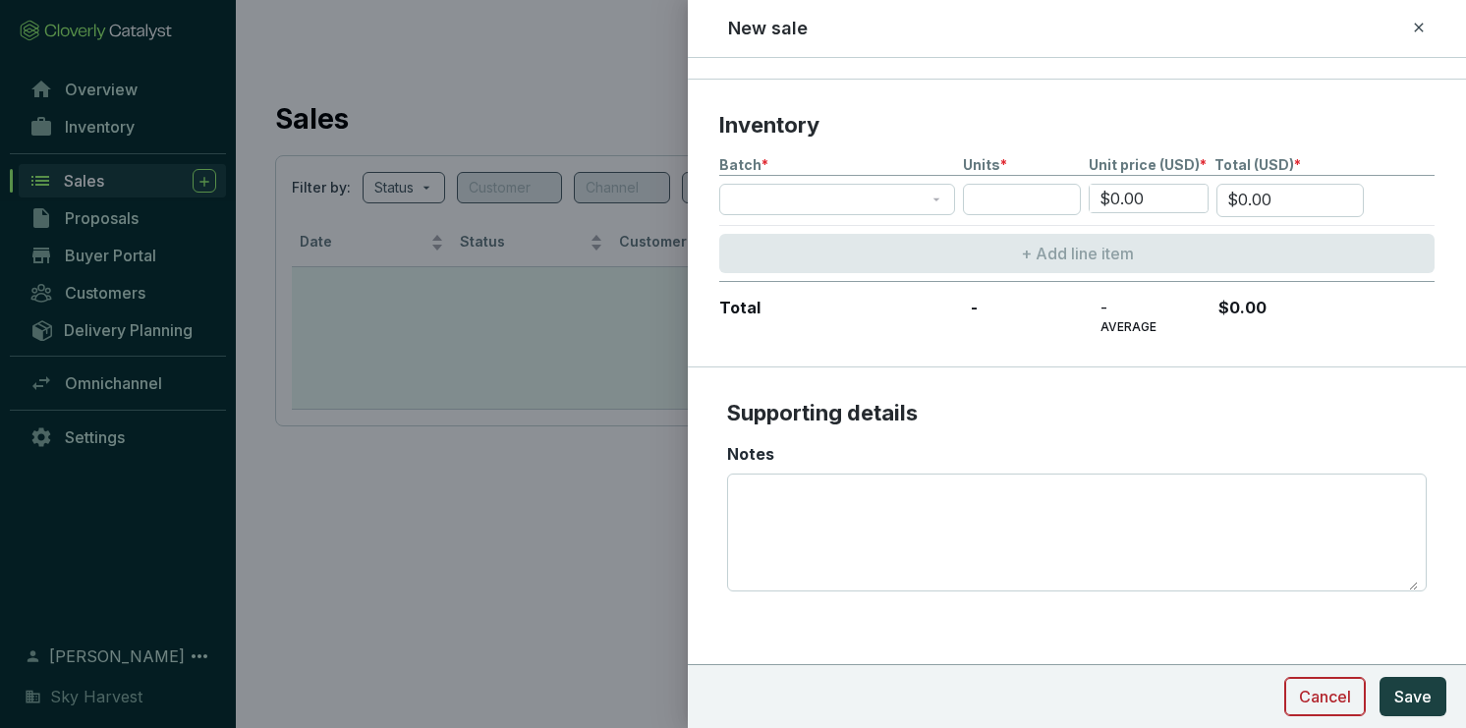
click at [1330, 697] on span "Cancel" at bounding box center [1325, 697] width 52 height 24
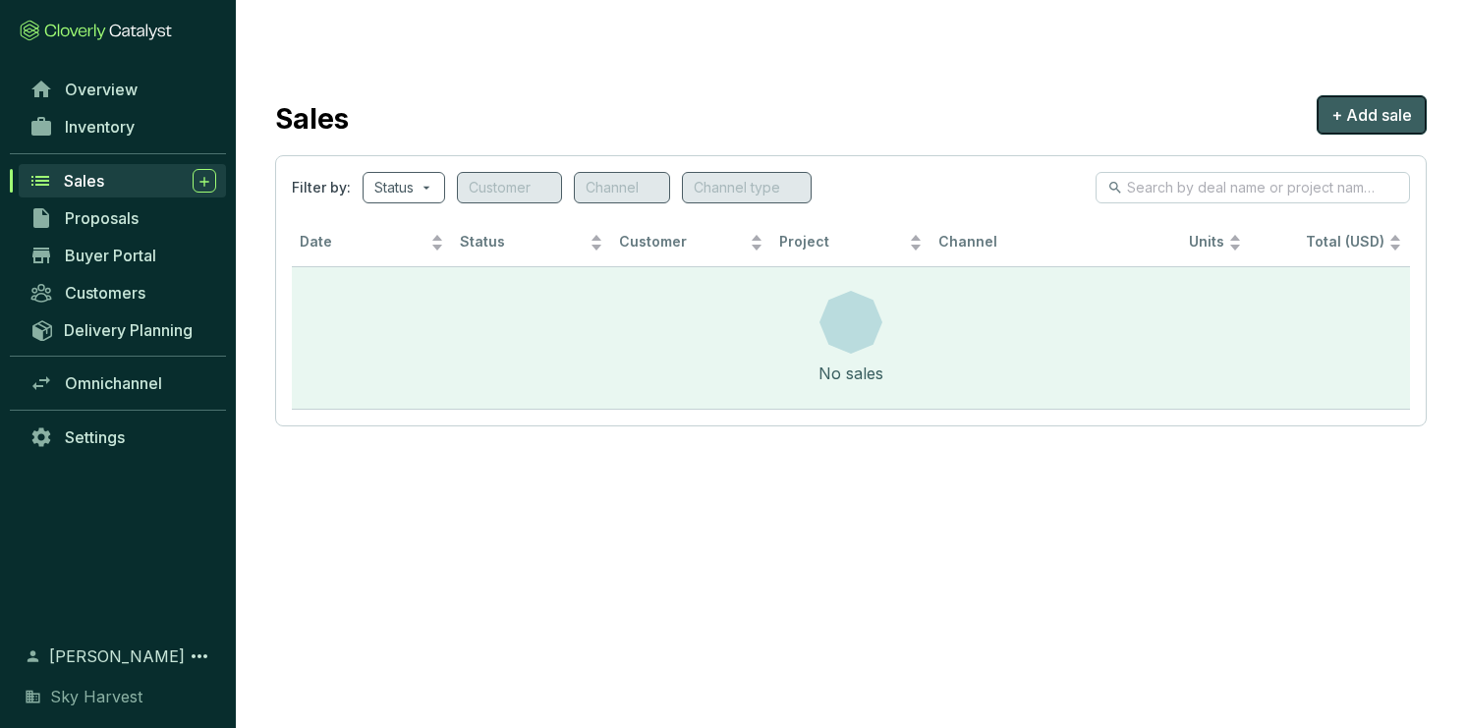
click at [1337, 95] on button "+ Add sale" at bounding box center [1372, 114] width 110 height 39
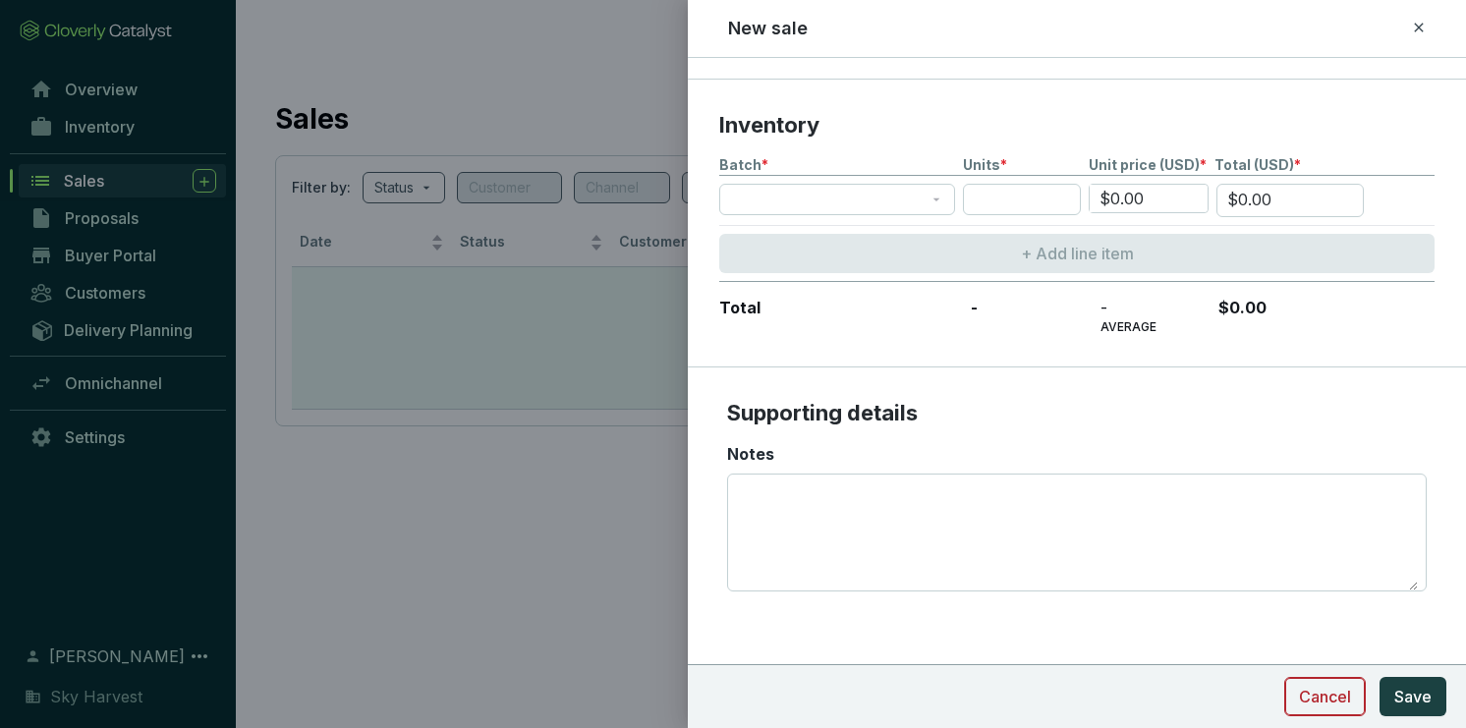
click at [1337, 704] on span "Cancel" at bounding box center [1325, 697] width 52 height 24
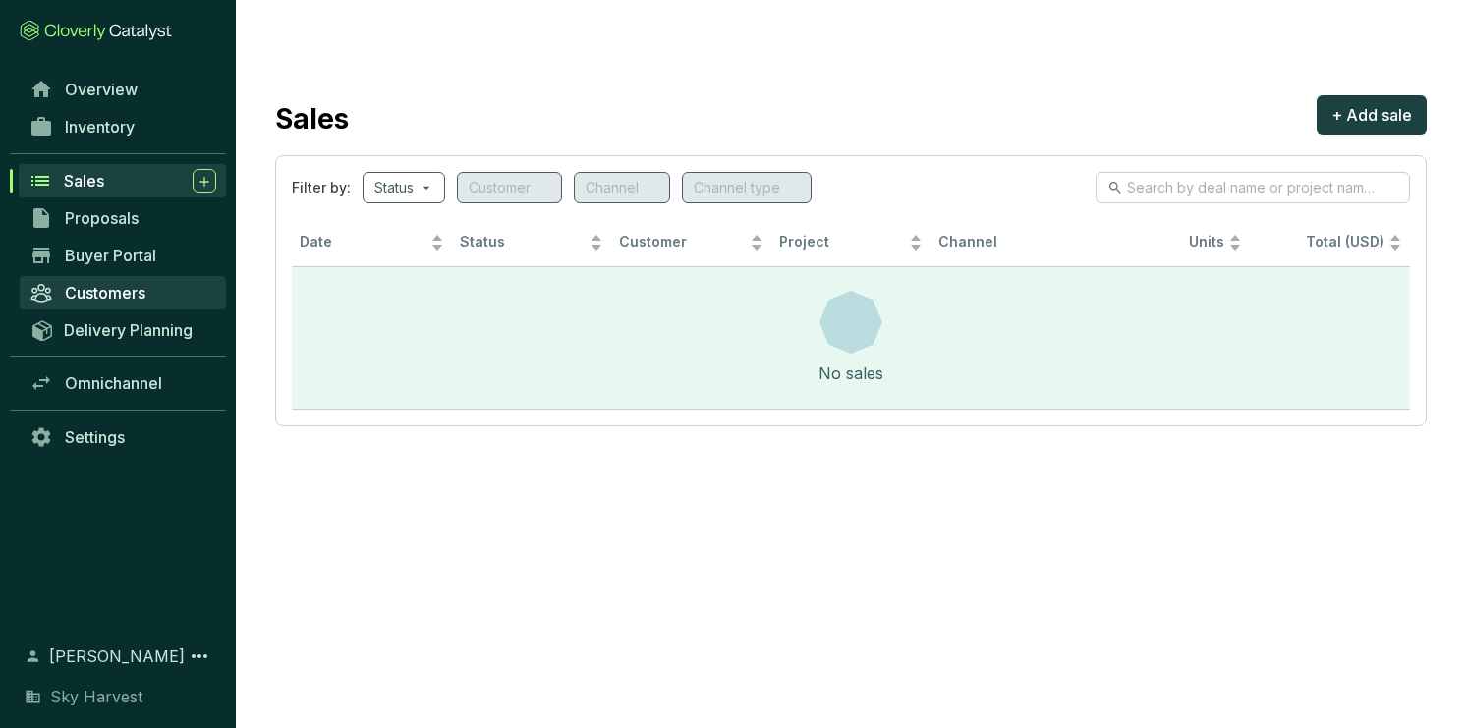
click at [109, 295] on span "Customers" at bounding box center [105, 293] width 81 height 20
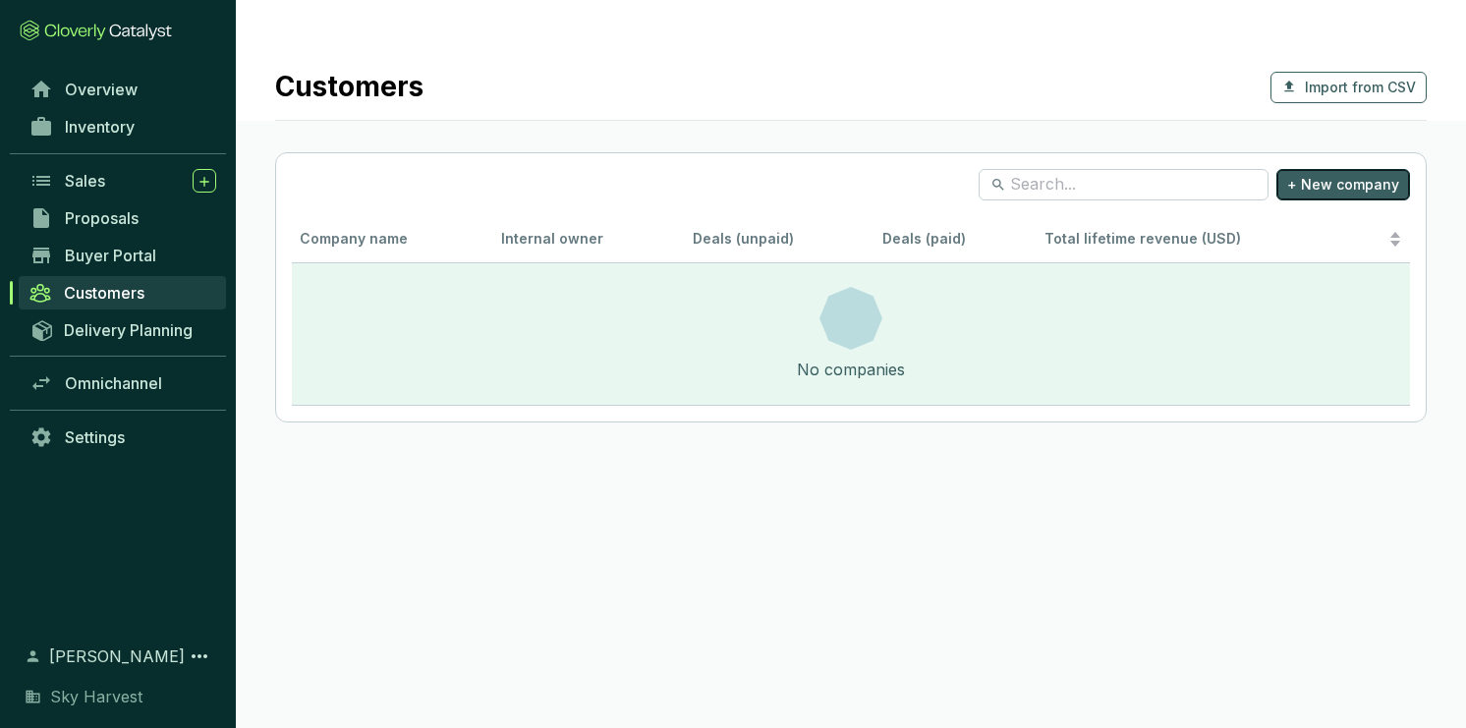
click at [1312, 175] on span "+ New company" at bounding box center [1343, 185] width 112 height 20
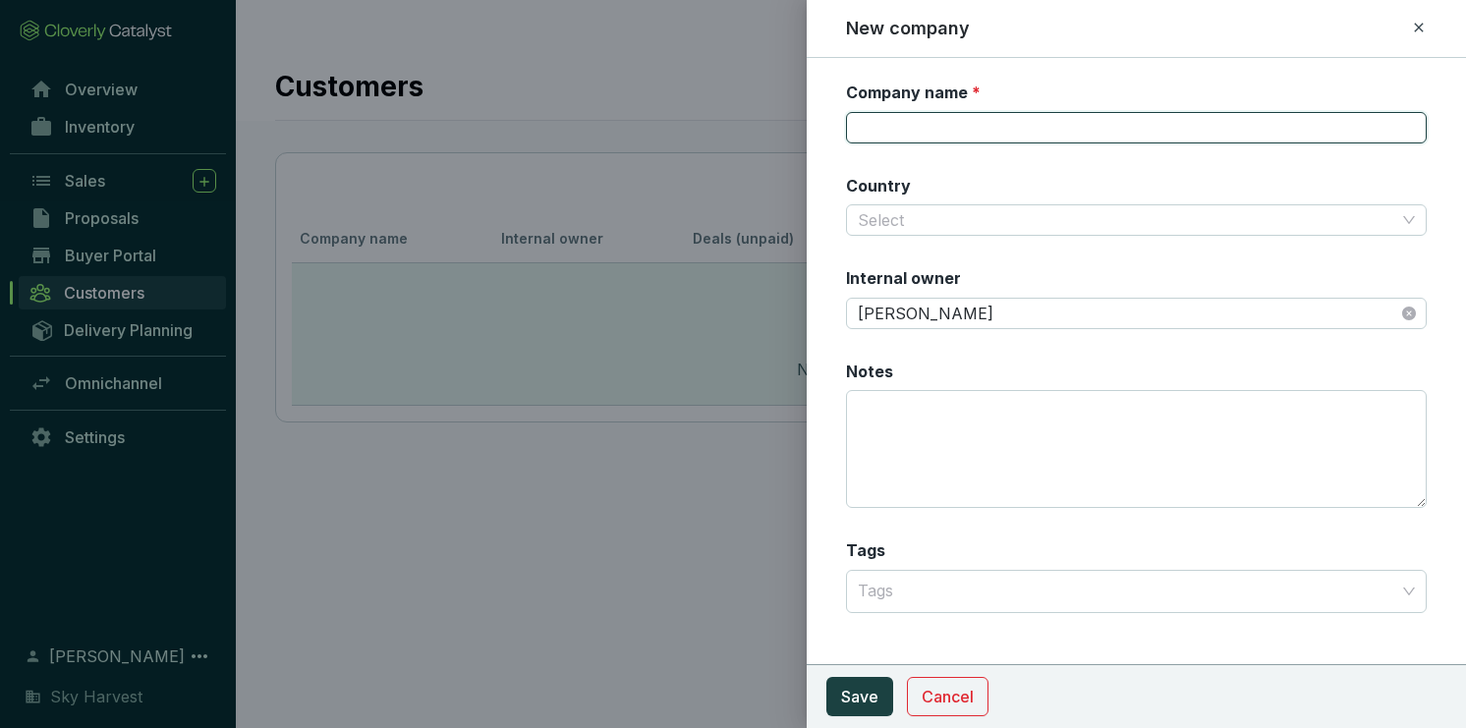
click at [920, 118] on input "Company name *" at bounding box center [1136, 127] width 581 height 31
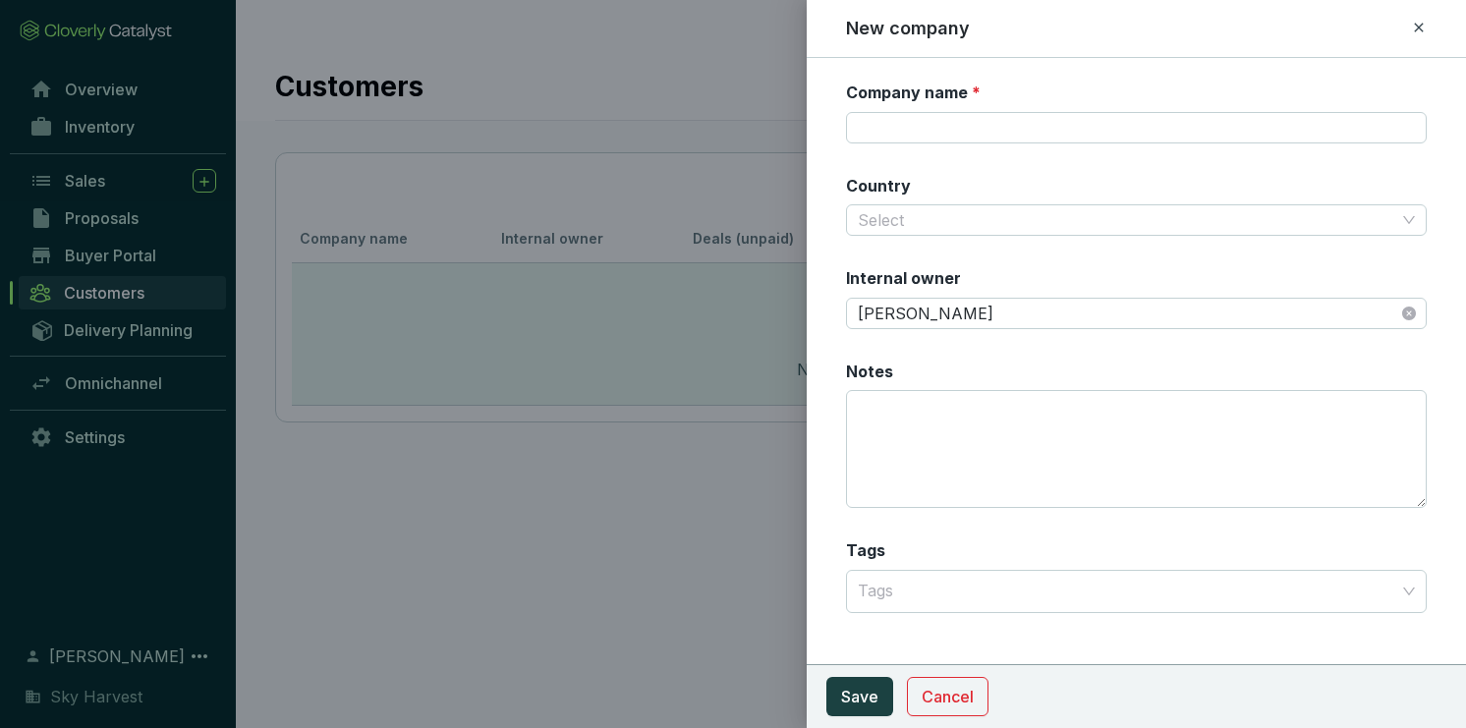
click at [817, 152] on form "Company name * Country Select Internal owner [PERSON_NAME] Notes Tags Tags Canc…" at bounding box center [1136, 371] width 659 height 579
click at [886, 239] on section "Company name * Country Select Internal owner [PERSON_NAME] Notes Tags Tags" at bounding box center [1136, 359] width 581 height 555
click at [887, 225] on input "Country" at bounding box center [1126, 219] width 537 height 29
click at [819, 264] on form "Company name * Country Select Internal owner [PERSON_NAME] Notes Tags Tags Canc…" at bounding box center [1136, 371] width 659 height 579
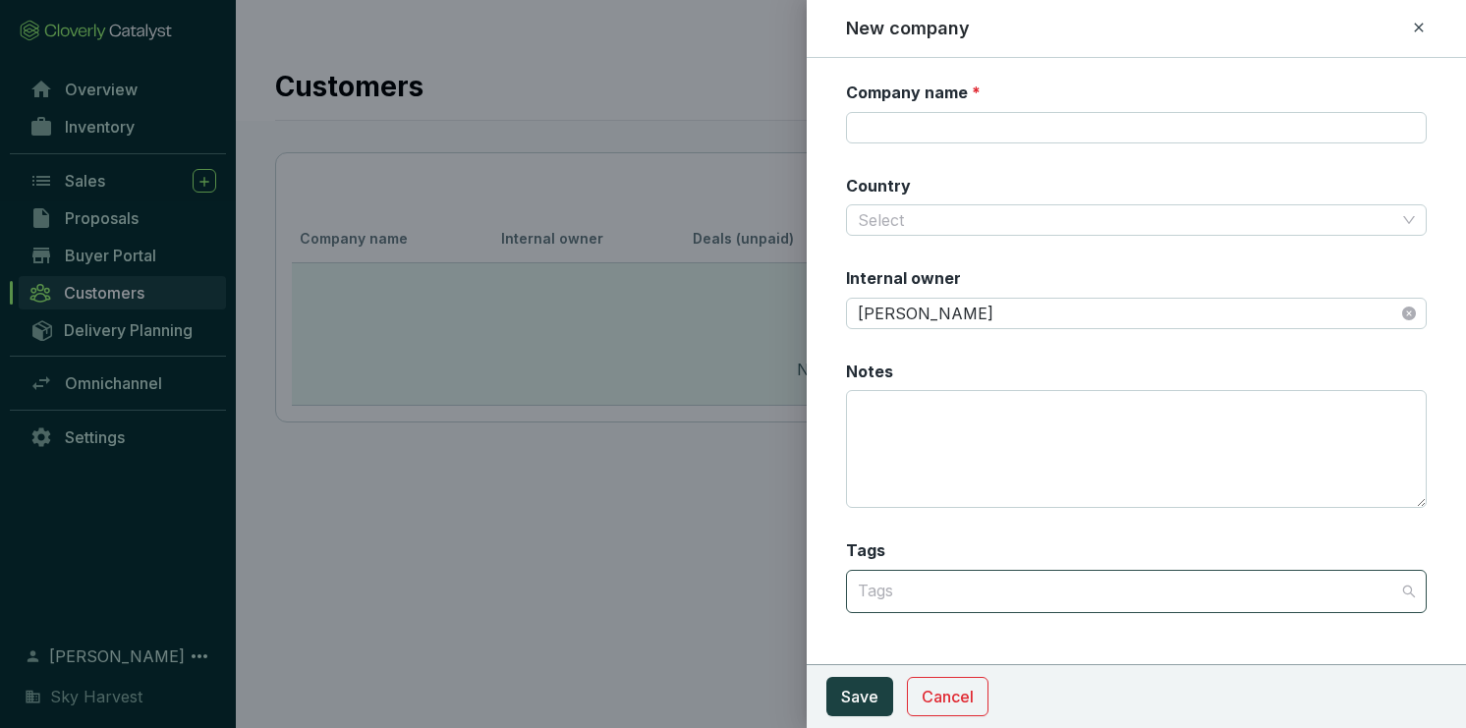
click at [914, 589] on div at bounding box center [1125, 591] width 550 height 39
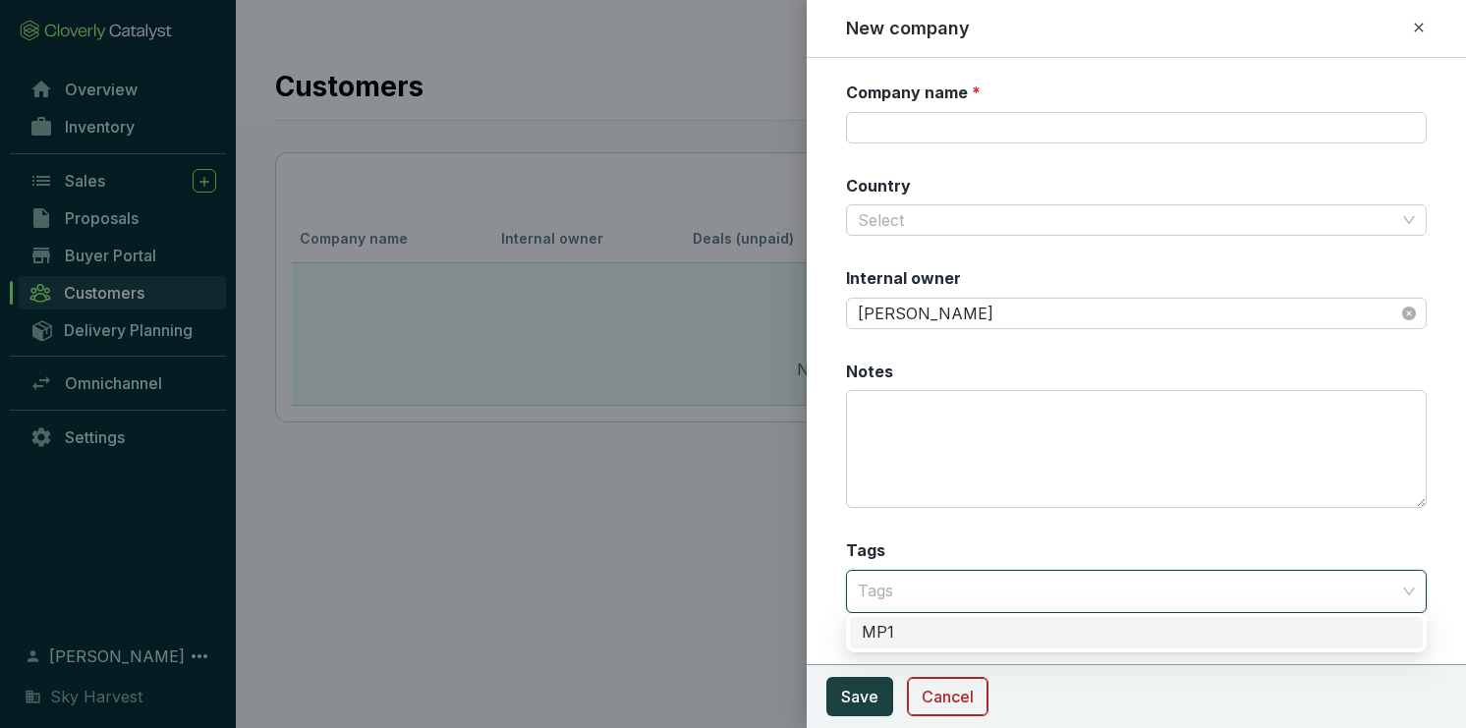
click at [923, 700] on span "Cancel" at bounding box center [948, 697] width 52 height 24
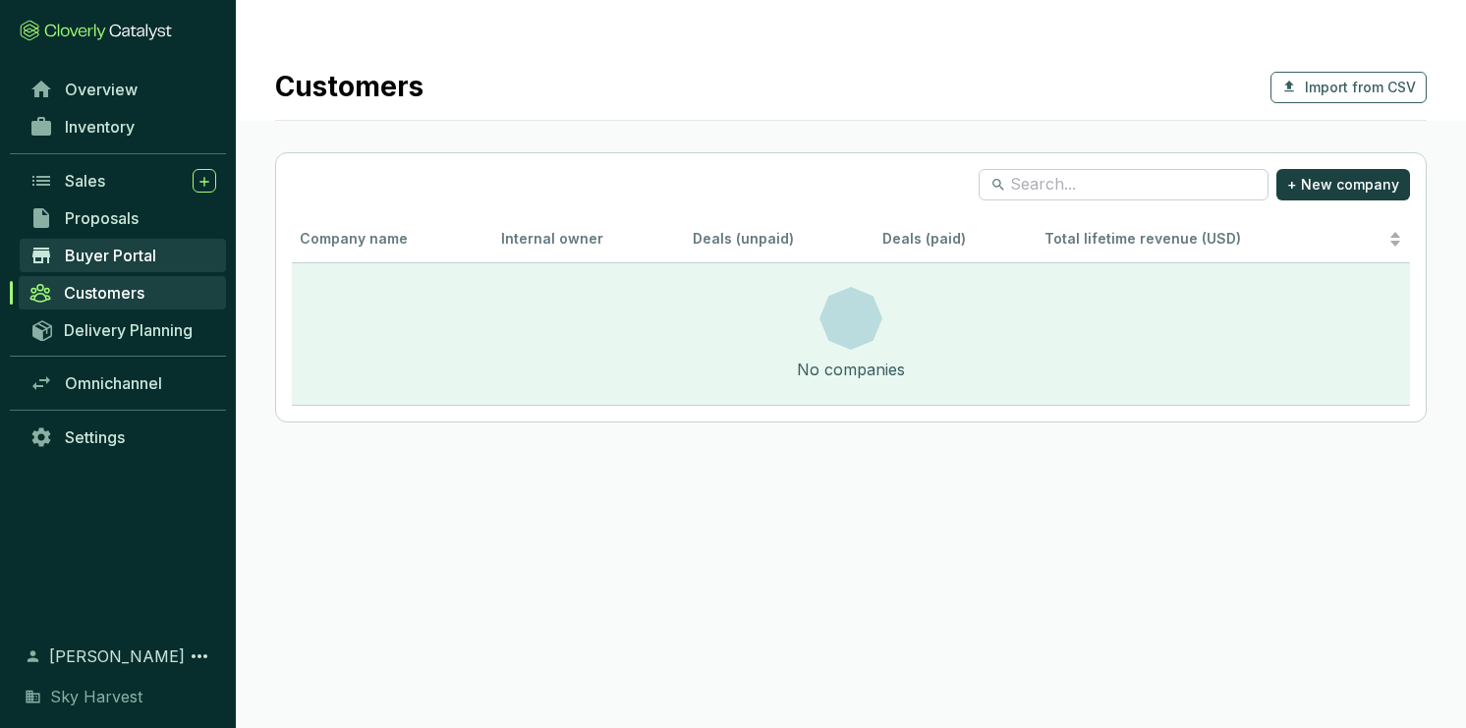
click at [139, 265] on link "Buyer Portal" at bounding box center [123, 255] width 206 height 33
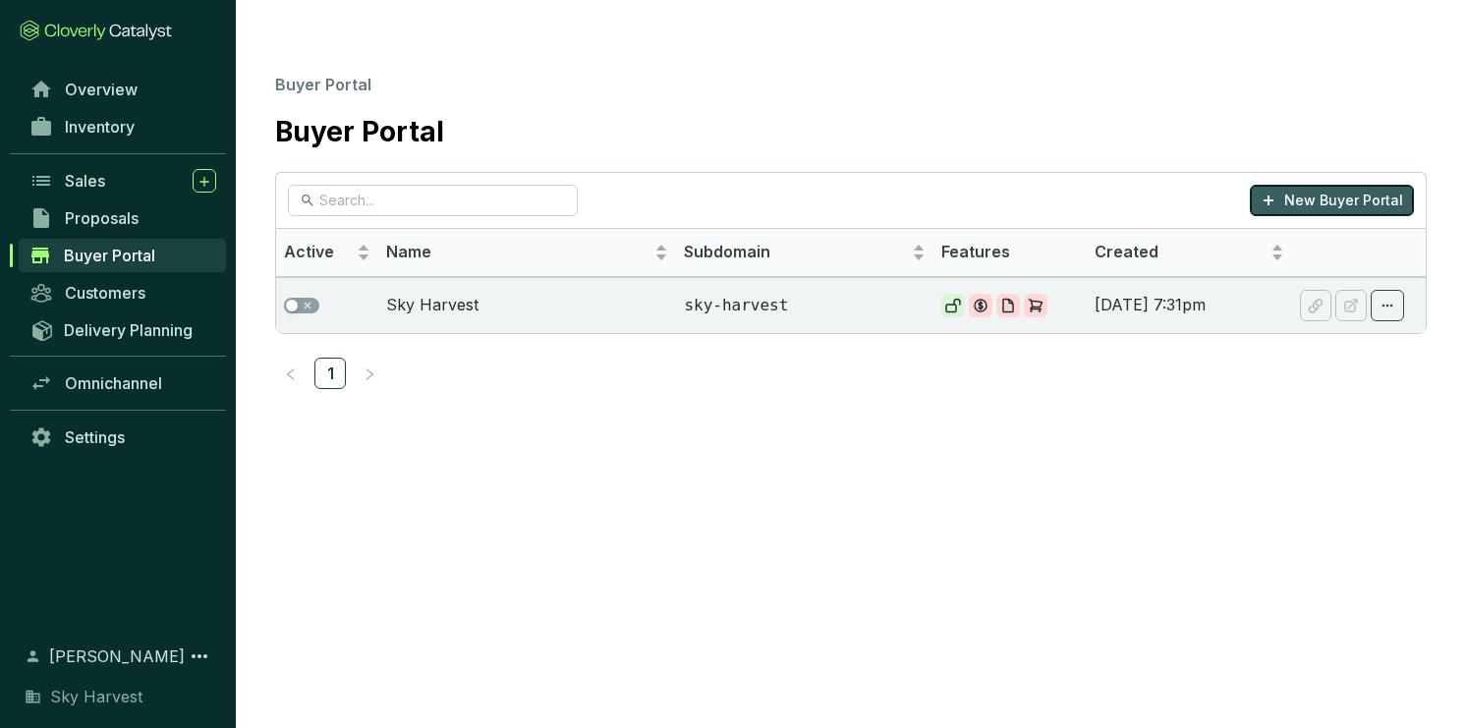
click at [1317, 191] on p "New Buyer Portal" at bounding box center [1343, 201] width 119 height 20
click at [118, 326] on span "Delivery Planning" at bounding box center [128, 330] width 129 height 20
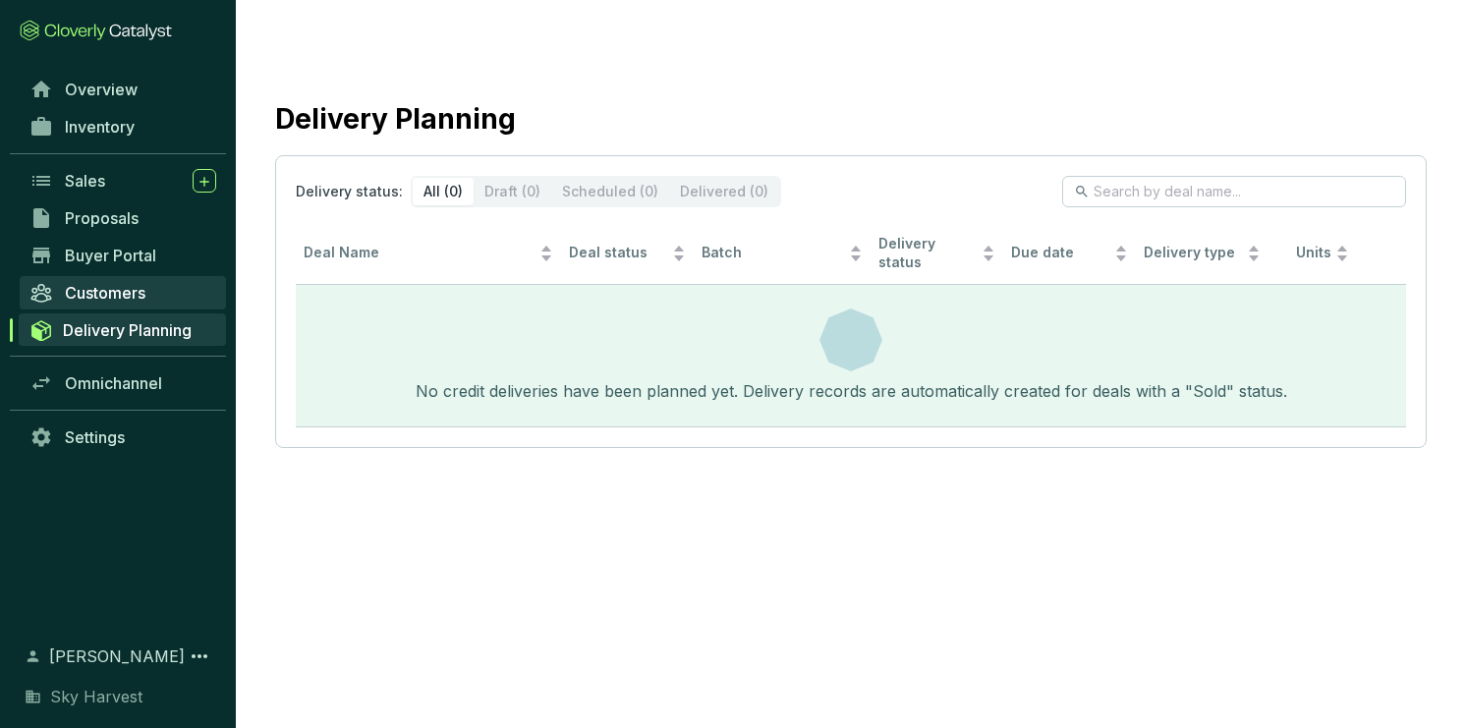
click at [141, 279] on link "Customers" at bounding box center [123, 292] width 206 height 33
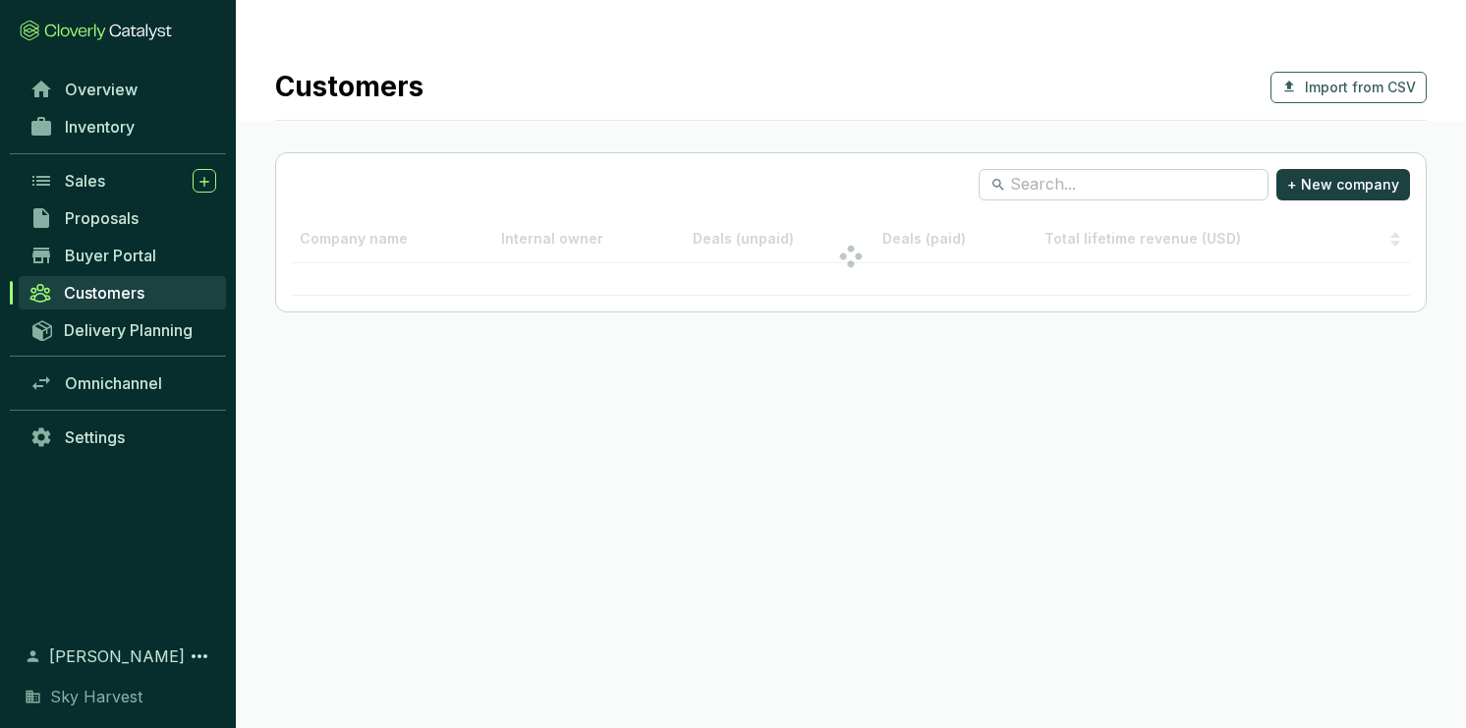
click at [138, 266] on link "Buyer Portal" at bounding box center [123, 255] width 206 height 33
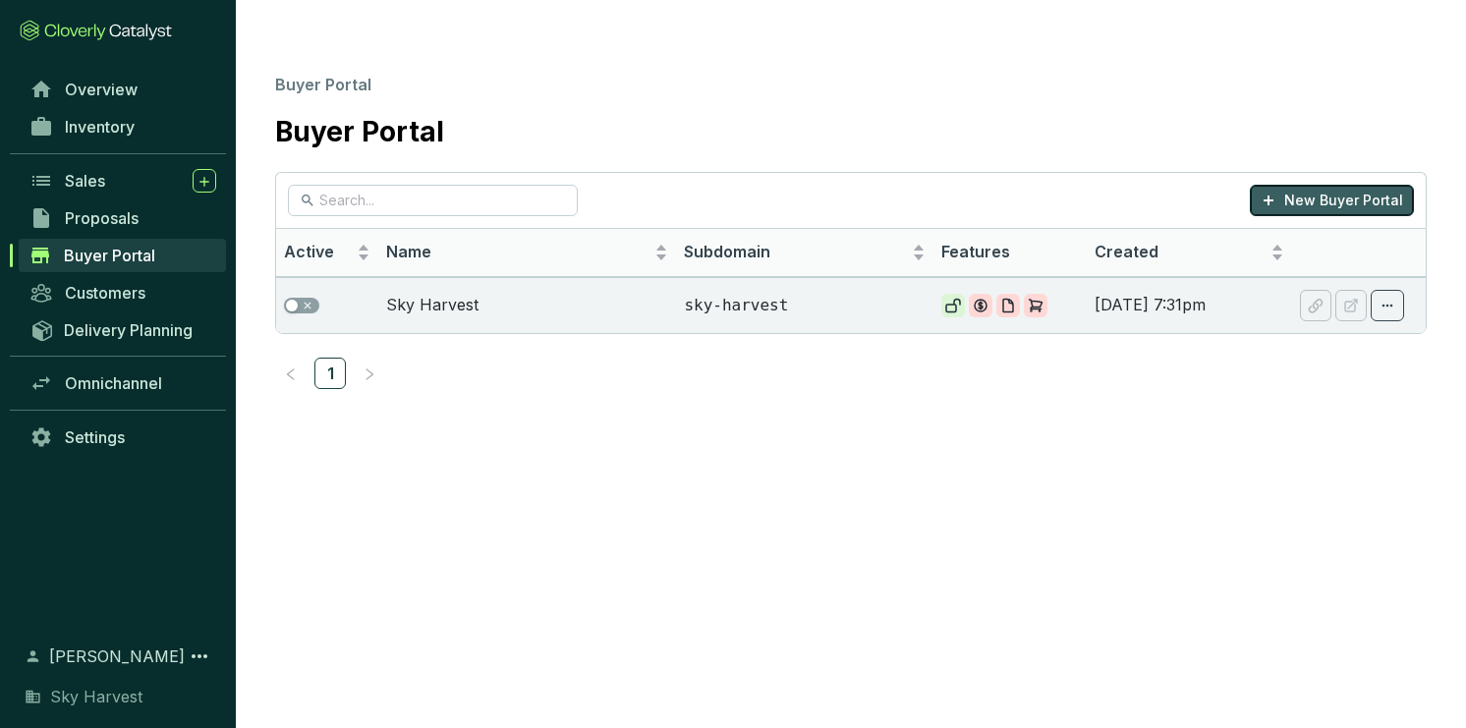
click at [1281, 185] on button "New Buyer Portal" at bounding box center [1332, 200] width 164 height 31
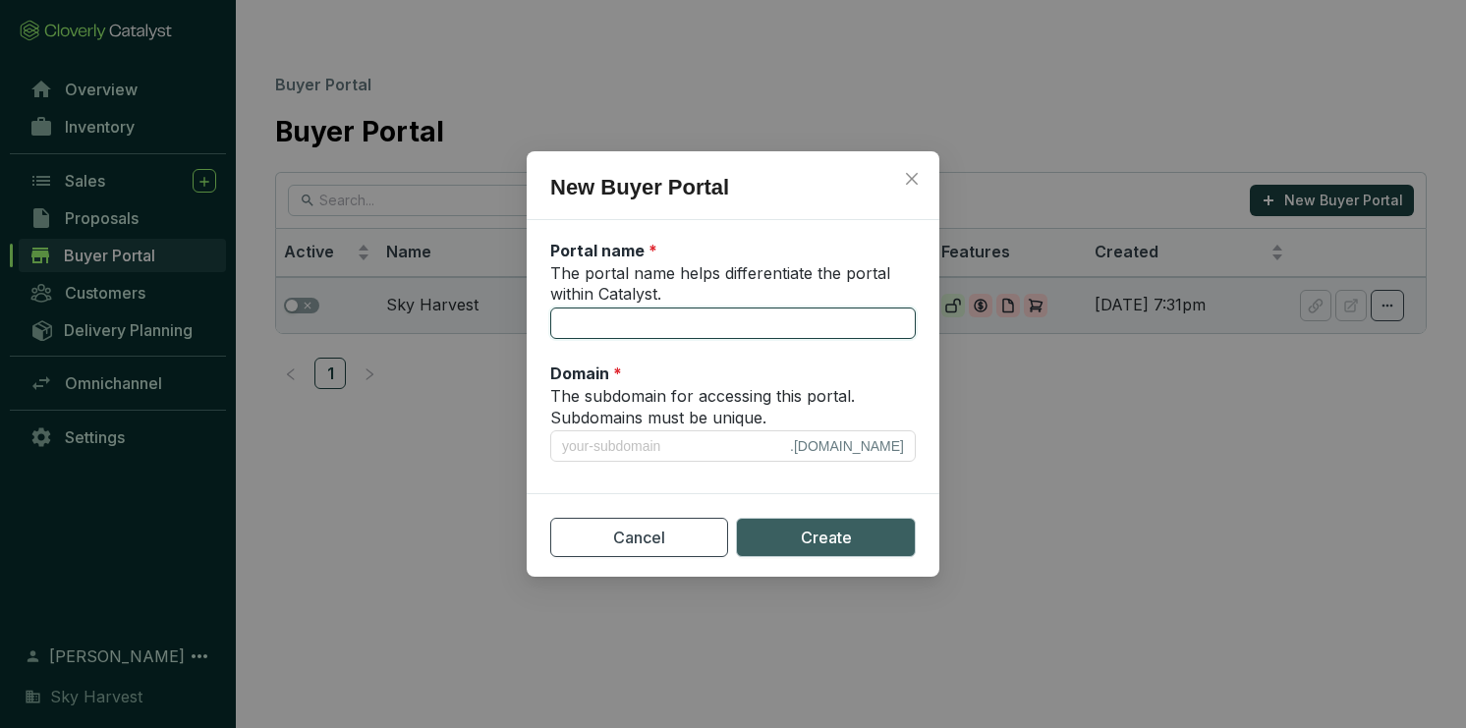
click at [595, 323] on input "The portal name helps differentiate the portal within Catalyst." at bounding box center [732, 323] width 365 height 31
click at [717, 291] on label "The portal name helps differentiate the portal within Catalyst." at bounding box center [732, 284] width 365 height 42
click at [717, 308] on input "The portal name helps differentiate the portal within Catalyst." at bounding box center [732, 323] width 365 height 31
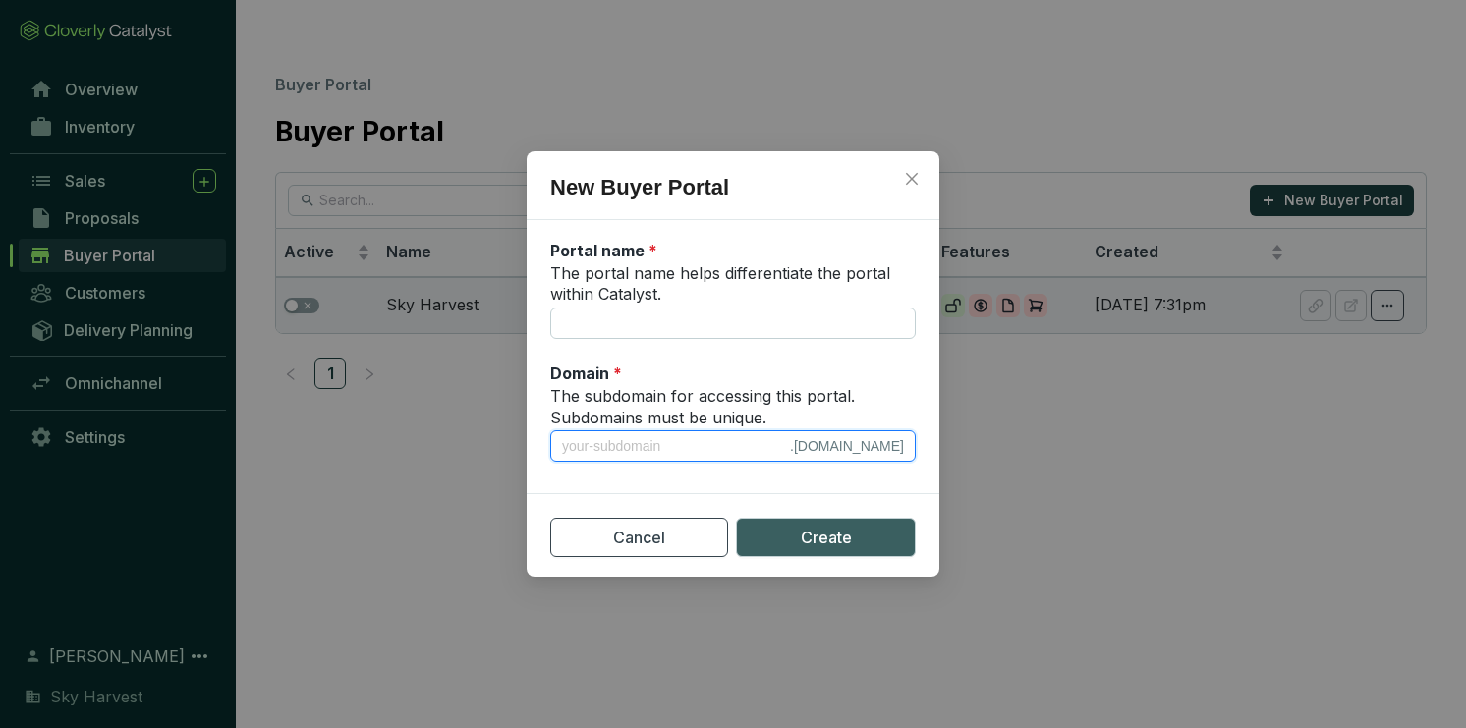
click at [696, 445] on input "The subdomain for accessing this portal. Subdomains must be unique." at bounding box center [674, 446] width 224 height 22
click at [912, 184] on icon "close" at bounding box center [912, 179] width 16 height 16
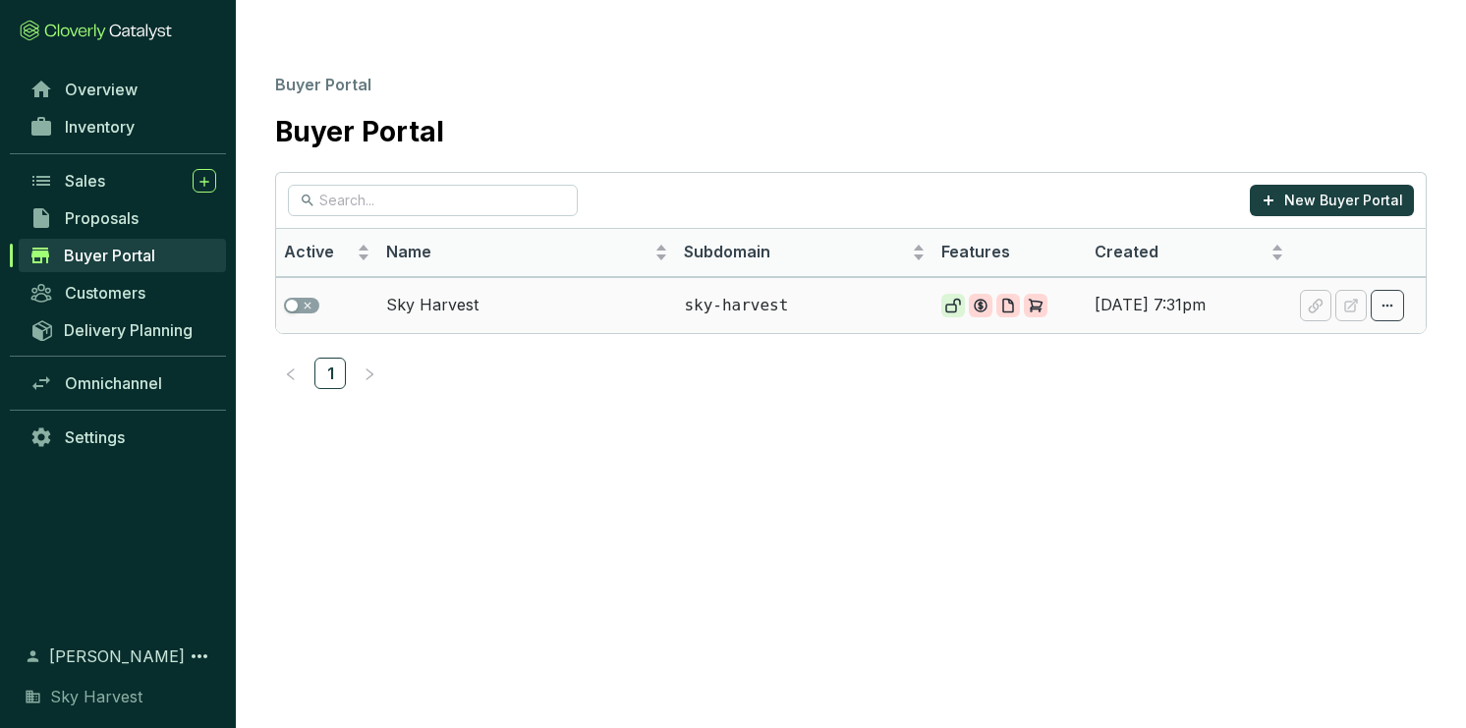
click at [1312, 290] on section at bounding box center [1352, 305] width 104 height 31
click at [1388, 294] on icon at bounding box center [1387, 306] width 16 height 24
click at [992, 296] on section "New Buyer Portal Active Name Subdomain Features Created Sky Harvest sky-harvest…" at bounding box center [851, 296] width 1230 height 249
click at [291, 300] on div "button" at bounding box center [292, 306] width 12 height 12
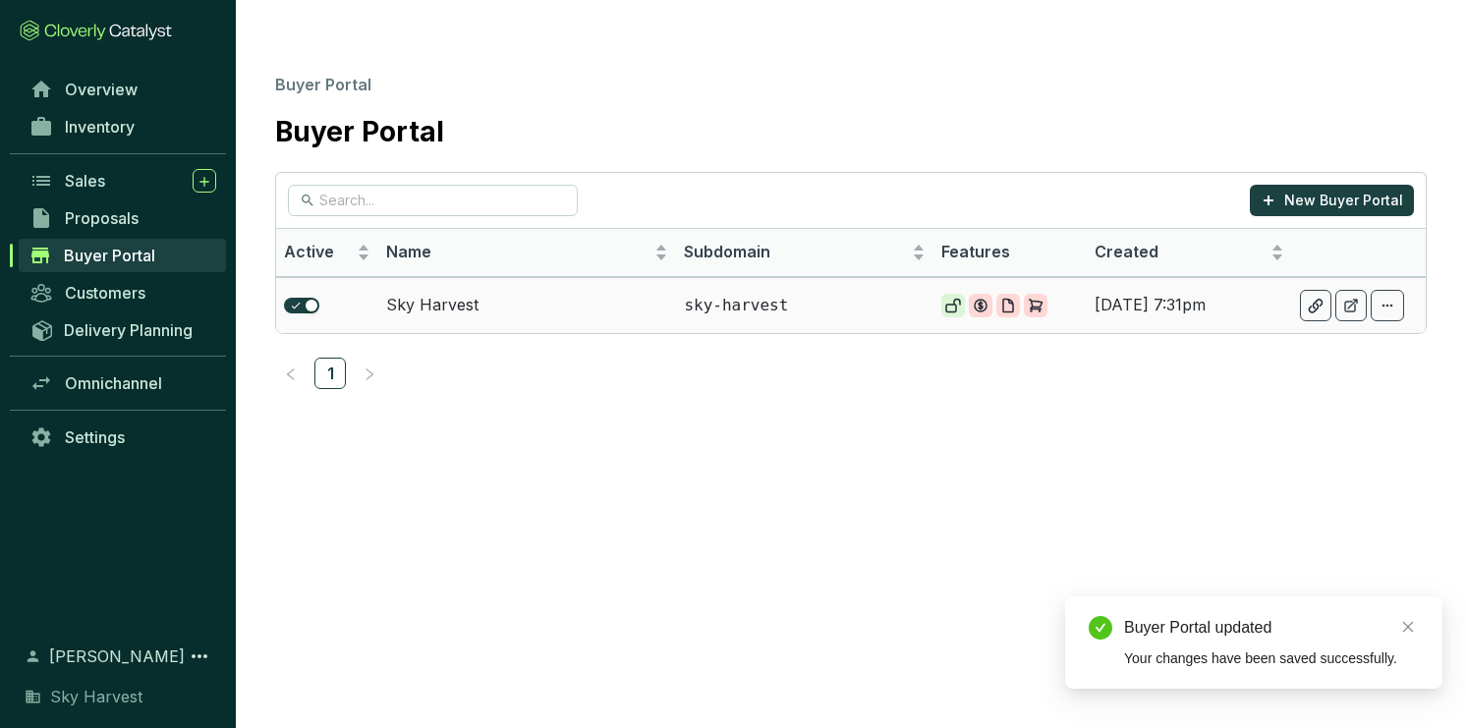
click at [1324, 290] on div at bounding box center [1315, 305] width 31 height 31
click at [511, 277] on td "Sky Harvest" at bounding box center [527, 305] width 298 height 56
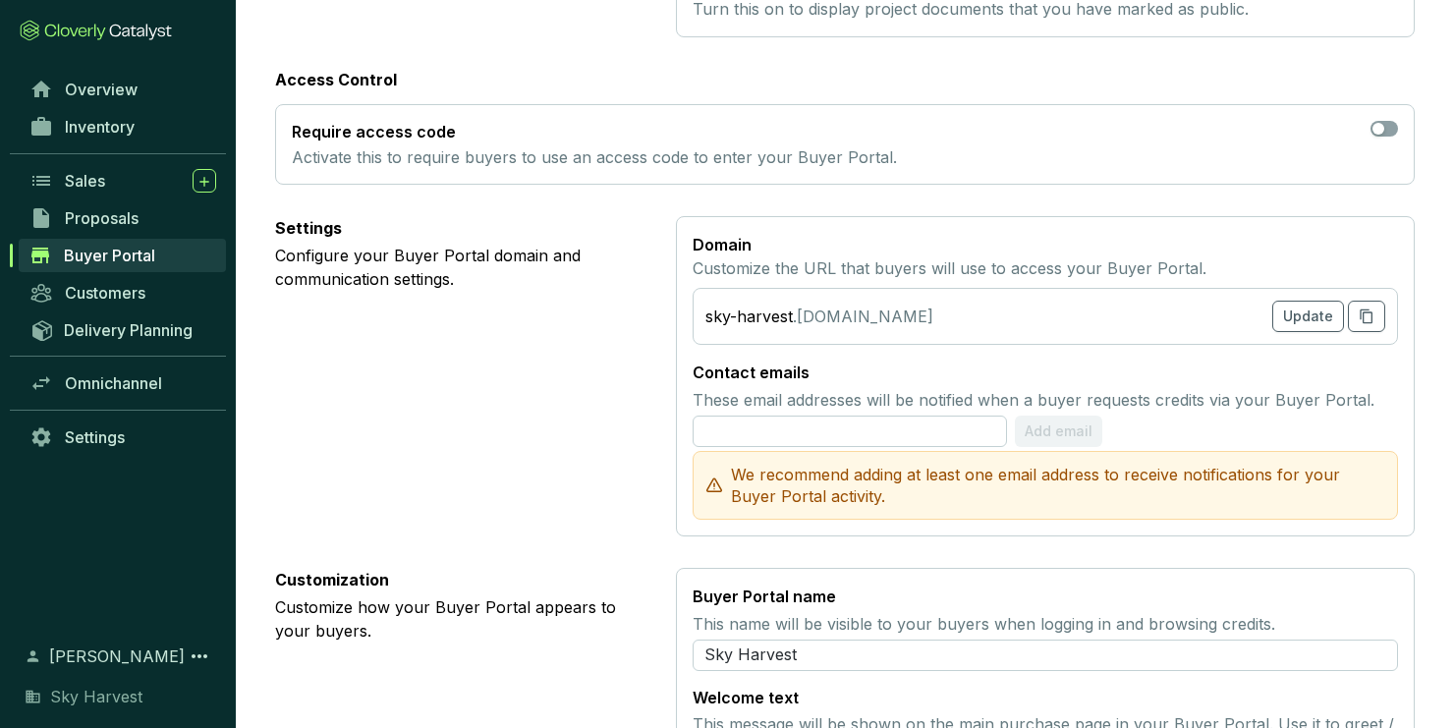
scroll to position [626, 0]
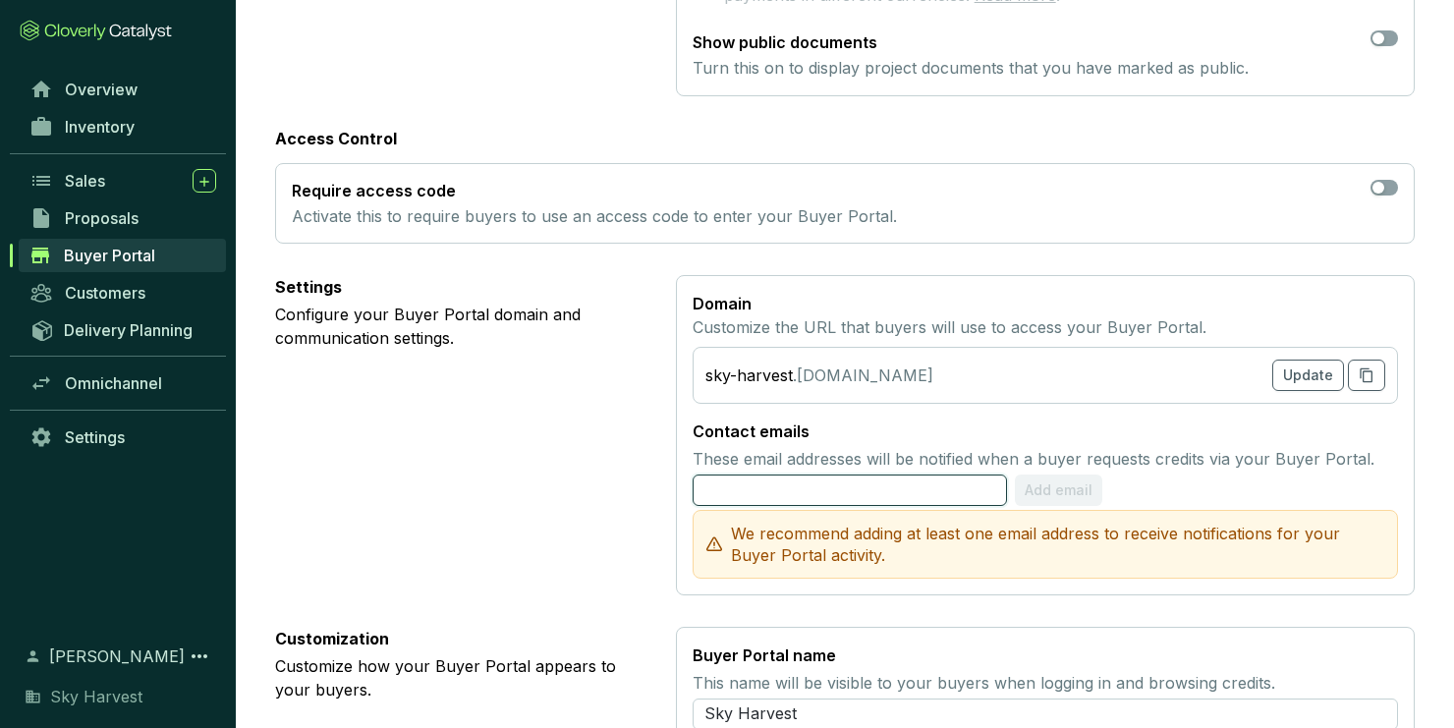
click at [790, 475] on input "text" at bounding box center [850, 490] width 314 height 31
type input "[EMAIL_ADDRESS][DOMAIN_NAME]"
click at [1039, 480] on span "Add email" at bounding box center [1060, 490] width 68 height 20
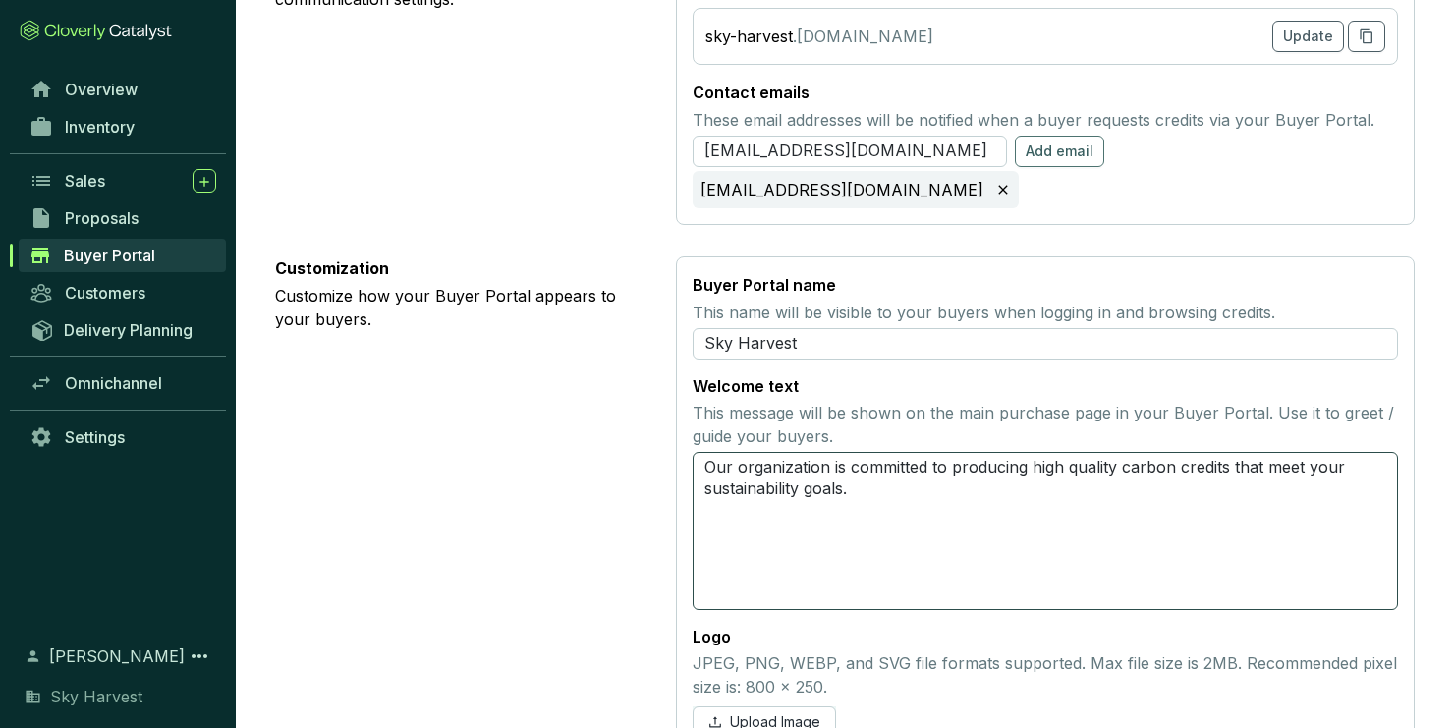
scroll to position [988, 0]
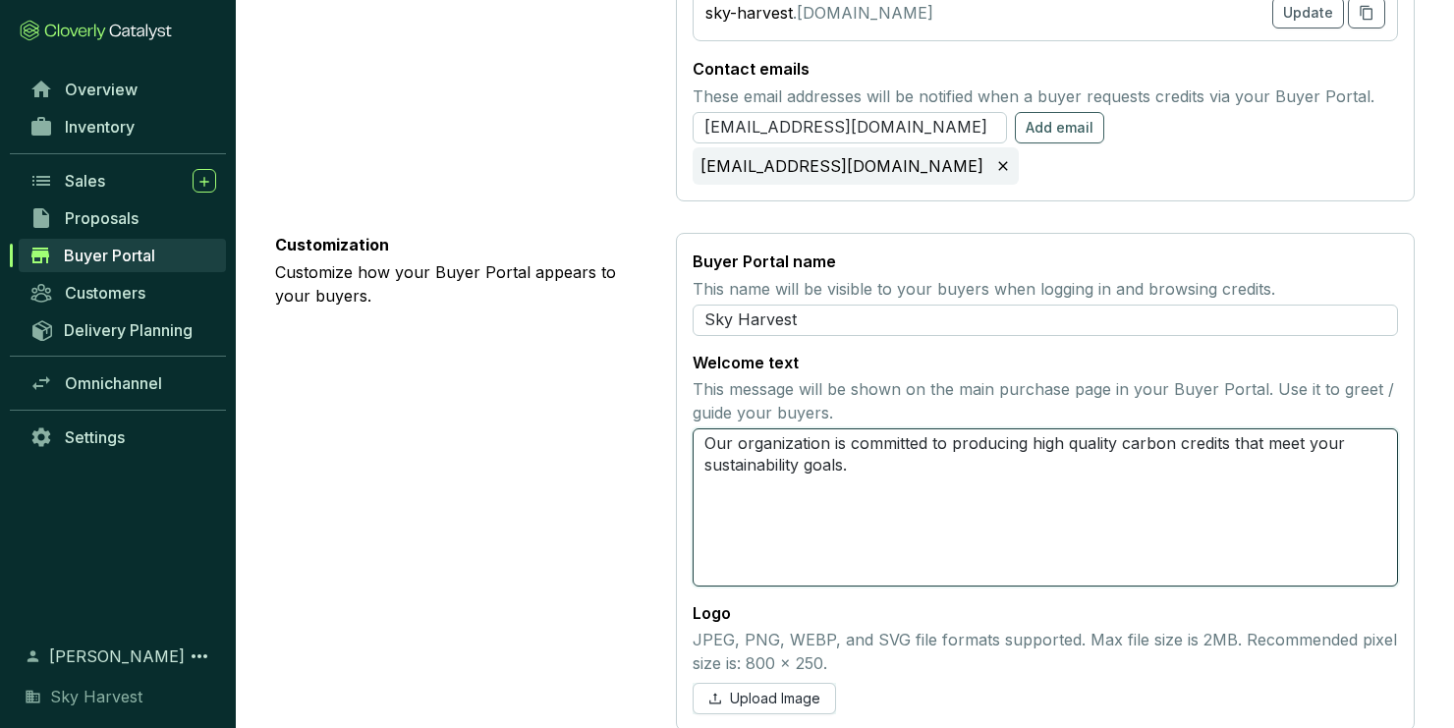
drag, startPoint x: 879, startPoint y: 445, endPoint x: 627, endPoint y: 378, distance: 261.2
click at [627, 378] on section "Customization Customize how your Buyer Portal appears to your buyers. Buyer Por…" at bounding box center [845, 482] width 1140 height 498
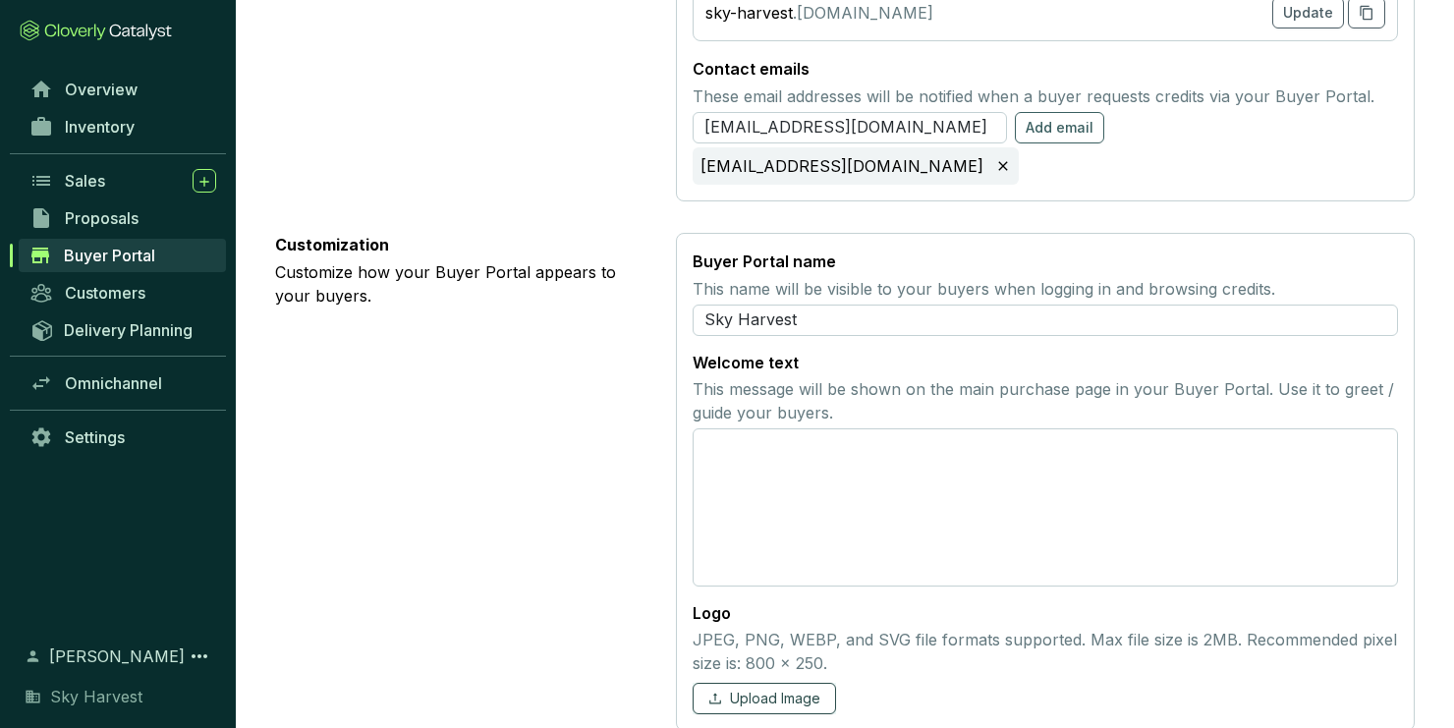
click at [798, 689] on span "Upload Image" at bounding box center [775, 699] width 90 height 20
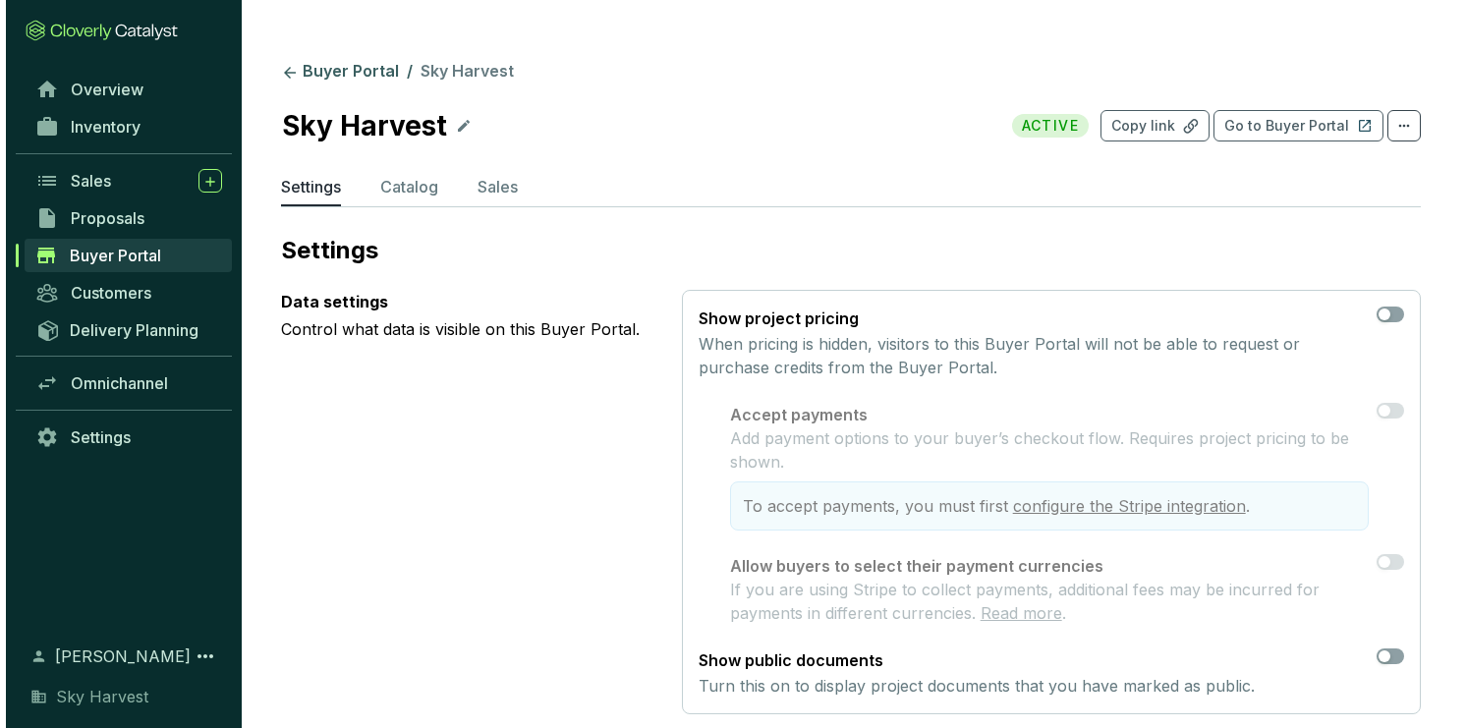
scroll to position [0, 0]
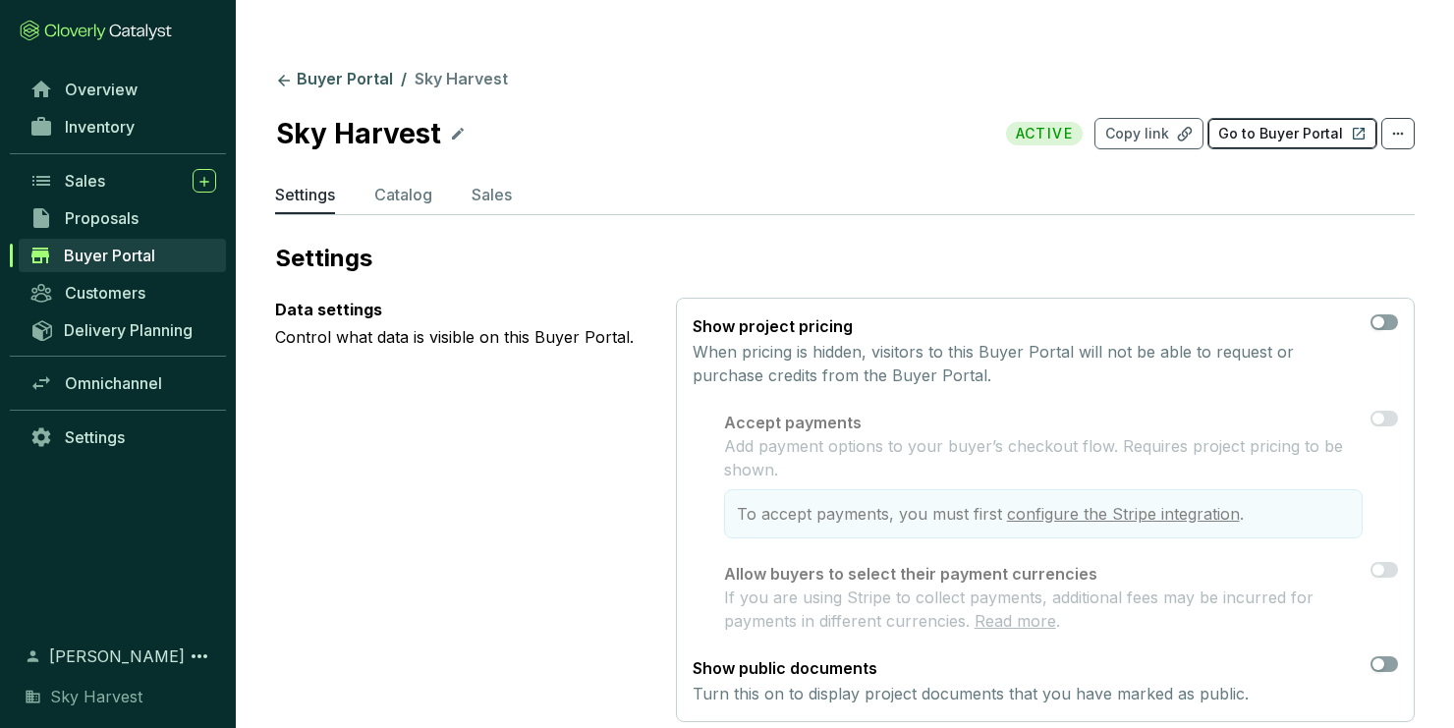
click at [1230, 124] on p "Go to Buyer Portal" at bounding box center [1280, 134] width 125 height 20
click at [389, 183] on p "Catalog" at bounding box center [403, 195] width 58 height 24
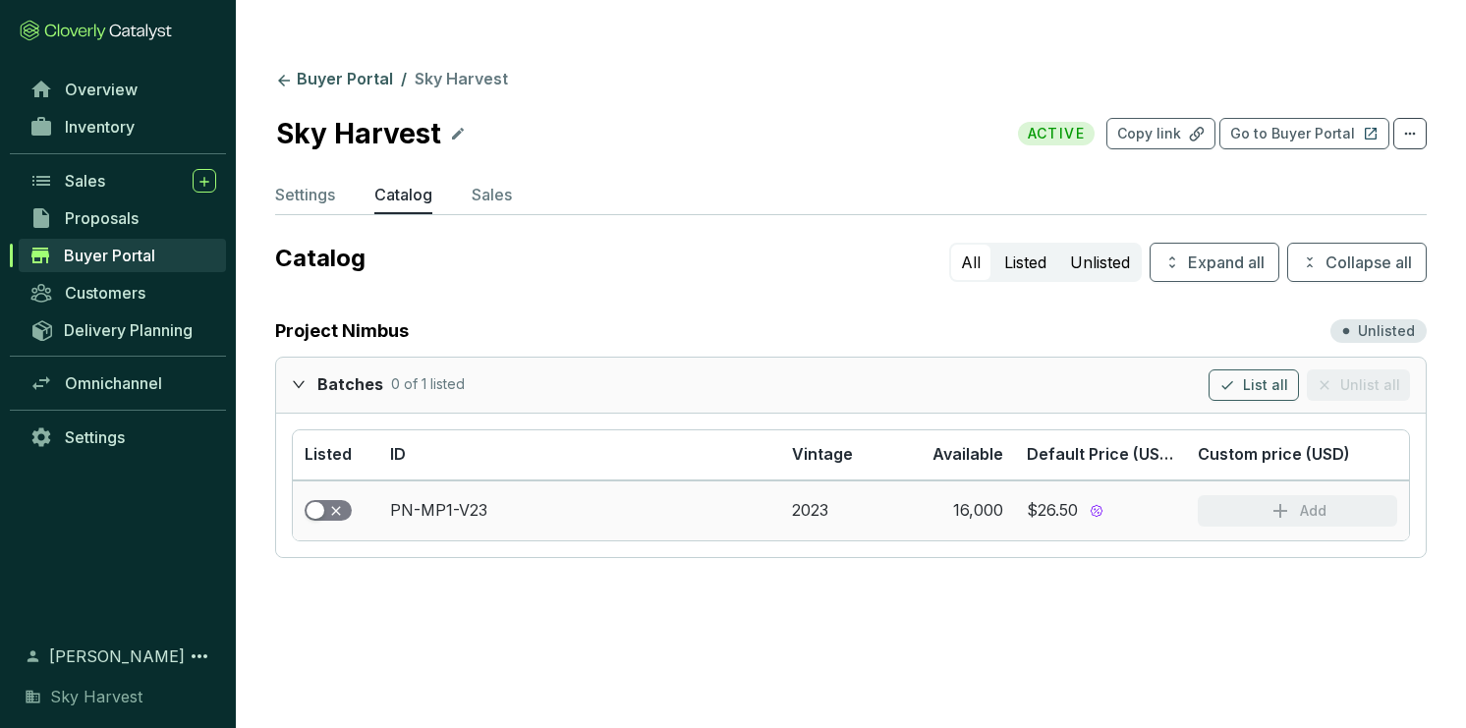
click at [318, 502] on div "button" at bounding box center [316, 511] width 18 height 18
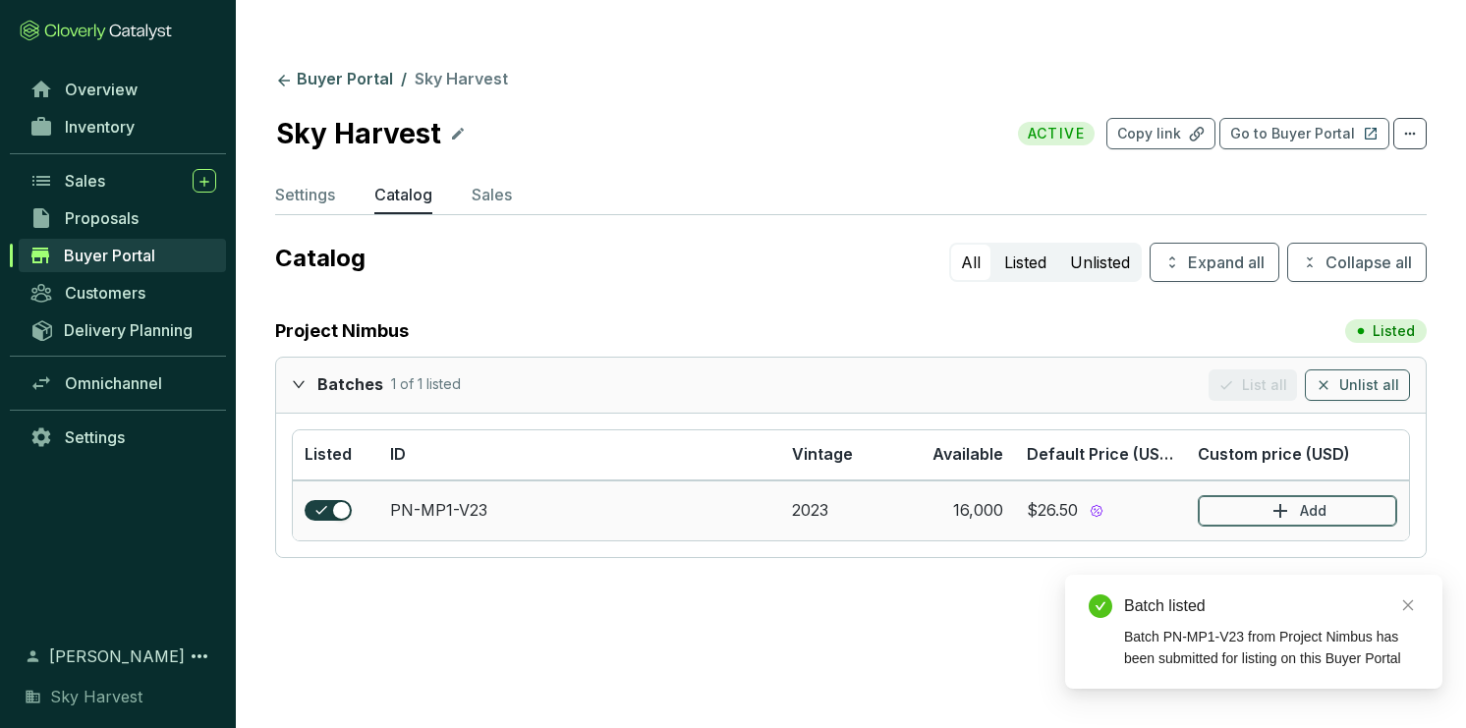
click at [1248, 495] on button "Add" at bounding box center [1297, 510] width 199 height 31
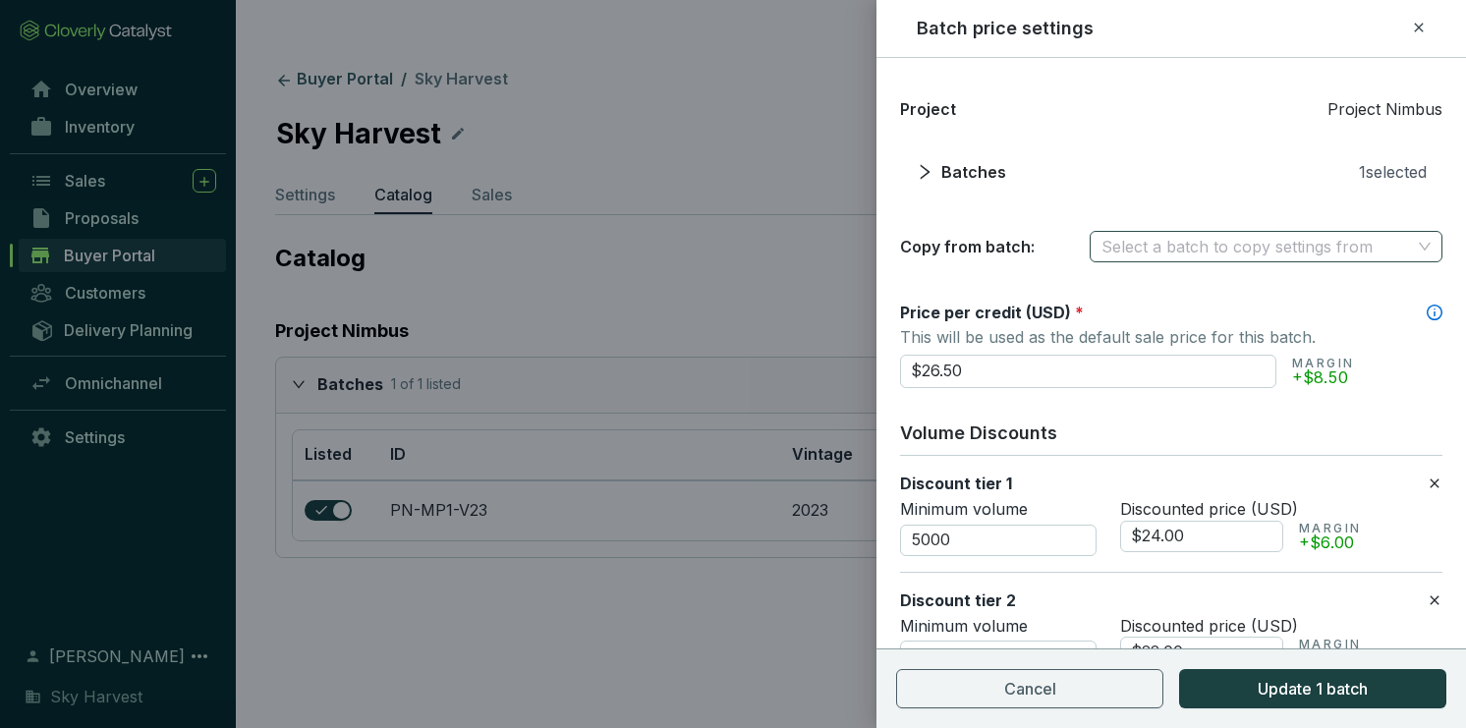
click at [1143, 248] on input "search" at bounding box center [1255, 246] width 309 height 29
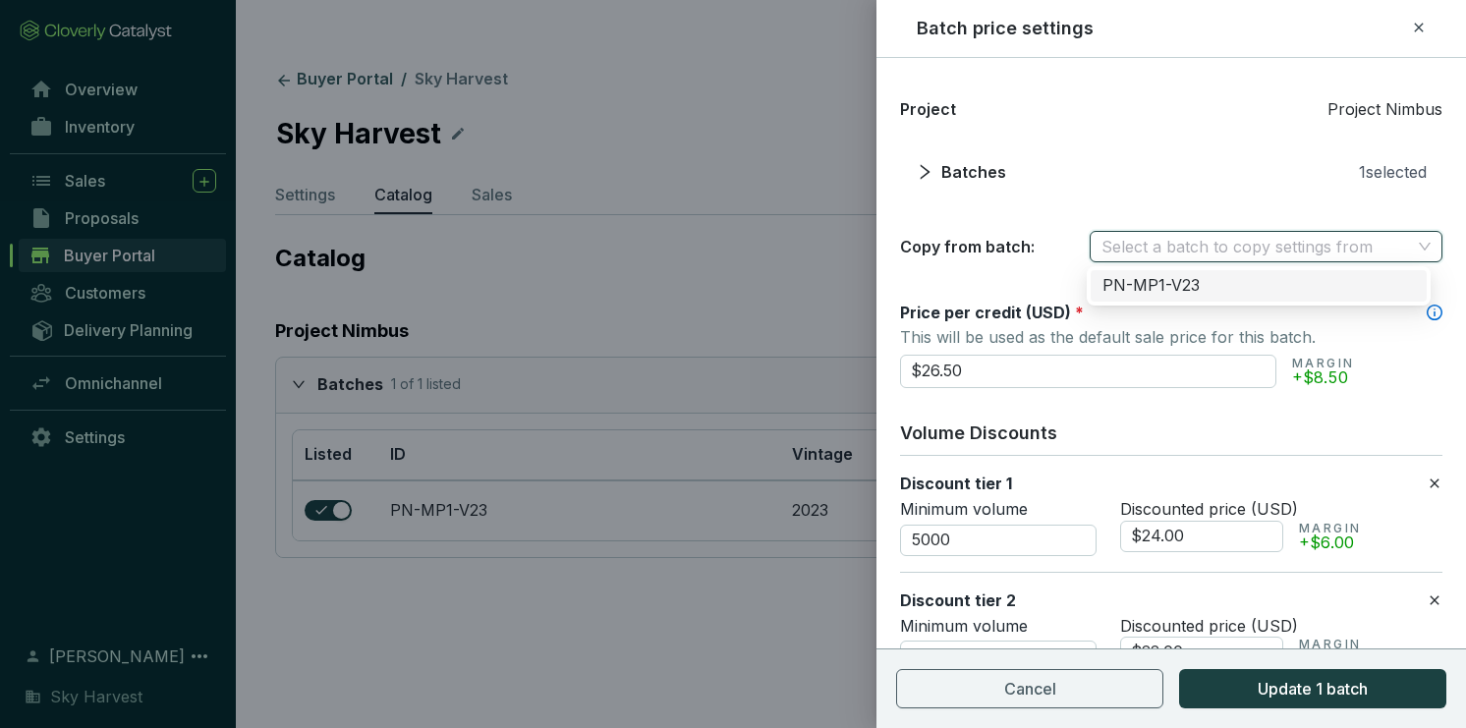
click at [1161, 203] on section "Project Project Nimbus Batches 1 selected Copy from batch: Select a batch to co…" at bounding box center [1171, 179] width 542 height 165
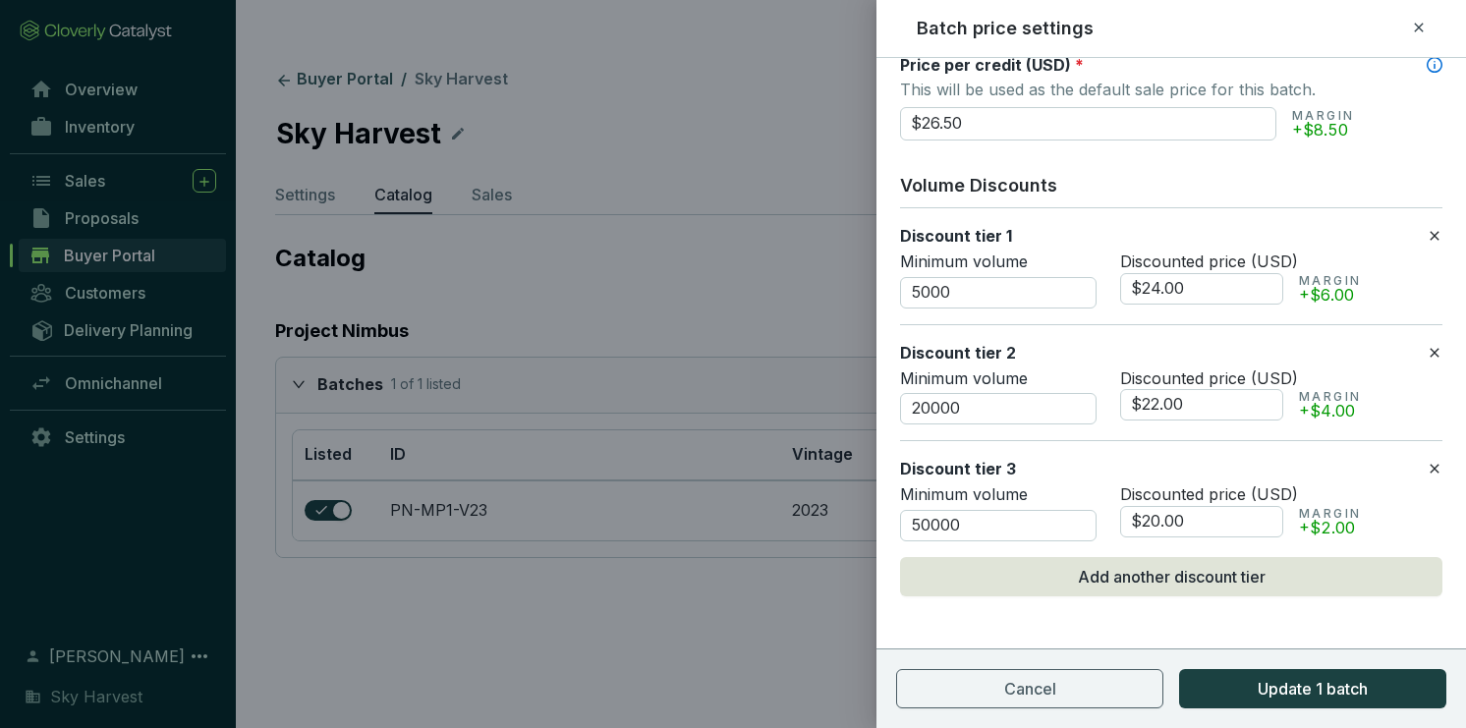
scroll to position [169, 0]
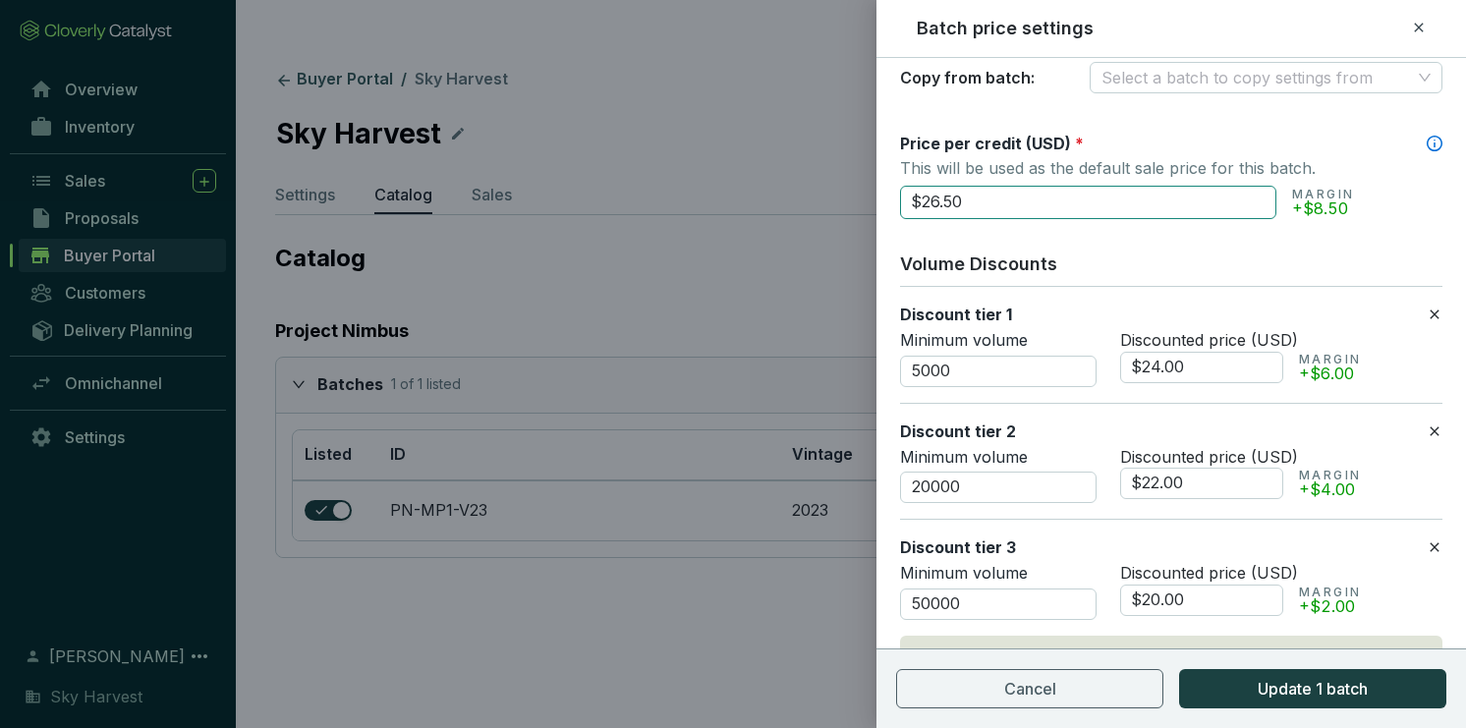
click at [931, 197] on input "$26.50" at bounding box center [1088, 202] width 376 height 33
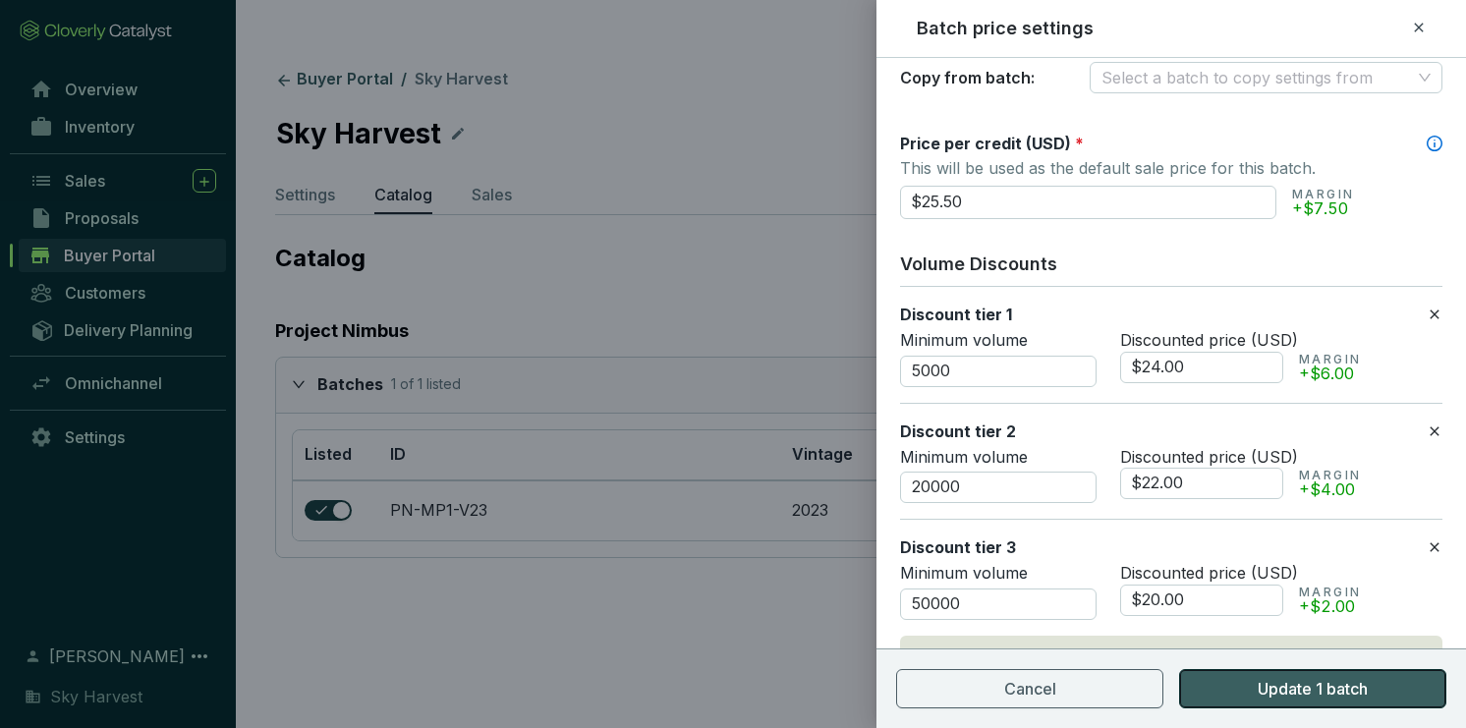
type input "$25.50"
click at [1273, 696] on span "Update 1 batch" at bounding box center [1313, 689] width 110 height 24
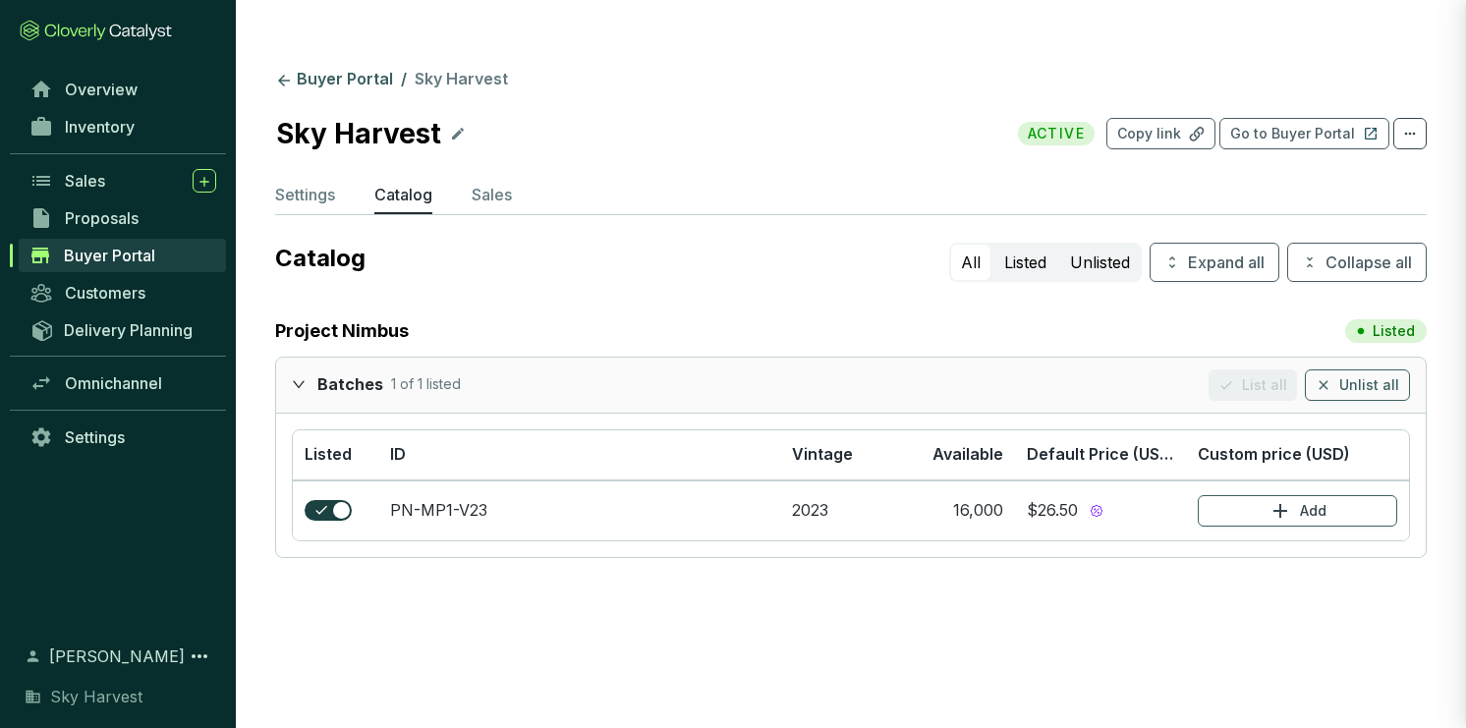
scroll to position [0, 0]
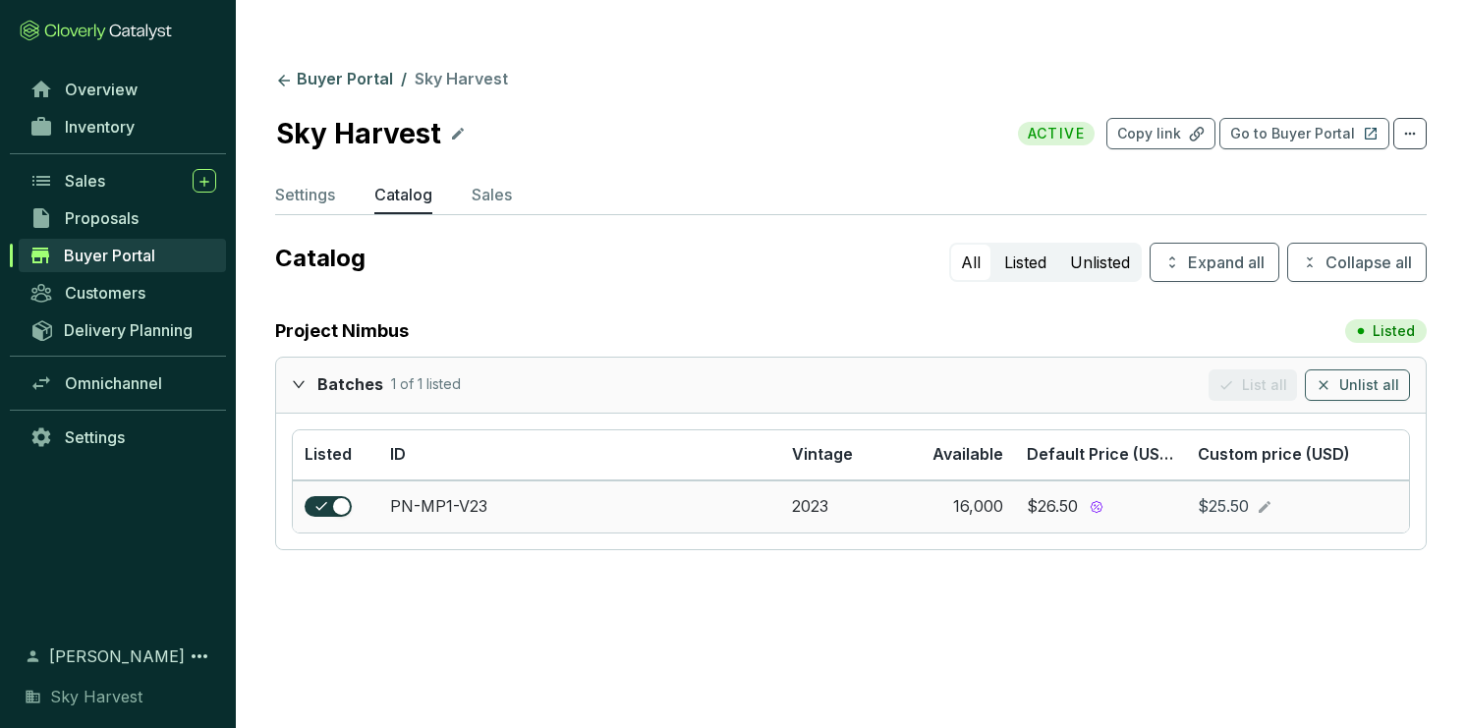
click at [1258, 495] on icon at bounding box center [1265, 507] width 16 height 24
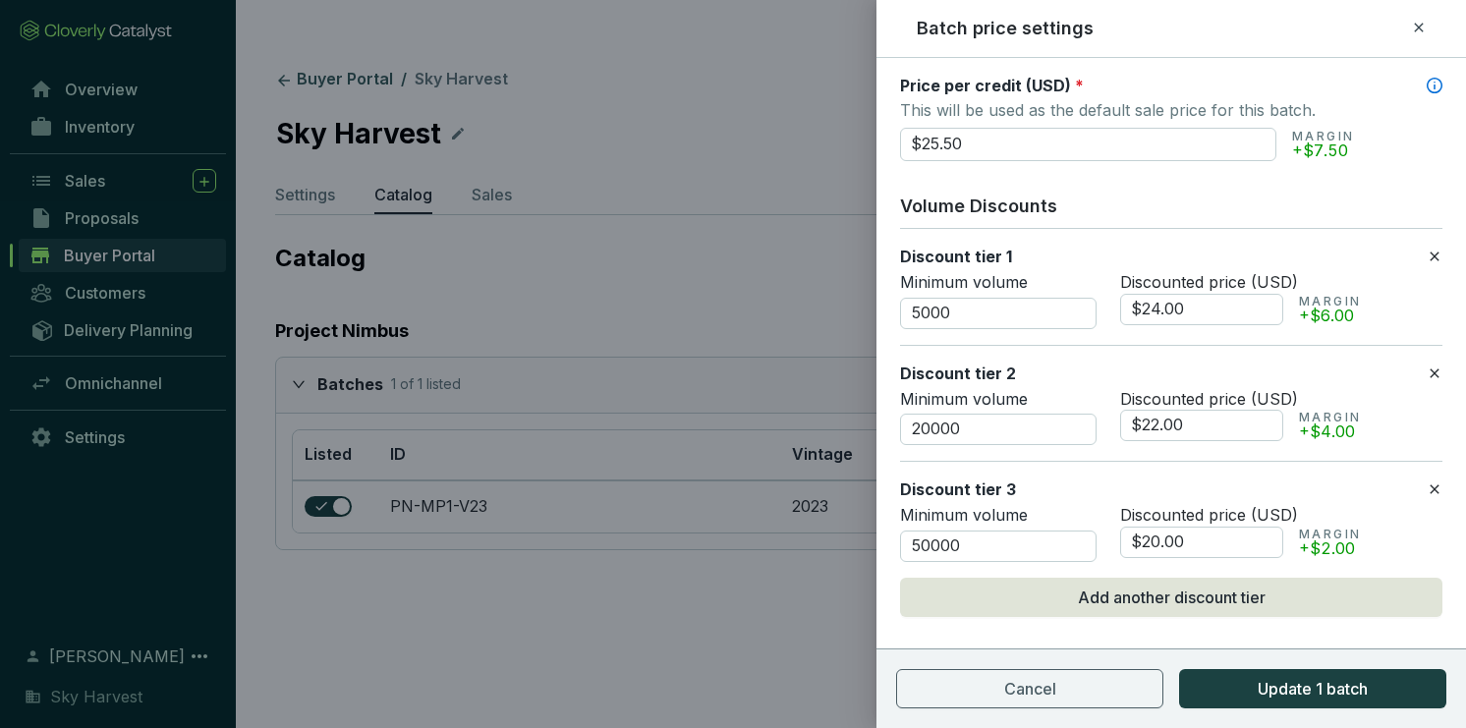
scroll to position [236, 0]
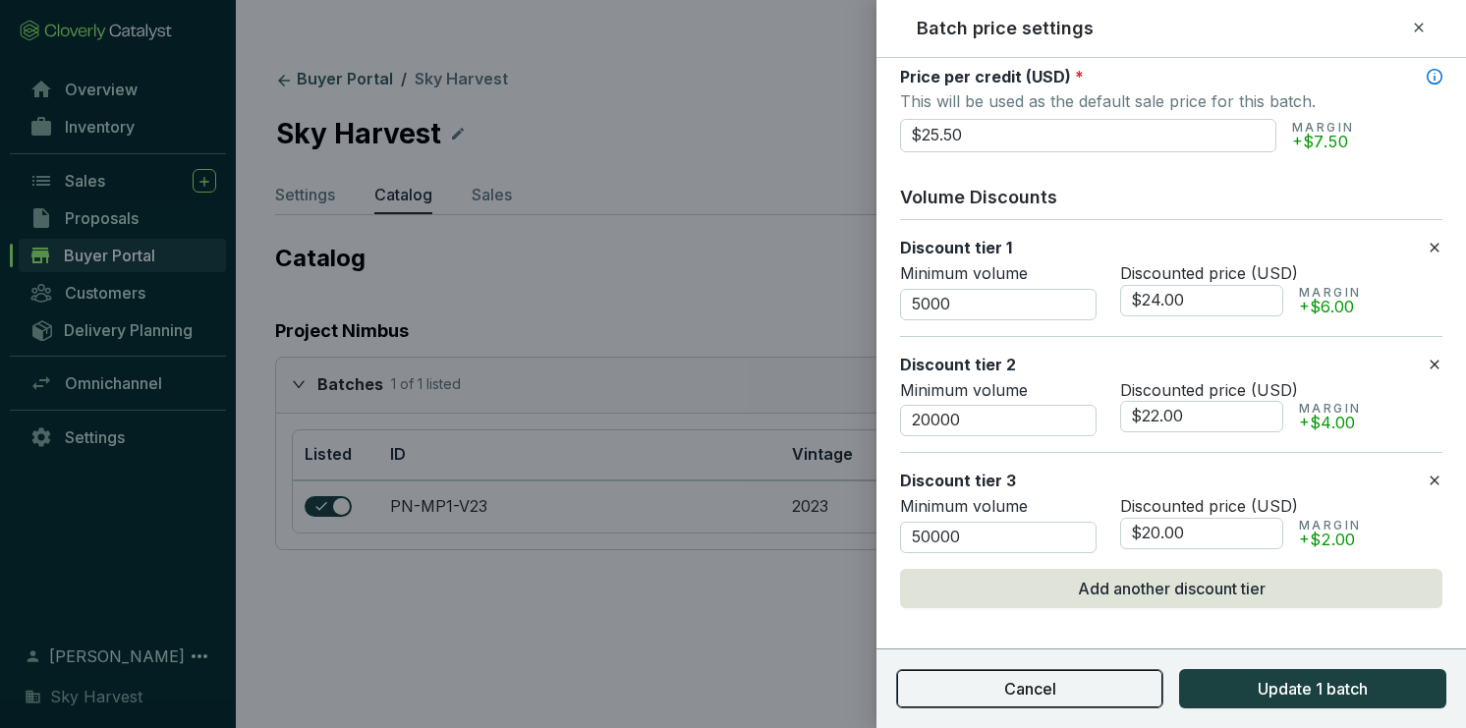
click at [1007, 675] on button "Cancel" at bounding box center [1029, 688] width 267 height 39
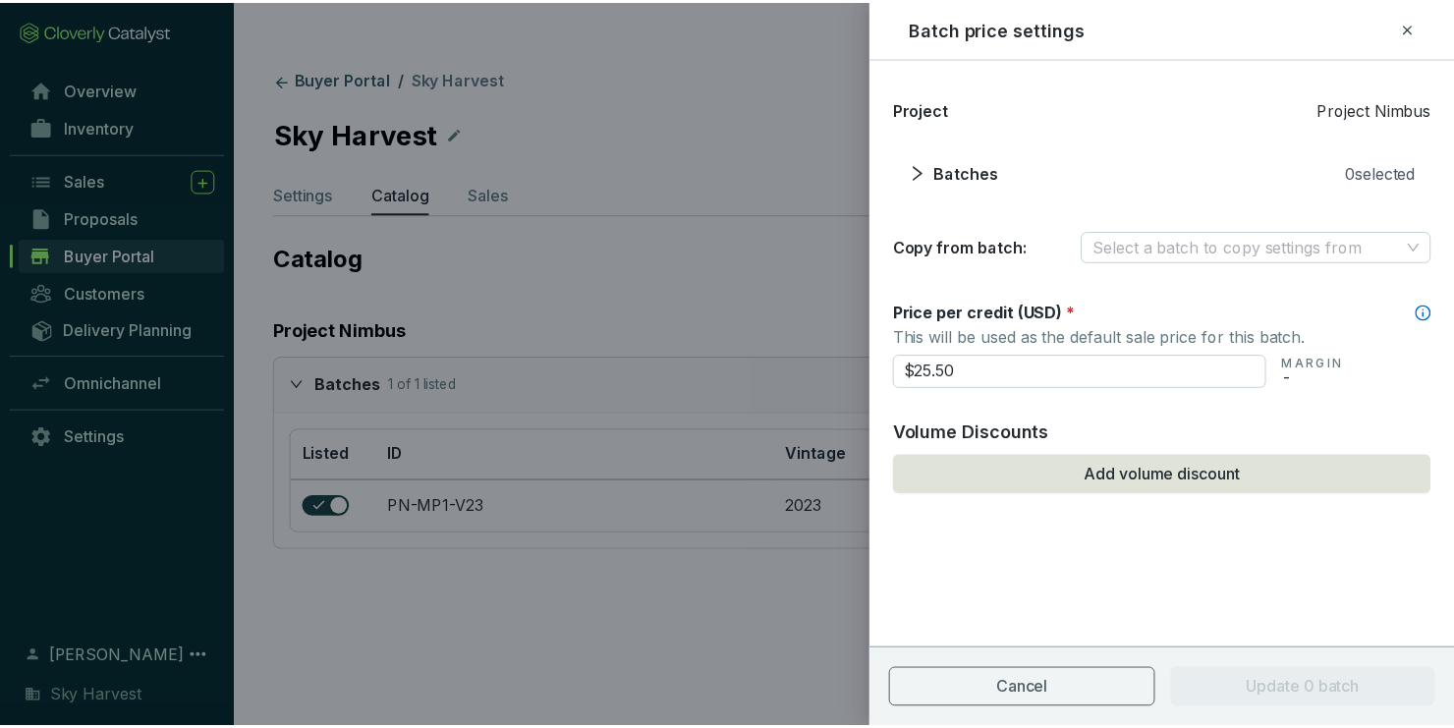
scroll to position [0, 0]
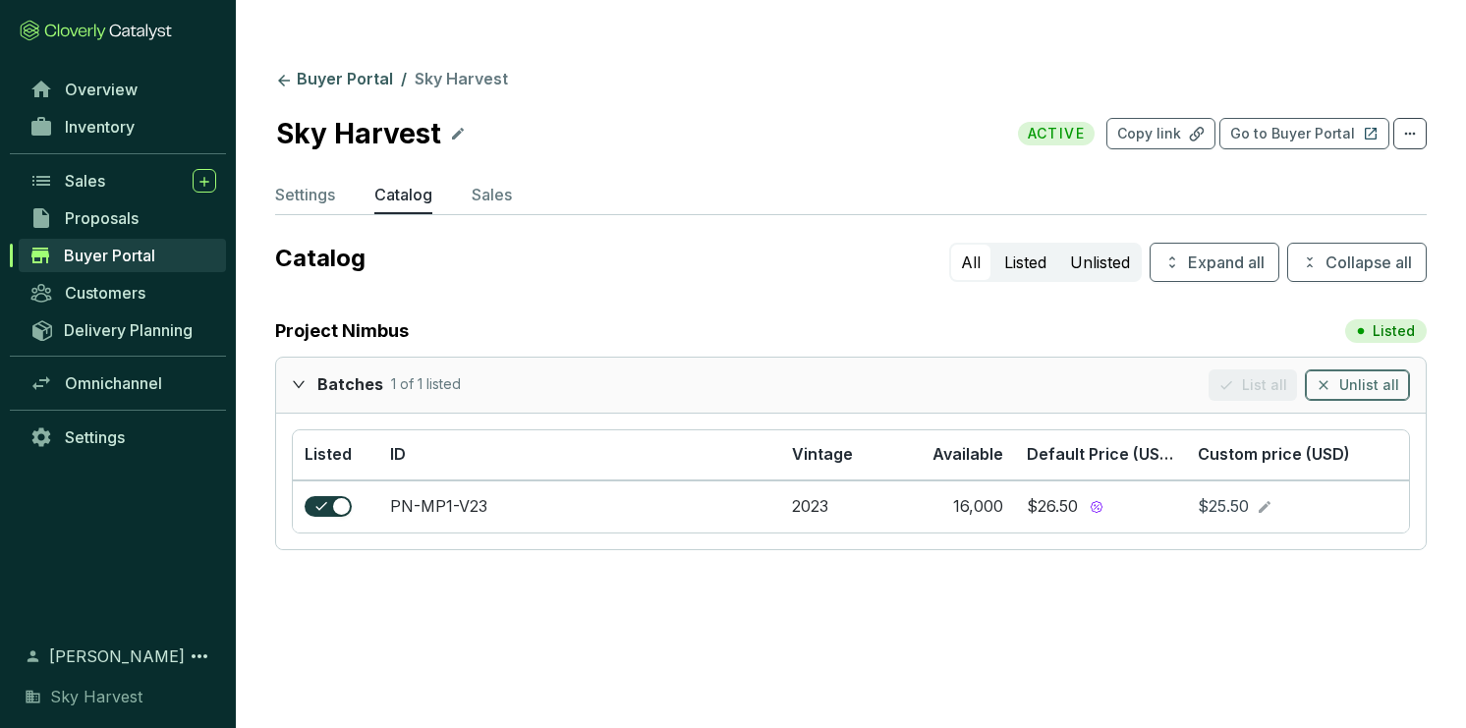
click at [1368, 375] on span "Unlist all" at bounding box center [1369, 385] width 60 height 20
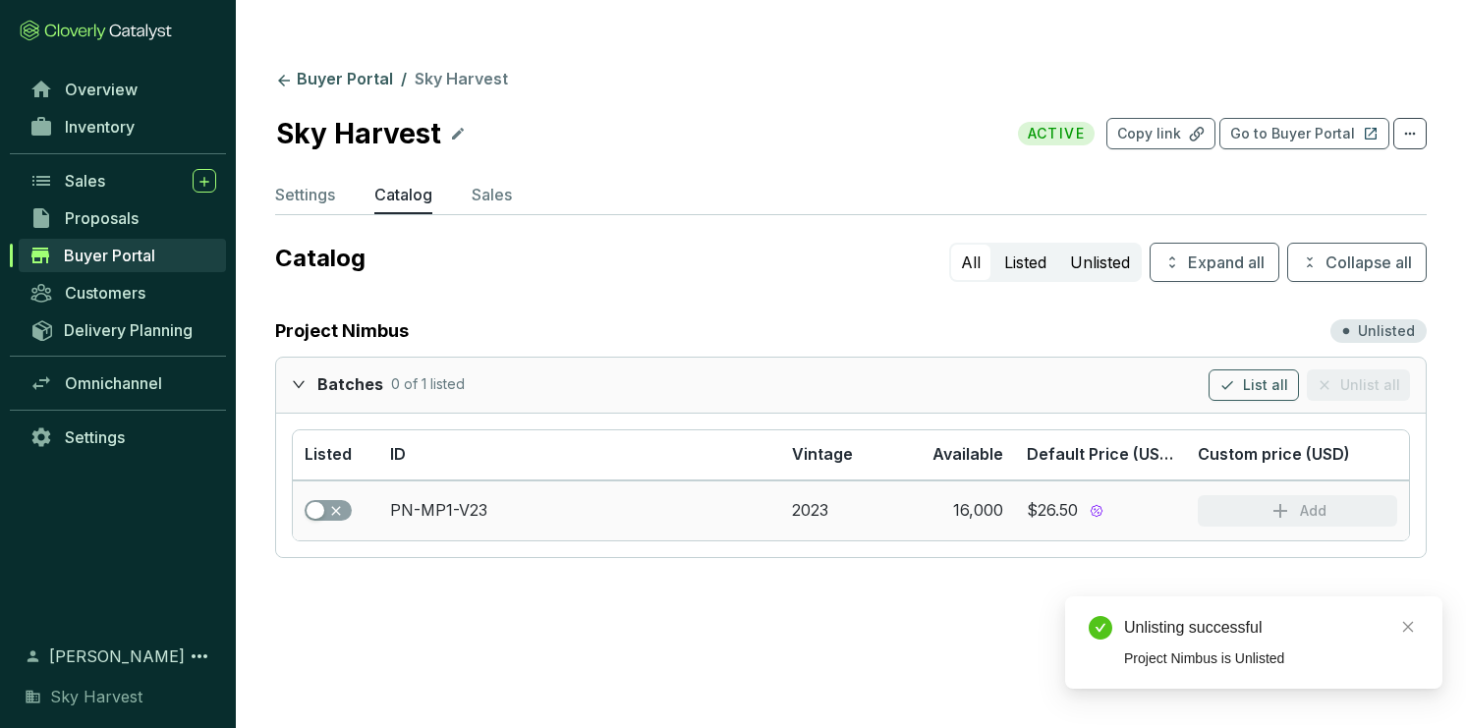
click at [362, 500] on section at bounding box center [336, 511] width 62 height 22
click at [333, 500] on span "button" at bounding box center [328, 511] width 47 height 22
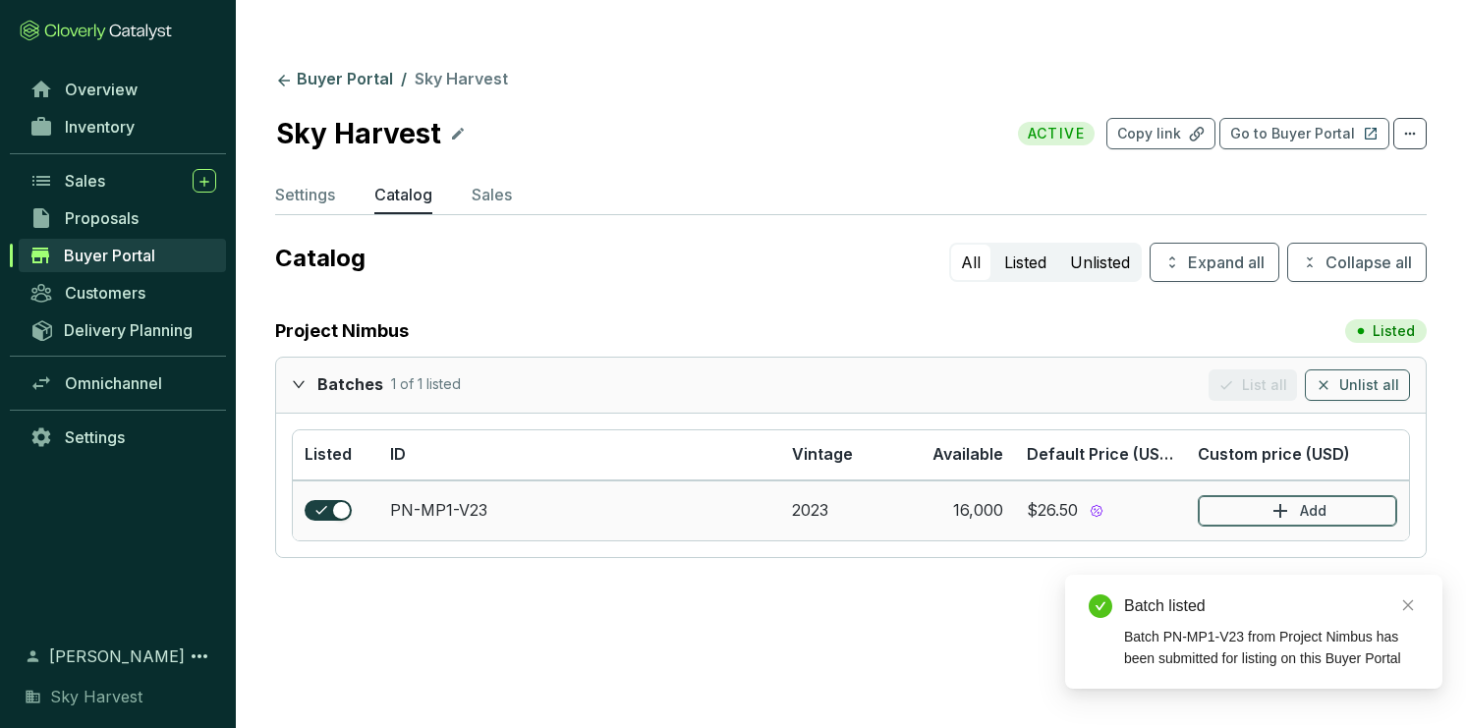
click at [1248, 495] on button "Add" at bounding box center [1297, 510] width 199 height 31
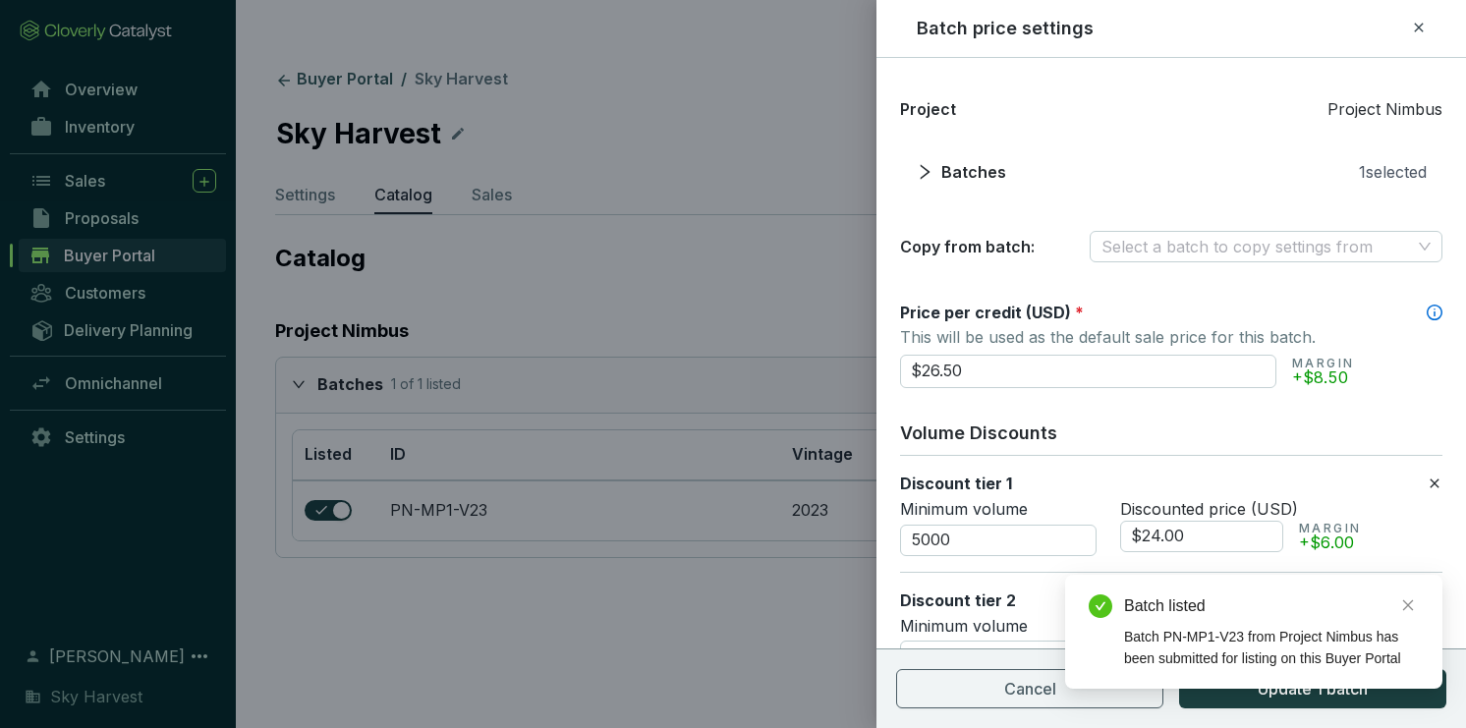
click at [625, 462] on div at bounding box center [733, 364] width 1466 height 728
click at [993, 696] on button "Cancel" at bounding box center [1029, 688] width 267 height 39
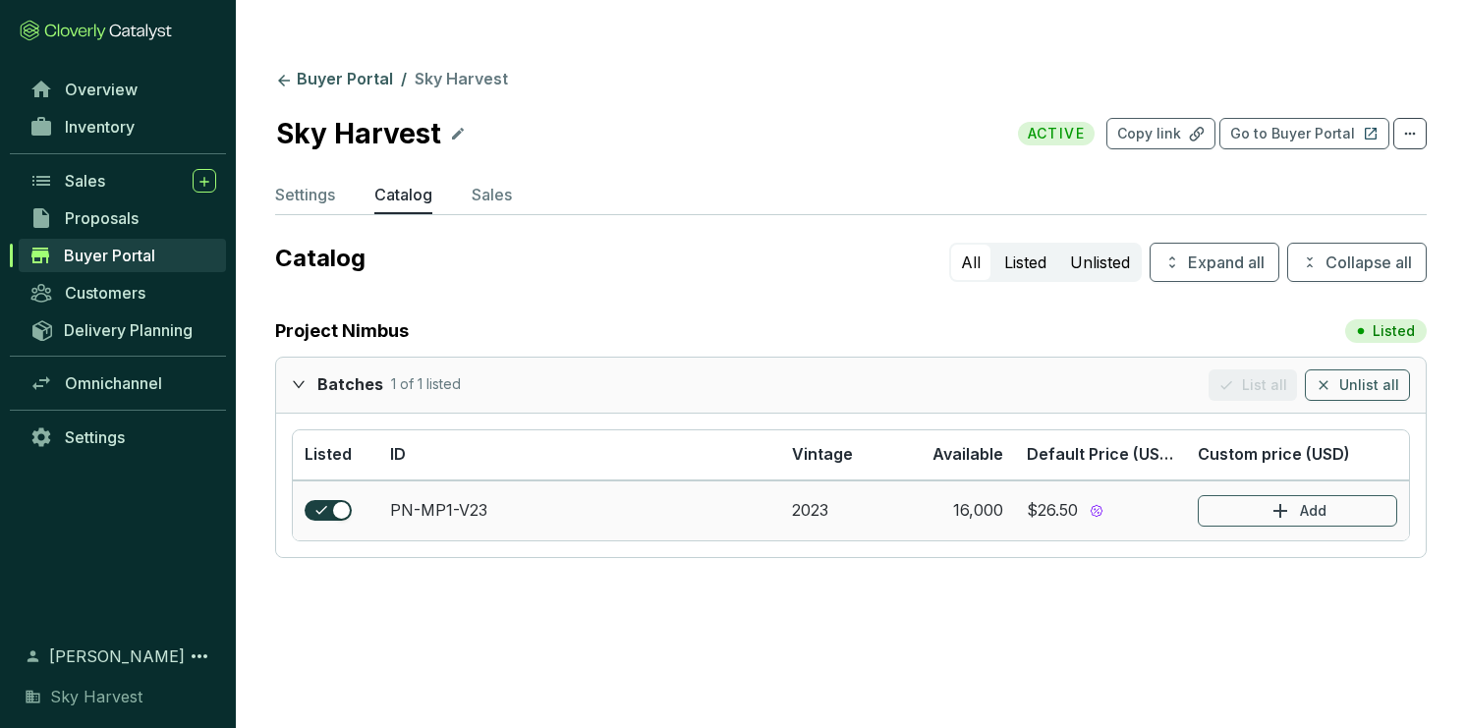
click at [486, 480] on td "PN-MP1-V23" at bounding box center [579, 510] width 402 height 60
click at [318, 183] on p "Settings" at bounding box center [305, 195] width 60 height 24
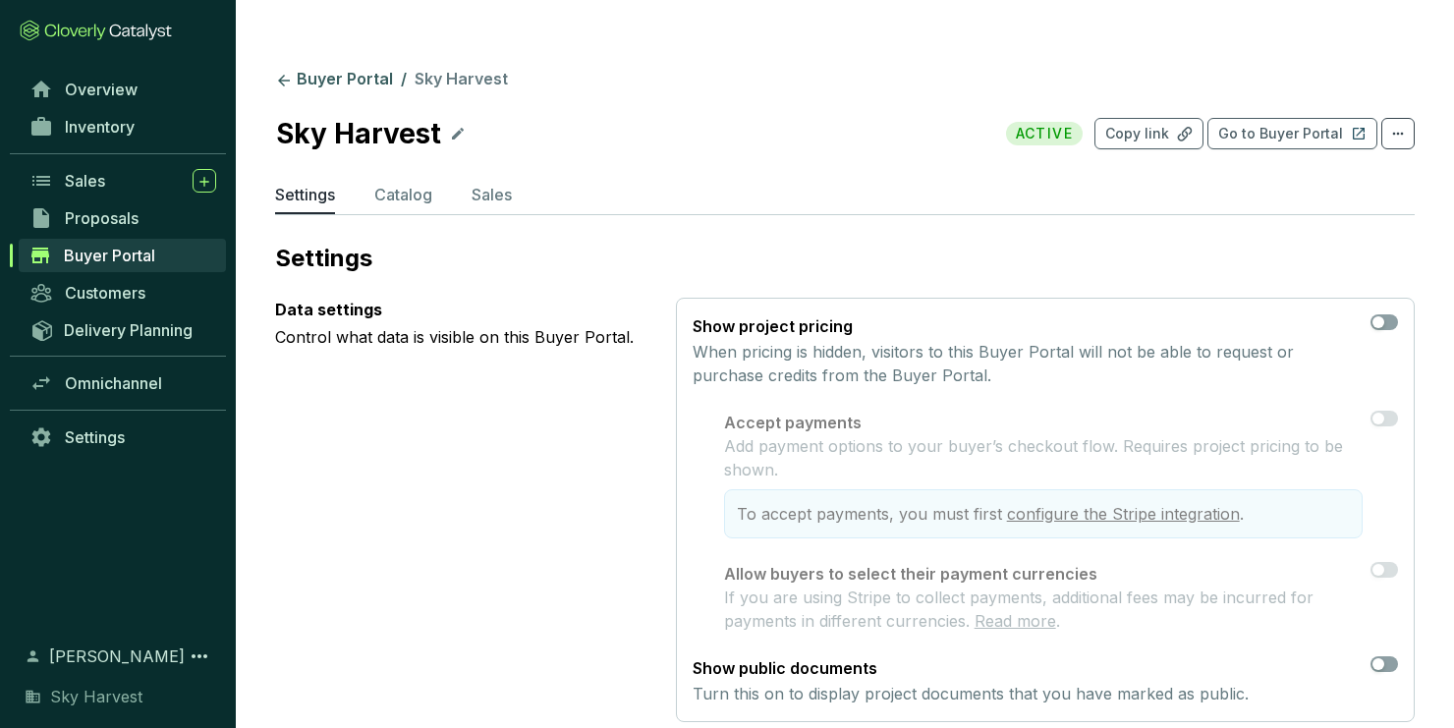
click at [1358, 314] on p "Show project pricing" at bounding box center [1028, 326] width 670 height 24
click at [1383, 316] on div "button" at bounding box center [1379, 322] width 12 height 12
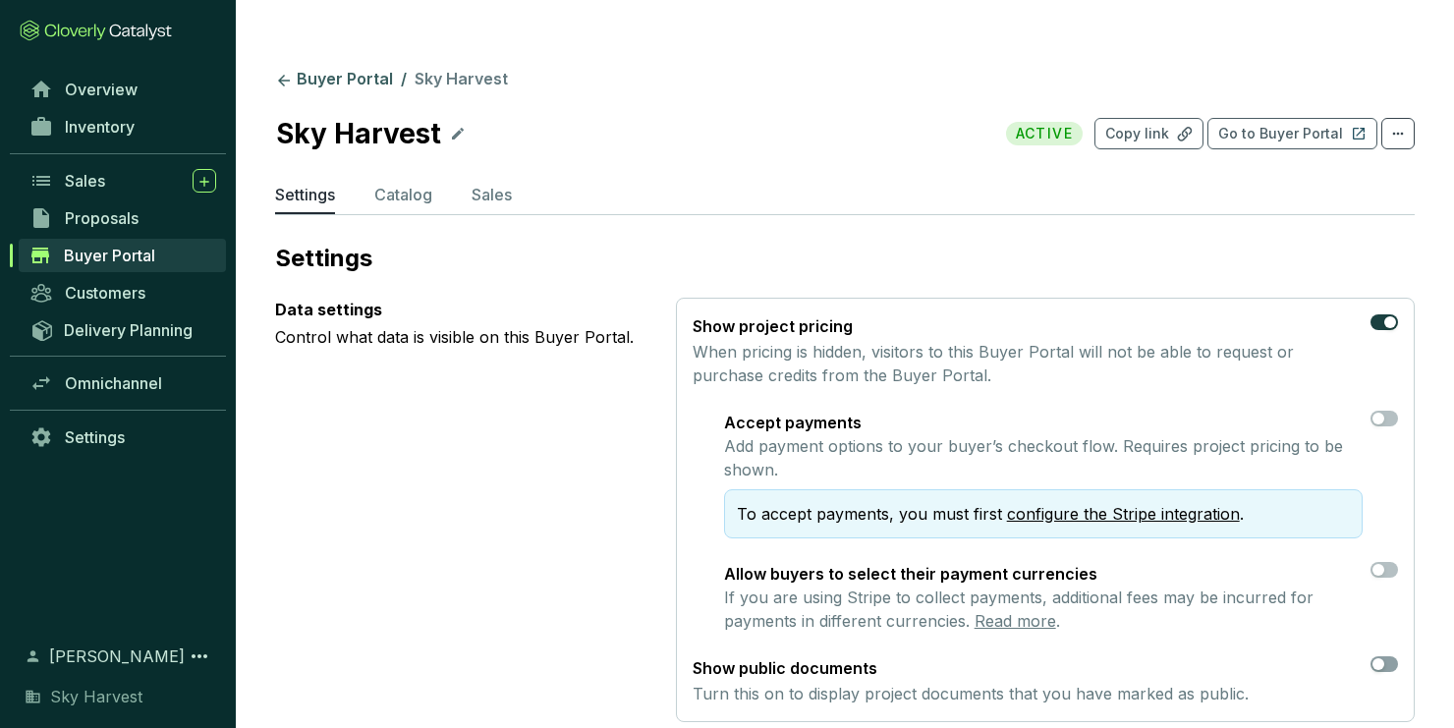
click at [1057, 504] on link "configure the Stripe integration" at bounding box center [1123, 514] width 233 height 20
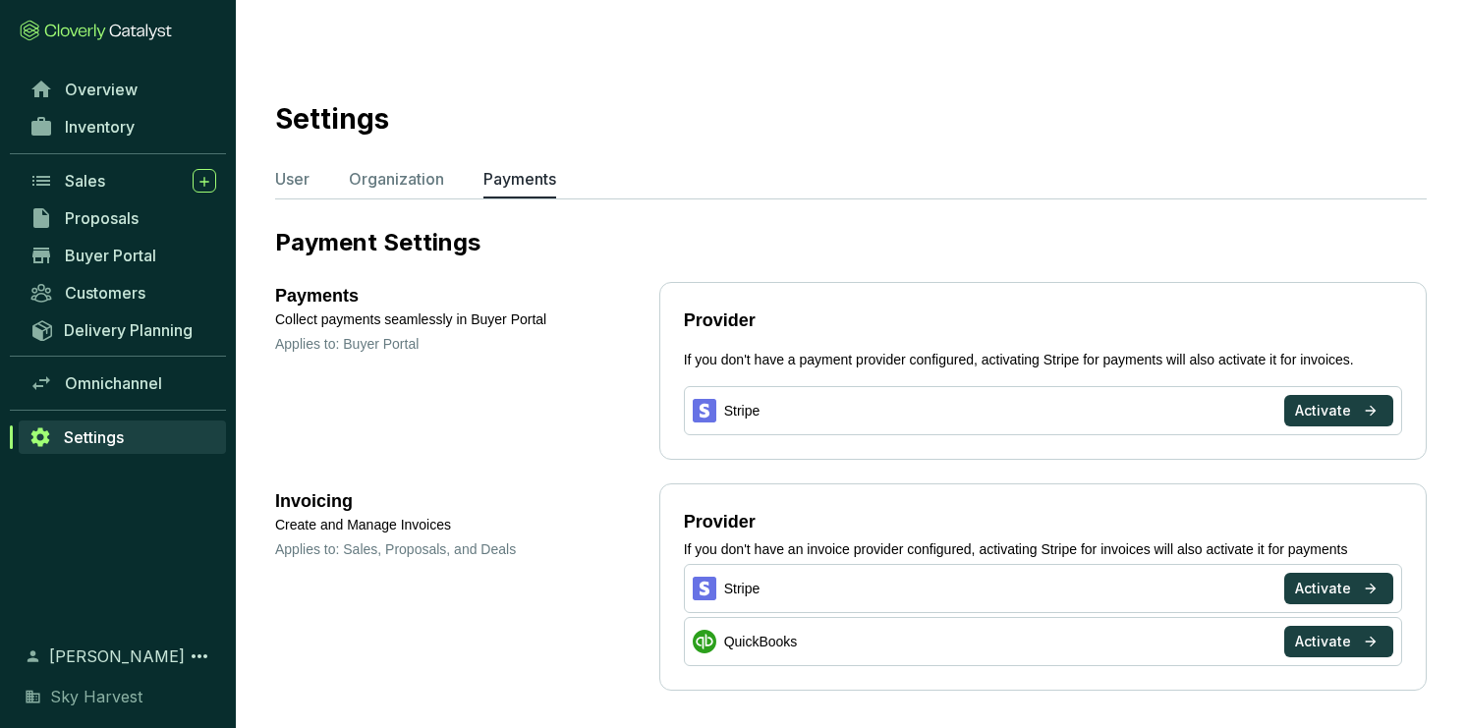
drag, startPoint x: 387, startPoint y: 116, endPoint x: 387, endPoint y: 136, distance: 19.7
click at [387, 116] on section "Settings User Organization Payments Payment Settings Payments Collect payments …" at bounding box center [851, 390] width 1230 height 702
click at [388, 167] on p "Organization" at bounding box center [396, 179] width 95 height 24
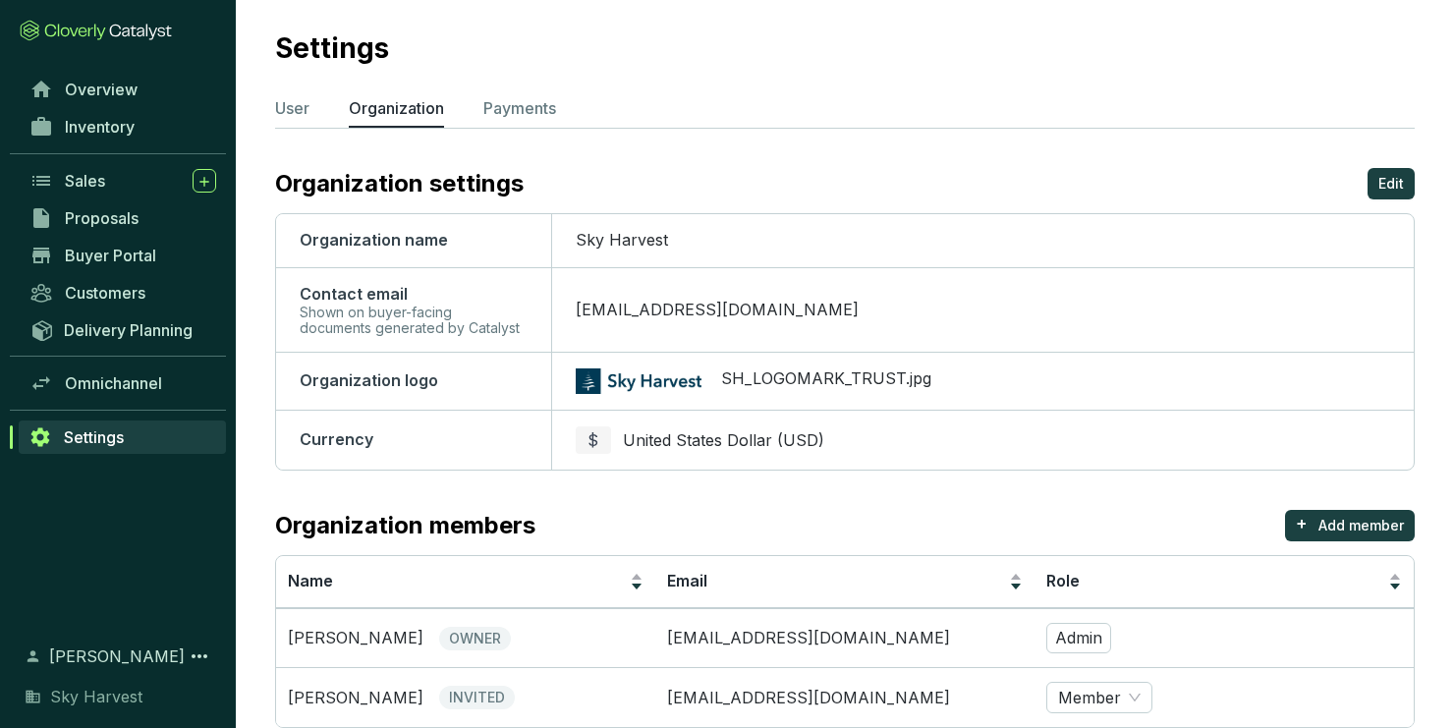
scroll to position [80, 0]
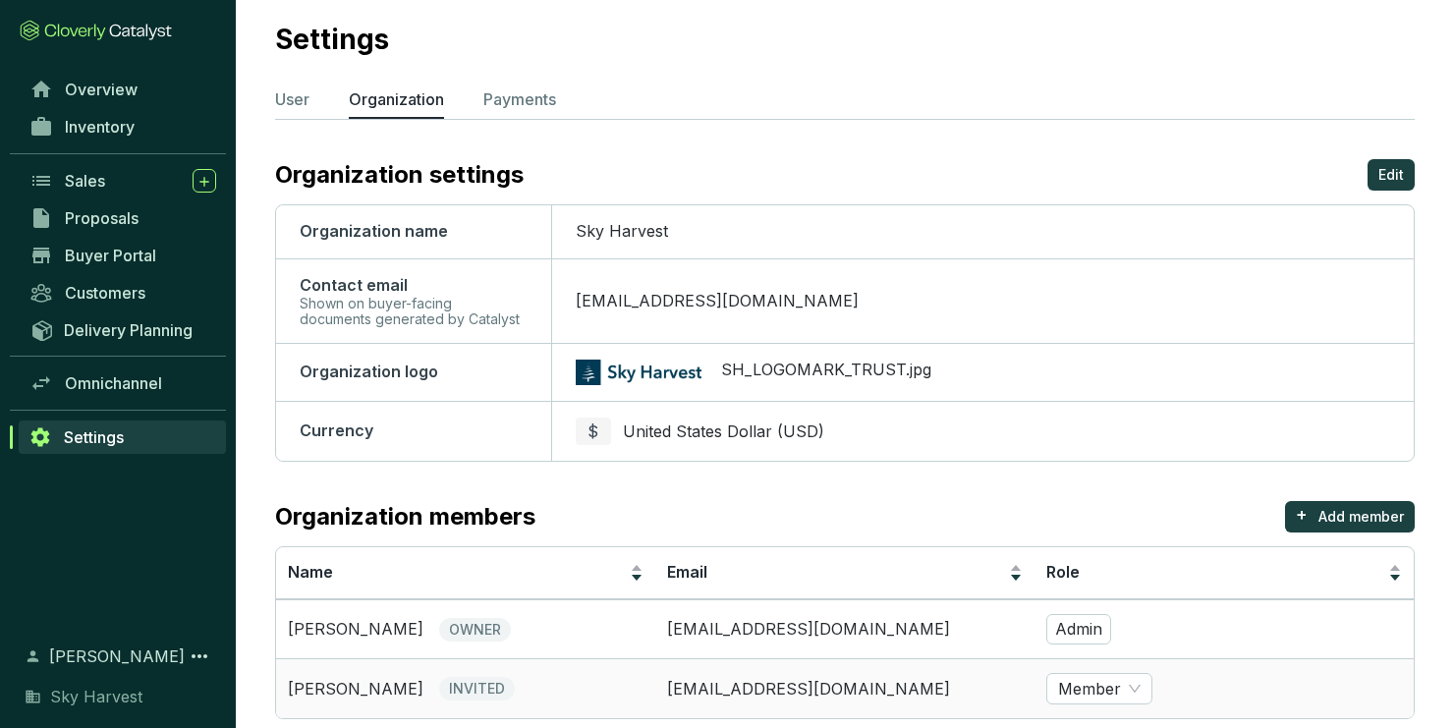
click at [684, 658] on td "[EMAIL_ADDRESS][DOMAIN_NAME]" at bounding box center [844, 688] width 379 height 60
click at [612, 677] on div "[PERSON_NAME] INVITED" at bounding box center [466, 689] width 356 height 24
click at [289, 679] on p "[PERSON_NAME]" at bounding box center [356, 690] width 136 height 22
click at [321, 679] on p "[PERSON_NAME]" at bounding box center [356, 690] width 136 height 22
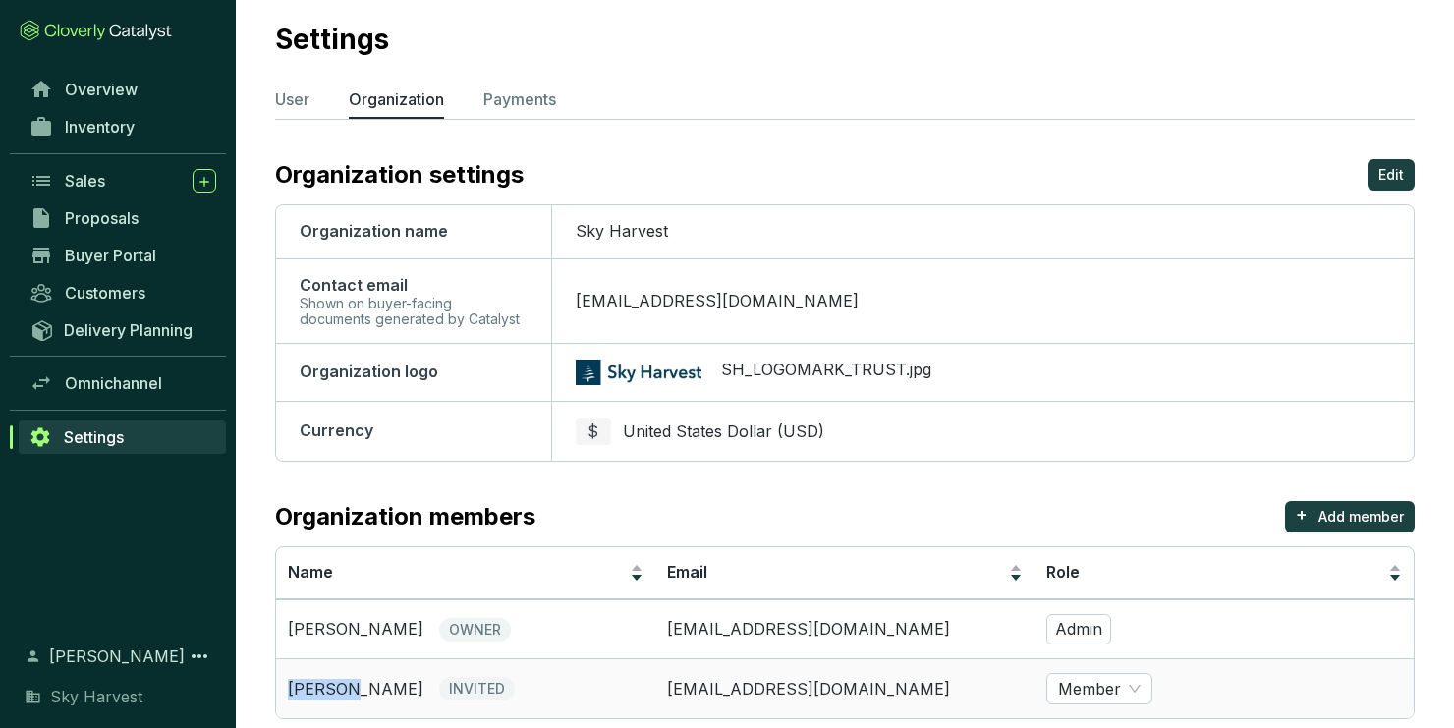
click at [544, 660] on td "[PERSON_NAME] INVITED" at bounding box center [465, 688] width 379 height 60
click at [692, 658] on td "[EMAIL_ADDRESS][DOMAIN_NAME]" at bounding box center [844, 688] width 379 height 60
click at [934, 658] on td "[EMAIL_ADDRESS][DOMAIN_NAME]" at bounding box center [844, 688] width 379 height 60
click at [1119, 674] on span "Member" at bounding box center [1099, 688] width 83 height 29
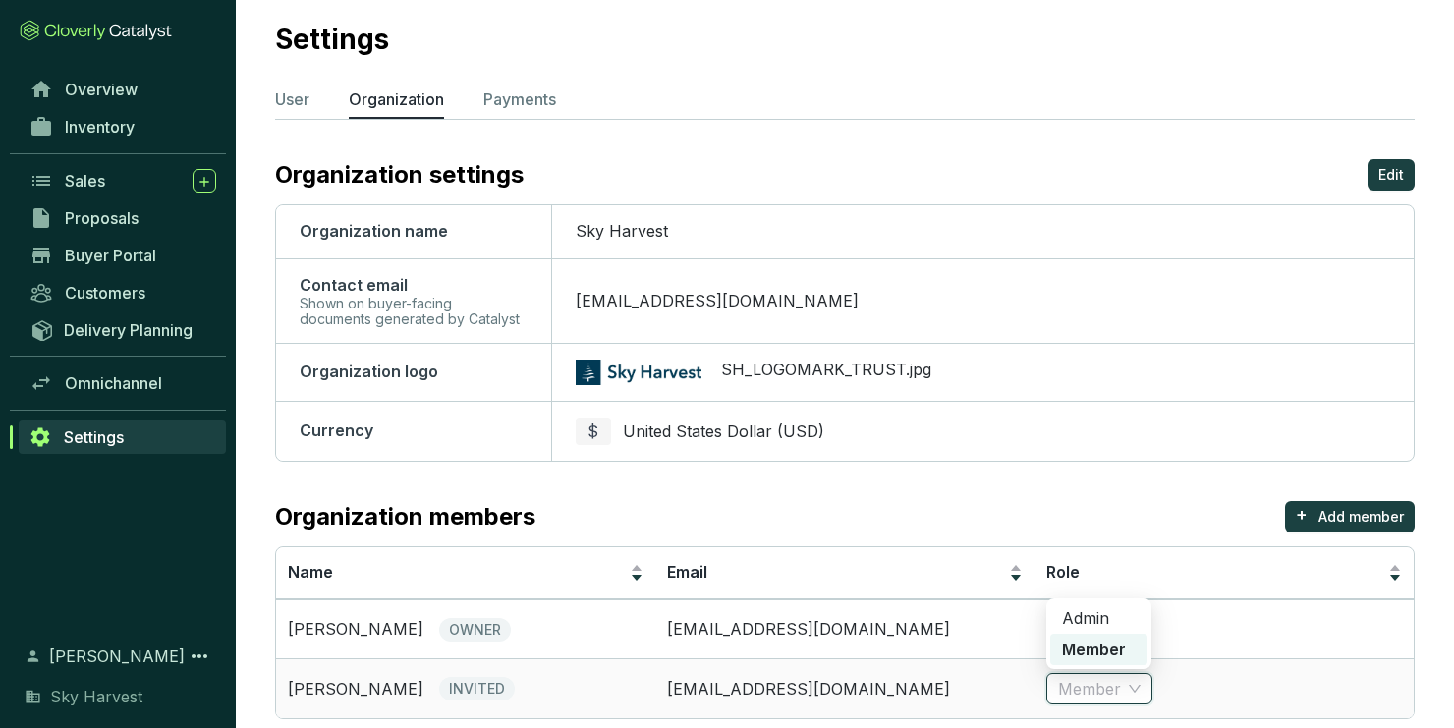
click at [990, 658] on td "[EMAIL_ADDRESS][DOMAIN_NAME]" at bounding box center [844, 688] width 379 height 60
click at [1094, 614] on p "Admin" at bounding box center [1078, 629] width 65 height 31
click at [1379, 165] on p "Edit" at bounding box center [1391, 175] width 26 height 20
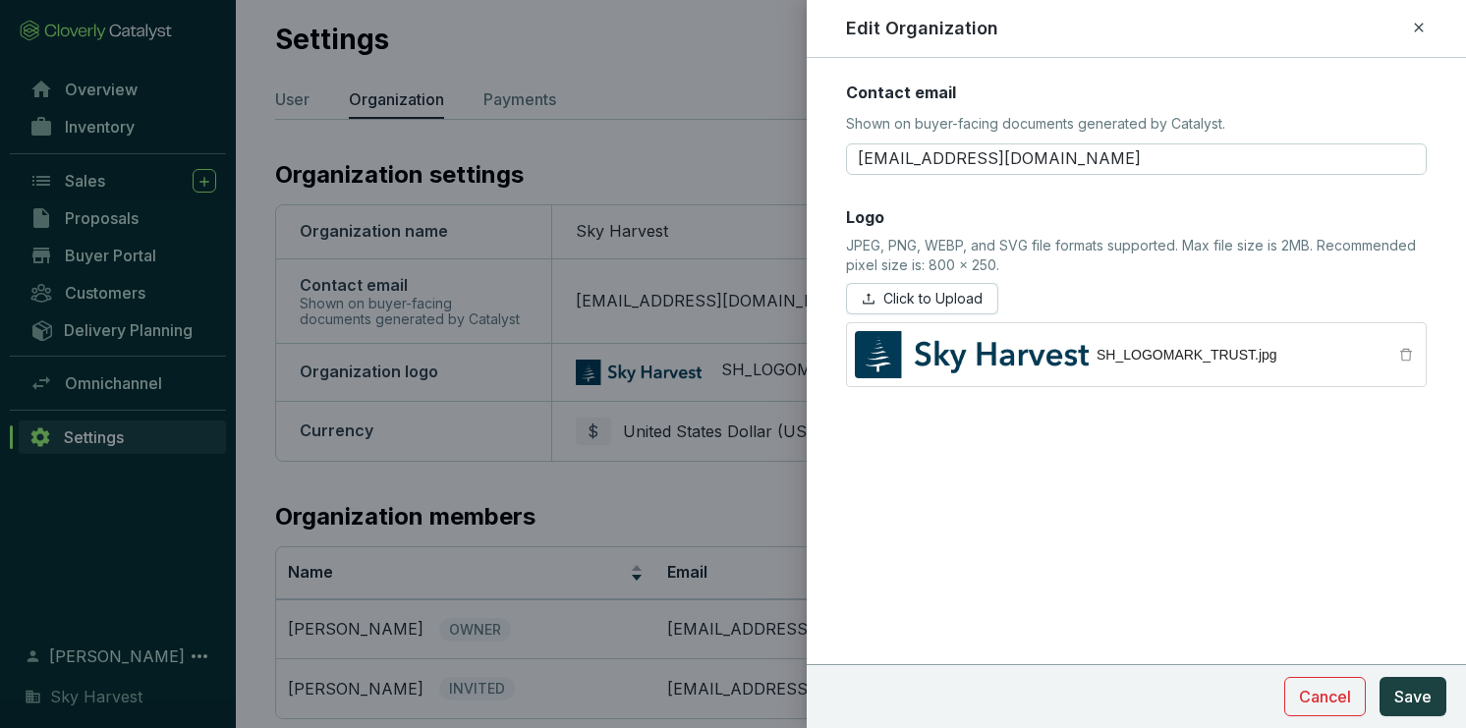
click at [1347, 716] on section "Cancel Save" at bounding box center [1136, 696] width 659 height 64
click at [1340, 704] on span "Cancel" at bounding box center [1325, 697] width 52 height 24
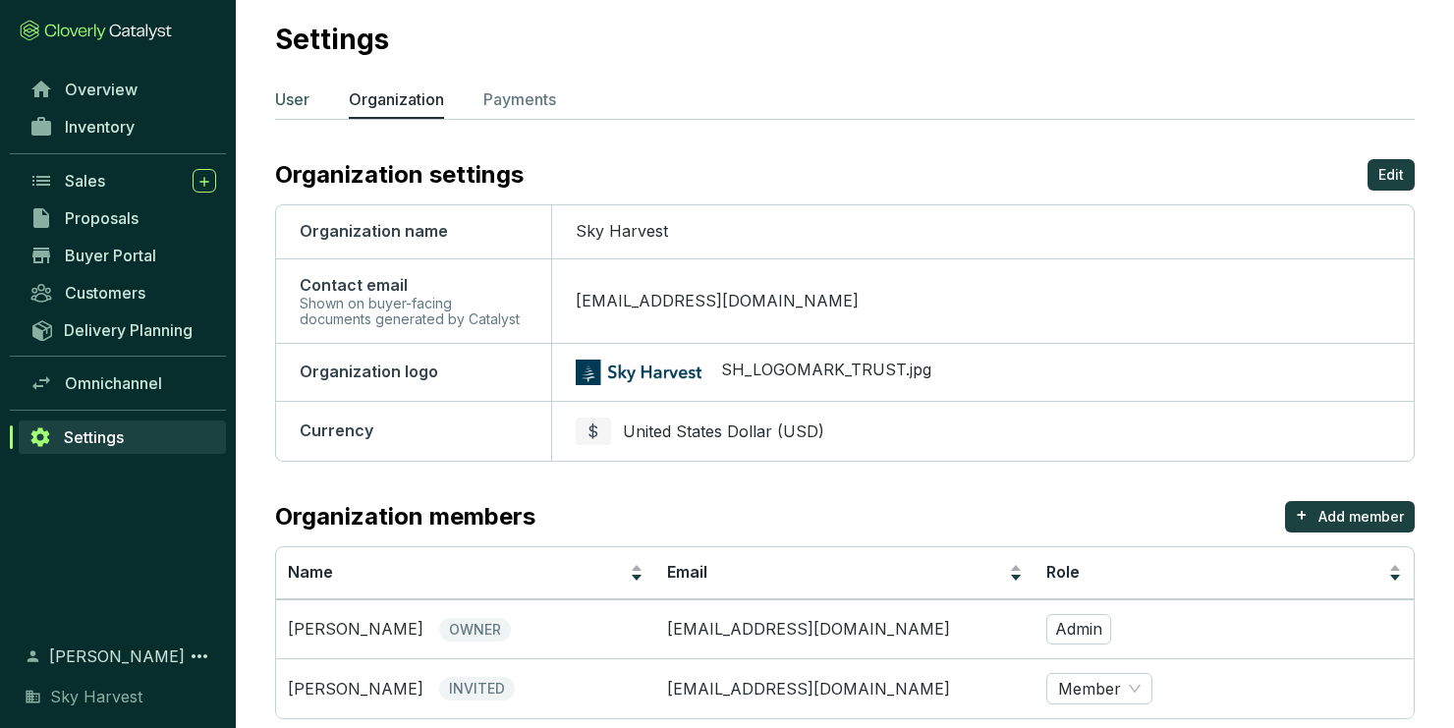
click at [290, 87] on p "User" at bounding box center [292, 99] width 34 height 24
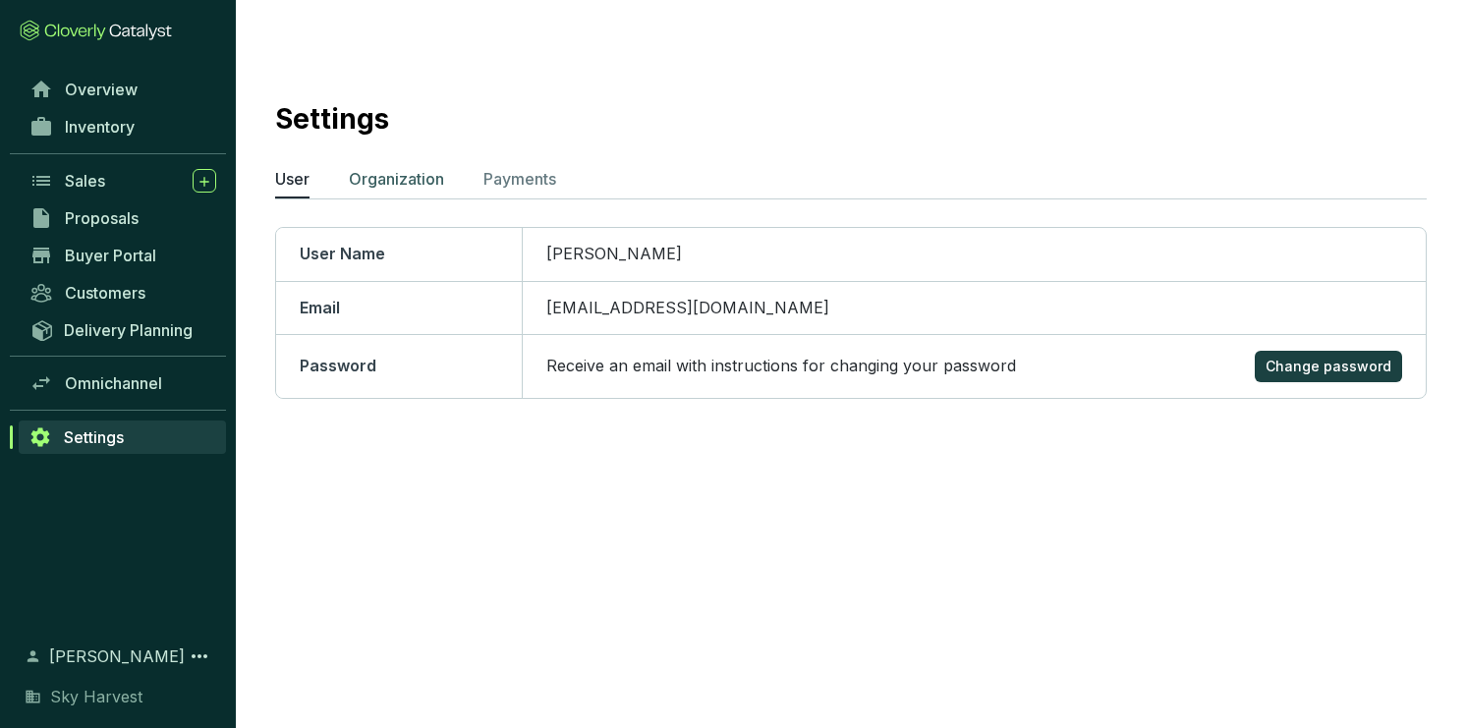
click at [379, 167] on p "Organization" at bounding box center [396, 179] width 95 height 24
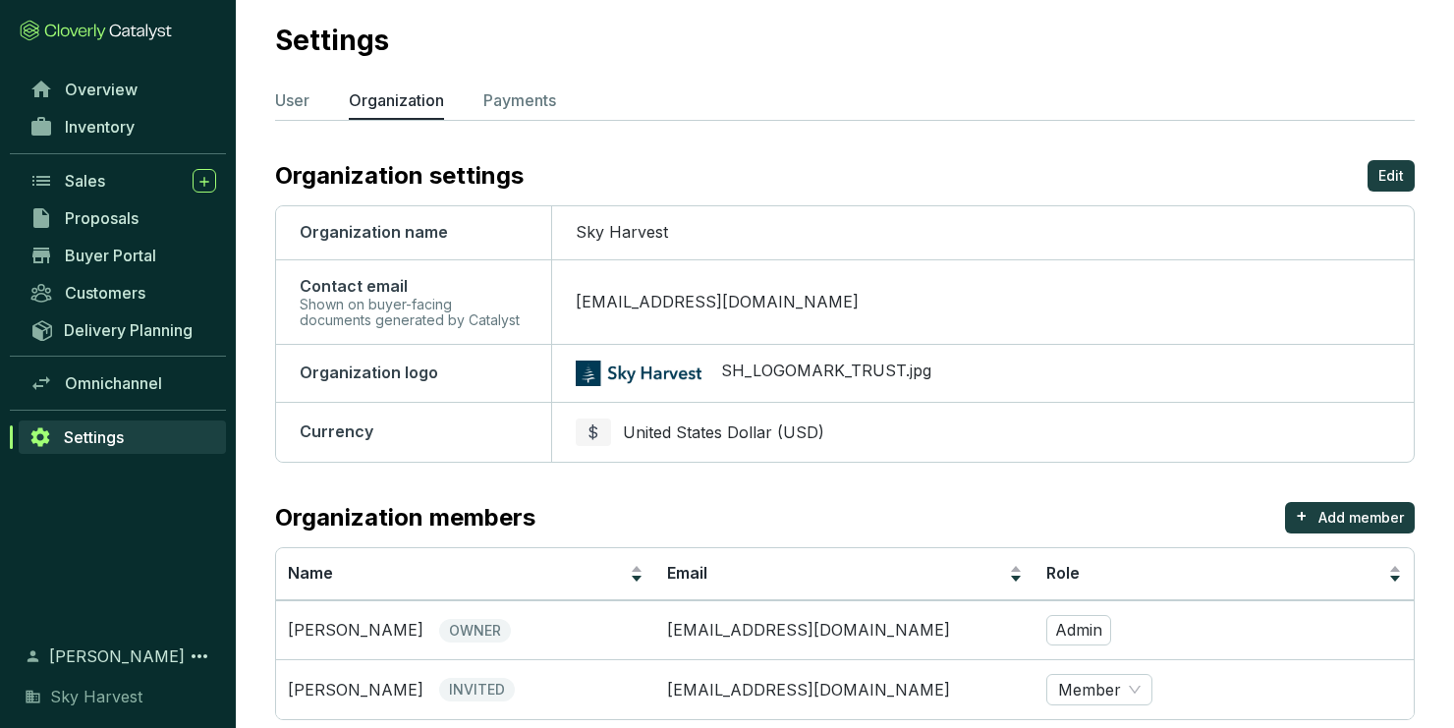
scroll to position [80, 0]
click at [1324, 501] on button "+ Add member" at bounding box center [1350, 516] width 130 height 31
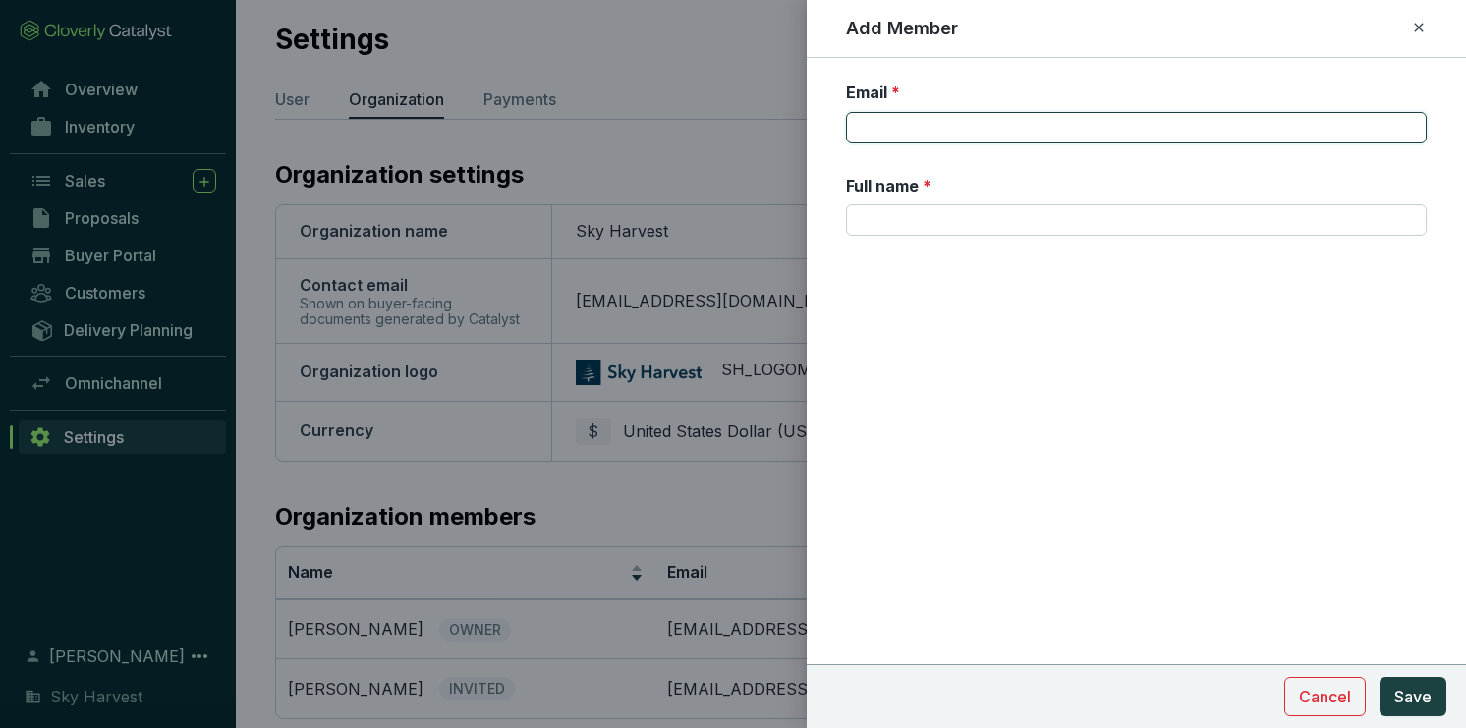
click at [927, 120] on input "Email *" at bounding box center [1136, 127] width 581 height 31
type input "[PERSON_NAME][EMAIL_ADDRESS][DOMAIN_NAME]"
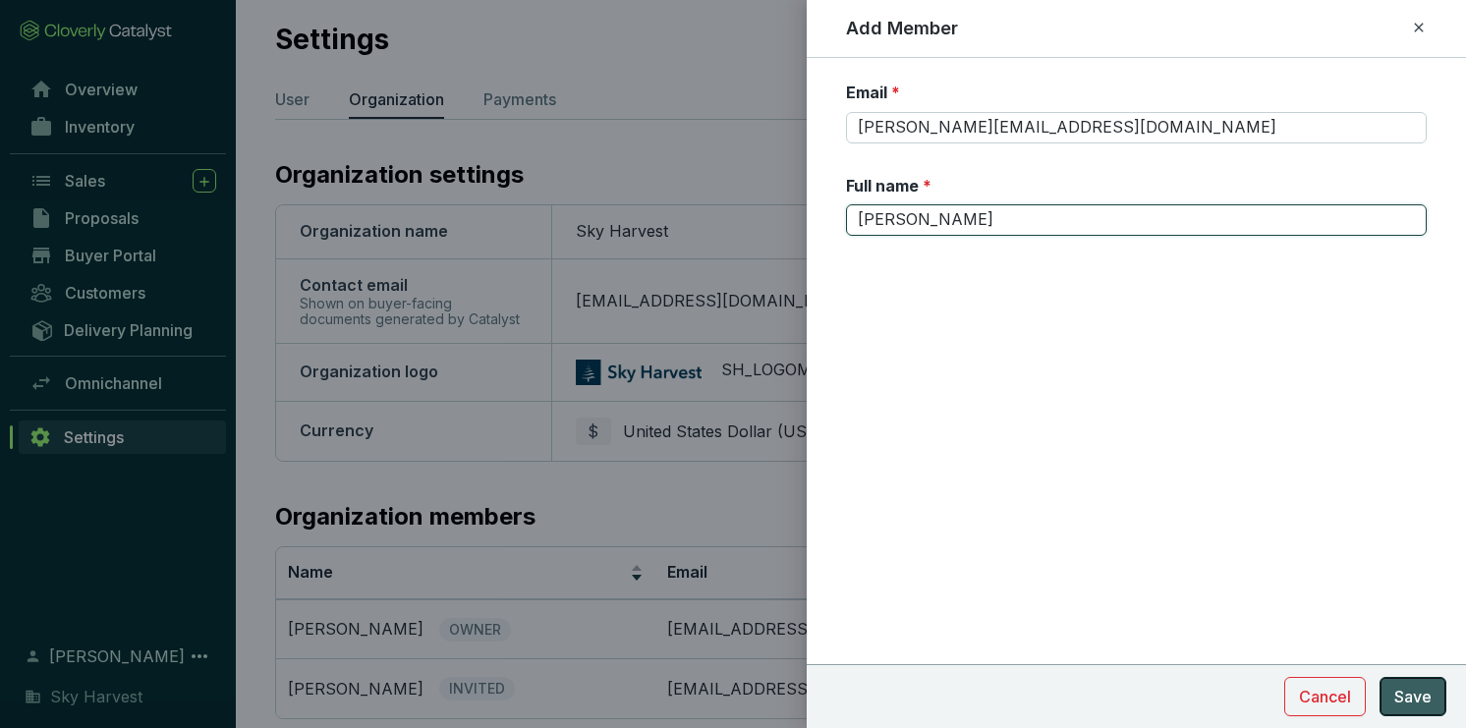
type input "[PERSON_NAME]"
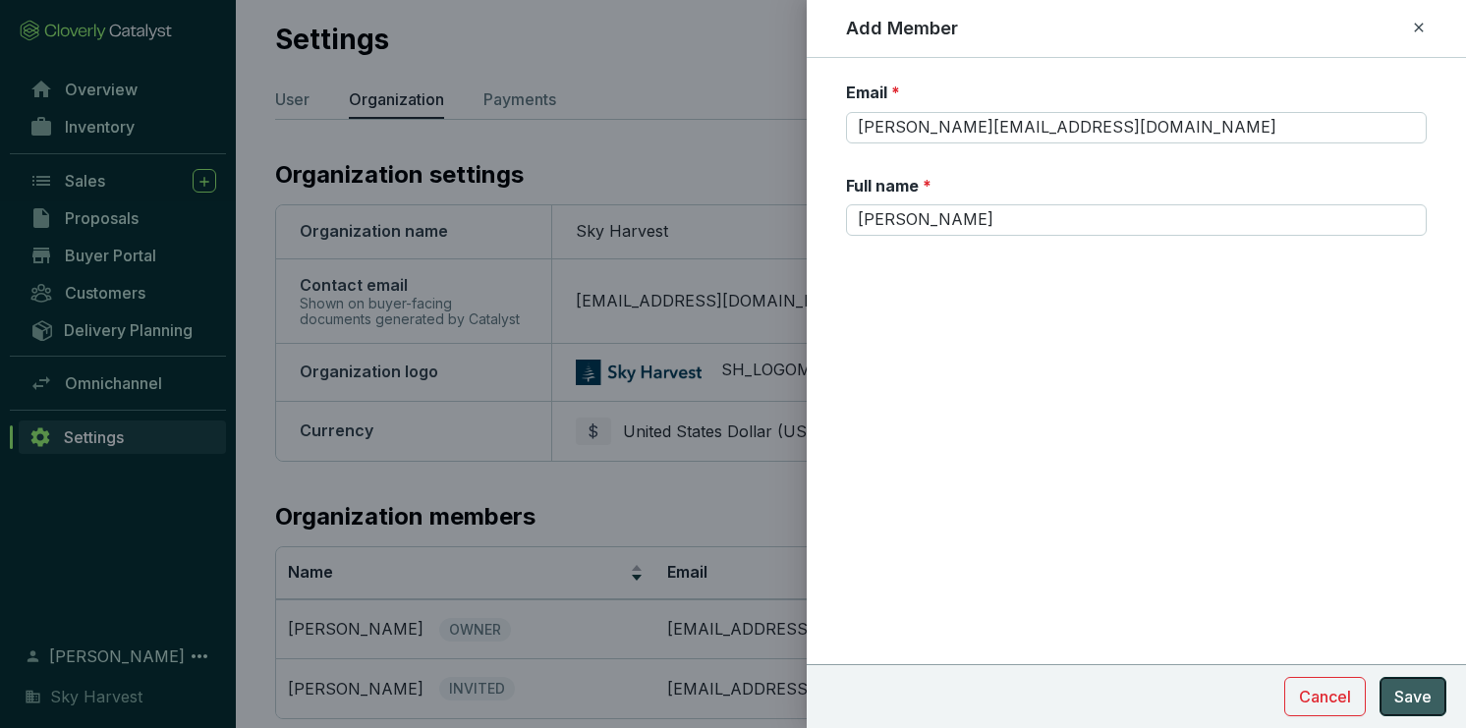
click at [1397, 693] on span "Save" at bounding box center [1412, 697] width 37 height 24
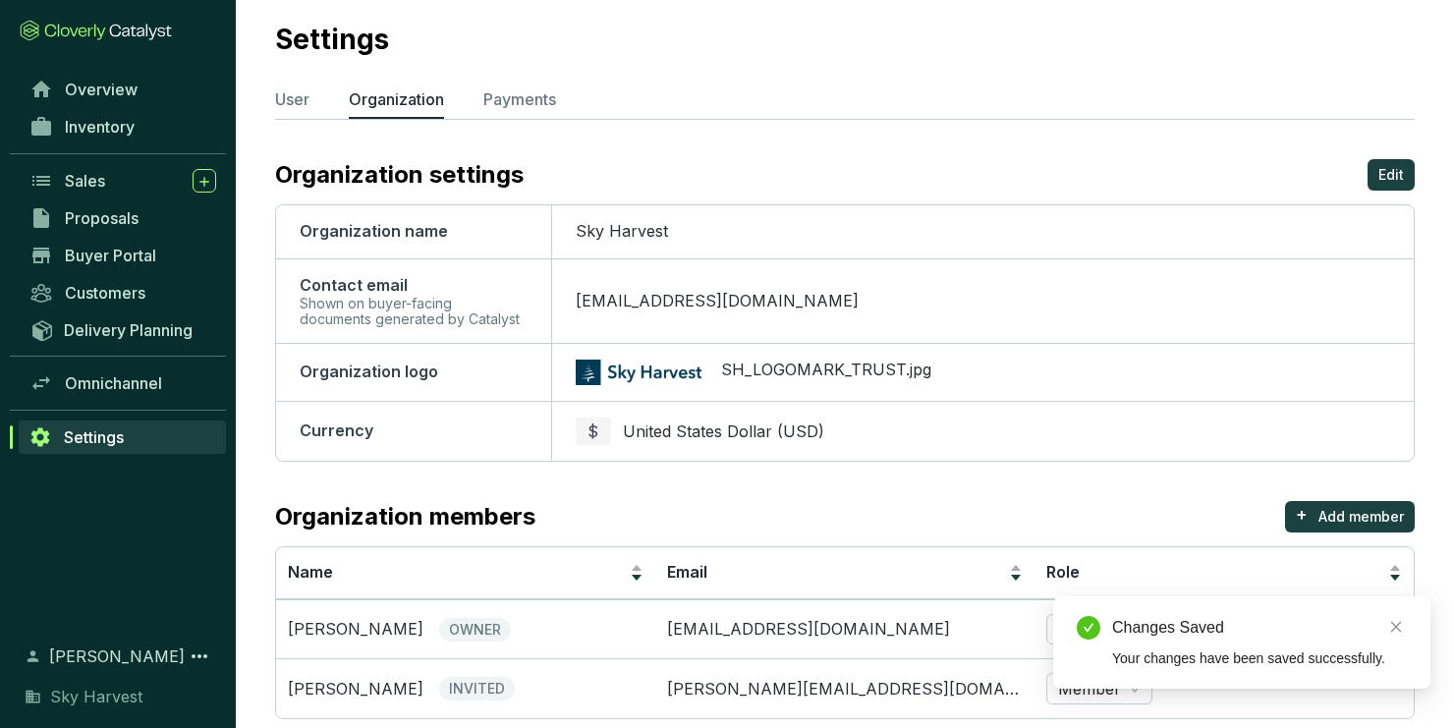
click at [849, 684] on section "Settings User Organization Payments Organization settings Edit Organization nam…" at bounding box center [845, 365] width 1218 height 811
click at [1403, 621] on link "Close" at bounding box center [1396, 627] width 22 height 22
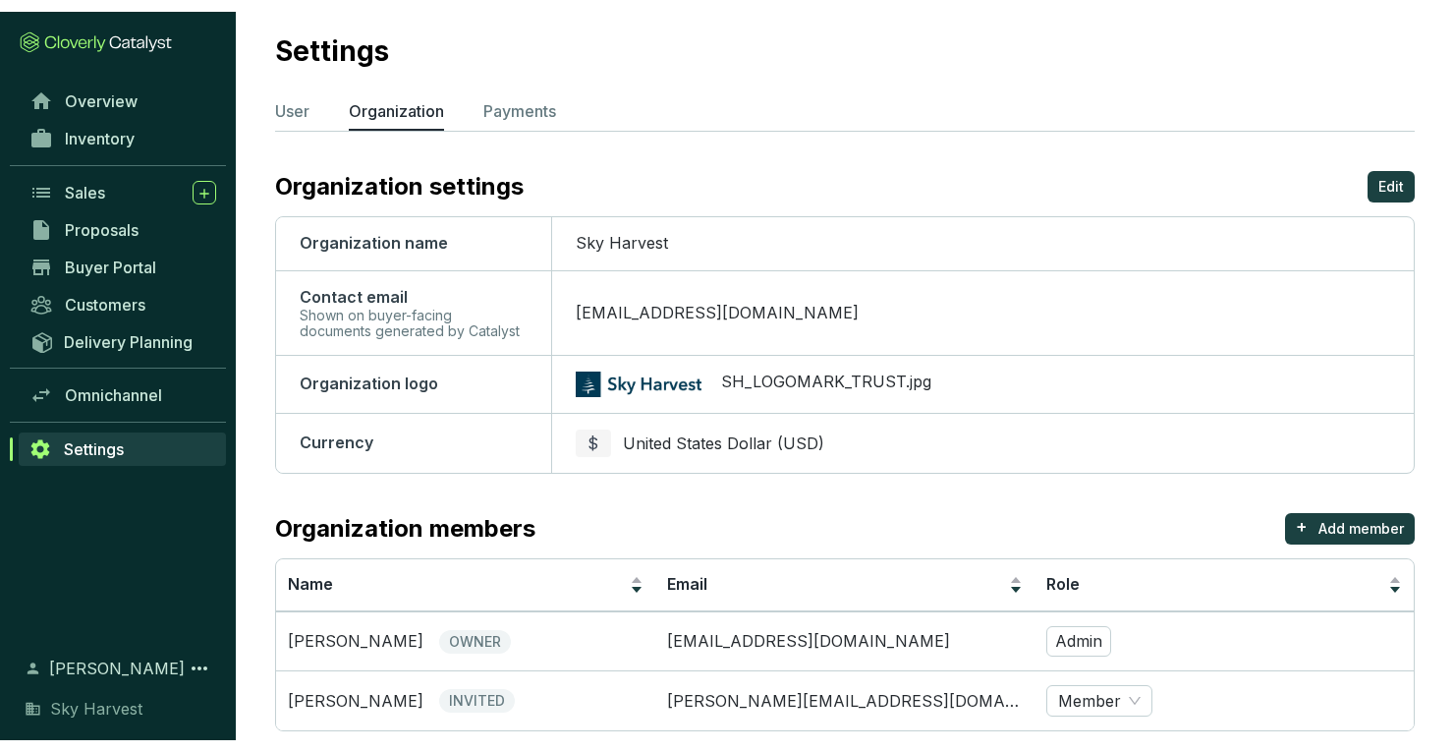
scroll to position [56, 0]
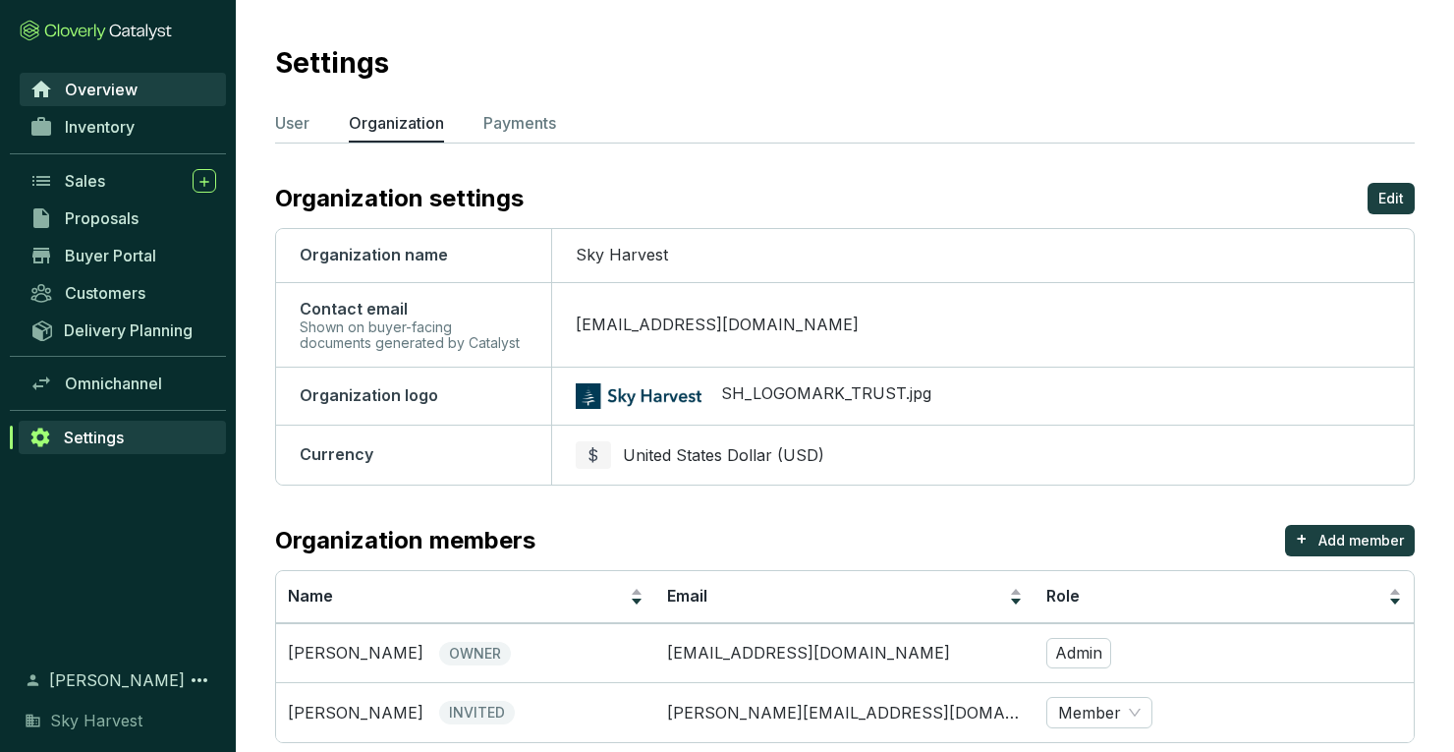
click at [140, 83] on link "Overview" at bounding box center [123, 89] width 206 height 33
